Goal: Task Accomplishment & Management: Manage account settings

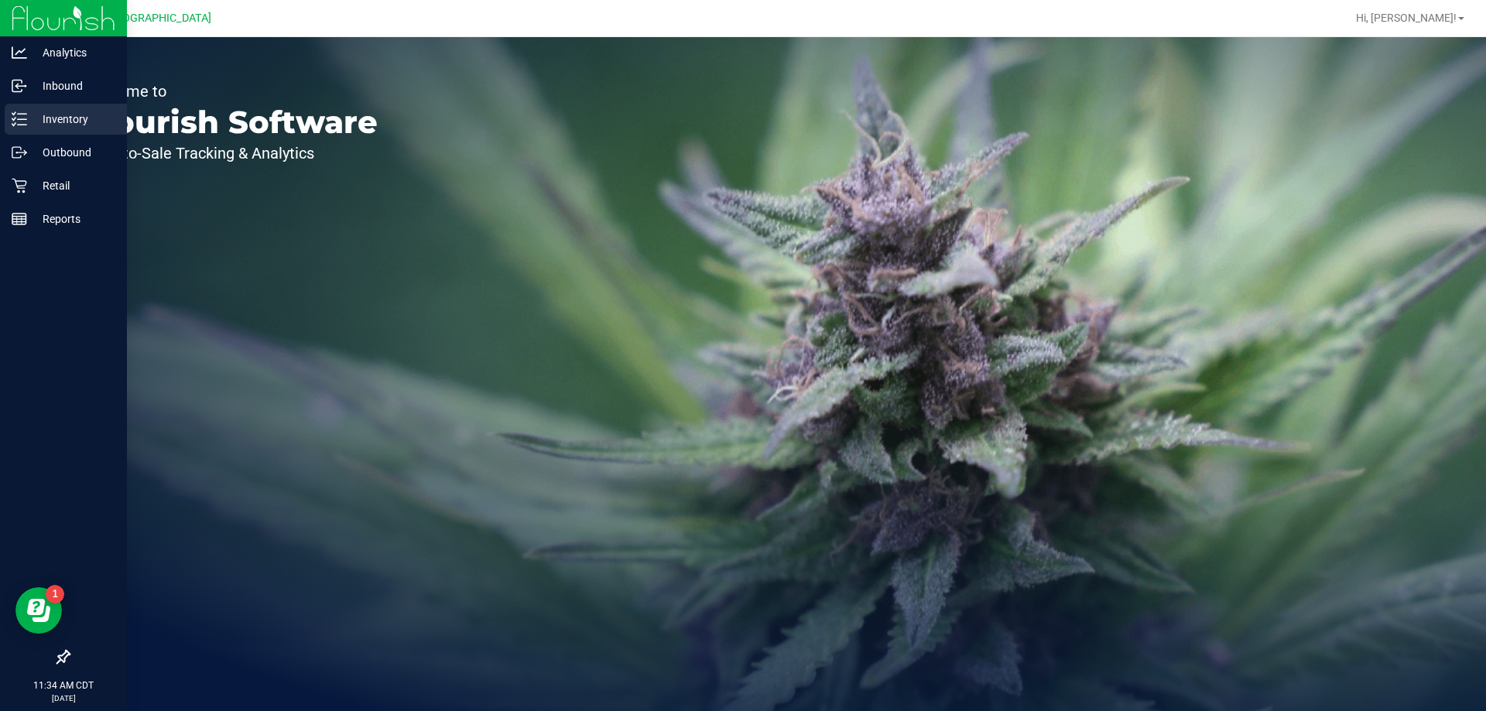
click at [100, 127] on p "Inventory" at bounding box center [73, 119] width 93 height 19
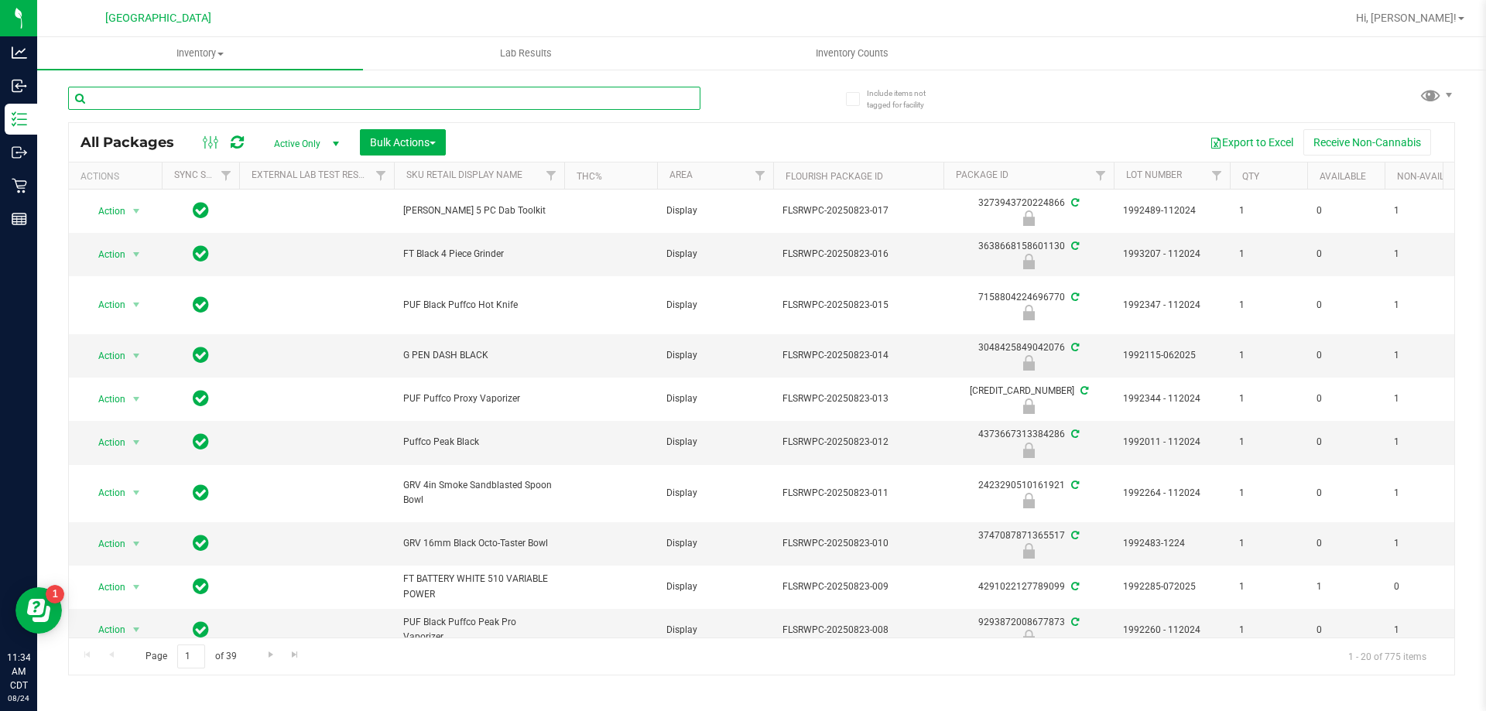
click at [207, 101] on input "text" at bounding box center [384, 98] width 632 height 23
type input "5580895024962391"
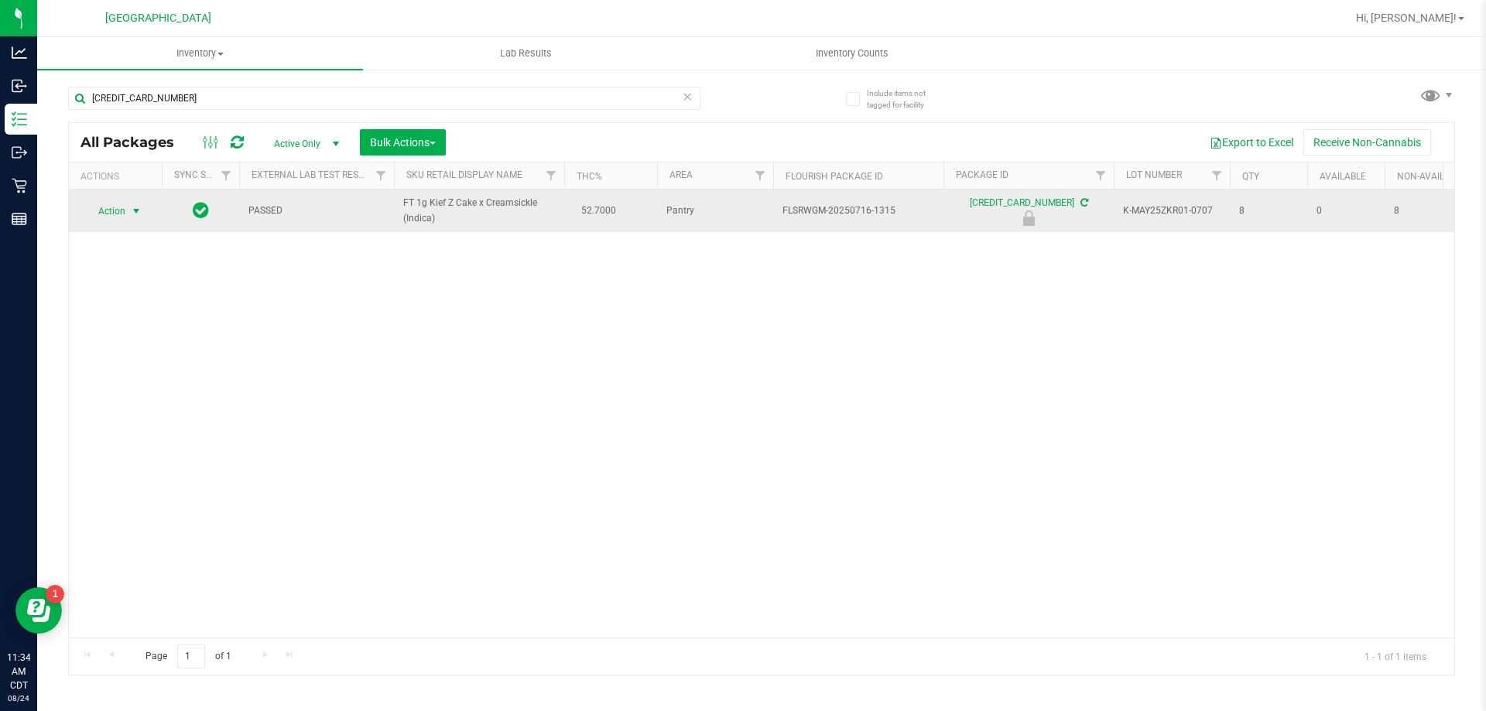
click at [111, 212] on span "Action" at bounding box center [105, 211] width 42 height 22
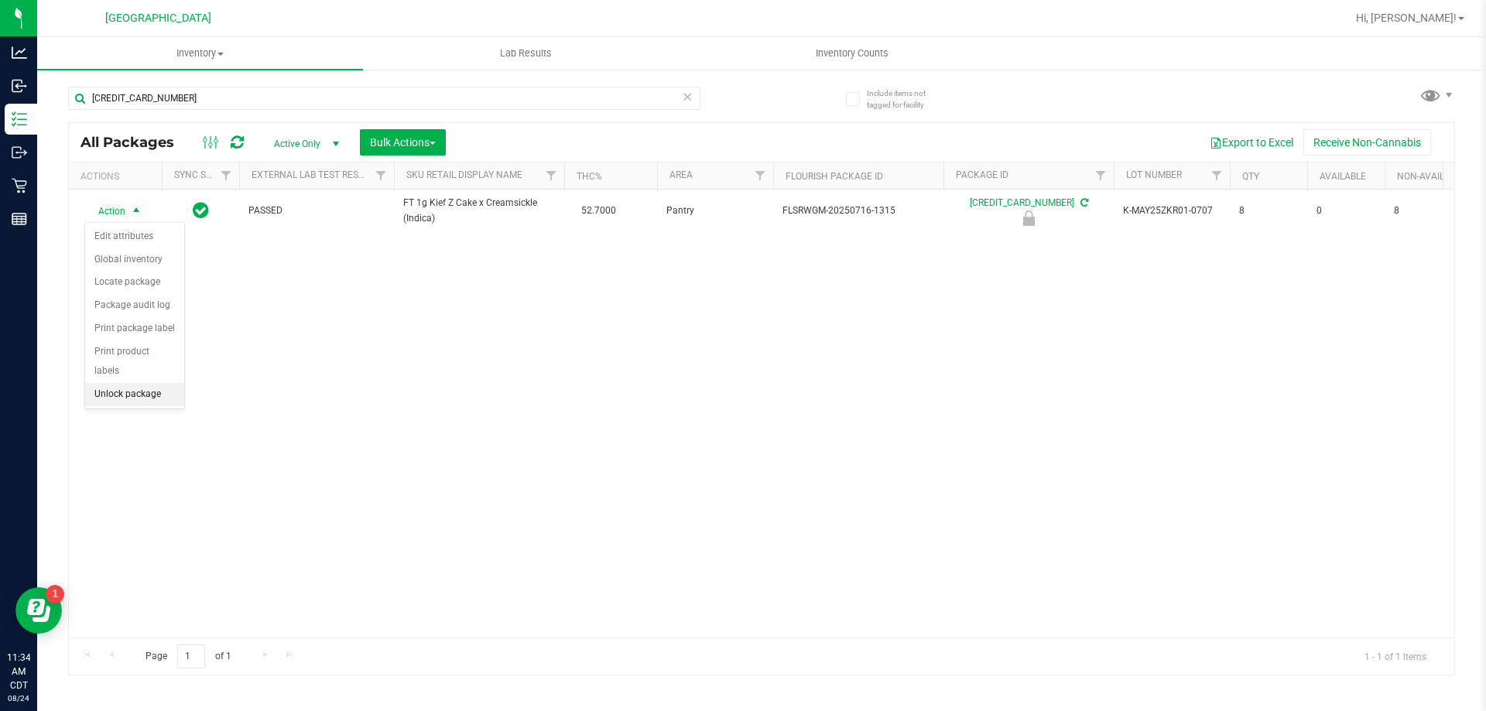
click at [132, 383] on li "Unlock package" at bounding box center [134, 394] width 99 height 23
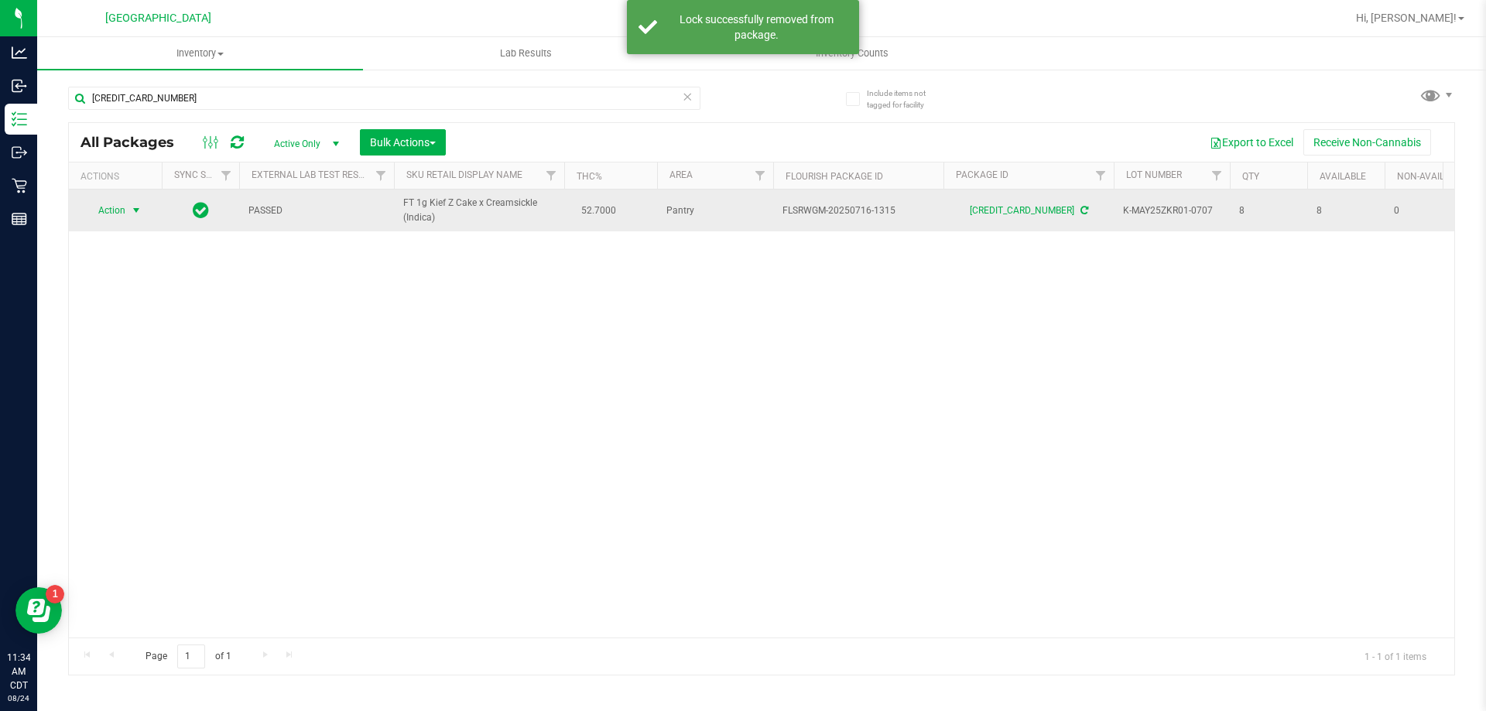
click at [134, 210] on span "select" at bounding box center [136, 210] width 12 height 12
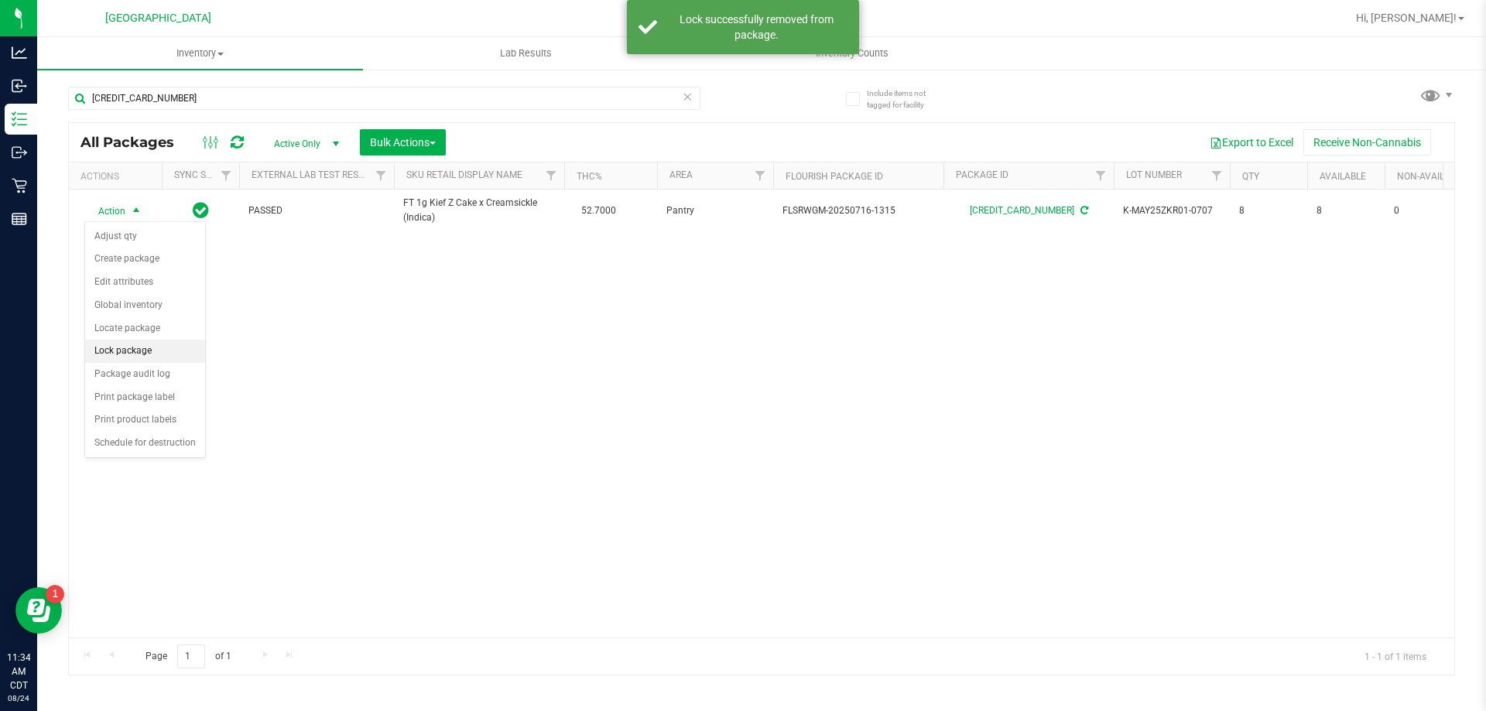
click at [139, 349] on li "Lock package" at bounding box center [145, 351] width 120 height 23
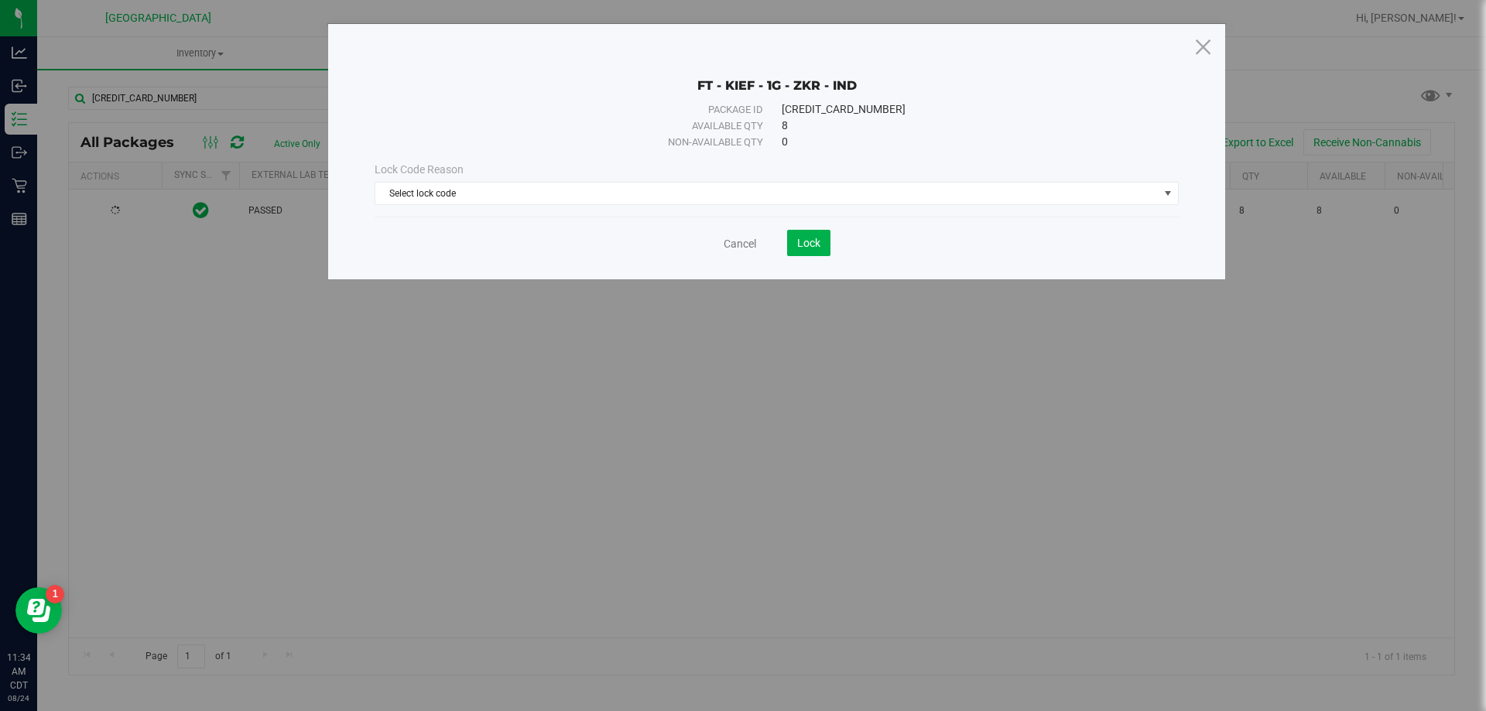
click at [1213, 48] on div "FT - KIEF - 1G - ZKR - IND Package ID 5580895024962391 Available qty 8 Non-avai…" at bounding box center [776, 151] width 897 height 255
click at [1210, 52] on icon at bounding box center [1203, 46] width 21 height 37
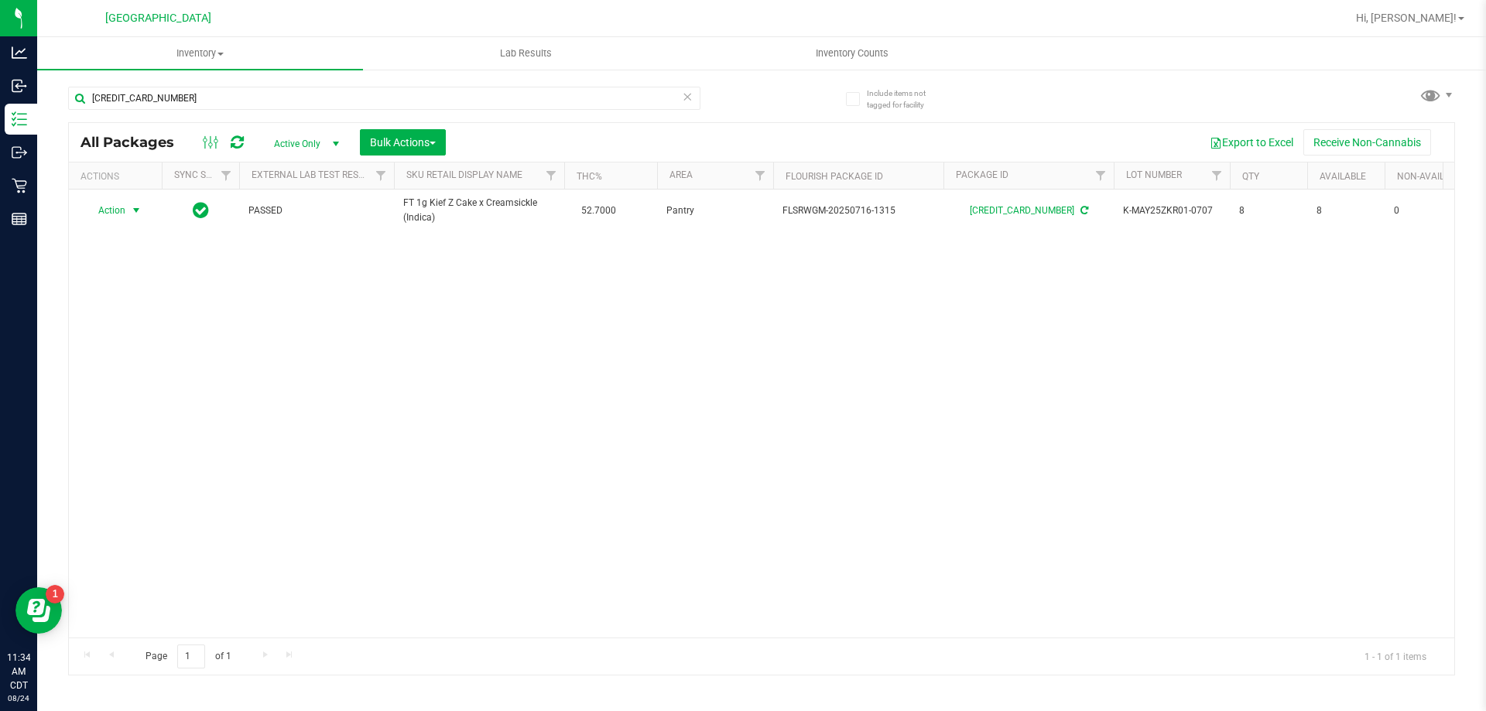
click at [118, 211] on span "Action" at bounding box center [105, 211] width 42 height 22
click at [131, 418] on li "Print product labels" at bounding box center [145, 420] width 120 height 23
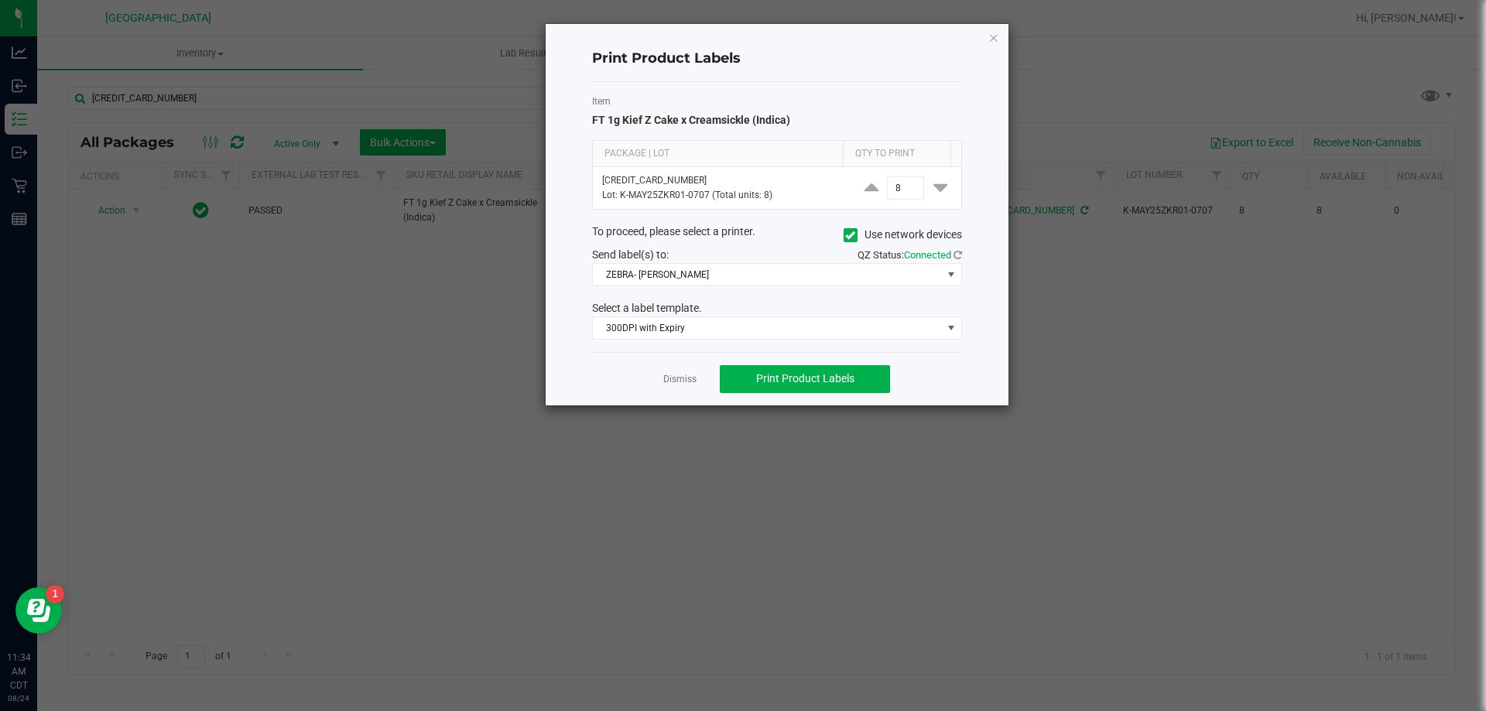
click at [1001, 34] on div "Print Product Labels Item FT 1g Kief Z Cake x Creamsickle (Indica) Package | Lo…" at bounding box center [777, 215] width 463 height 382
click at [990, 42] on icon "button" at bounding box center [993, 37] width 11 height 19
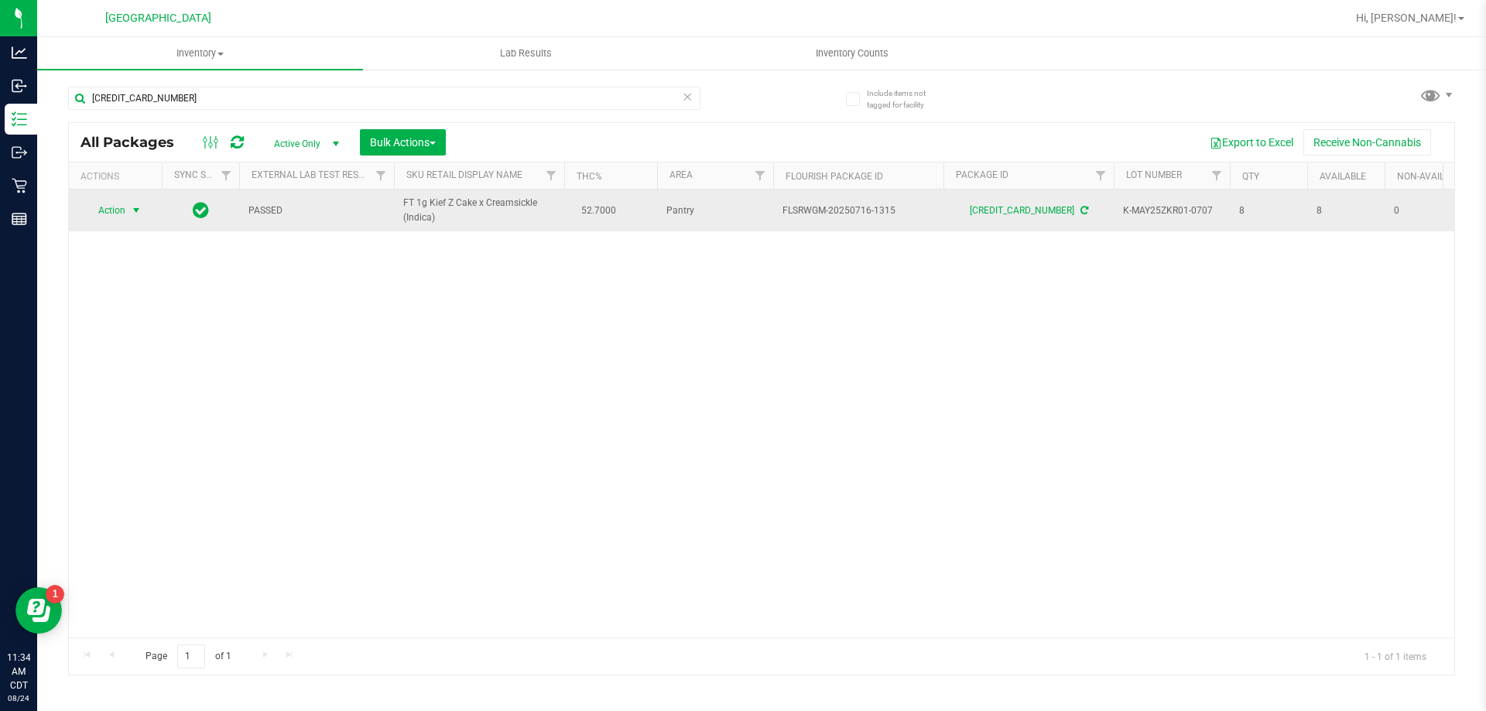
click at [136, 213] on span "select" at bounding box center [136, 210] width 12 height 12
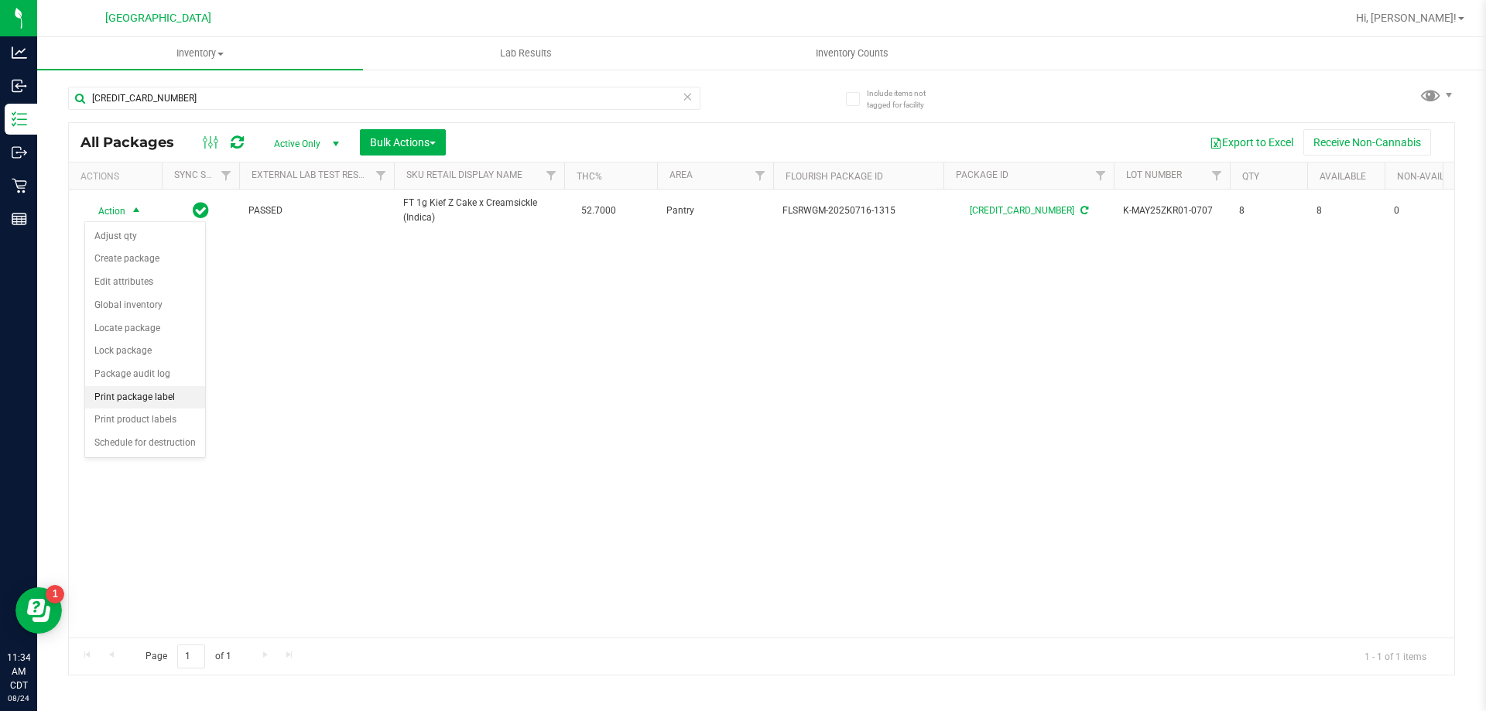
click at [119, 391] on li "Print package label" at bounding box center [145, 397] width 120 height 23
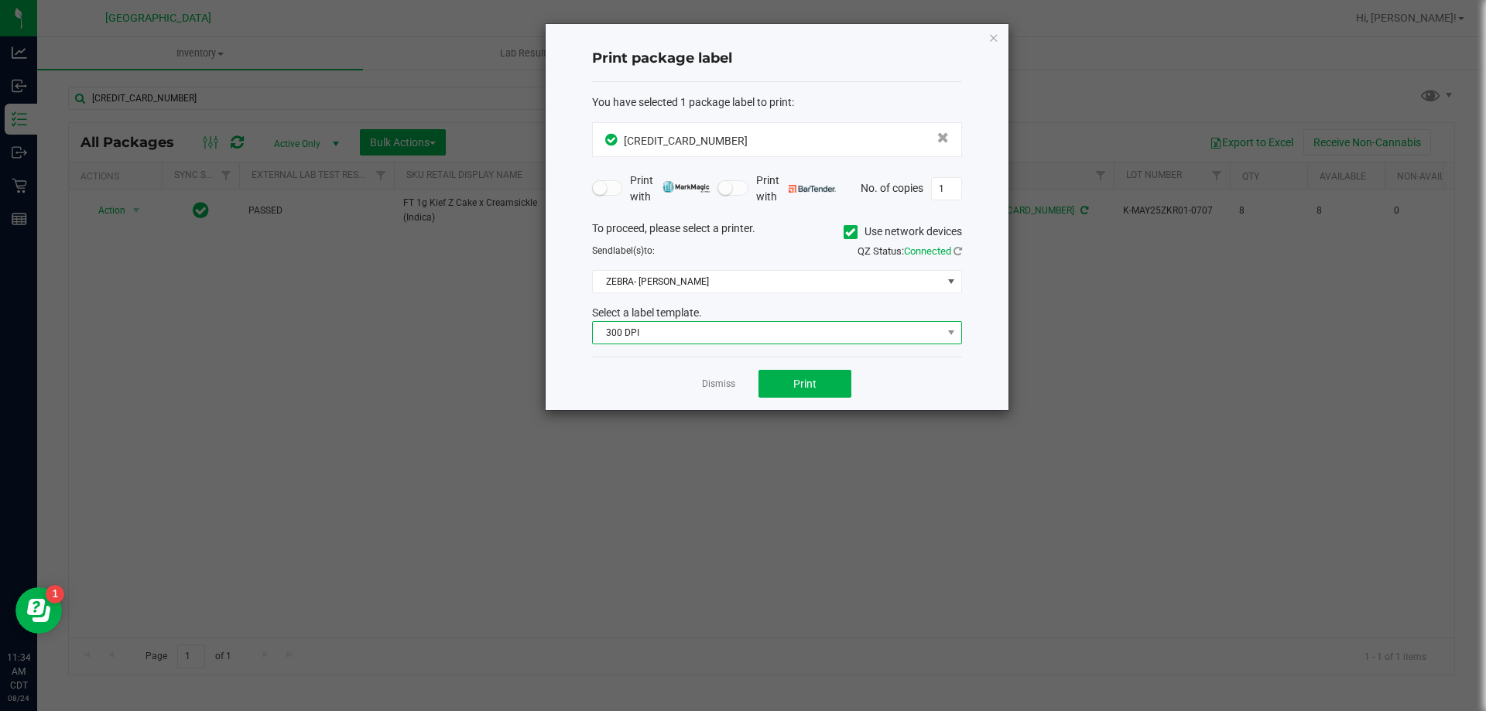
click at [713, 328] on span "300 DPI" at bounding box center [767, 333] width 349 height 22
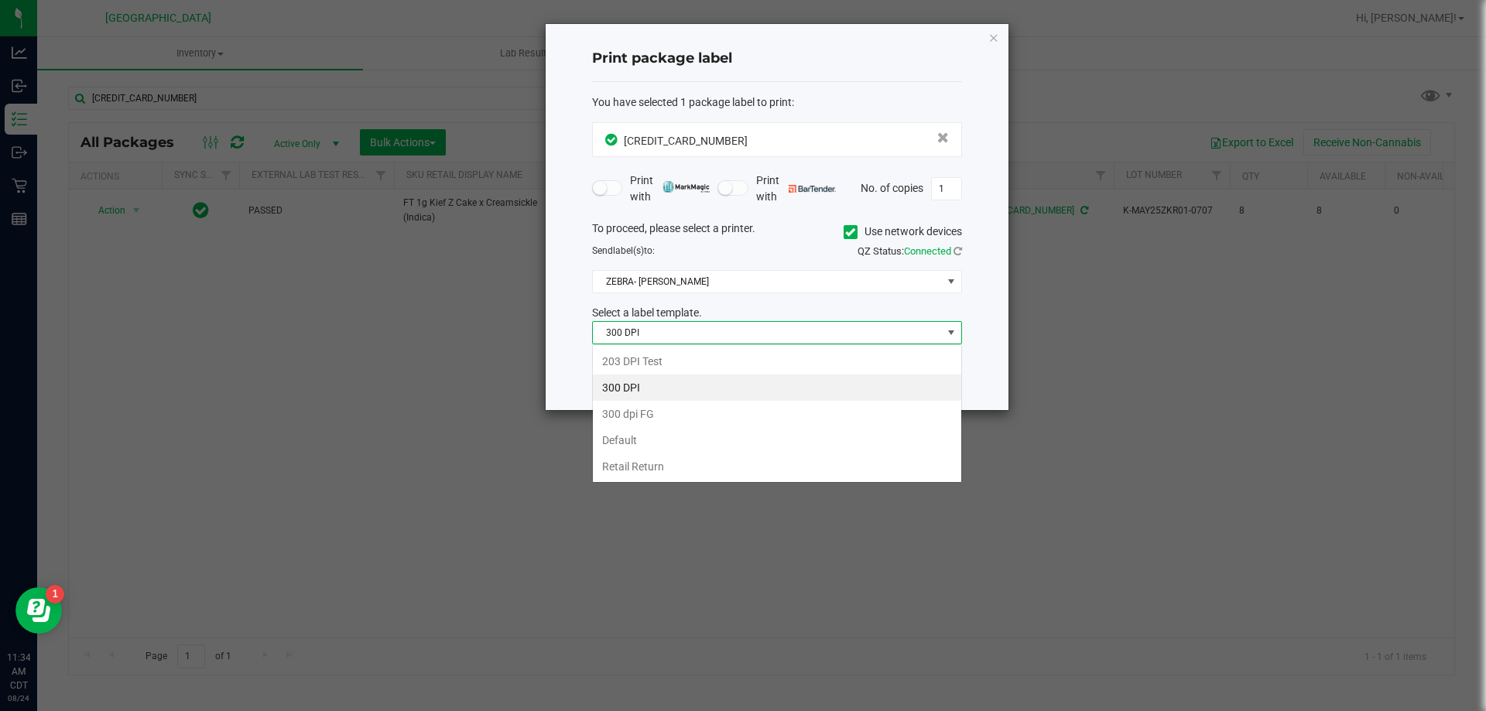
scroll to position [23, 370]
click at [657, 362] on li "203 DPI Test" at bounding box center [777, 361] width 368 height 26
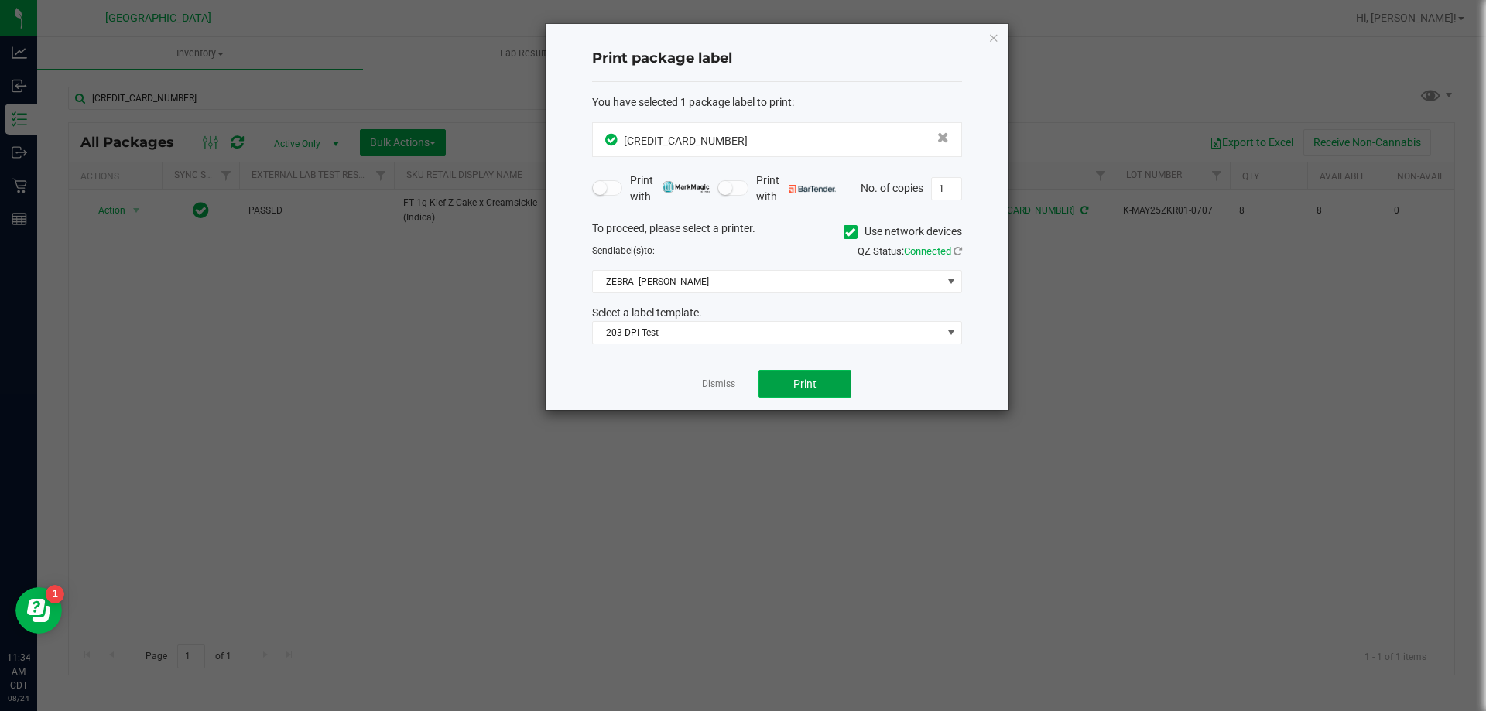
click at [818, 374] on button "Print" at bounding box center [804, 384] width 93 height 28
click at [994, 39] on icon "button" at bounding box center [993, 37] width 11 height 19
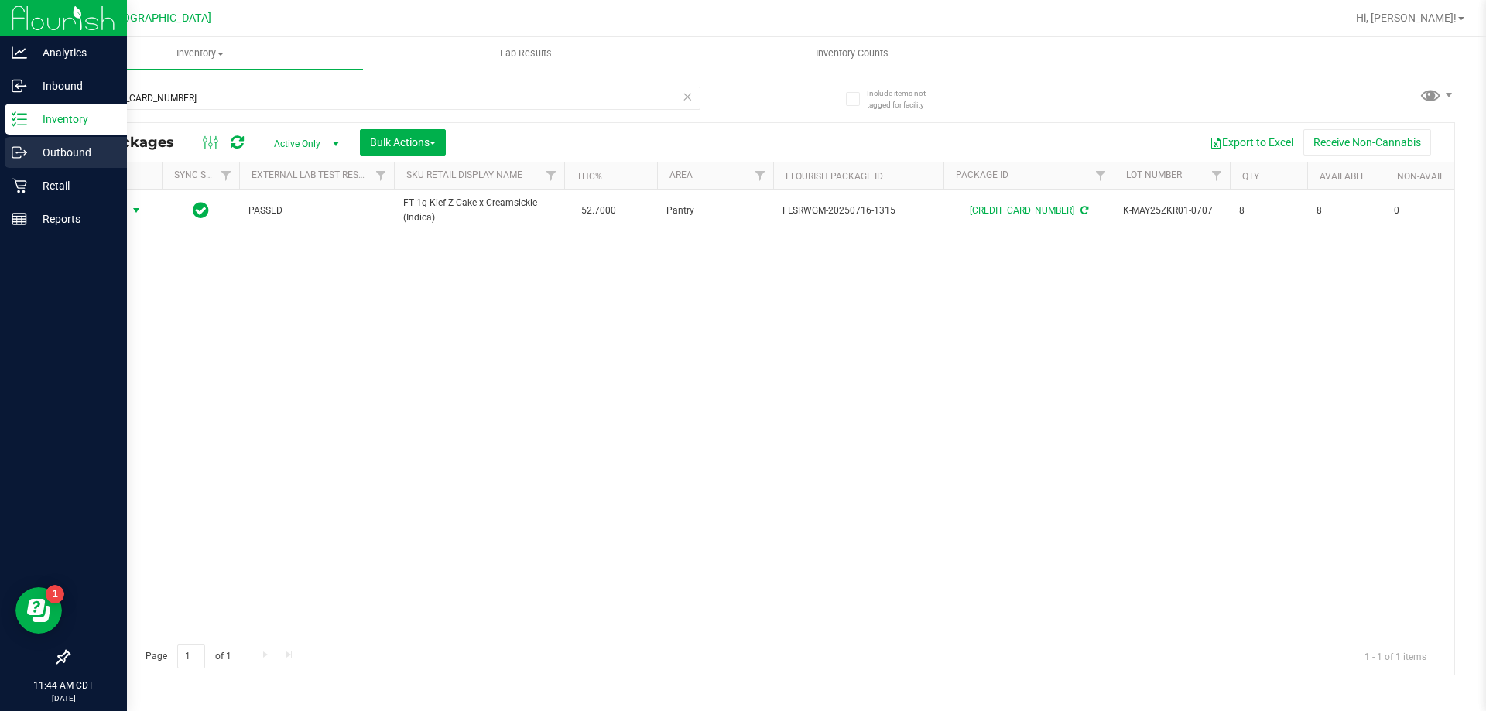
click at [24, 169] on link "Outbound" at bounding box center [63, 153] width 127 height 33
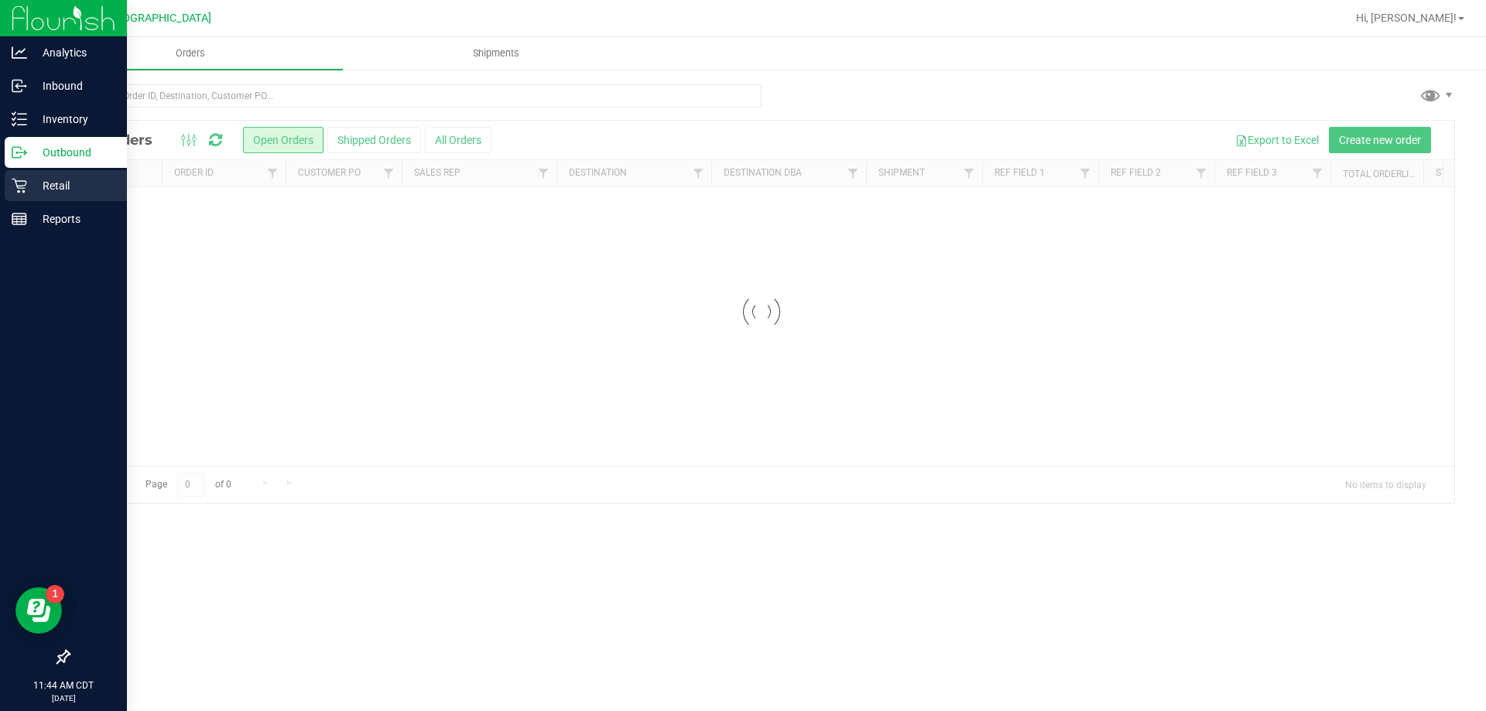
click at [53, 190] on p "Retail" at bounding box center [73, 185] width 93 height 19
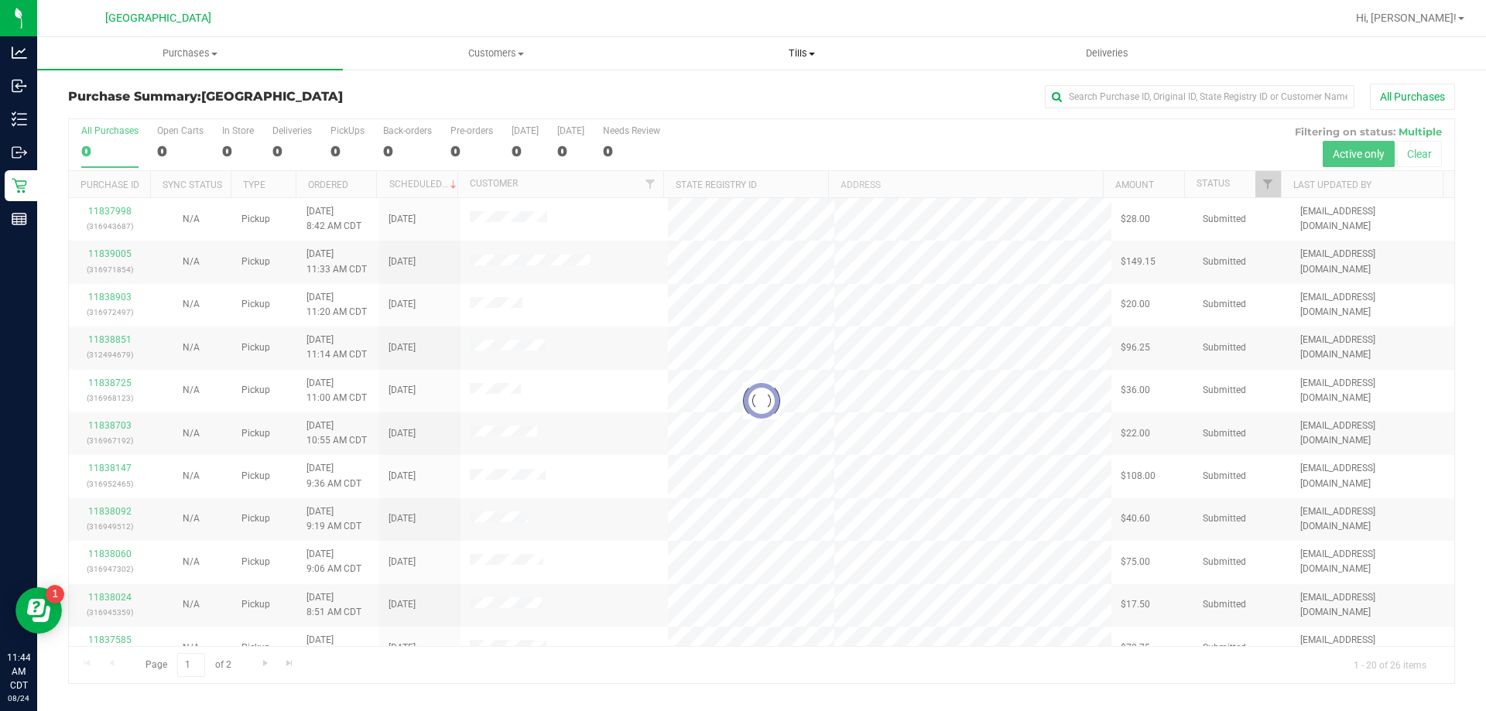
click at [784, 56] on span "Tills" at bounding box center [801, 53] width 304 height 14
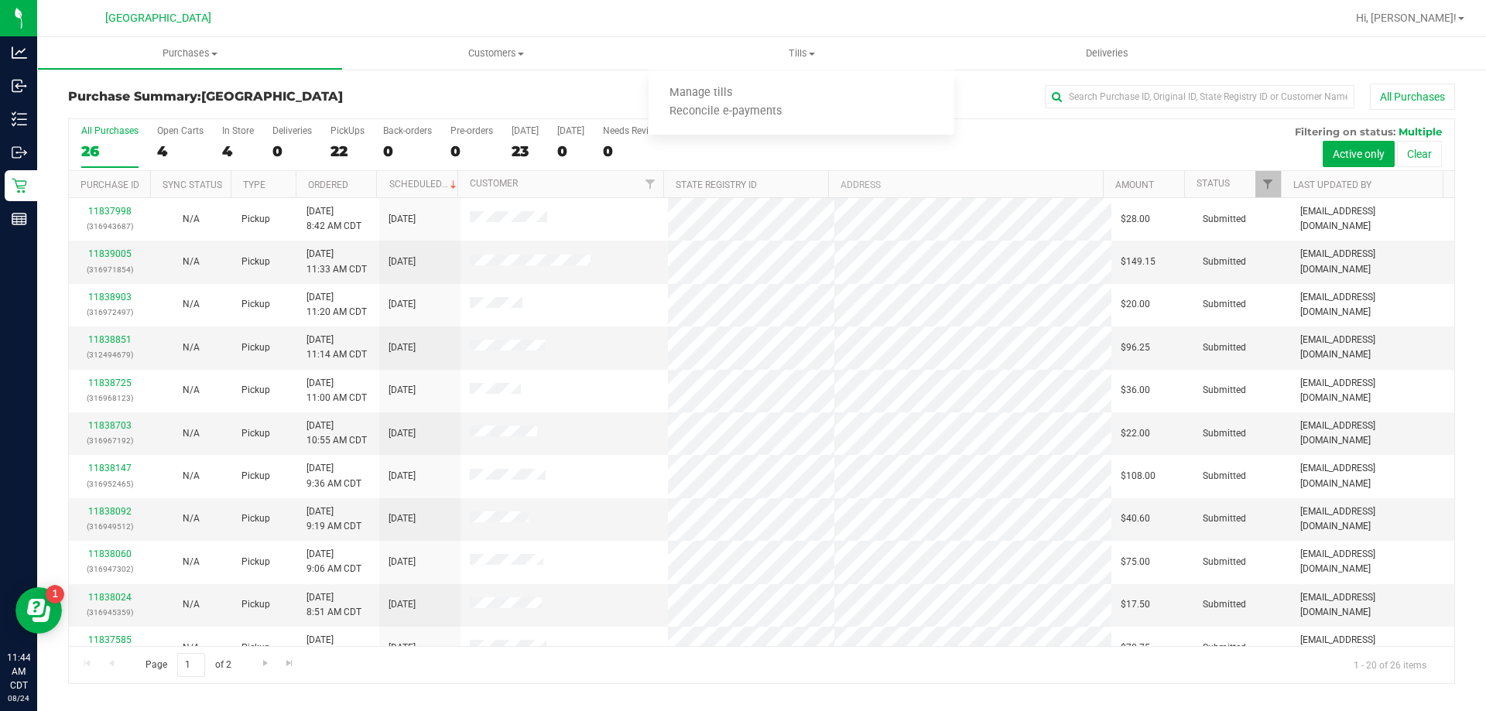
click at [316, 190] on th "Ordered" at bounding box center [336, 184] width 81 height 27
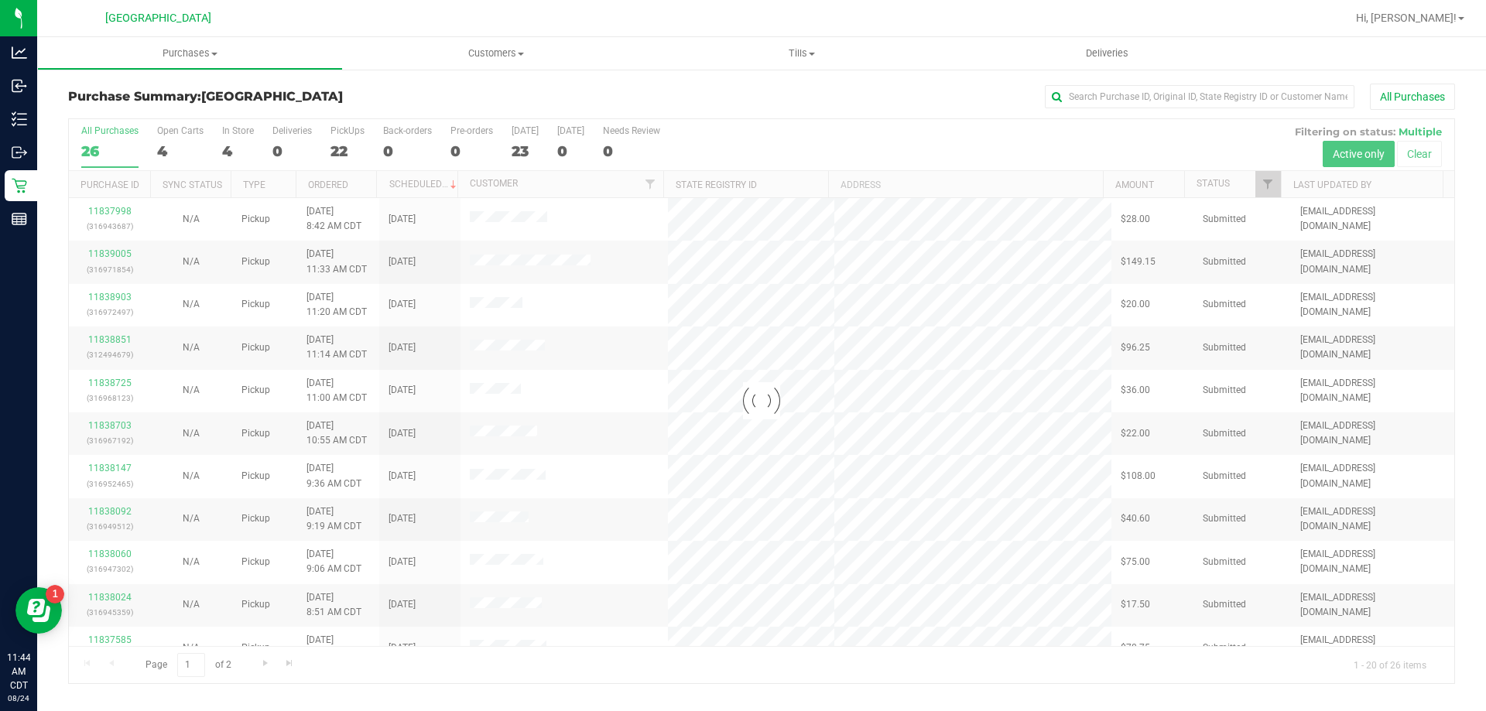
click at [327, 176] on div at bounding box center [761, 401] width 1385 height 564
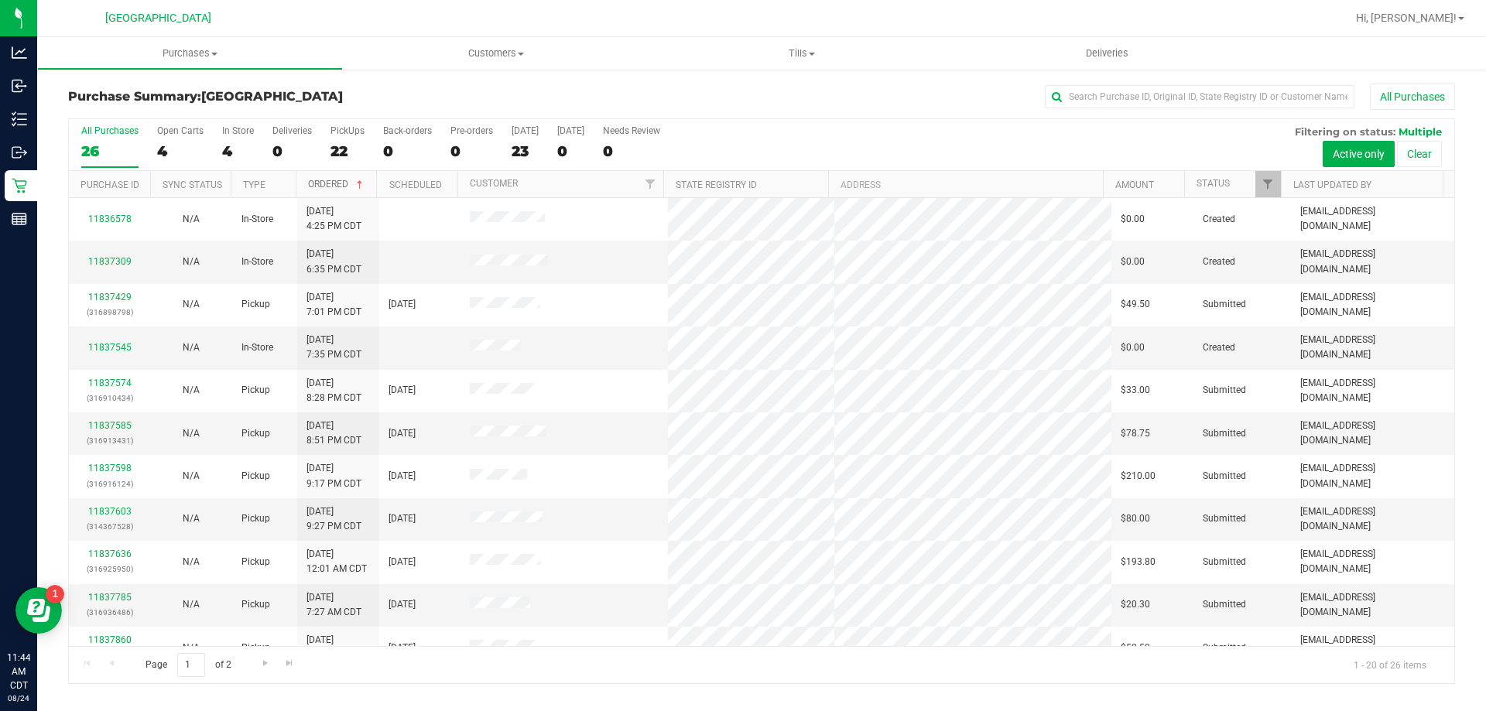
click at [327, 183] on link "Ordered" at bounding box center [337, 184] width 58 height 11
click at [190, 48] on span "Purchases" at bounding box center [190, 53] width 304 height 14
click at [88, 117] on span "Fulfillment" at bounding box center [85, 111] width 96 height 13
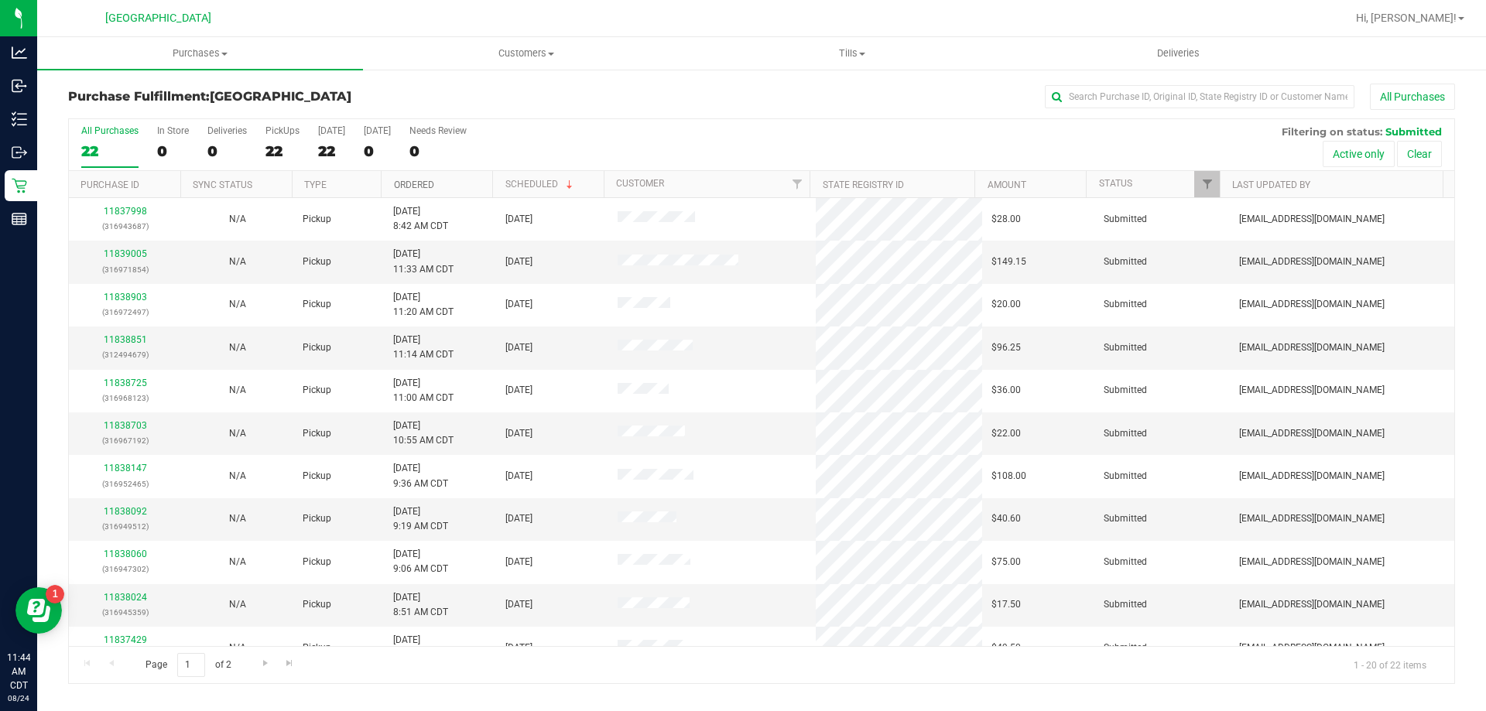
click at [423, 189] on link "Ordered" at bounding box center [414, 185] width 40 height 11
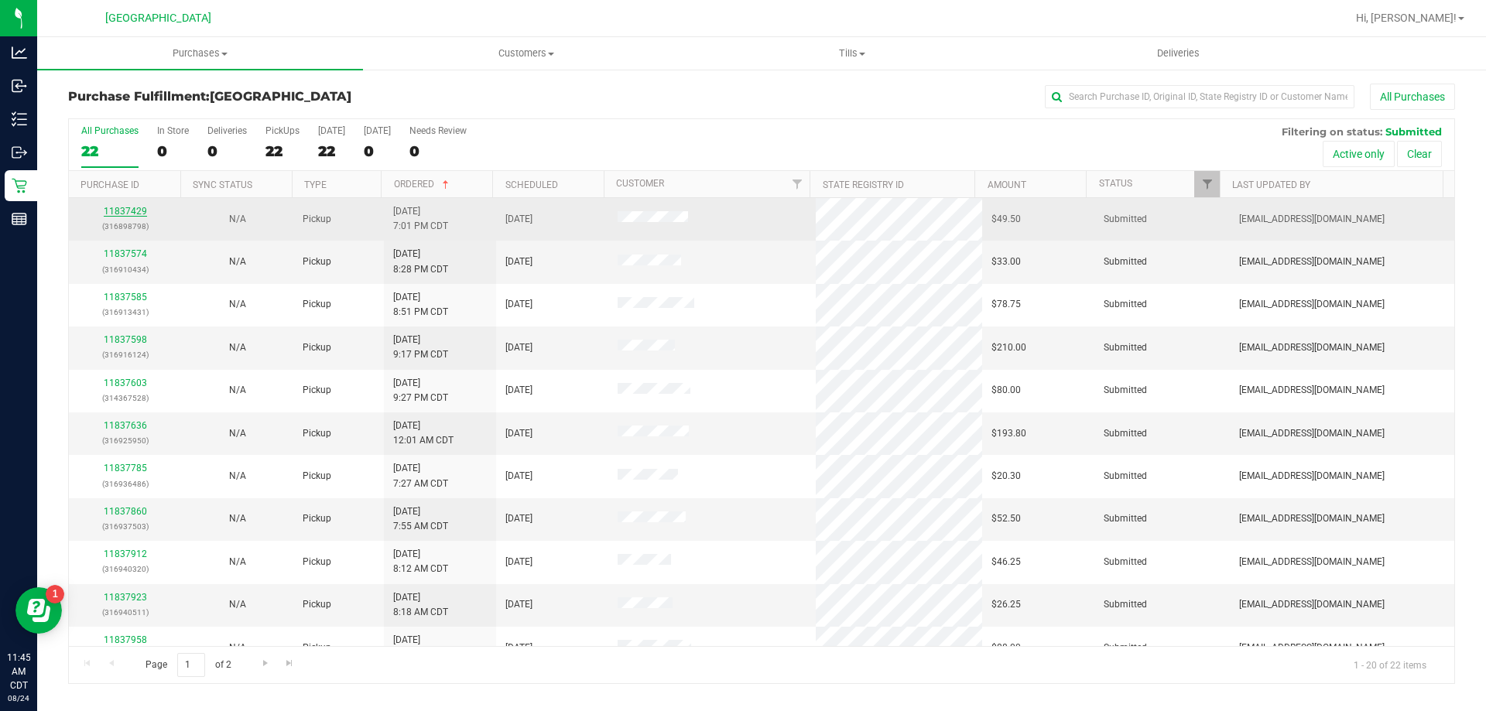
click at [135, 212] on link "11837429" at bounding box center [125, 211] width 43 height 11
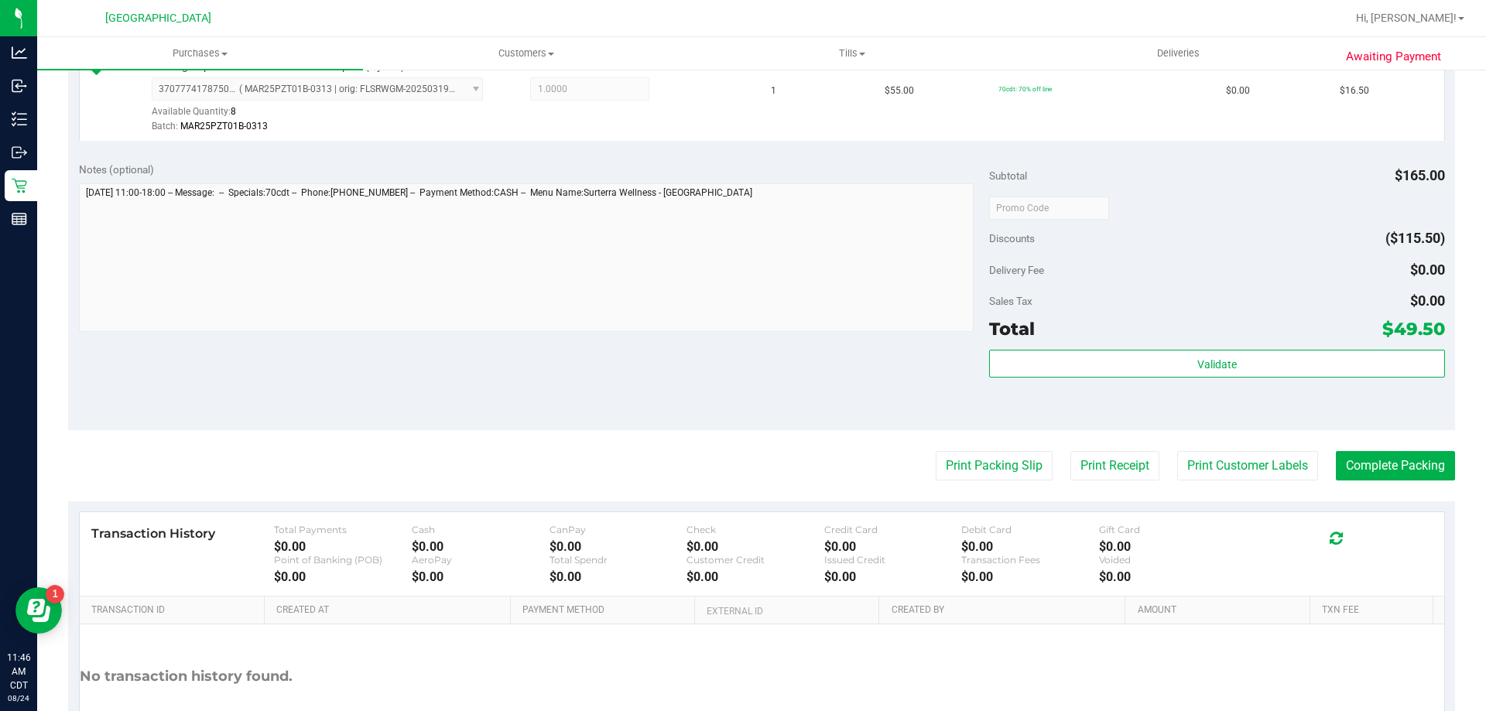
scroll to position [734, 0]
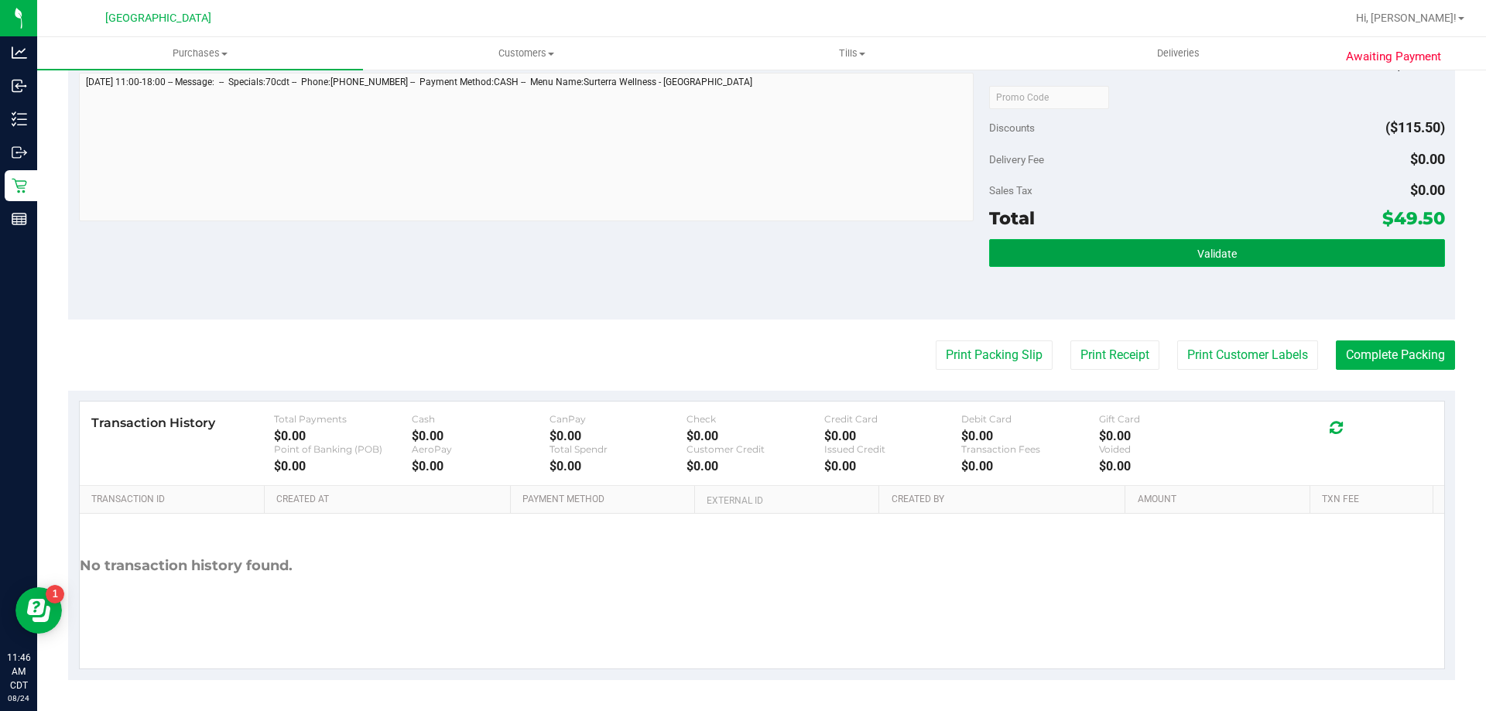
click at [1053, 249] on button "Validate" at bounding box center [1216, 253] width 455 height 28
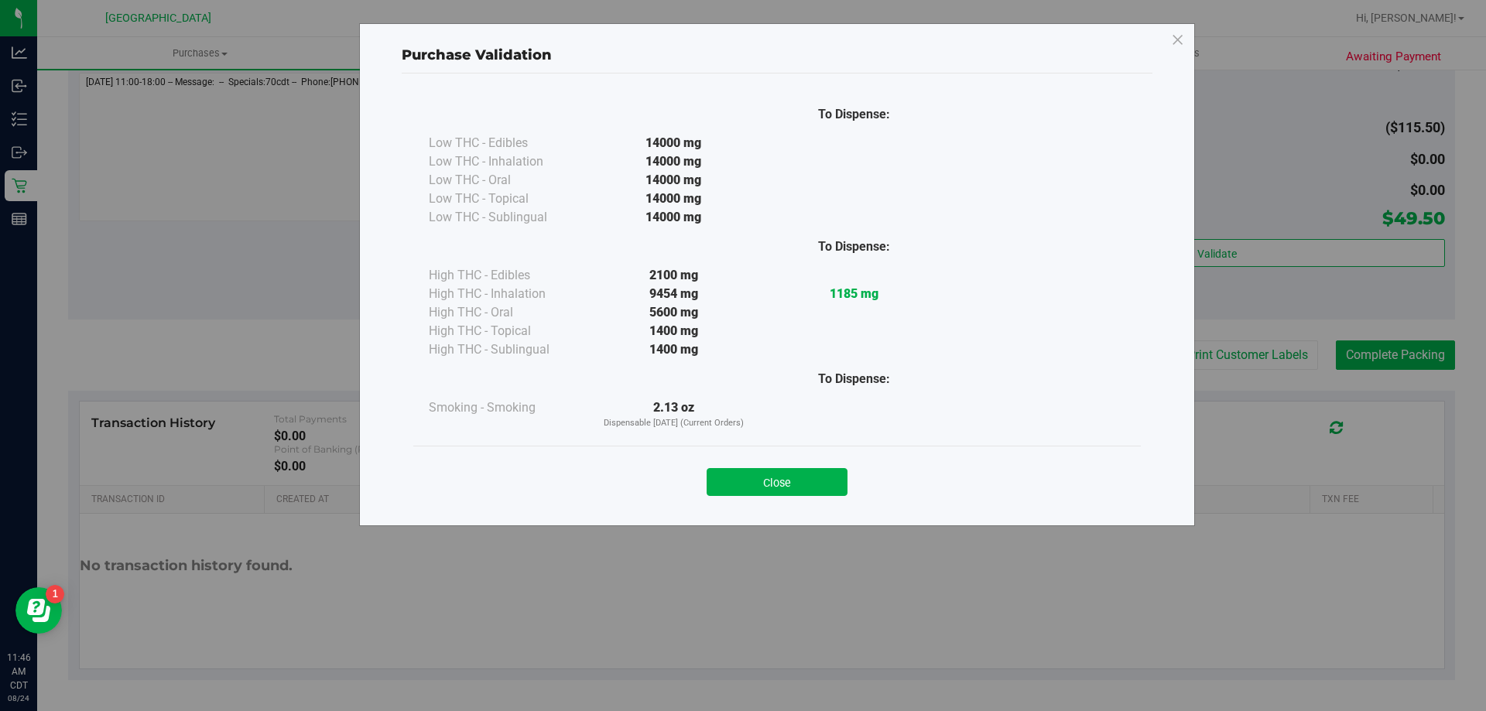
click at [760, 467] on div "Close" at bounding box center [777, 477] width 704 height 39
click at [758, 472] on button "Close" at bounding box center [777, 482] width 141 height 28
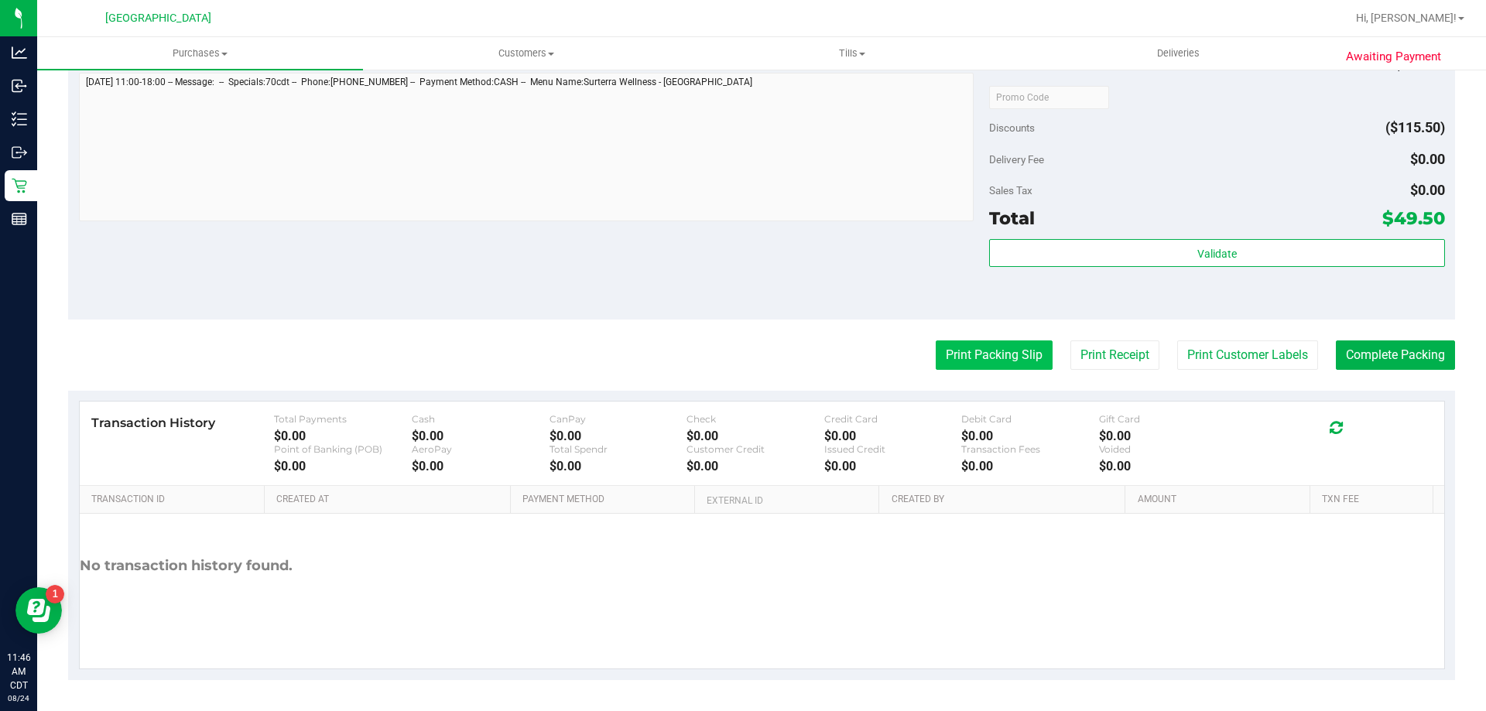
click at [950, 369] on button "Print Packing Slip" at bounding box center [994, 355] width 117 height 29
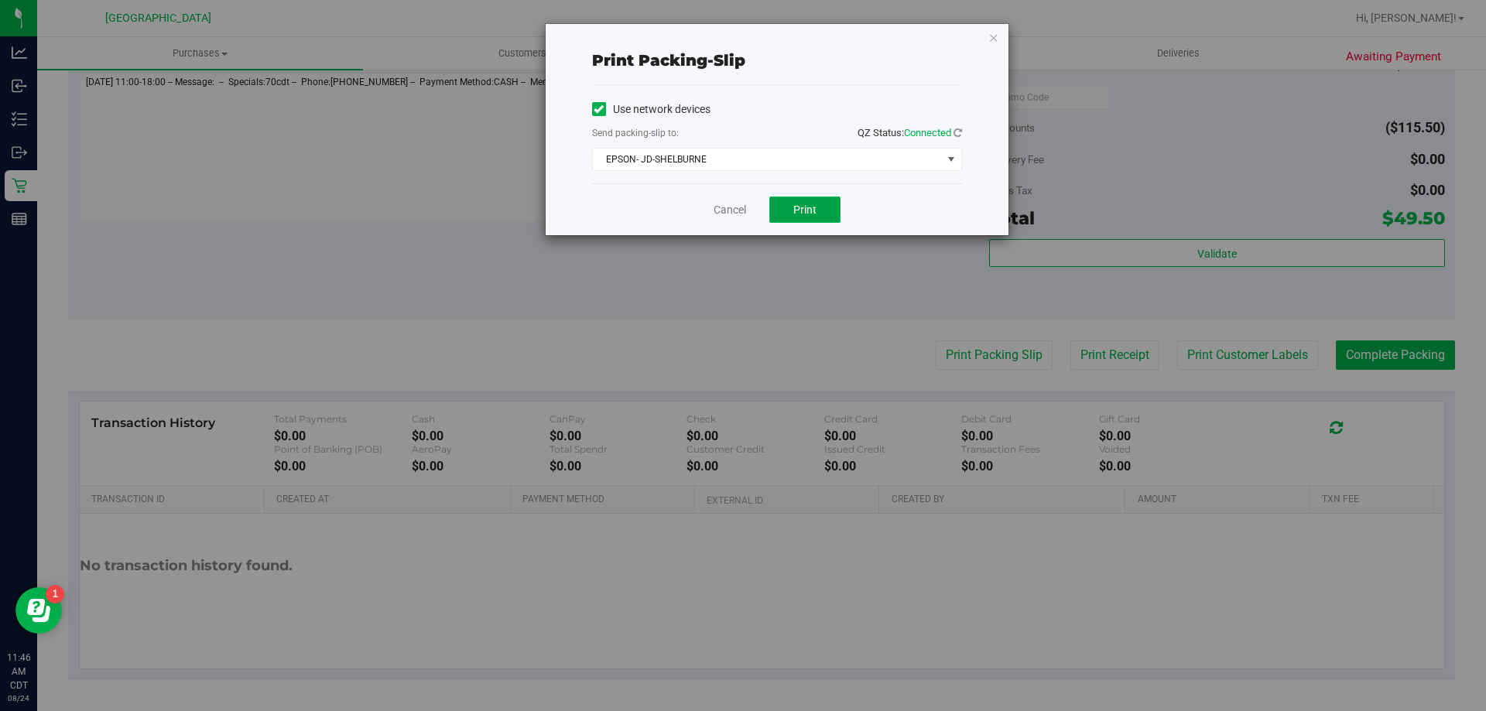
click at [810, 207] on span "Print" at bounding box center [804, 210] width 23 height 12
click at [988, 40] on icon "button" at bounding box center [993, 37] width 11 height 19
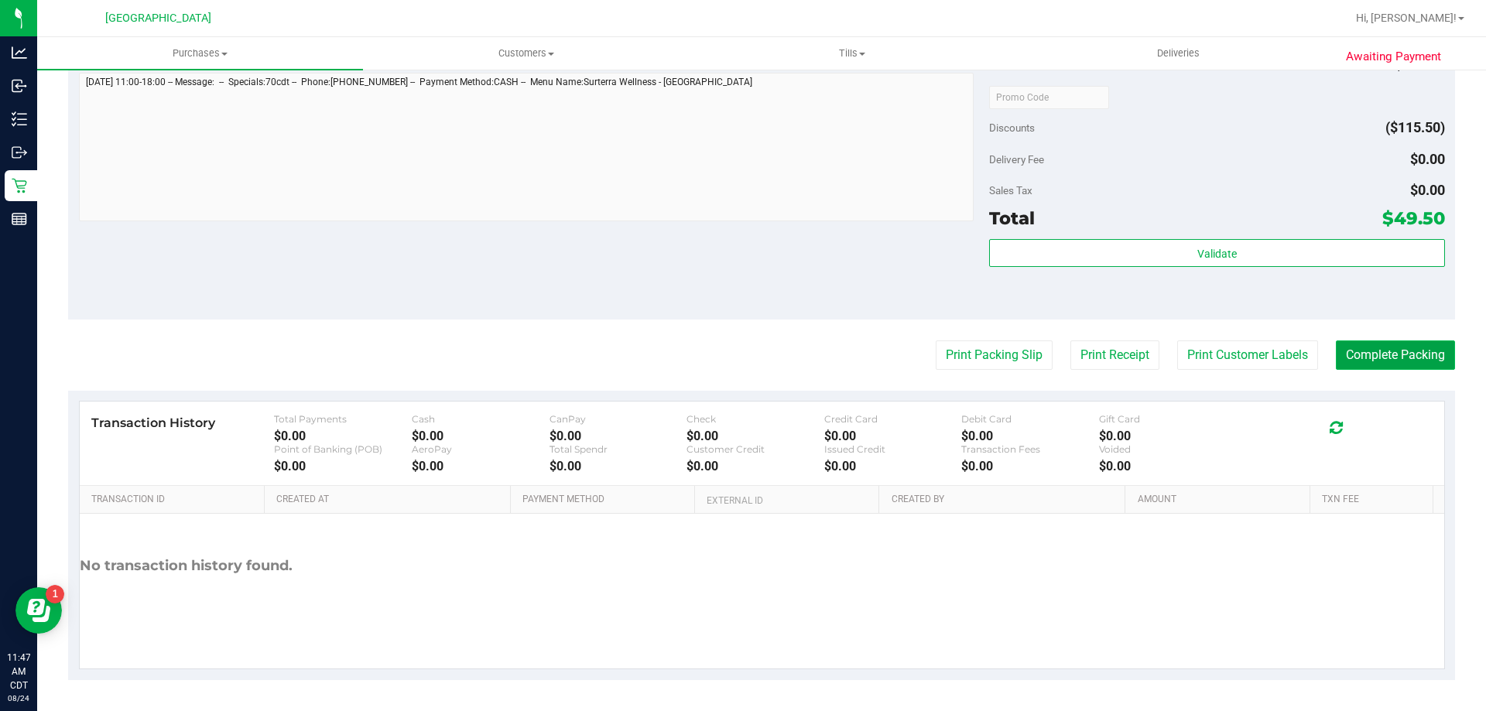
click at [1339, 362] on button "Complete Packing" at bounding box center [1395, 355] width 119 height 29
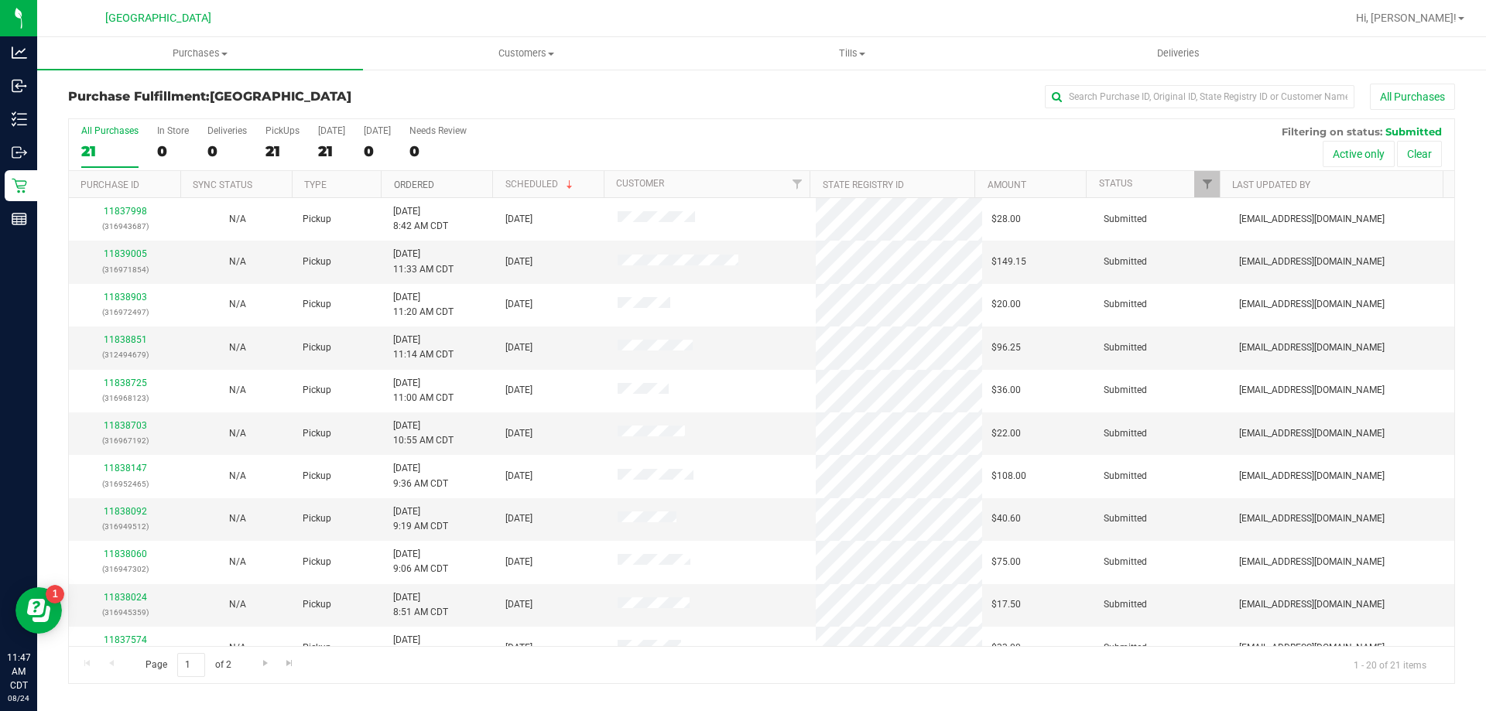
click at [410, 189] on link "Ordered" at bounding box center [414, 185] width 40 height 11
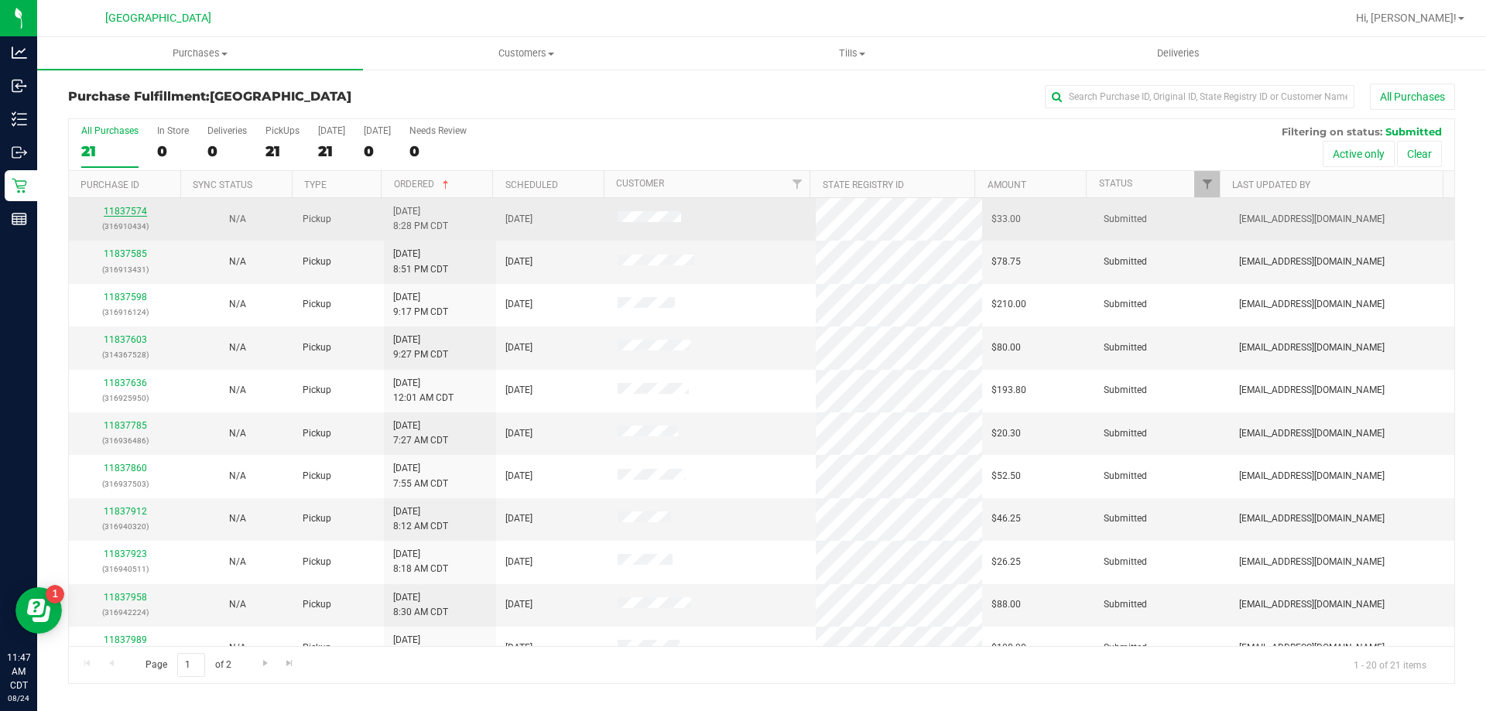
click at [142, 214] on link "11837574" at bounding box center [125, 211] width 43 height 11
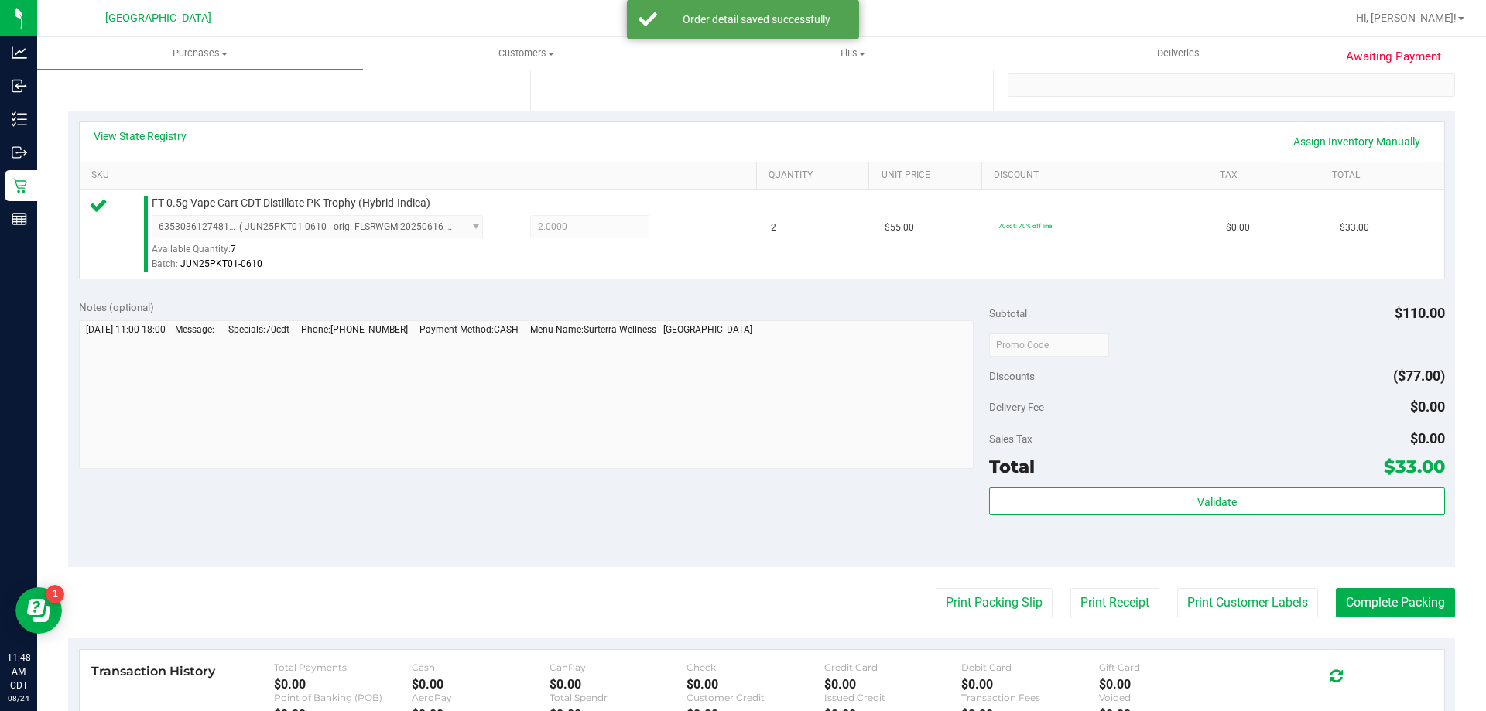
scroll to position [464, 0]
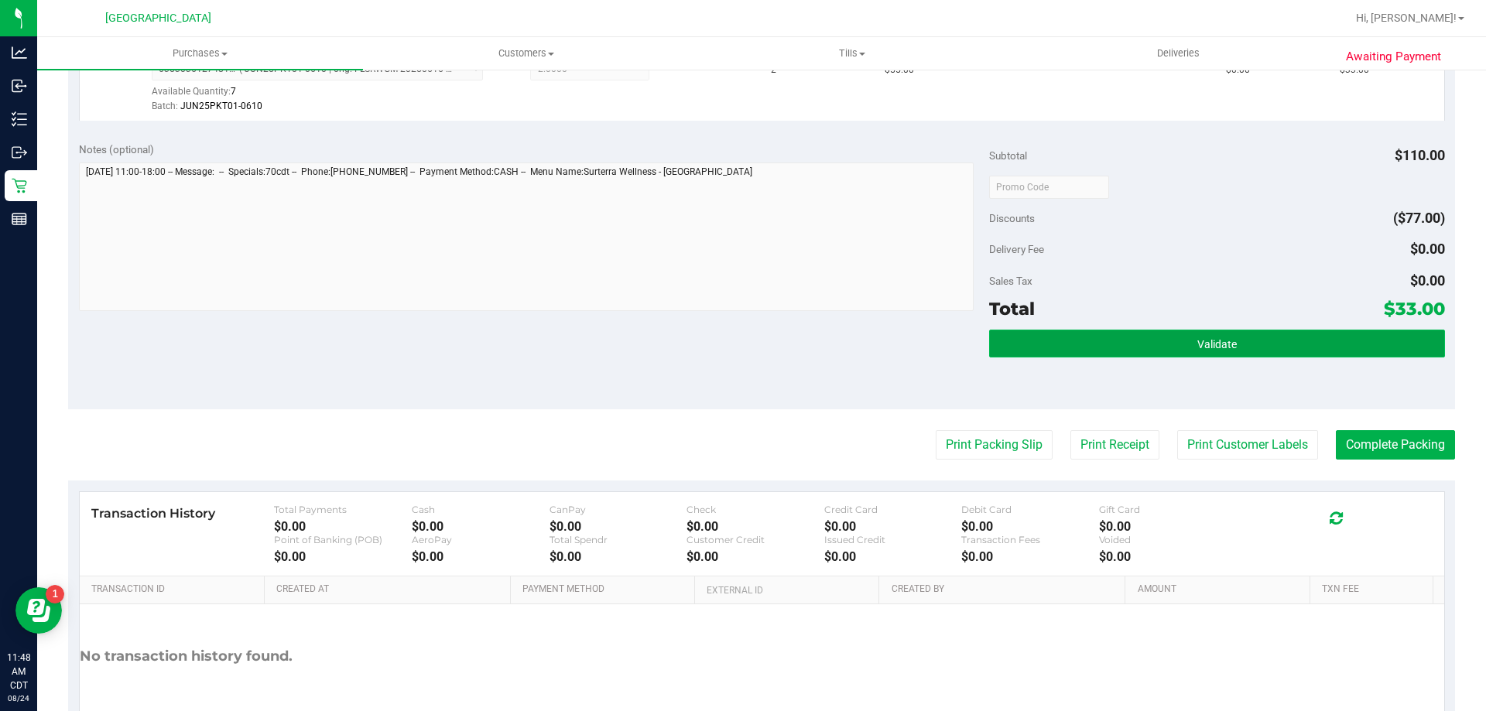
click at [1138, 338] on button "Validate" at bounding box center [1216, 344] width 455 height 28
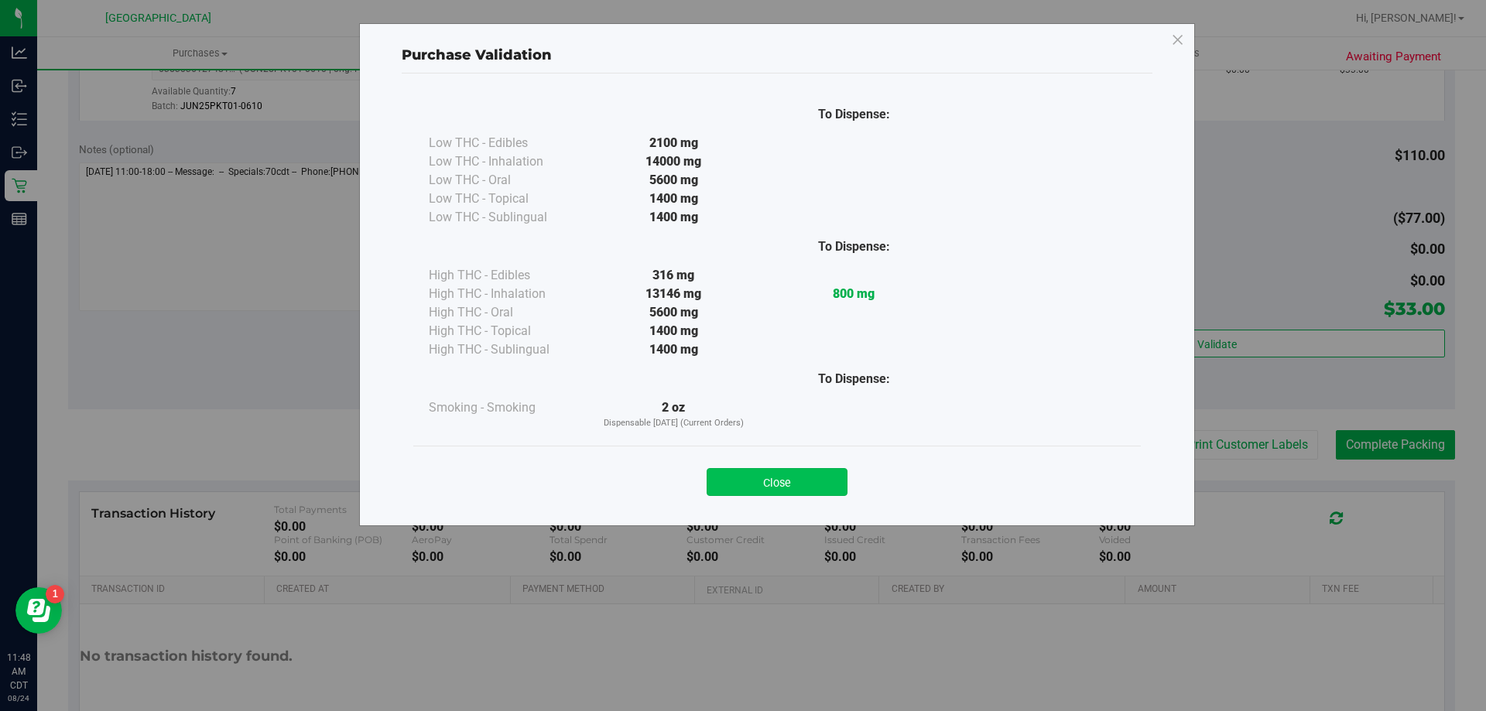
click at [780, 494] on button "Close" at bounding box center [777, 482] width 141 height 28
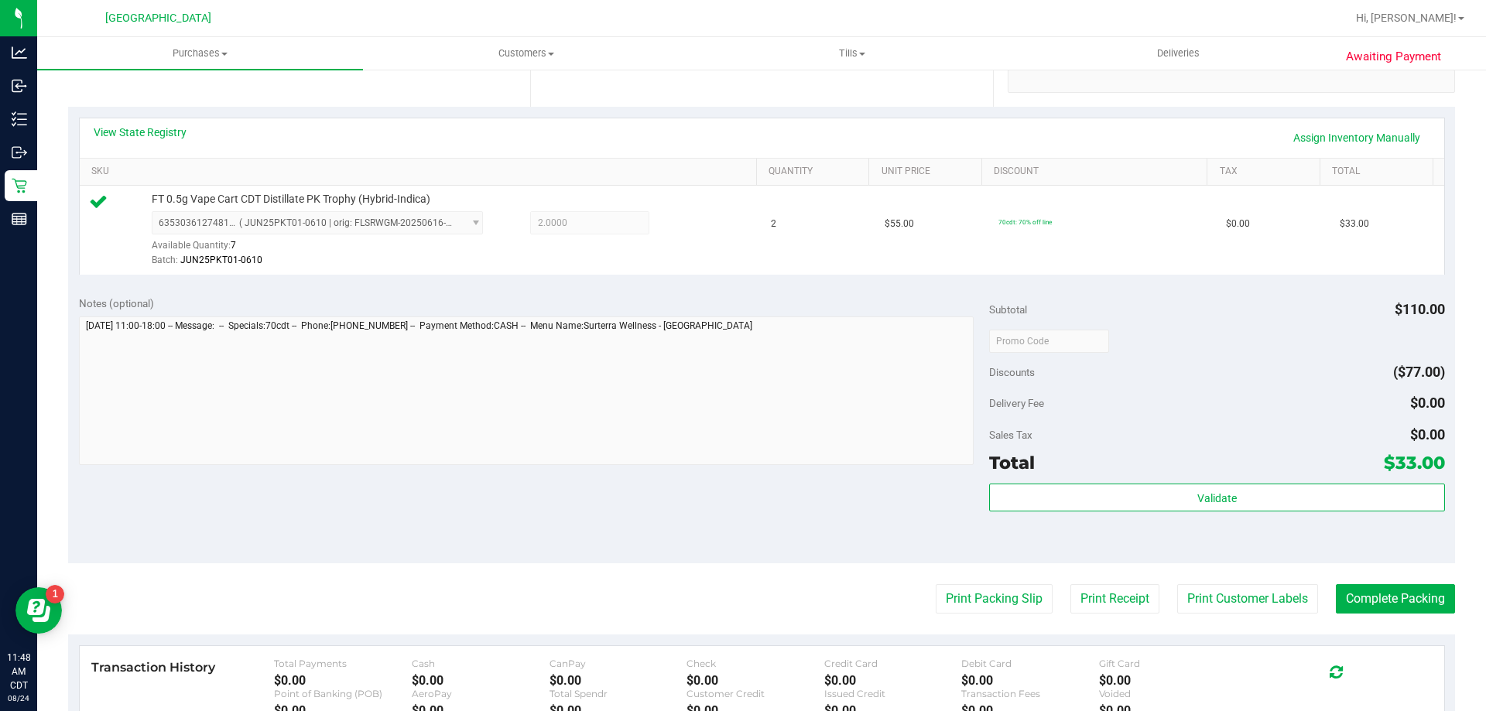
scroll to position [310, 0]
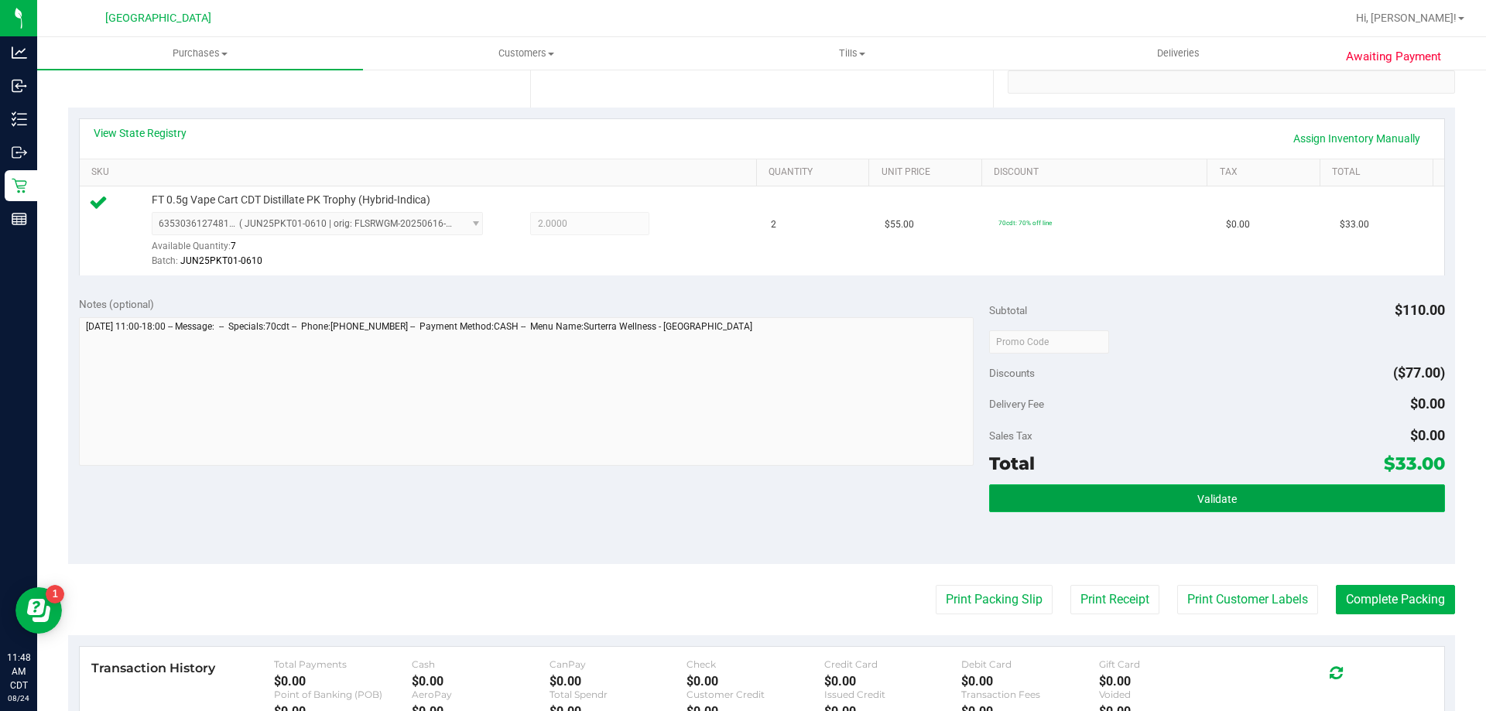
click at [1241, 501] on button "Validate" at bounding box center [1216, 498] width 455 height 28
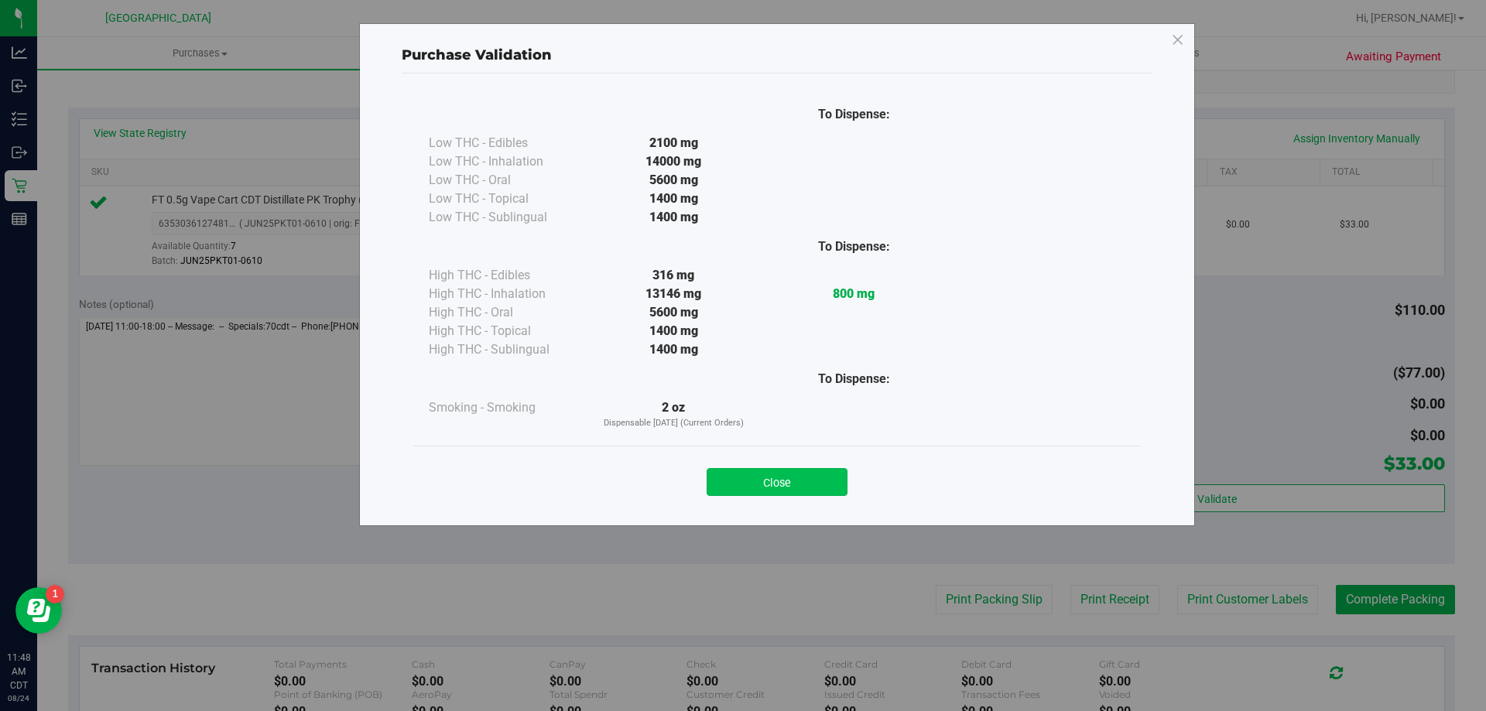
click at [823, 482] on button "Close" at bounding box center [777, 482] width 141 height 28
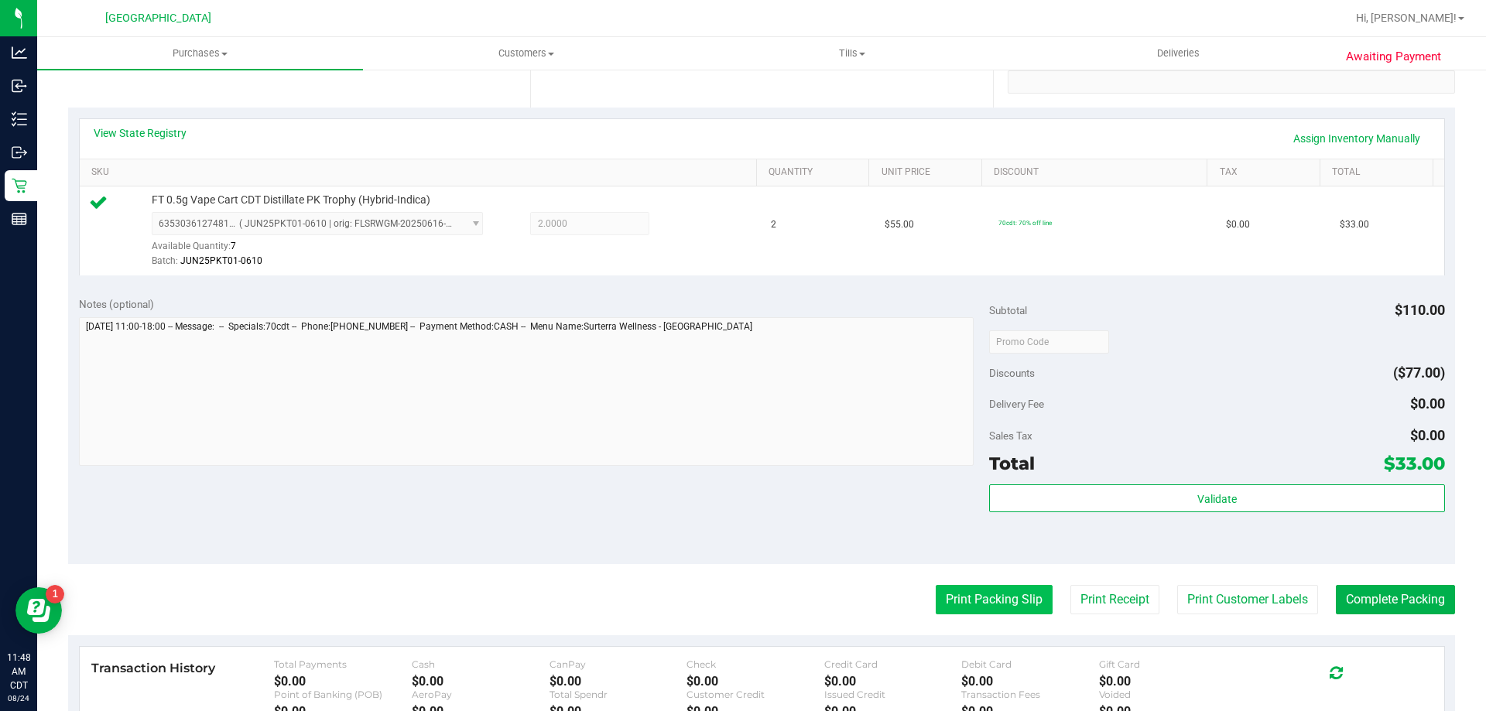
click at [981, 597] on button "Print Packing Slip" at bounding box center [994, 599] width 117 height 29
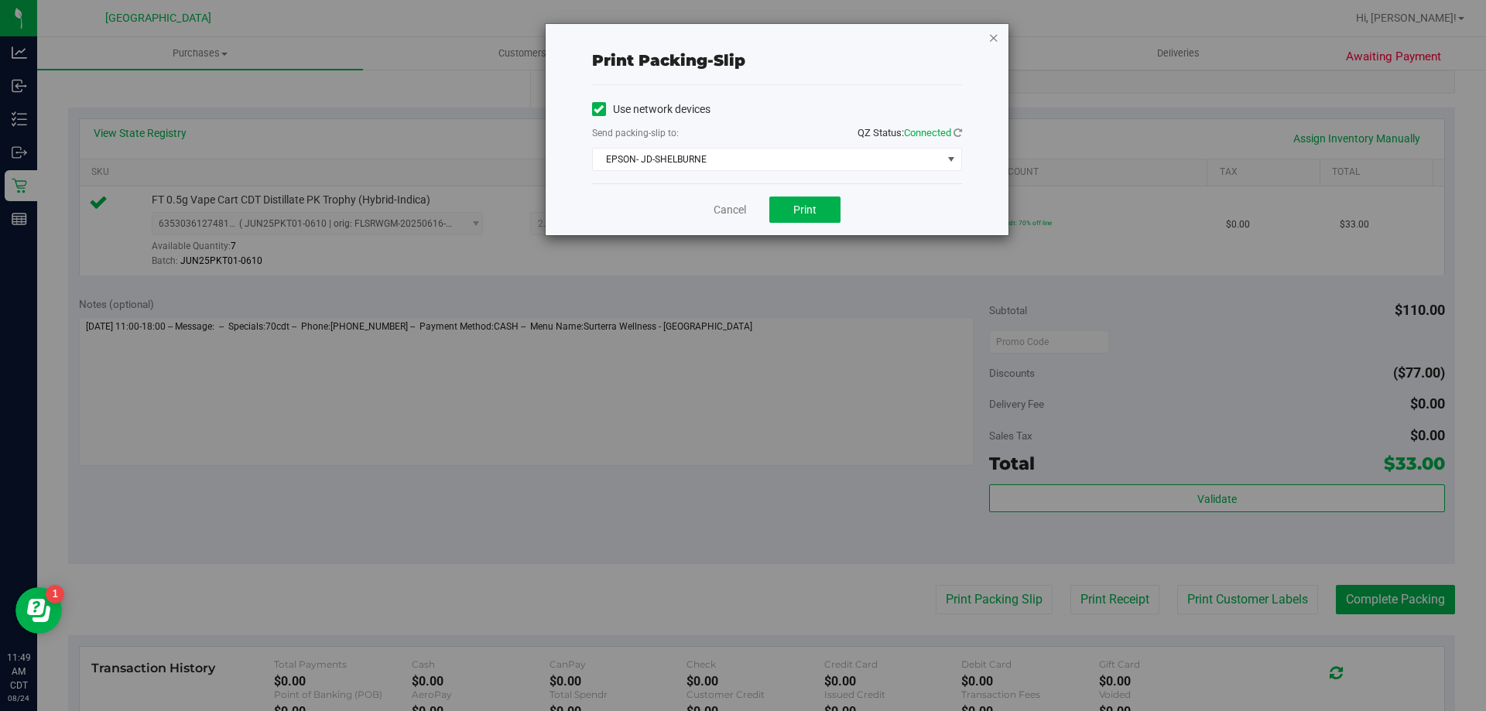
click at [991, 39] on icon "button" at bounding box center [993, 37] width 11 height 19
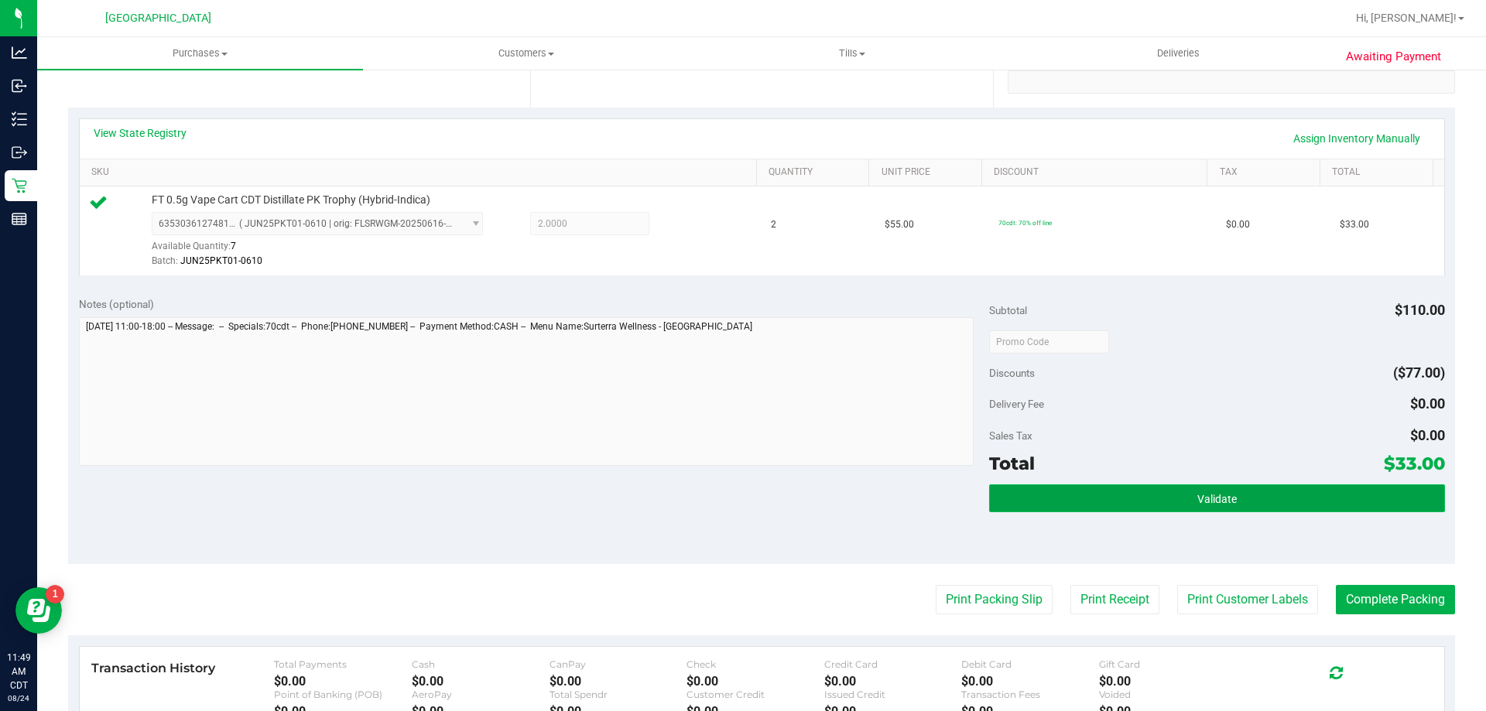
click at [1050, 495] on button "Validate" at bounding box center [1216, 498] width 455 height 28
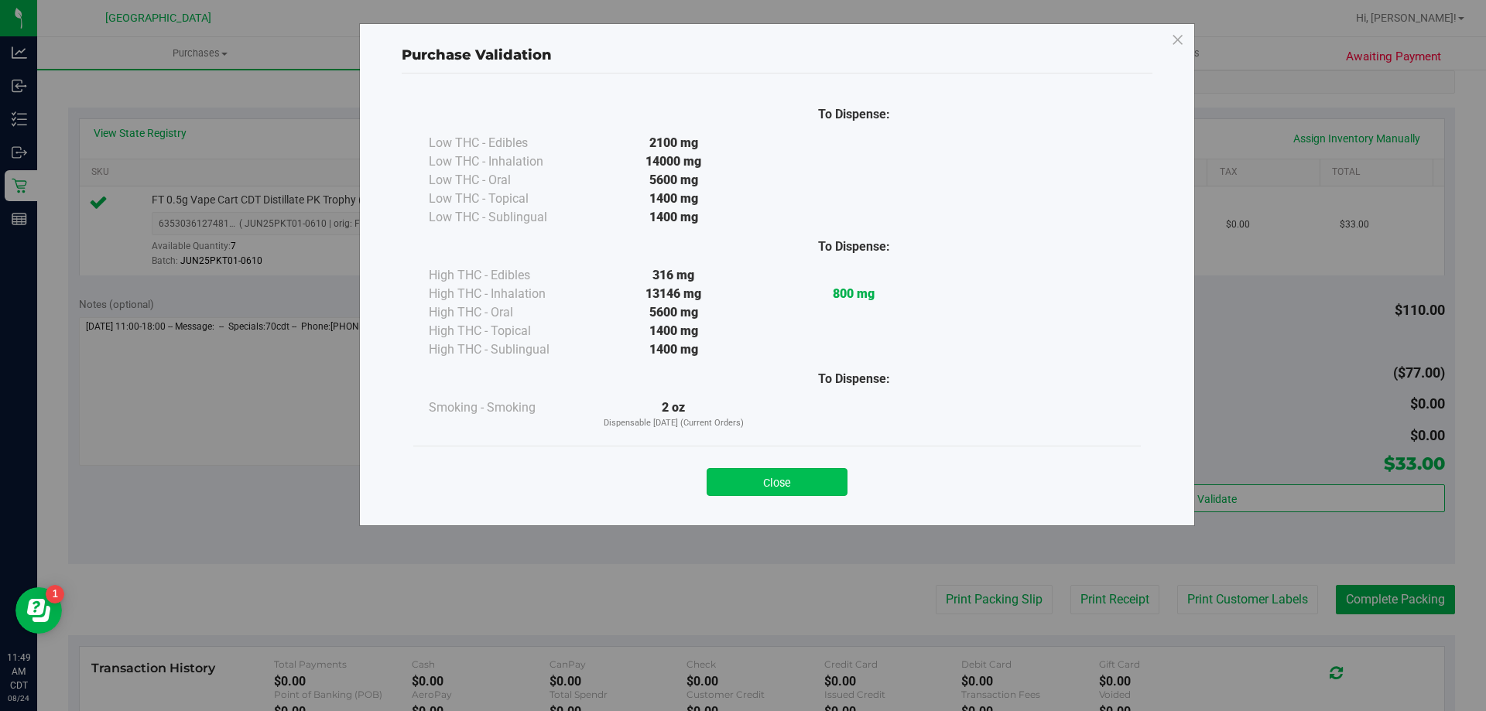
click at [753, 471] on button "Close" at bounding box center [777, 482] width 141 height 28
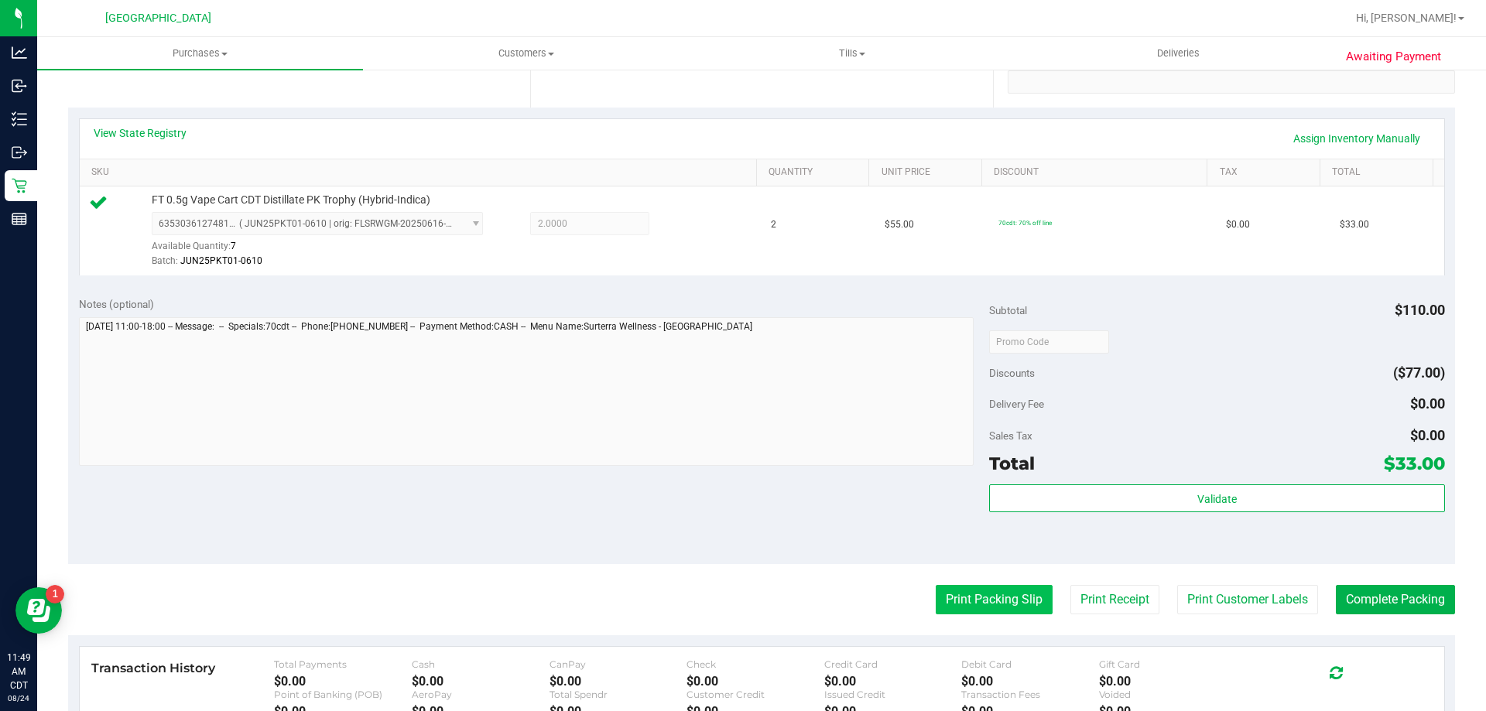
click at [984, 597] on button "Print Packing Slip" at bounding box center [994, 599] width 117 height 29
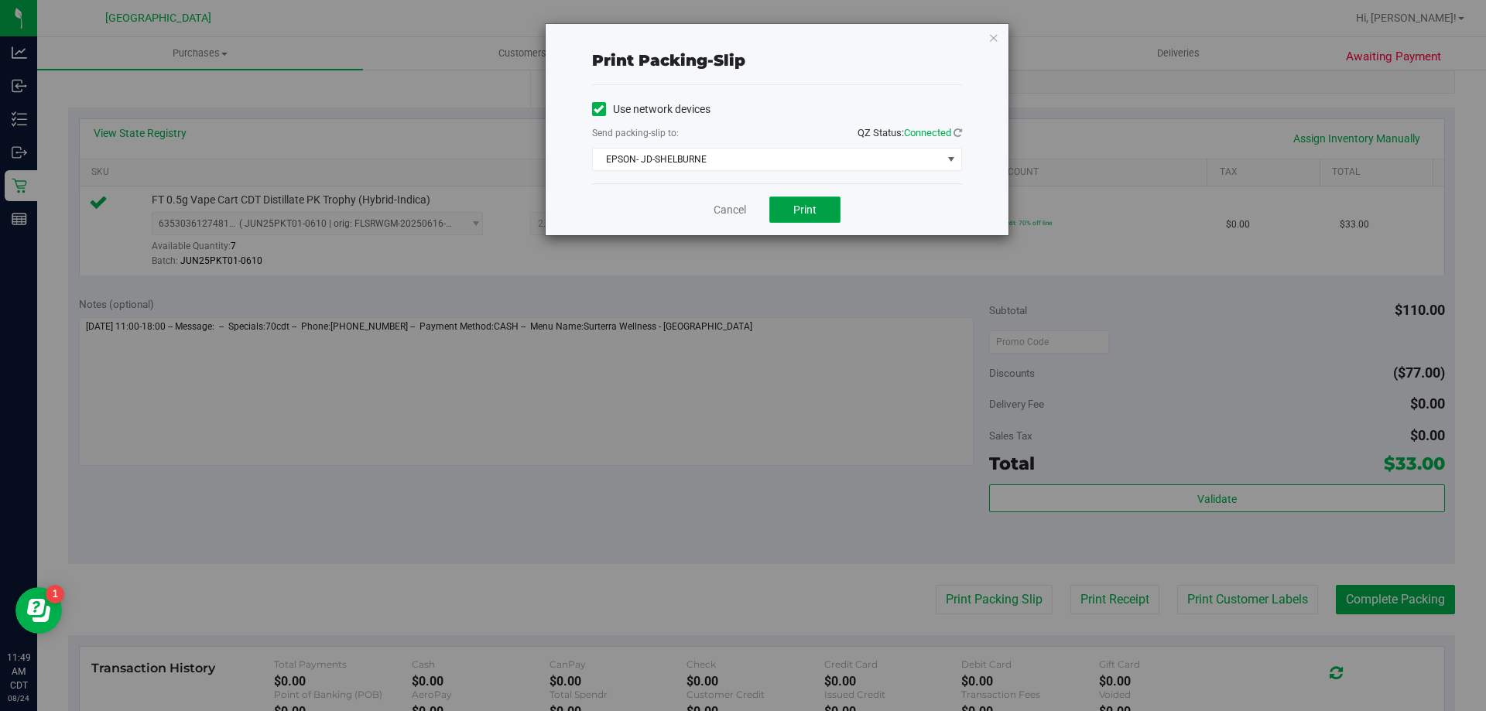
click at [816, 210] on span "Print" at bounding box center [804, 210] width 23 height 12
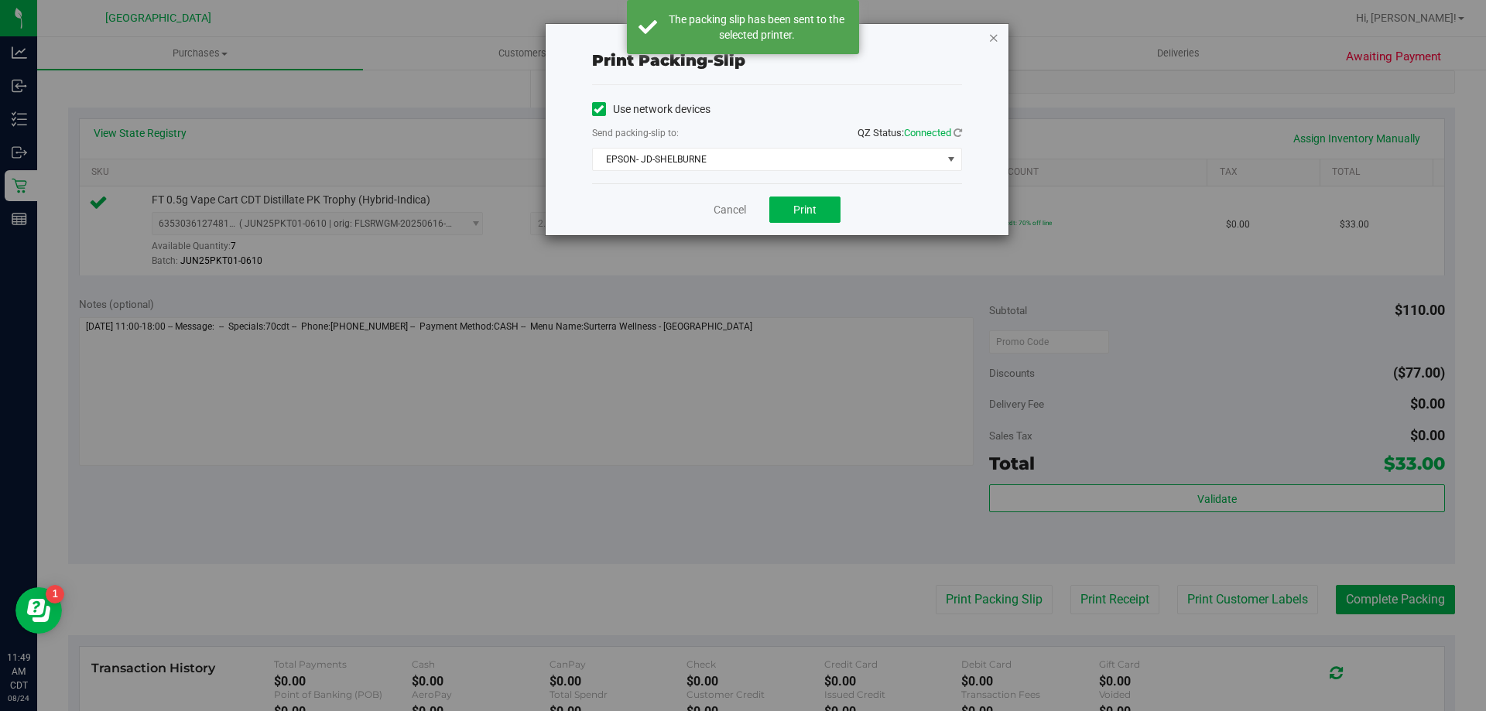
click at [990, 36] on icon "button" at bounding box center [993, 37] width 11 height 19
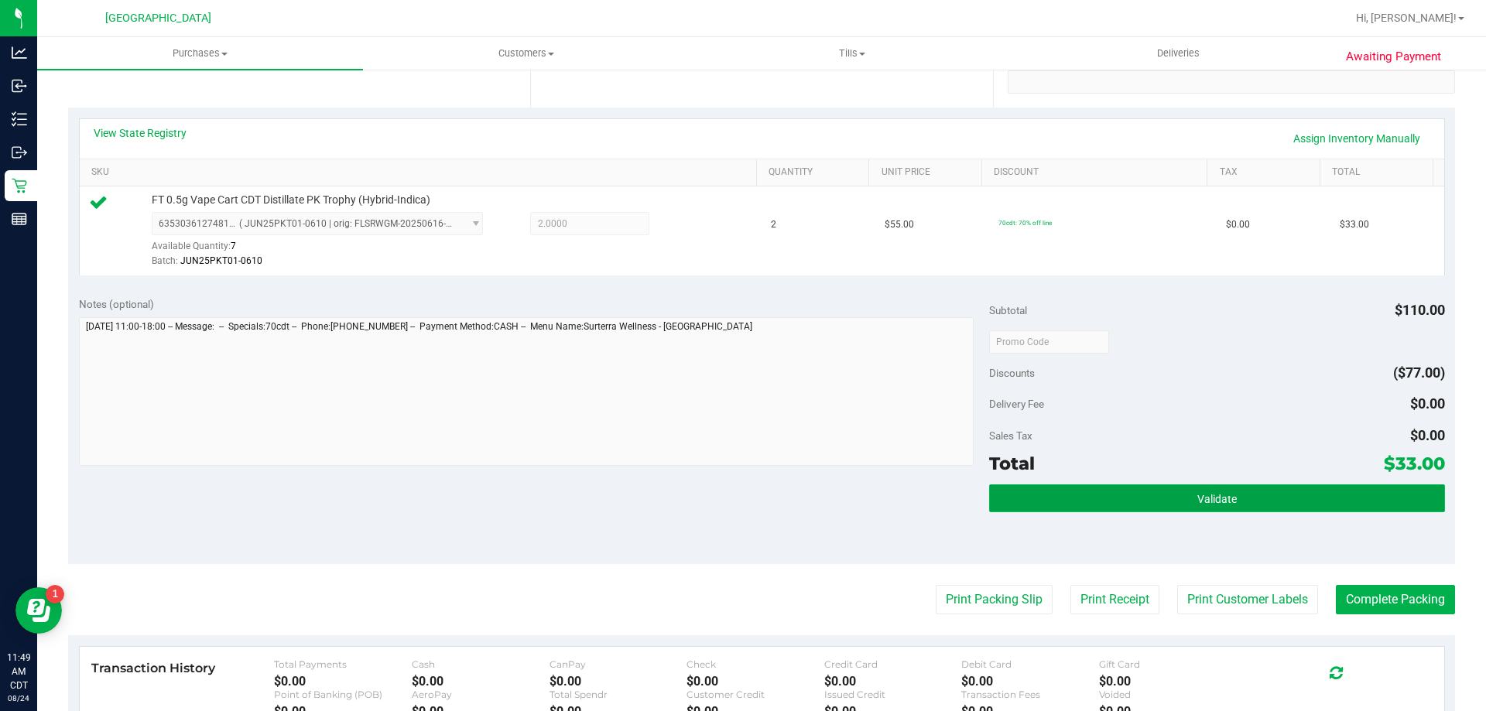
click at [1104, 492] on button "Validate" at bounding box center [1216, 498] width 455 height 28
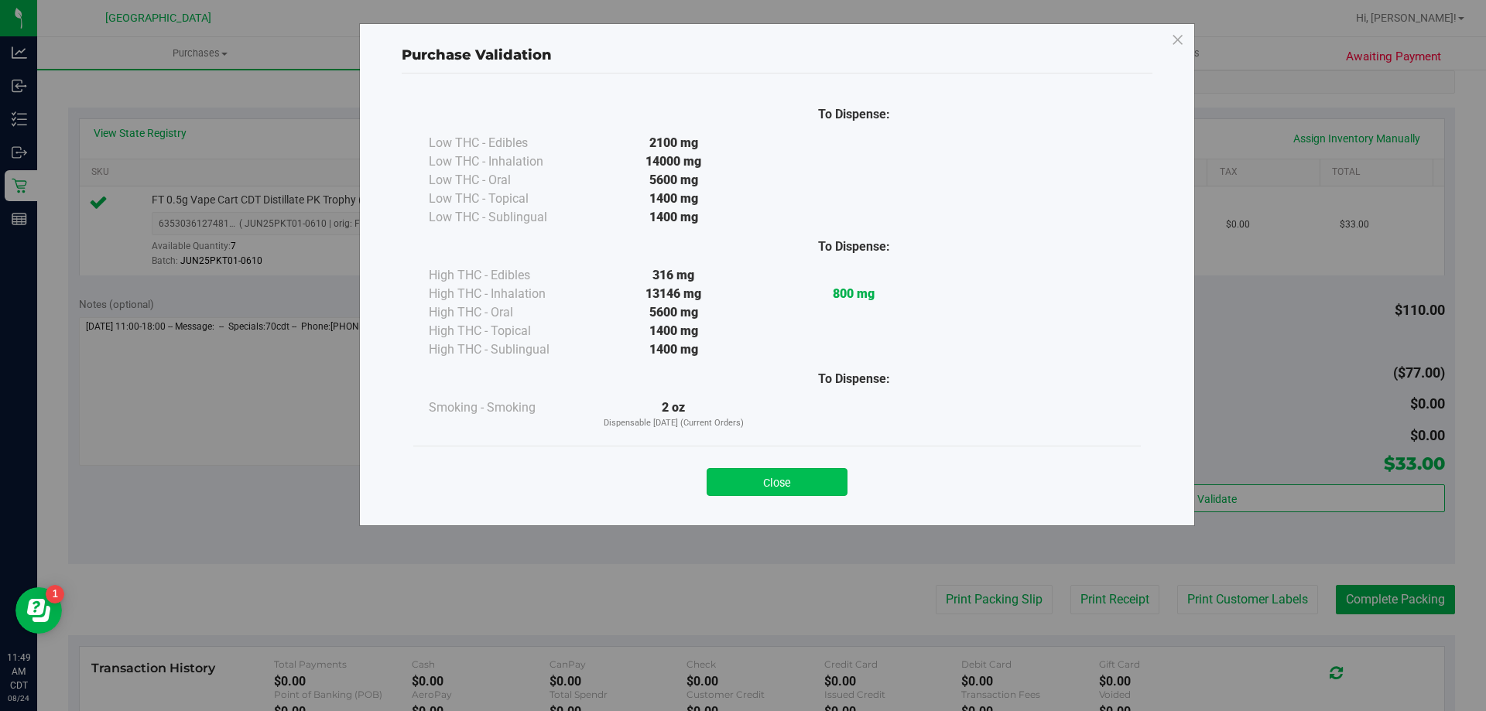
click at [777, 484] on button "Close" at bounding box center [777, 482] width 141 height 28
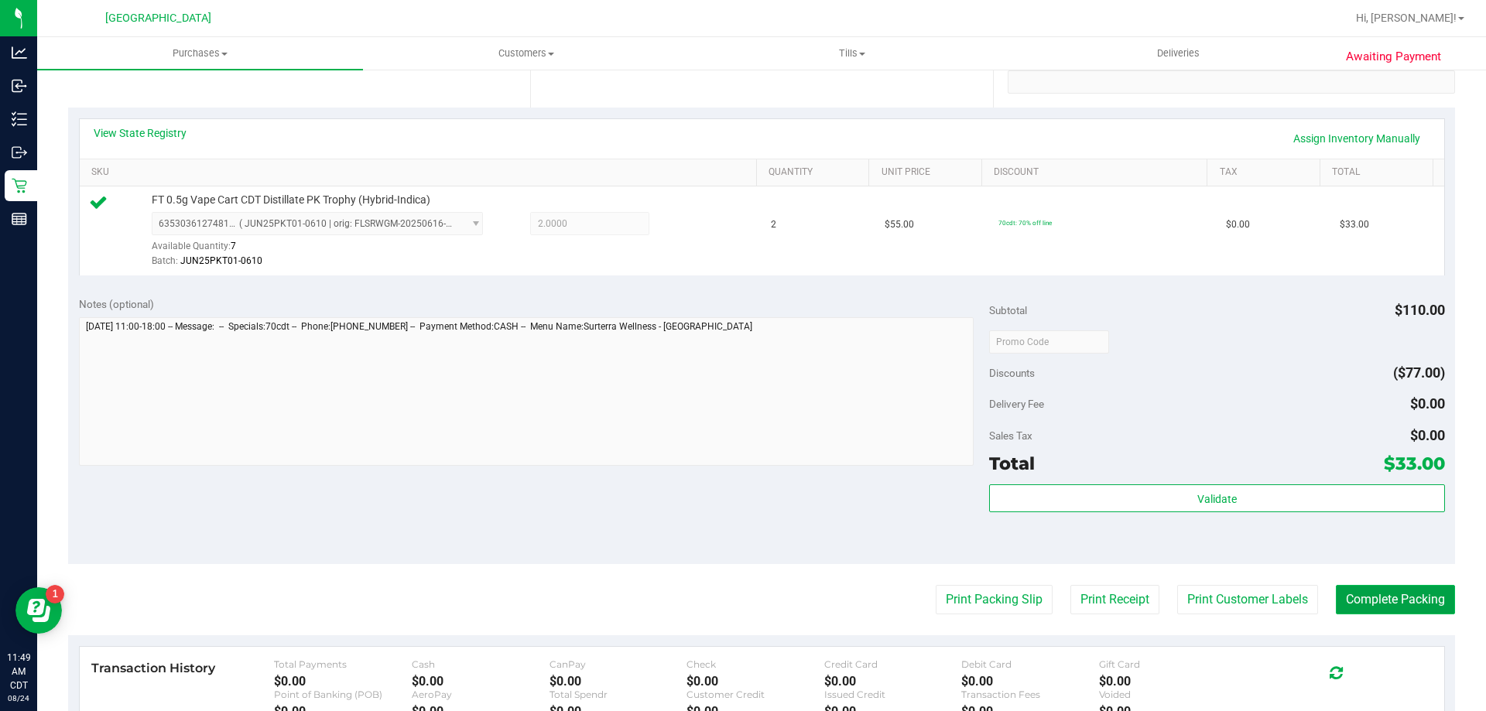
click at [1395, 602] on button "Complete Packing" at bounding box center [1395, 599] width 119 height 29
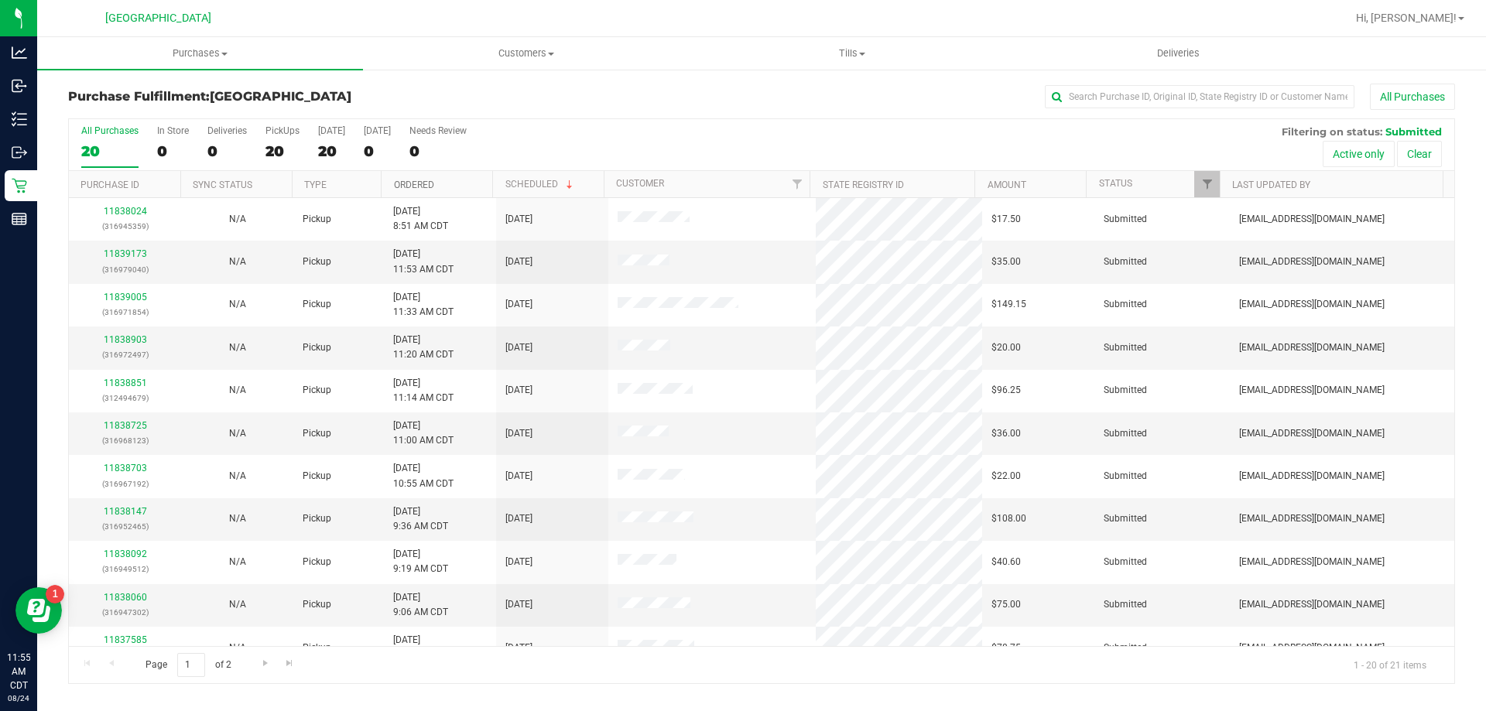
click at [419, 182] on link "Ordered" at bounding box center [414, 185] width 40 height 11
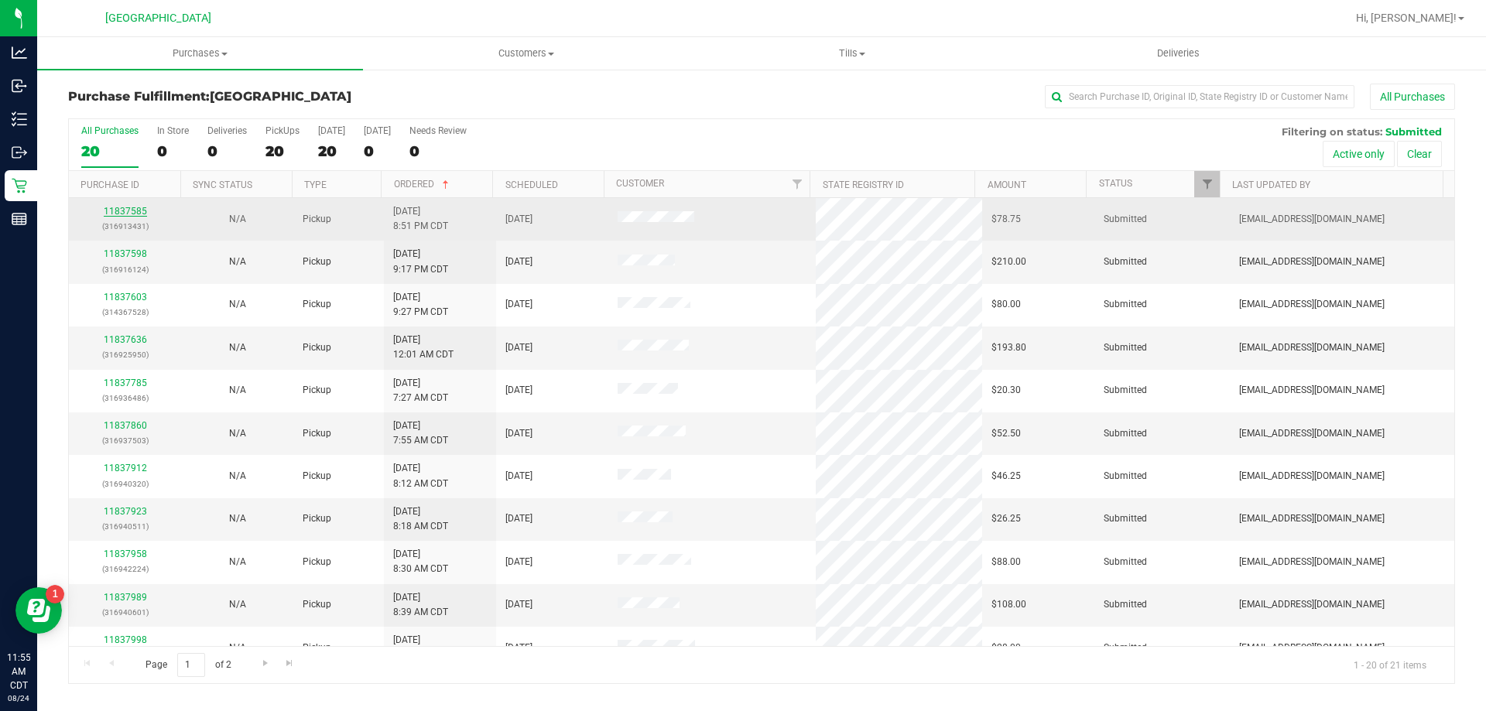
click at [124, 212] on link "11837585" at bounding box center [125, 211] width 43 height 11
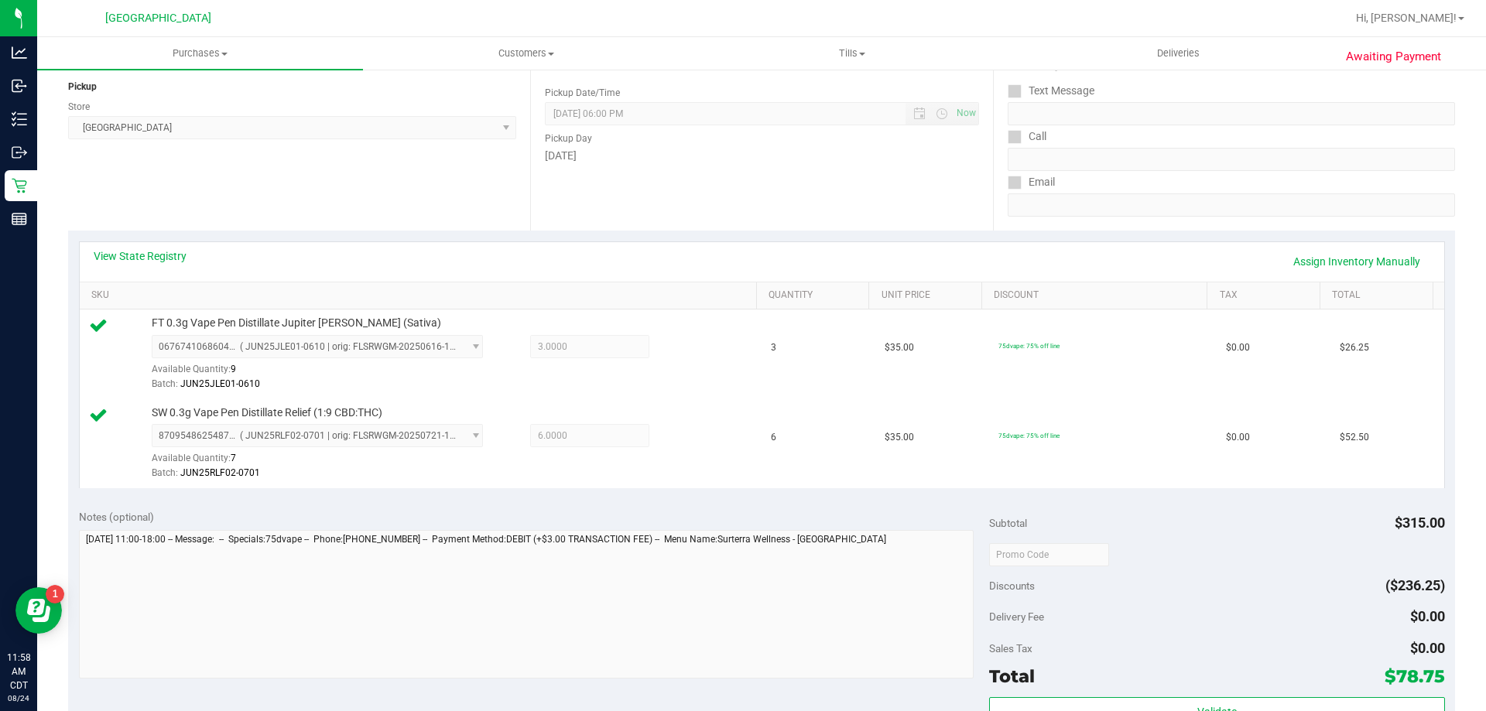
scroll to position [310, 0]
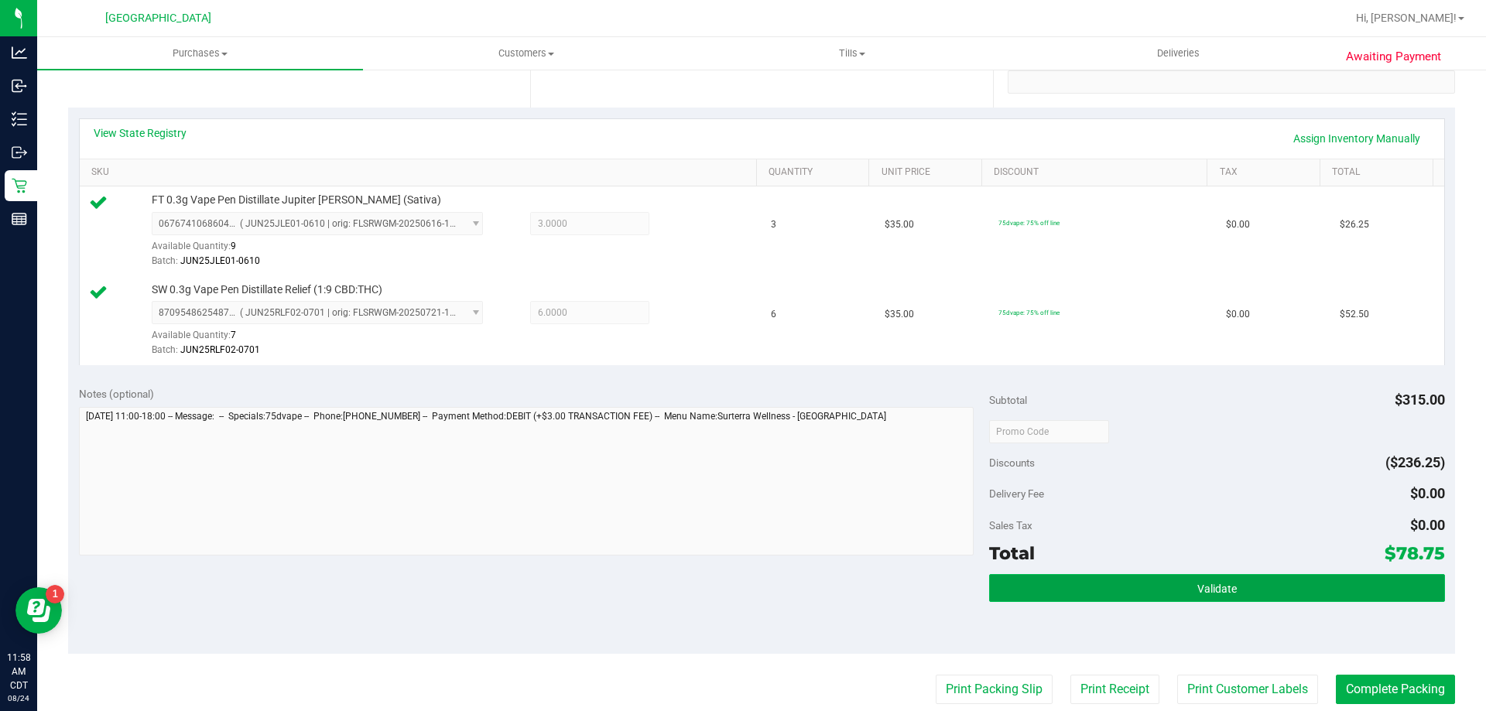
click at [1159, 582] on button "Validate" at bounding box center [1216, 588] width 455 height 28
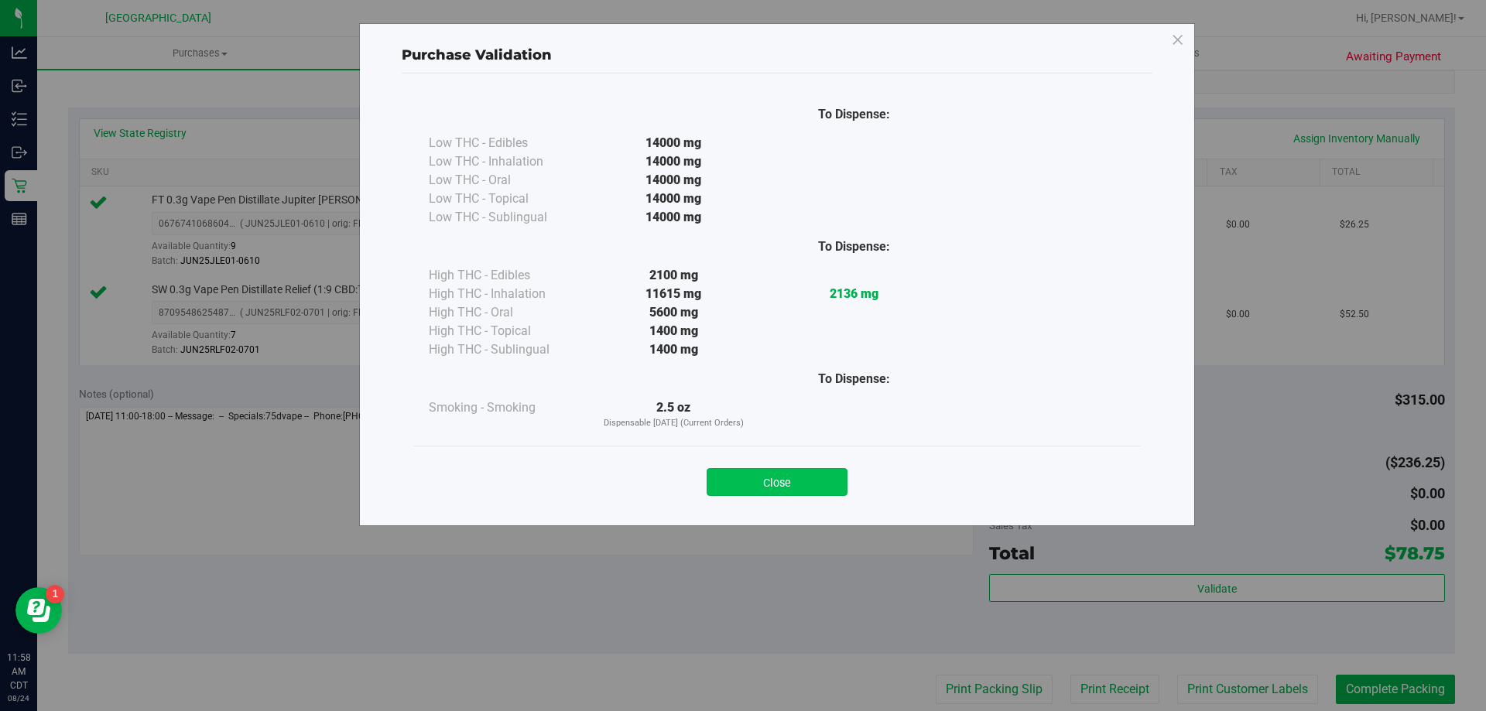
click at [803, 482] on button "Close" at bounding box center [777, 482] width 141 height 28
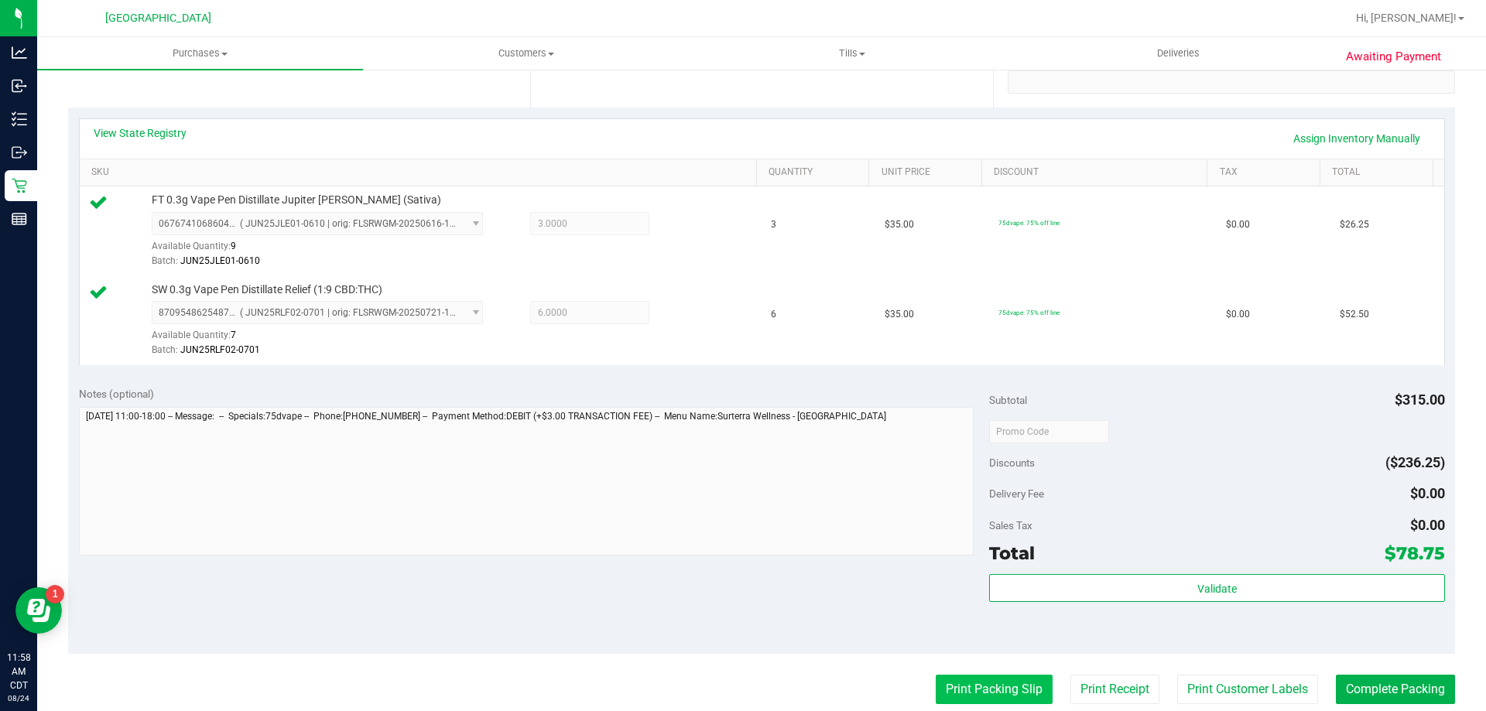
click at [995, 700] on button "Print Packing Slip" at bounding box center [994, 689] width 117 height 29
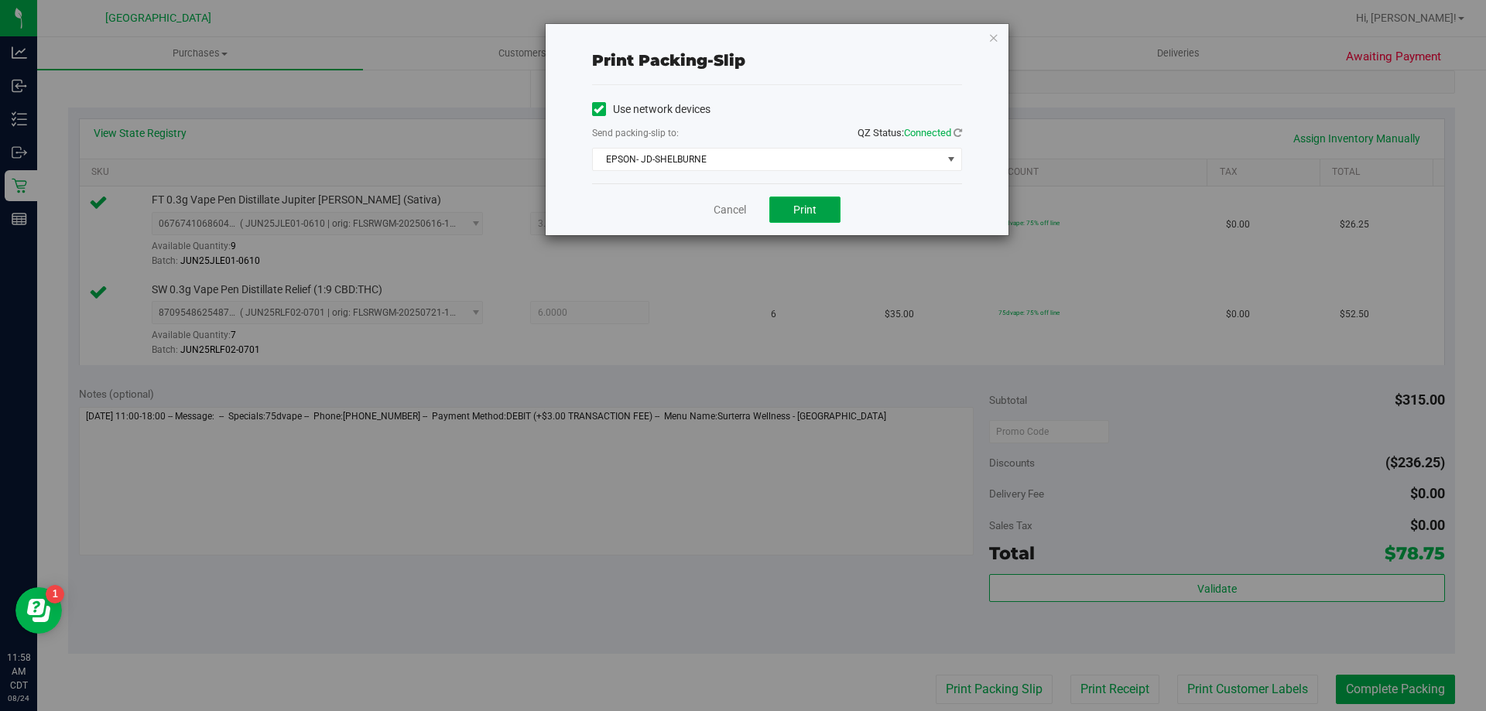
click at [810, 213] on span "Print" at bounding box center [804, 210] width 23 height 12
click at [991, 33] on icon "button" at bounding box center [993, 37] width 11 height 19
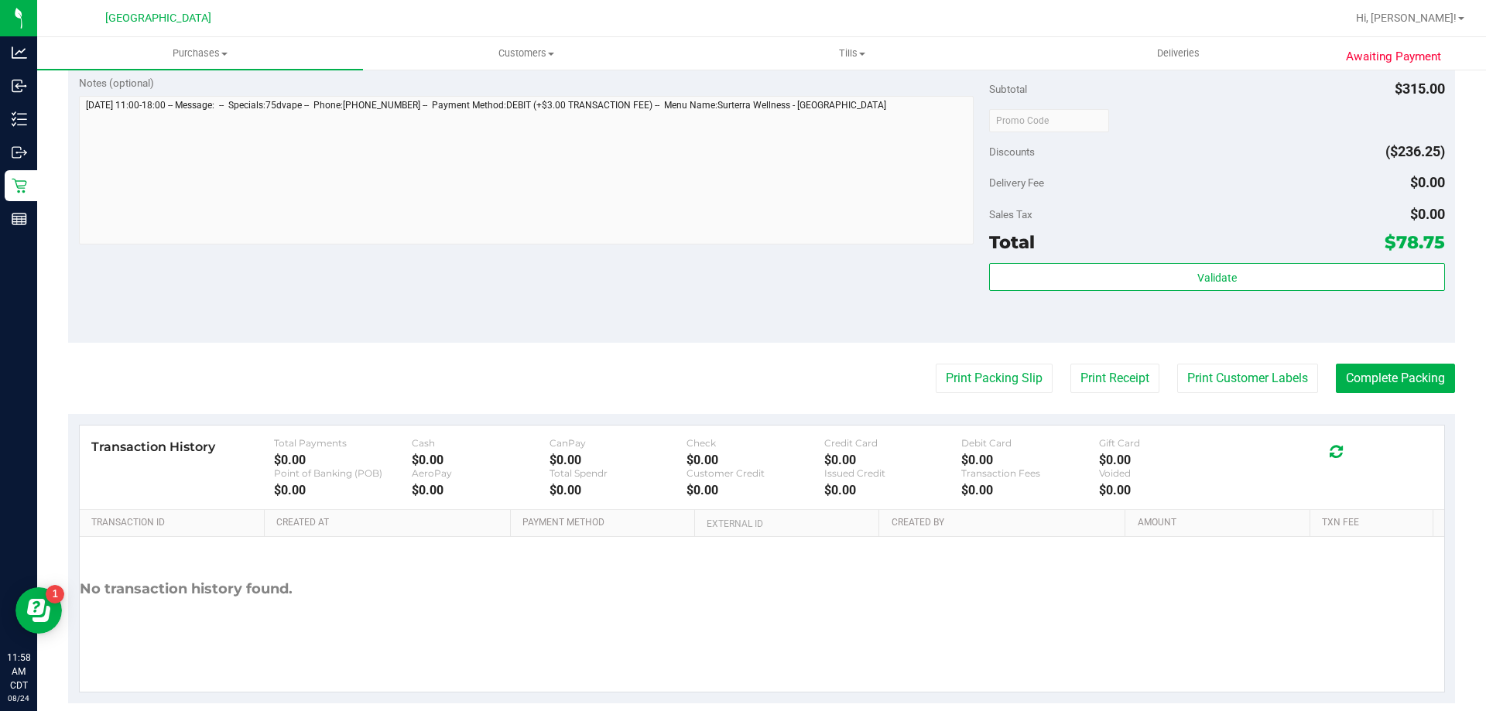
scroll to position [644, 0]
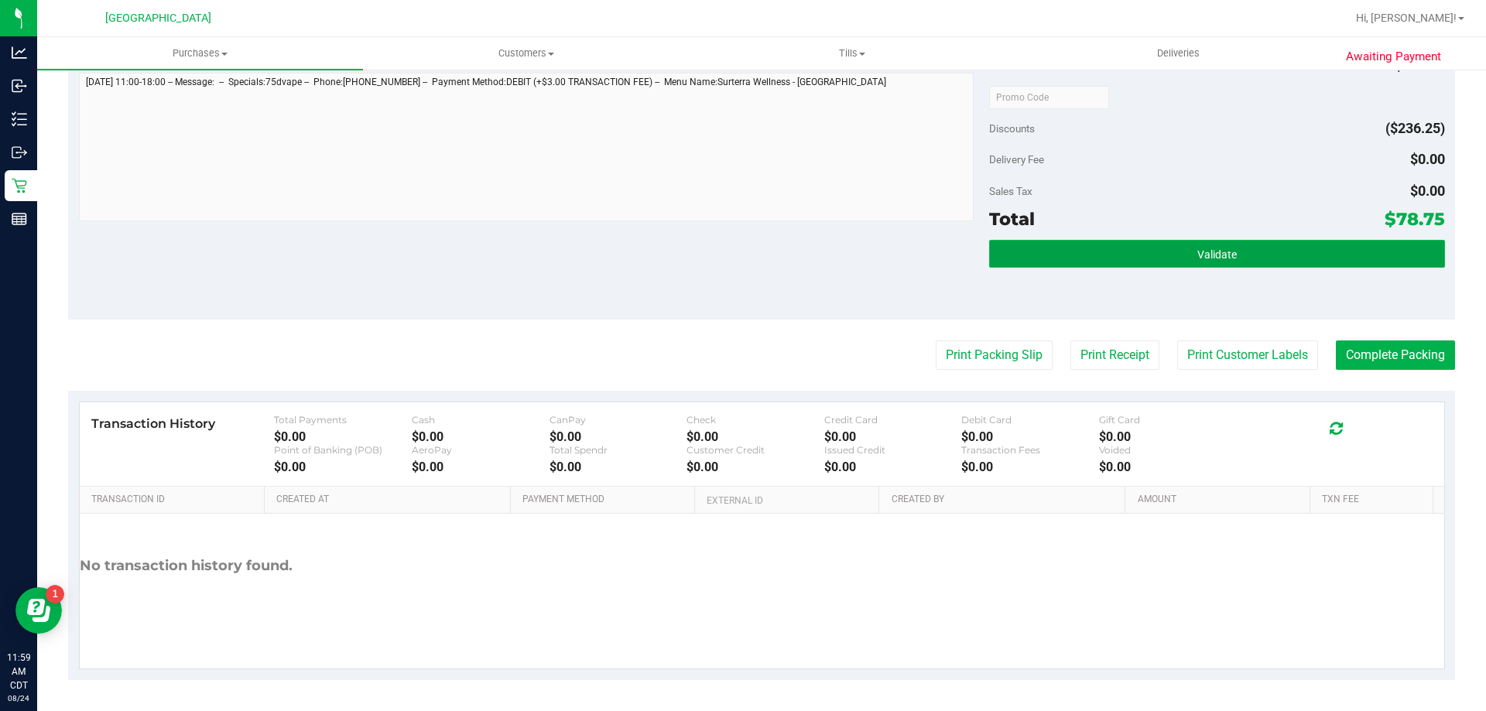
click at [1160, 261] on button "Validate" at bounding box center [1216, 254] width 455 height 28
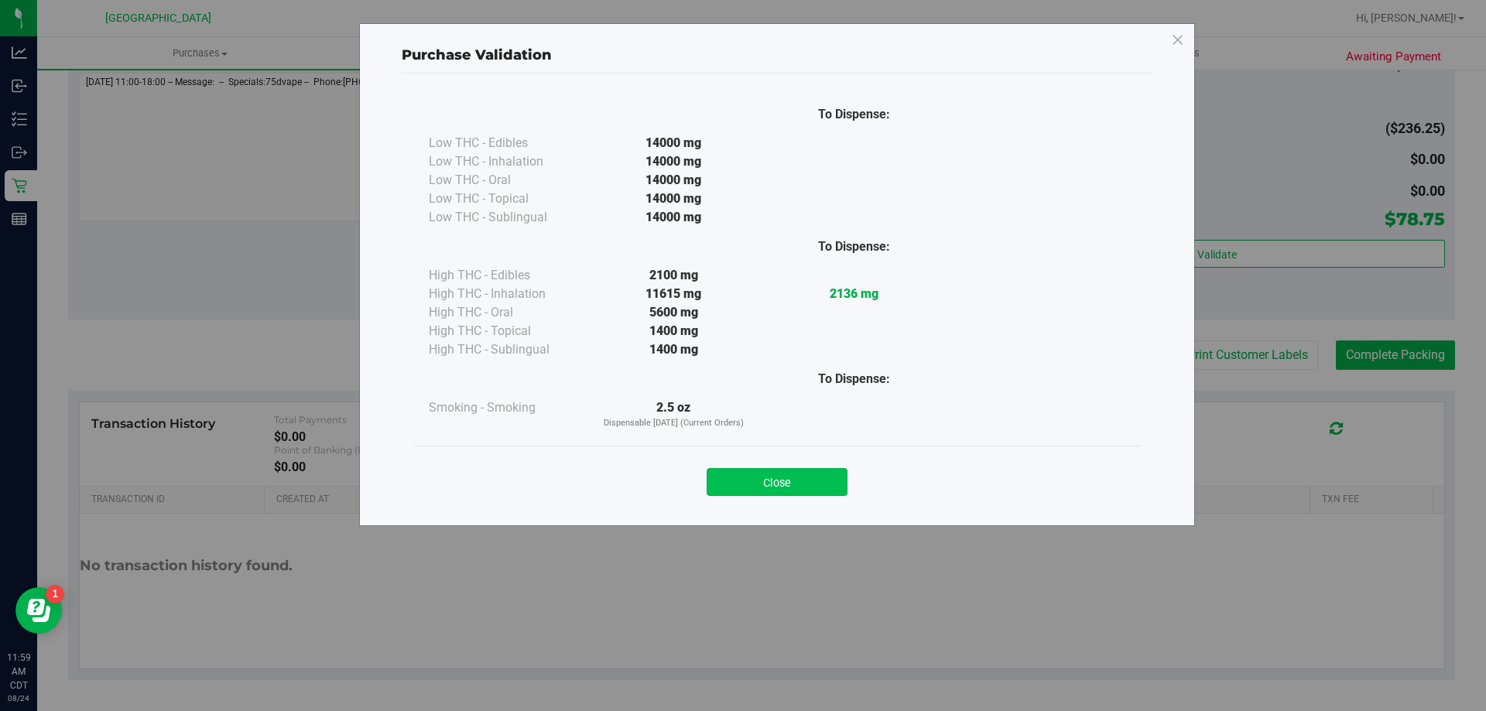
click at [802, 485] on button "Close" at bounding box center [777, 482] width 141 height 28
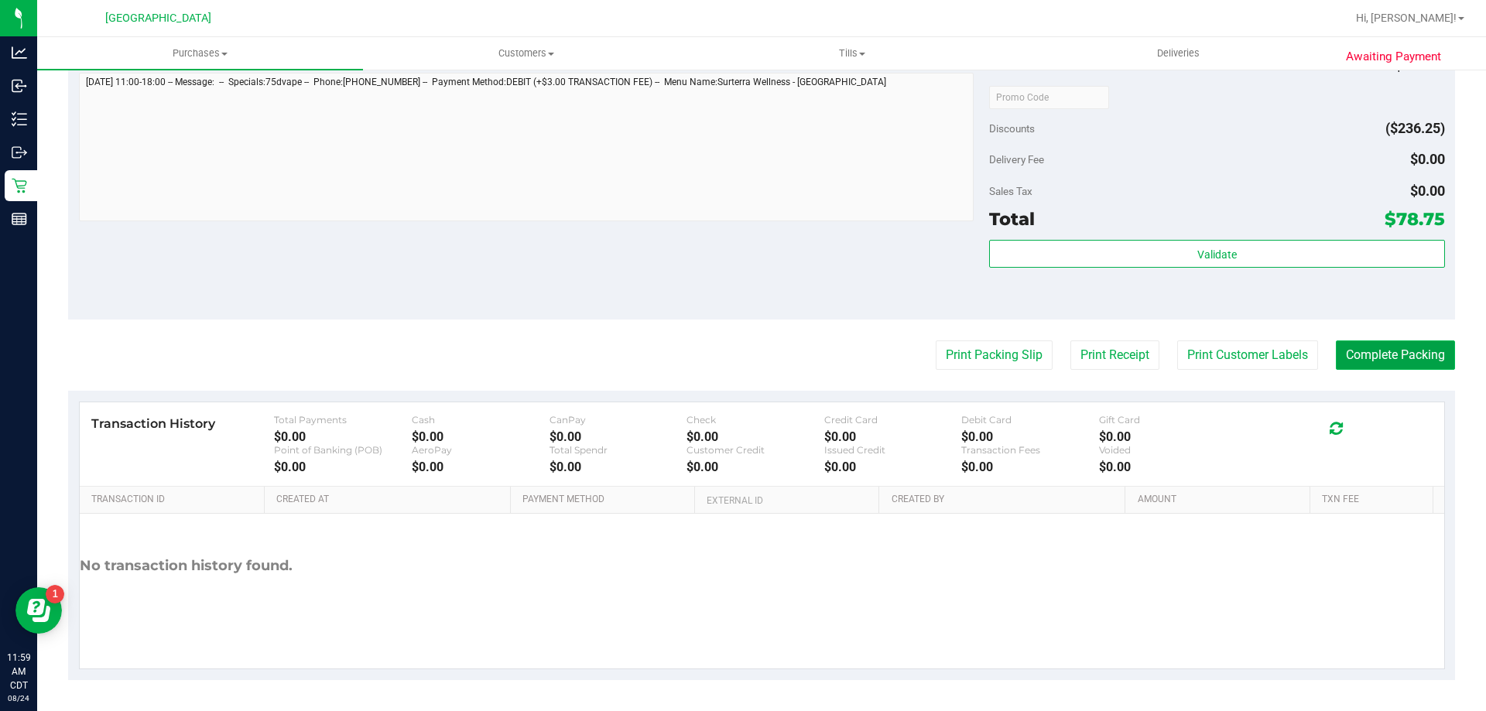
click at [1377, 345] on button "Complete Packing" at bounding box center [1395, 355] width 119 height 29
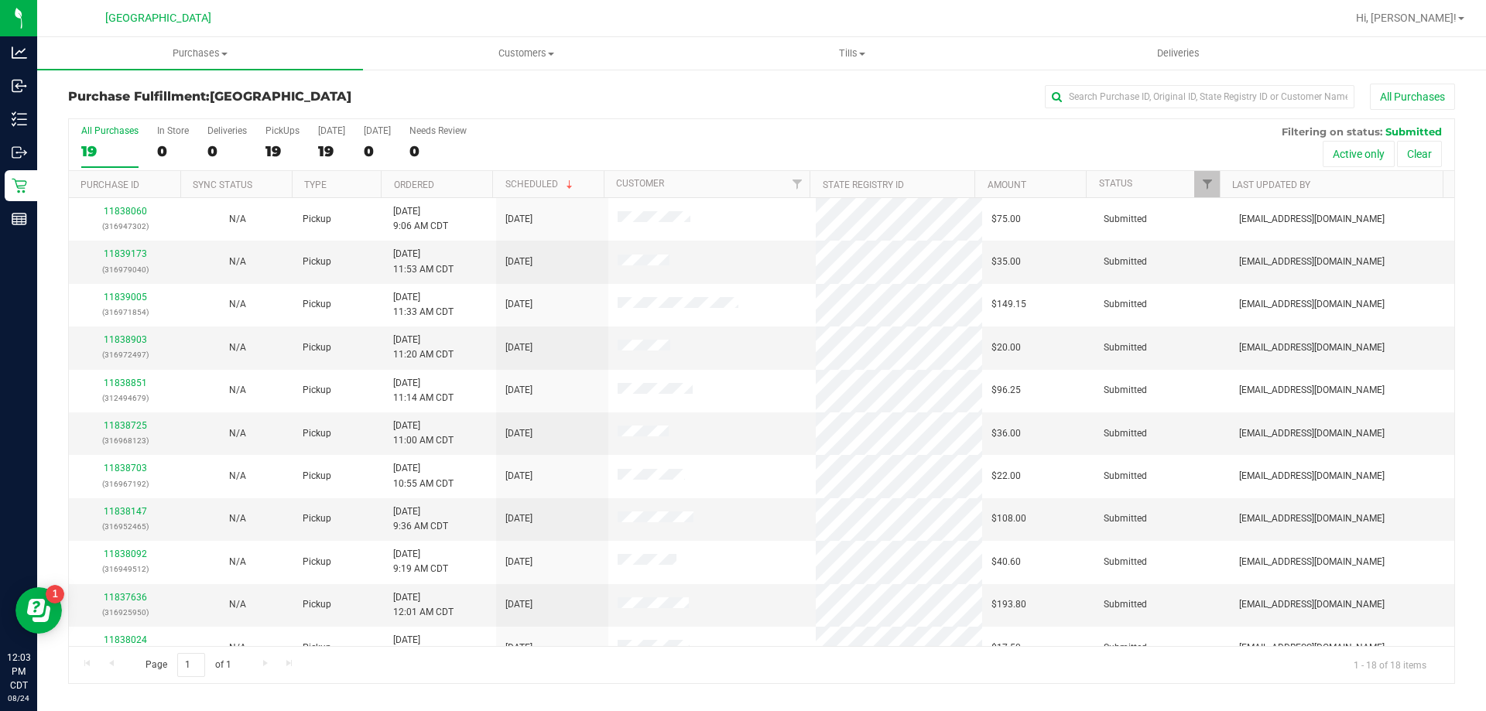
click at [602, 128] on div "All Purchases 19 In Store 0 Deliveries 0 PickUps 19 Today 19 Tomorrow 0 Needs R…" at bounding box center [761, 125] width 1385 height 12
click at [119, 249] on link "11837912" at bounding box center [125, 253] width 43 height 11
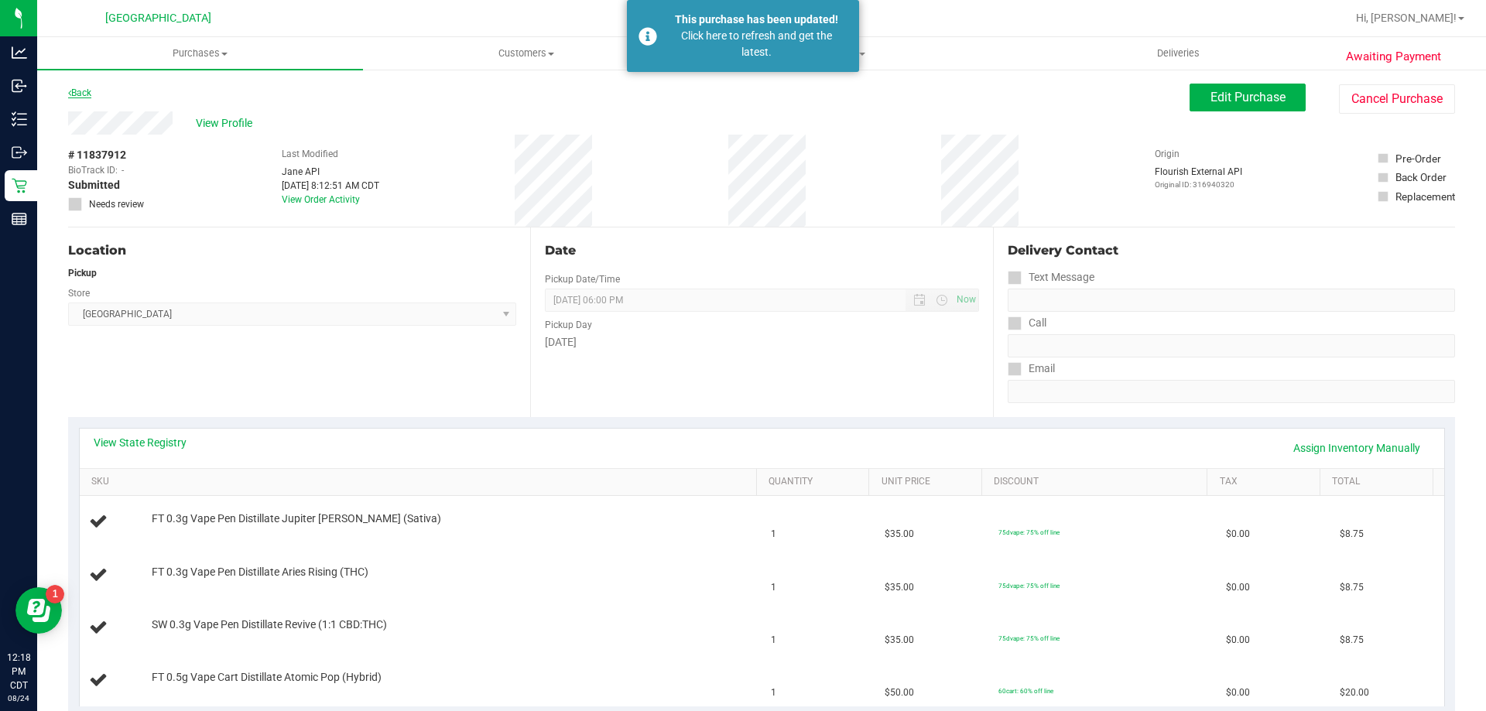
click at [74, 91] on link "Back" at bounding box center [79, 92] width 23 height 11
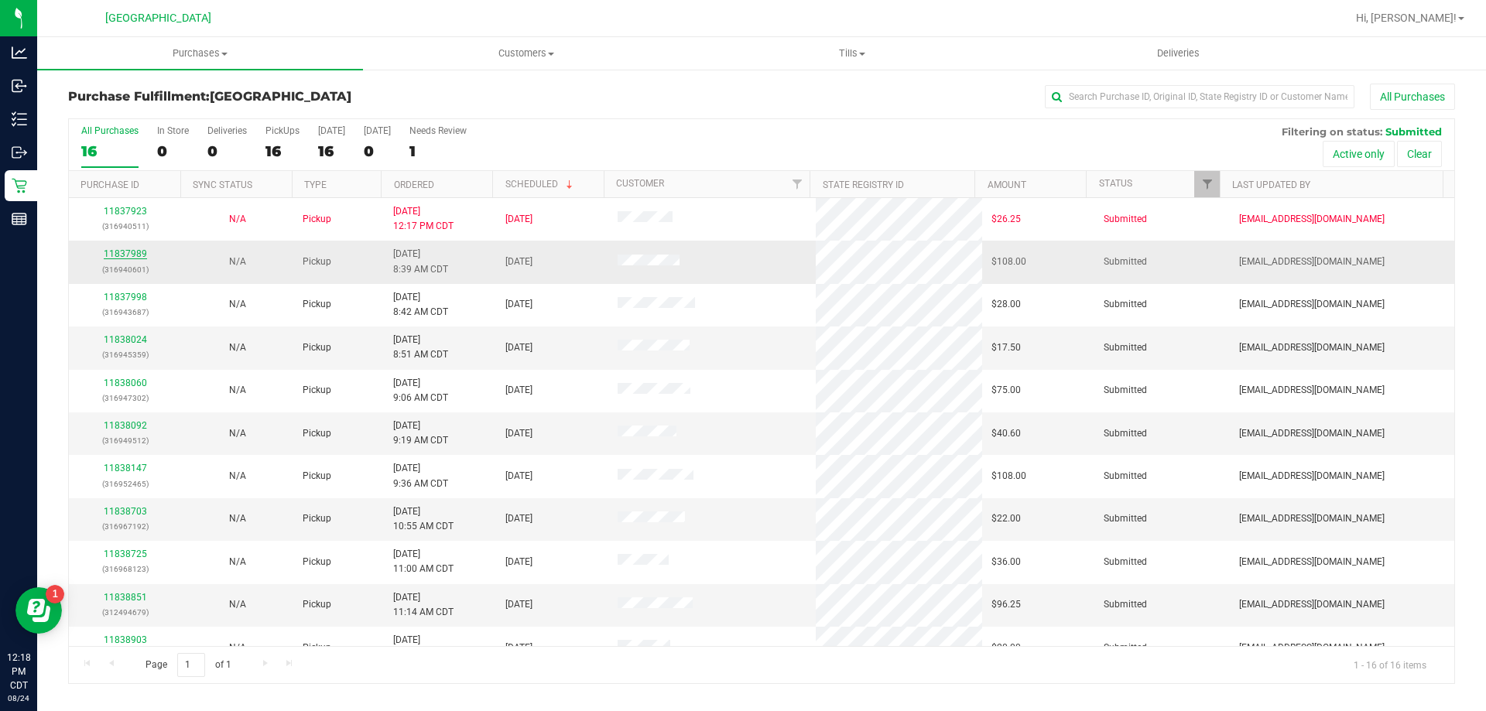
click at [111, 252] on link "11837989" at bounding box center [125, 253] width 43 height 11
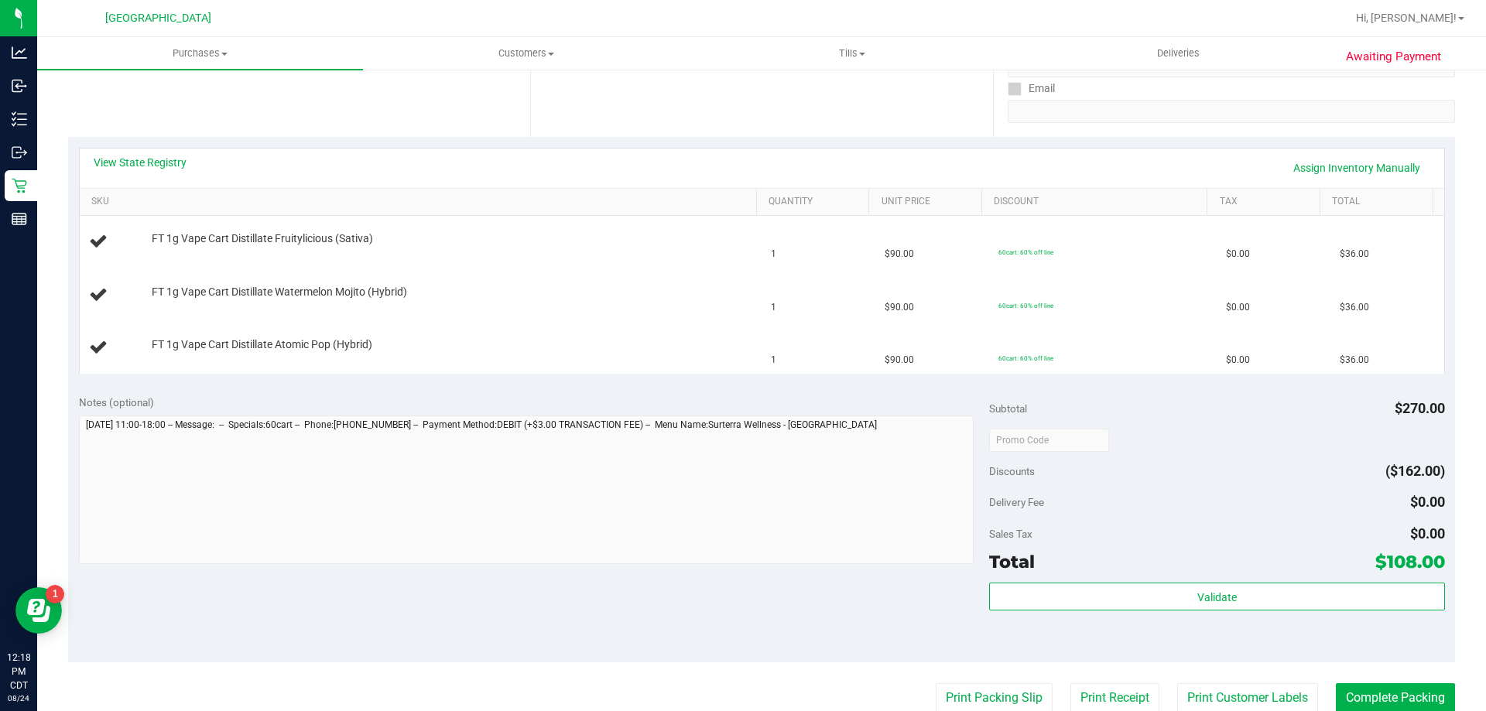
scroll to position [155, 0]
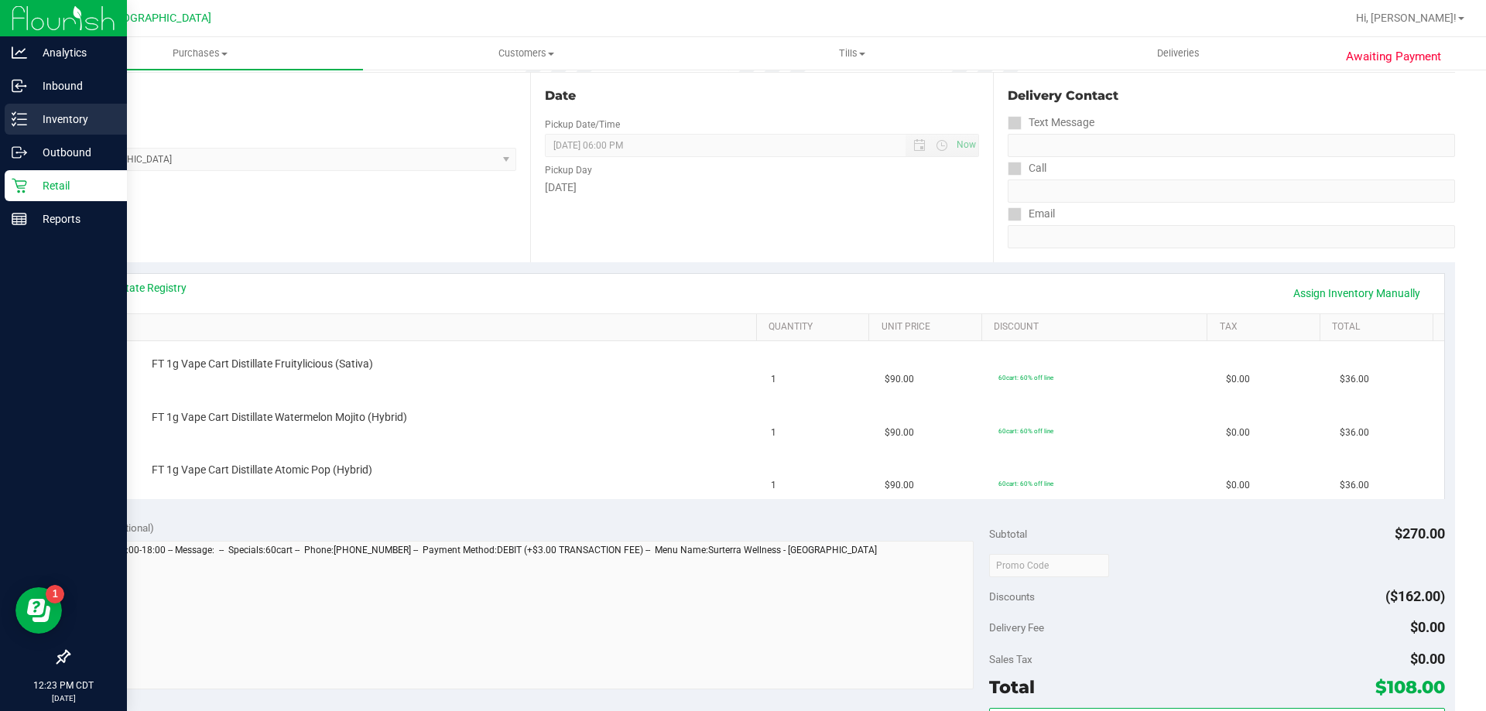
click at [15, 125] on icon at bounding box center [19, 118] width 15 height 15
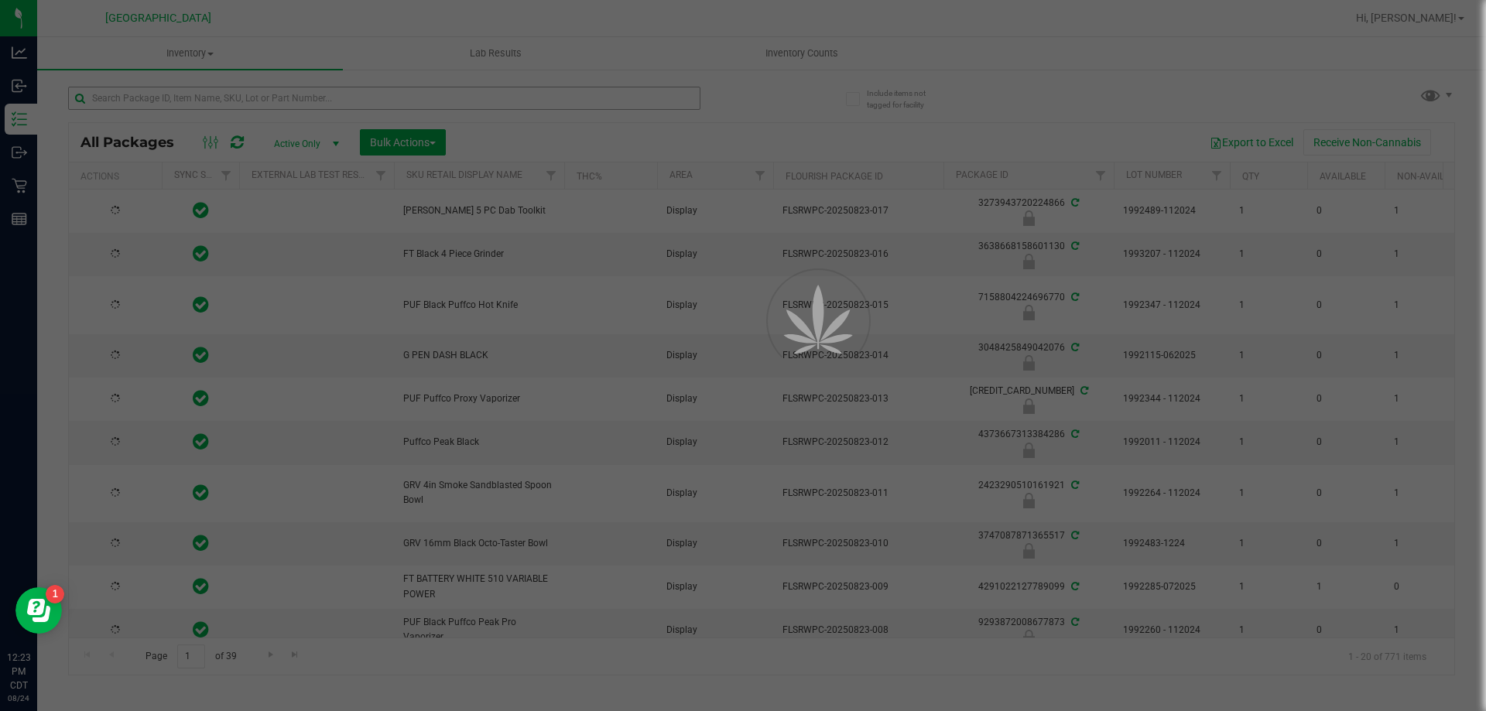
click at [205, 98] on div at bounding box center [743, 355] width 1486 height 711
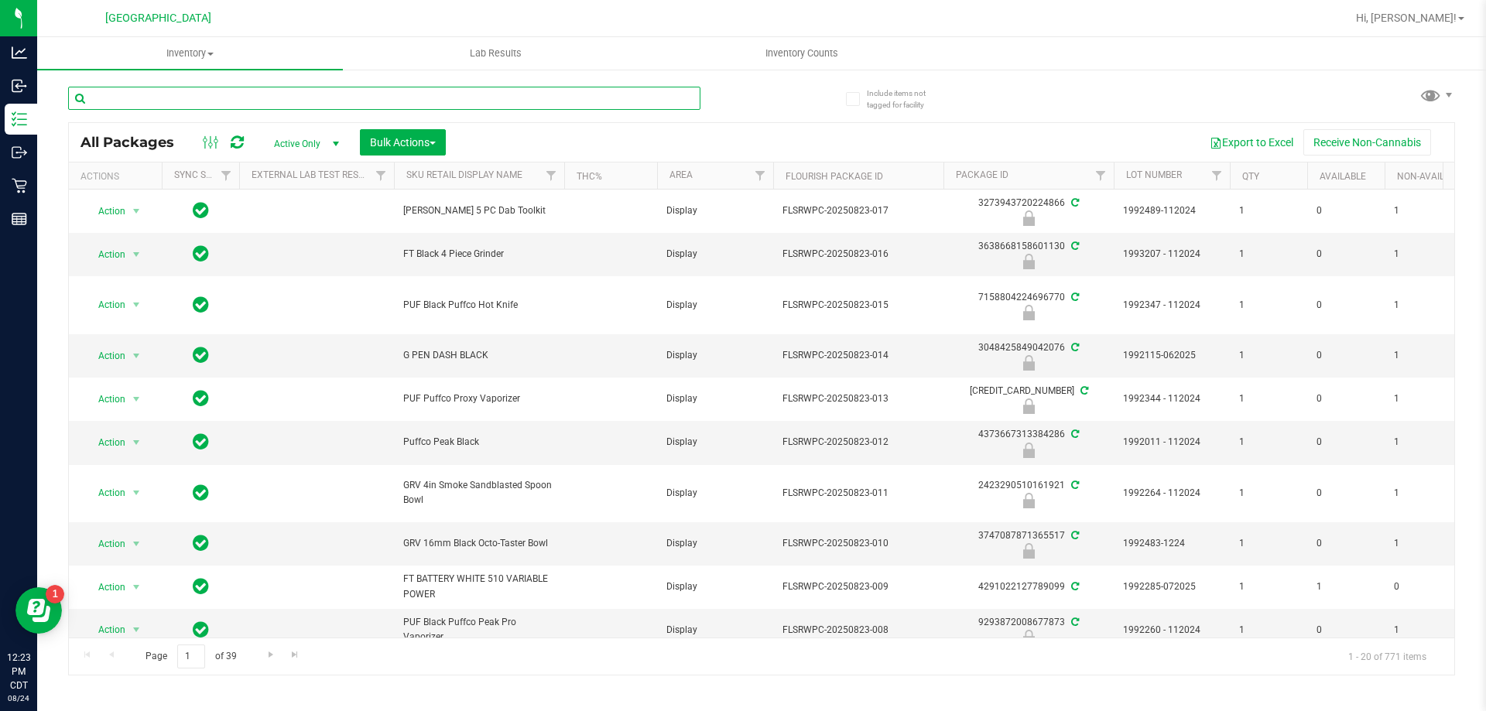
click at [187, 94] on input "text" at bounding box center [384, 98] width 632 height 23
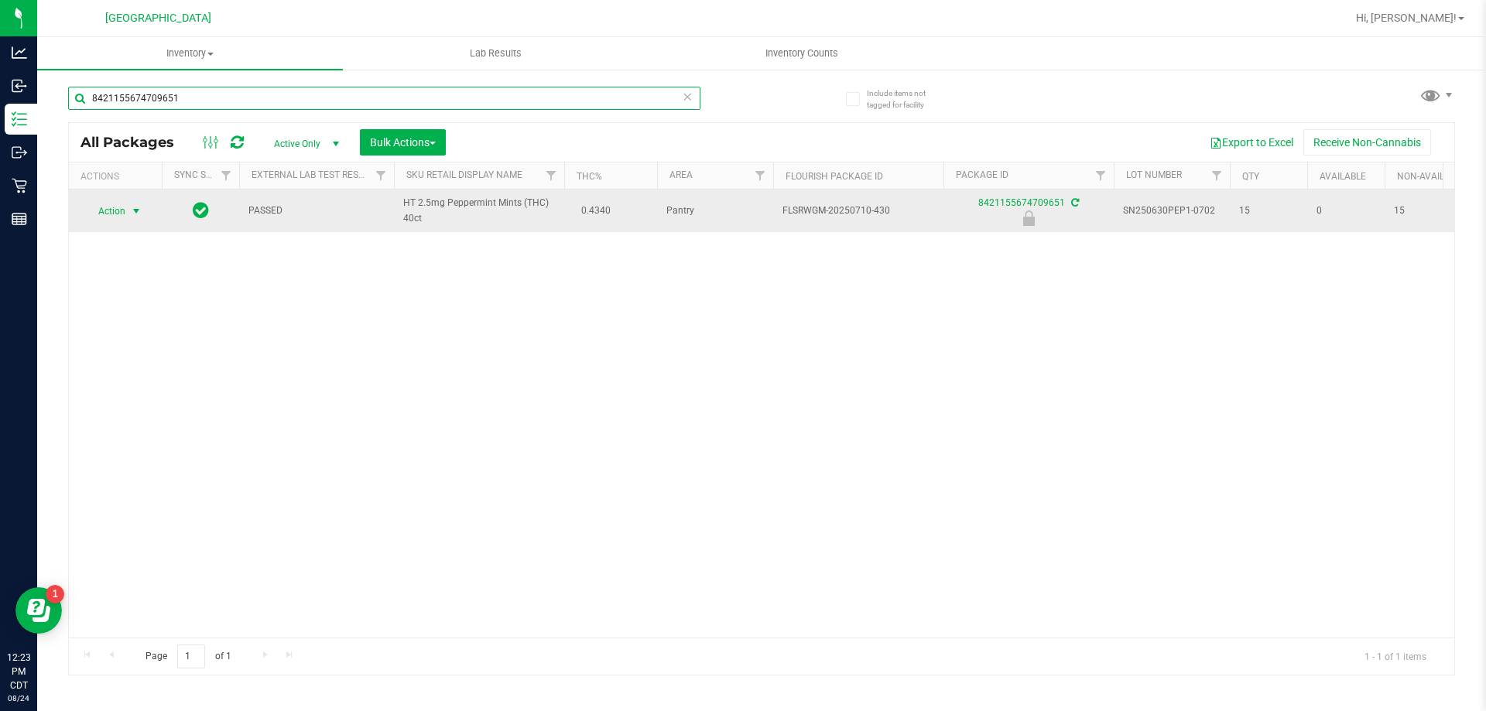
type input "8421155674709651"
click at [140, 212] on span "select" at bounding box center [136, 211] width 12 height 12
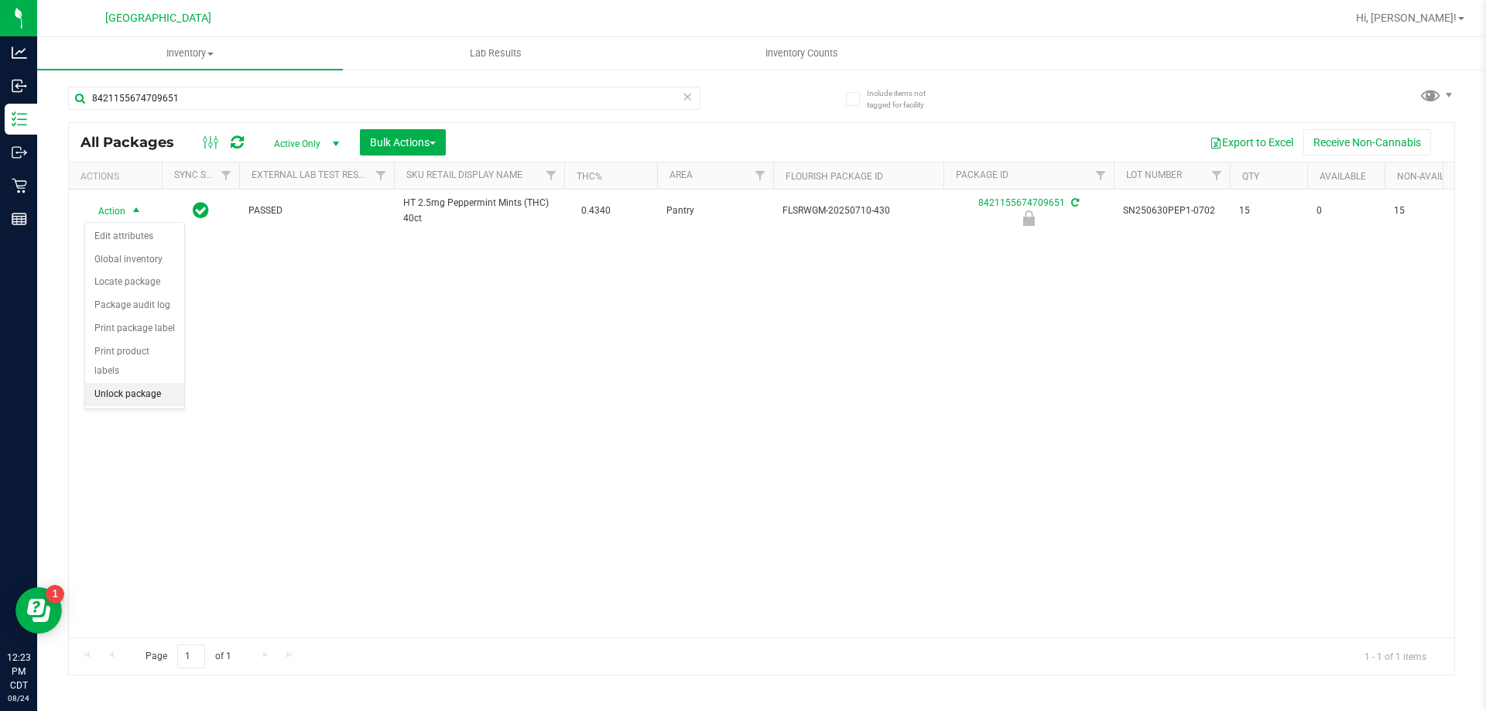
click at [128, 383] on li "Unlock package" at bounding box center [134, 394] width 99 height 23
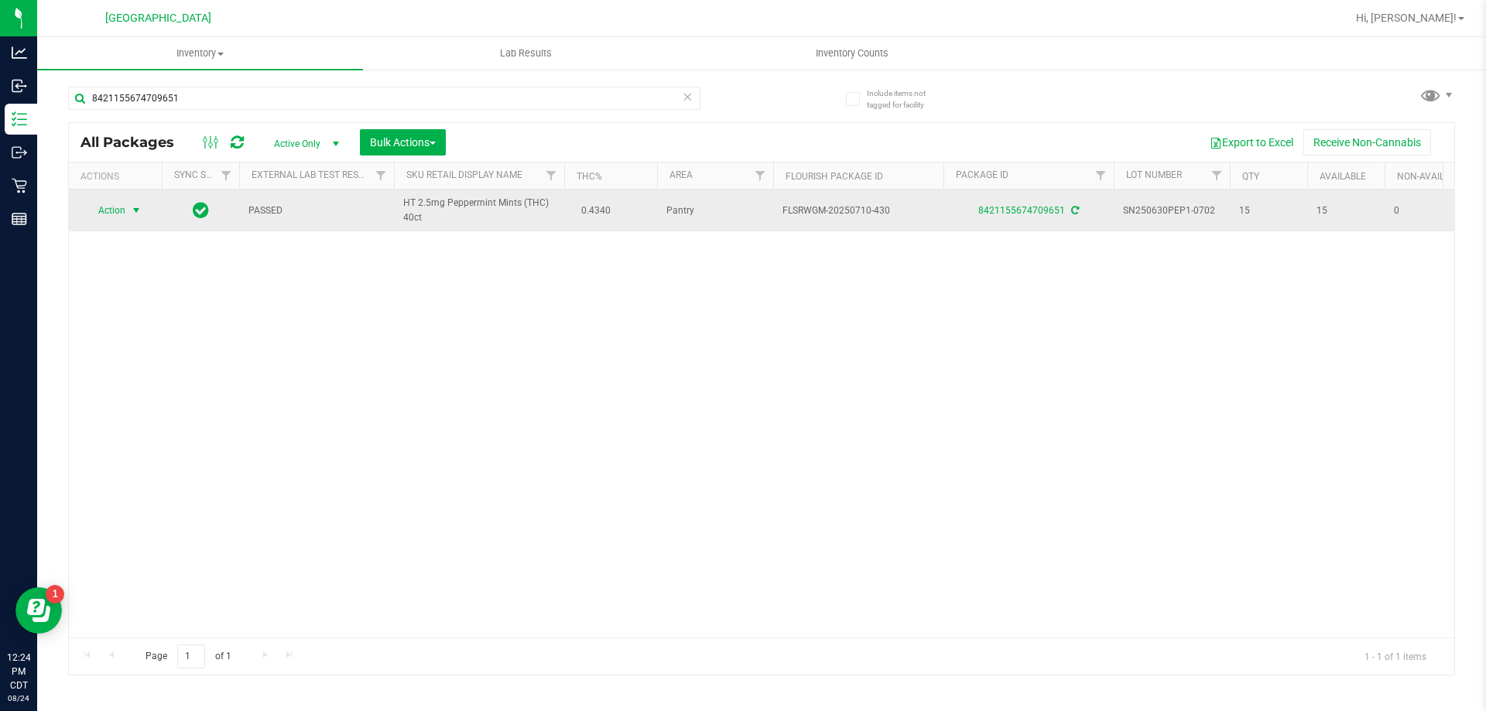
click at [135, 211] on span "select" at bounding box center [136, 210] width 12 height 12
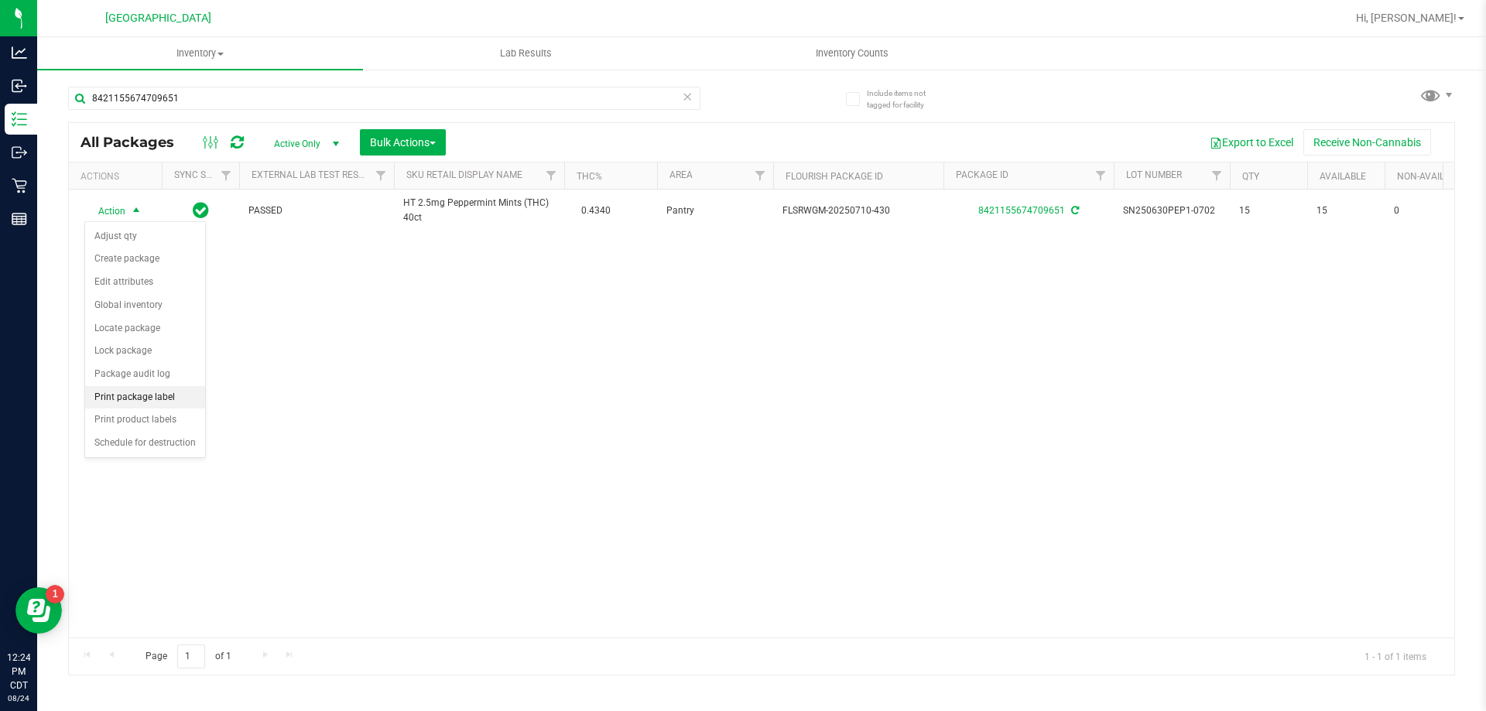
click at [127, 395] on li "Print package label" at bounding box center [145, 397] width 120 height 23
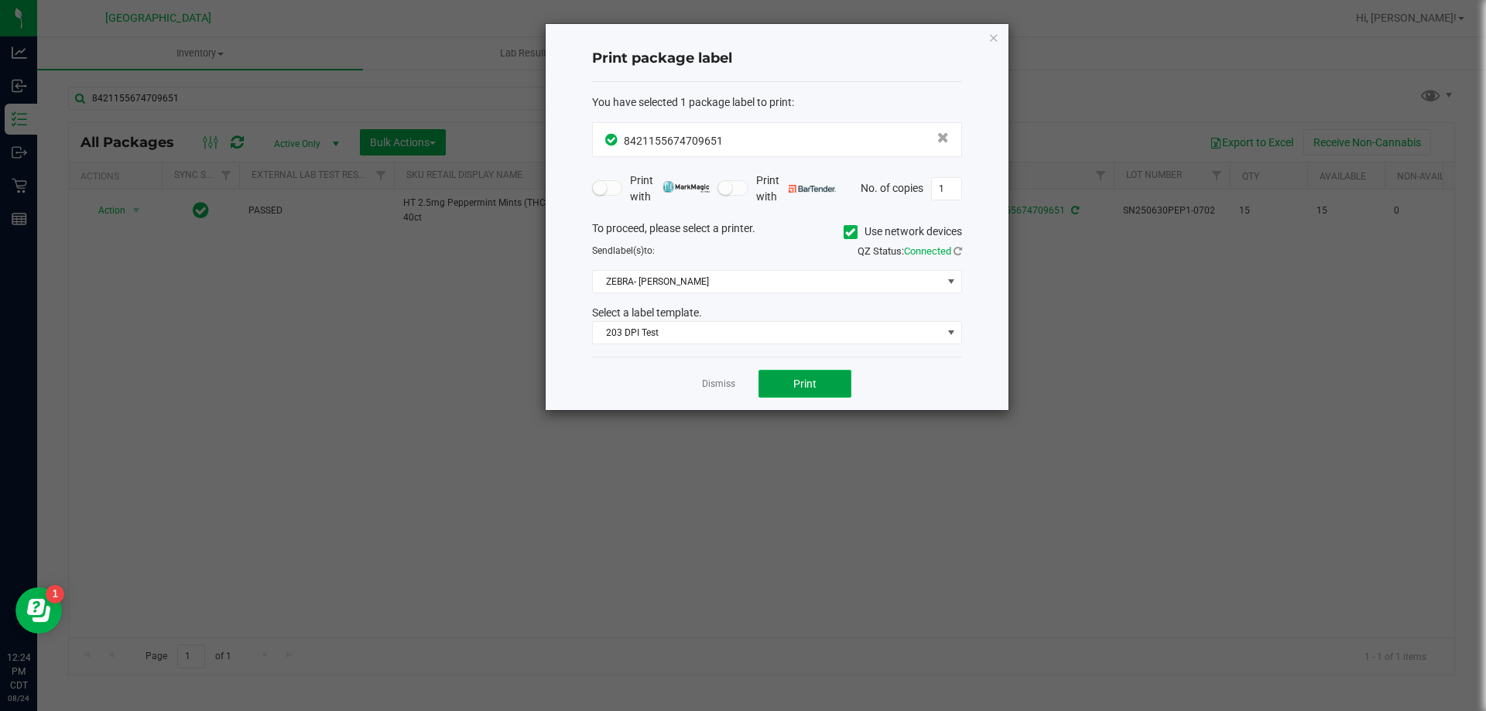
click at [804, 375] on button "Print" at bounding box center [804, 384] width 93 height 28
click at [991, 40] on icon "button" at bounding box center [993, 37] width 11 height 19
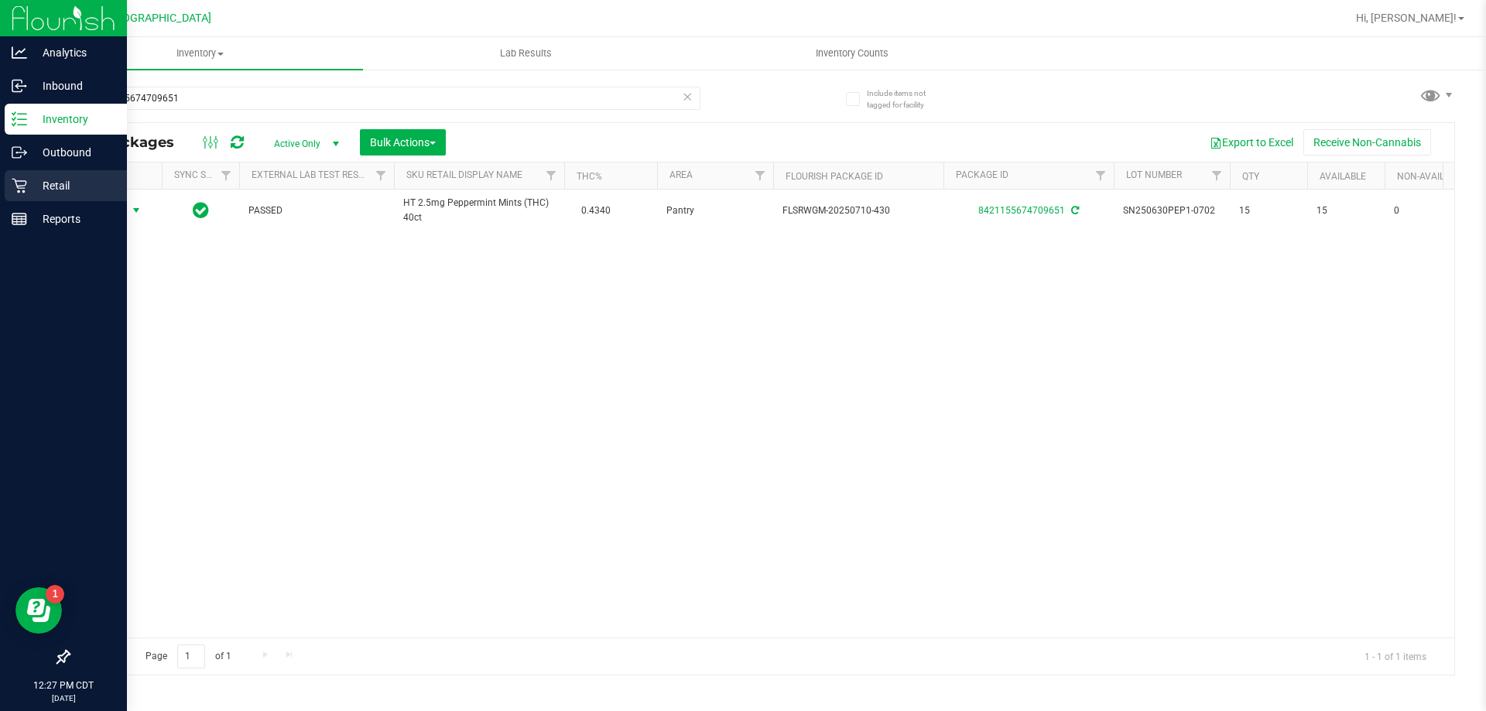
click at [56, 181] on p "Retail" at bounding box center [73, 185] width 93 height 19
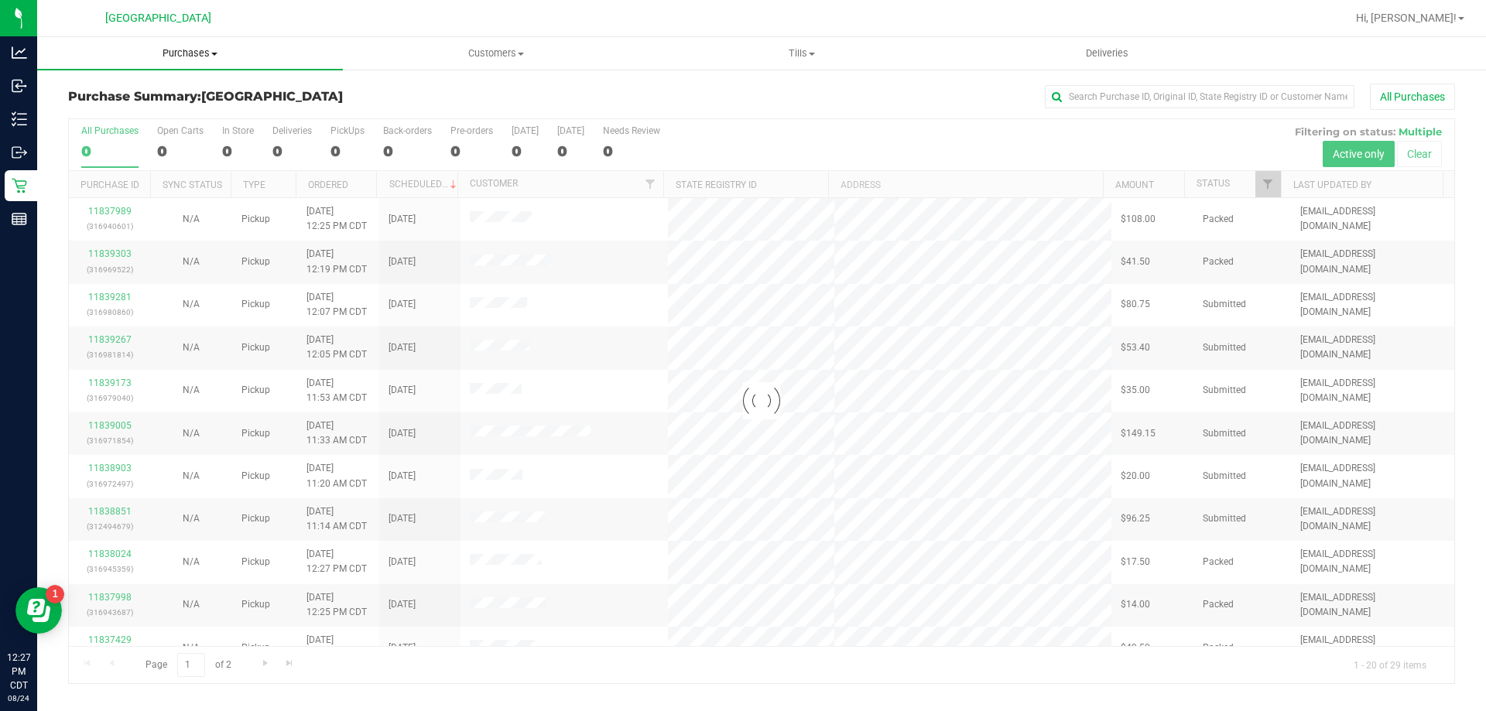
click at [201, 57] on span "Purchases" at bounding box center [190, 53] width 306 height 14
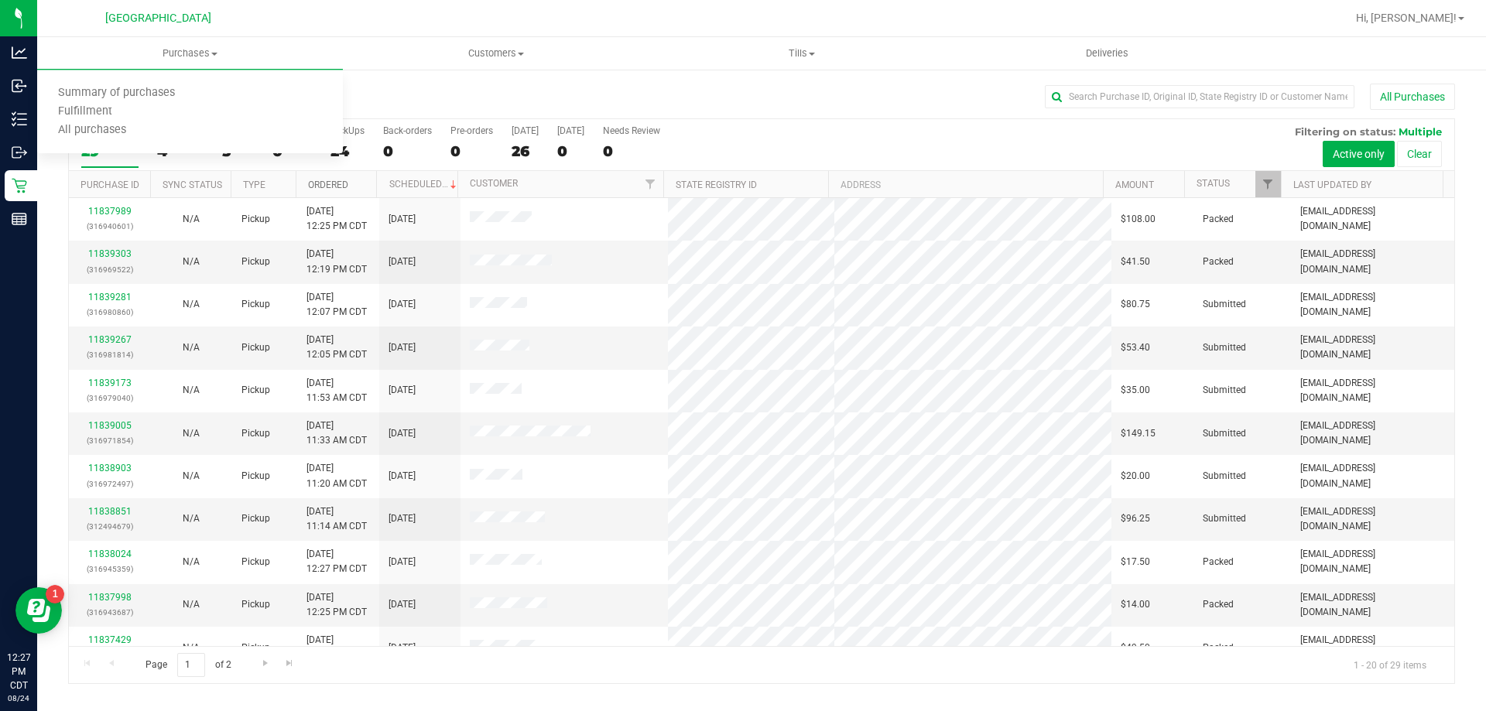
click at [319, 182] on link "Ordered" at bounding box center [328, 185] width 40 height 11
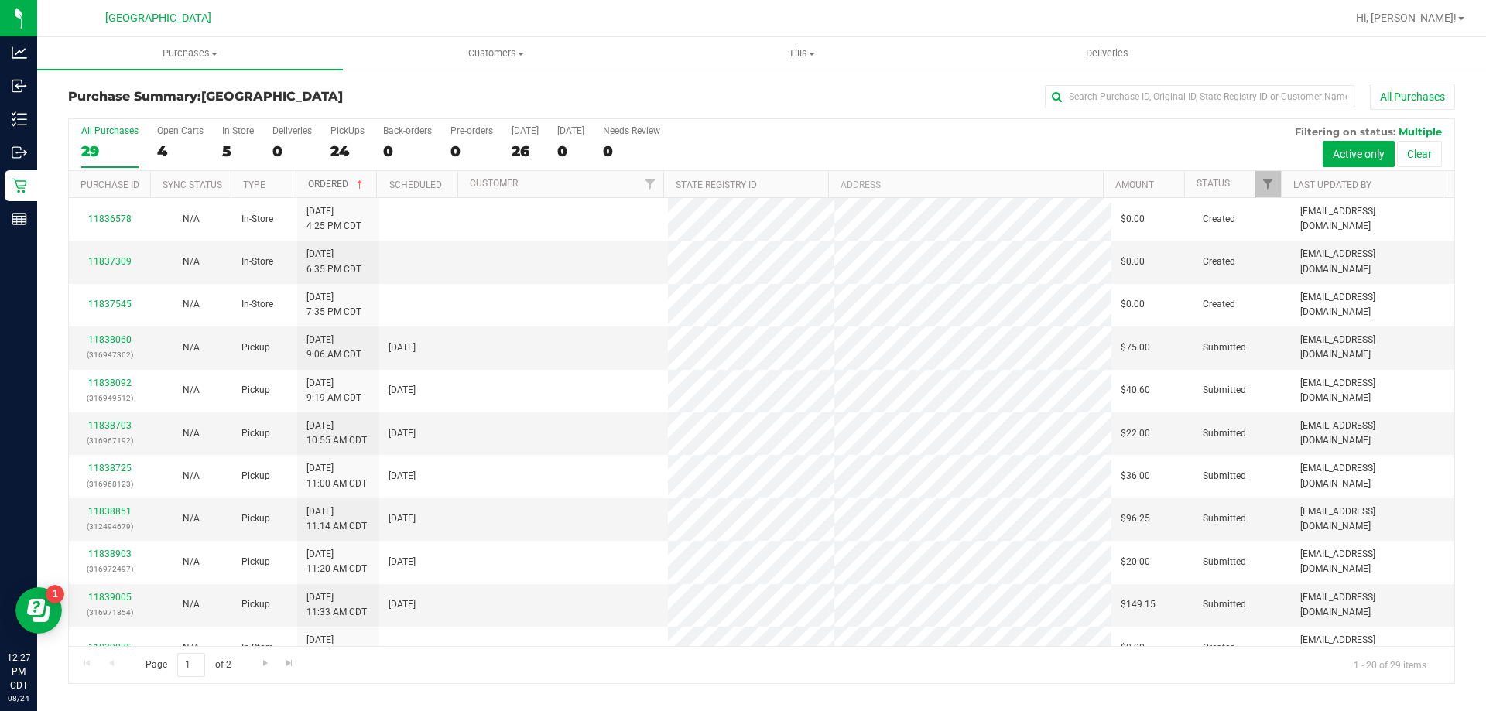
click at [319, 182] on link "Ordered" at bounding box center [337, 184] width 58 height 11
click at [326, 187] on link "Ordered" at bounding box center [337, 184] width 58 height 11
click at [341, 187] on link "Ordered" at bounding box center [328, 185] width 40 height 11
click at [341, 187] on link "Ordered" at bounding box center [337, 184] width 58 height 11
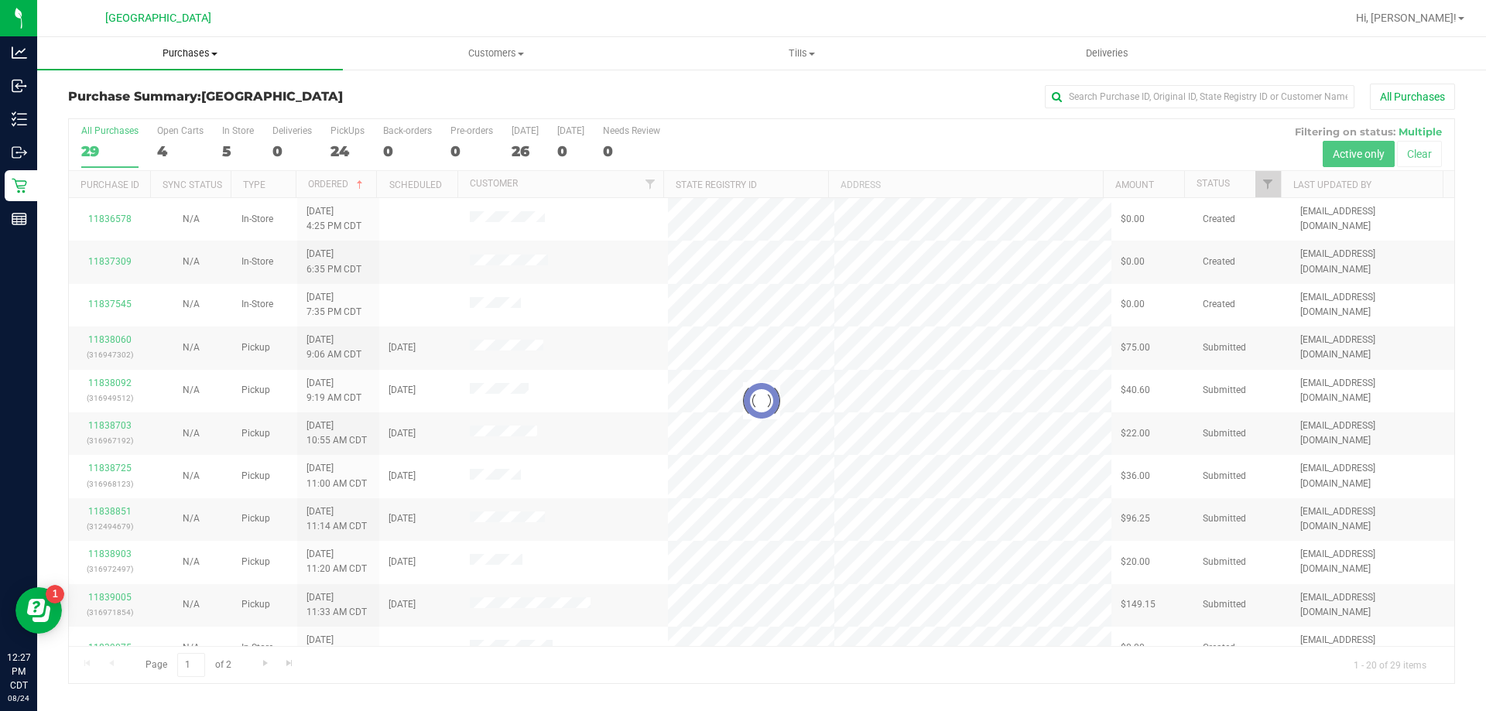
click at [197, 54] on span "Purchases" at bounding box center [190, 53] width 306 height 14
click at [123, 112] on span "Fulfillment" at bounding box center [85, 111] width 96 height 13
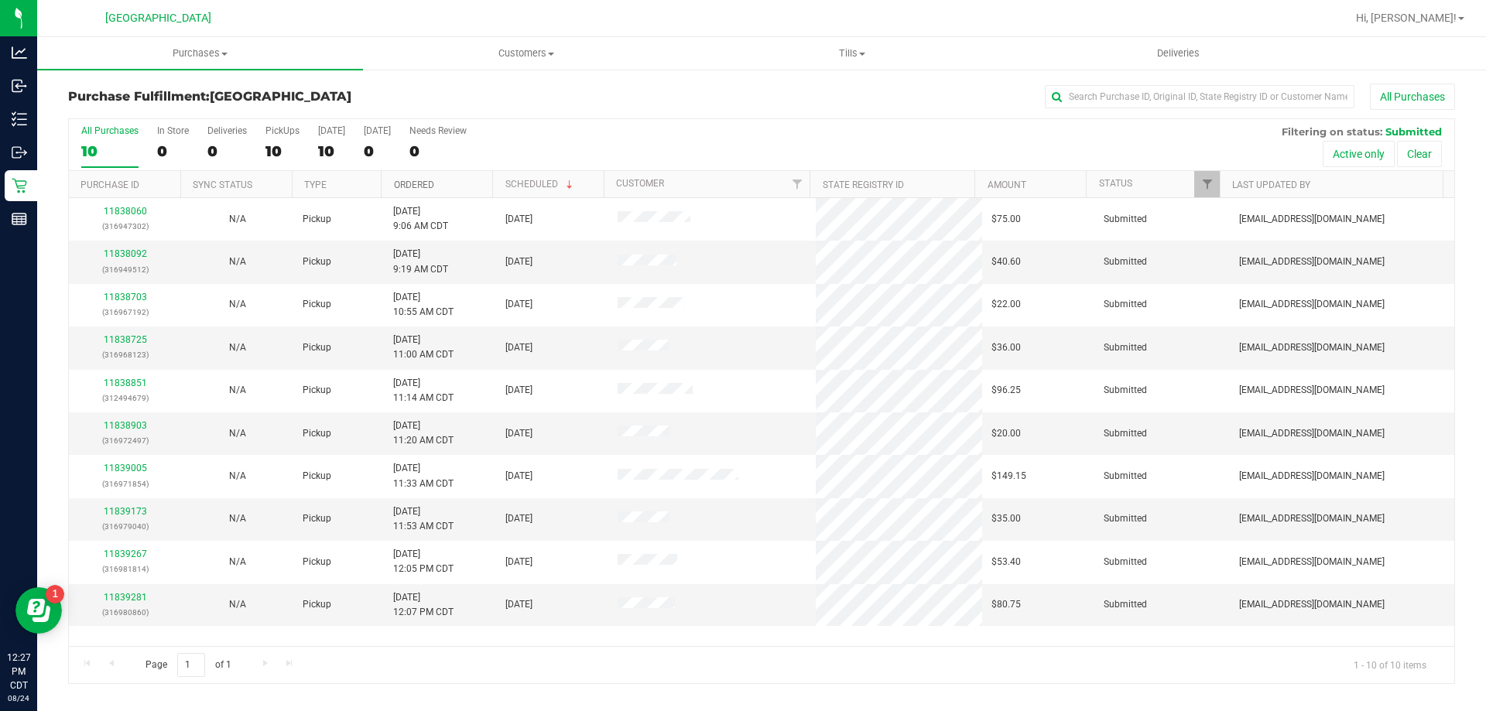
click at [419, 180] on link "Ordered" at bounding box center [414, 185] width 40 height 11
click at [419, 180] on link "Ordered" at bounding box center [423, 184] width 58 height 11
click at [419, 180] on link "Ordered" at bounding box center [414, 185] width 40 height 11
click at [131, 255] on link "11838092" at bounding box center [125, 253] width 43 height 11
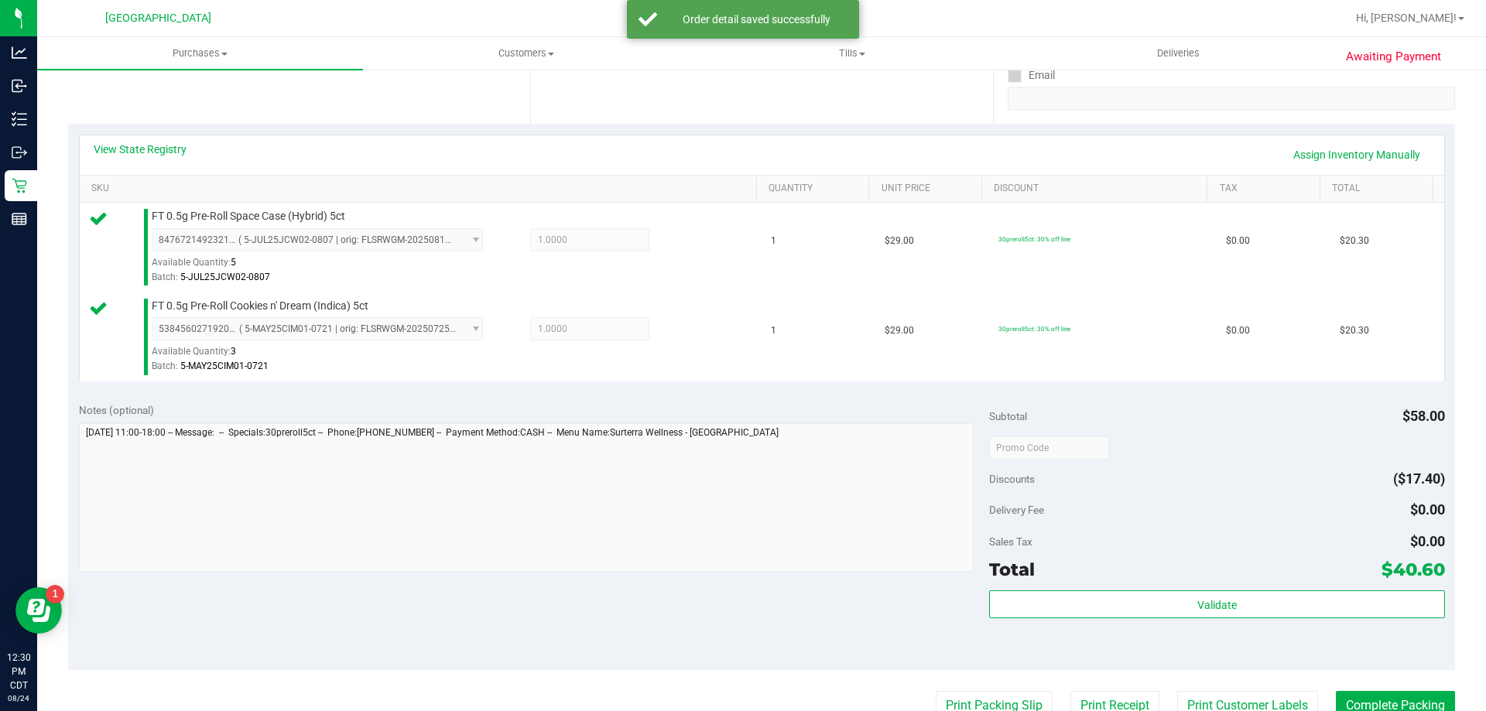
scroll to position [464, 0]
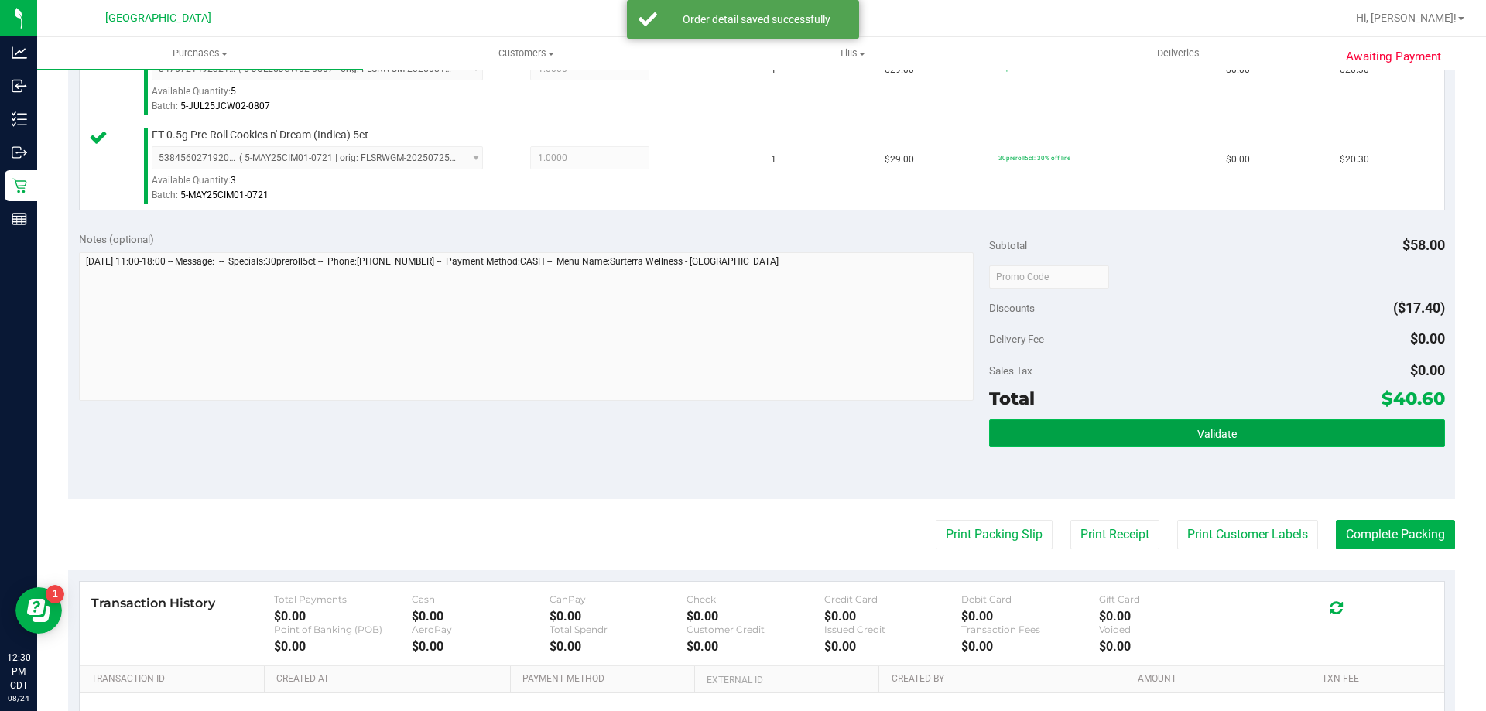
click at [1268, 432] on button "Validate" at bounding box center [1216, 433] width 455 height 28
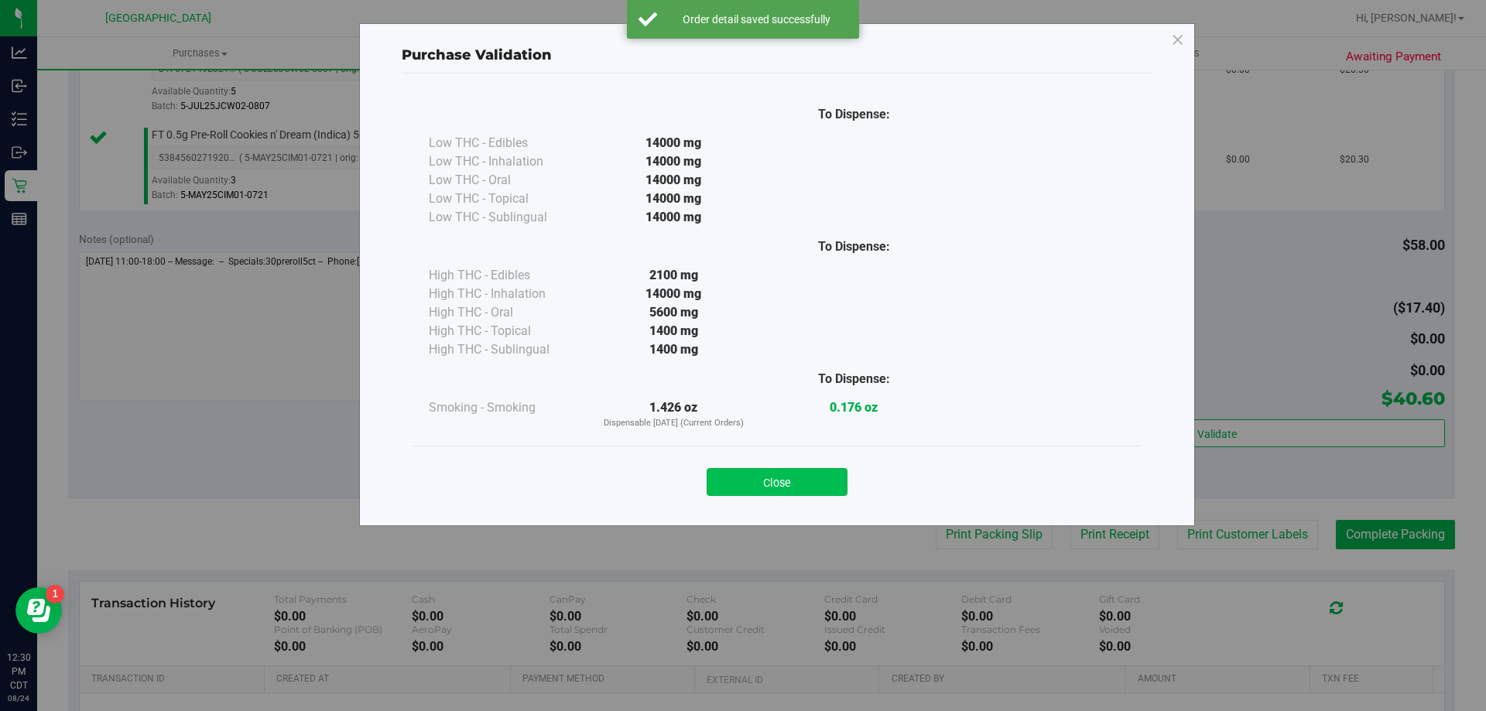
click at [747, 468] on button "Close" at bounding box center [777, 482] width 141 height 28
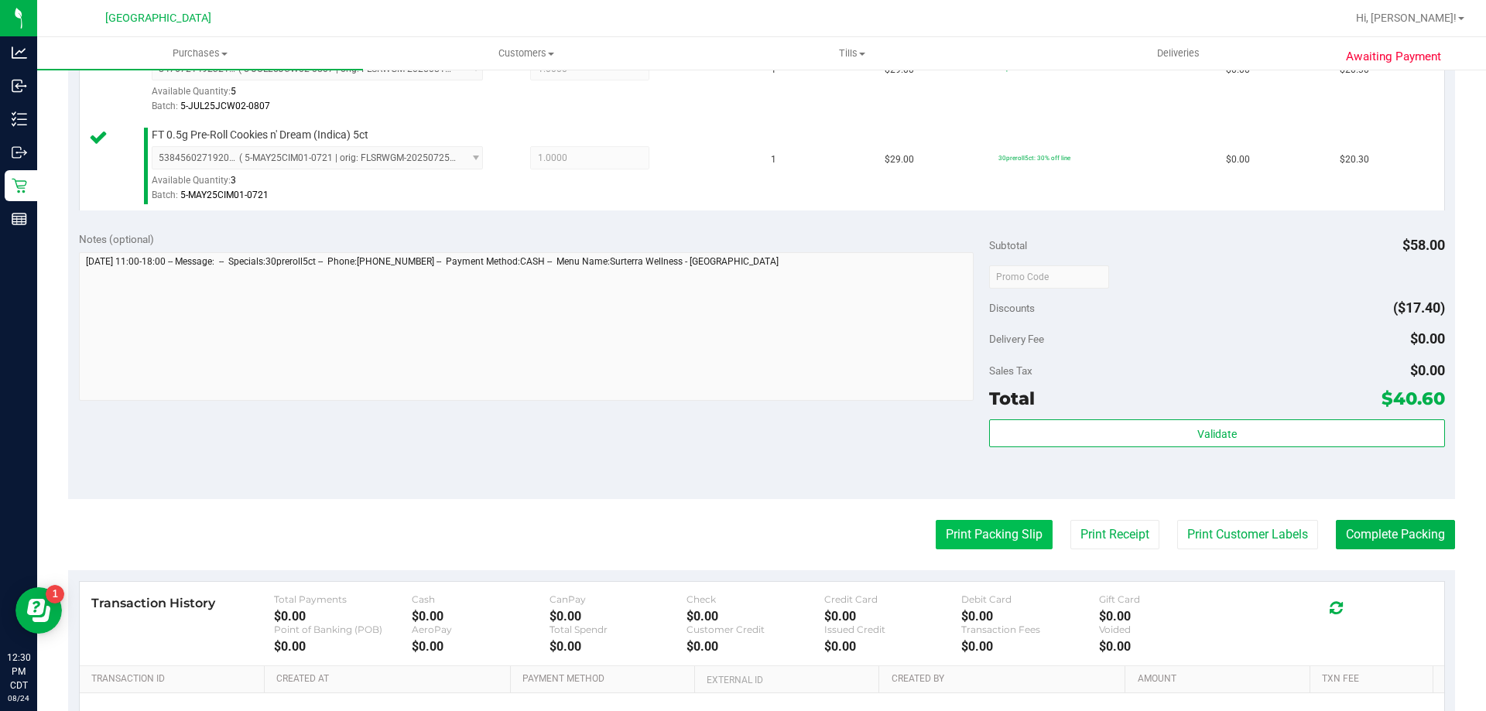
click at [936, 532] on button "Print Packing Slip" at bounding box center [994, 534] width 117 height 29
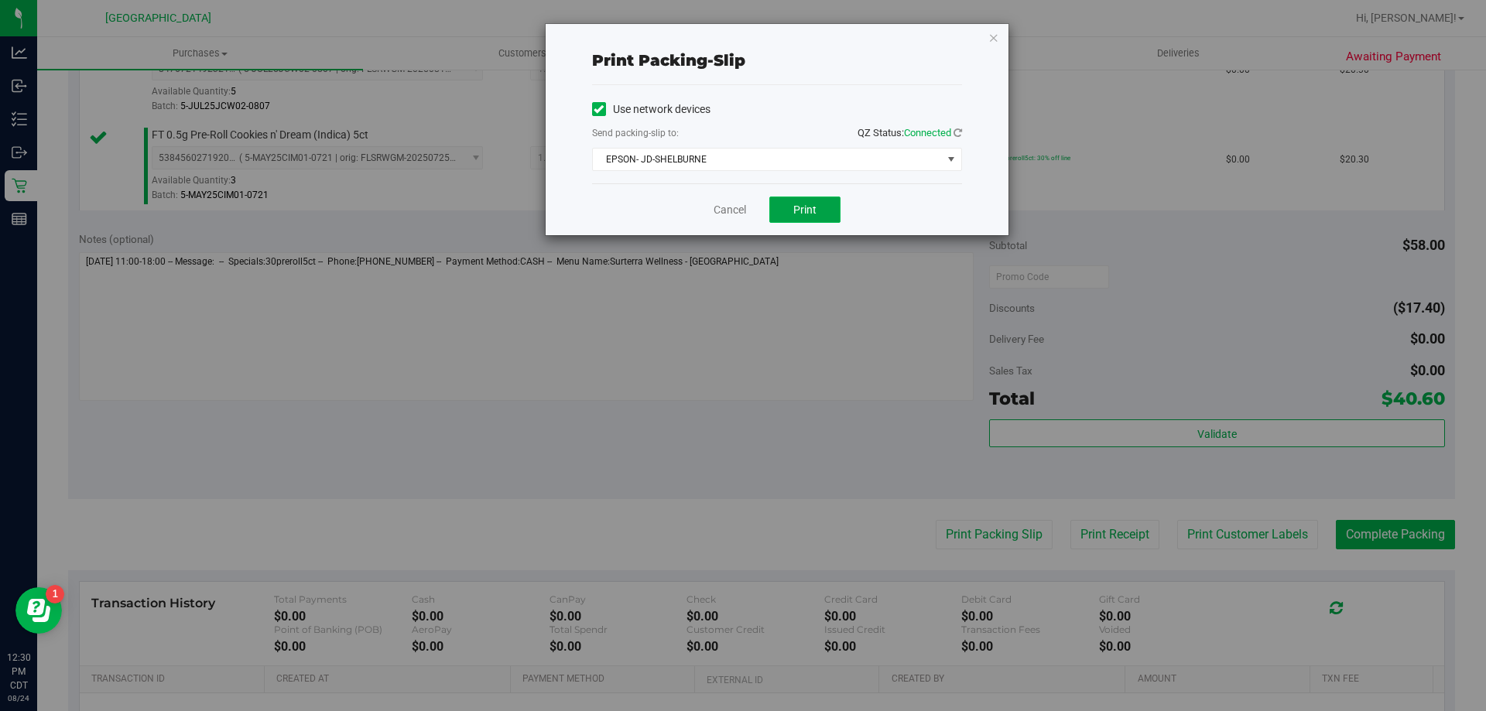
click at [784, 202] on button "Print" at bounding box center [804, 210] width 71 height 26
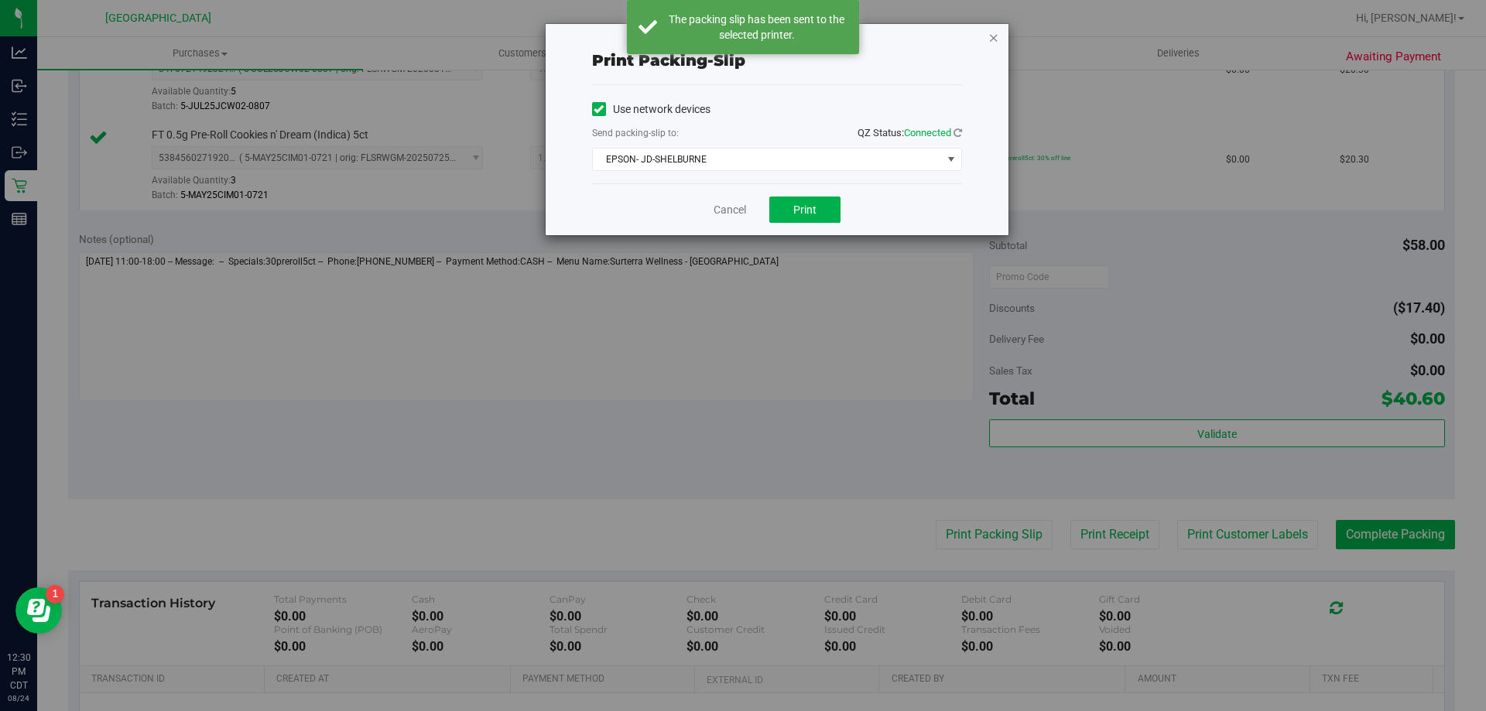
click at [994, 37] on icon "button" at bounding box center [993, 37] width 11 height 19
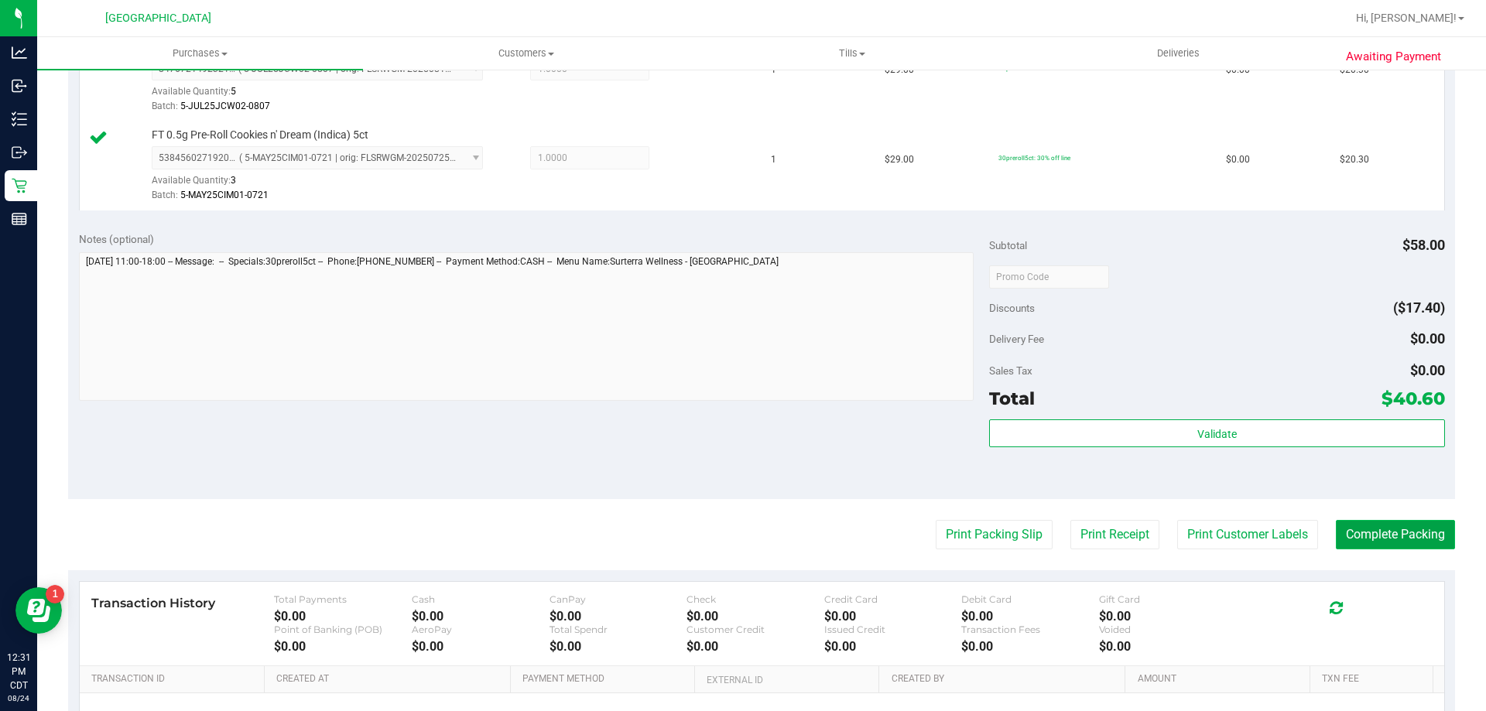
click at [1387, 535] on button "Complete Packing" at bounding box center [1395, 534] width 119 height 29
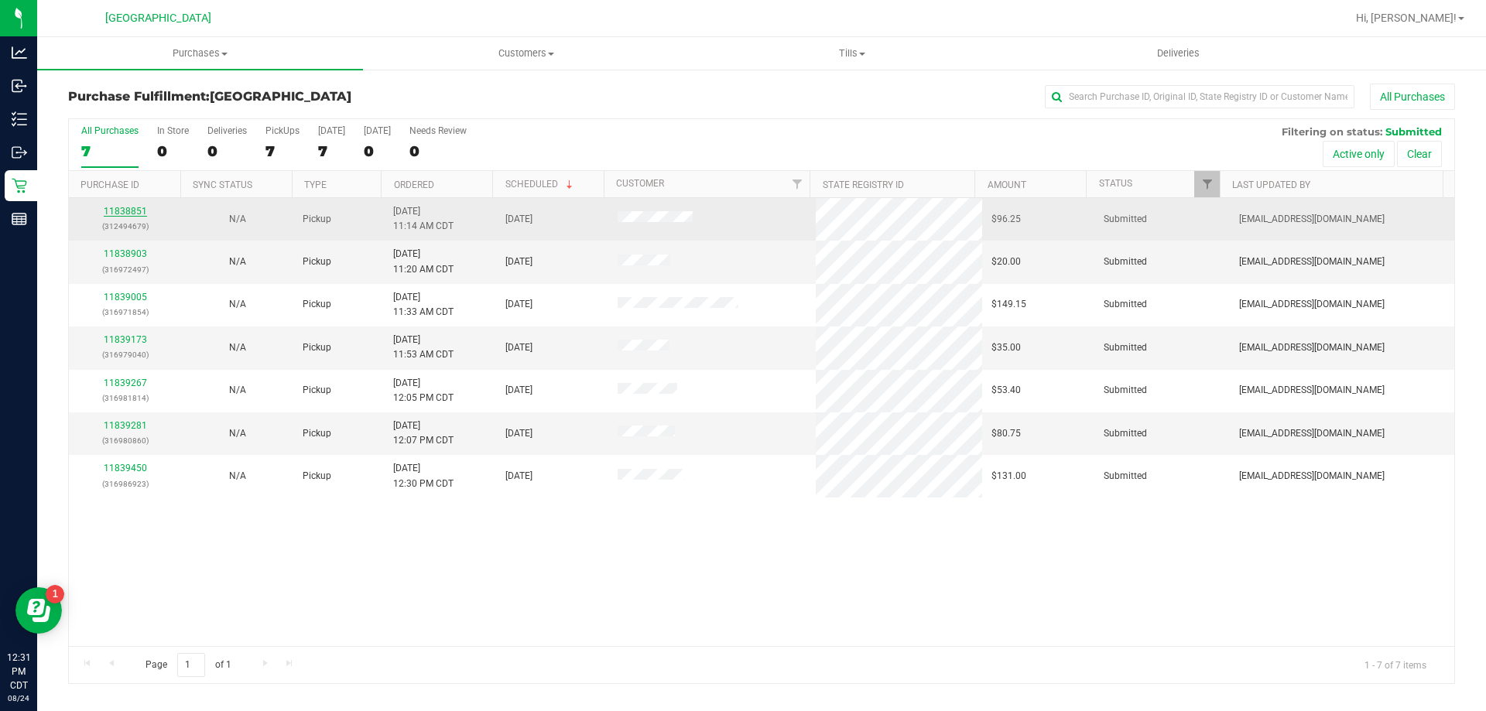
click at [129, 208] on link "11838851" at bounding box center [125, 211] width 43 height 11
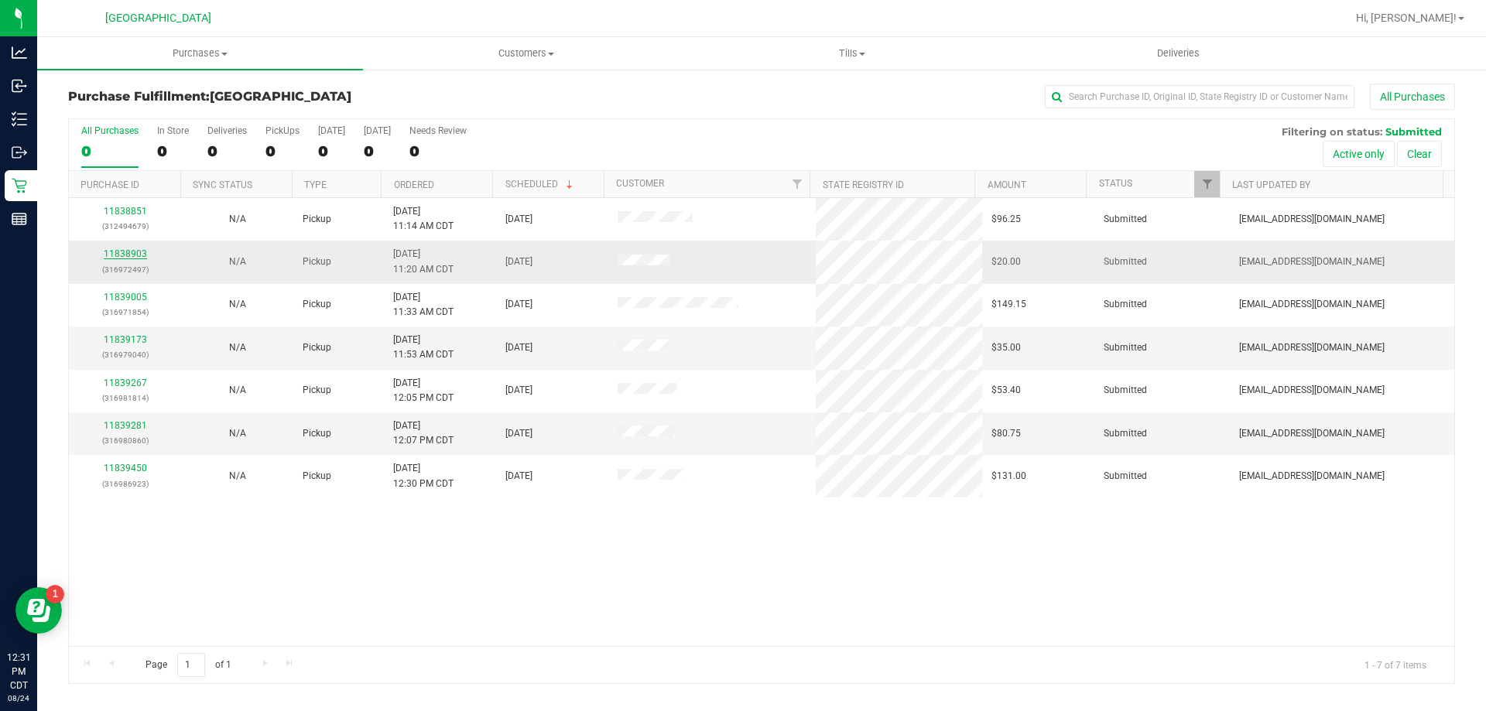
click at [136, 250] on link "11838903" at bounding box center [125, 253] width 43 height 11
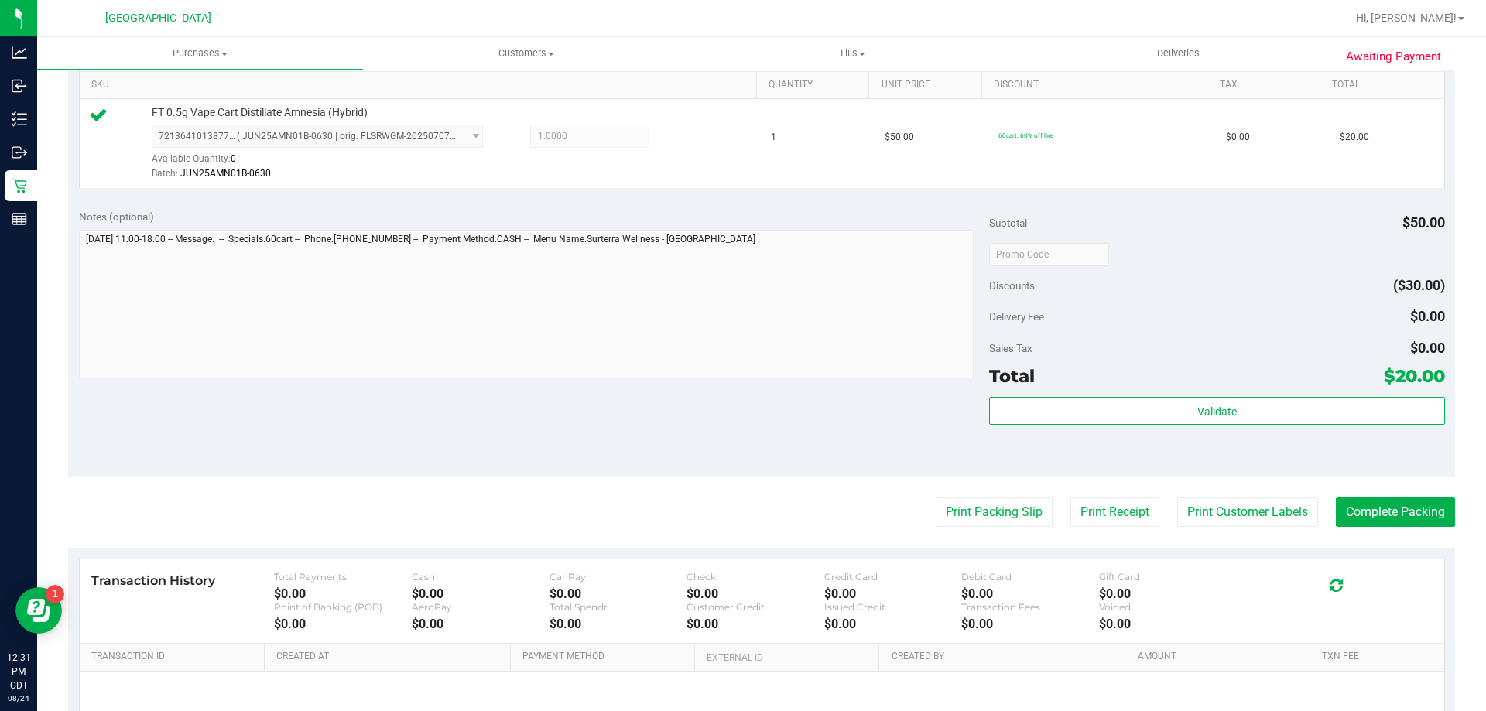
scroll to position [464, 0]
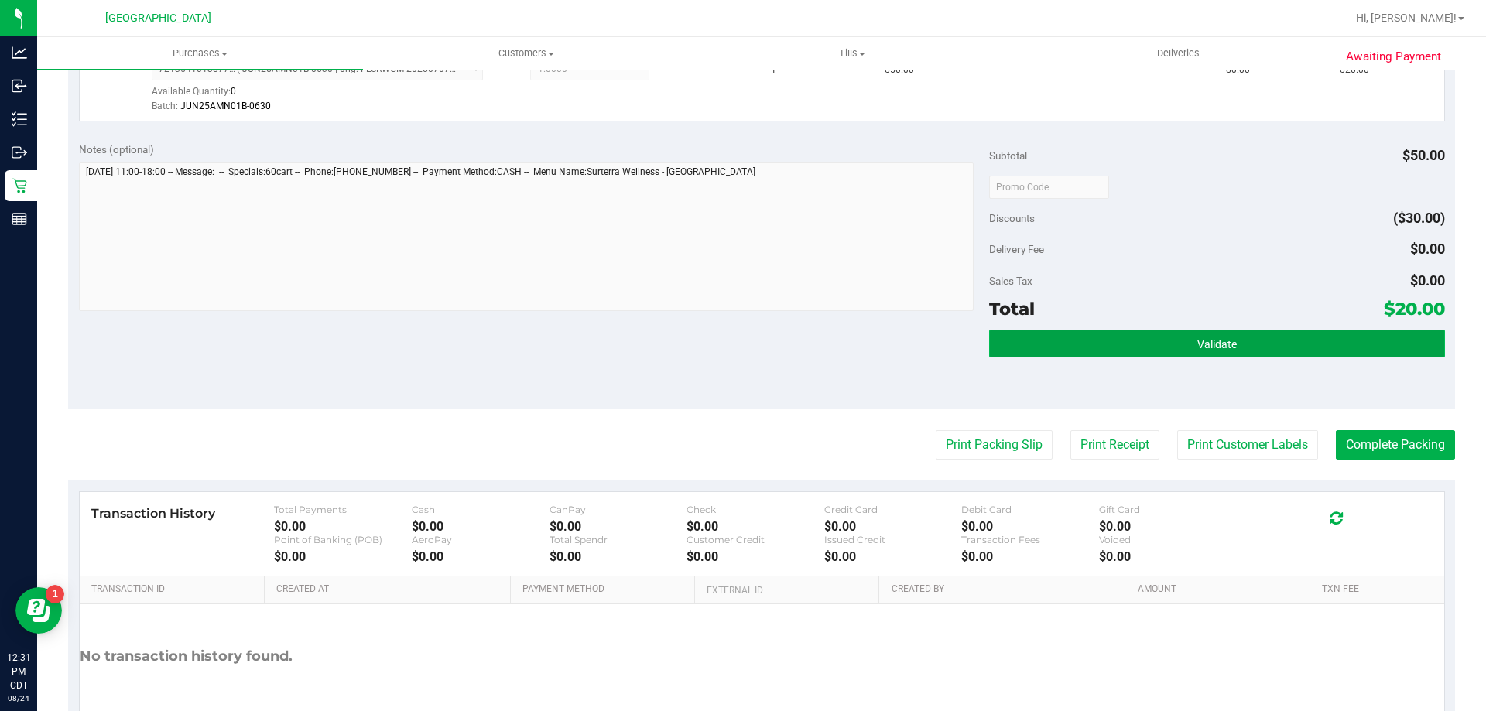
click at [1205, 341] on span "Validate" at bounding box center [1216, 344] width 39 height 12
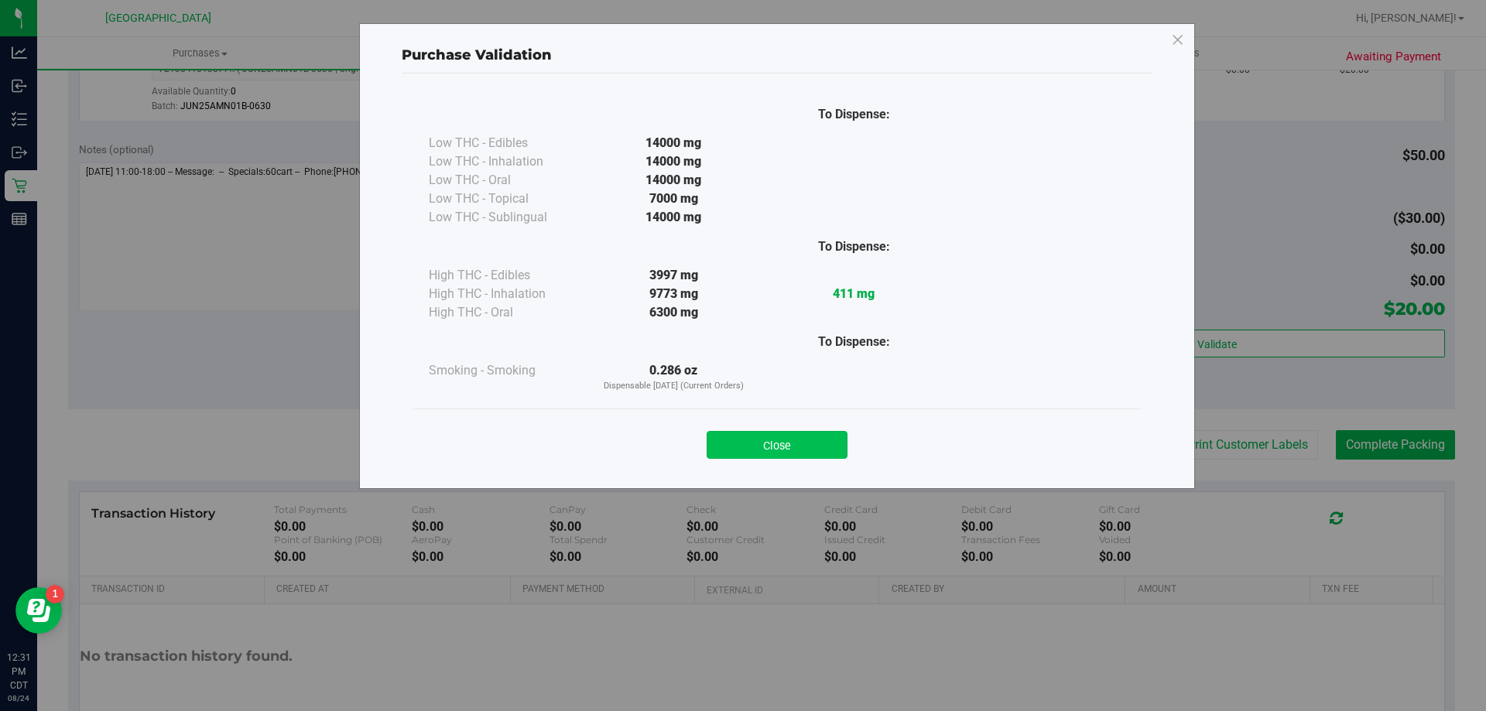
click at [796, 445] on button "Close" at bounding box center [777, 445] width 141 height 28
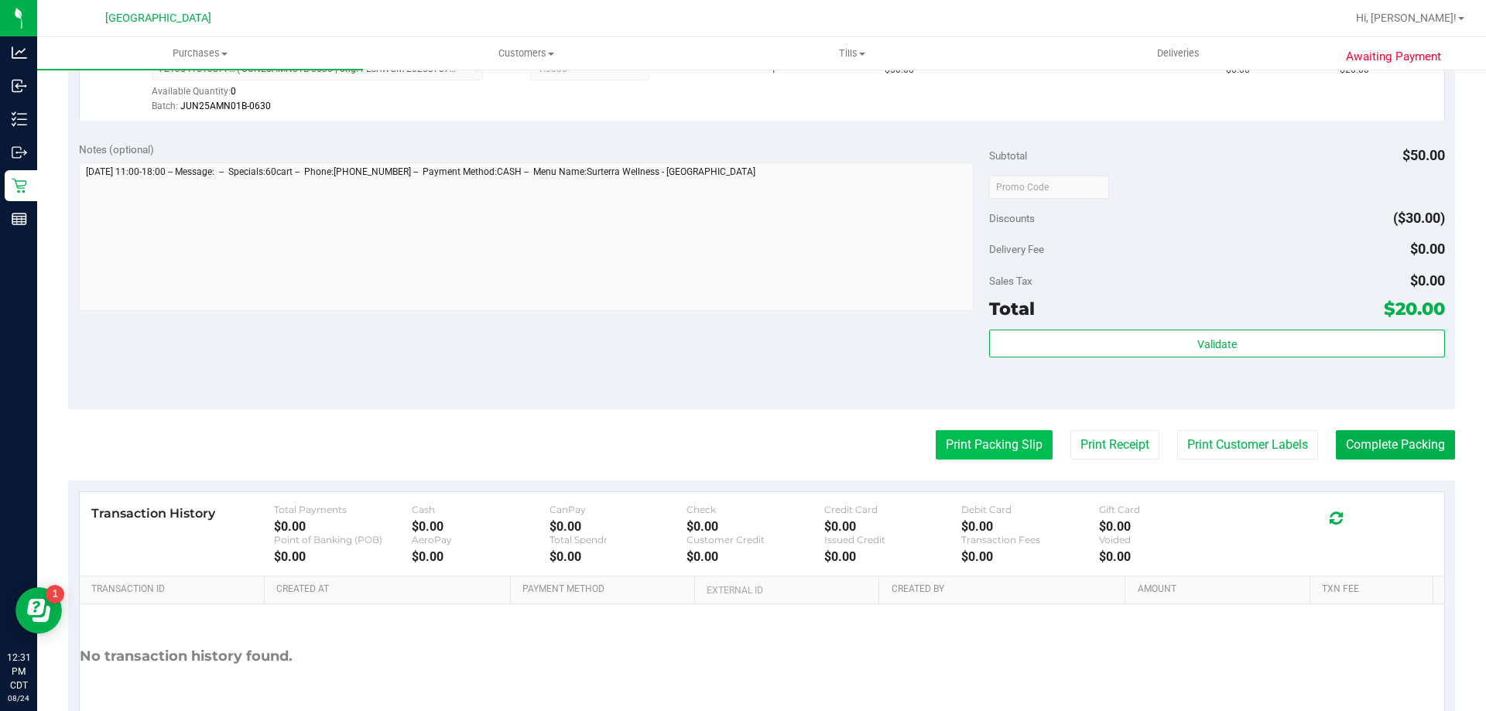
click at [965, 448] on button "Print Packing Slip" at bounding box center [994, 444] width 117 height 29
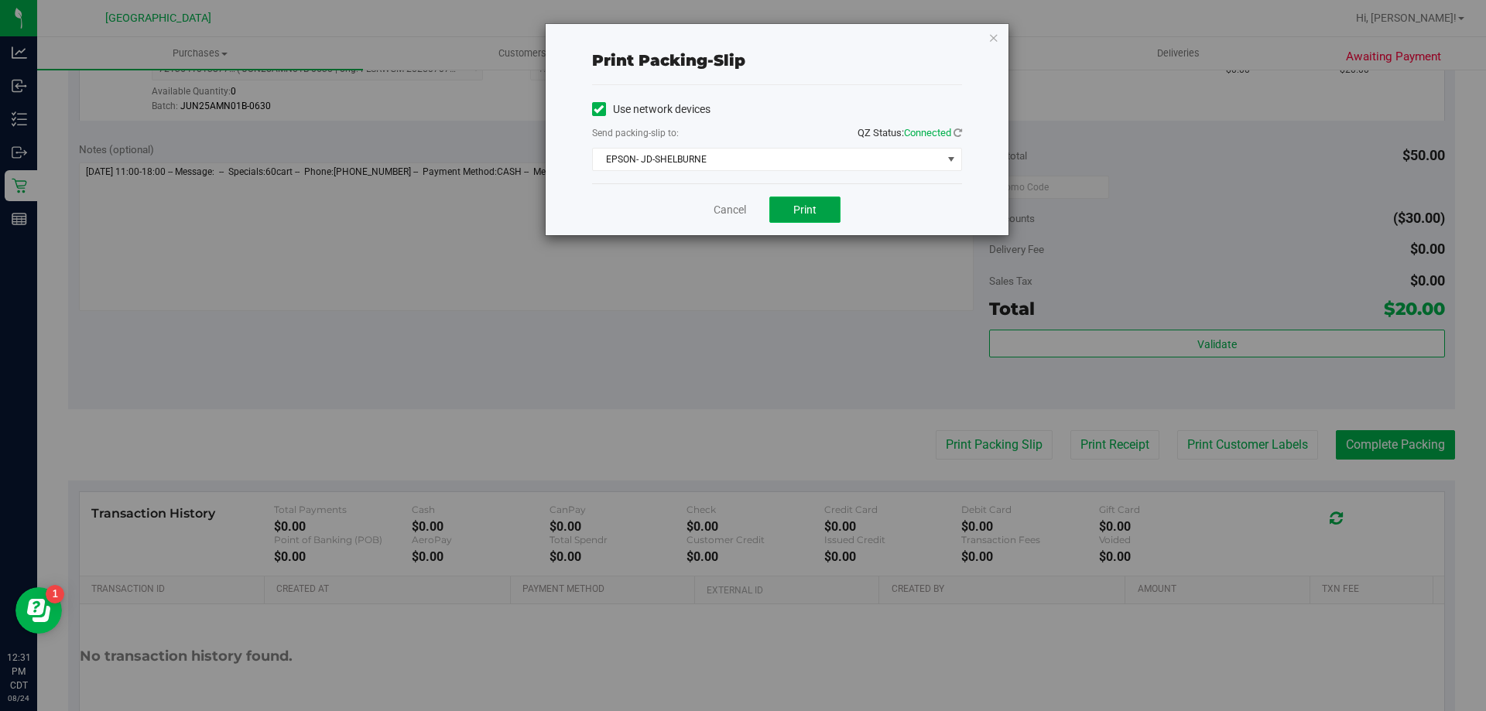
click at [791, 215] on button "Print" at bounding box center [804, 210] width 71 height 26
click at [998, 39] on icon "button" at bounding box center [993, 37] width 11 height 19
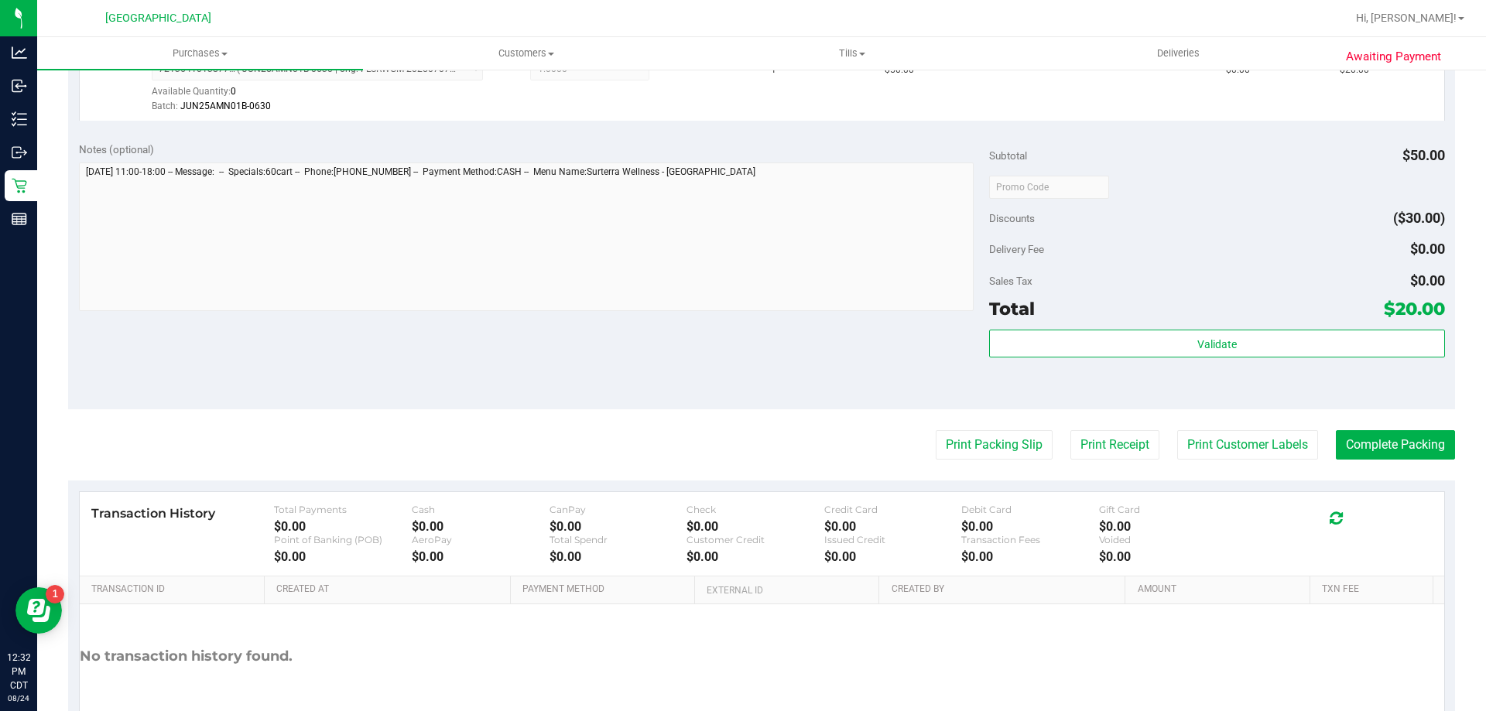
click at [1370, 462] on purchase-details "Back Edit Purchase Cancel Purchase View Profile # 11838903 BioTrack ID: - Submi…" at bounding box center [761, 194] width 1387 height 1151
click at [1377, 447] on button "Complete Packing" at bounding box center [1395, 444] width 119 height 29
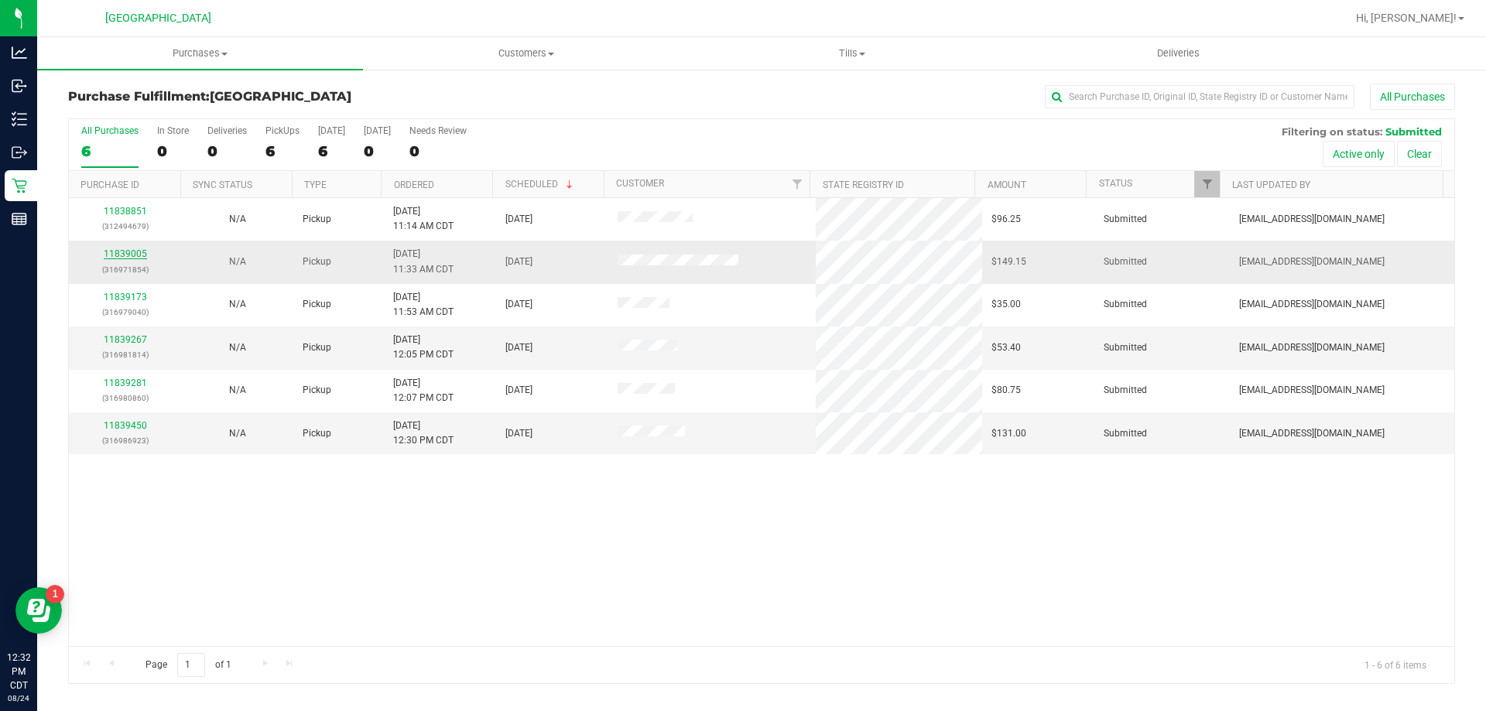
click at [121, 256] on link "11839005" at bounding box center [125, 253] width 43 height 11
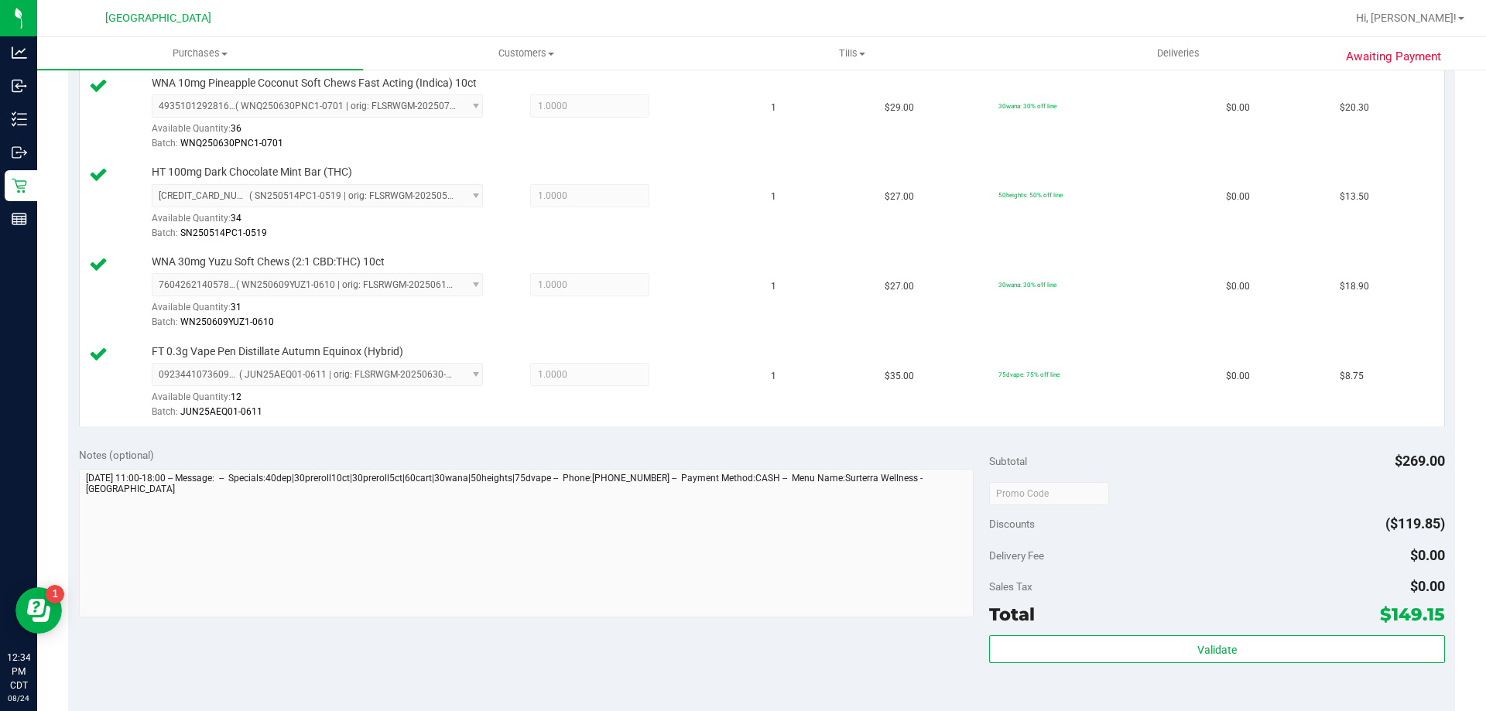
scroll to position [929, 0]
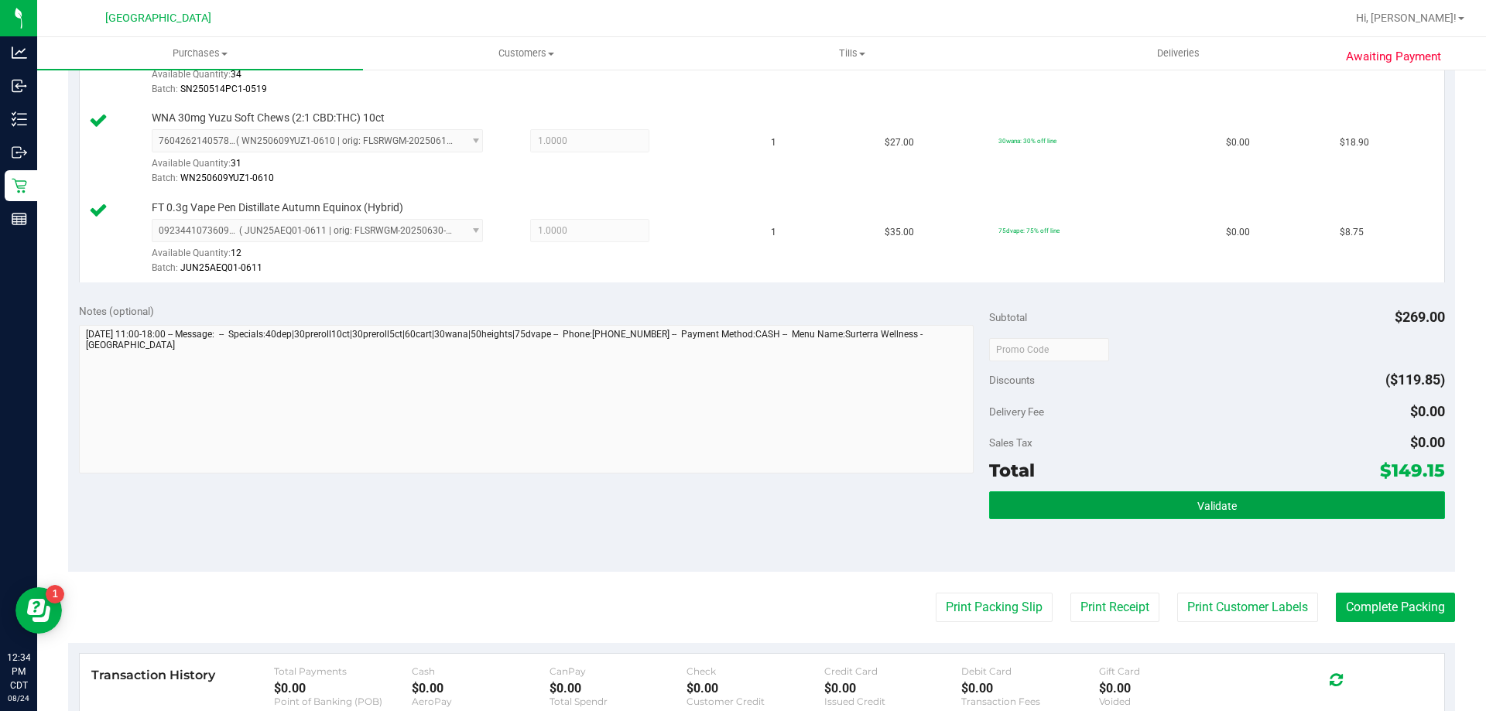
click at [1255, 516] on button "Validate" at bounding box center [1216, 505] width 455 height 28
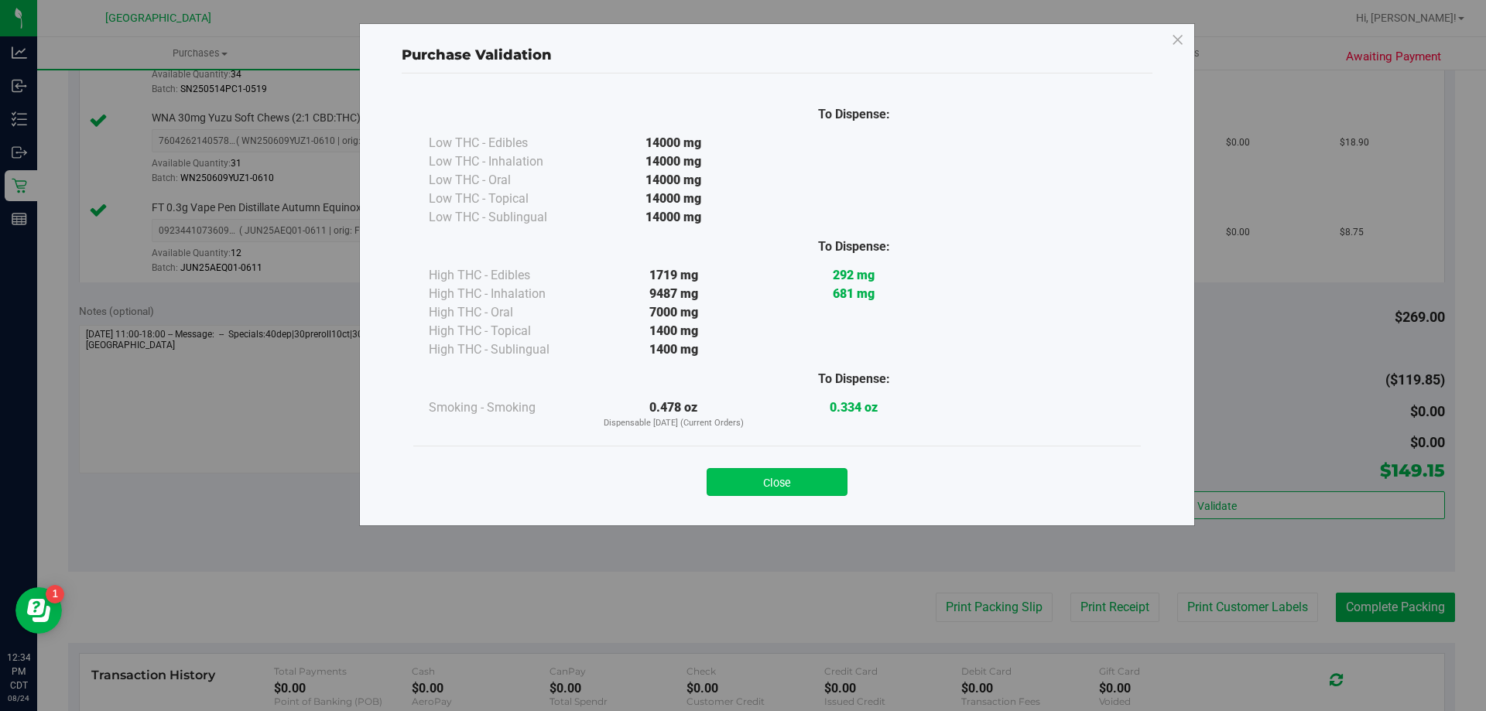
click at [754, 481] on button "Close" at bounding box center [777, 482] width 141 height 28
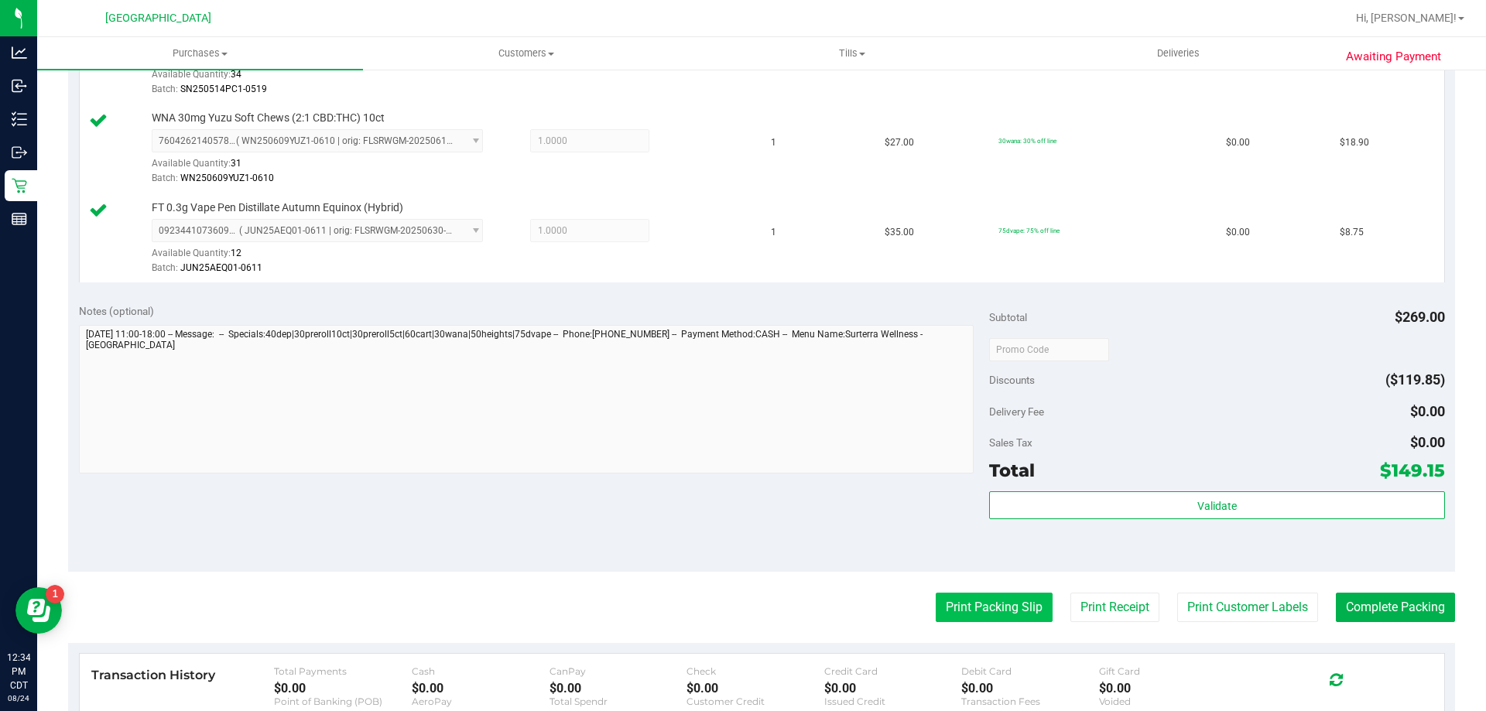
click at [999, 611] on button "Print Packing Slip" at bounding box center [994, 607] width 117 height 29
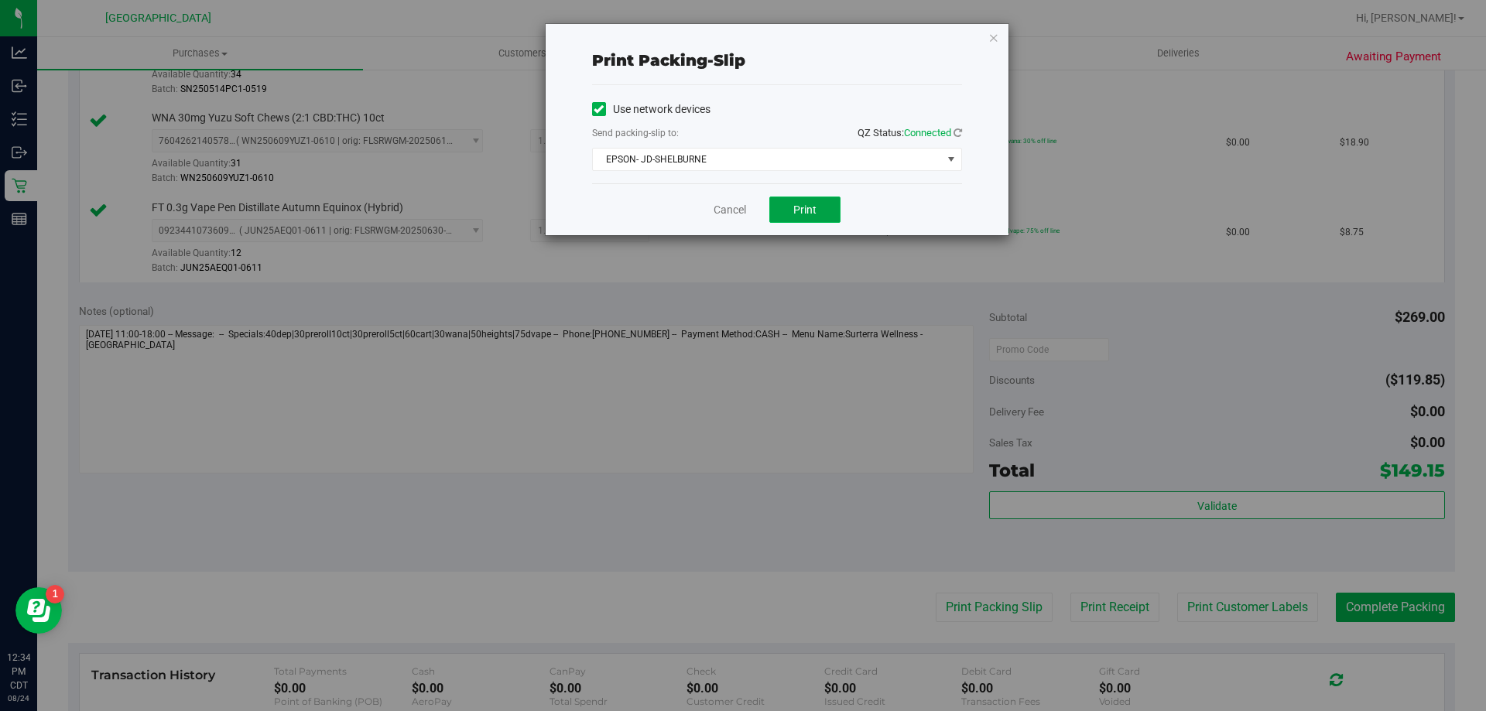
click at [789, 207] on button "Print" at bounding box center [804, 210] width 71 height 26
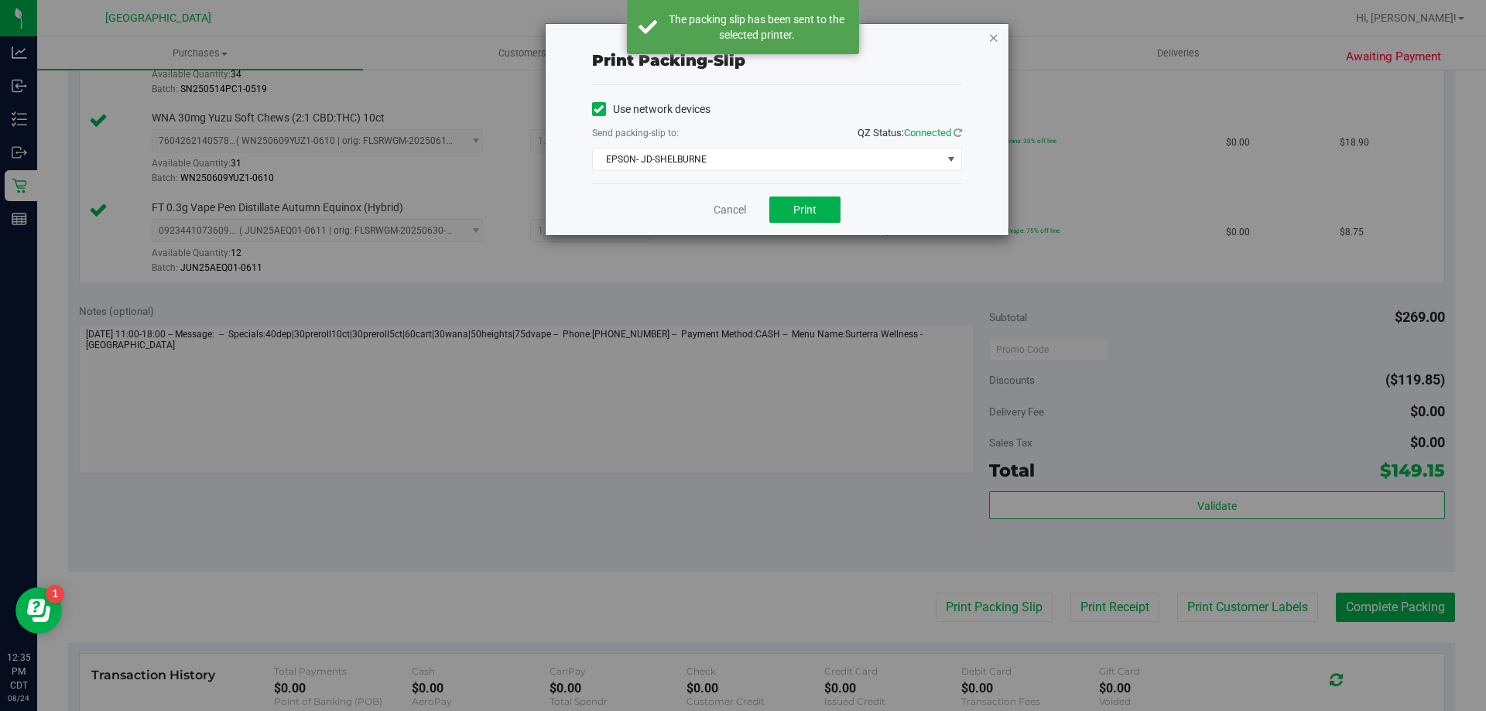
click at [989, 41] on icon "button" at bounding box center [993, 37] width 11 height 19
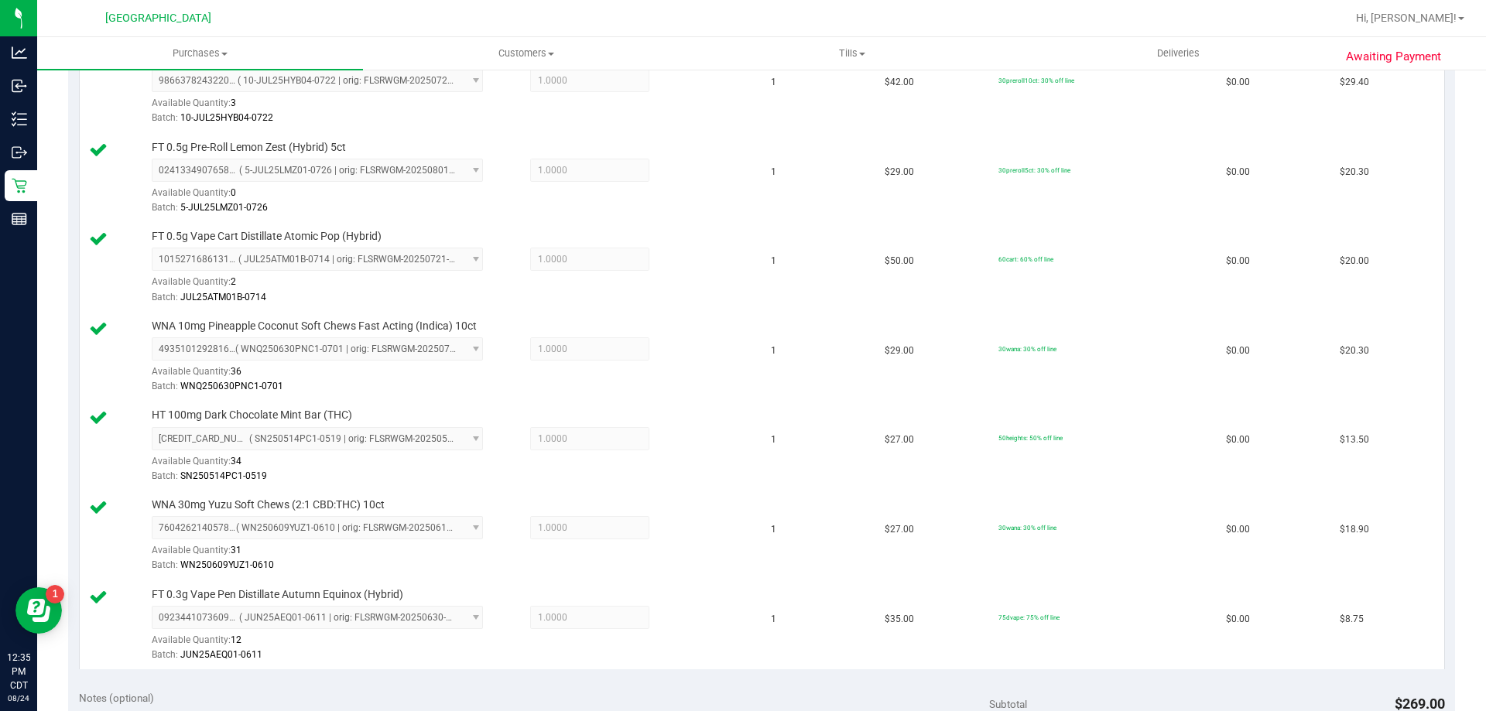
scroll to position [1083, 0]
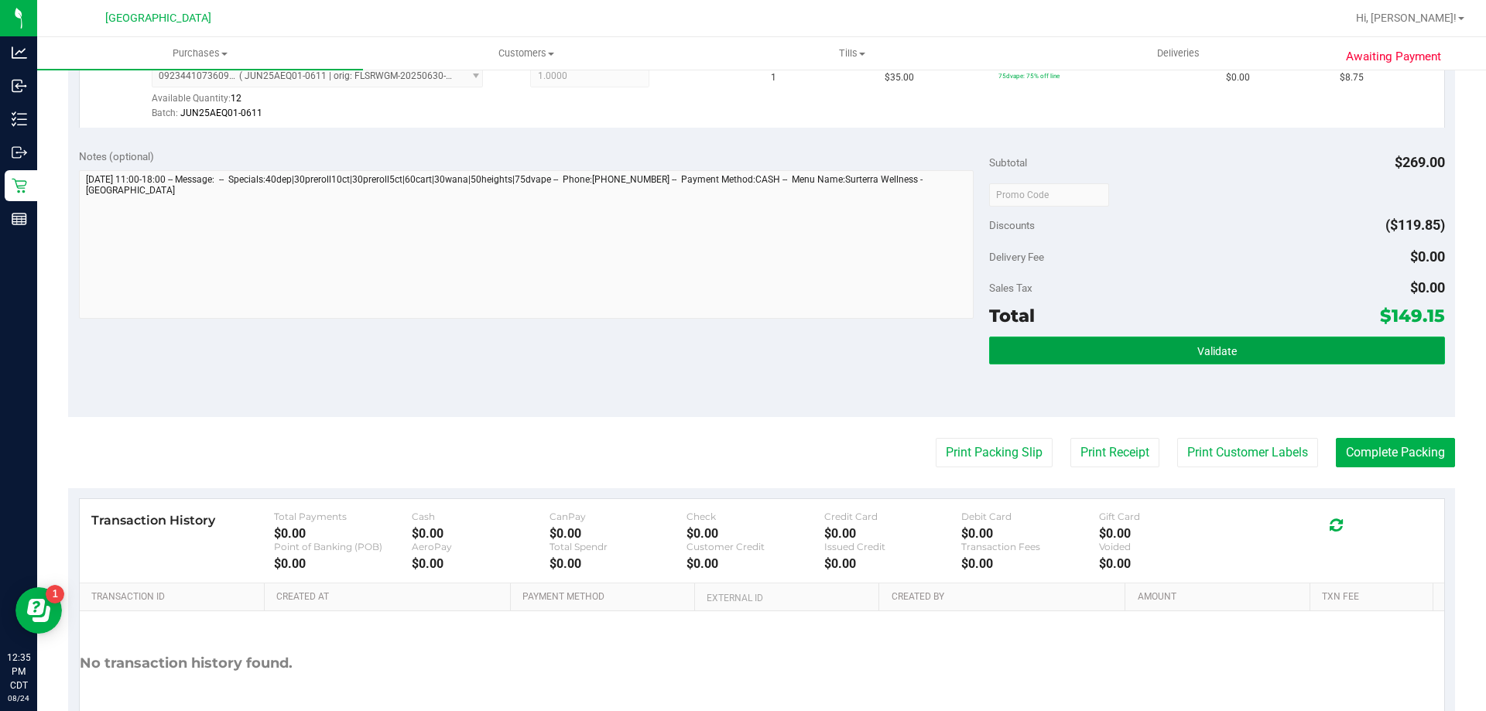
click at [1197, 349] on span "Validate" at bounding box center [1216, 351] width 39 height 12
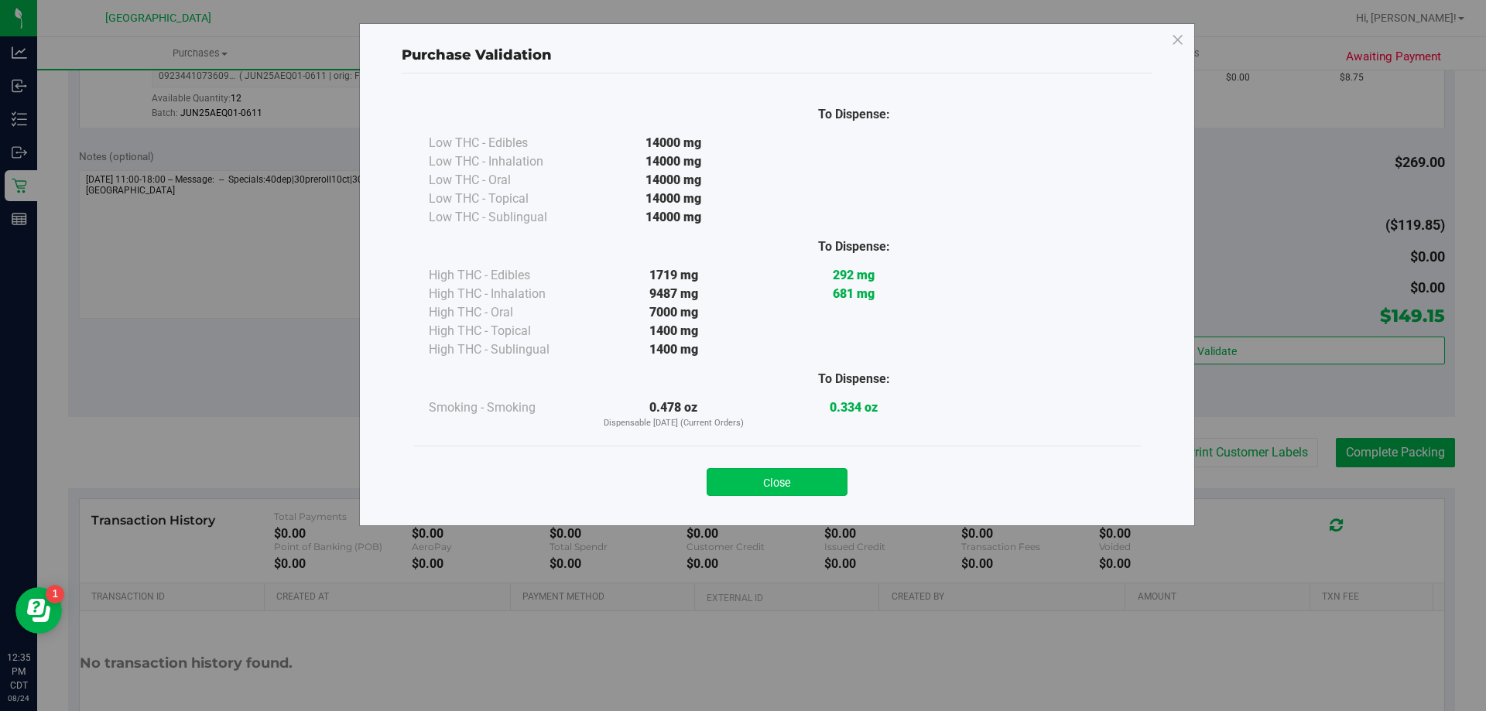
click at [732, 483] on button "Close" at bounding box center [777, 482] width 141 height 28
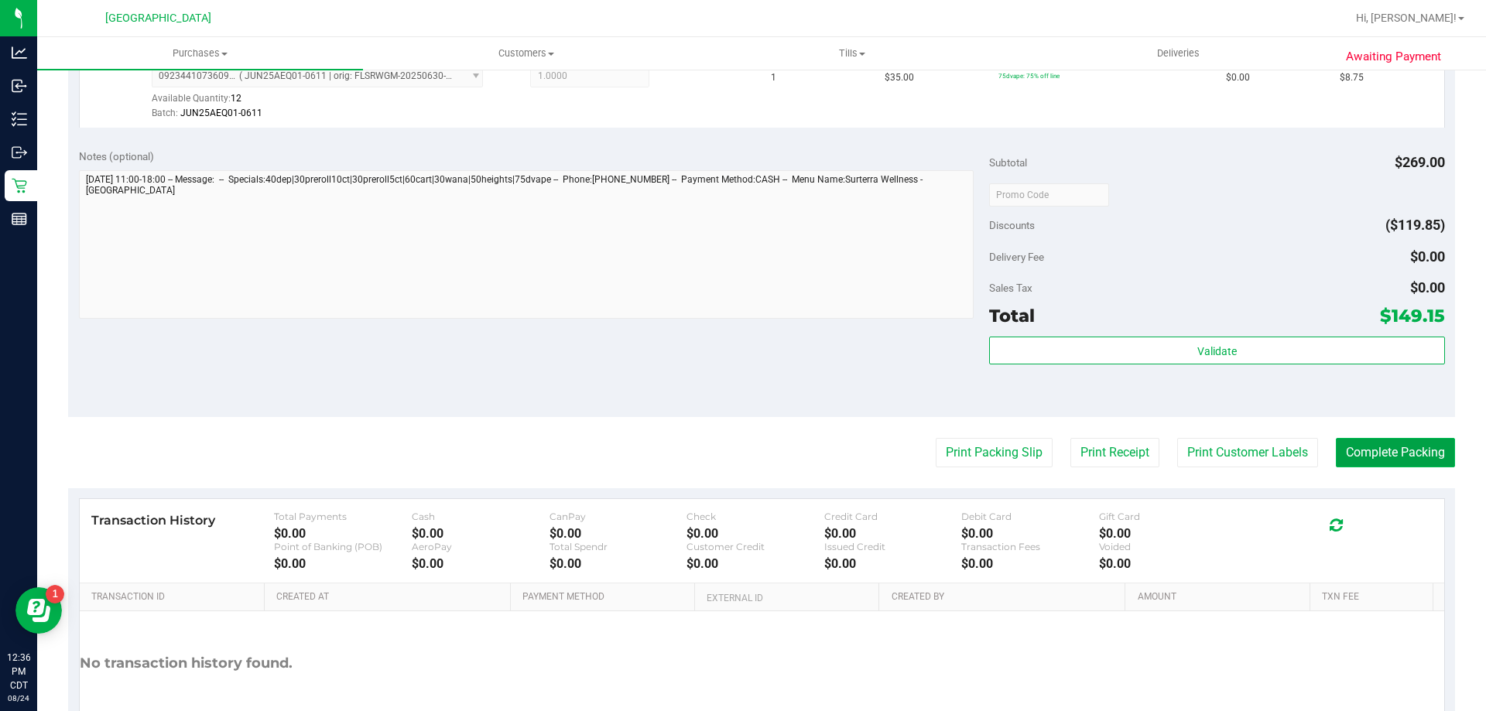
click at [1390, 460] on button "Complete Packing" at bounding box center [1395, 452] width 119 height 29
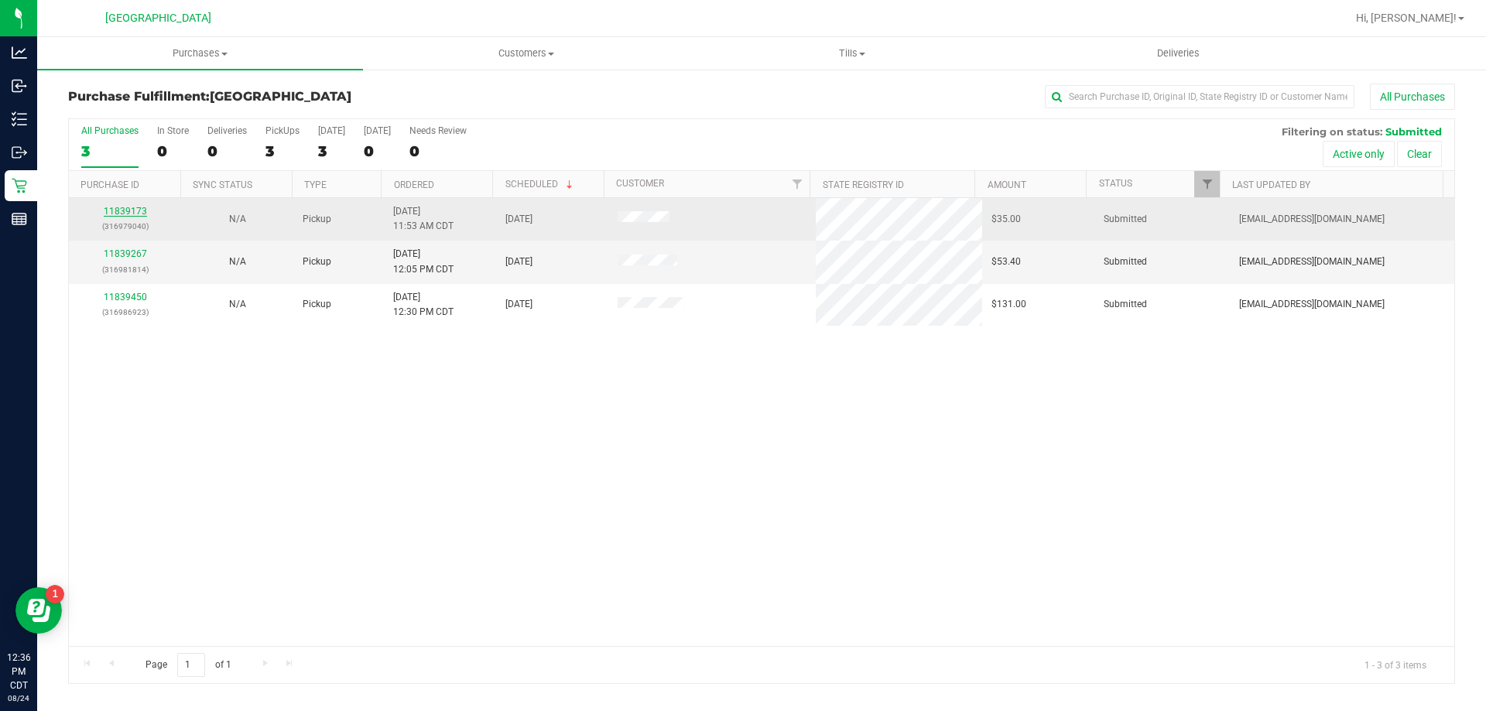
click at [125, 214] on link "11839173" at bounding box center [125, 211] width 43 height 11
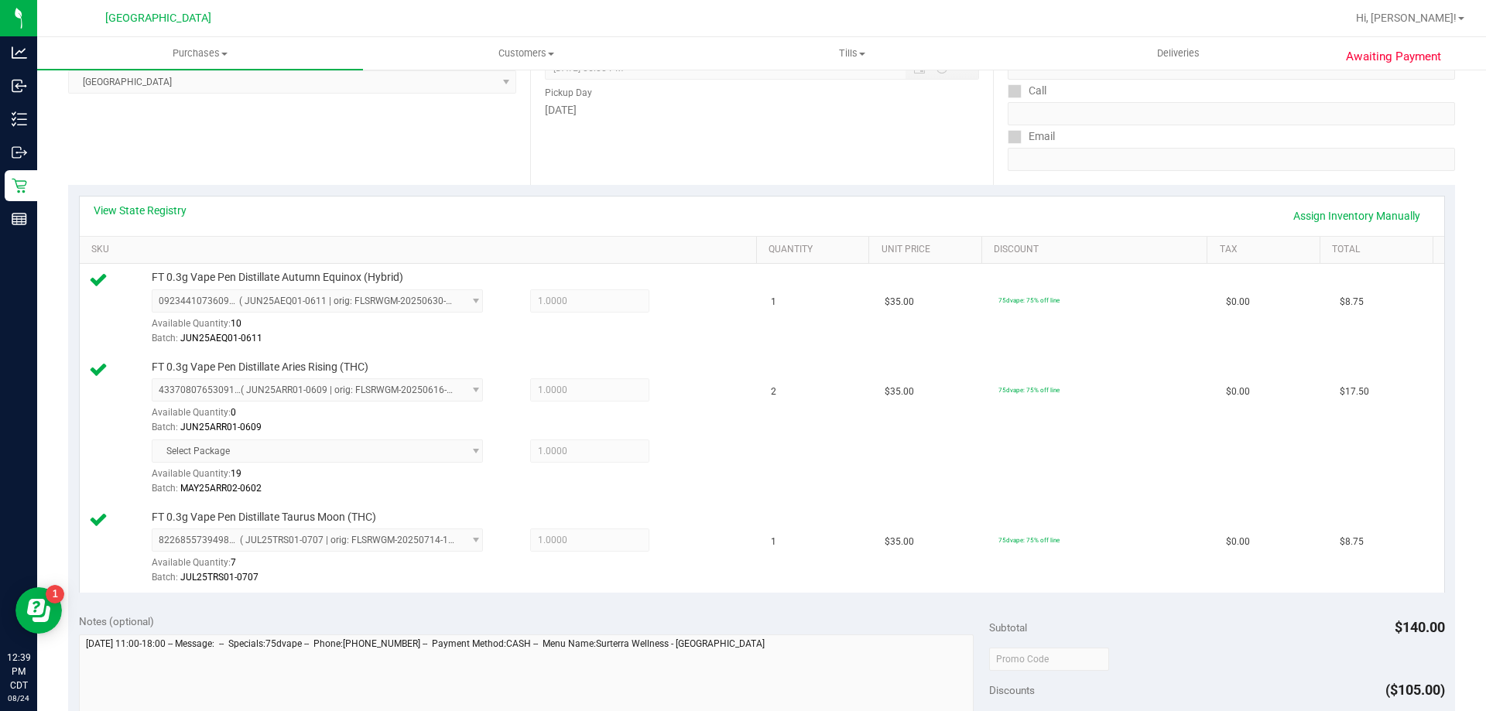
scroll to position [794, 0]
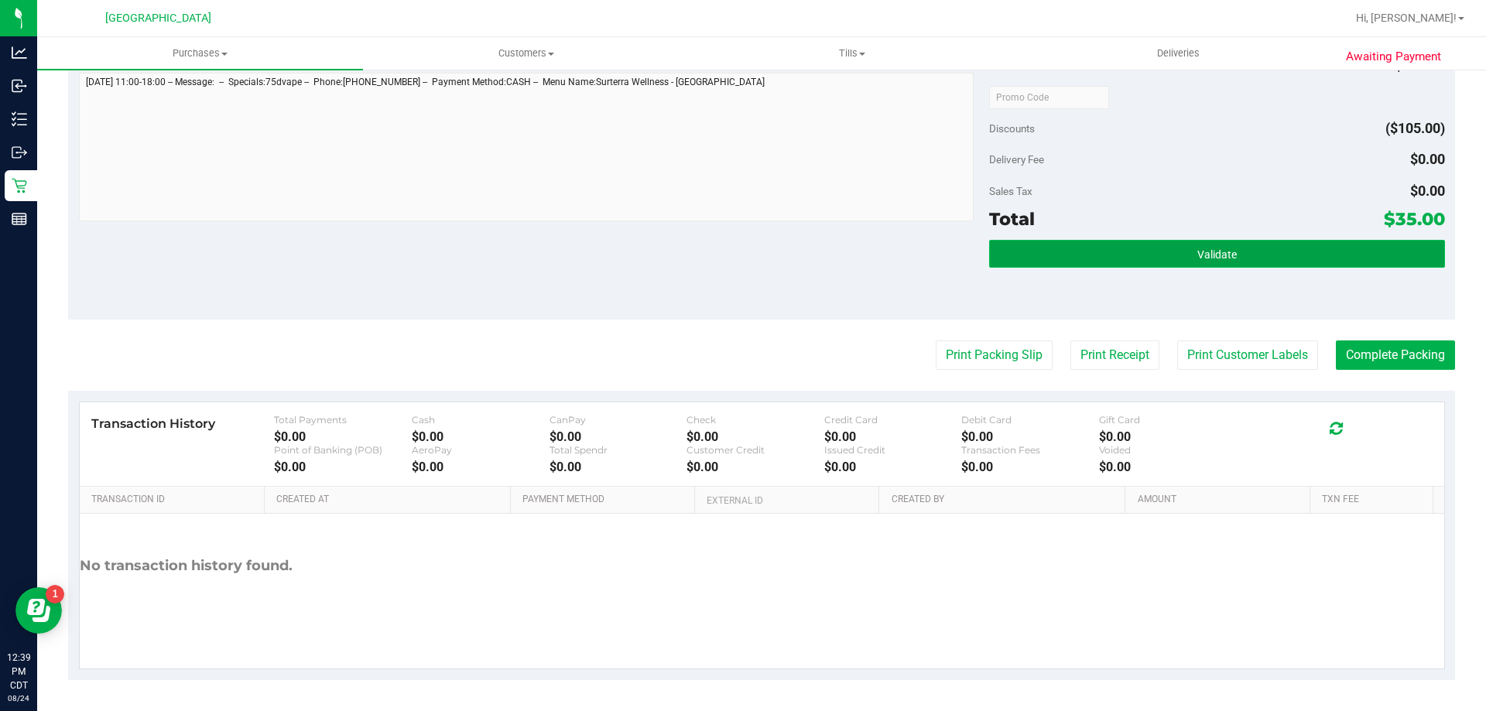
click at [1204, 249] on span "Validate" at bounding box center [1216, 254] width 39 height 12
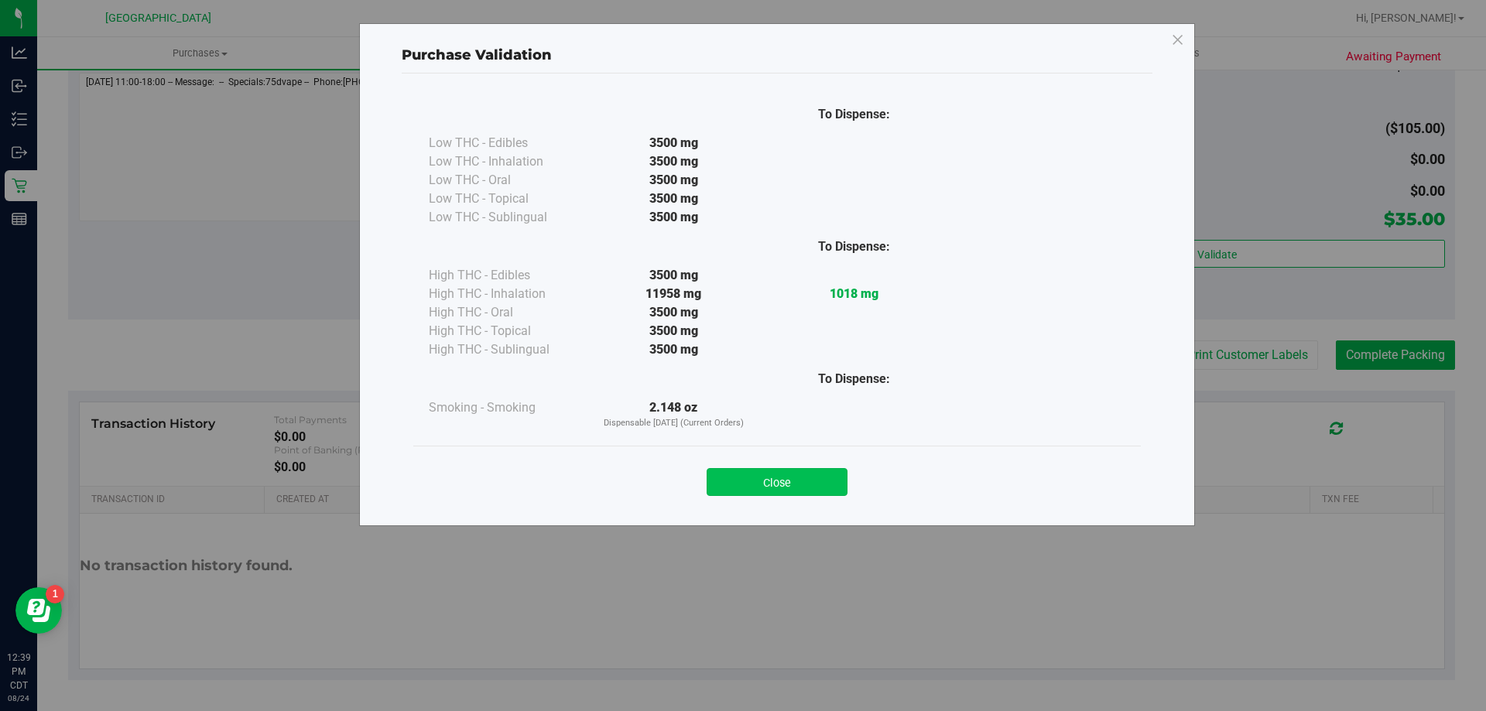
click at [803, 474] on button "Close" at bounding box center [777, 482] width 141 height 28
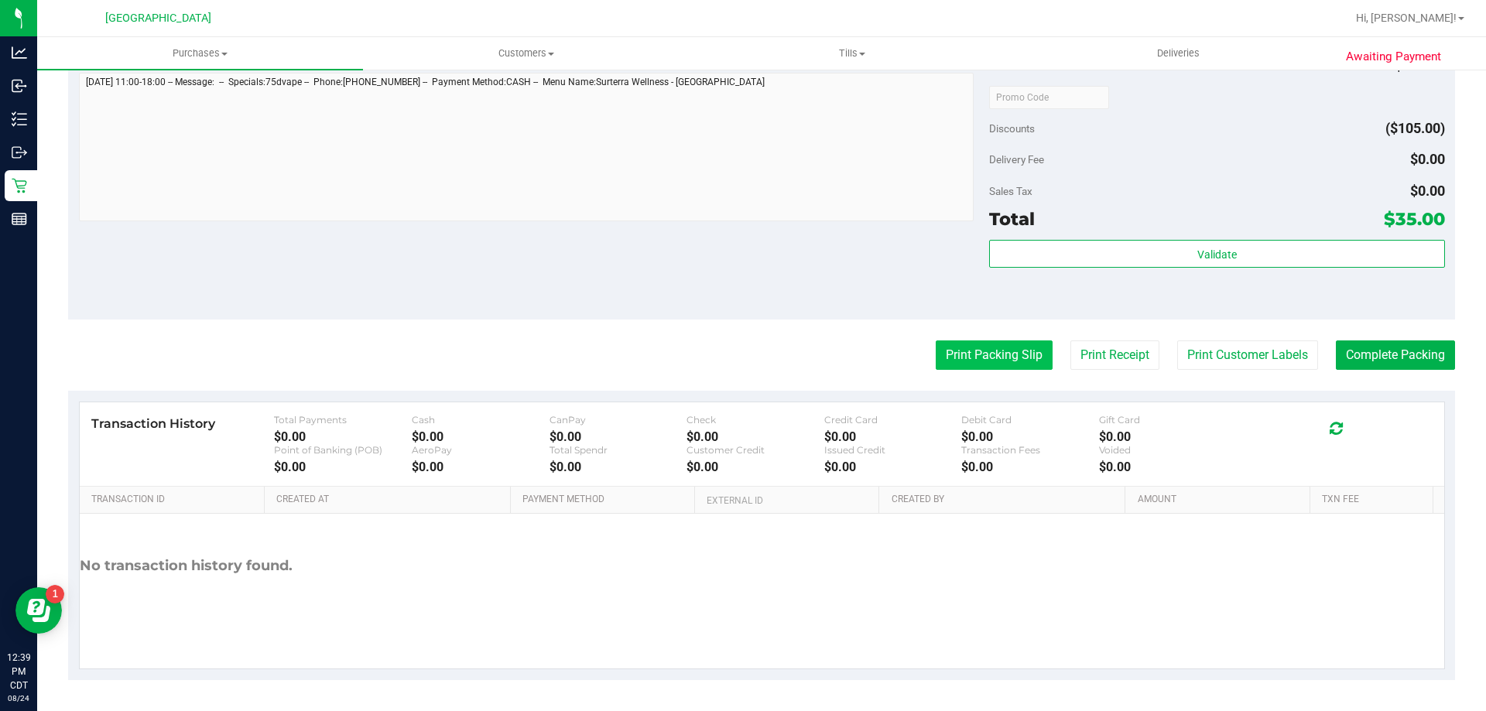
click at [985, 347] on button "Print Packing Slip" at bounding box center [994, 355] width 117 height 29
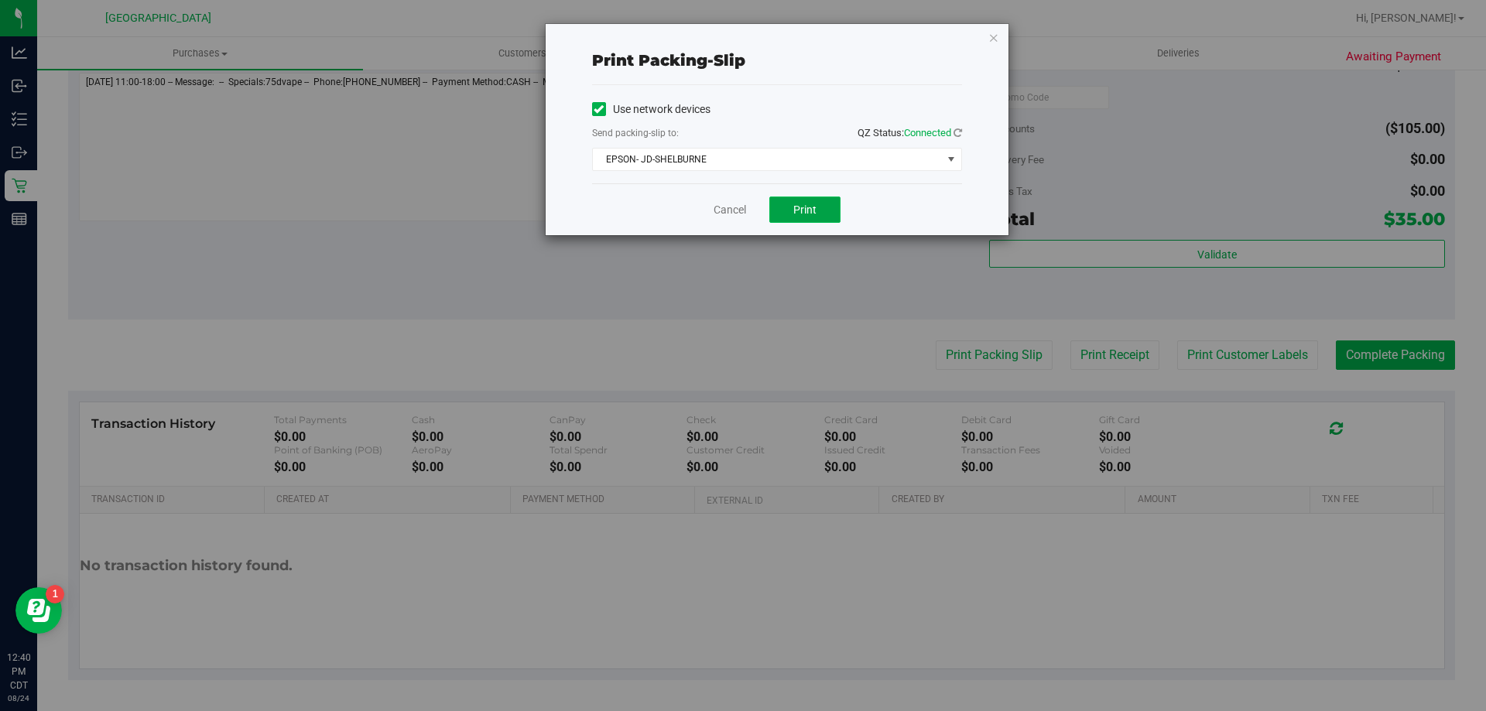
click at [783, 203] on button "Print" at bounding box center [804, 210] width 71 height 26
click at [997, 37] on icon "button" at bounding box center [993, 37] width 11 height 19
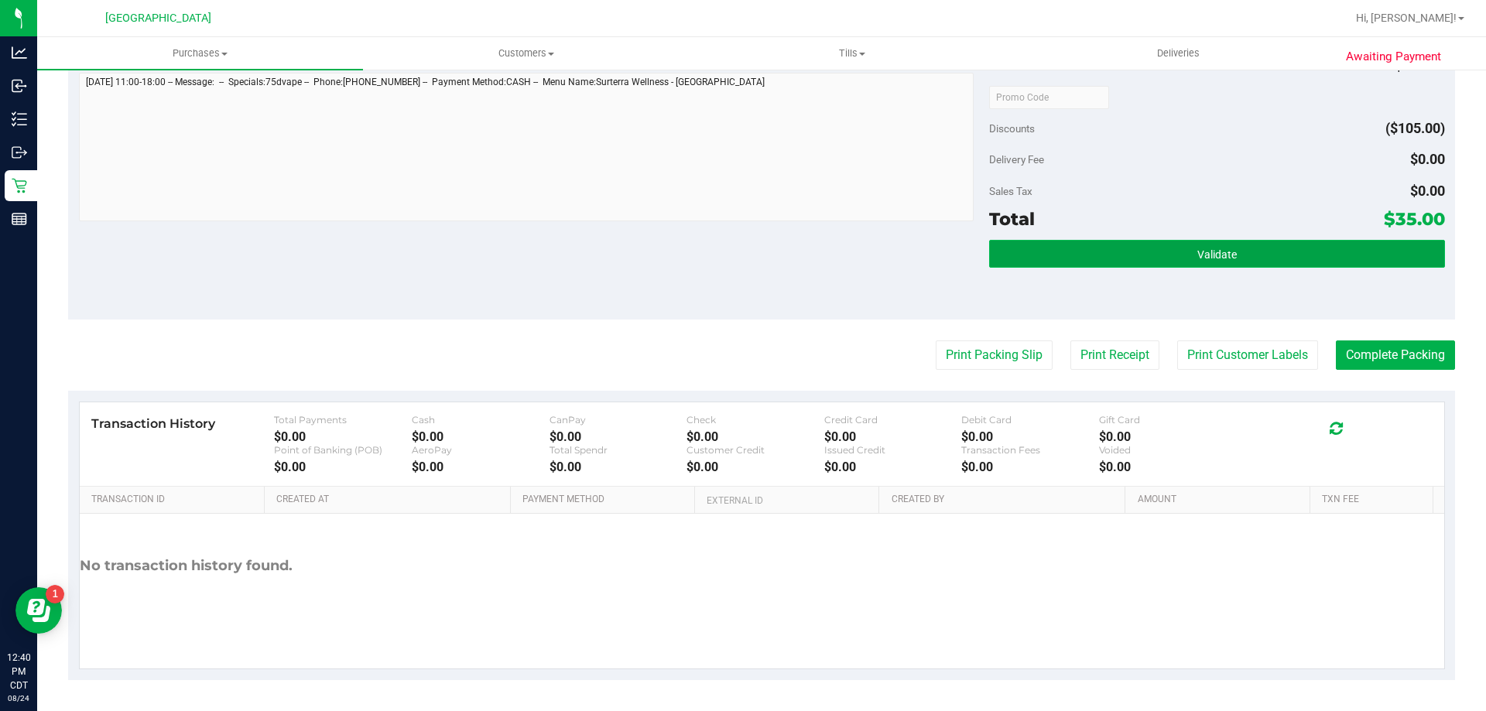
click at [1256, 264] on button "Validate" at bounding box center [1216, 254] width 455 height 28
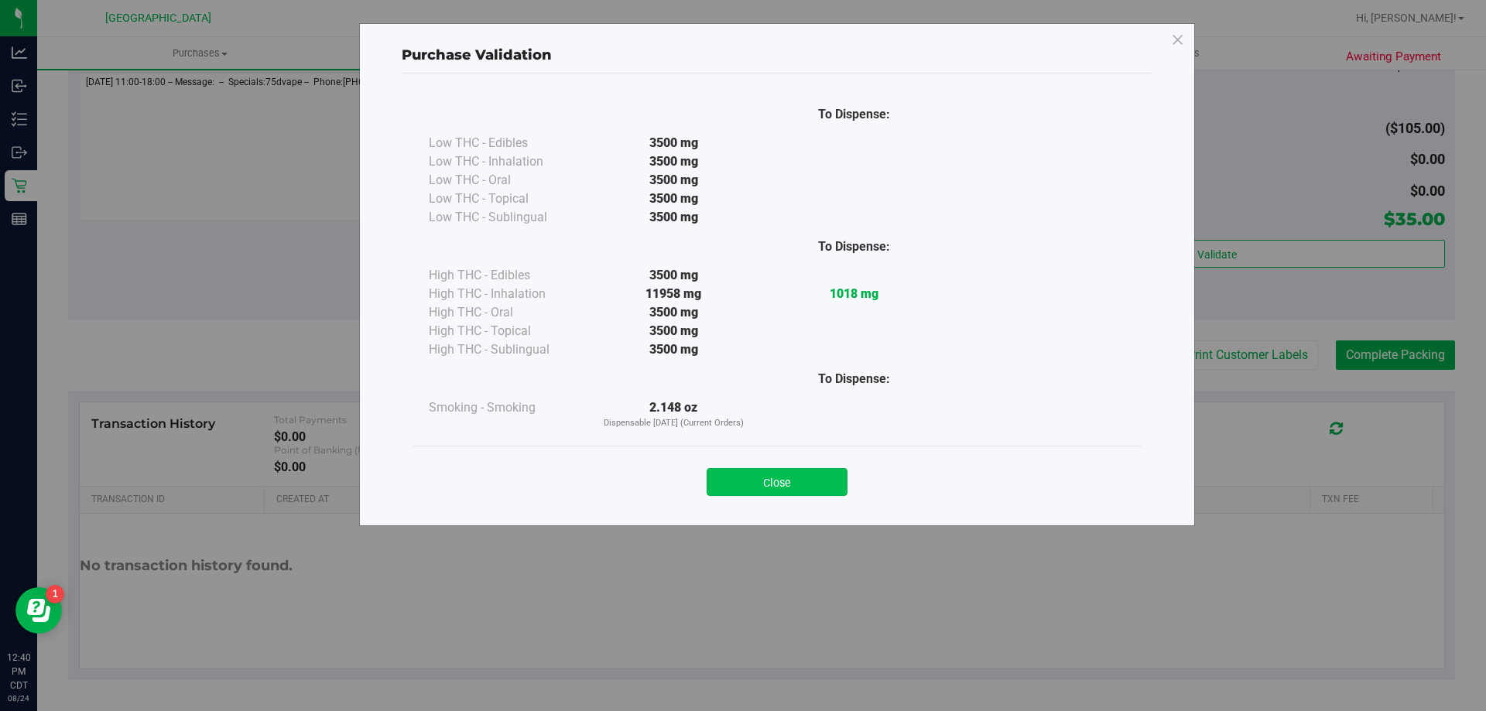
click at [771, 470] on button "Close" at bounding box center [777, 482] width 141 height 28
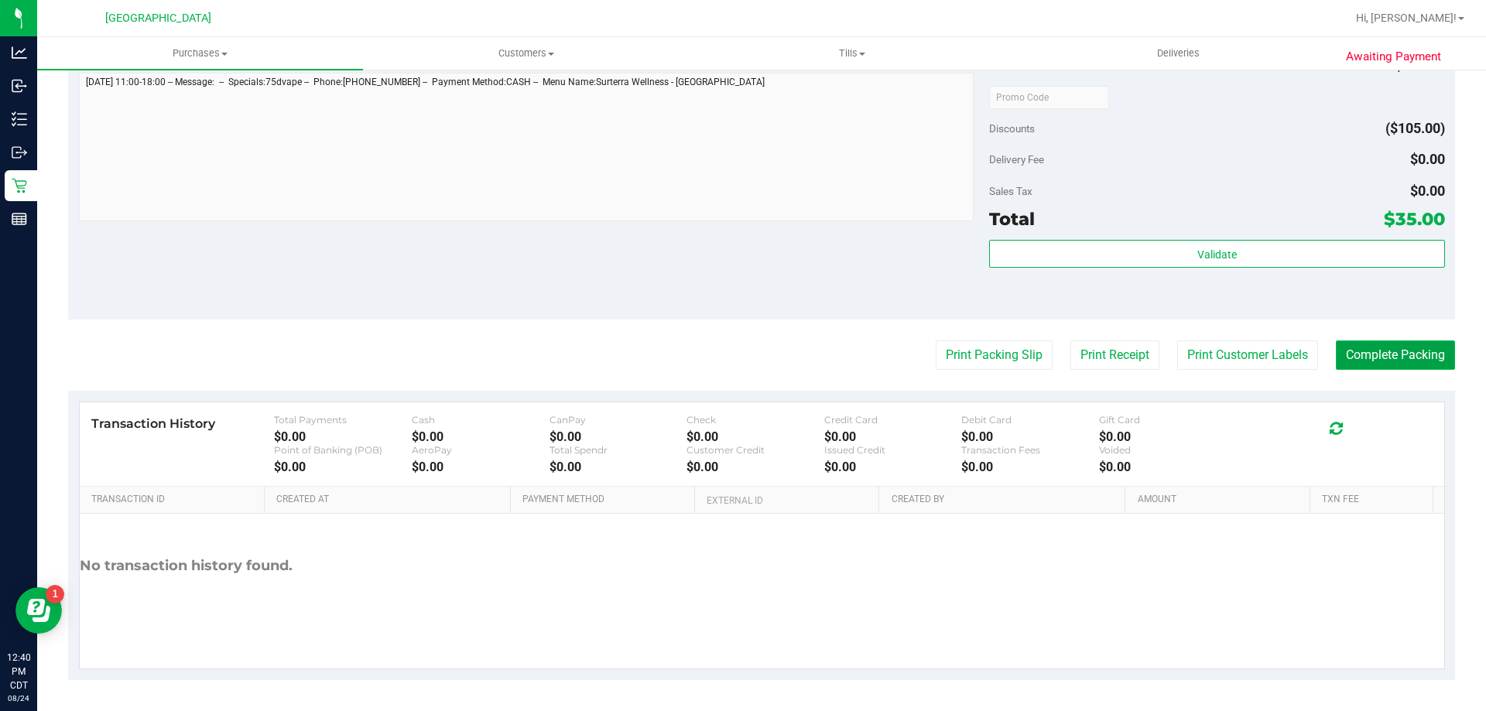
click at [1369, 345] on button "Complete Packing" at bounding box center [1395, 355] width 119 height 29
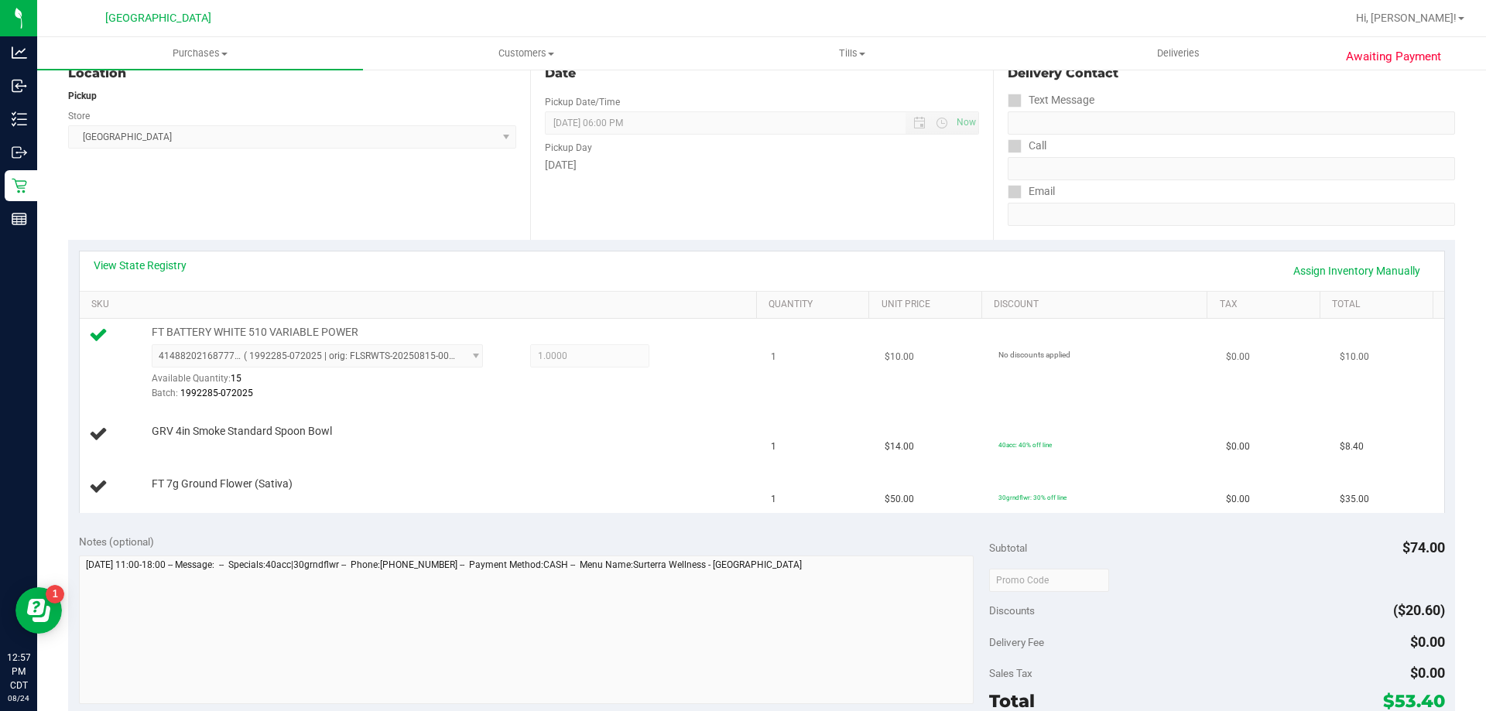
scroll to position [232, 0]
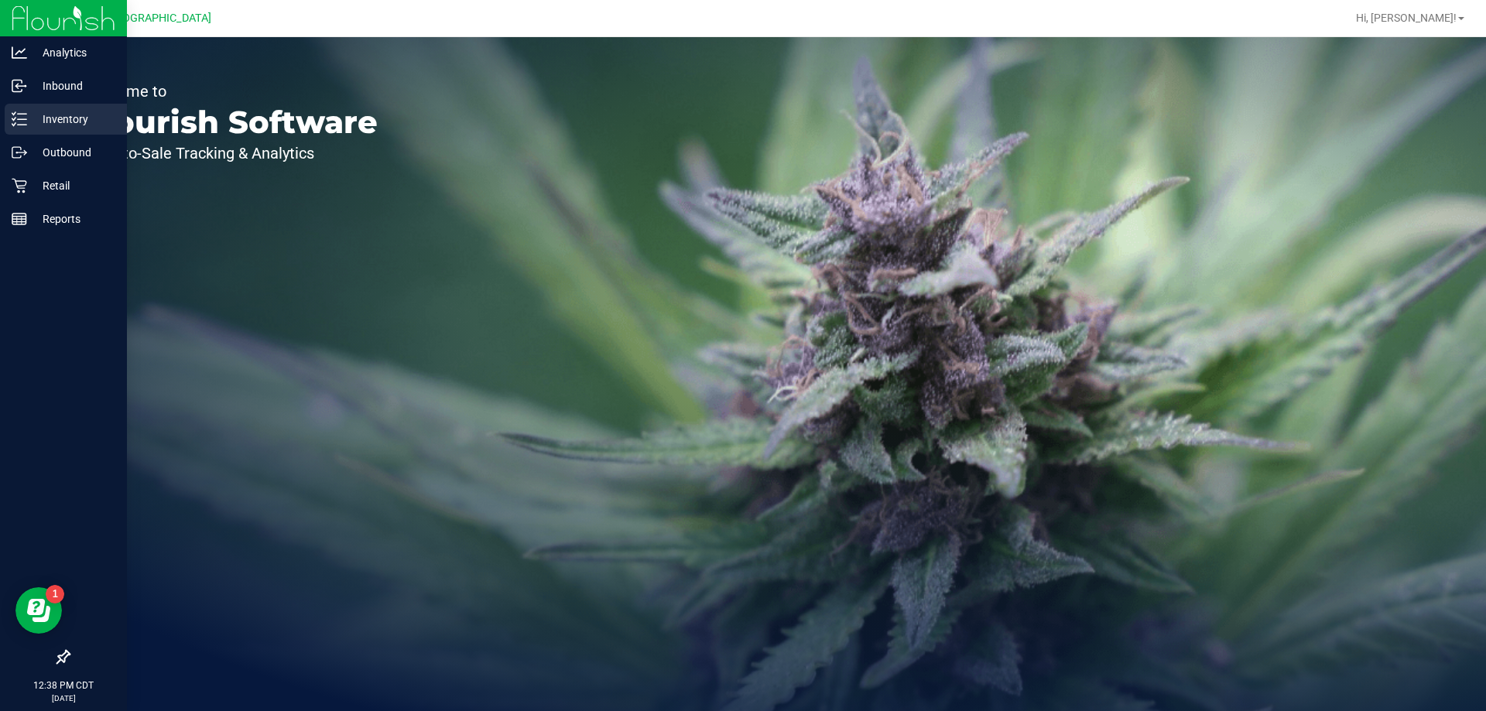
click at [73, 122] on p "Inventory" at bounding box center [73, 119] width 93 height 19
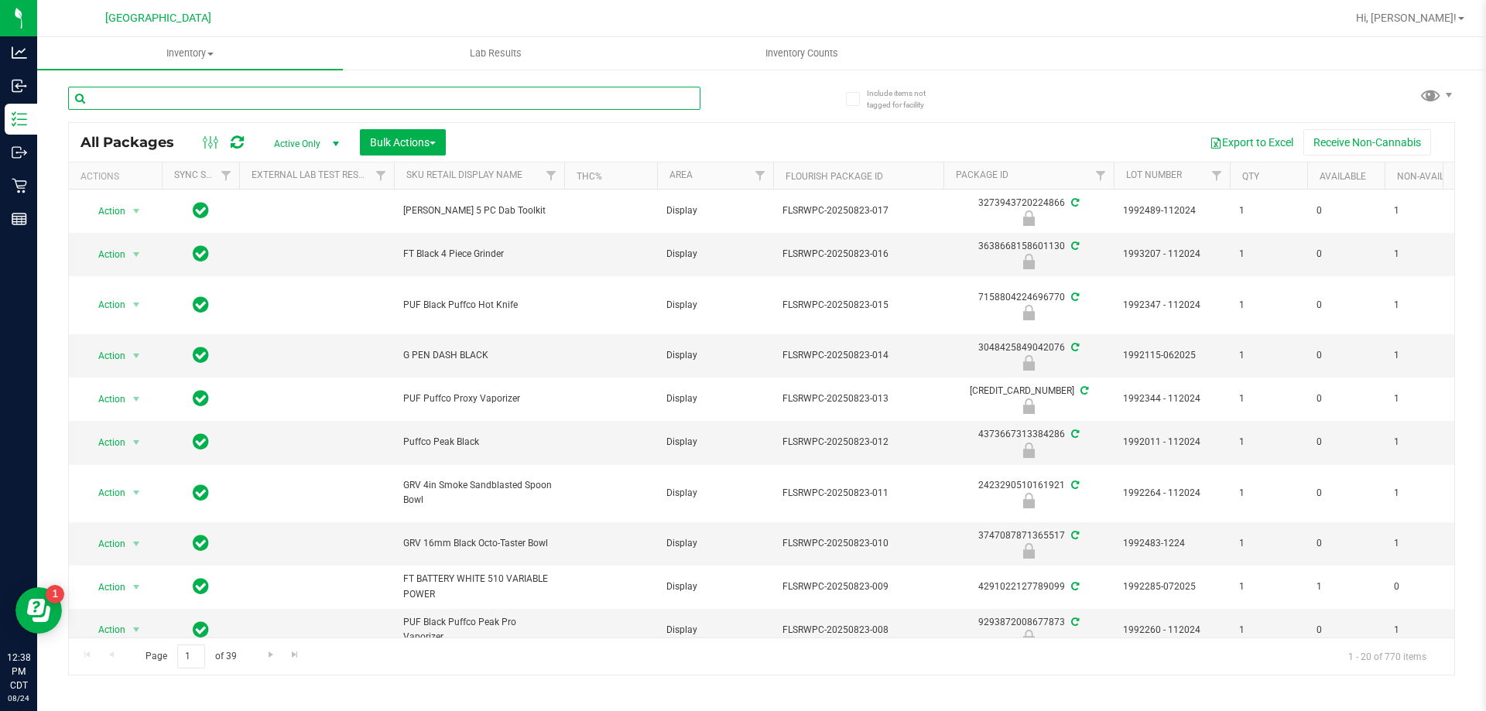
click at [190, 96] on input "text" at bounding box center [384, 98] width 632 height 23
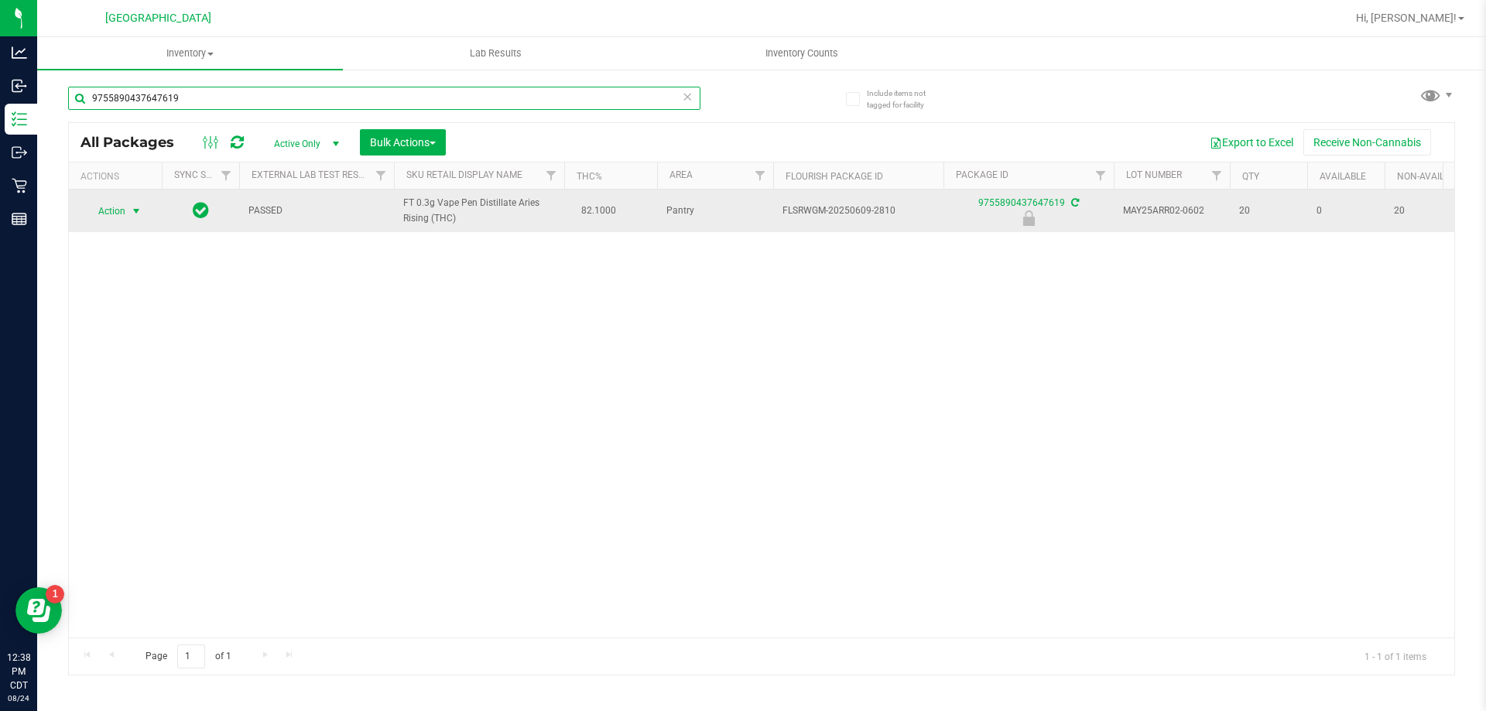
type input "9755890437647619"
click at [113, 213] on span "Action" at bounding box center [105, 211] width 42 height 22
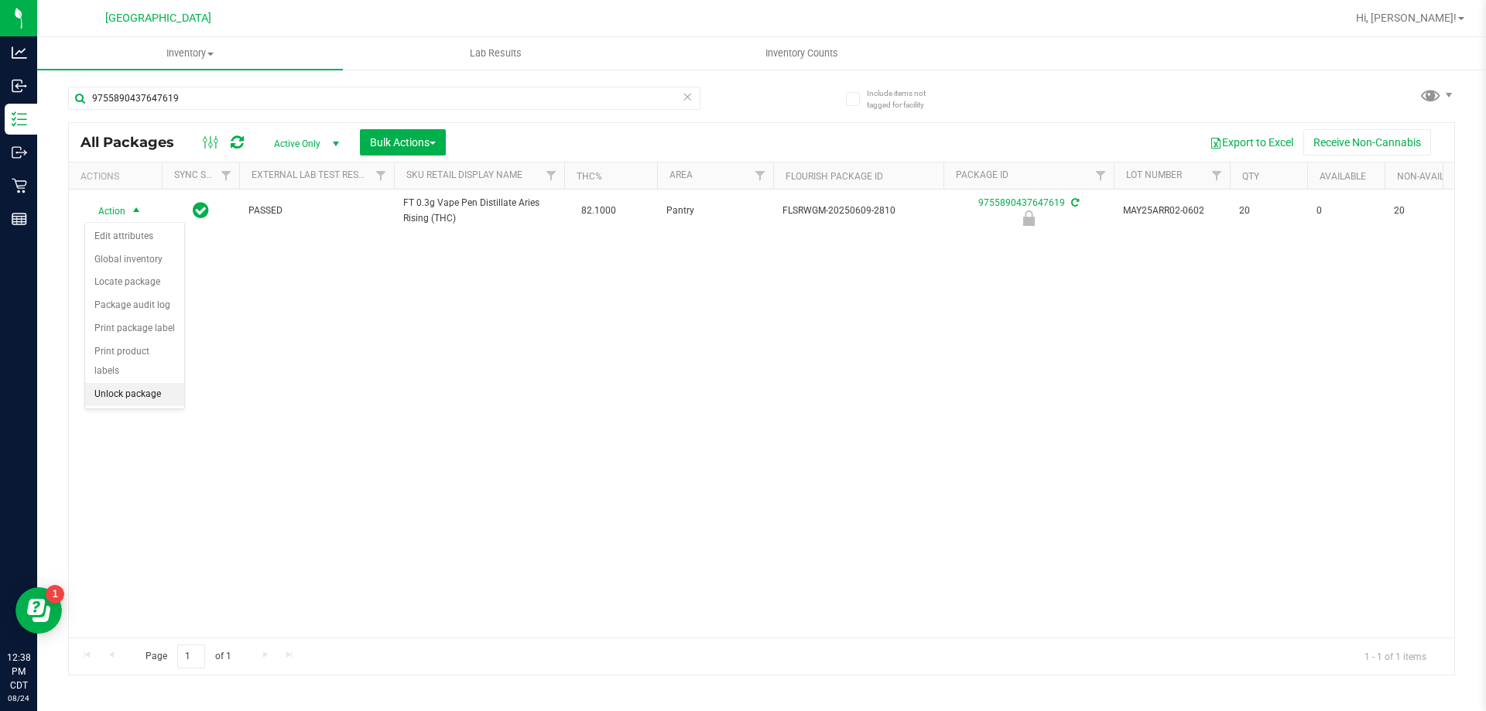
click at [143, 383] on li "Unlock package" at bounding box center [134, 394] width 99 height 23
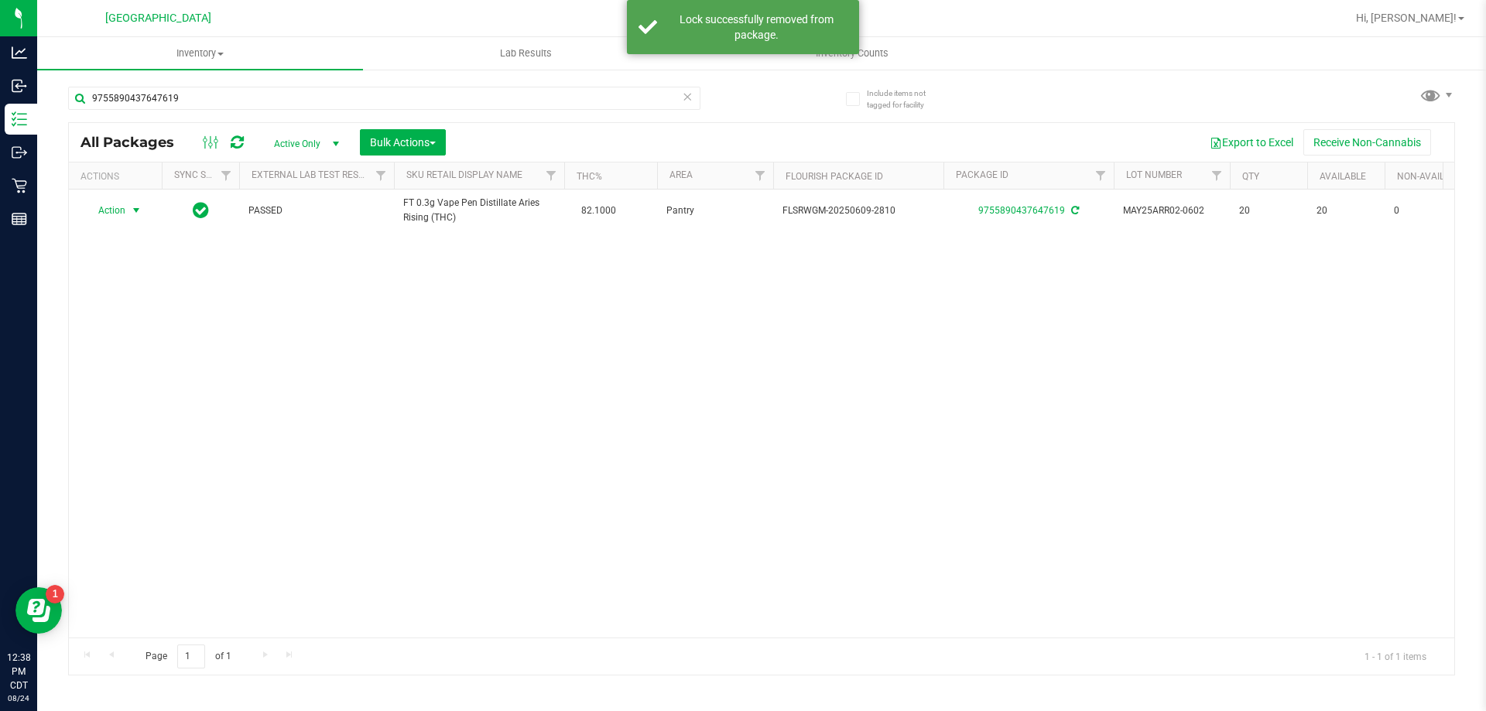
click at [139, 209] on span "select" at bounding box center [136, 210] width 12 height 12
click at [157, 390] on li "Print package label" at bounding box center [145, 397] width 120 height 23
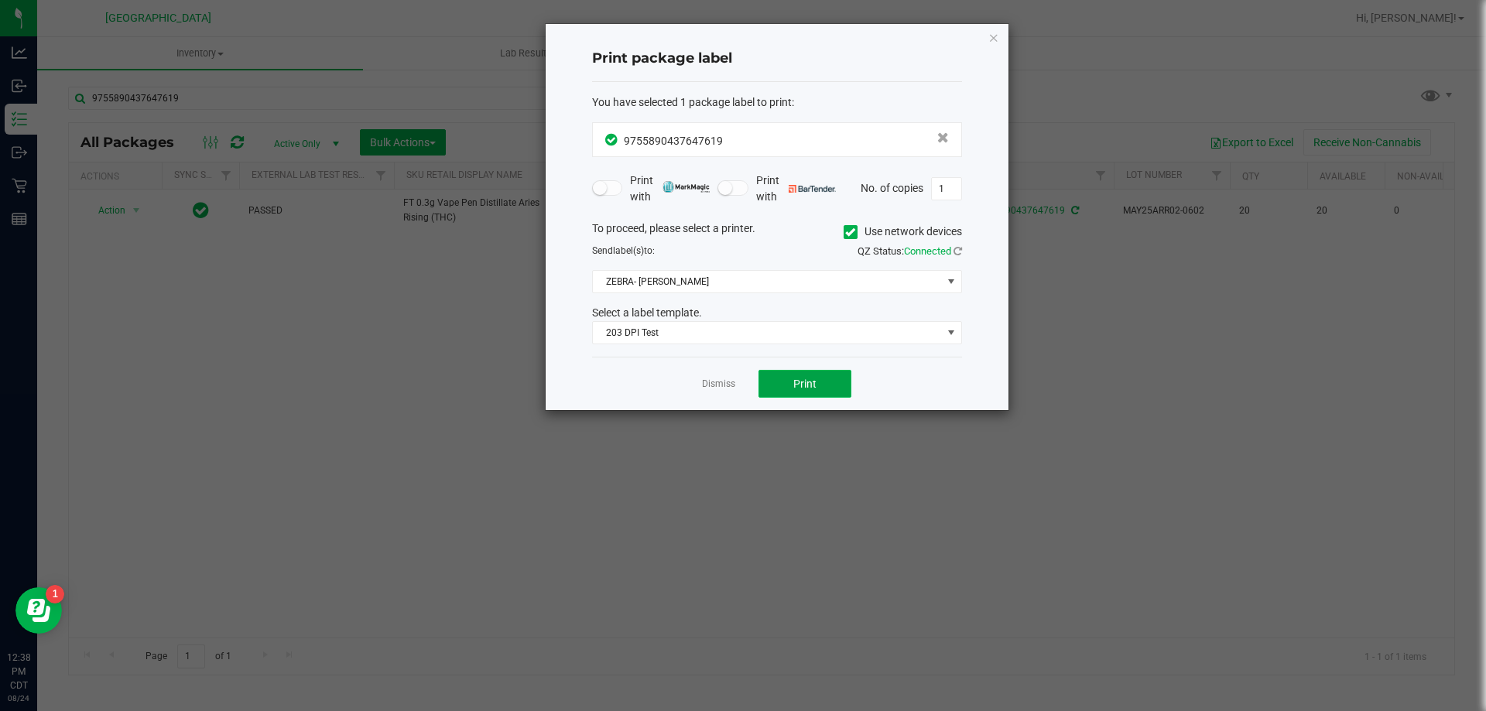
click at [775, 382] on button "Print" at bounding box center [804, 384] width 93 height 28
click at [997, 39] on icon "button" at bounding box center [993, 37] width 11 height 19
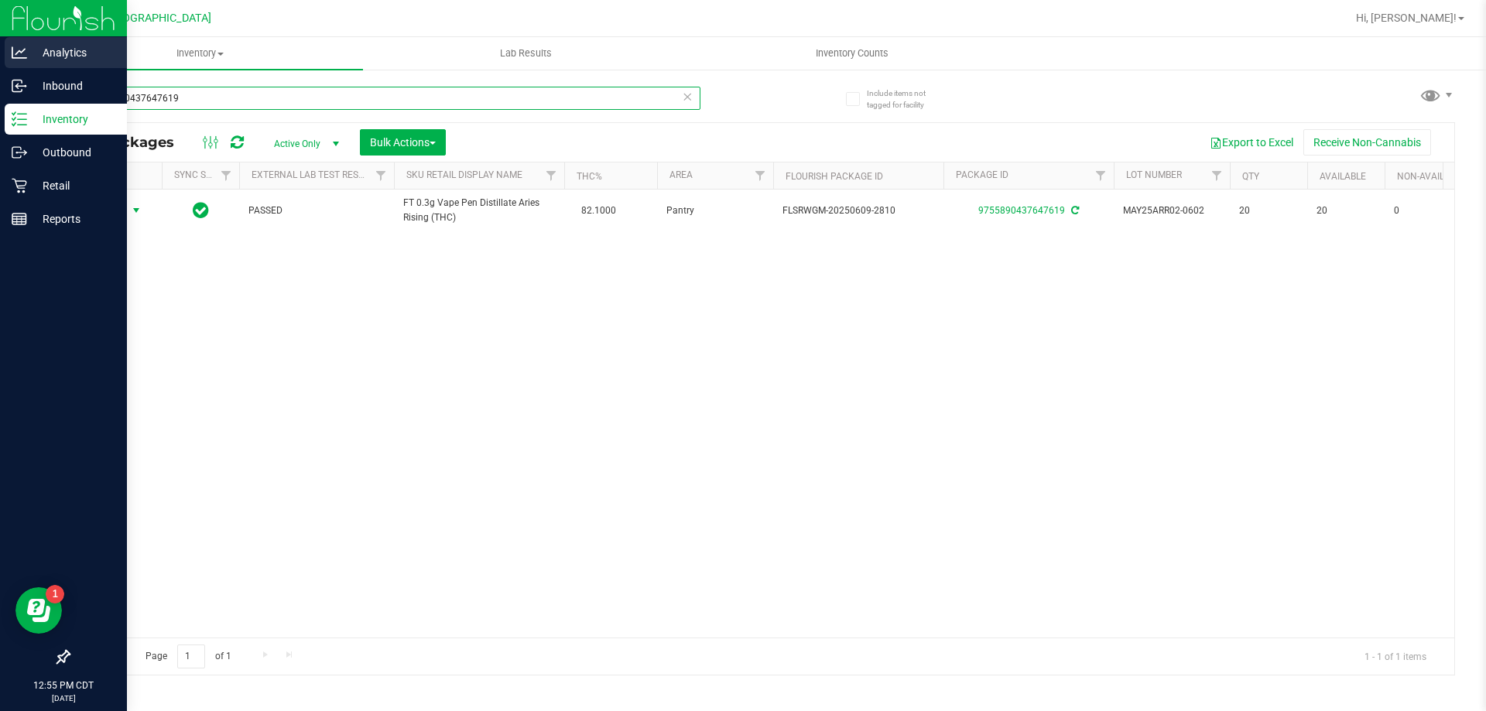
drag, startPoint x: 201, startPoint y: 100, endPoint x: 0, endPoint y: 40, distance: 209.9
click at [0, 40] on div "Analytics Inbound Inventory Outbound Retail Reports 12:55 PM CDT 08/24/2025 08/…" at bounding box center [743, 355] width 1486 height 711
type input "s"
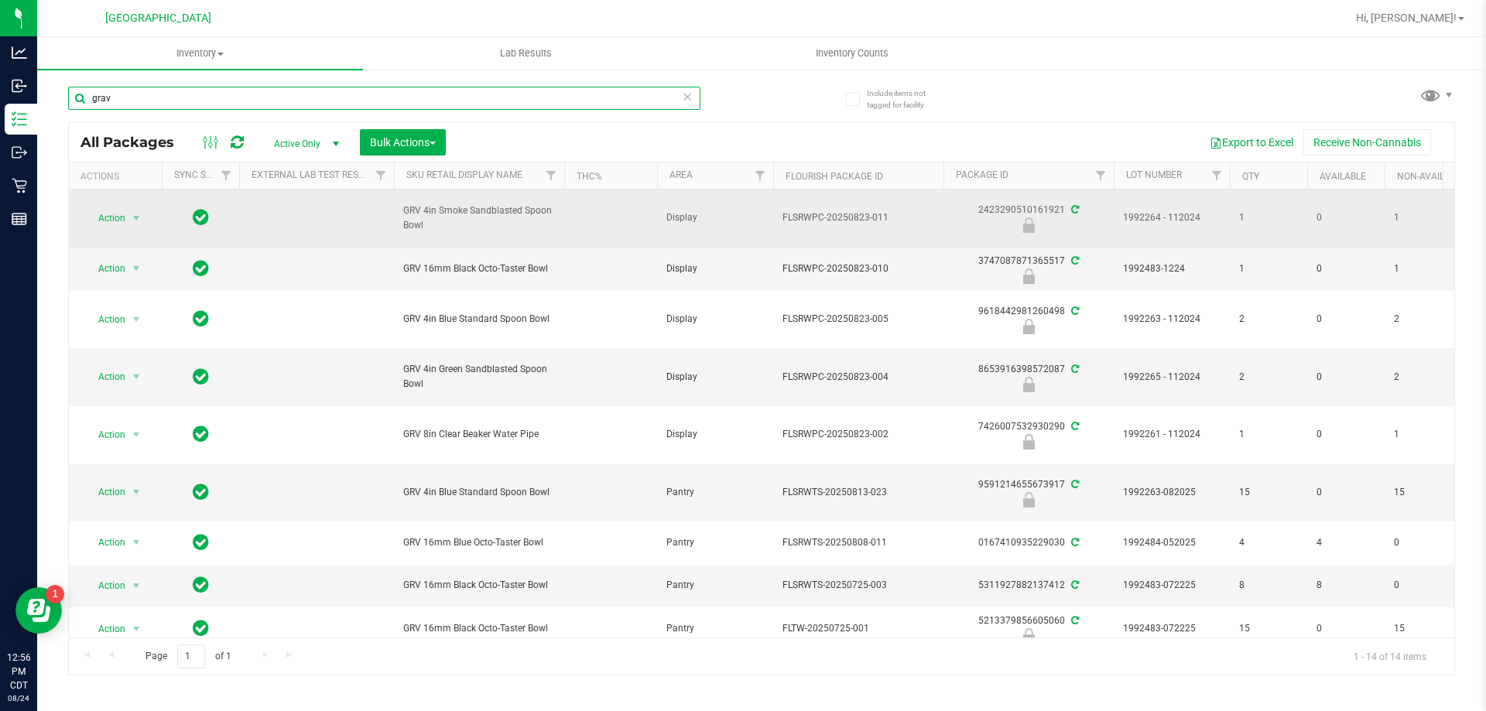
type input "grav"
drag, startPoint x: 445, startPoint y: 238, endPoint x: 378, endPoint y: 203, distance: 76.2
drag, startPoint x: 435, startPoint y: 230, endPoint x: 404, endPoint y: 215, distance: 34.3
click at [404, 215] on span "GRV 4in Smoke Sandblasted Spoon Bowl" at bounding box center [479, 218] width 152 height 29
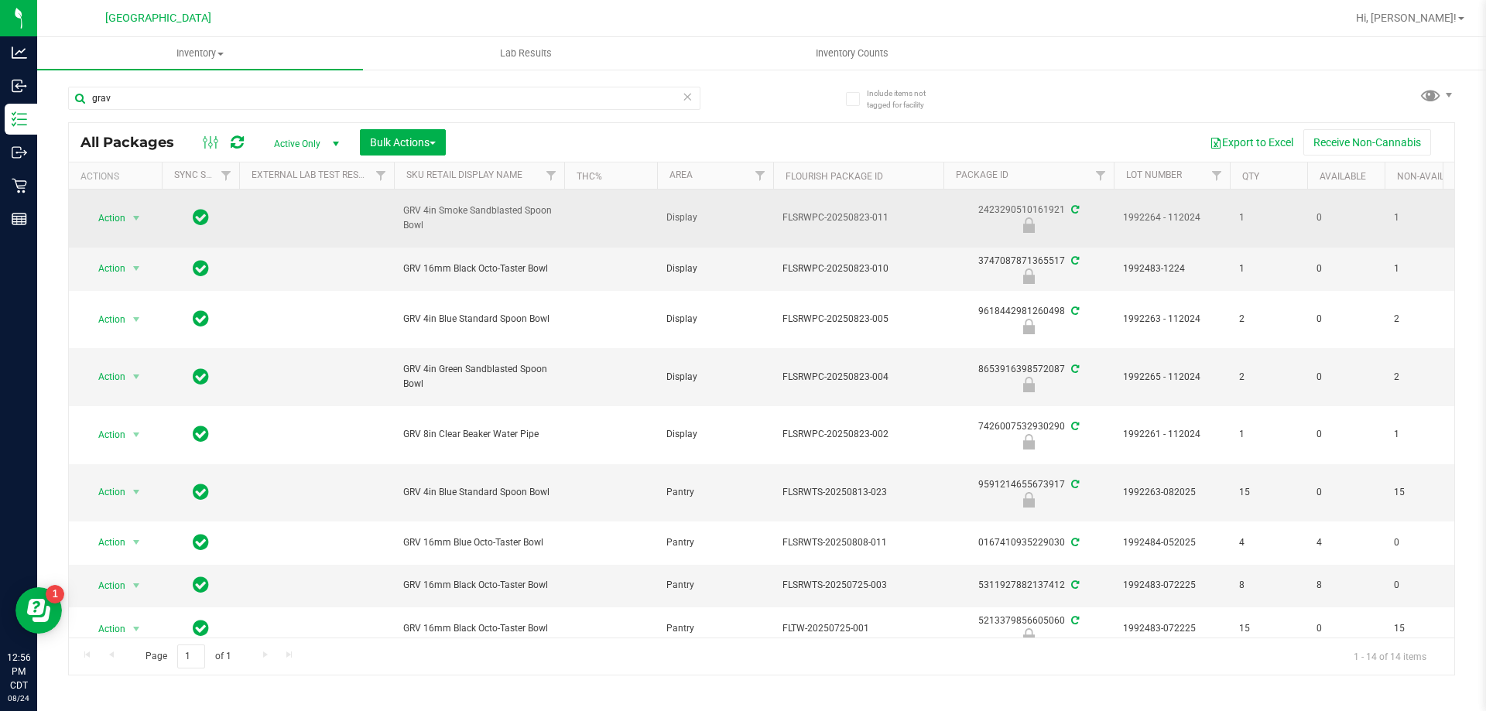
copy span "GRV 4in Smoke Sandblasted Spoon Bowl"
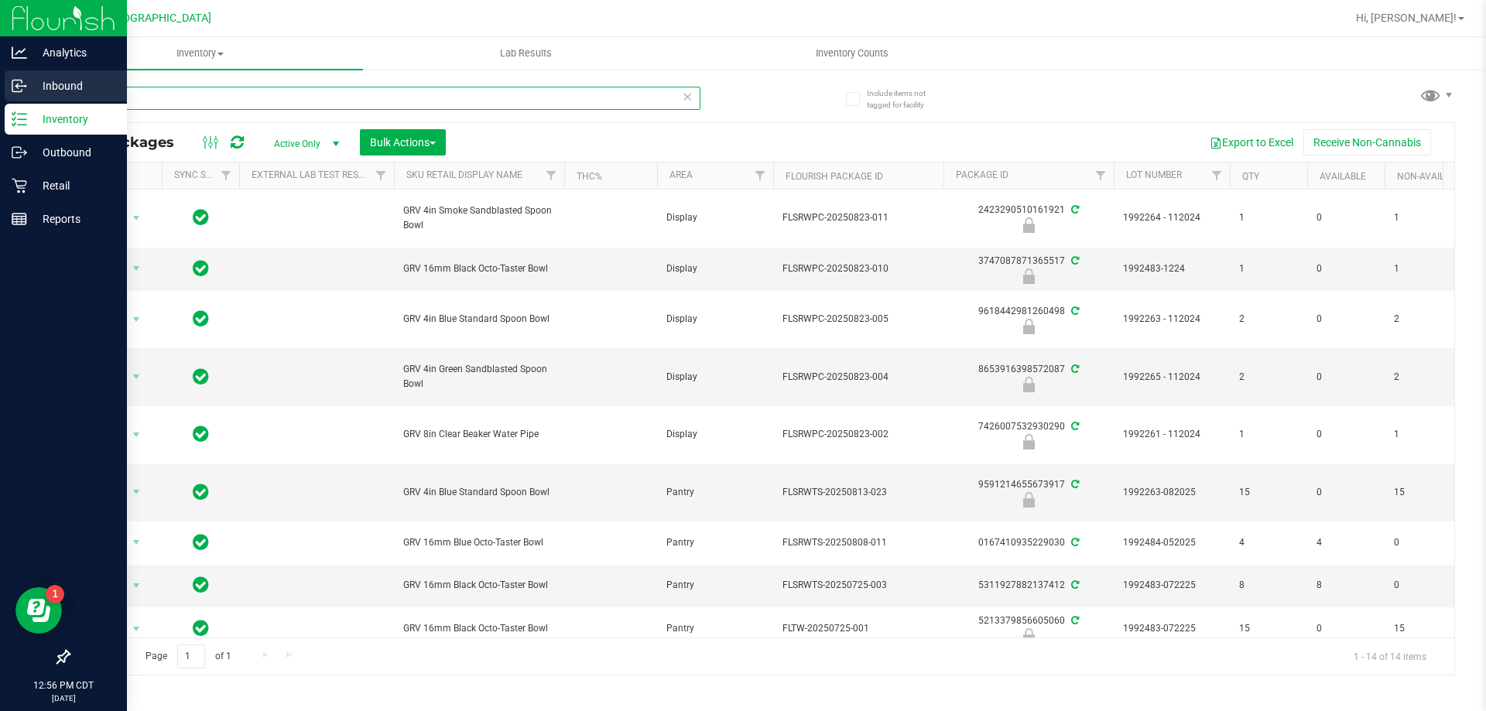
drag, startPoint x: 135, startPoint y: 101, endPoint x: 0, endPoint y: 90, distance: 135.1
click at [0, 90] on div "Analytics Inbound Inventory Outbound Retail Reports 12:56 PM CDT 08/24/2025 08/…" at bounding box center [743, 355] width 1486 height 711
paste input "GRV 4in Smoke Sandblasted Spoon Bowl"
type input "GRV 4in Smoke Sandblasted Spoon Bowl"
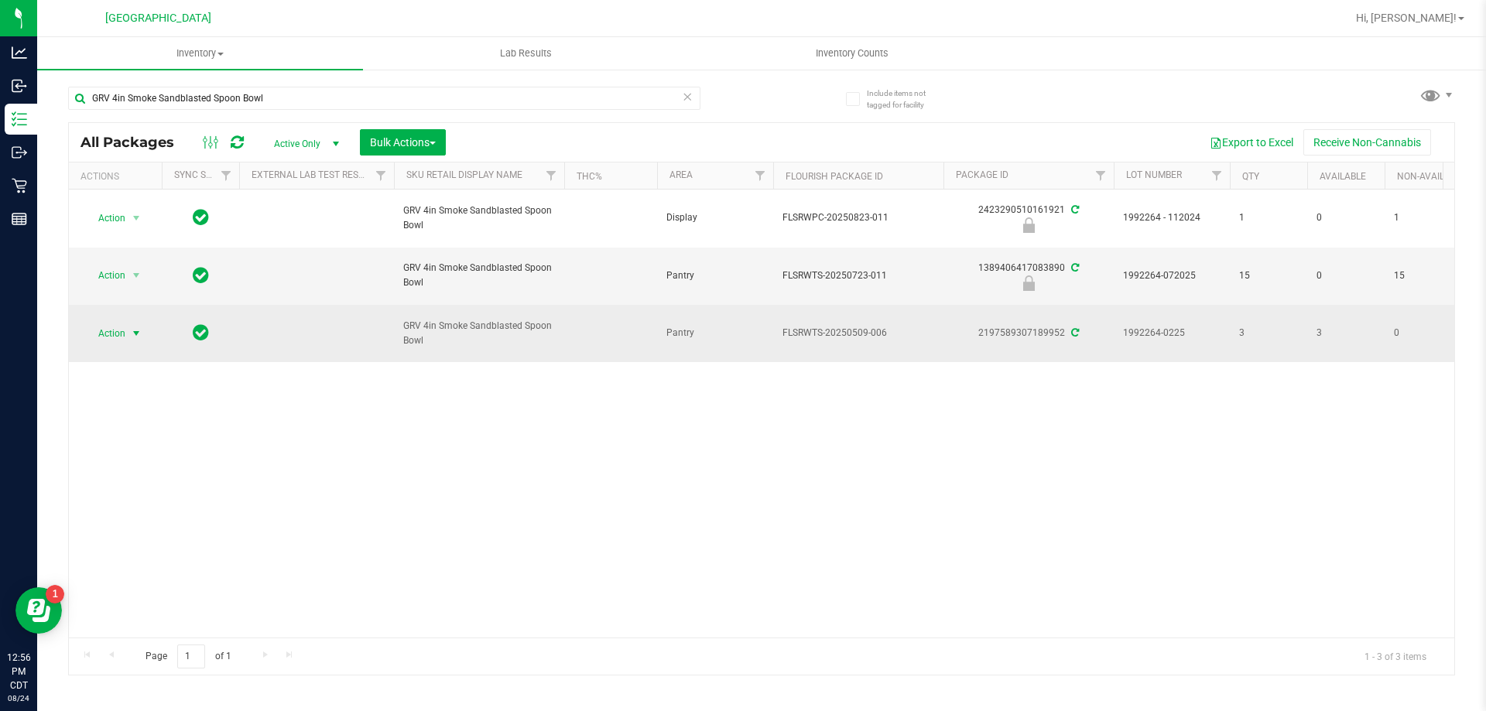
click at [122, 326] on span "Action" at bounding box center [105, 334] width 42 height 22
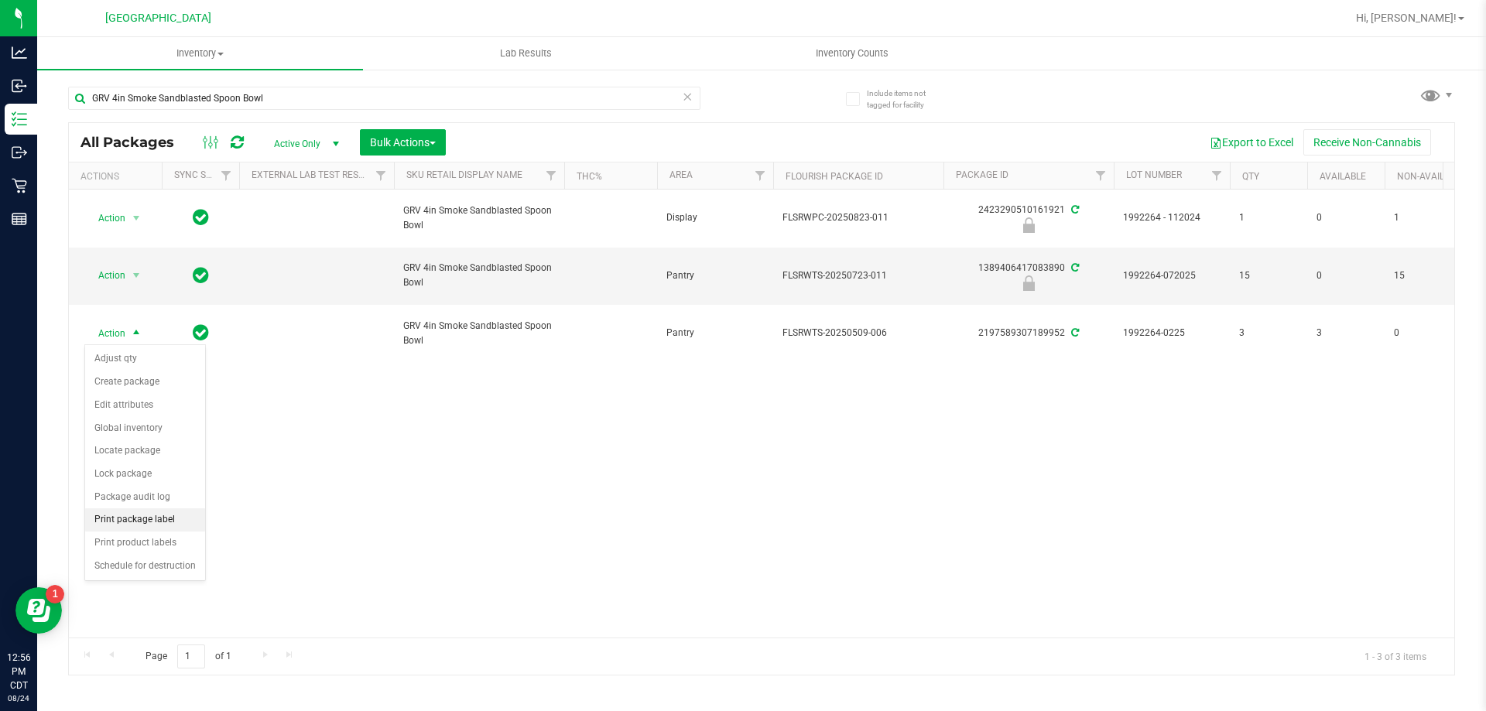
click at [134, 516] on li "Print package label" at bounding box center [145, 519] width 120 height 23
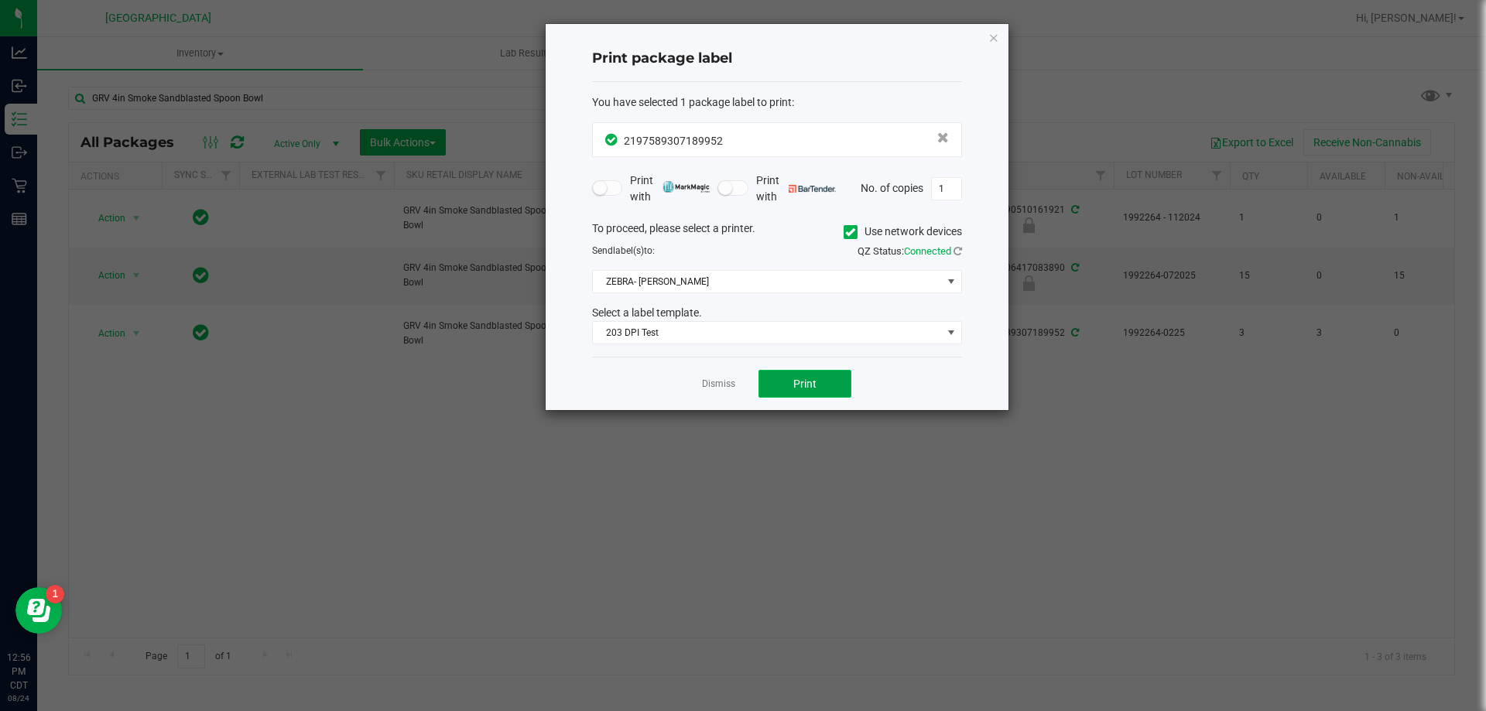
click at [827, 372] on button "Print" at bounding box center [804, 384] width 93 height 28
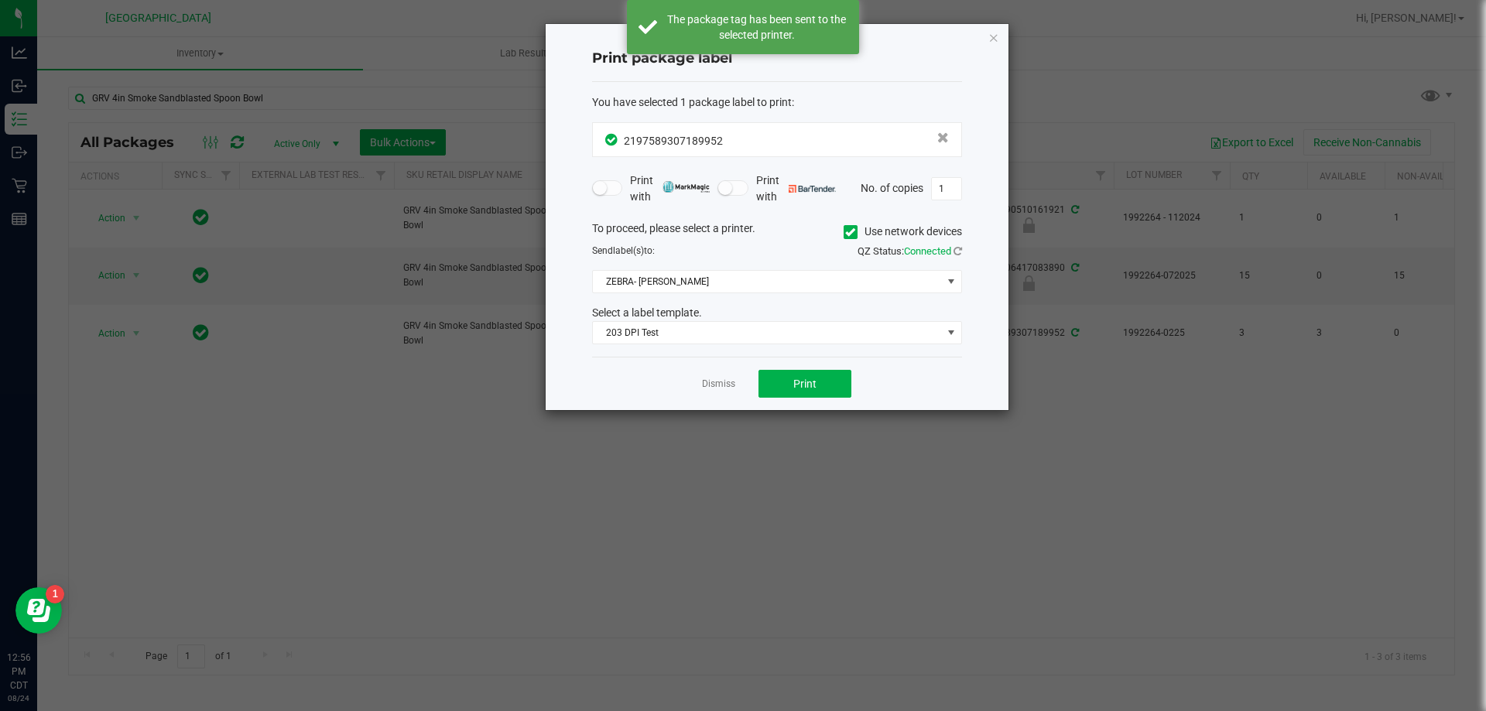
click at [1000, 34] on div "Print package label You have selected 1 package label to print : 21975893071899…" at bounding box center [777, 217] width 463 height 386
click at [995, 39] on icon "button" at bounding box center [993, 37] width 11 height 19
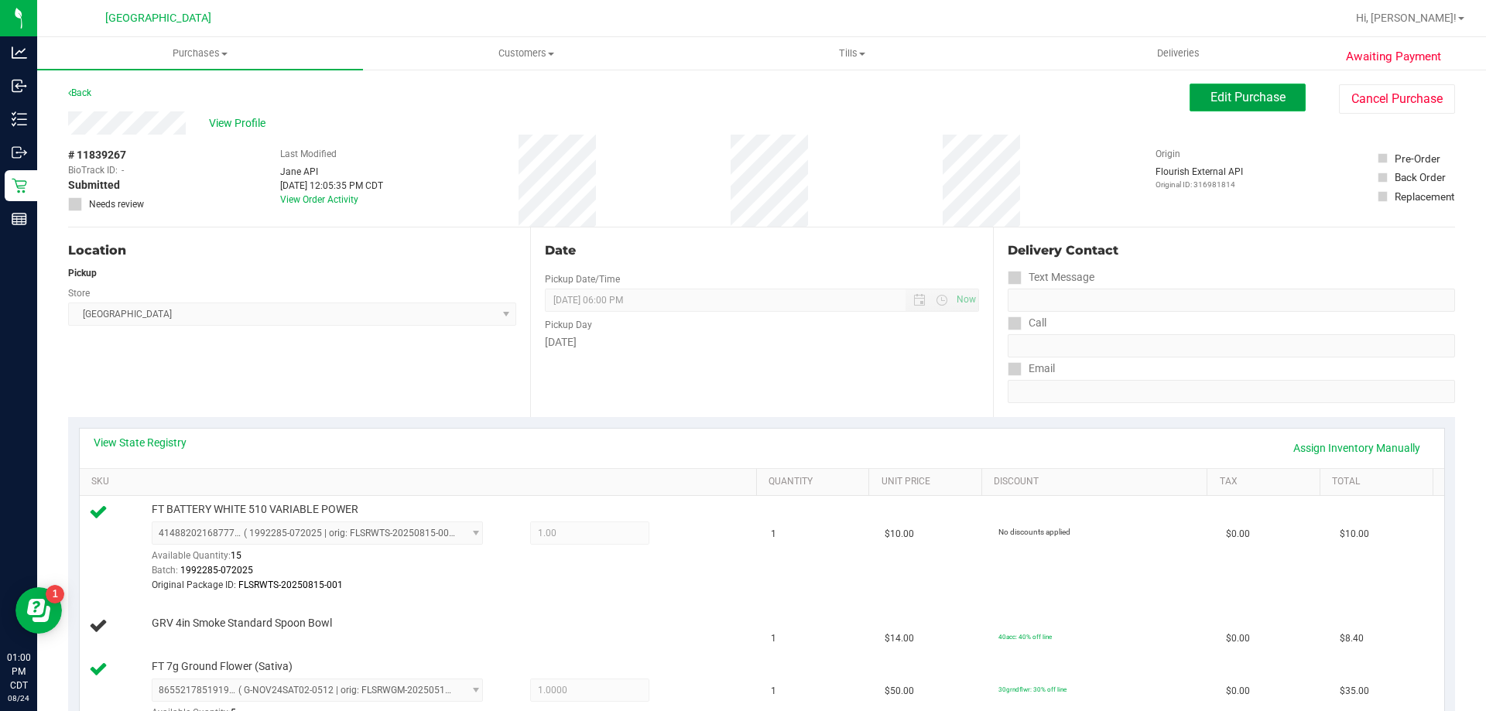
click at [1248, 107] on button "Edit Purchase" at bounding box center [1247, 98] width 116 height 28
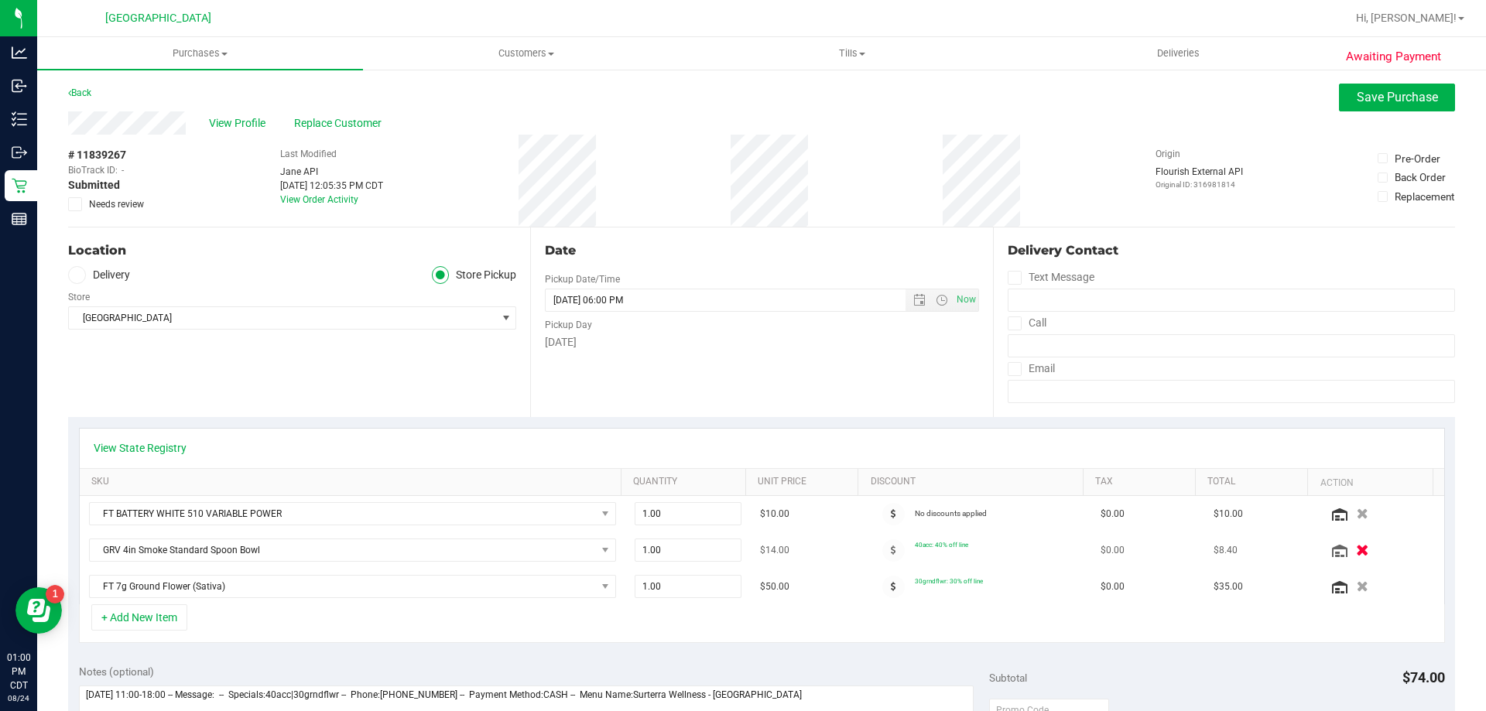
click at [1356, 549] on icon "button" at bounding box center [1362, 551] width 13 height 12
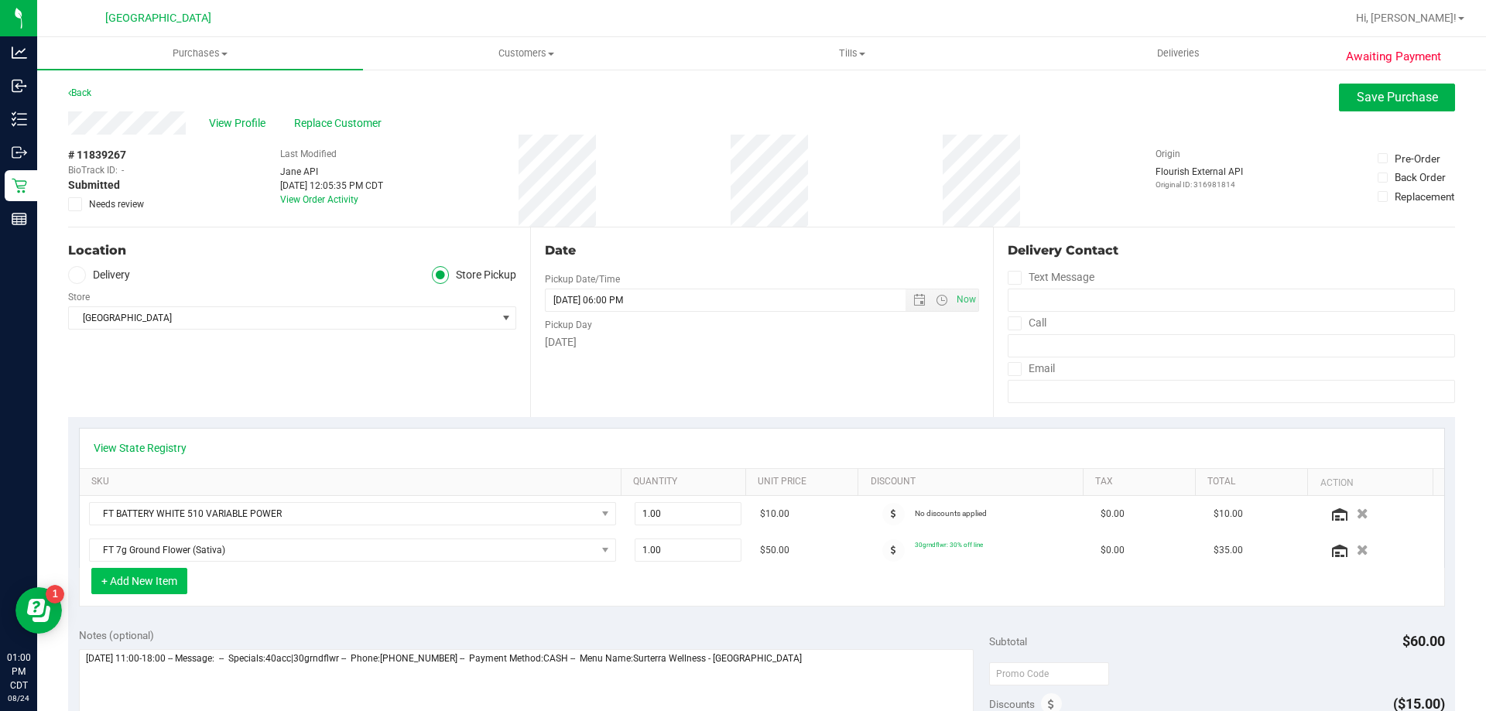
click at [154, 581] on button "+ Add New Item" at bounding box center [139, 581] width 96 height 26
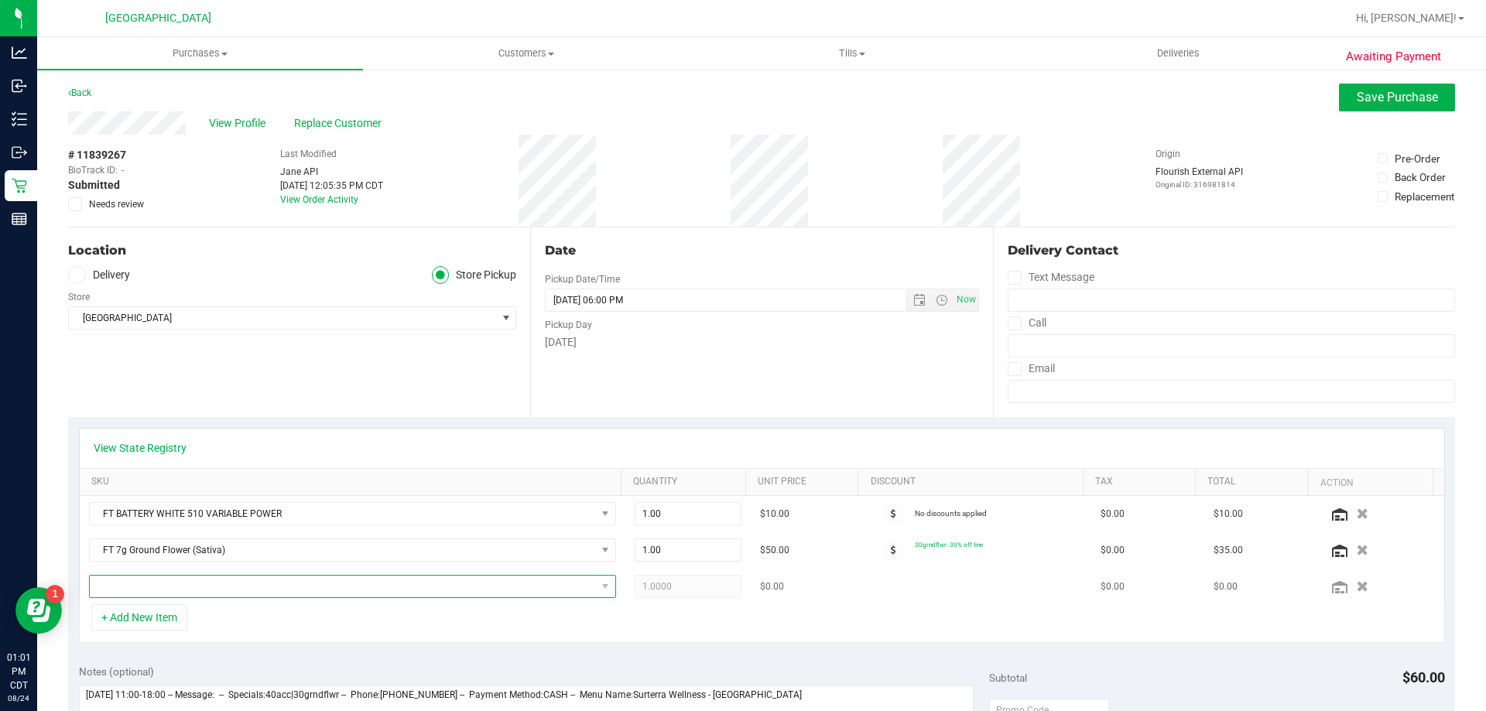
click at [156, 584] on span "NO DATA FOUND" at bounding box center [343, 587] width 506 height 22
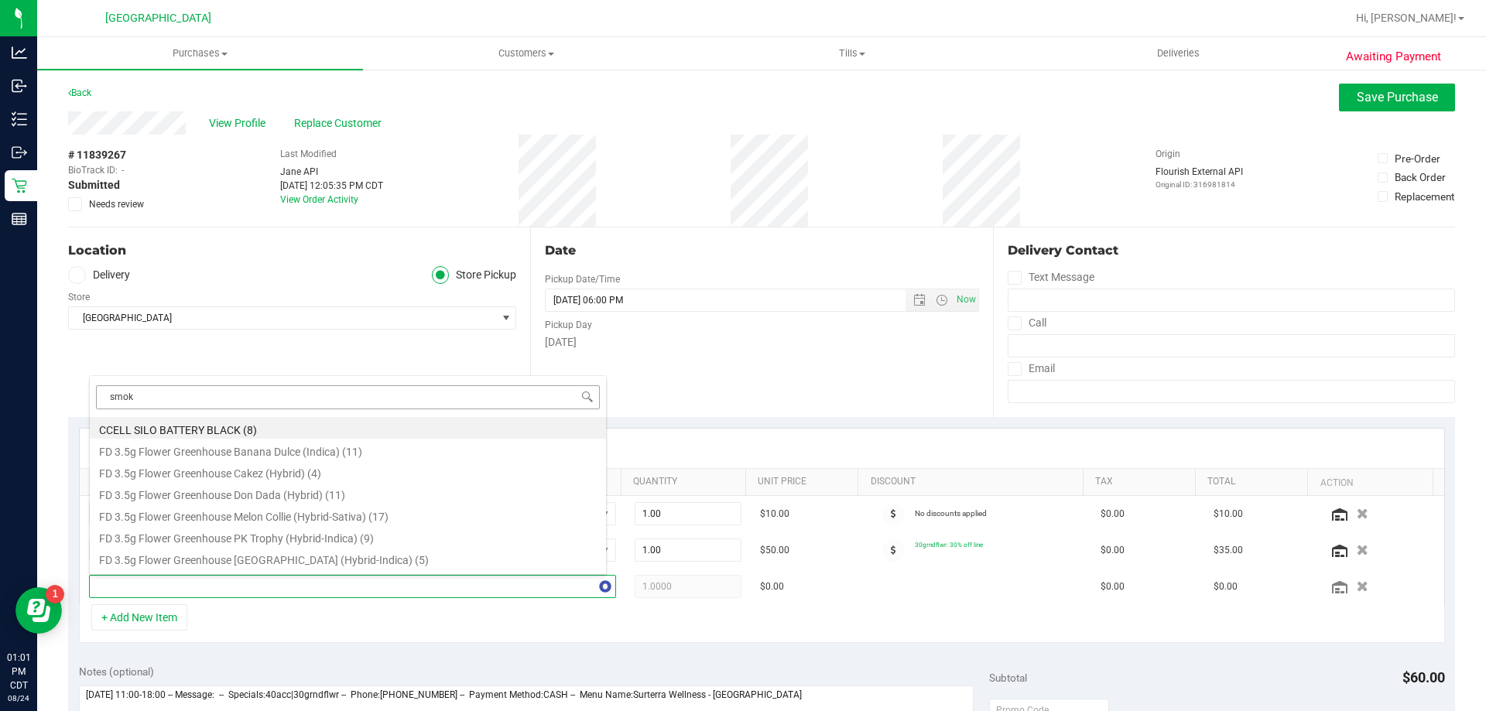
type input "smoke"
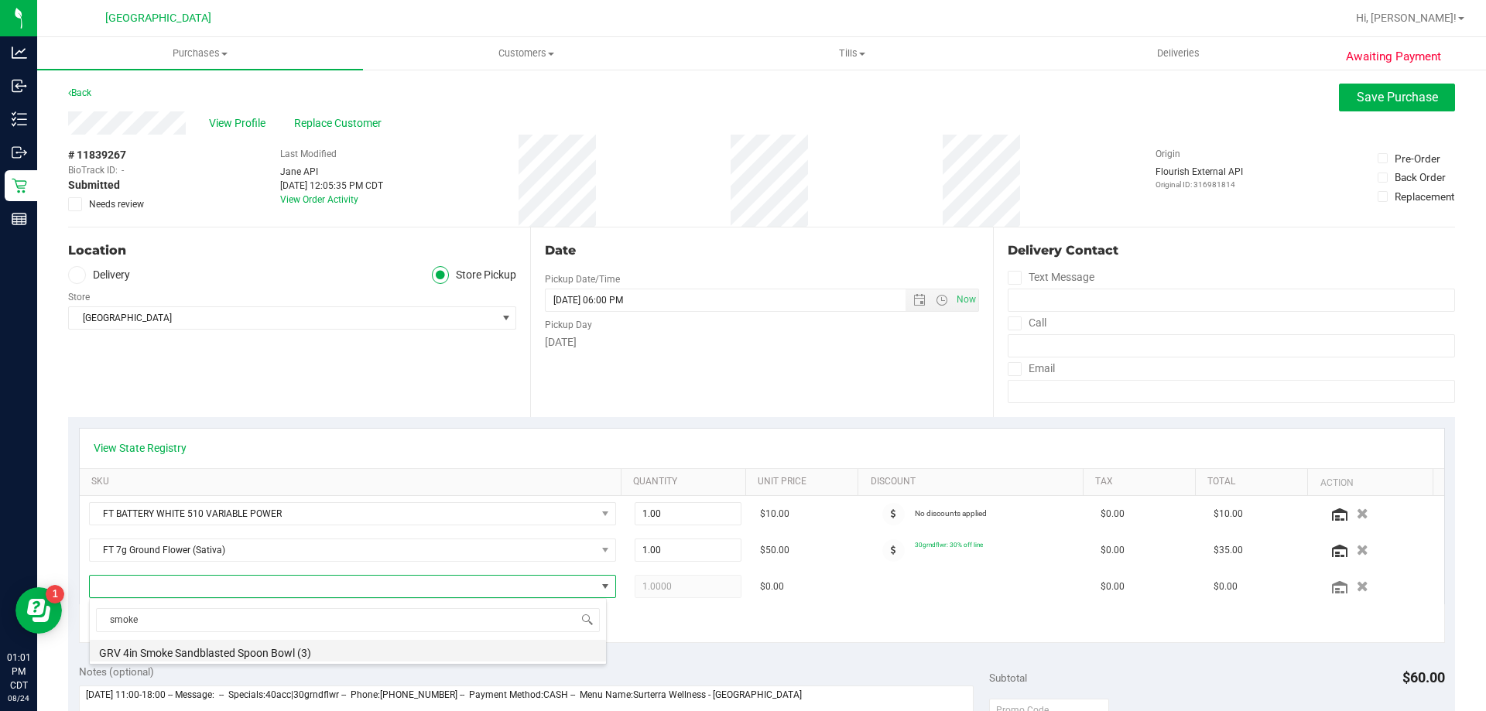
click at [226, 649] on li "GRV 4in Smoke Sandblasted Spoon Bowl (3)" at bounding box center [348, 651] width 516 height 22
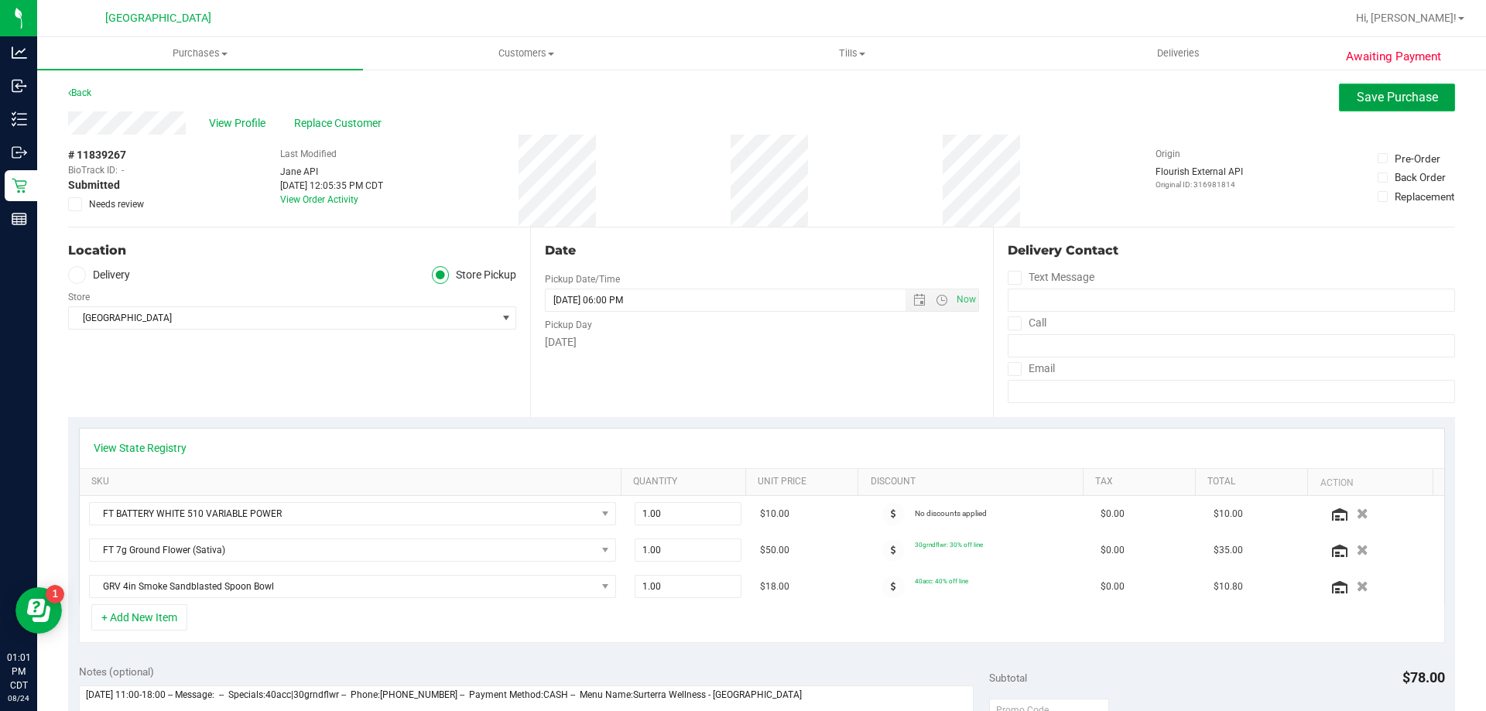
click at [1395, 92] on span "Save Purchase" at bounding box center [1397, 97] width 81 height 15
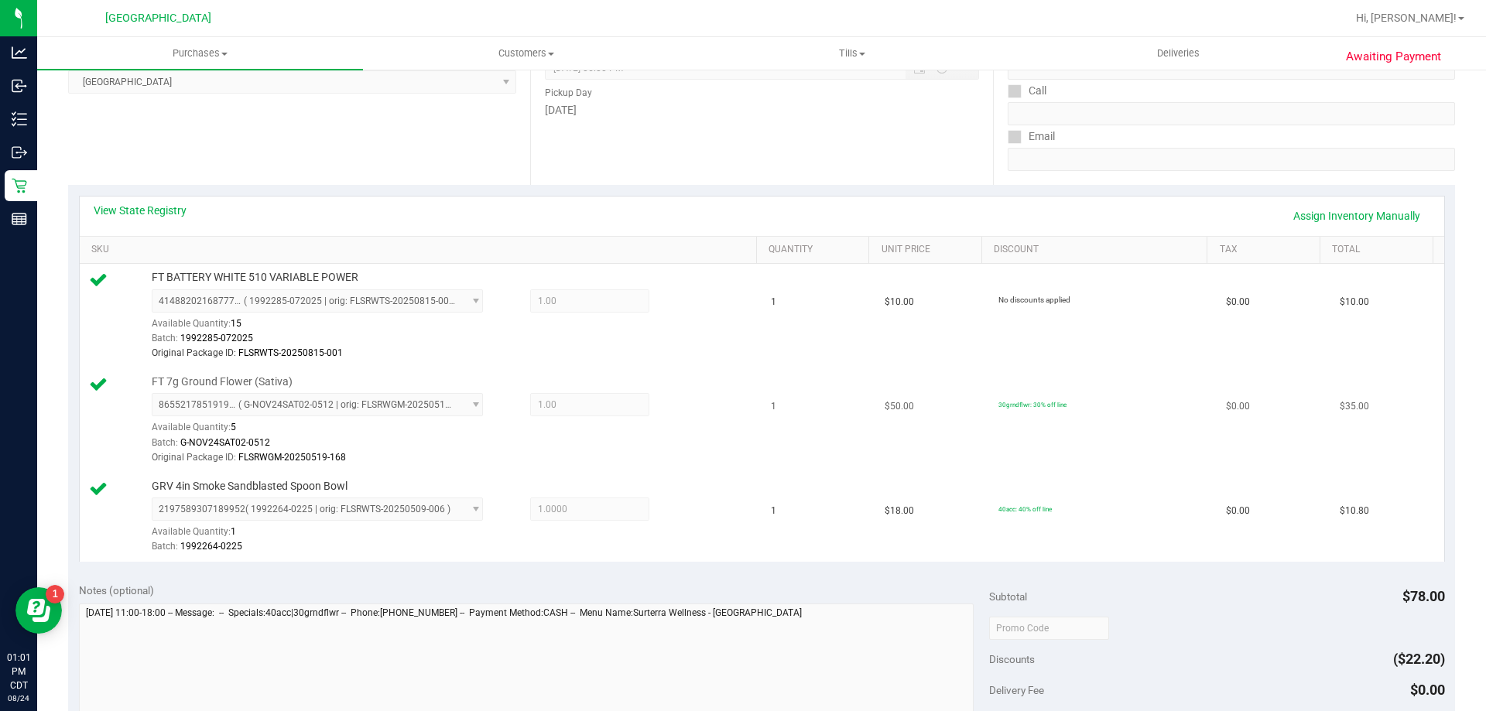
scroll to position [697, 0]
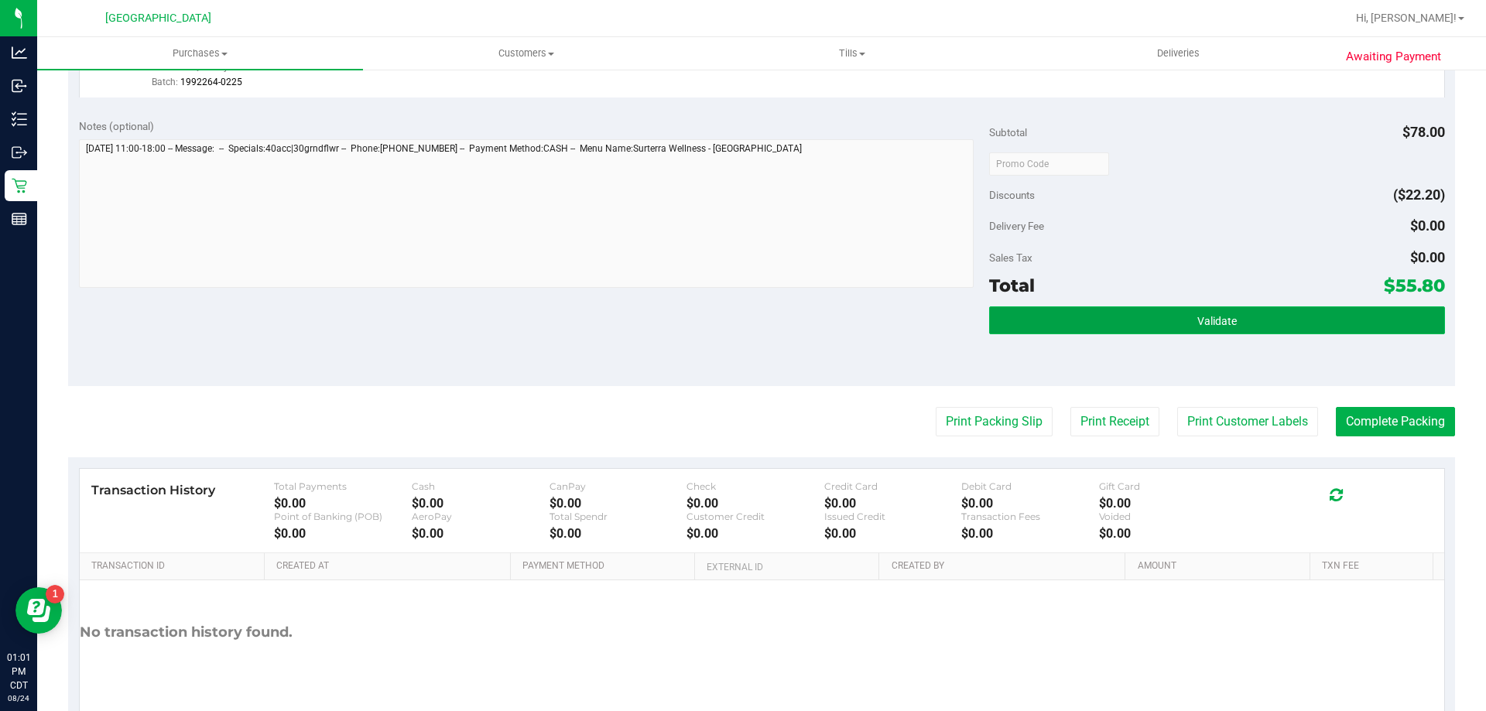
click at [1159, 329] on button "Validate" at bounding box center [1216, 320] width 455 height 28
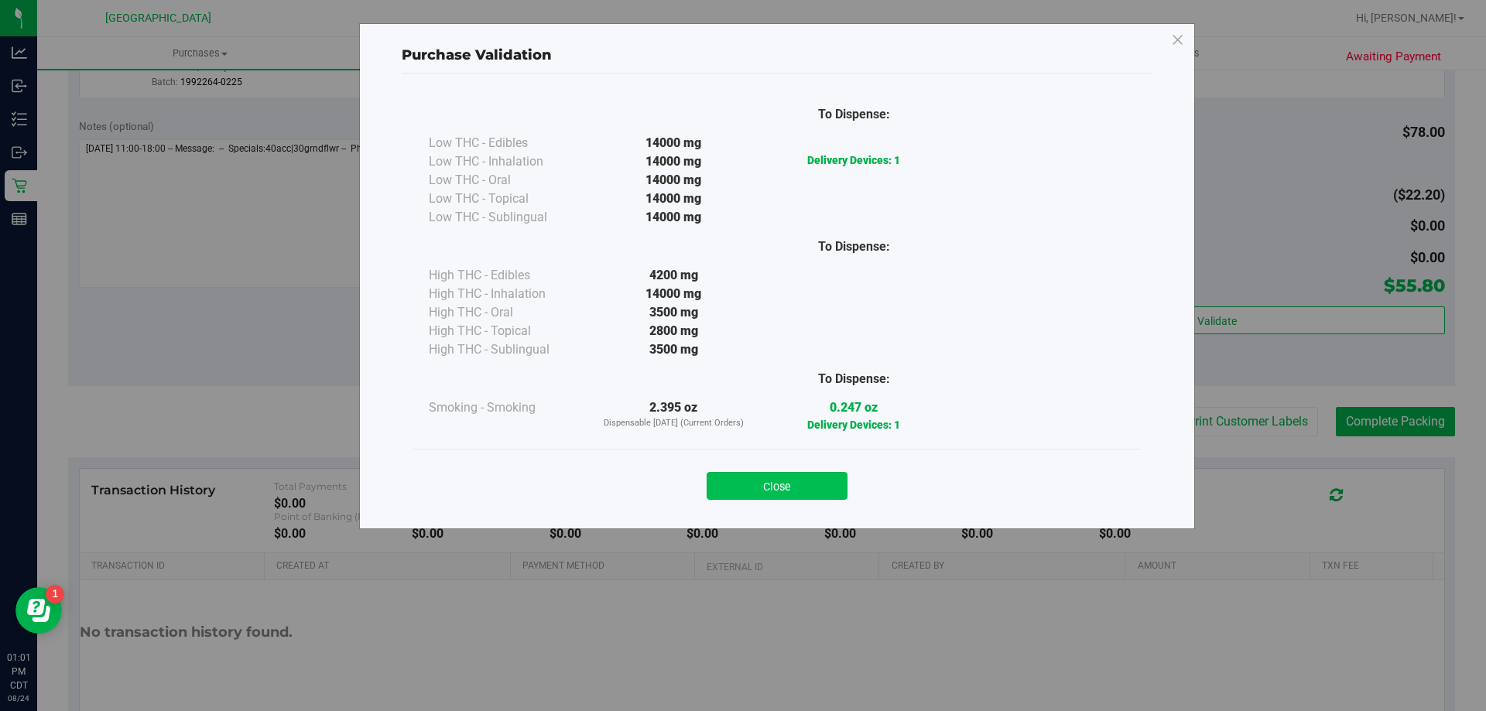
click at [802, 479] on button "Close" at bounding box center [777, 486] width 141 height 28
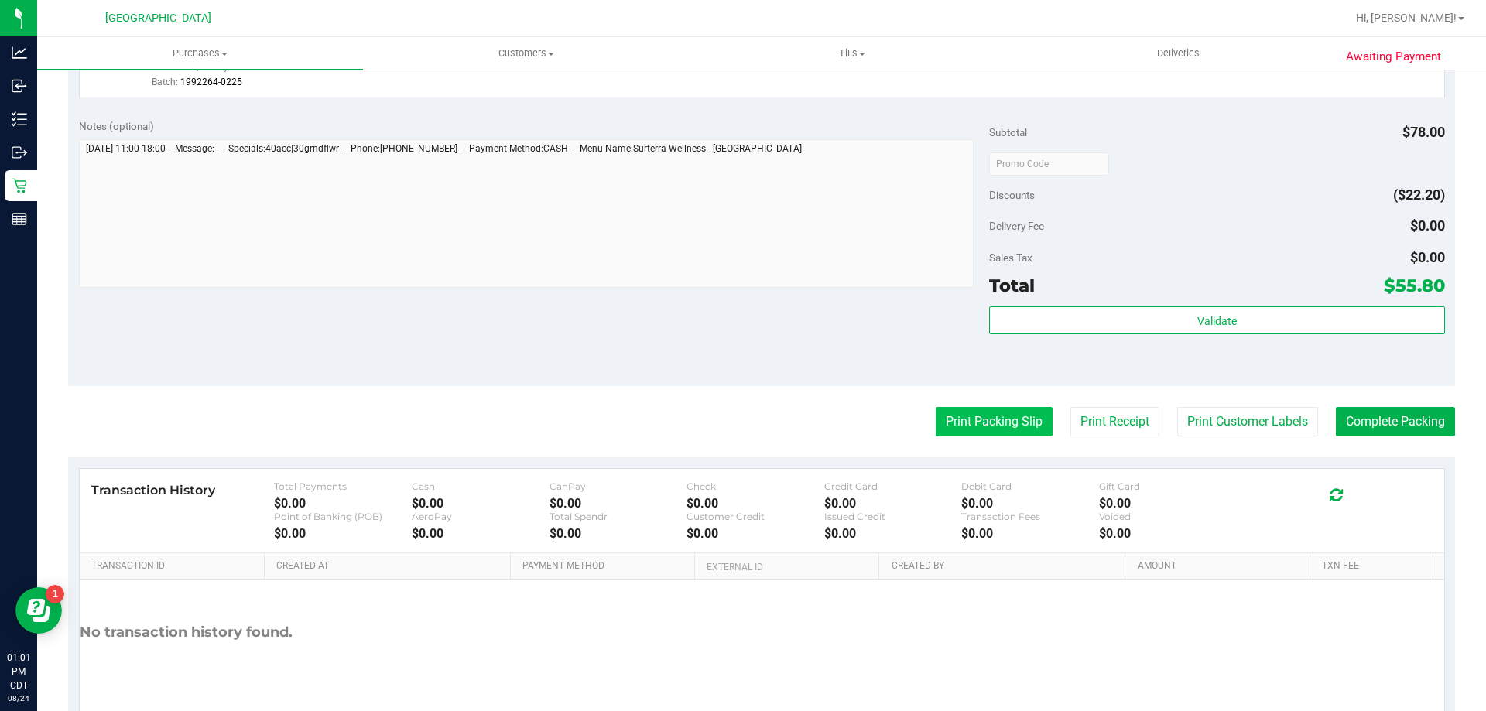
click at [995, 413] on button "Print Packing Slip" at bounding box center [994, 421] width 117 height 29
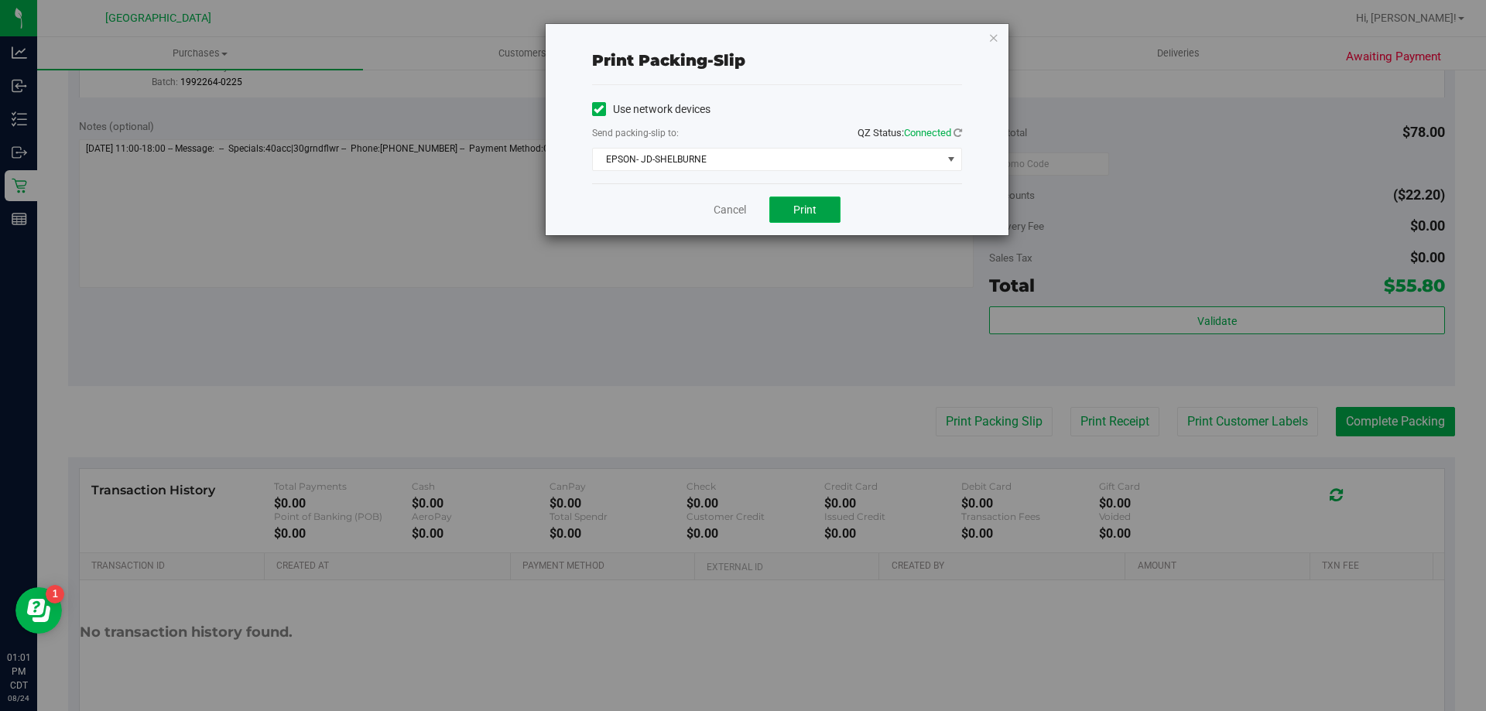
click at [806, 218] on button "Print" at bounding box center [804, 210] width 71 height 26
click at [998, 34] on icon "button" at bounding box center [993, 37] width 11 height 19
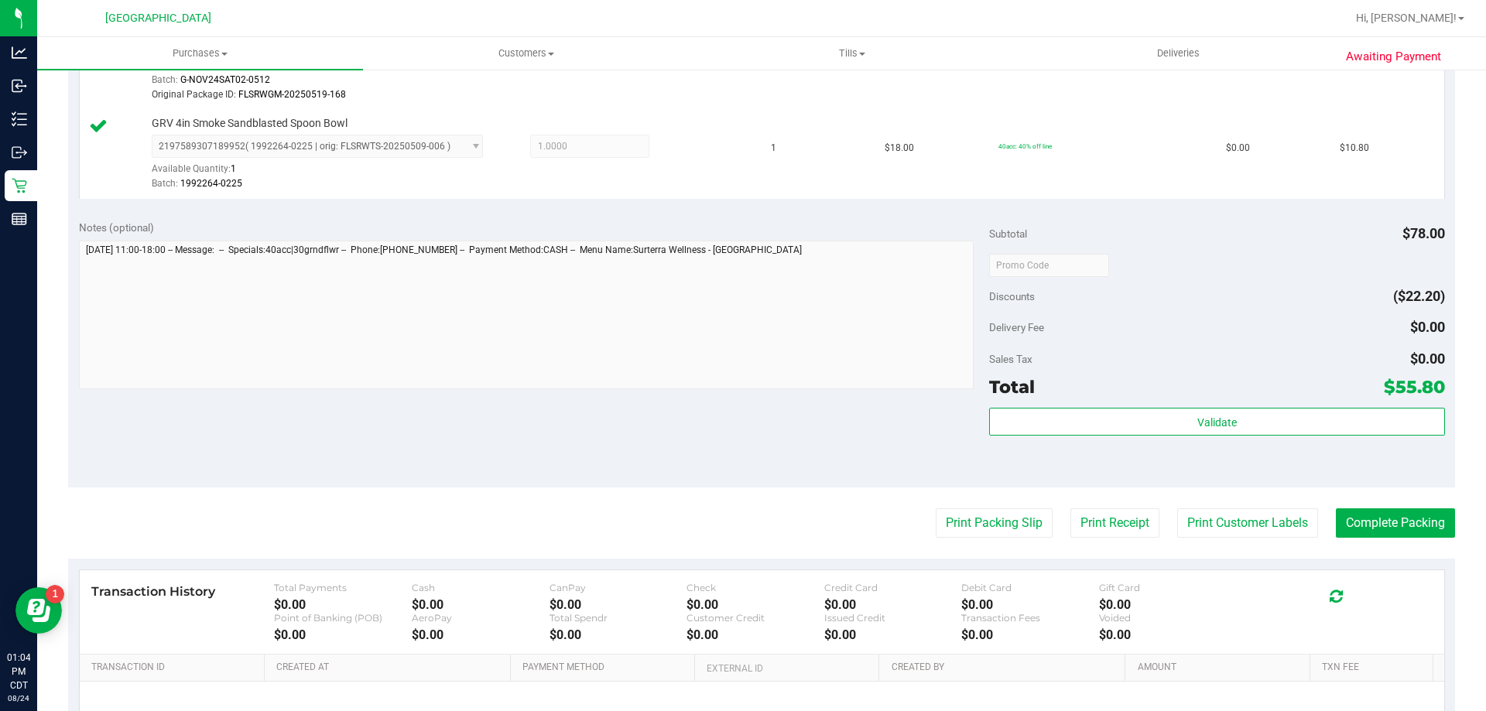
scroll to position [763, 0]
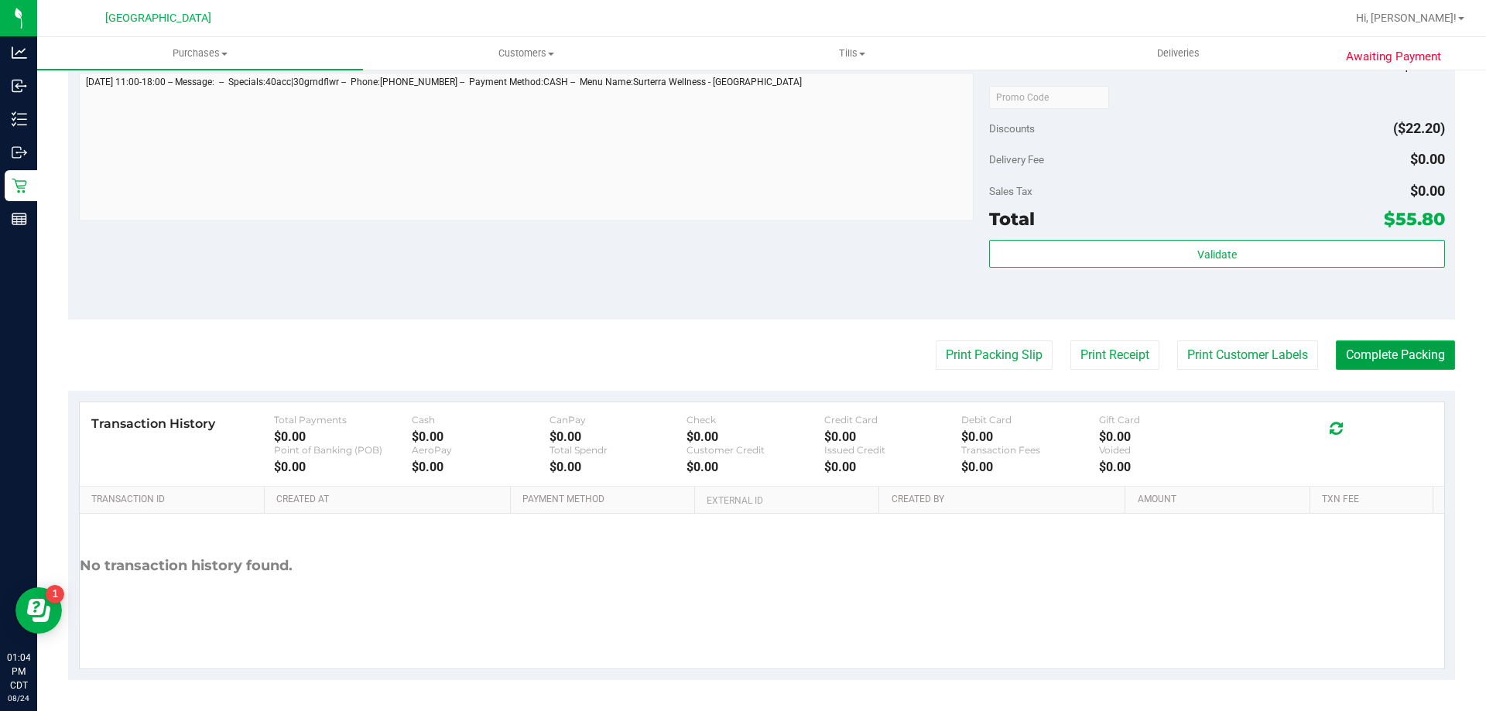
click at [1358, 367] on button "Complete Packing" at bounding box center [1395, 355] width 119 height 29
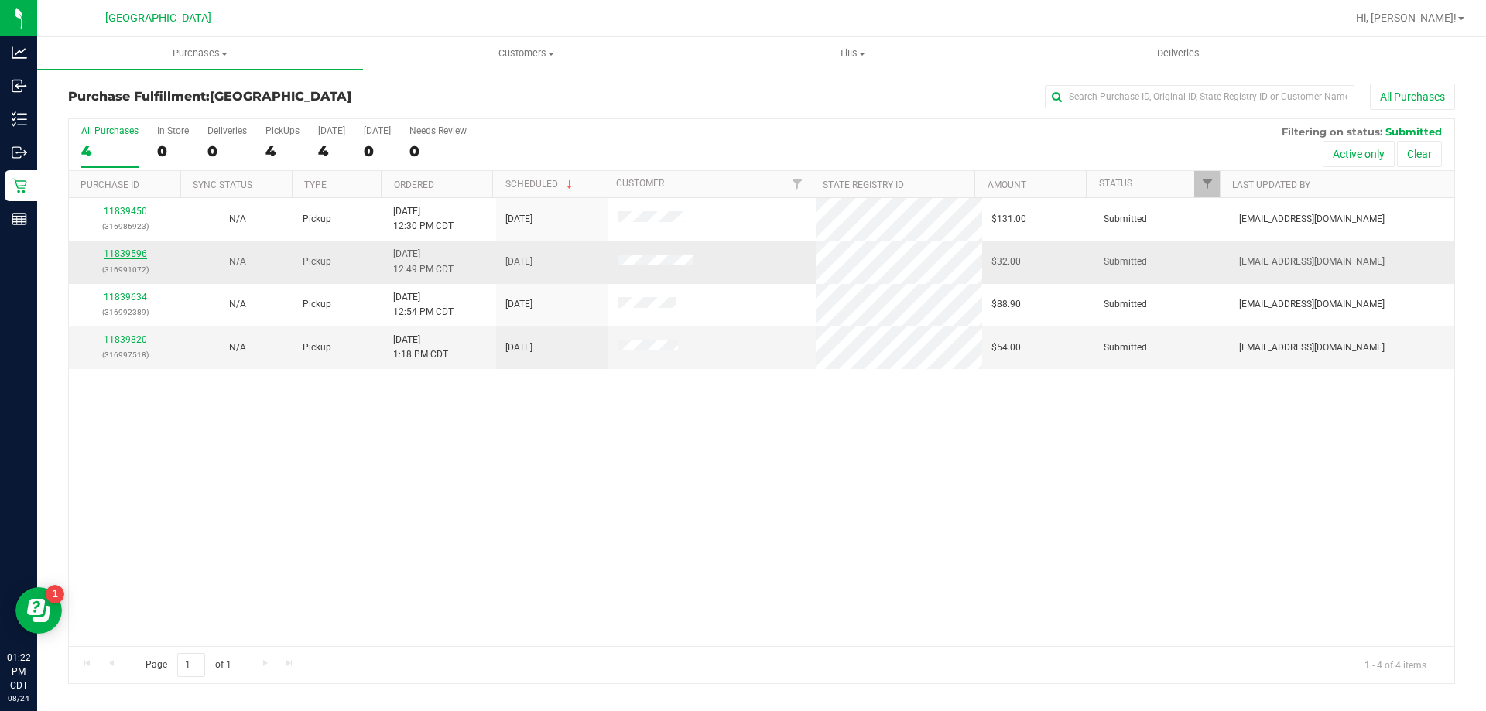
click at [131, 255] on link "11839596" at bounding box center [125, 253] width 43 height 11
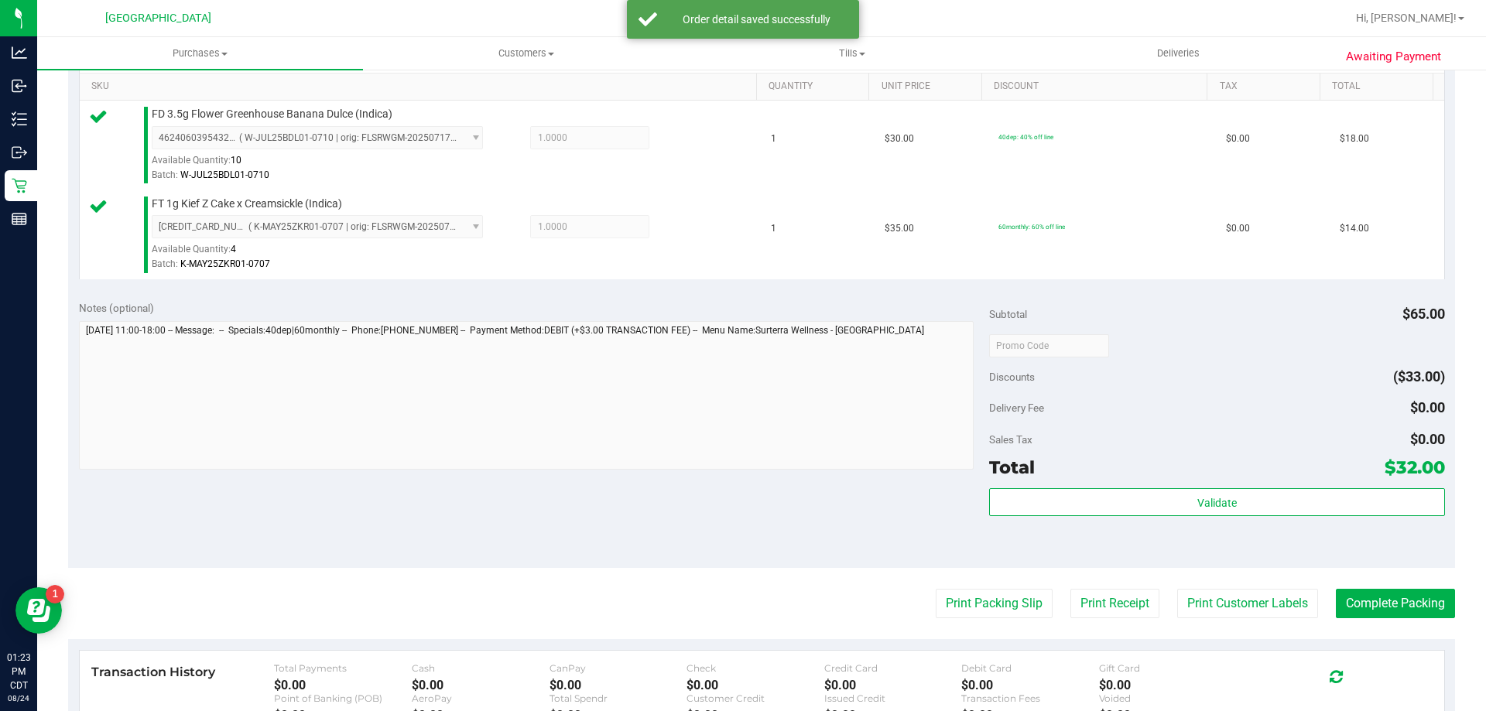
scroll to position [464, 0]
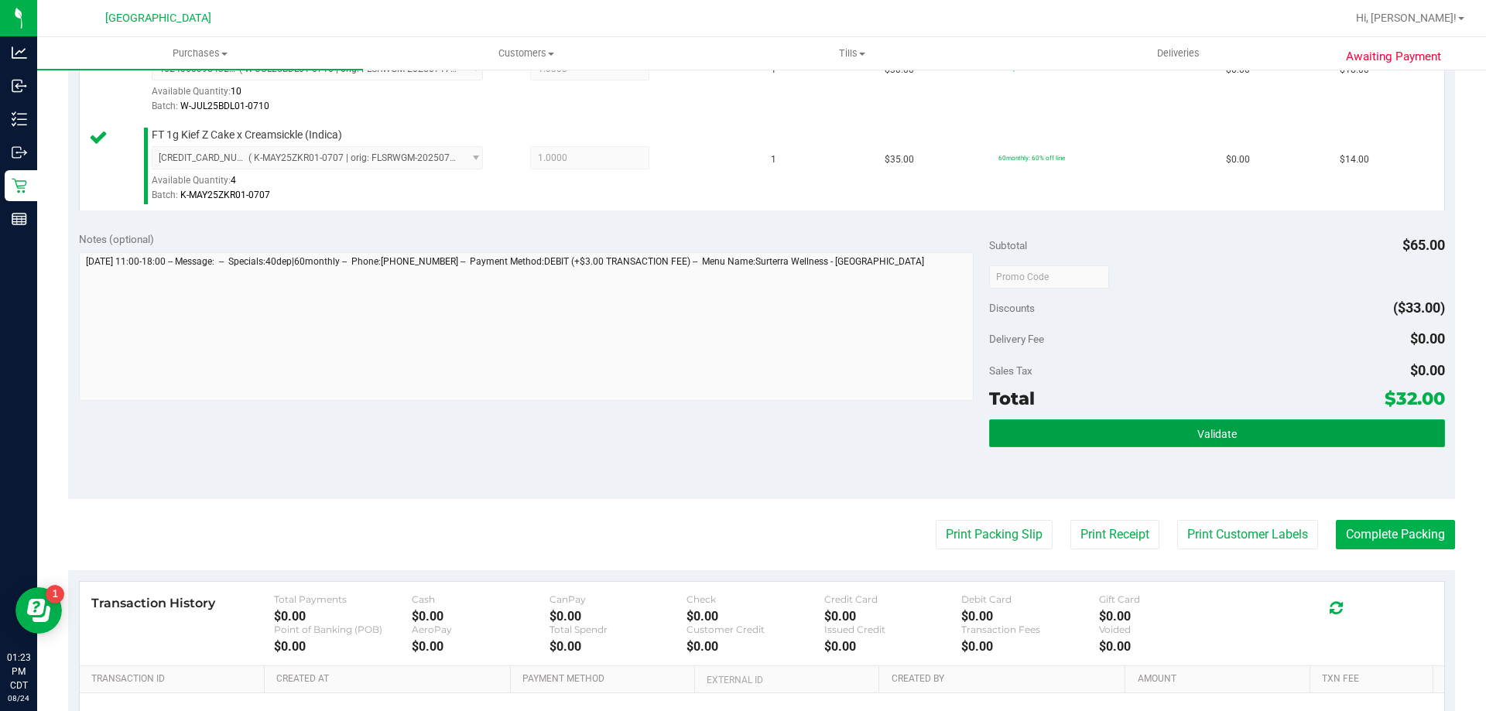
click at [1157, 433] on button "Validate" at bounding box center [1216, 433] width 455 height 28
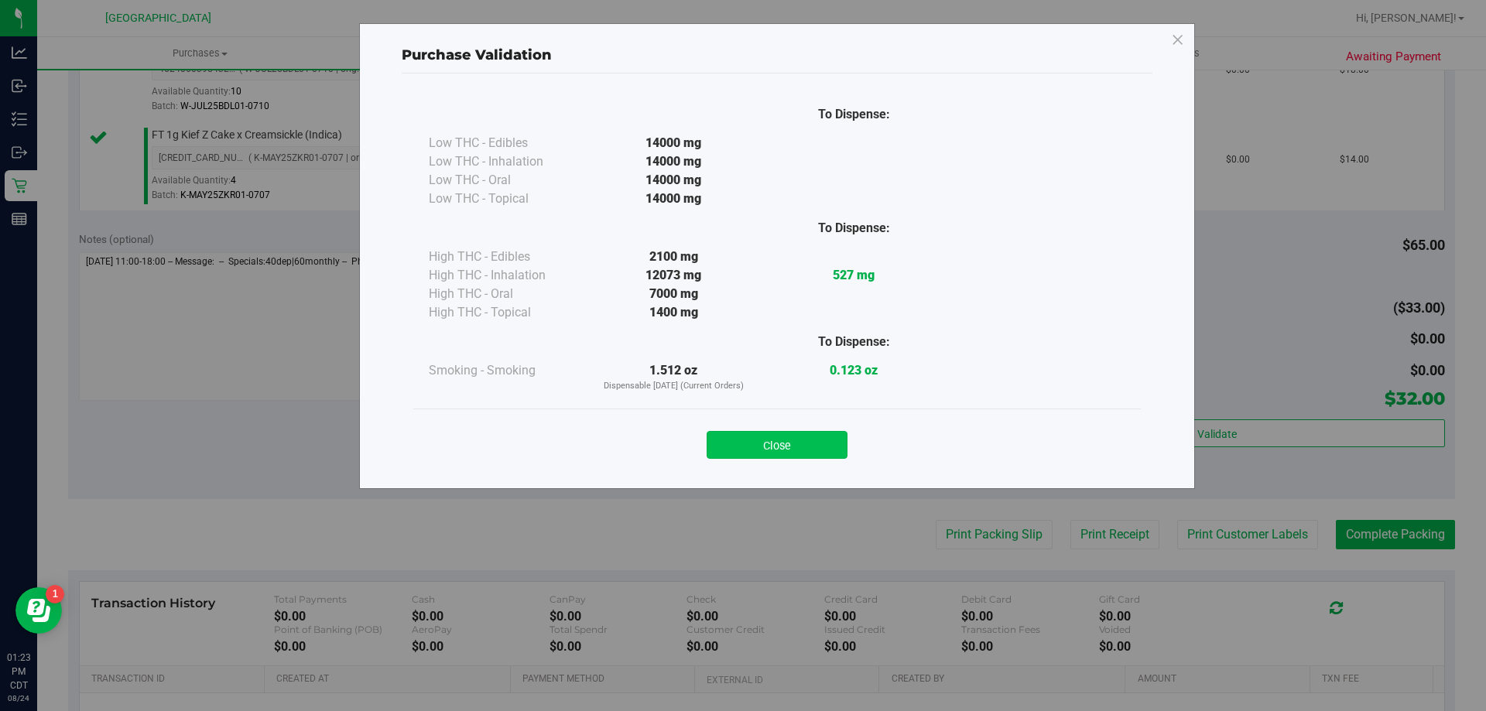
click at [811, 434] on button "Close" at bounding box center [777, 445] width 141 height 28
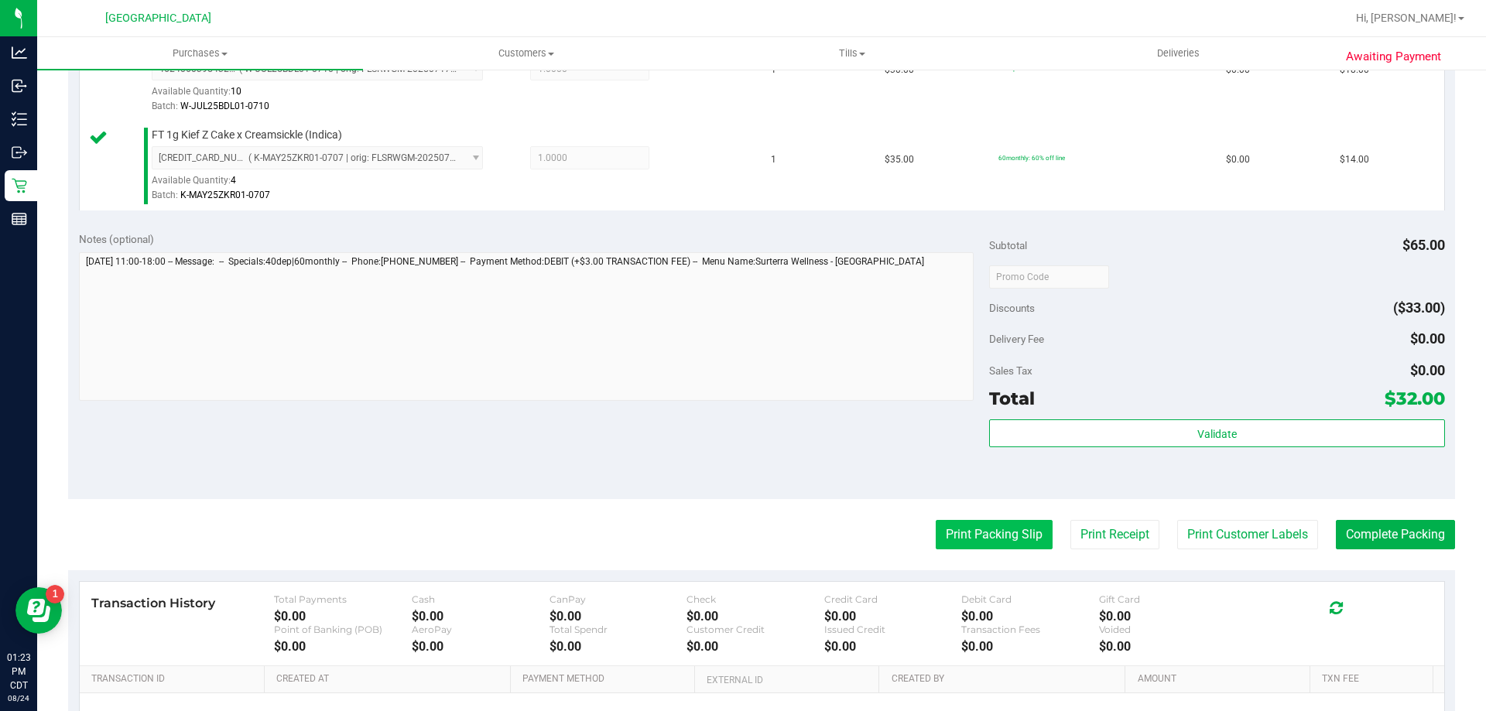
click at [991, 537] on button "Print Packing Slip" at bounding box center [994, 534] width 117 height 29
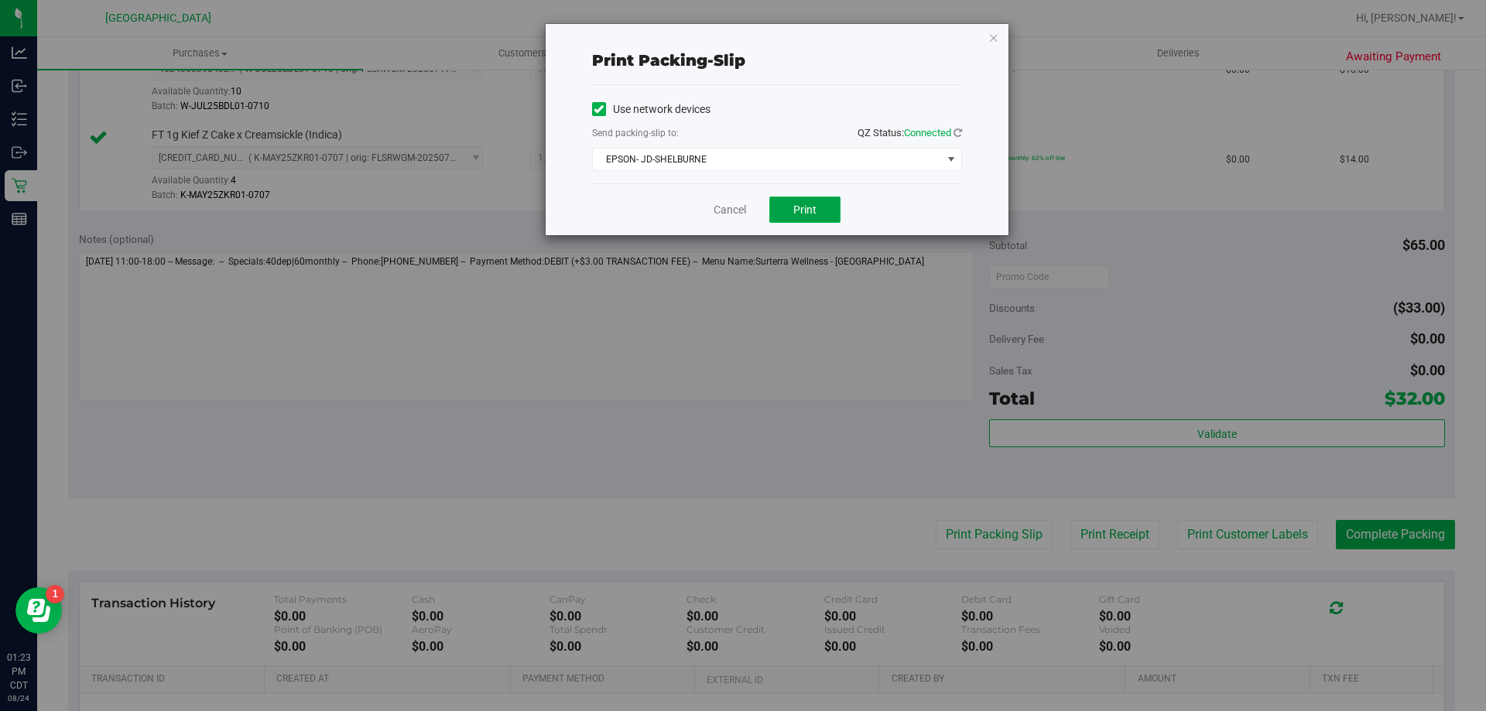
click at [793, 205] on span "Print" at bounding box center [804, 210] width 23 height 12
click at [991, 43] on icon "button" at bounding box center [993, 37] width 11 height 19
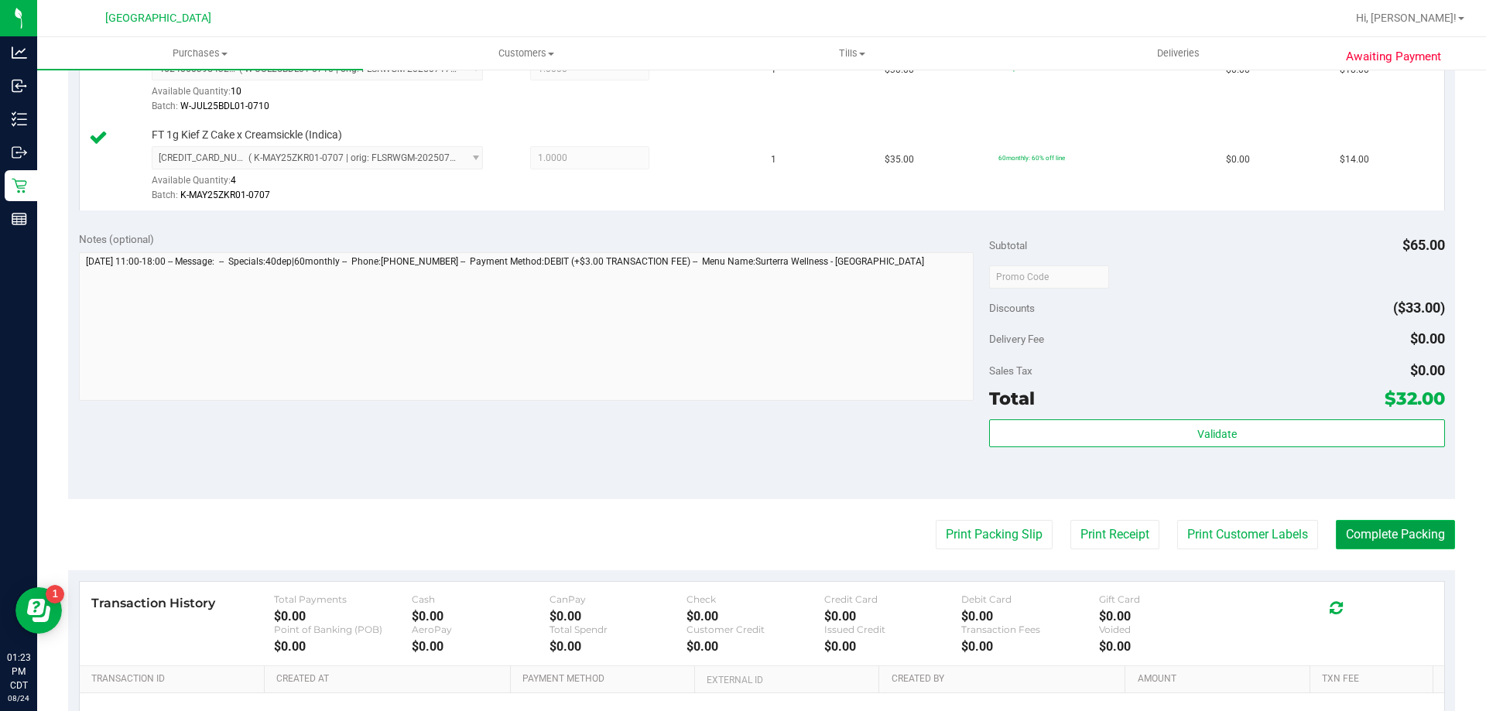
click at [1386, 546] on button "Complete Packing" at bounding box center [1395, 534] width 119 height 29
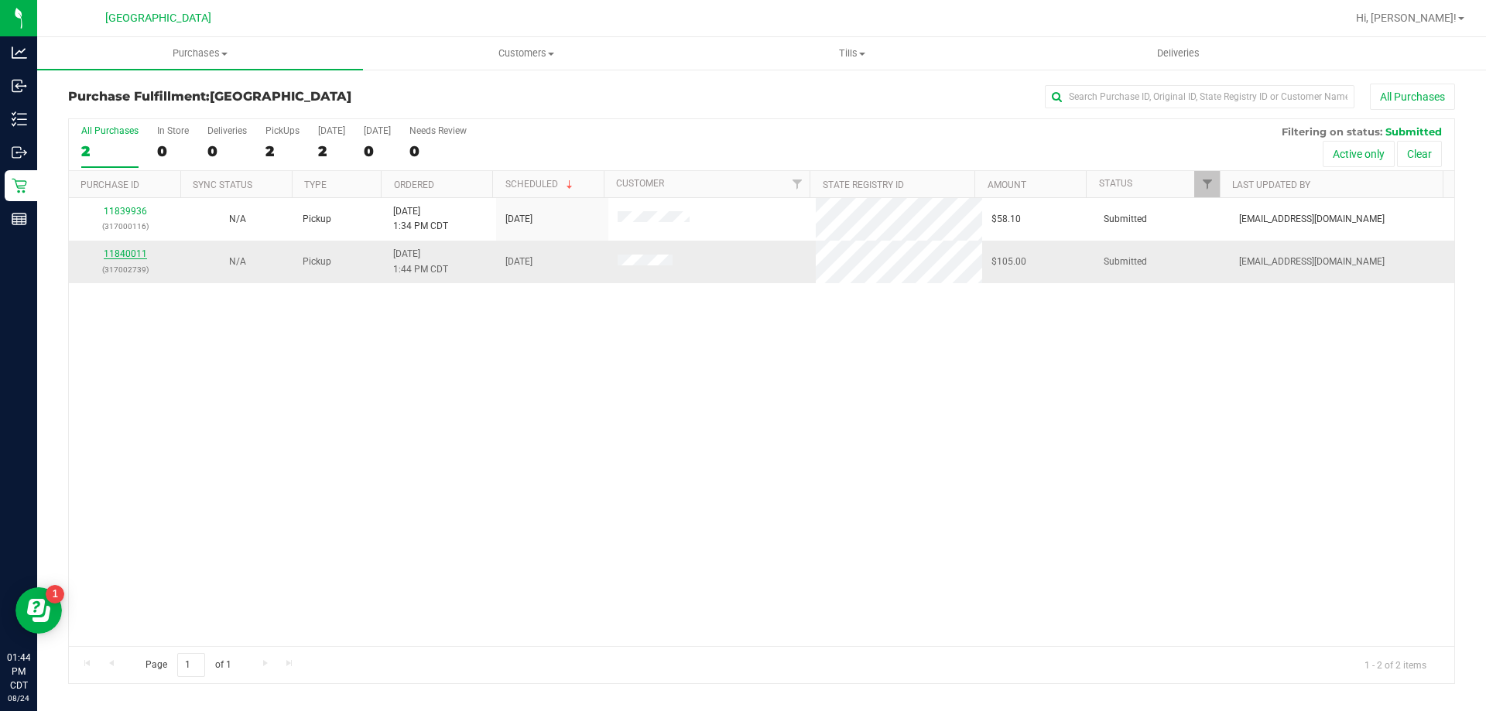
click at [121, 252] on link "11840011" at bounding box center [125, 253] width 43 height 11
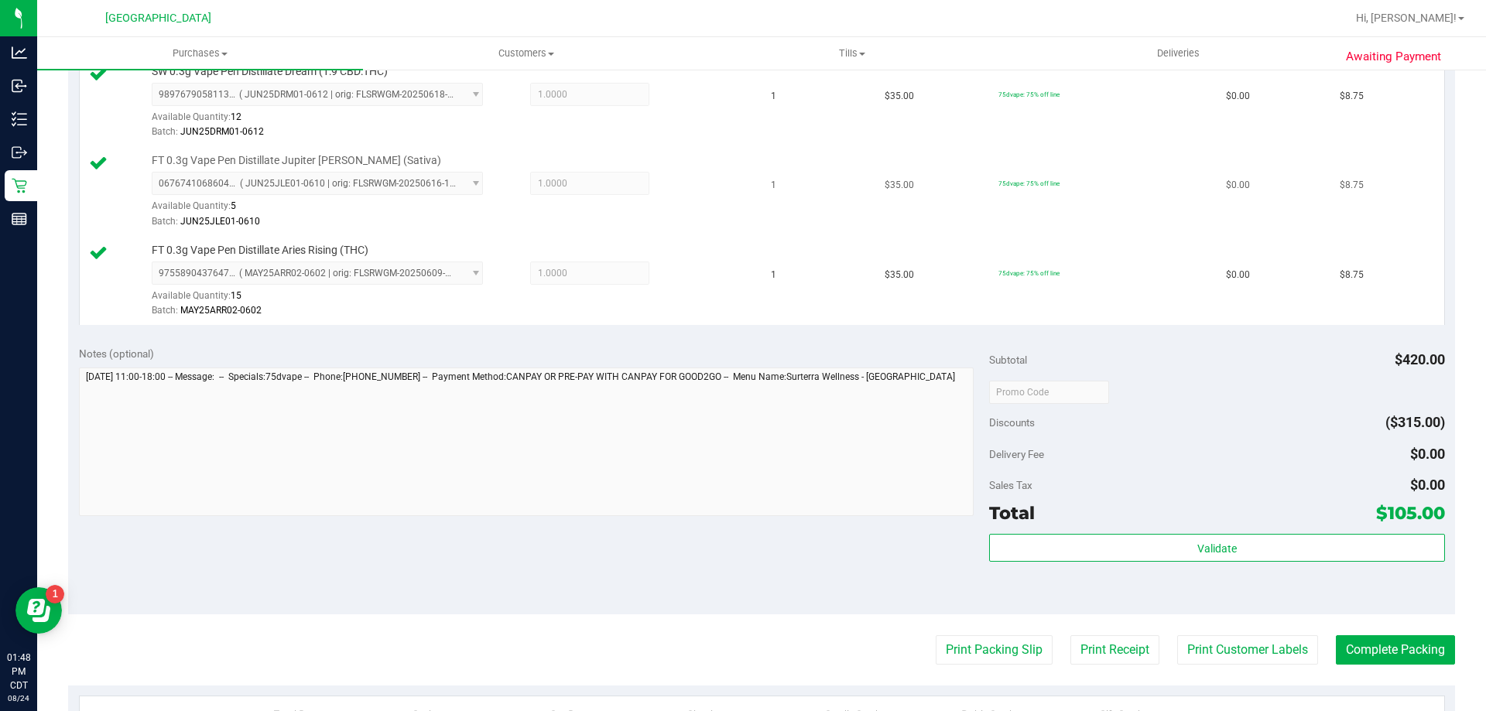
scroll to position [1161, 0]
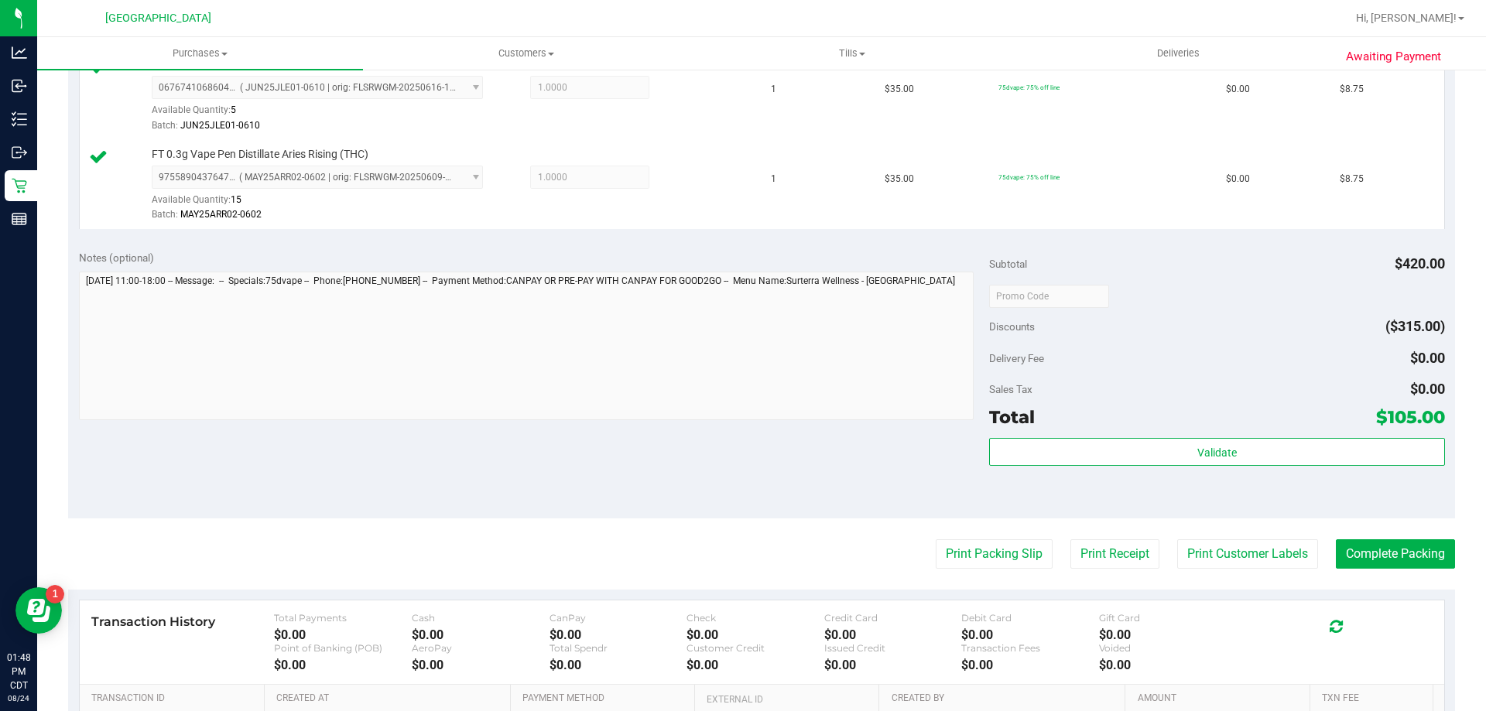
click at [1105, 471] on div "Validate" at bounding box center [1216, 473] width 455 height 70
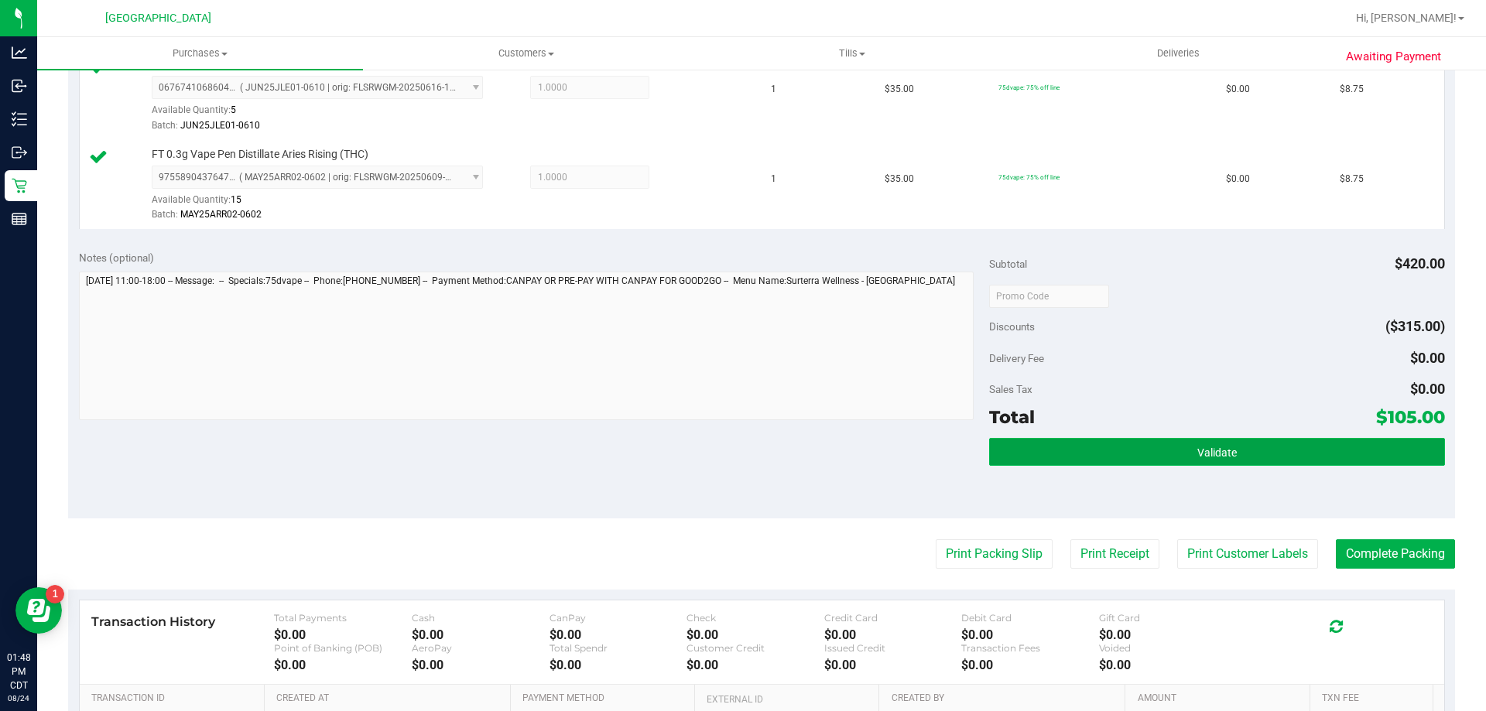
click at [1109, 460] on button "Validate" at bounding box center [1216, 452] width 455 height 28
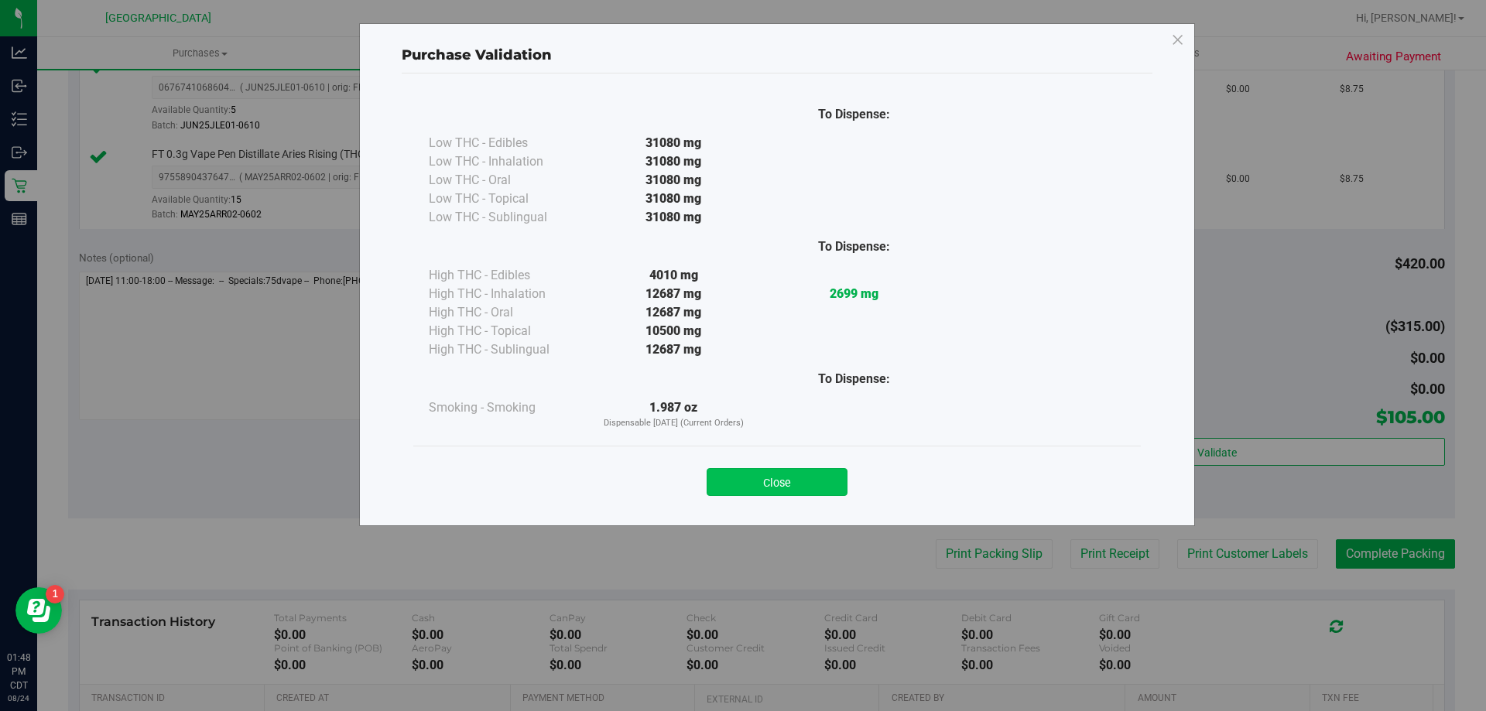
click at [817, 481] on button "Close" at bounding box center [777, 482] width 141 height 28
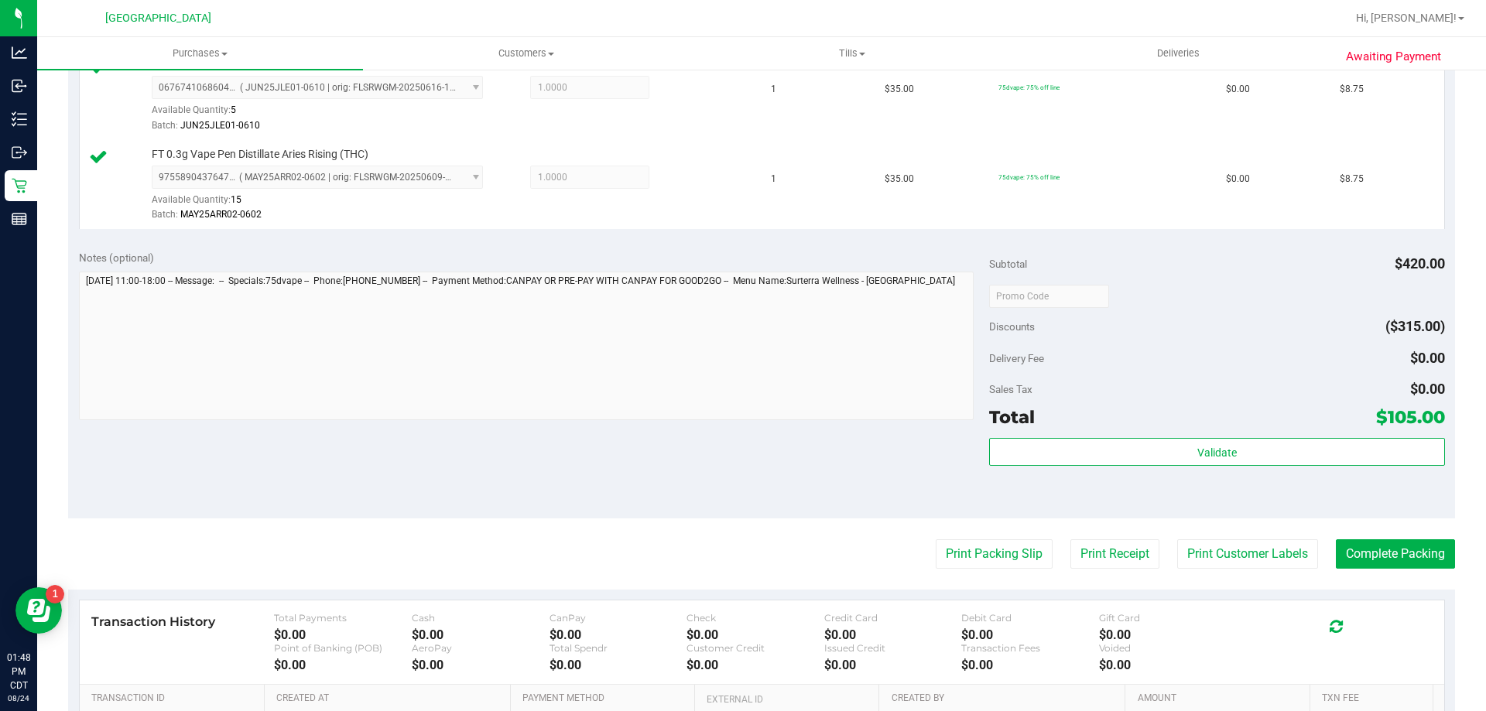
click at [960, 541] on button "Print Packing Slip" at bounding box center [994, 553] width 117 height 29
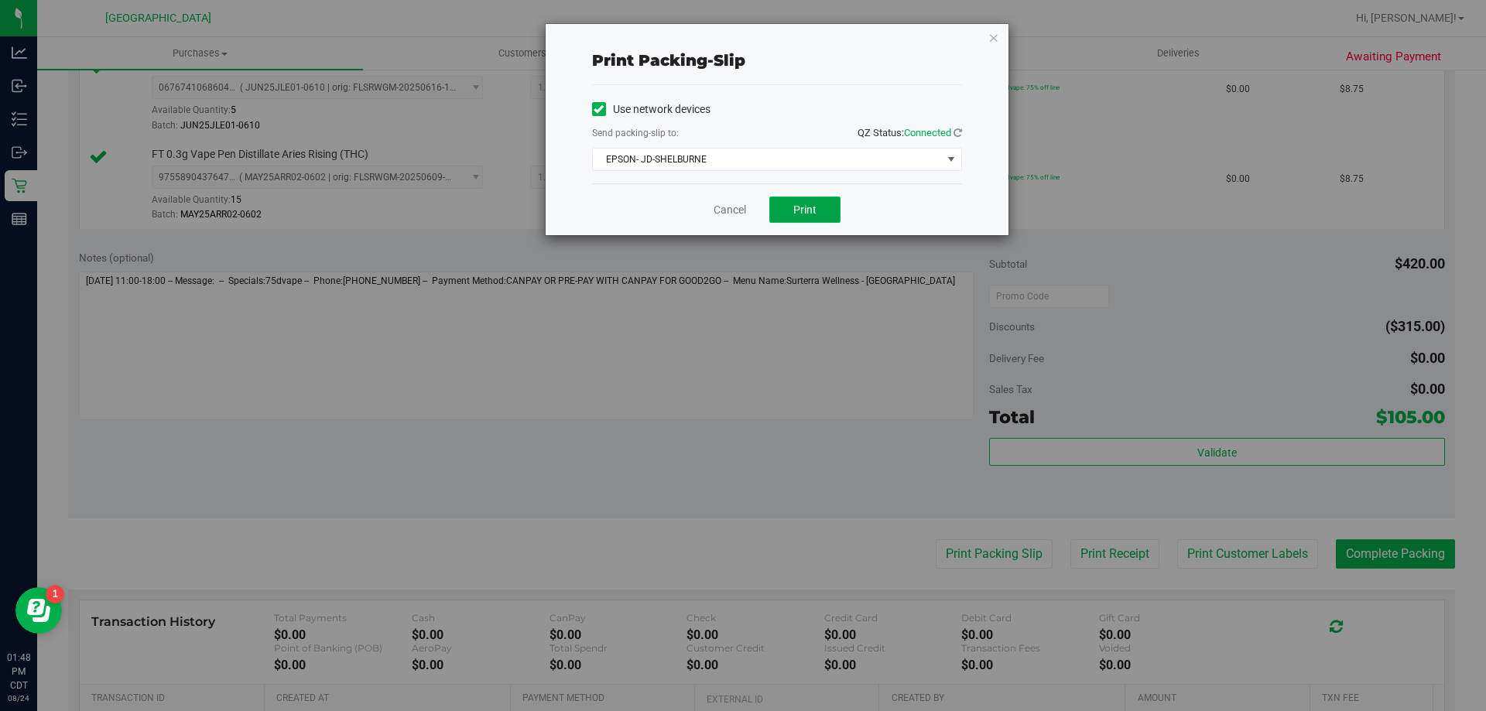
click at [799, 201] on button "Print" at bounding box center [804, 210] width 71 height 26
click at [994, 31] on icon "button" at bounding box center [993, 37] width 11 height 19
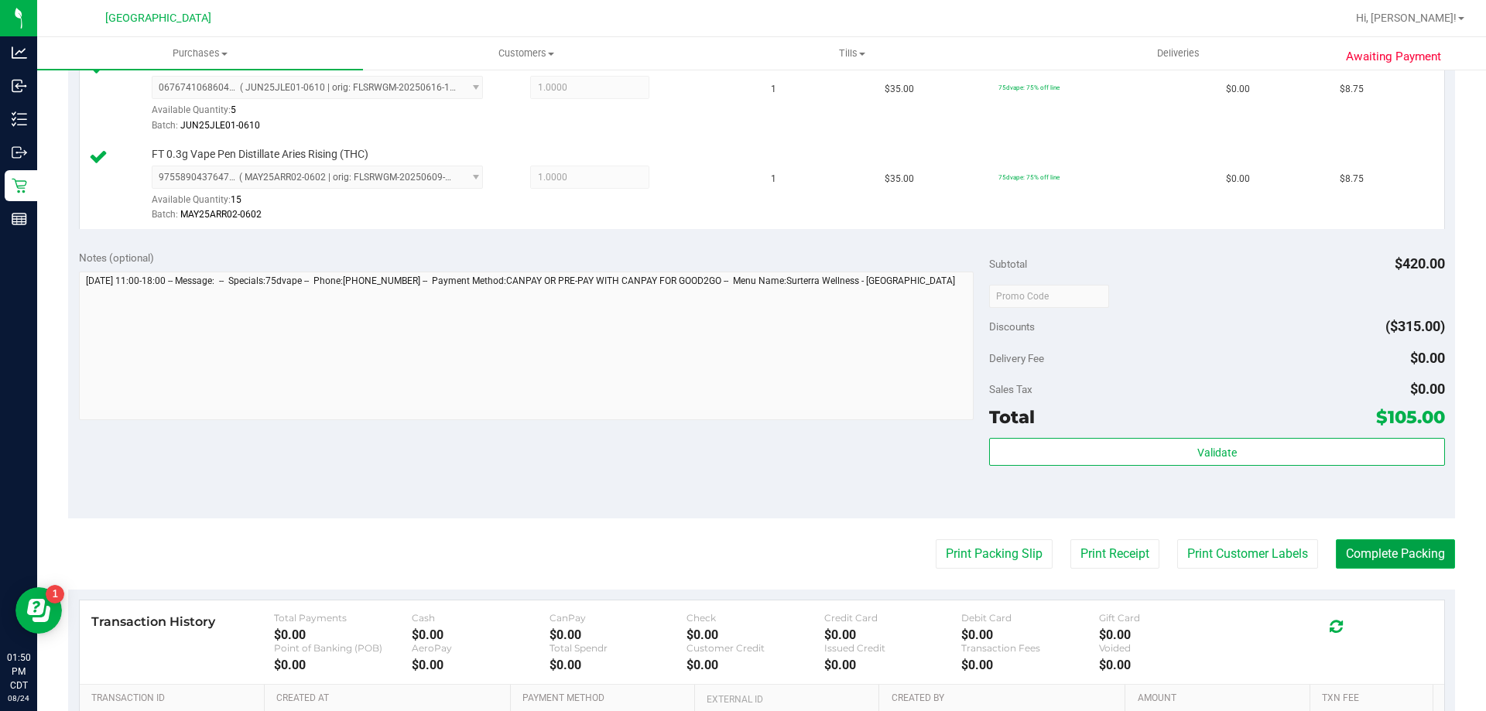
click at [1405, 559] on button "Complete Packing" at bounding box center [1395, 553] width 119 height 29
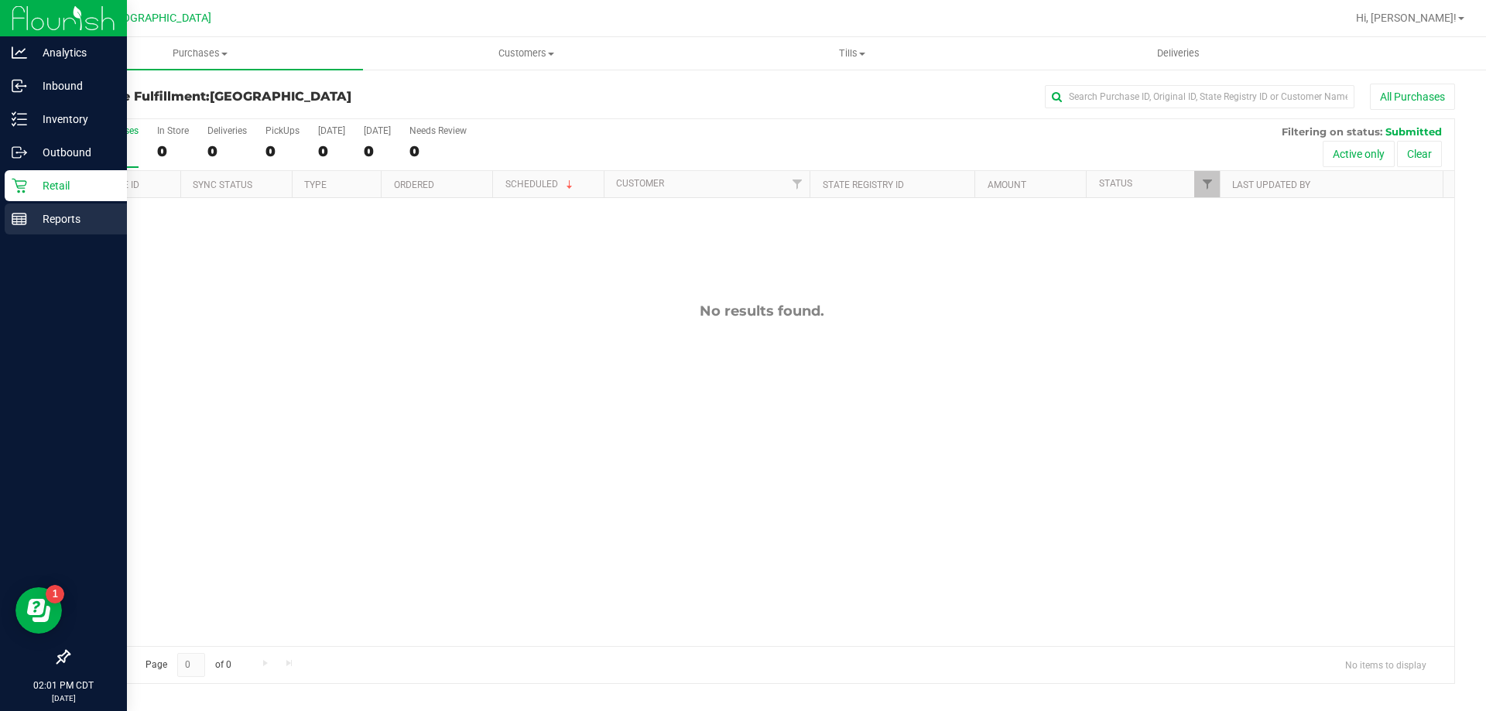
click at [22, 217] on line at bounding box center [22, 221] width 0 height 8
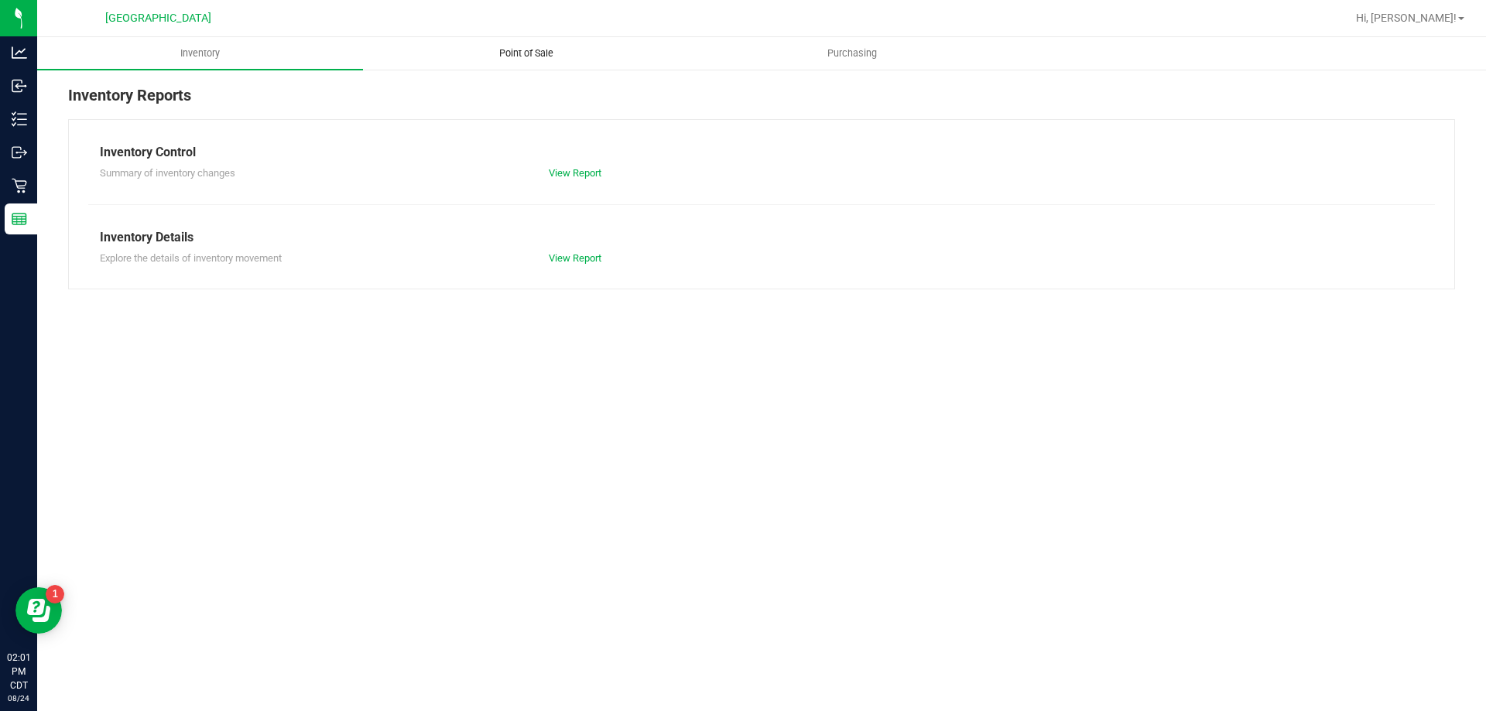
click at [520, 51] on span "Point of Sale" at bounding box center [526, 53] width 96 height 14
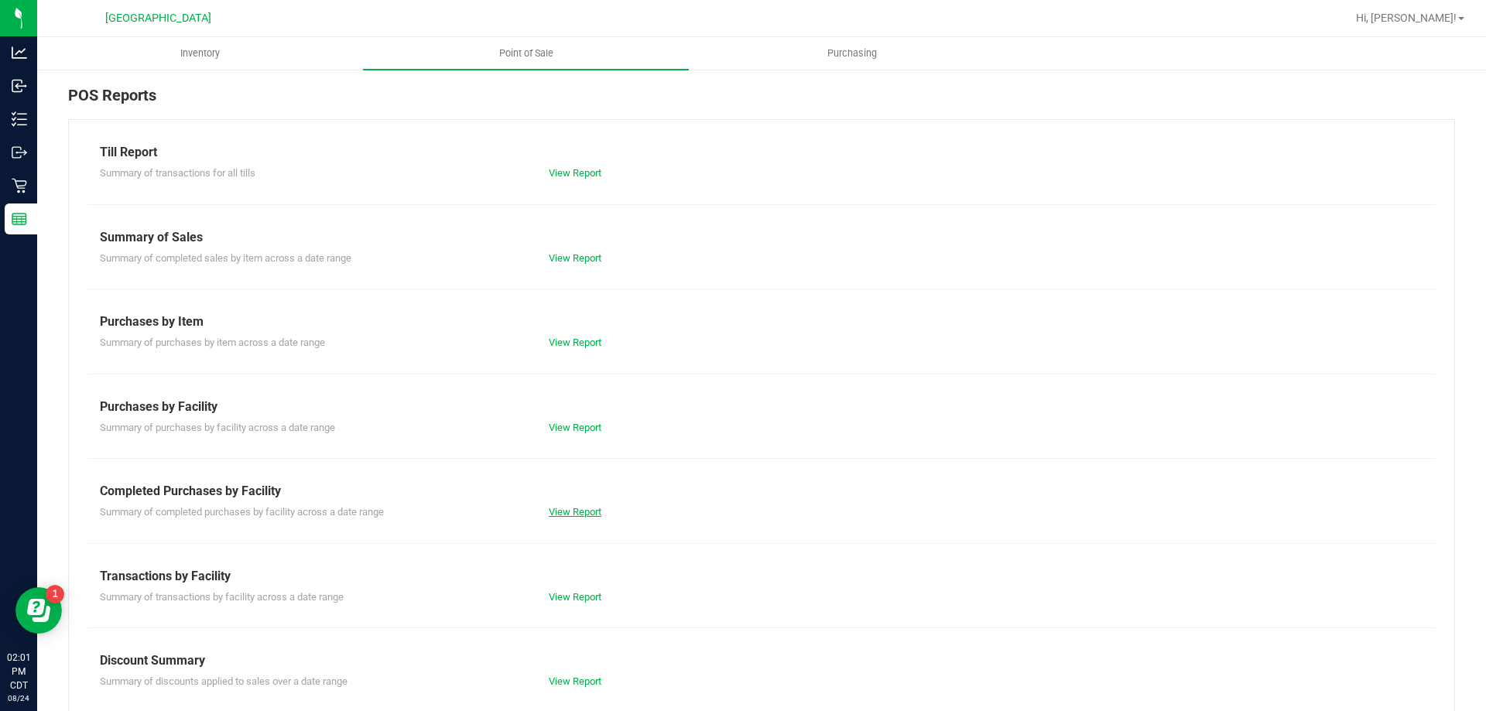
click at [568, 515] on link "View Report" at bounding box center [575, 512] width 53 height 12
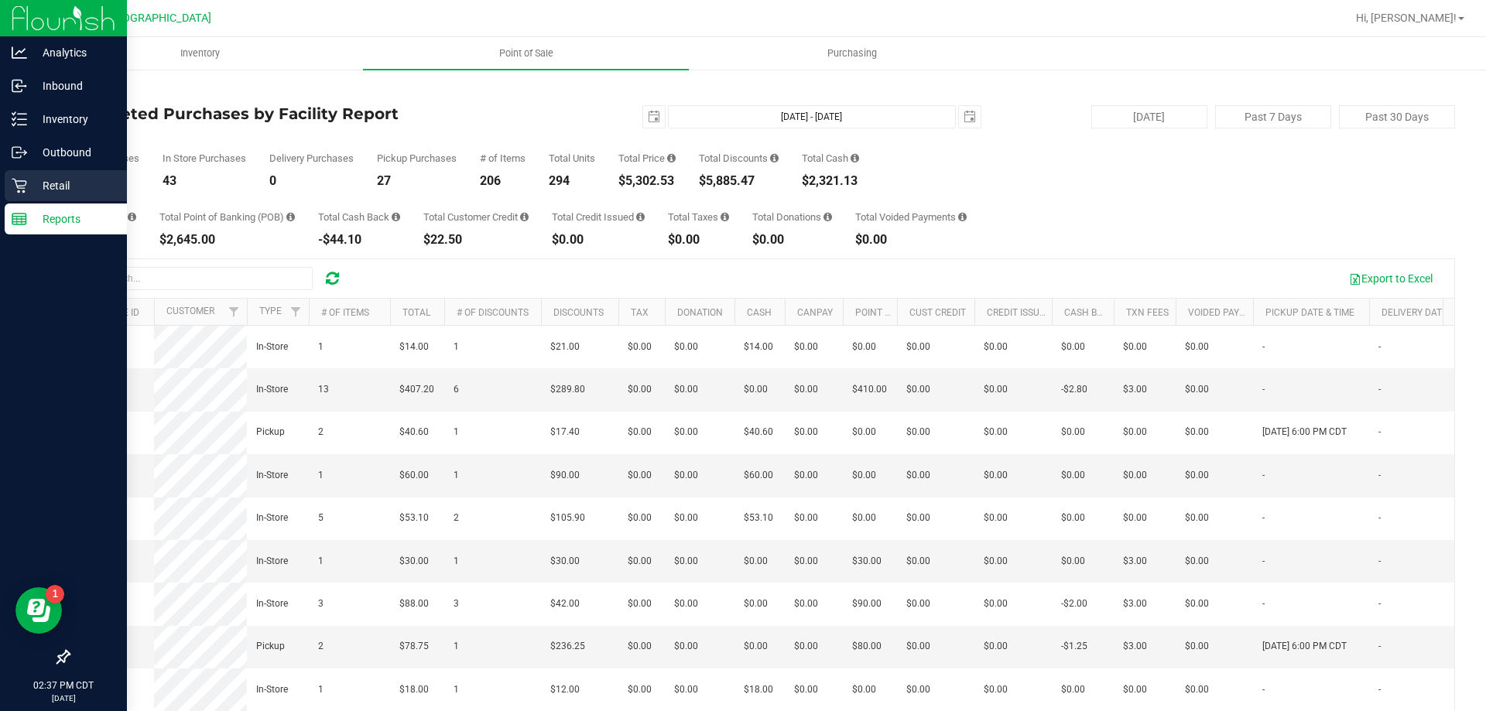
click at [43, 190] on p "Retail" at bounding box center [73, 185] width 93 height 19
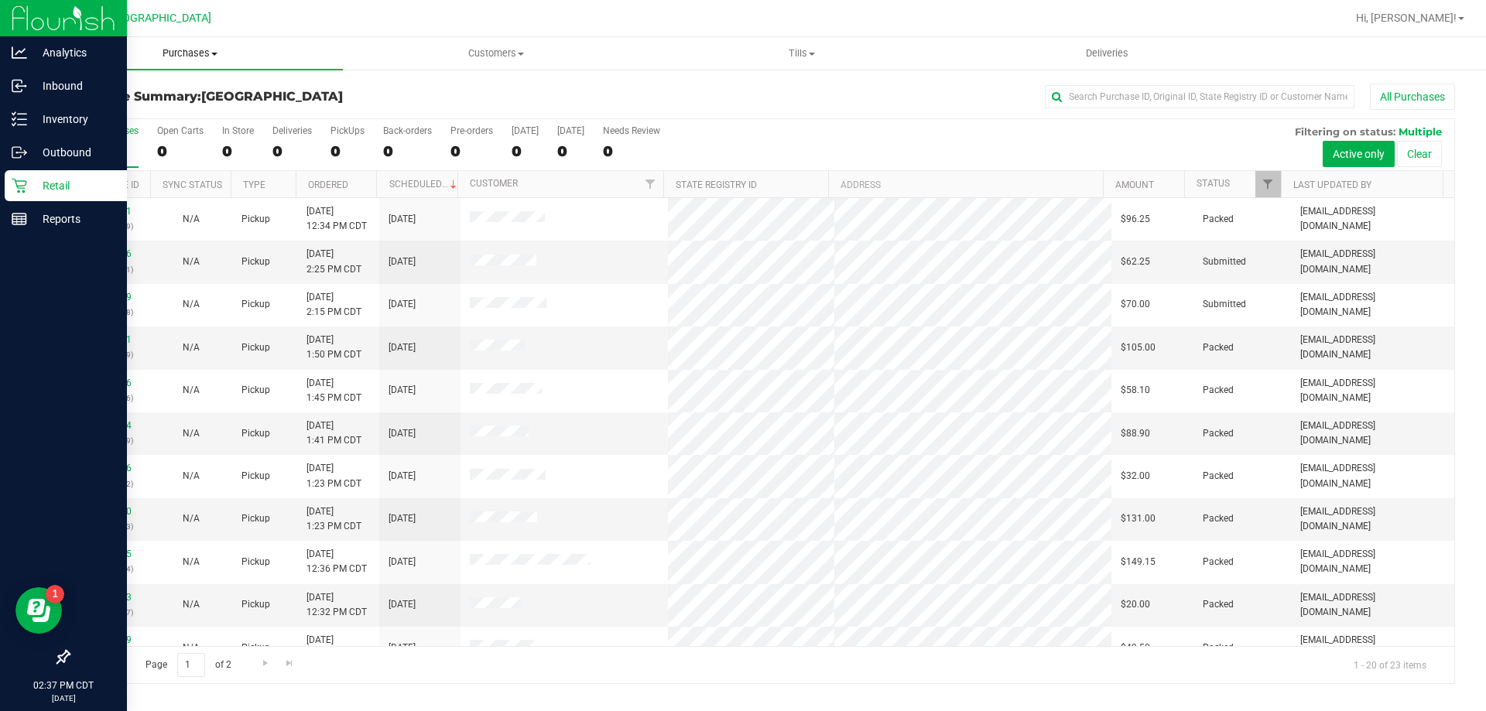
click at [203, 57] on span "Purchases" at bounding box center [190, 53] width 306 height 14
click at [93, 110] on span "Fulfillment" at bounding box center [85, 111] width 96 height 13
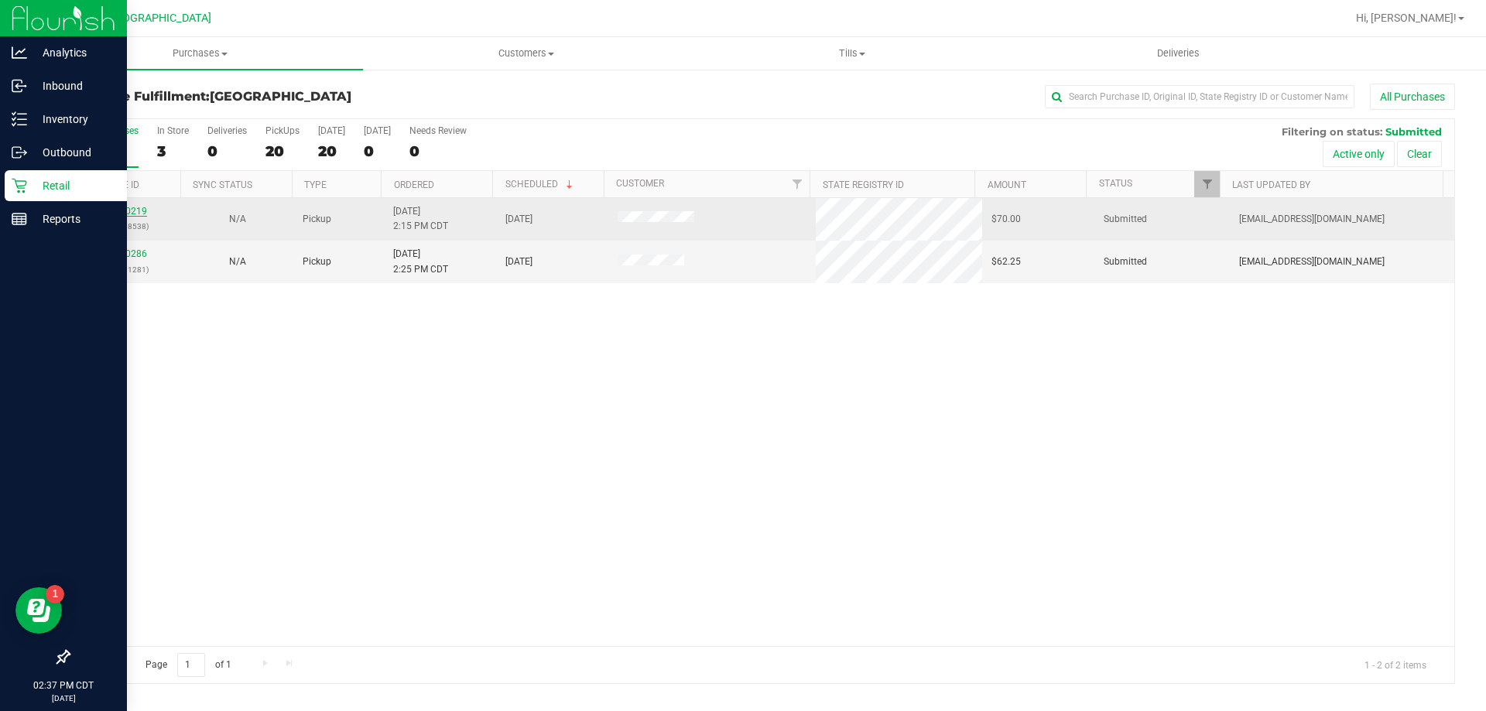
click at [128, 206] on link "11840219" at bounding box center [125, 211] width 43 height 11
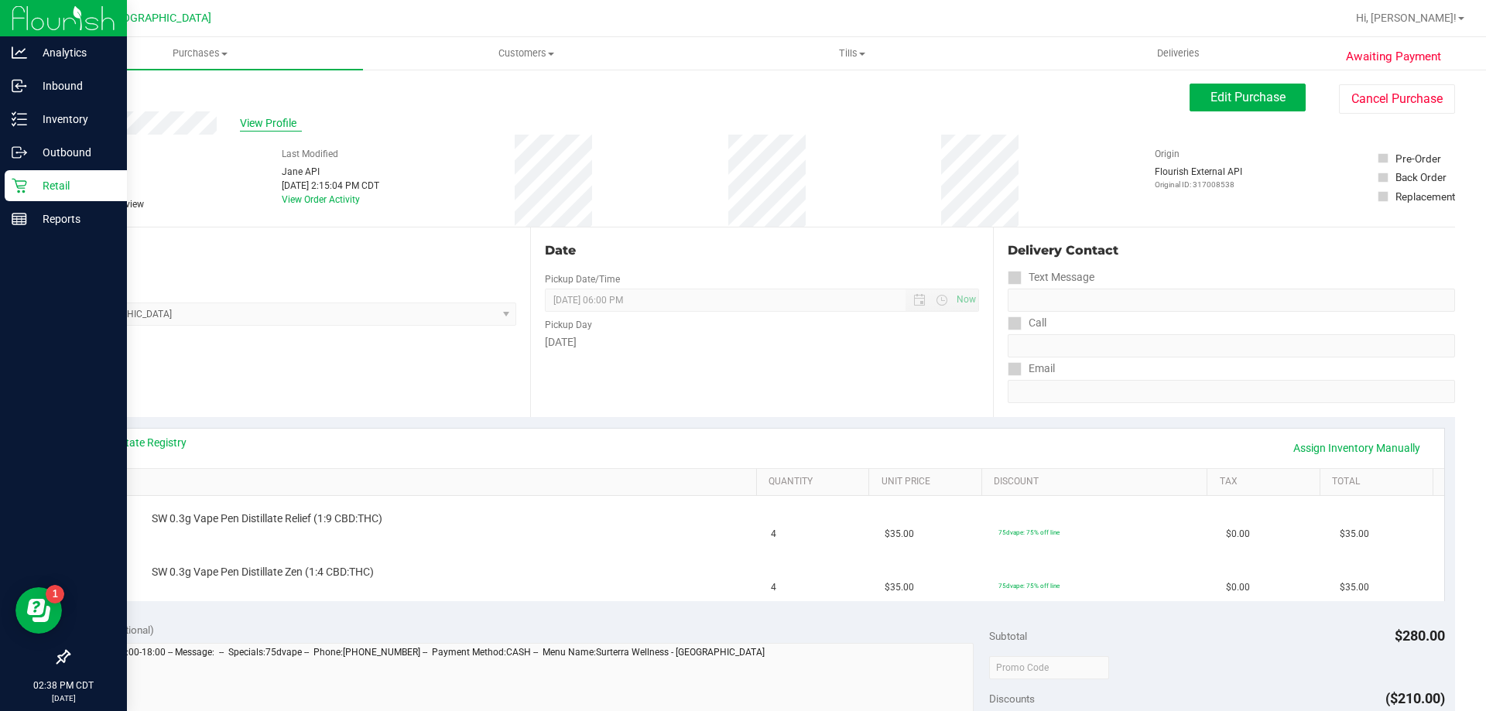
click at [255, 117] on span "View Profile" at bounding box center [271, 123] width 62 height 16
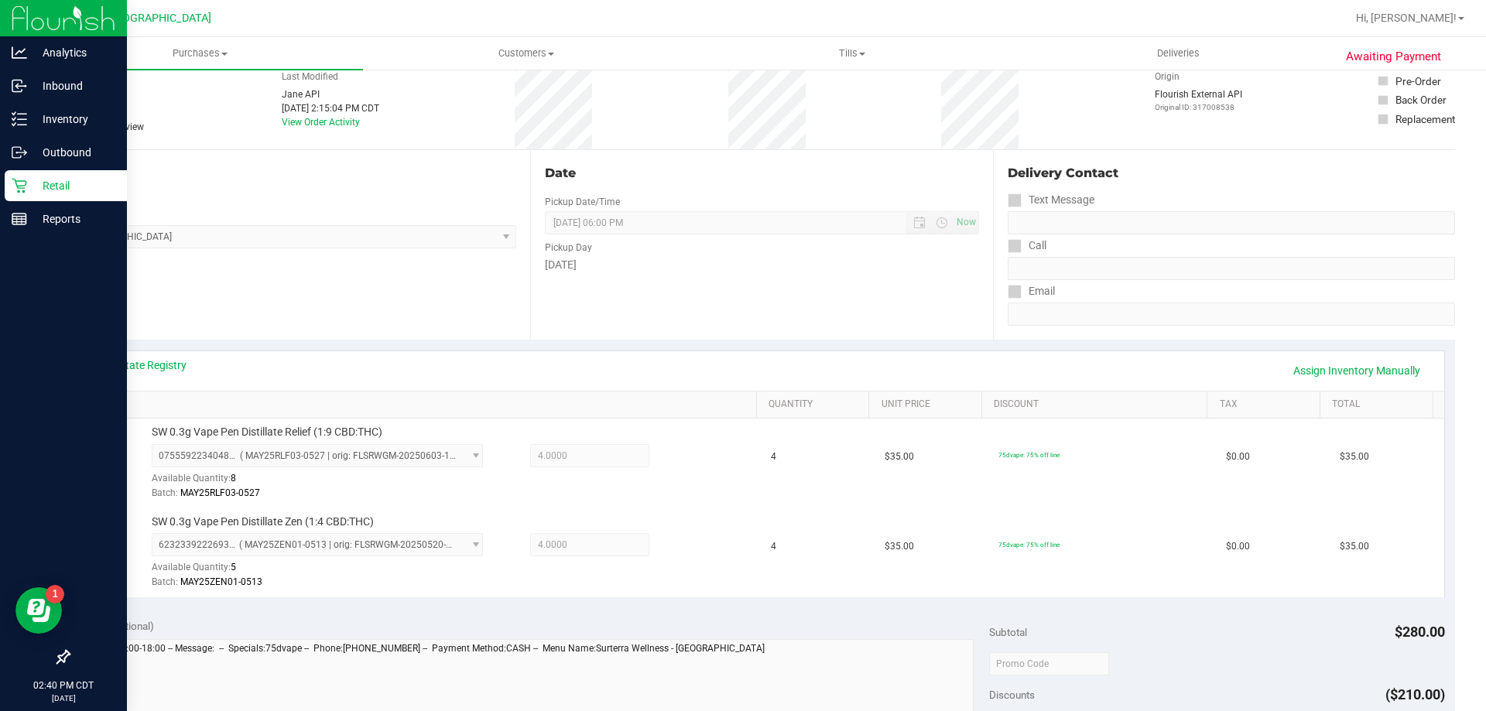
scroll to position [542, 0]
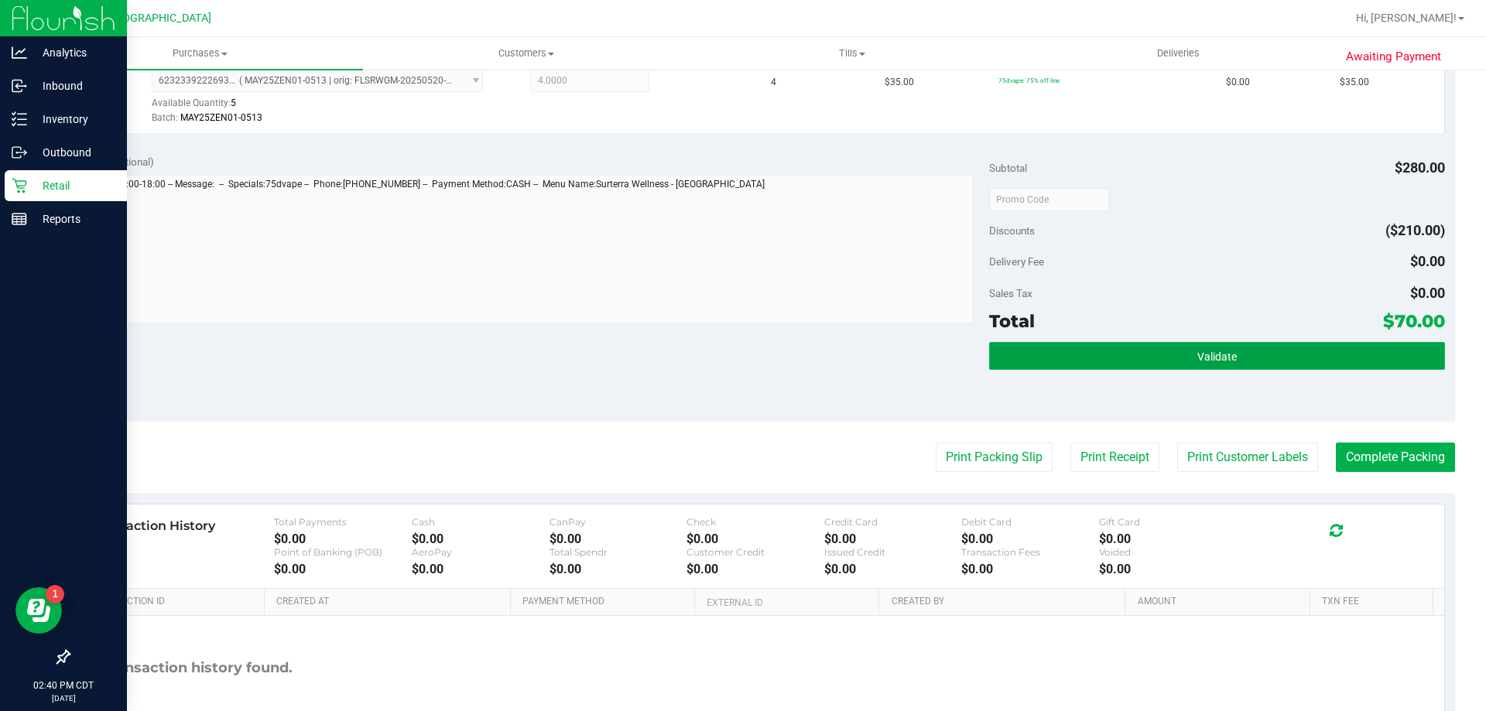
click at [1129, 358] on button "Validate" at bounding box center [1216, 356] width 455 height 28
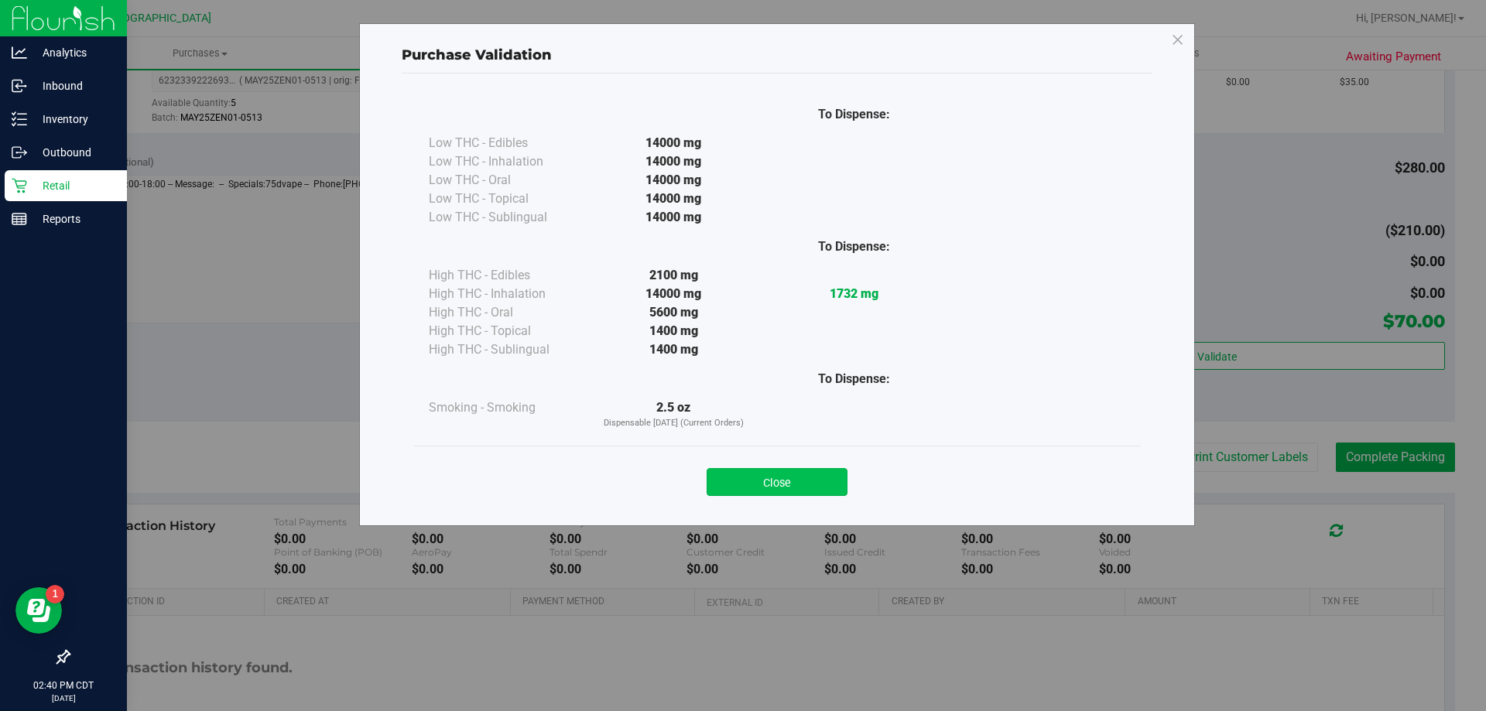
click at [758, 484] on button "Close" at bounding box center [777, 482] width 141 height 28
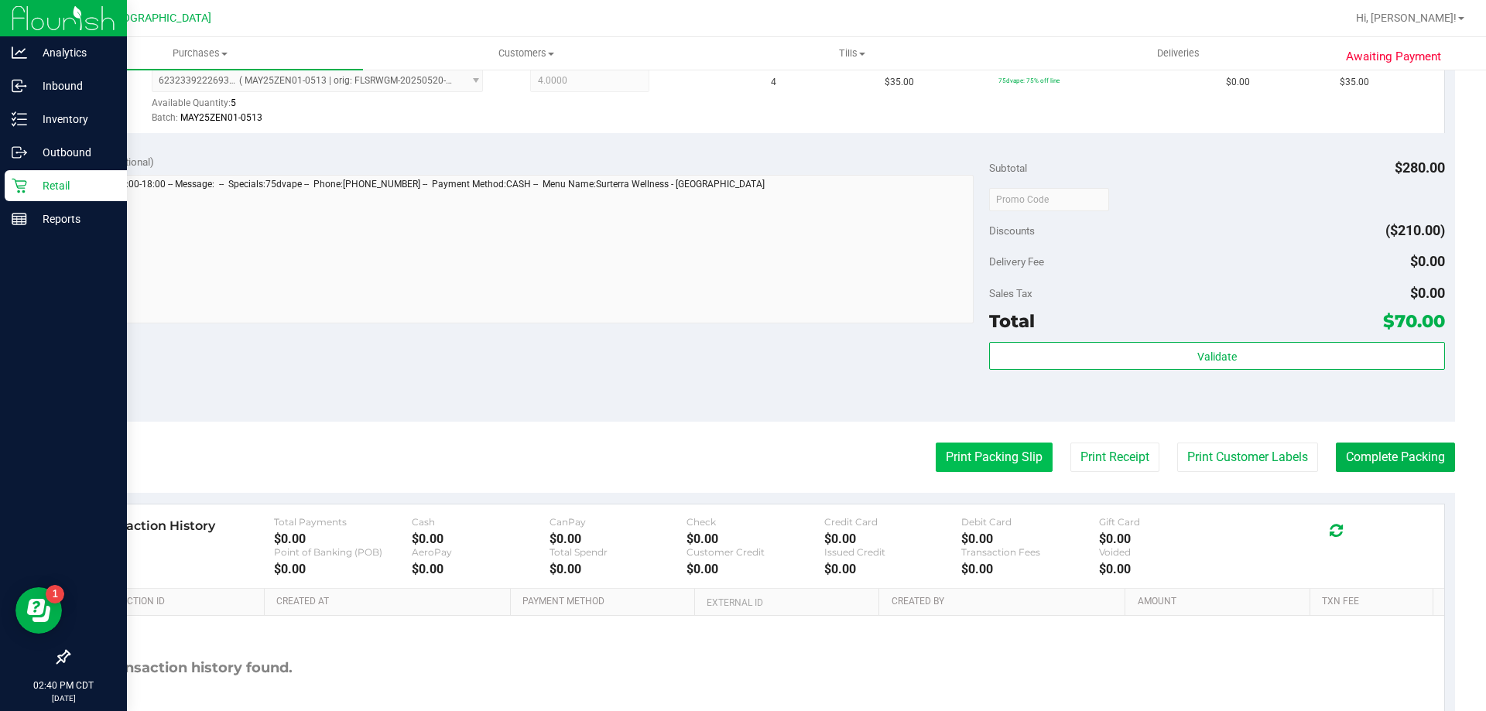
click at [976, 467] on button "Print Packing Slip" at bounding box center [994, 457] width 117 height 29
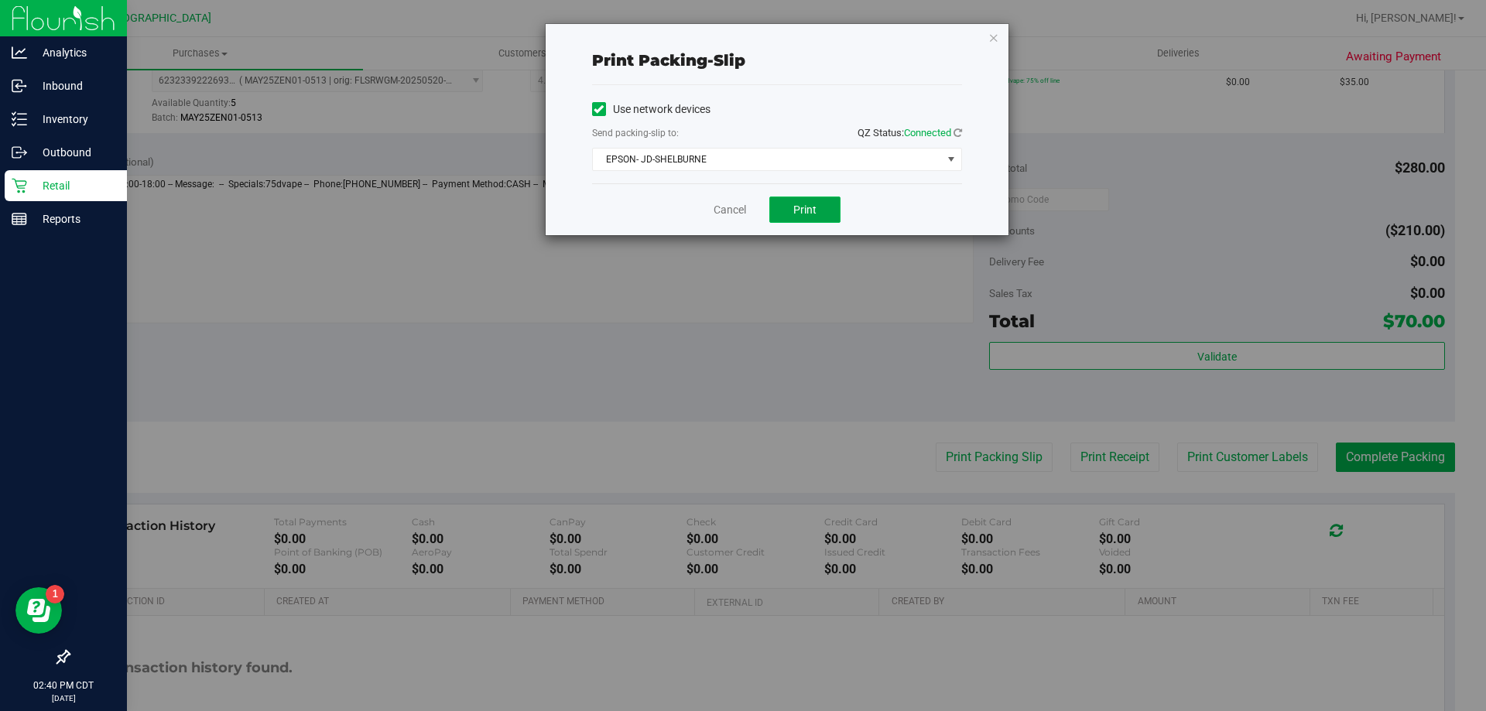
click at [820, 214] on button "Print" at bounding box center [804, 210] width 71 height 26
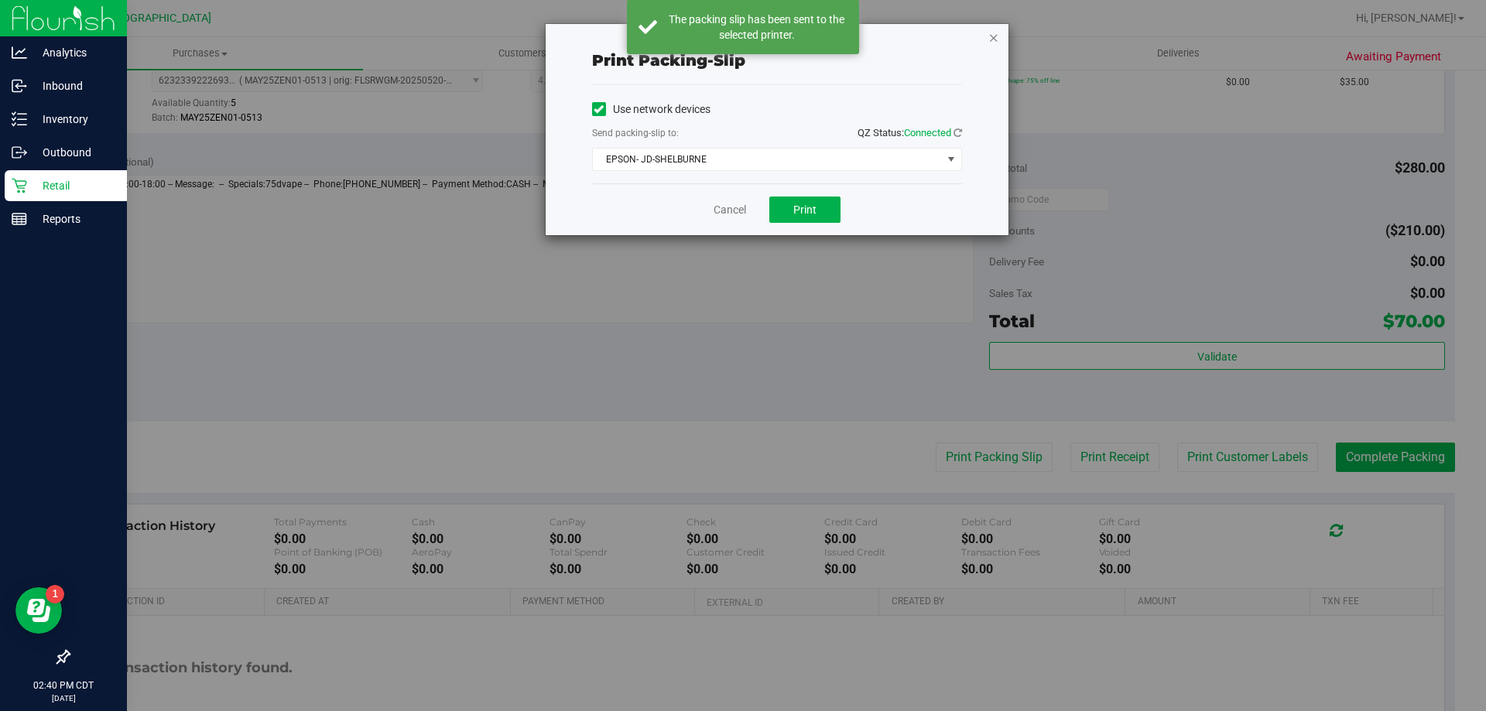
click at [991, 39] on icon "button" at bounding box center [993, 37] width 11 height 19
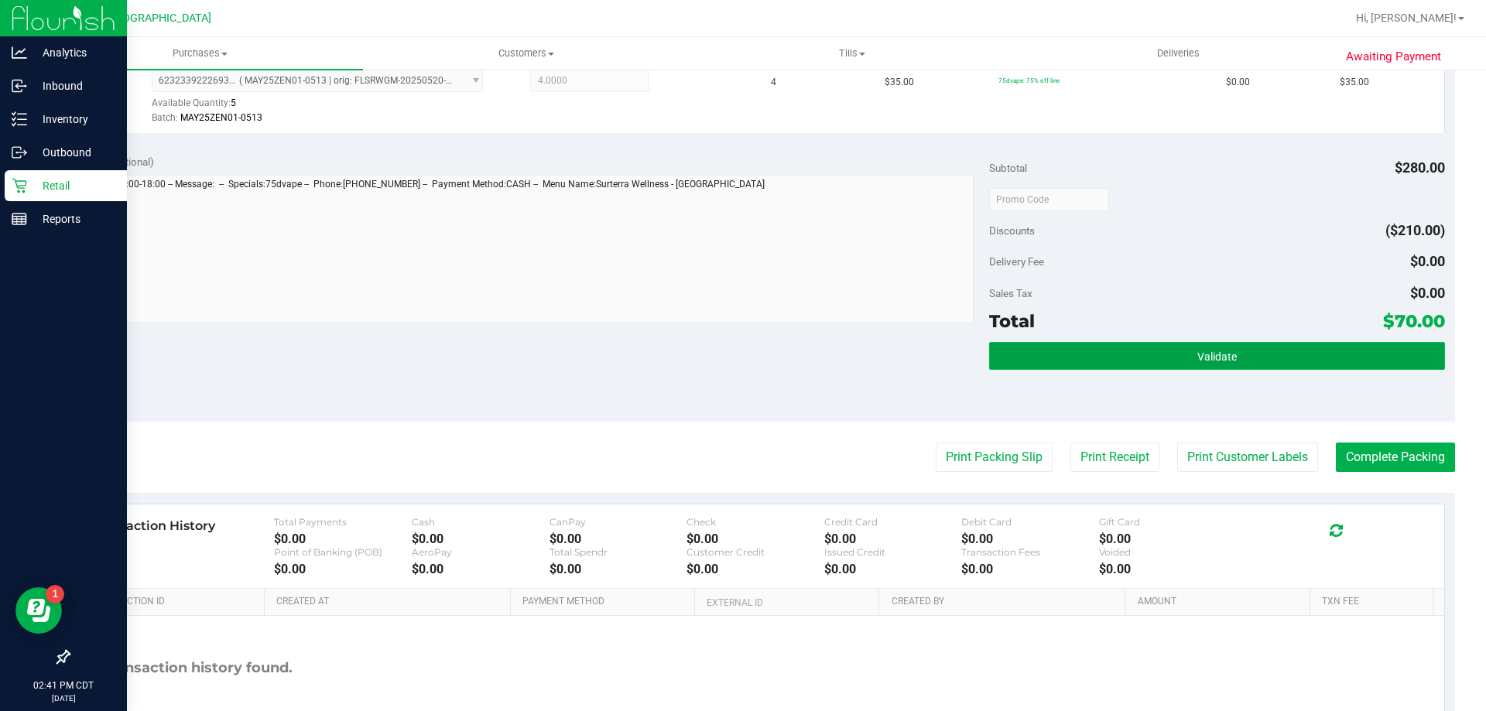
click at [1196, 363] on button "Validate" at bounding box center [1216, 356] width 455 height 28
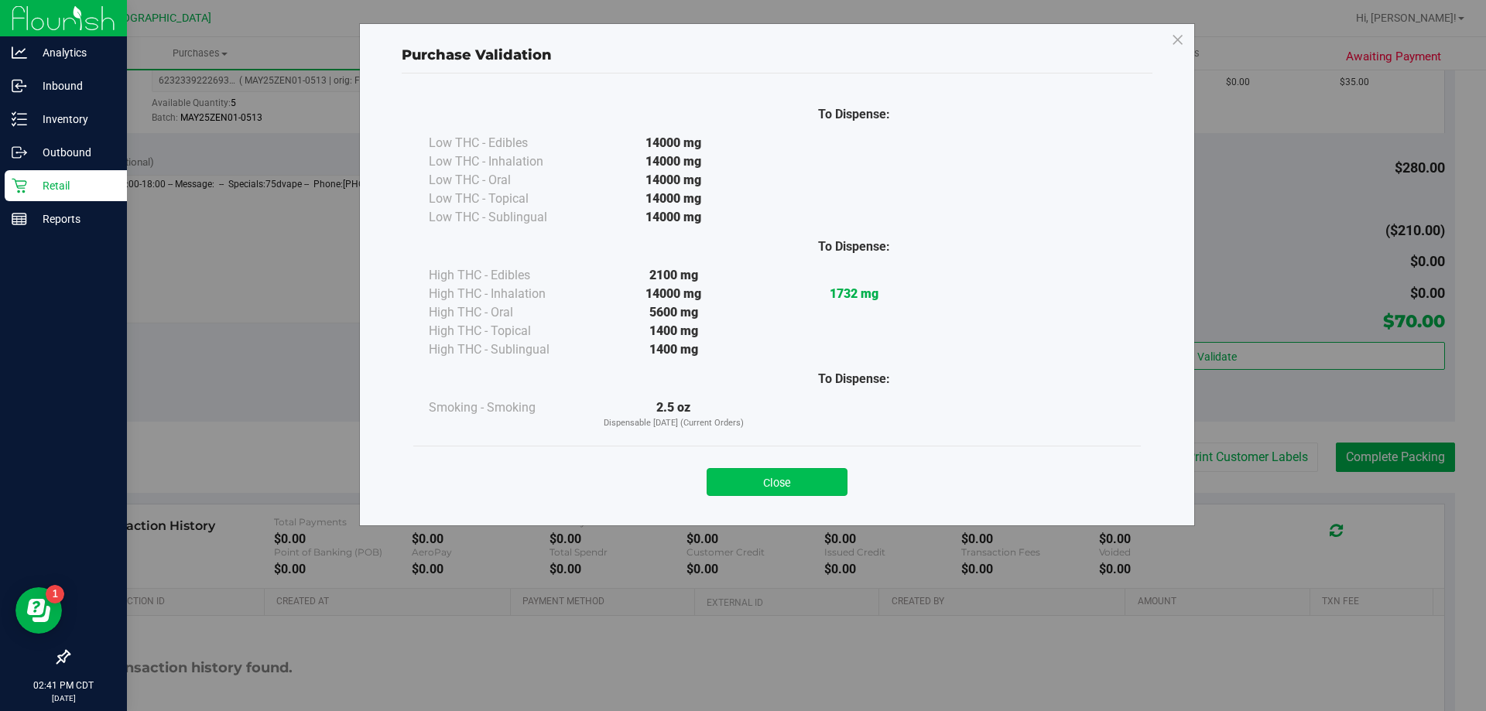
click at [819, 472] on button "Close" at bounding box center [777, 482] width 141 height 28
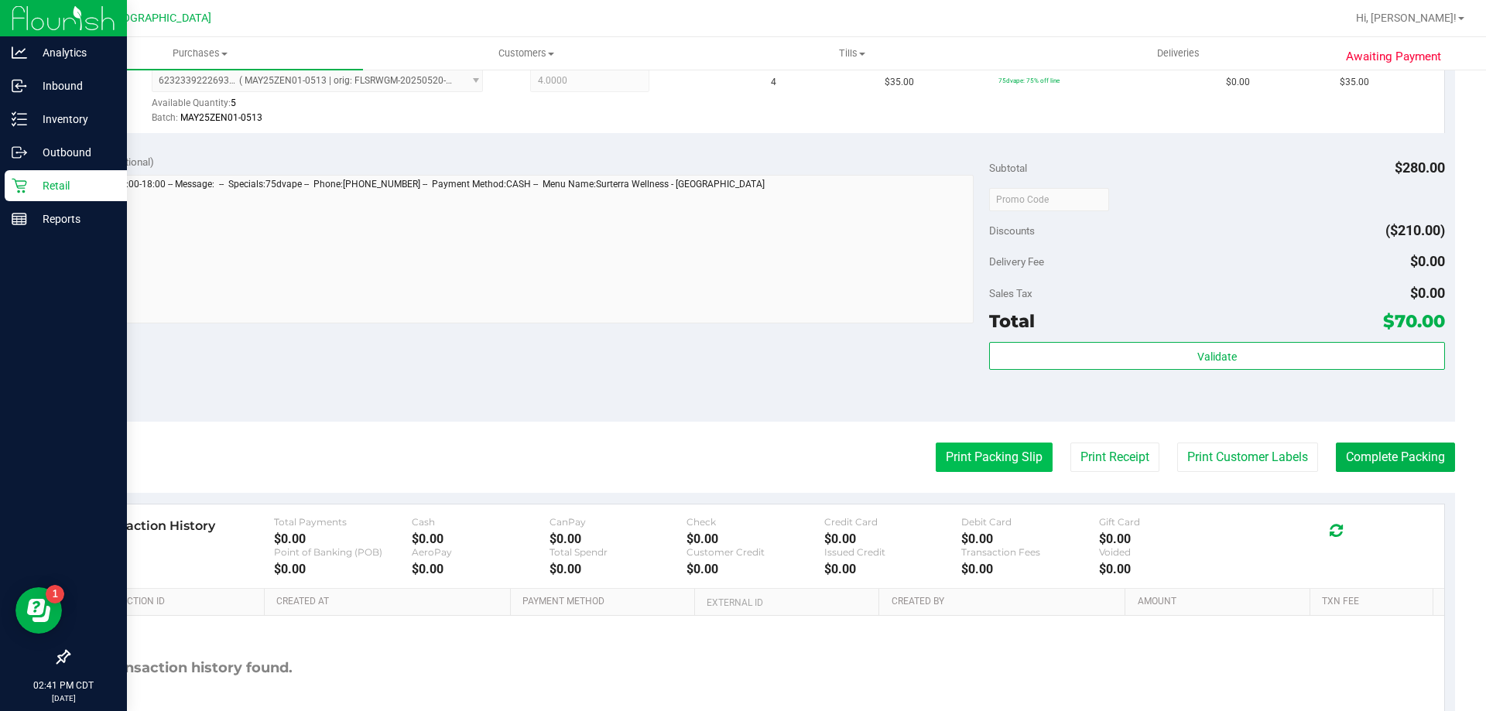
click at [995, 452] on button "Print Packing Slip" at bounding box center [994, 457] width 117 height 29
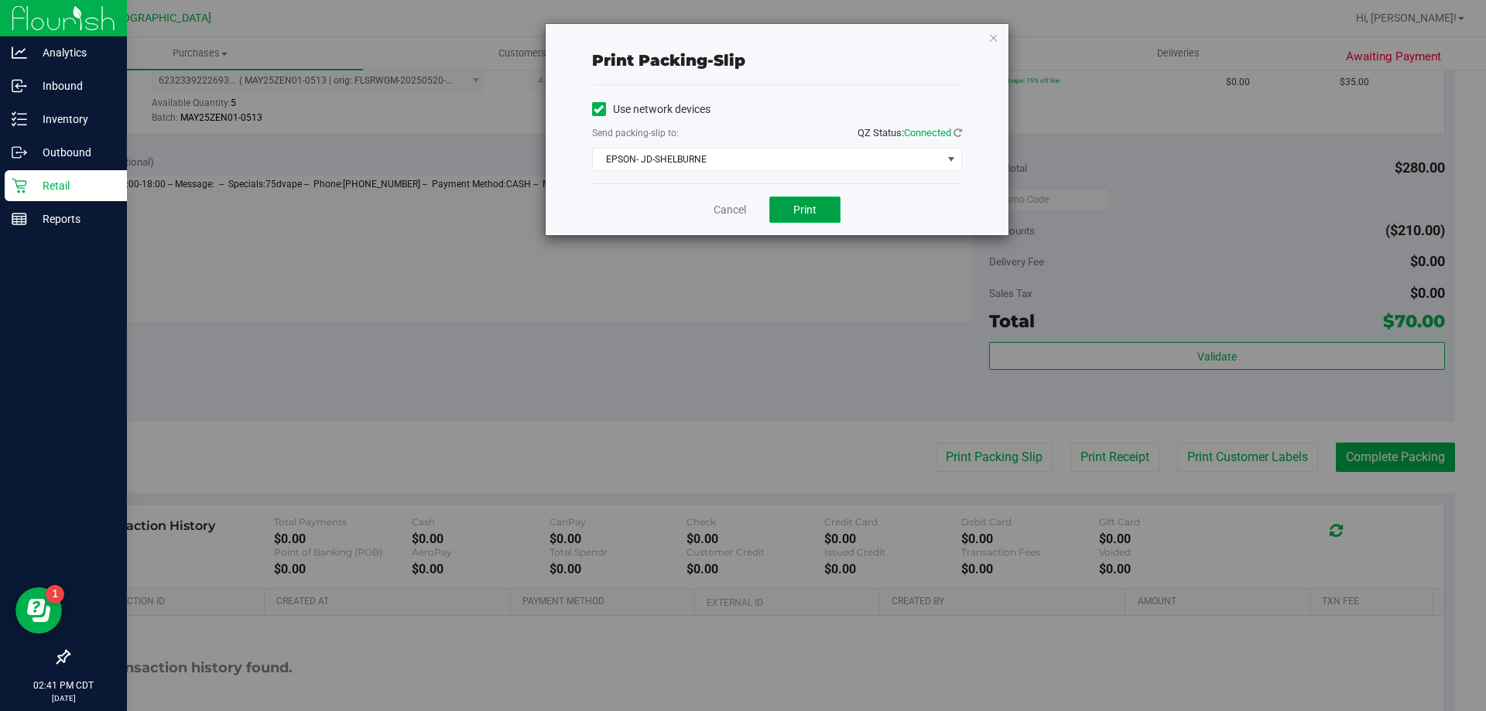
click at [817, 213] on button "Print" at bounding box center [804, 210] width 71 height 26
click at [995, 36] on icon "button" at bounding box center [993, 37] width 11 height 19
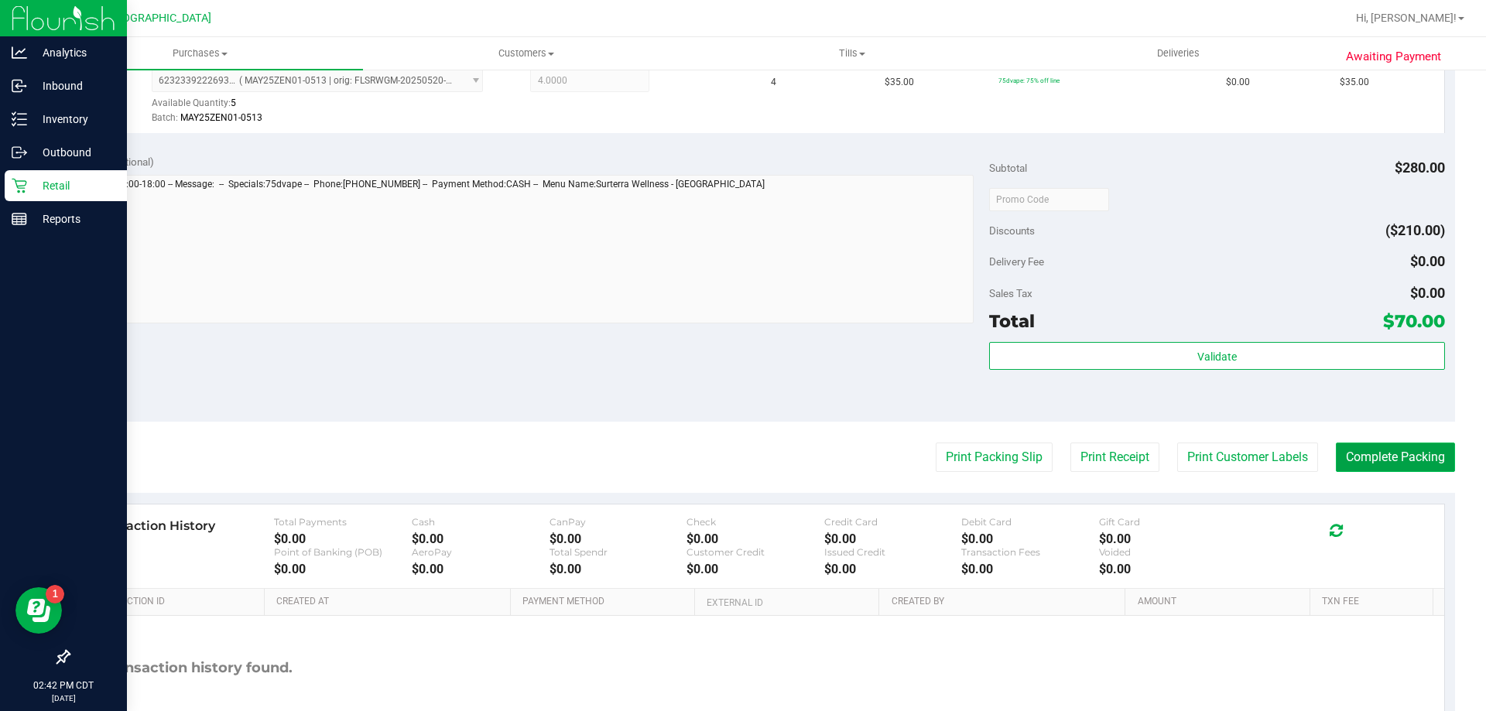
click at [1367, 449] on button "Complete Packing" at bounding box center [1395, 457] width 119 height 29
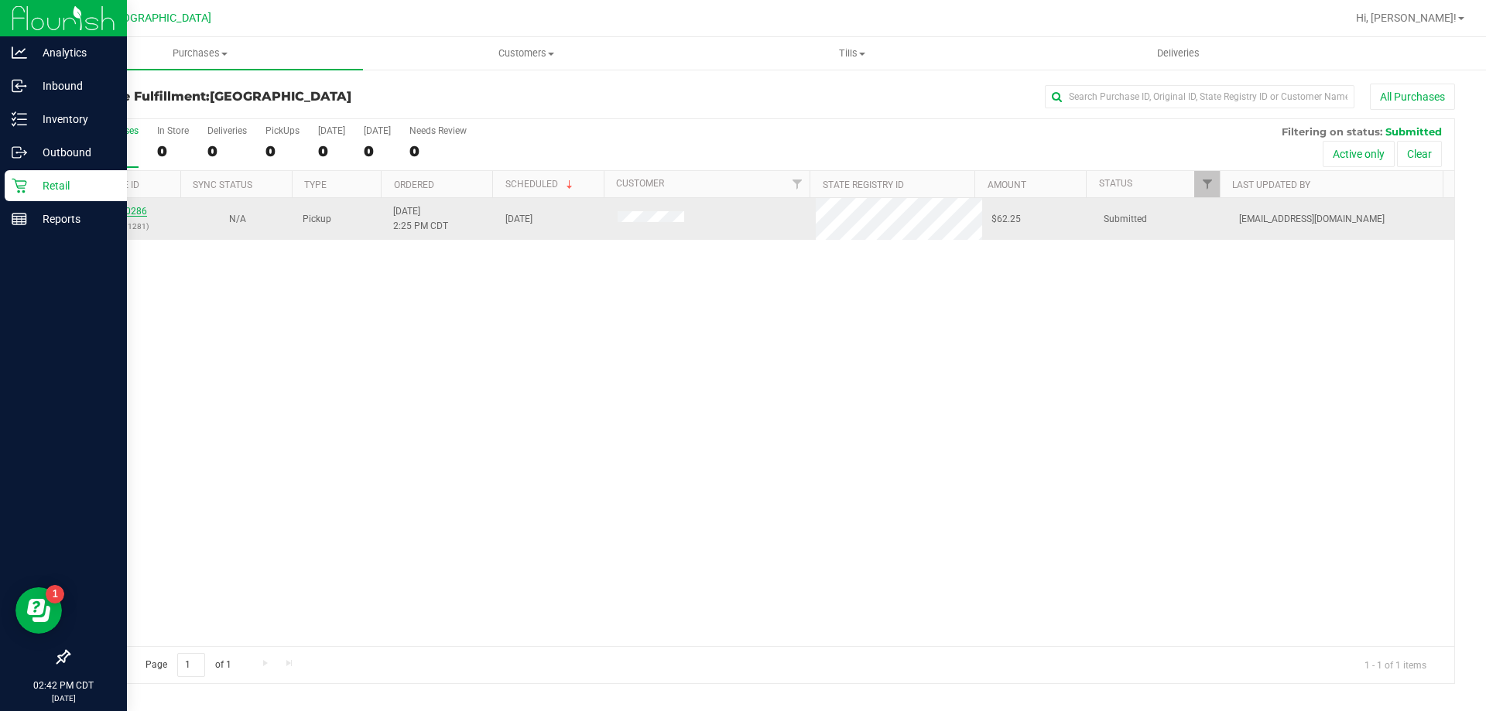
click at [119, 207] on link "11840286" at bounding box center [125, 211] width 43 height 11
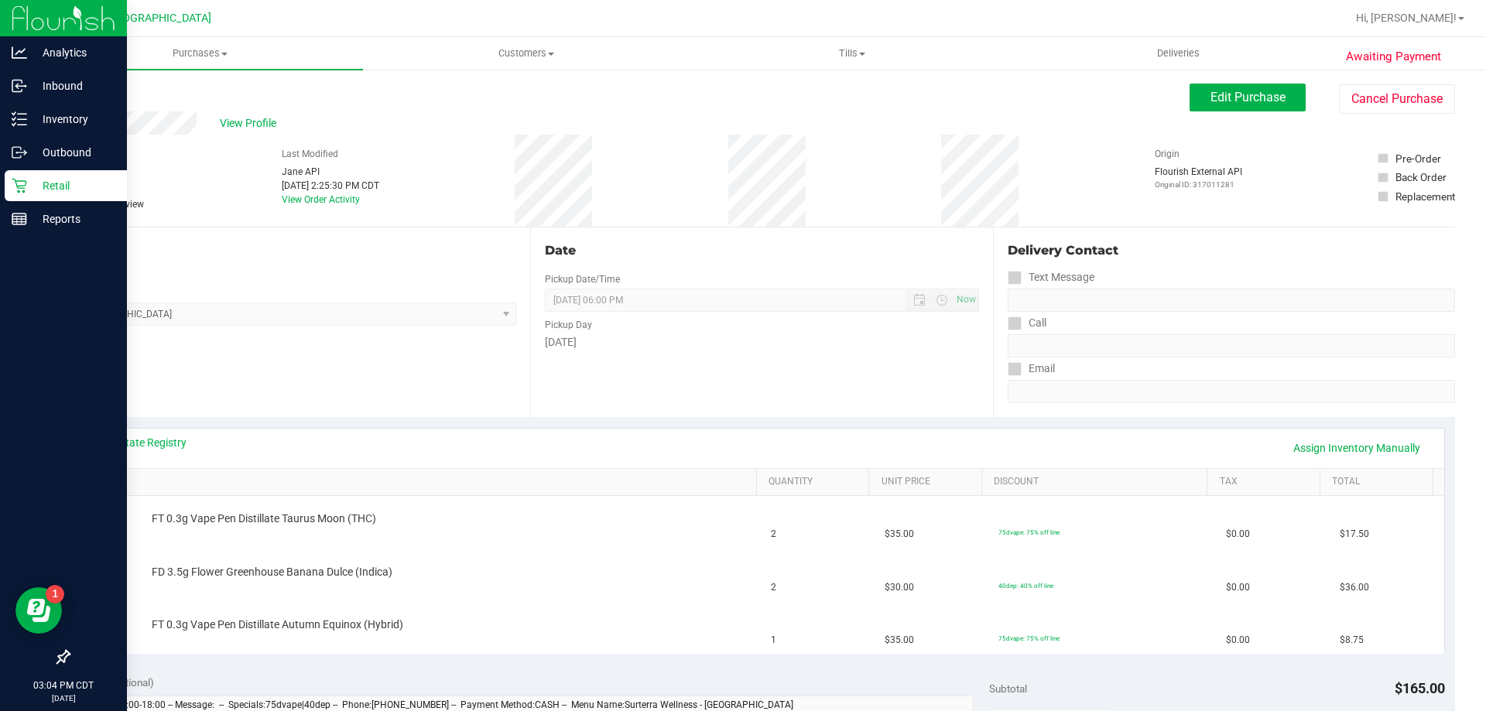
click at [82, 99] on div "Back" at bounding box center [79, 93] width 23 height 19
click at [83, 95] on link "Back" at bounding box center [79, 92] width 23 height 11
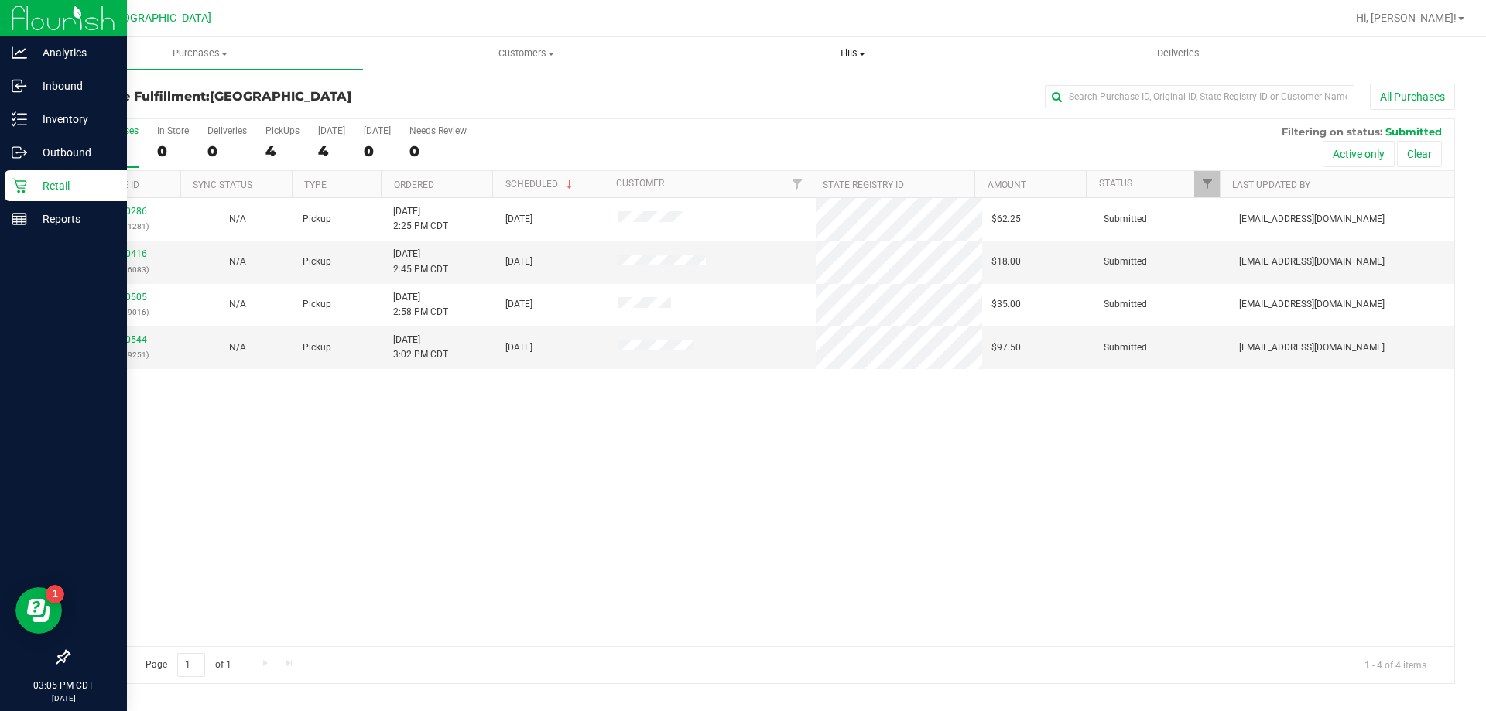
click at [860, 51] on span "Tills" at bounding box center [852, 53] width 324 height 14
click at [39, 225] on p "Reports" at bounding box center [73, 219] width 93 height 19
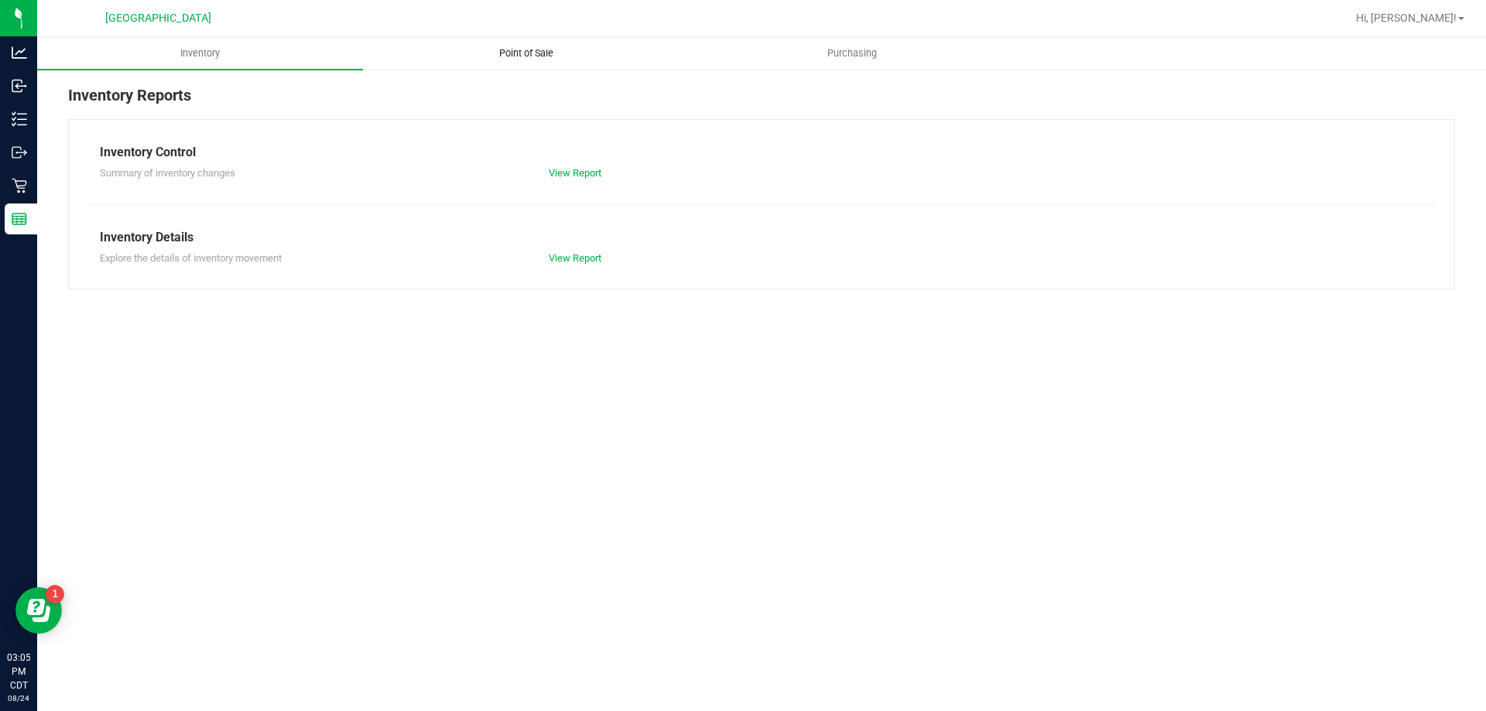
click at [553, 60] on span "Point of Sale" at bounding box center [526, 53] width 96 height 14
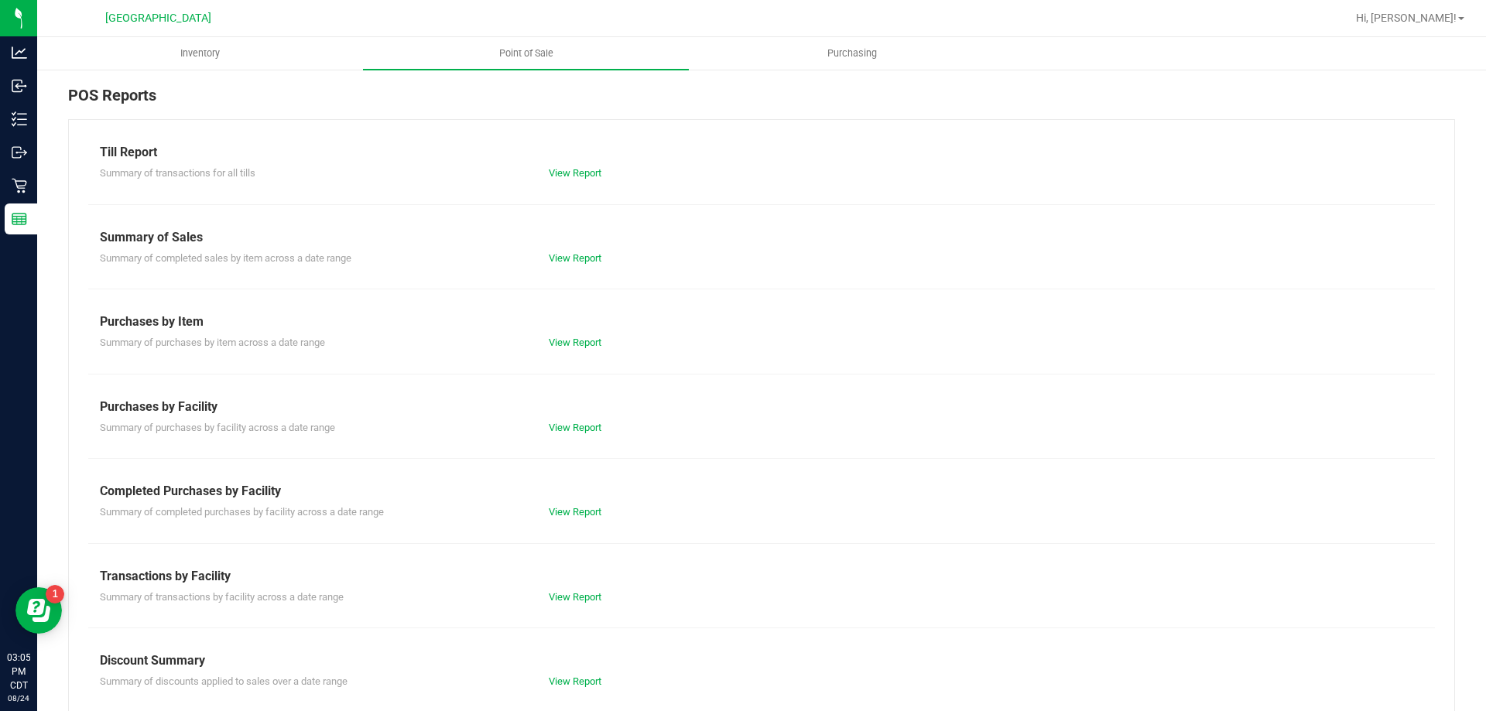
click at [572, 498] on div "Completed Purchases by Facility" at bounding box center [761, 491] width 1323 height 19
click at [567, 507] on link "View Report" at bounding box center [575, 512] width 53 height 12
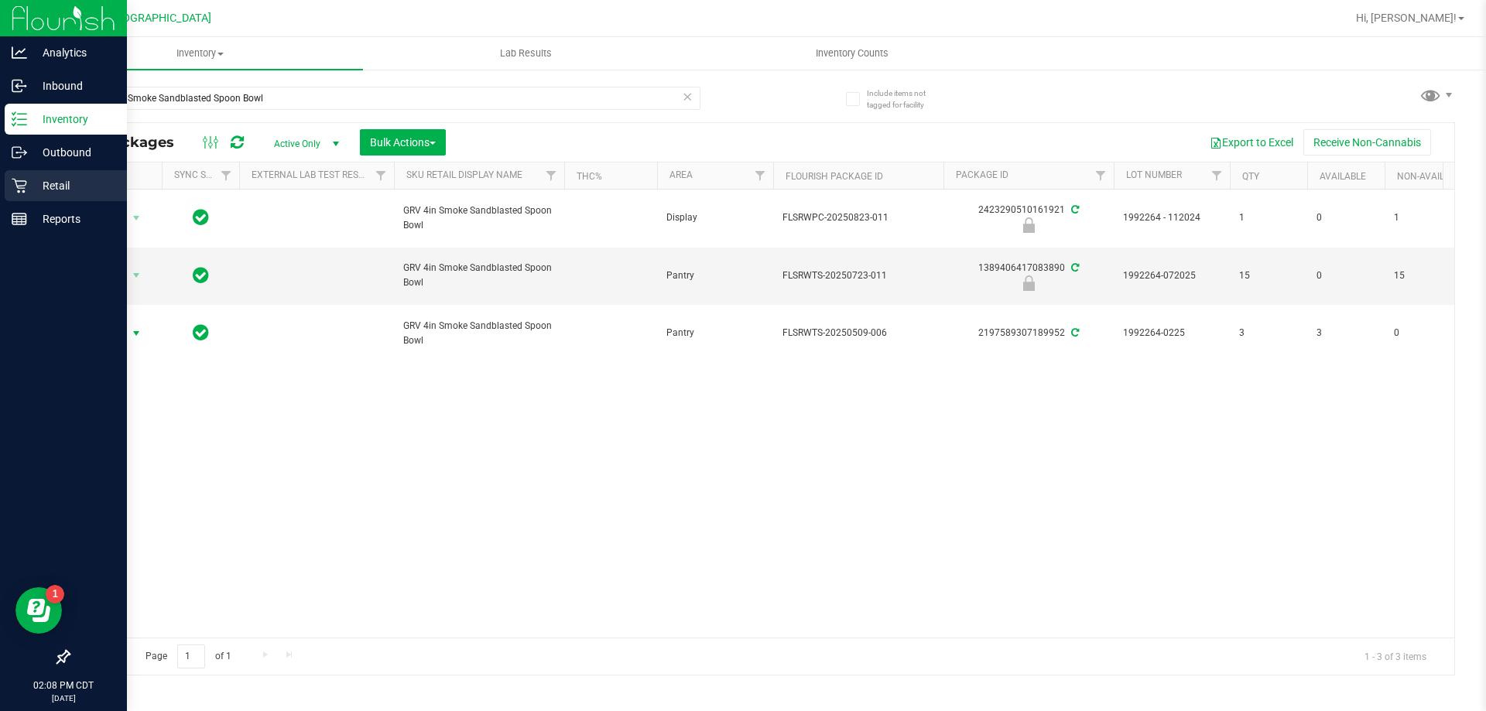
click at [24, 187] on icon at bounding box center [19, 185] width 15 height 15
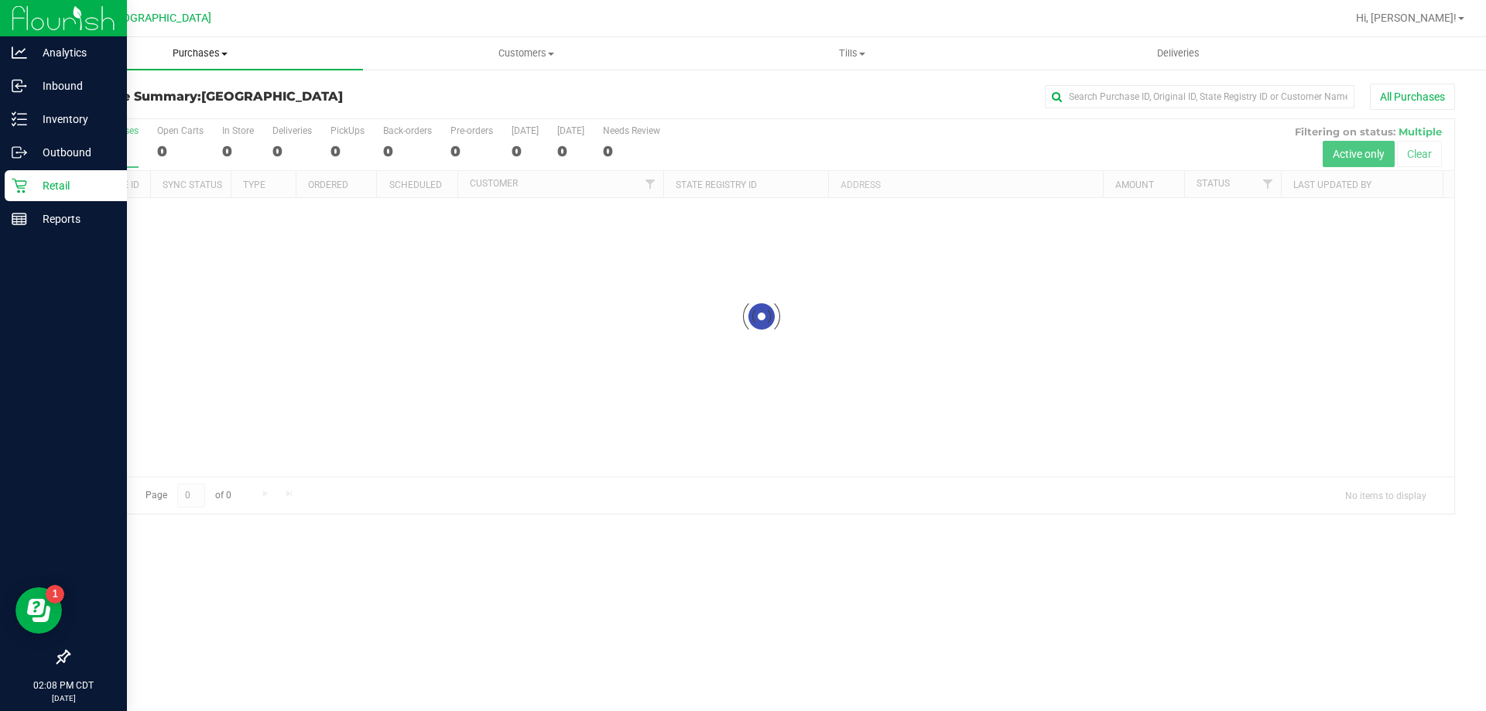
click at [194, 57] on span "Purchases" at bounding box center [200, 53] width 326 height 14
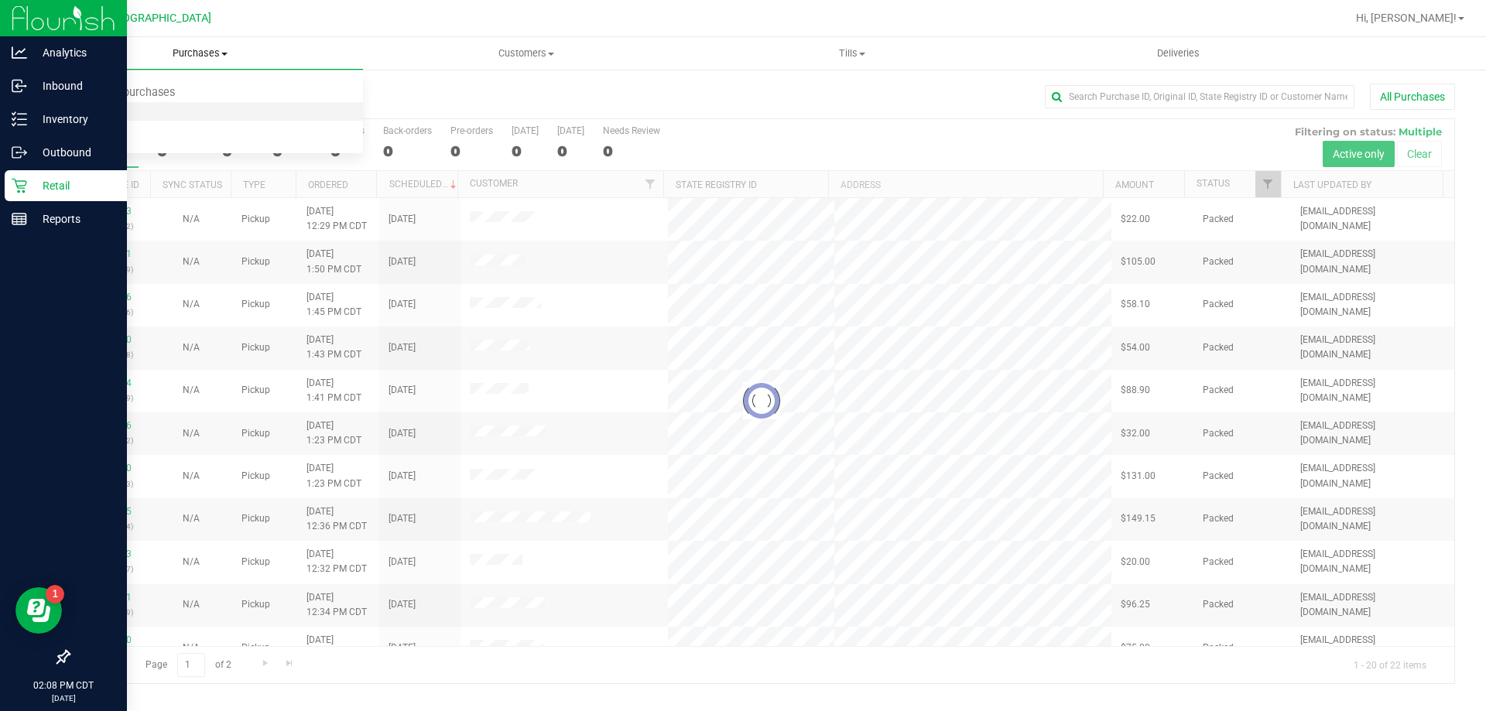
click at [103, 113] on span "Fulfillment" at bounding box center [85, 111] width 96 height 13
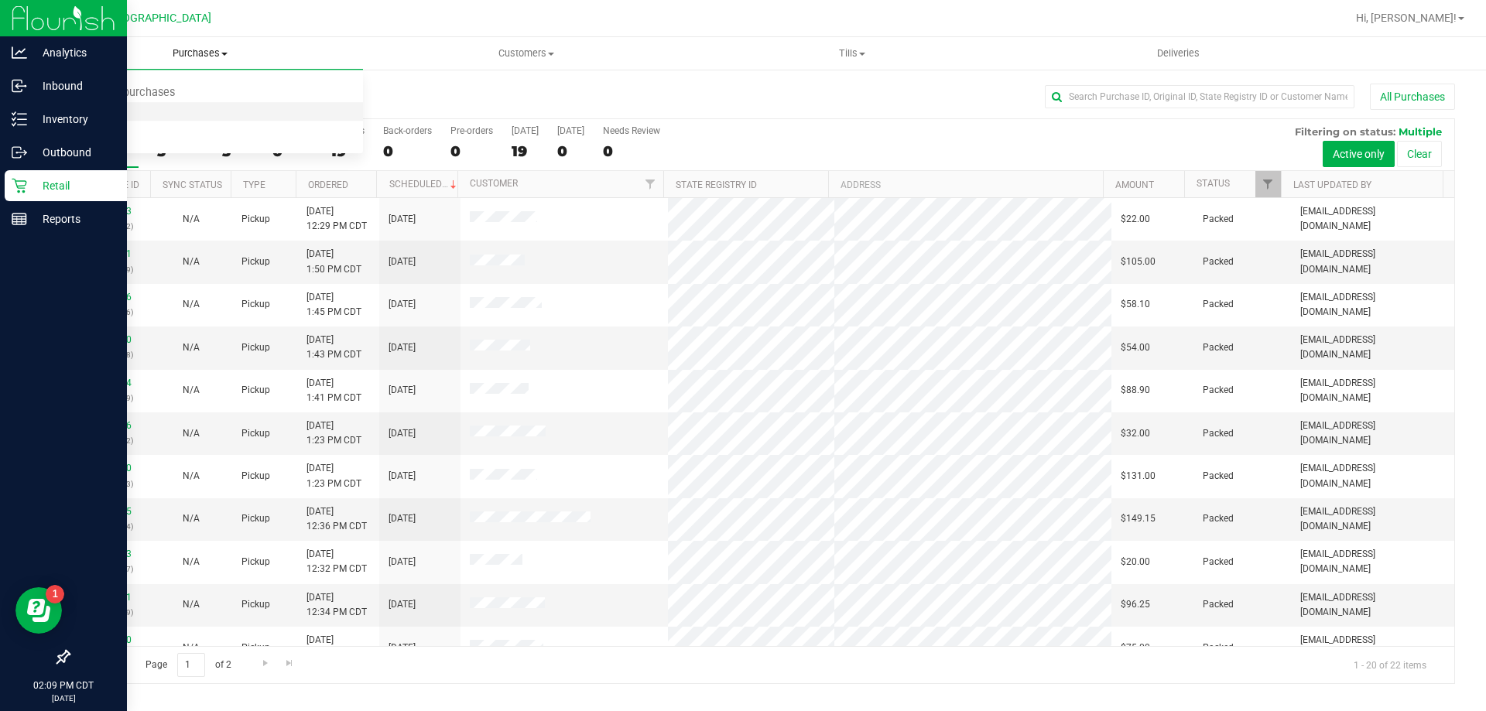
click at [128, 117] on span "Fulfillment" at bounding box center [85, 111] width 96 height 13
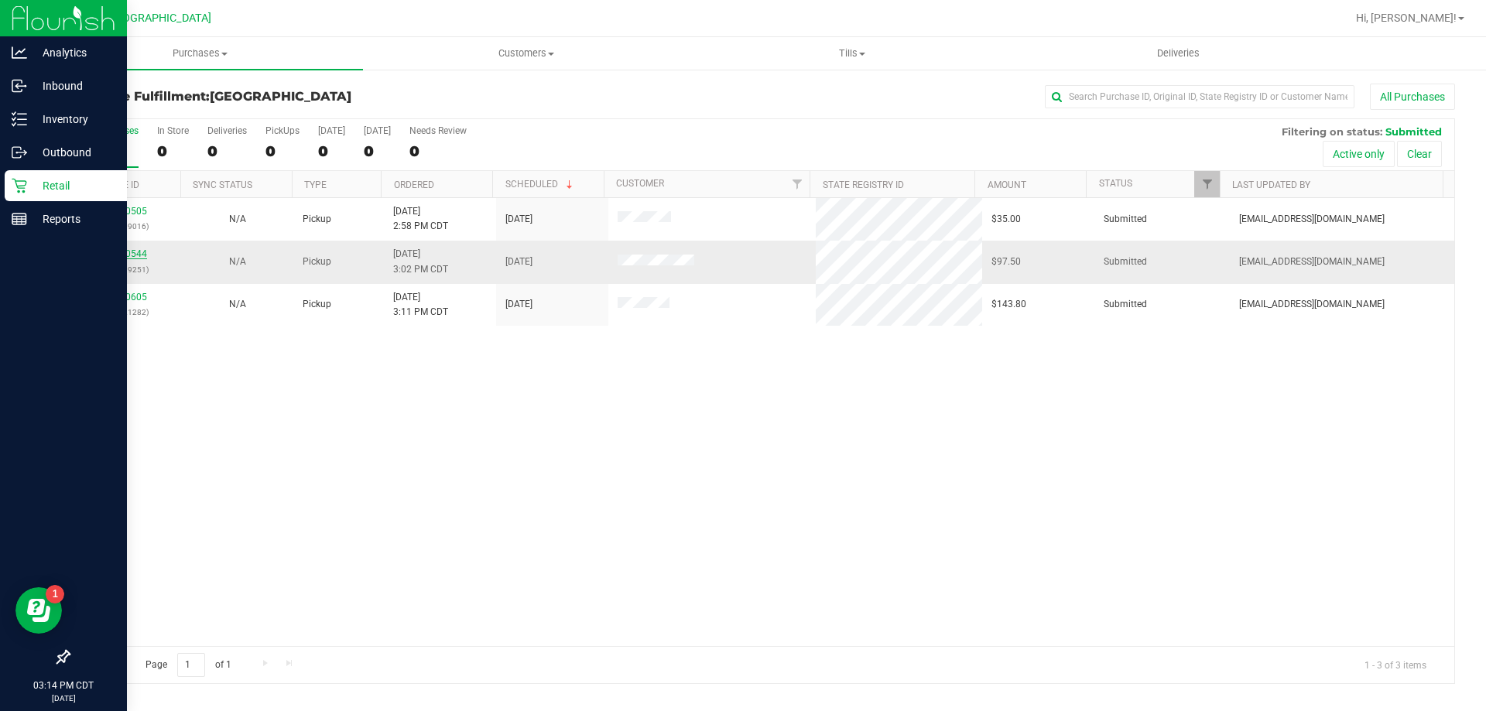
click at [136, 255] on link "11840544" at bounding box center [125, 253] width 43 height 11
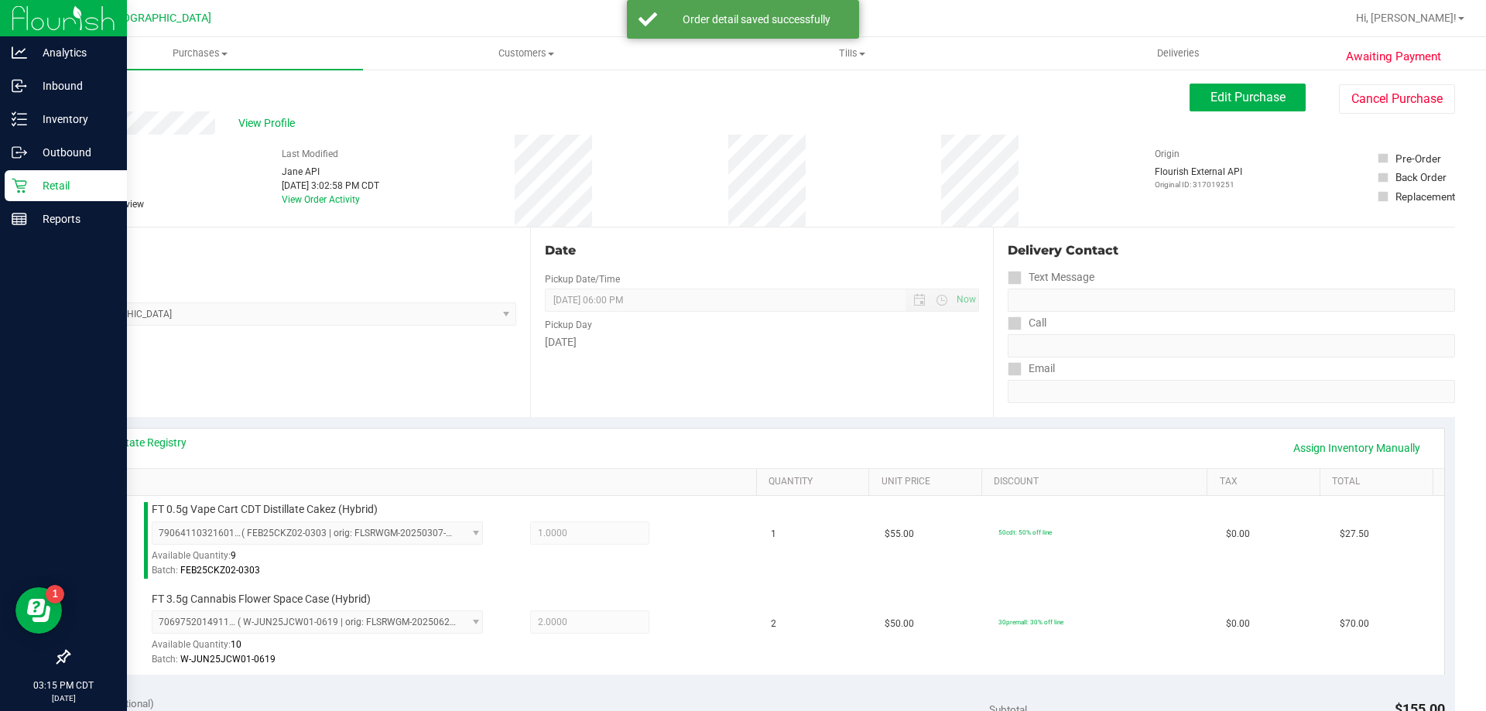
scroll to position [464, 0]
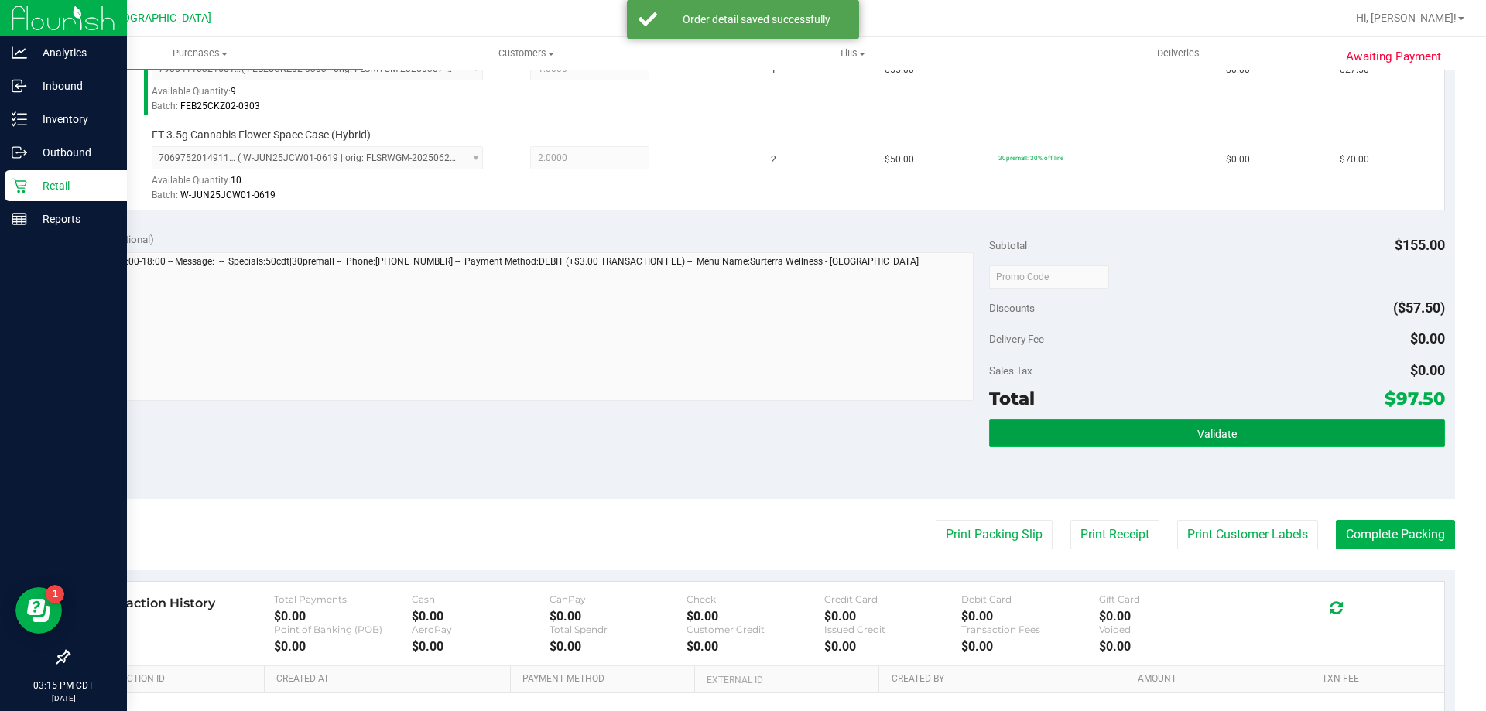
click at [1134, 432] on button "Validate" at bounding box center [1216, 433] width 455 height 28
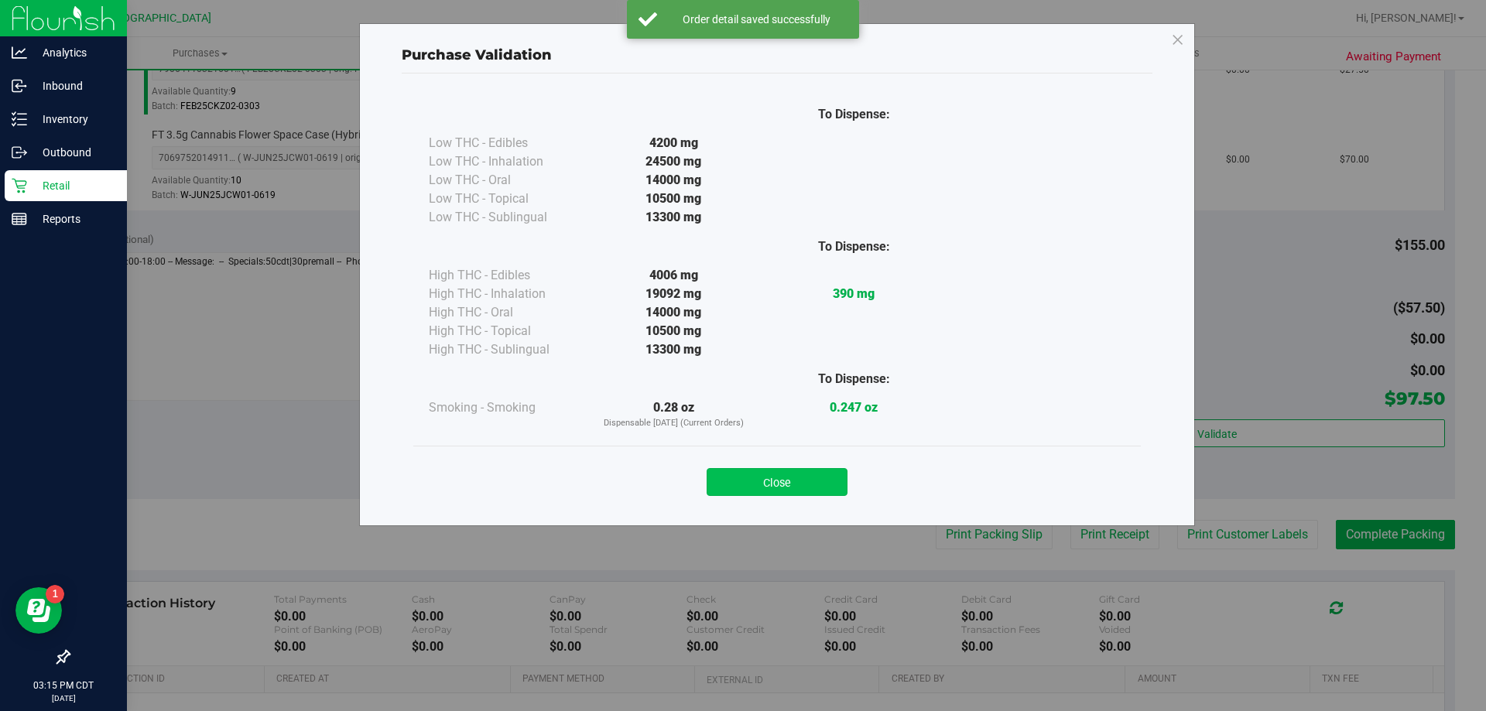
click at [802, 486] on button "Close" at bounding box center [777, 482] width 141 height 28
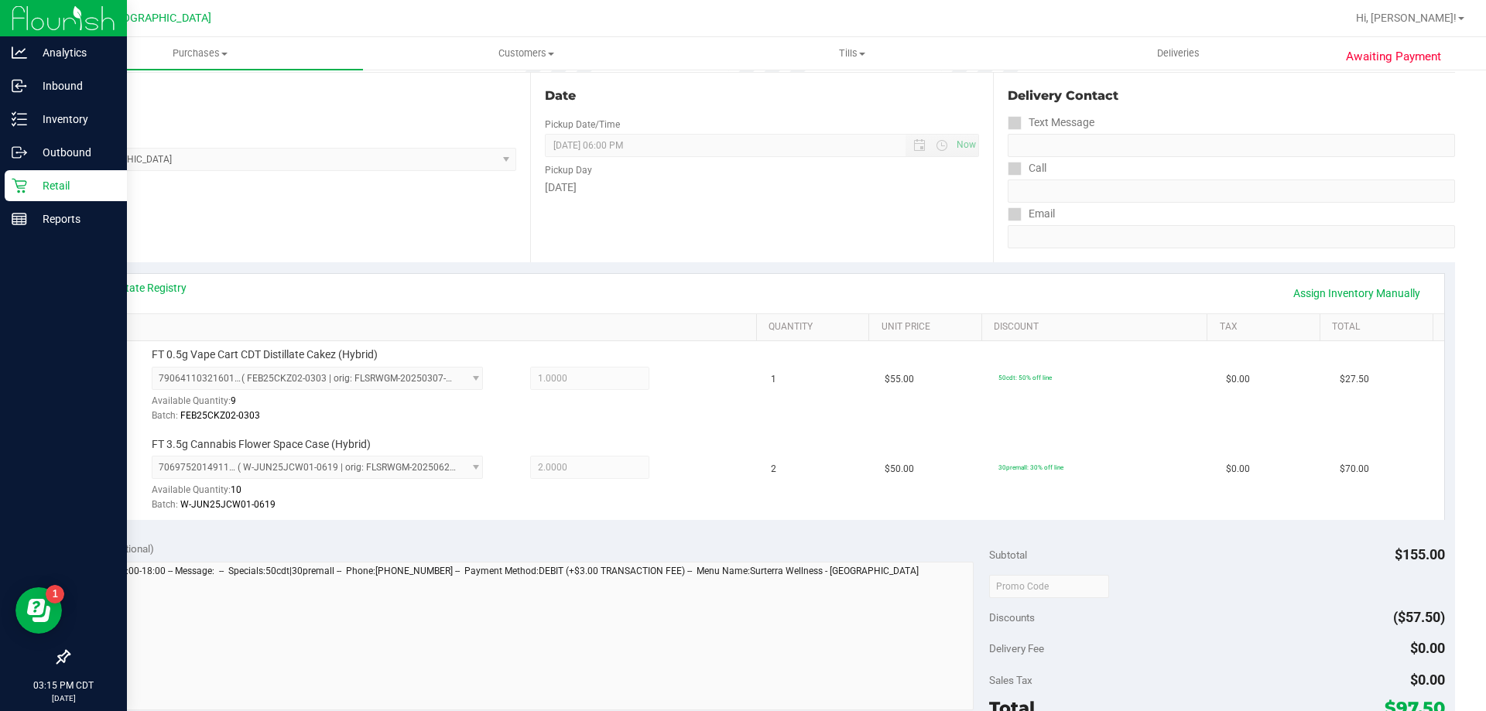
scroll to position [387, 0]
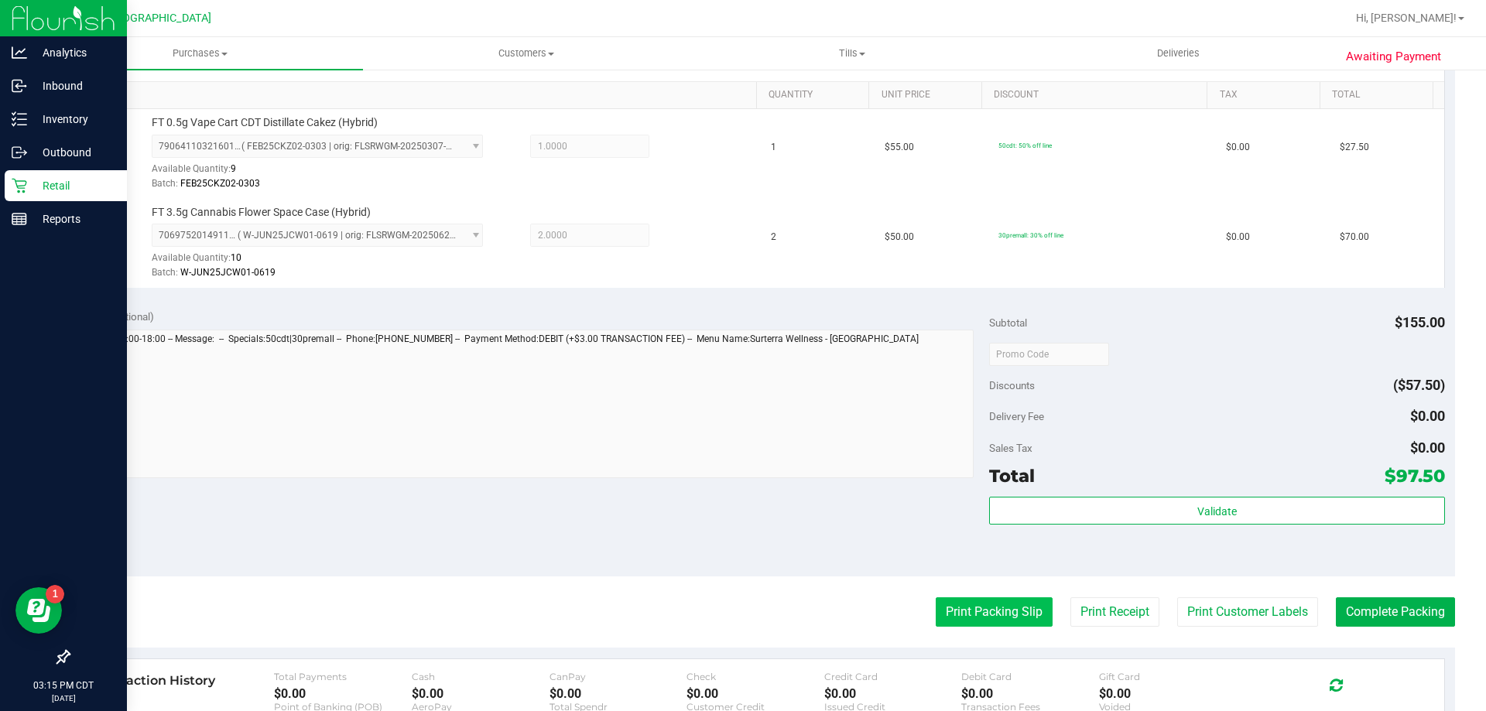
click at [989, 615] on button "Print Packing Slip" at bounding box center [994, 611] width 117 height 29
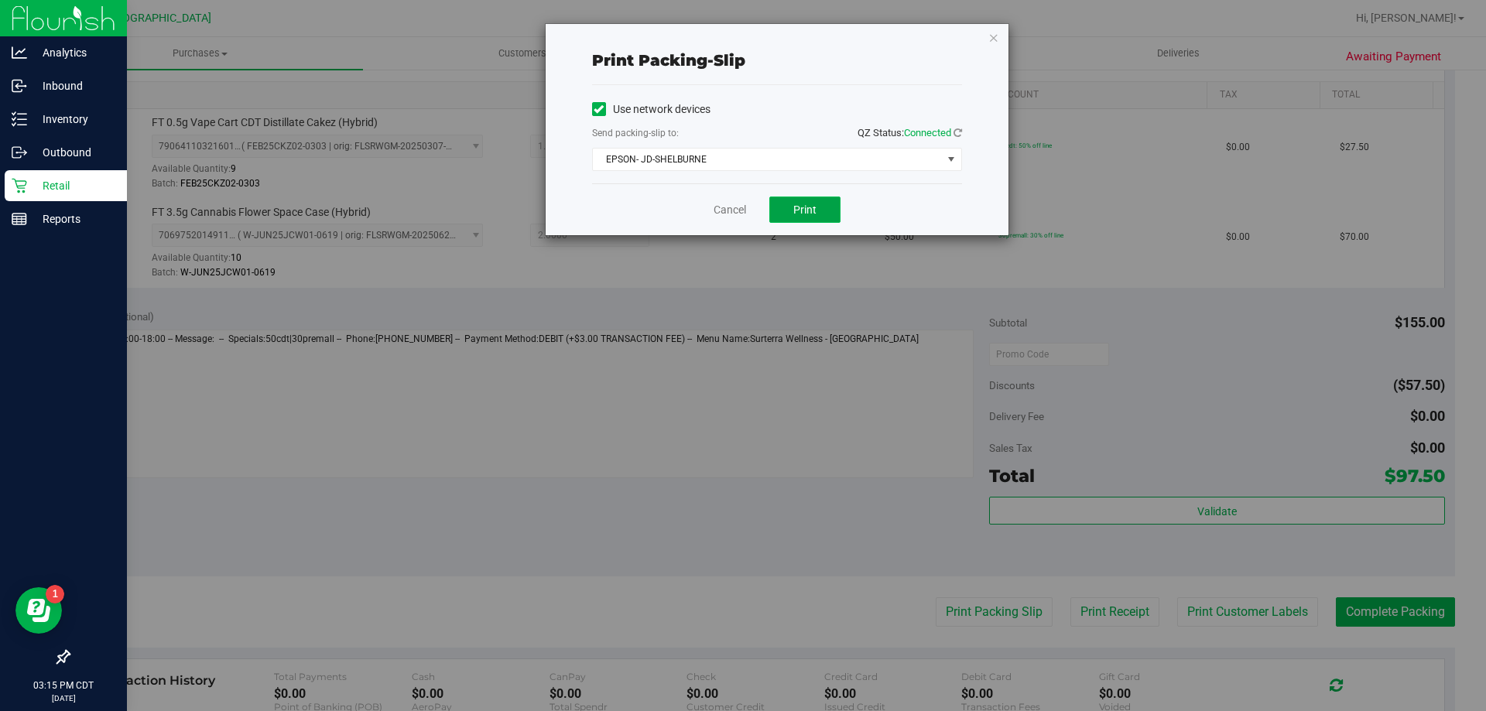
click at [796, 214] on span "Print" at bounding box center [804, 210] width 23 height 12
click at [989, 41] on icon "button" at bounding box center [993, 37] width 11 height 19
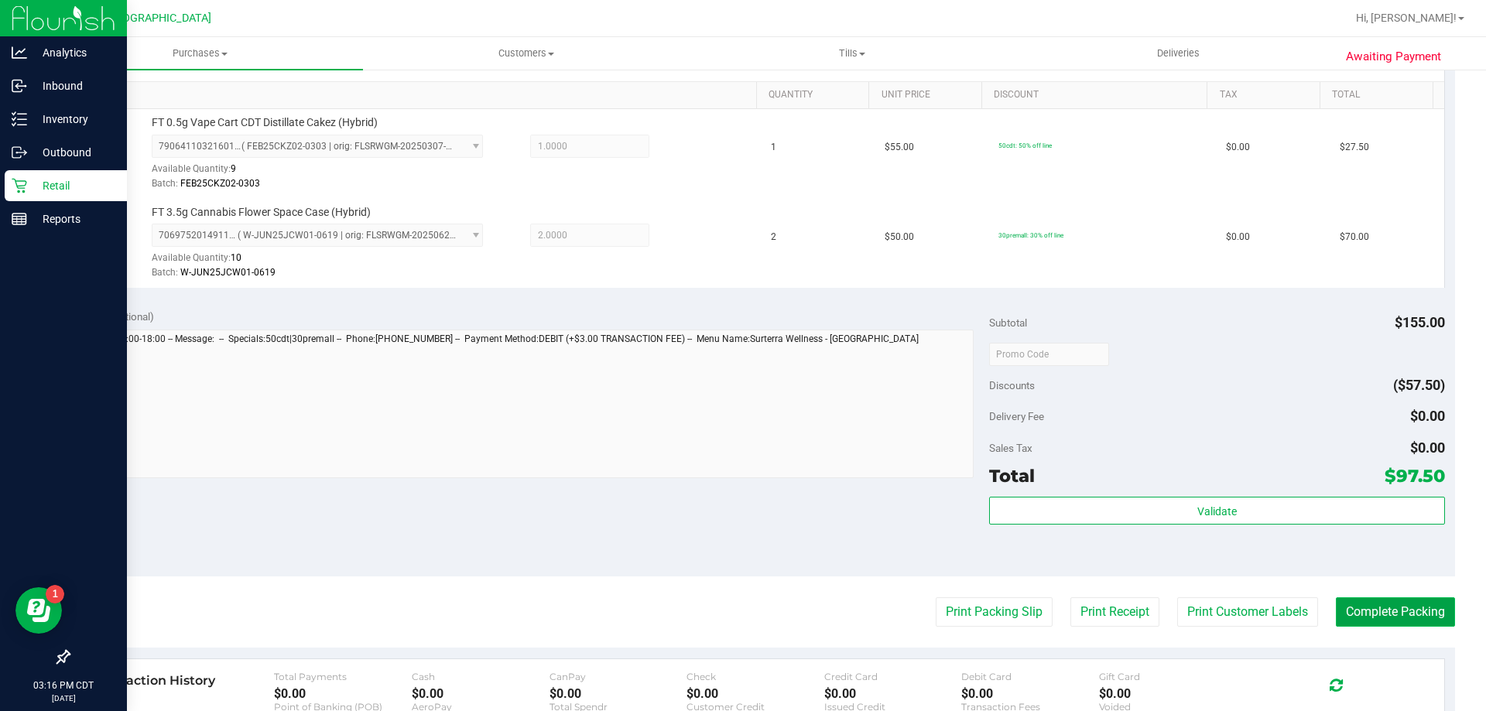
click at [1401, 617] on button "Complete Packing" at bounding box center [1395, 611] width 119 height 29
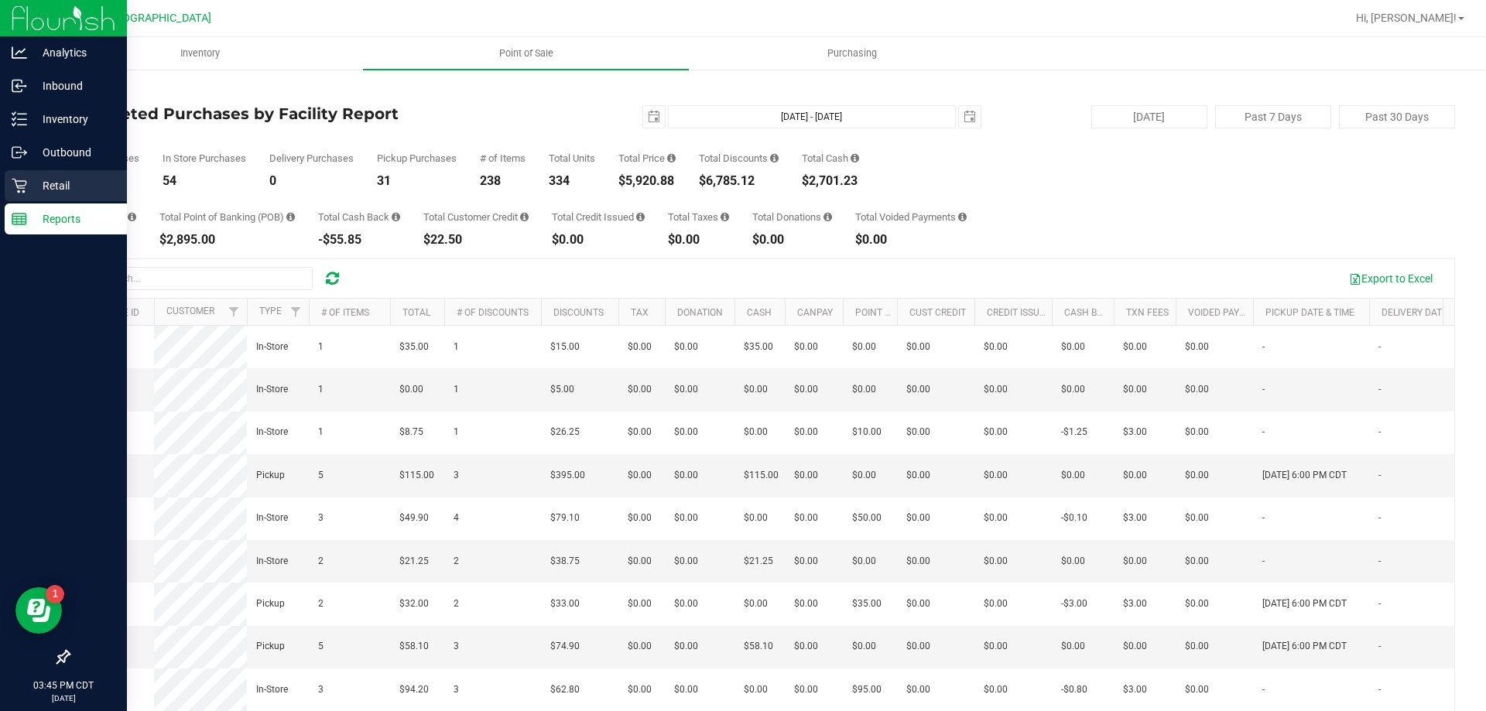
click at [49, 185] on p "Retail" at bounding box center [73, 185] width 93 height 19
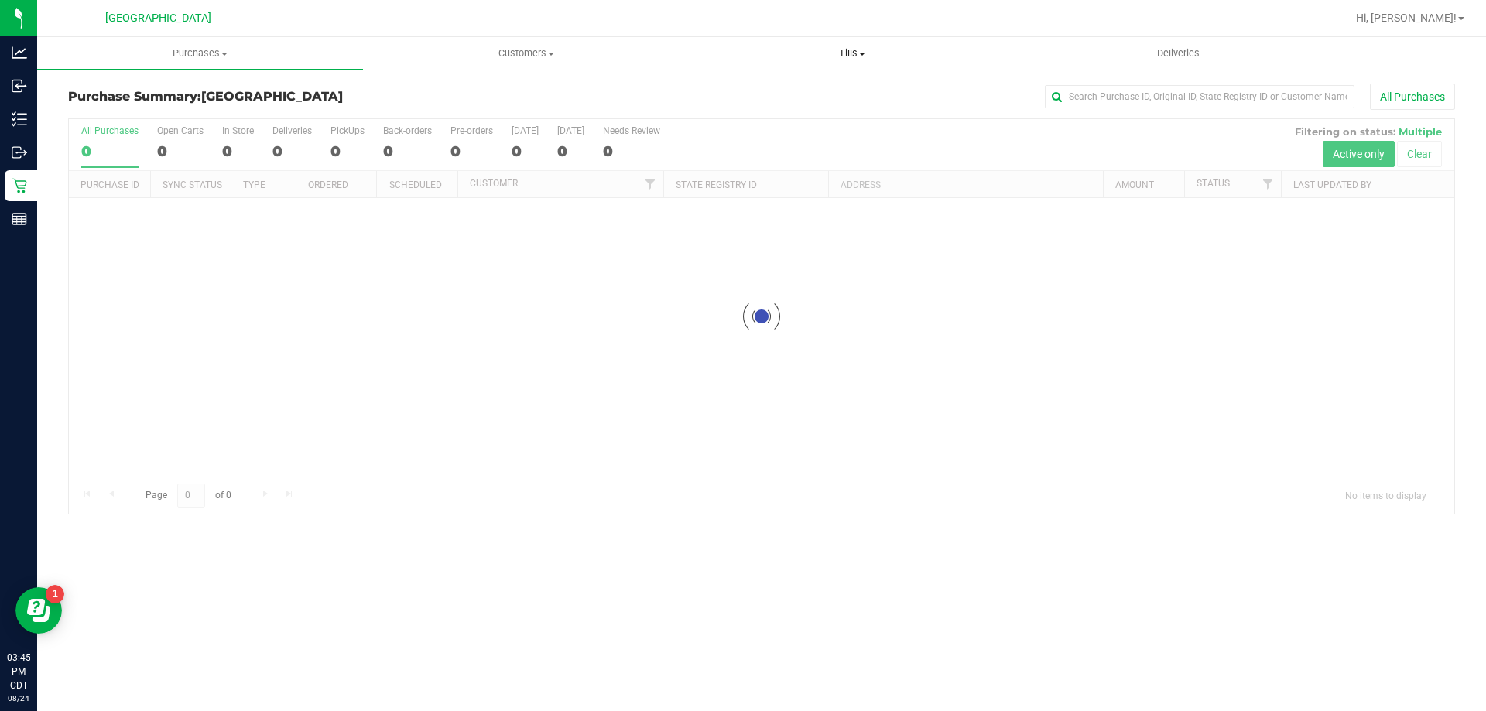
click at [859, 54] on span "Tills" at bounding box center [852, 53] width 324 height 14
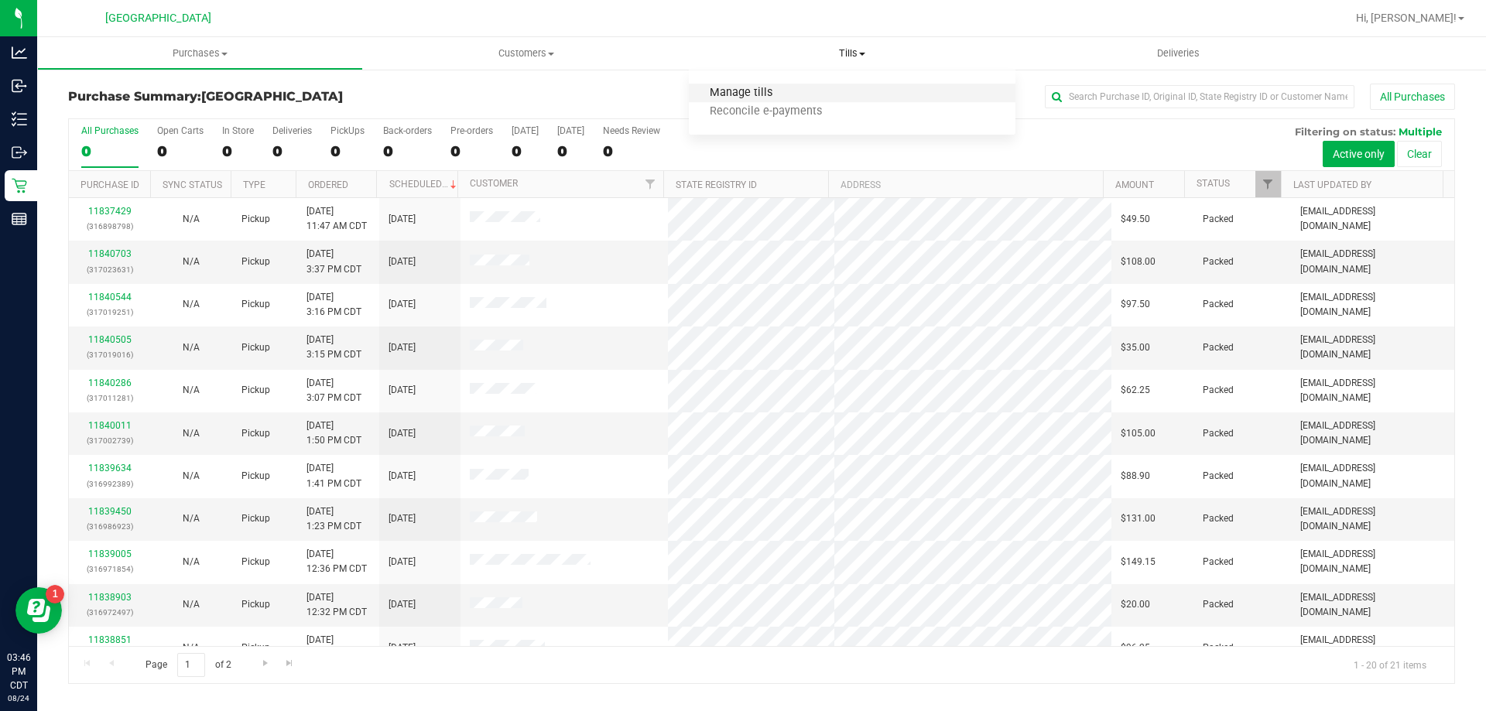
click at [734, 91] on span "Manage tills" at bounding box center [741, 93] width 104 height 13
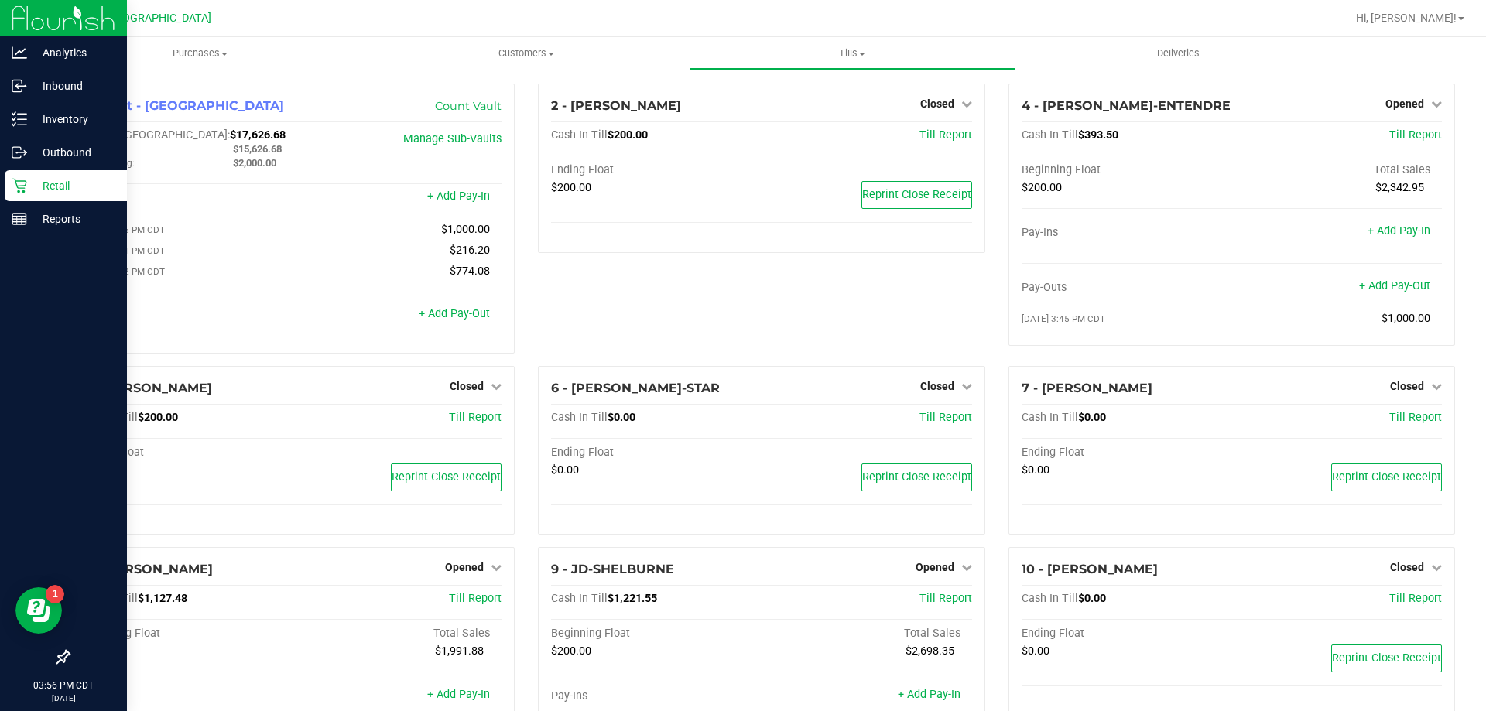
click at [69, 190] on p "Retail" at bounding box center [73, 185] width 93 height 19
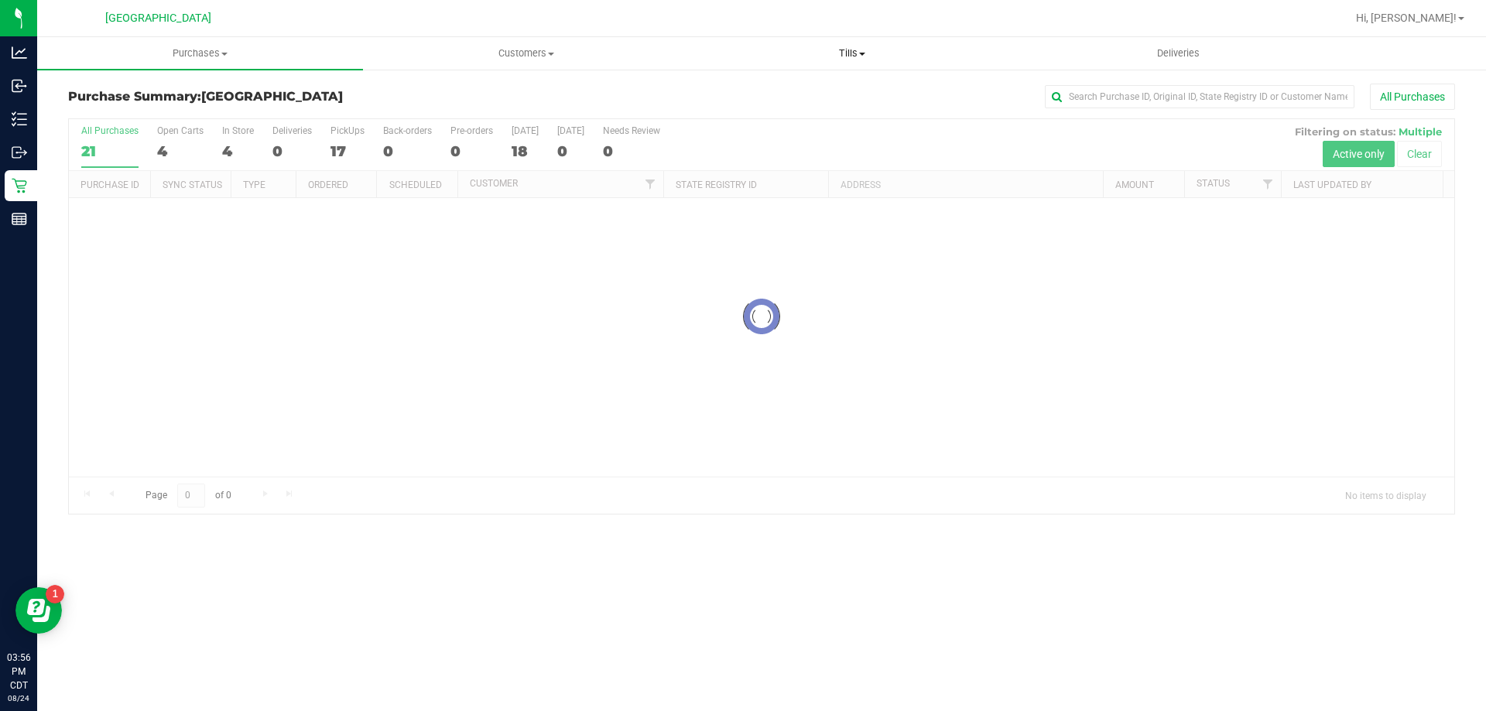
click at [838, 53] on span "Tills" at bounding box center [852, 53] width 324 height 14
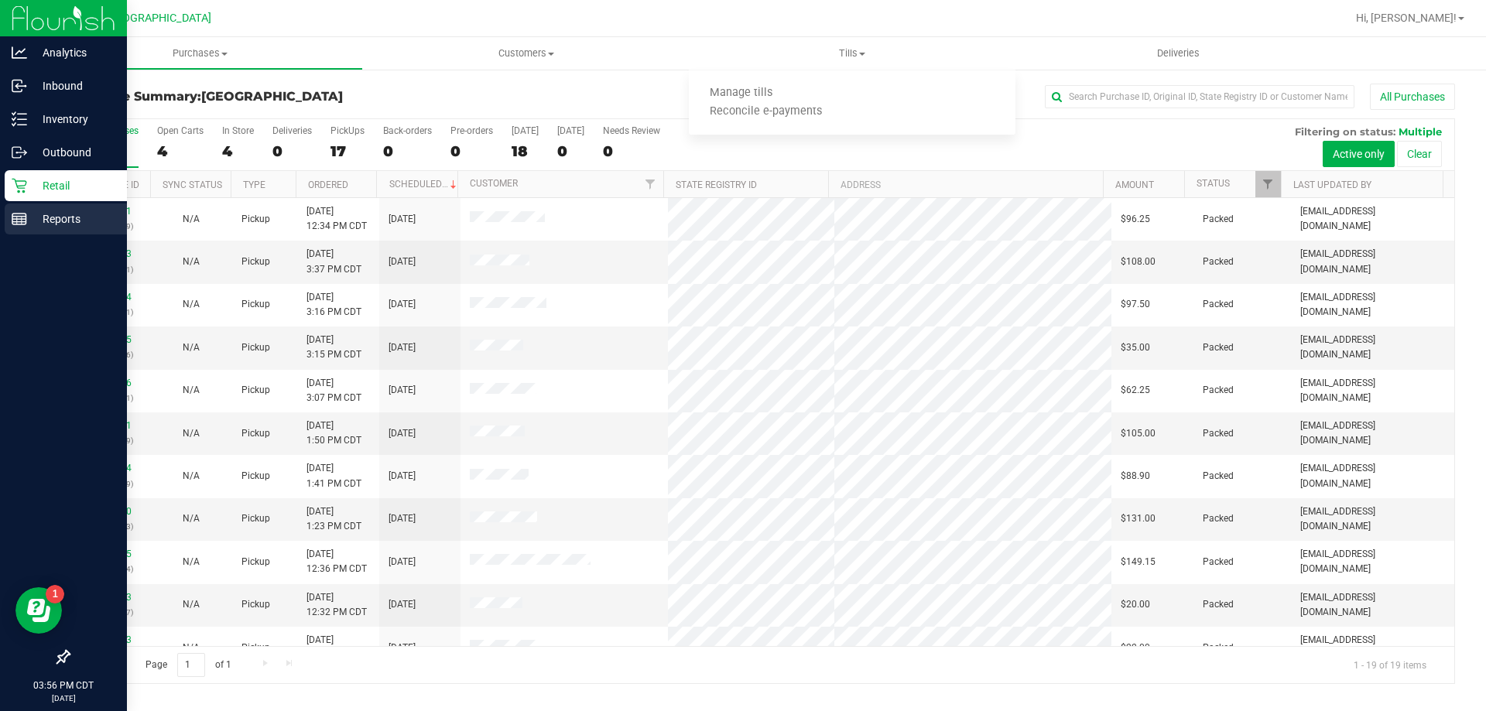
click at [68, 206] on div "Reports" at bounding box center [66, 219] width 122 height 31
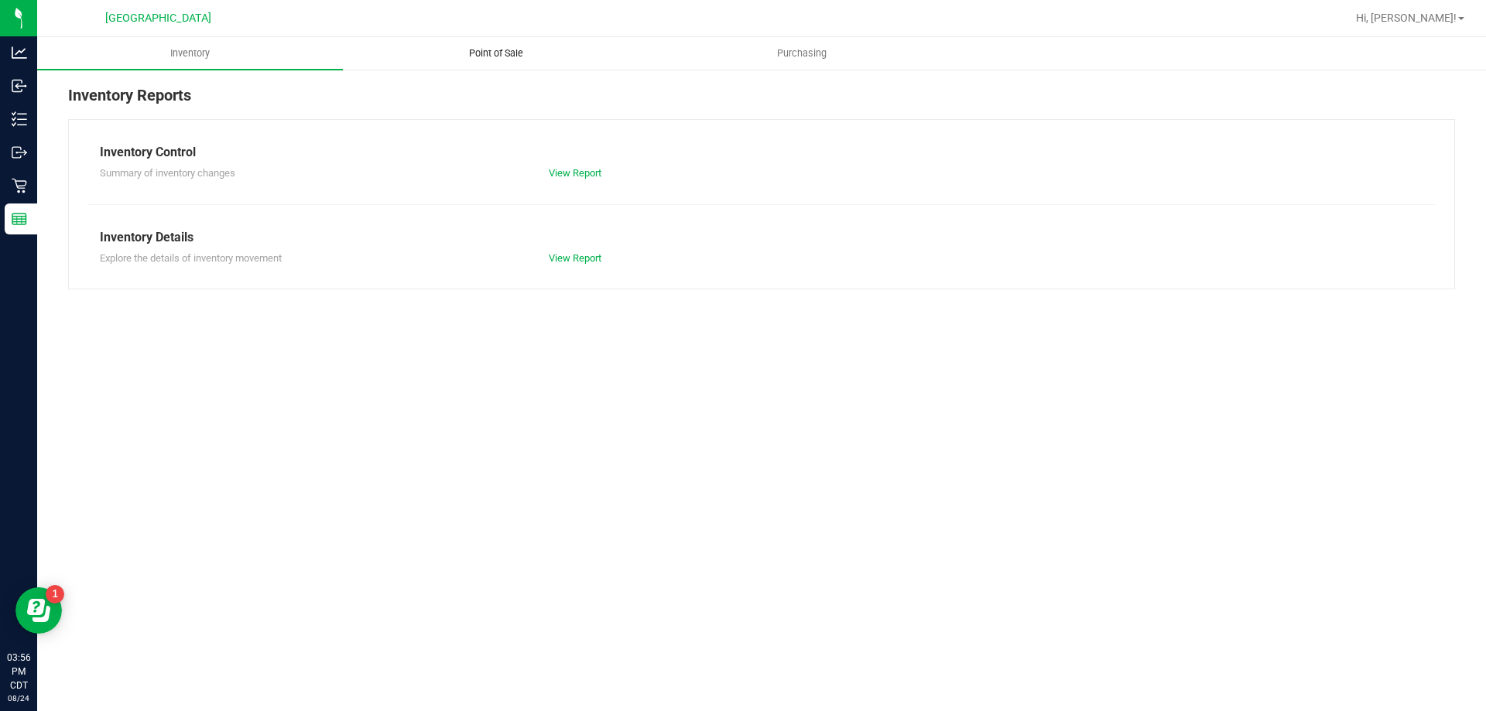
click at [498, 56] on span "Point of Sale" at bounding box center [496, 53] width 96 height 14
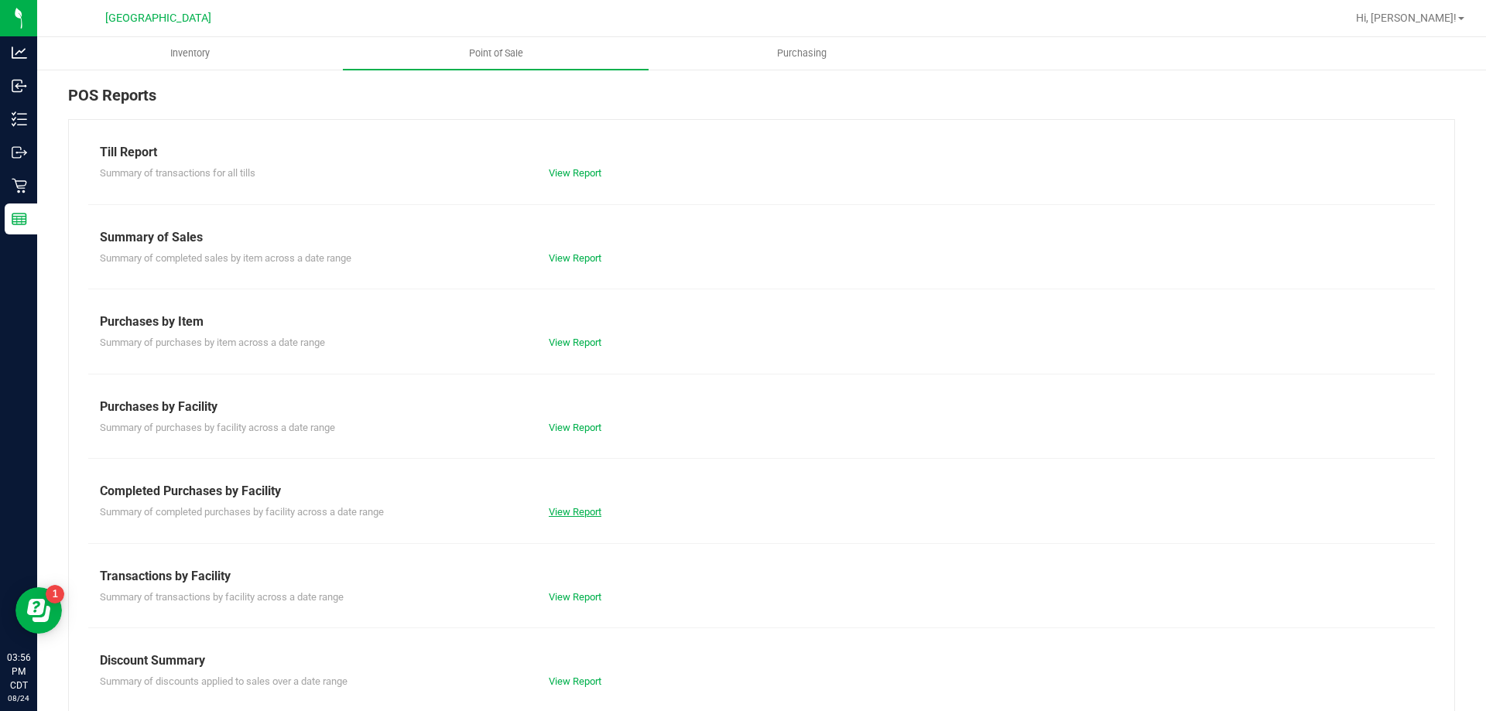
click at [567, 515] on link "View Report" at bounding box center [575, 512] width 53 height 12
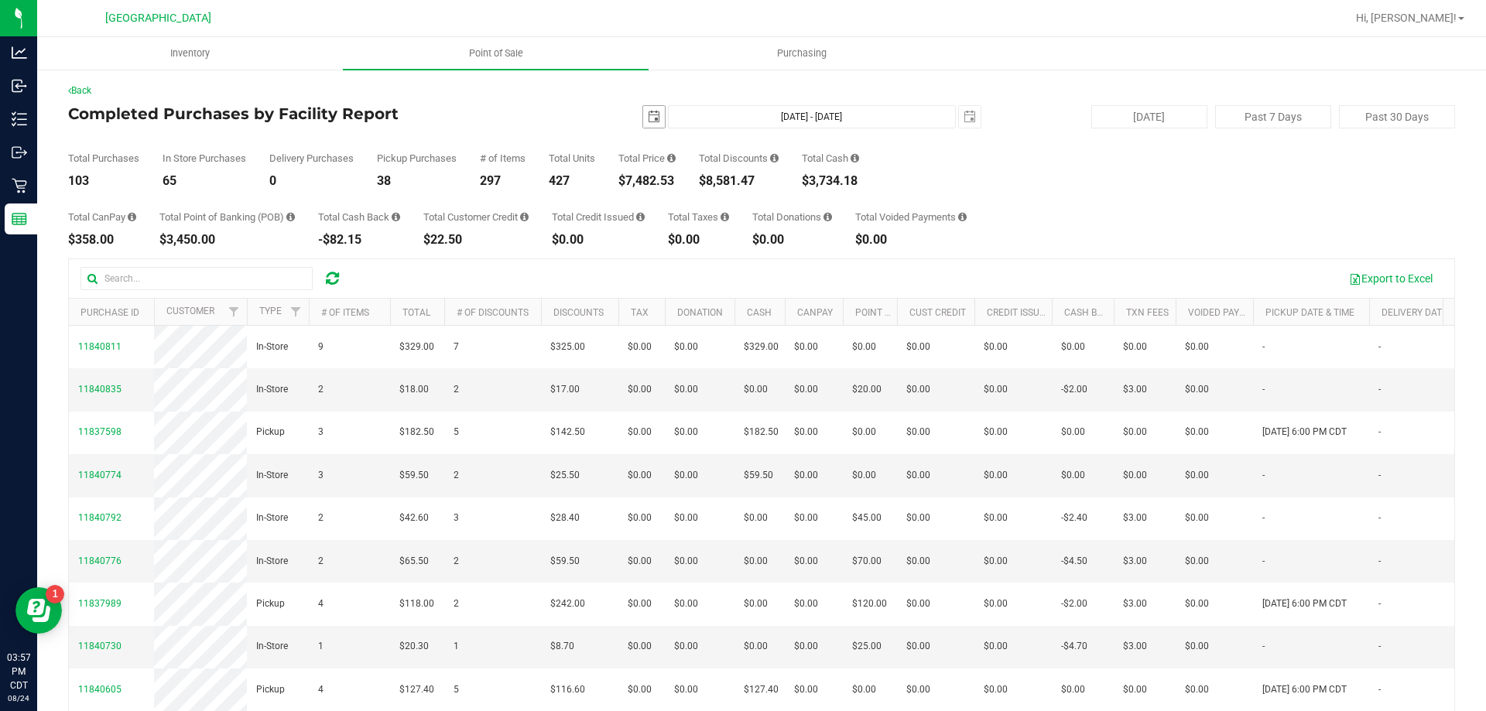
click at [648, 120] on span "select" at bounding box center [654, 117] width 12 height 12
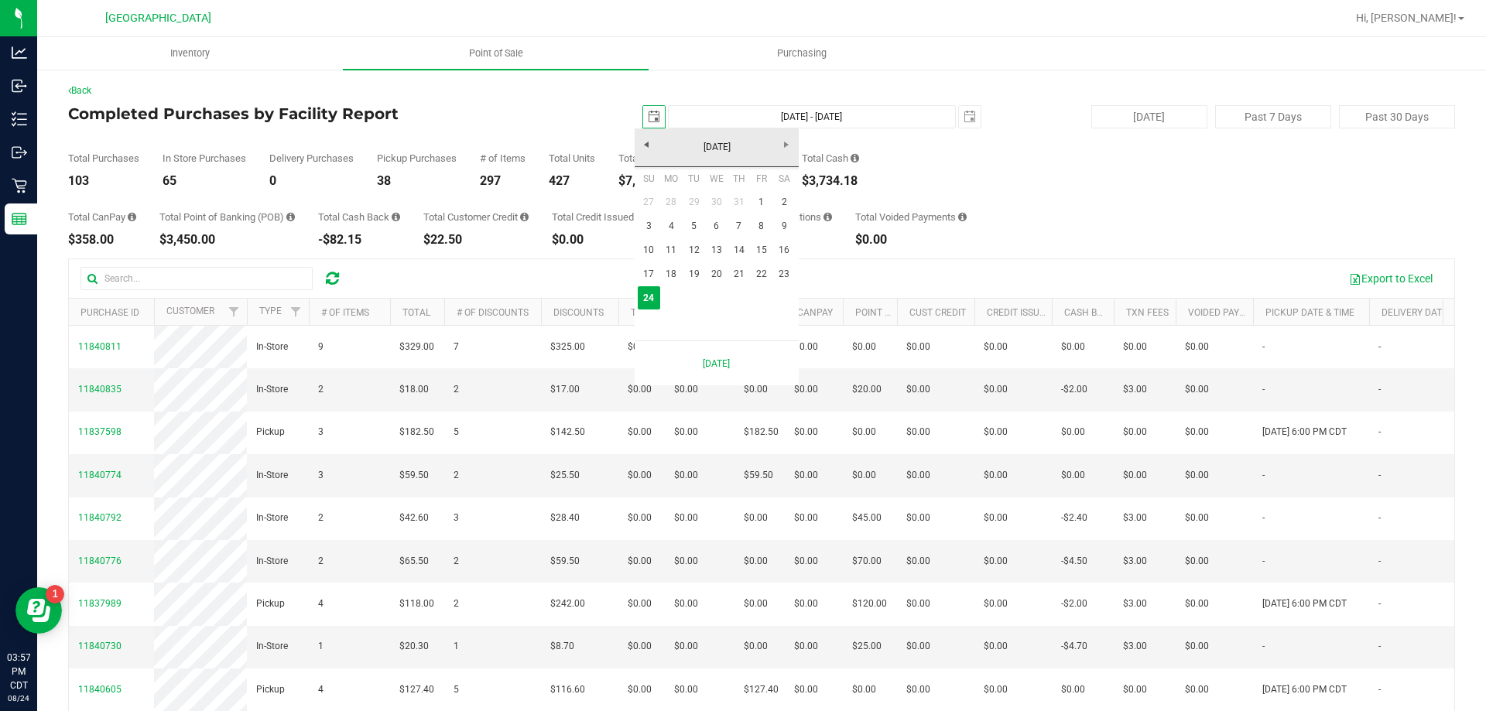
scroll to position [0, 39]
click at [755, 278] on link "22" at bounding box center [761, 274] width 22 height 24
type input "2025-08-22"
type input "Aug 22, 2025 - Aug 24, 2025"
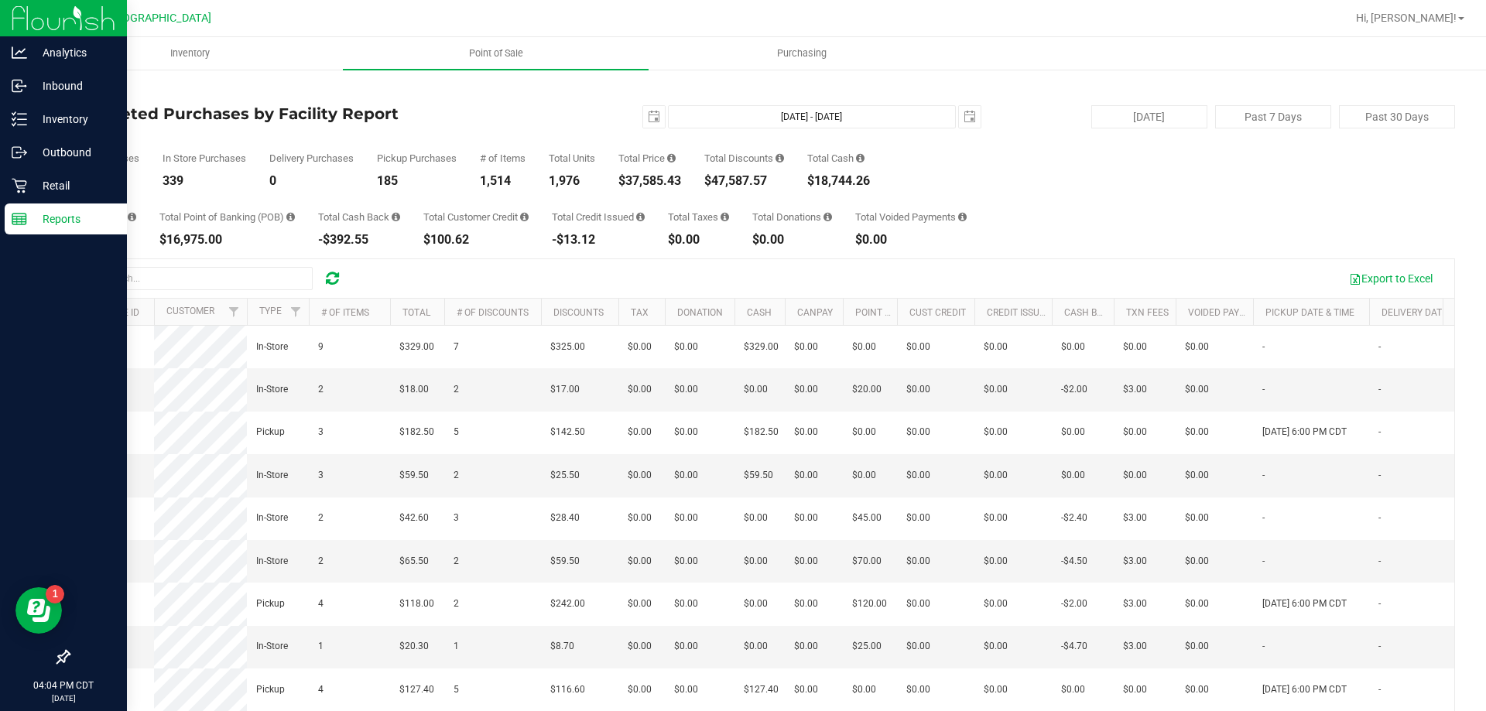
click at [36, 214] on p "Reports" at bounding box center [73, 219] width 93 height 19
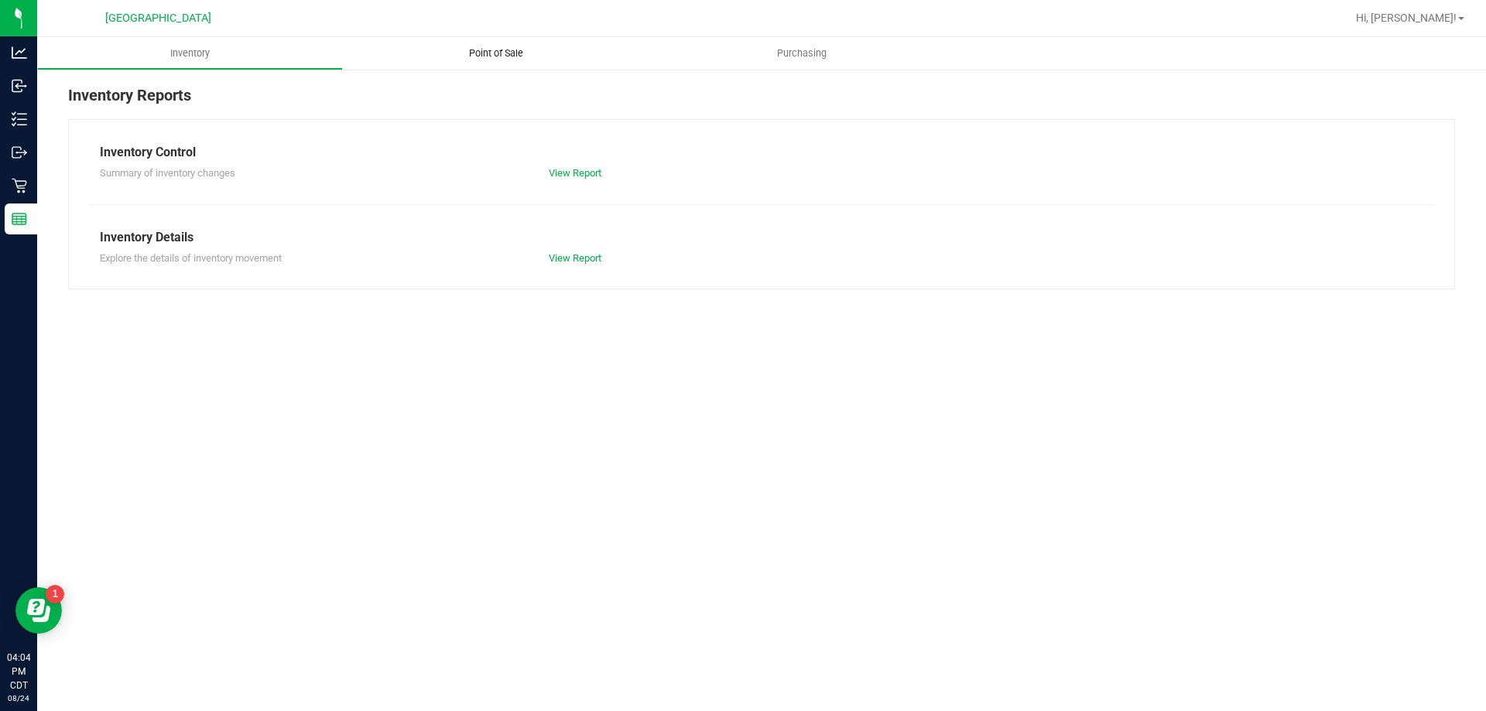
click at [464, 57] on span "Point of Sale" at bounding box center [496, 53] width 96 height 14
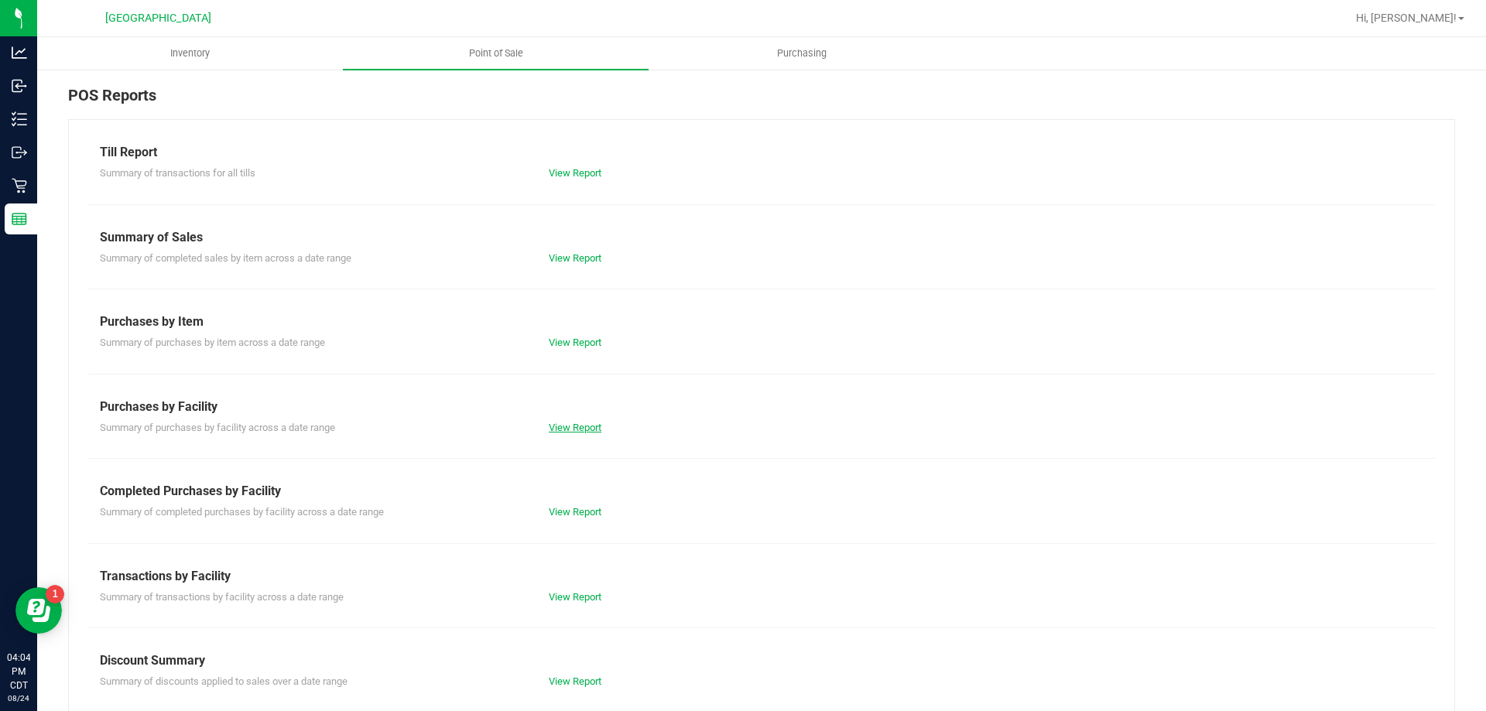
click at [574, 430] on link "View Report" at bounding box center [575, 428] width 53 height 12
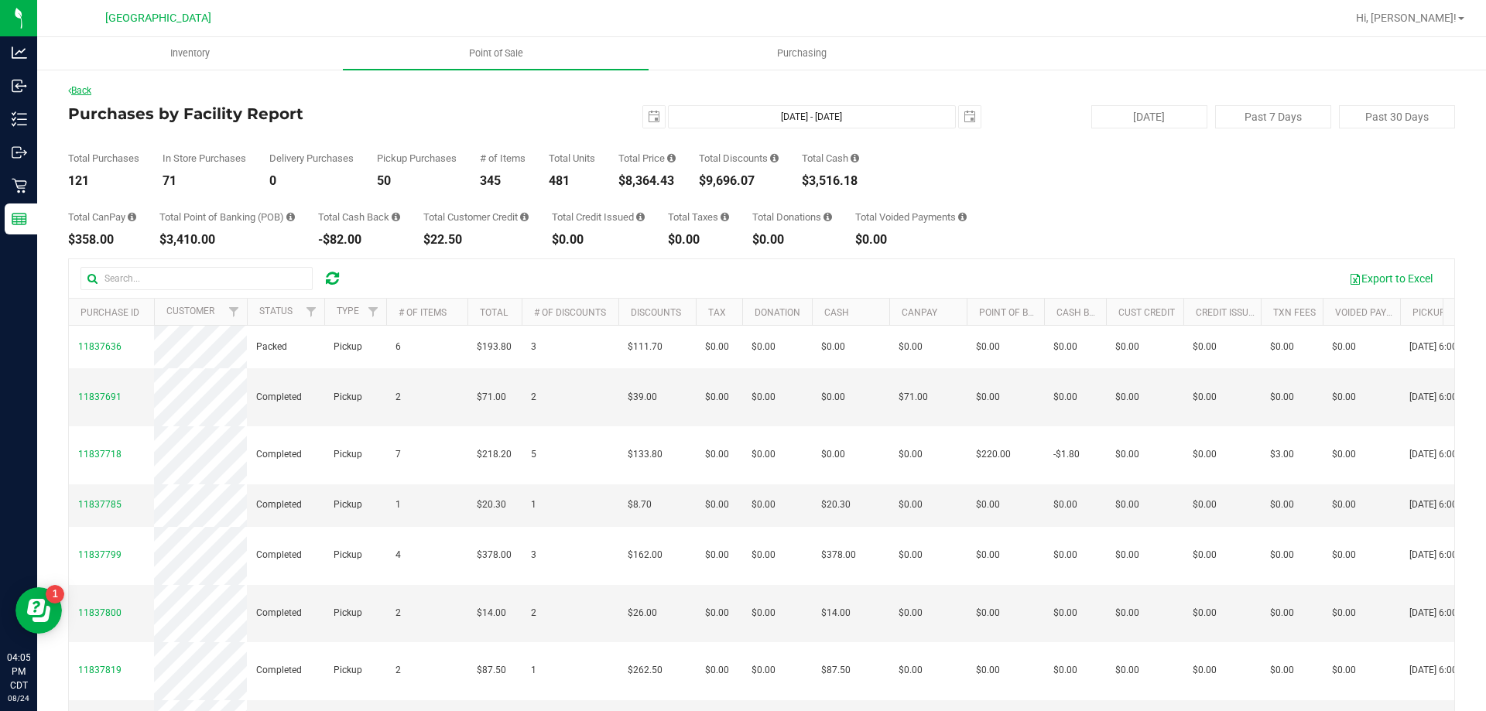
click at [81, 90] on link "Back" at bounding box center [79, 90] width 23 height 11
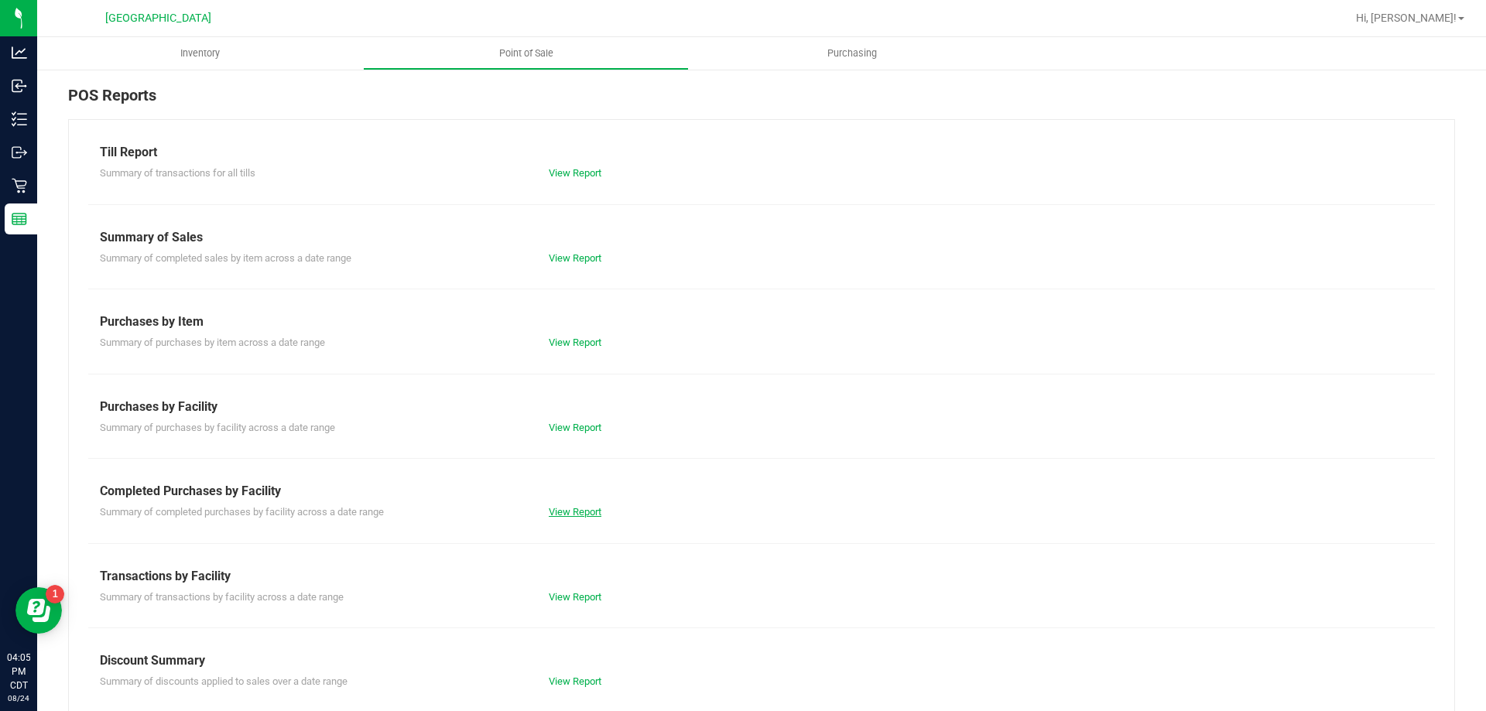
click at [572, 512] on link "View Report" at bounding box center [575, 512] width 53 height 12
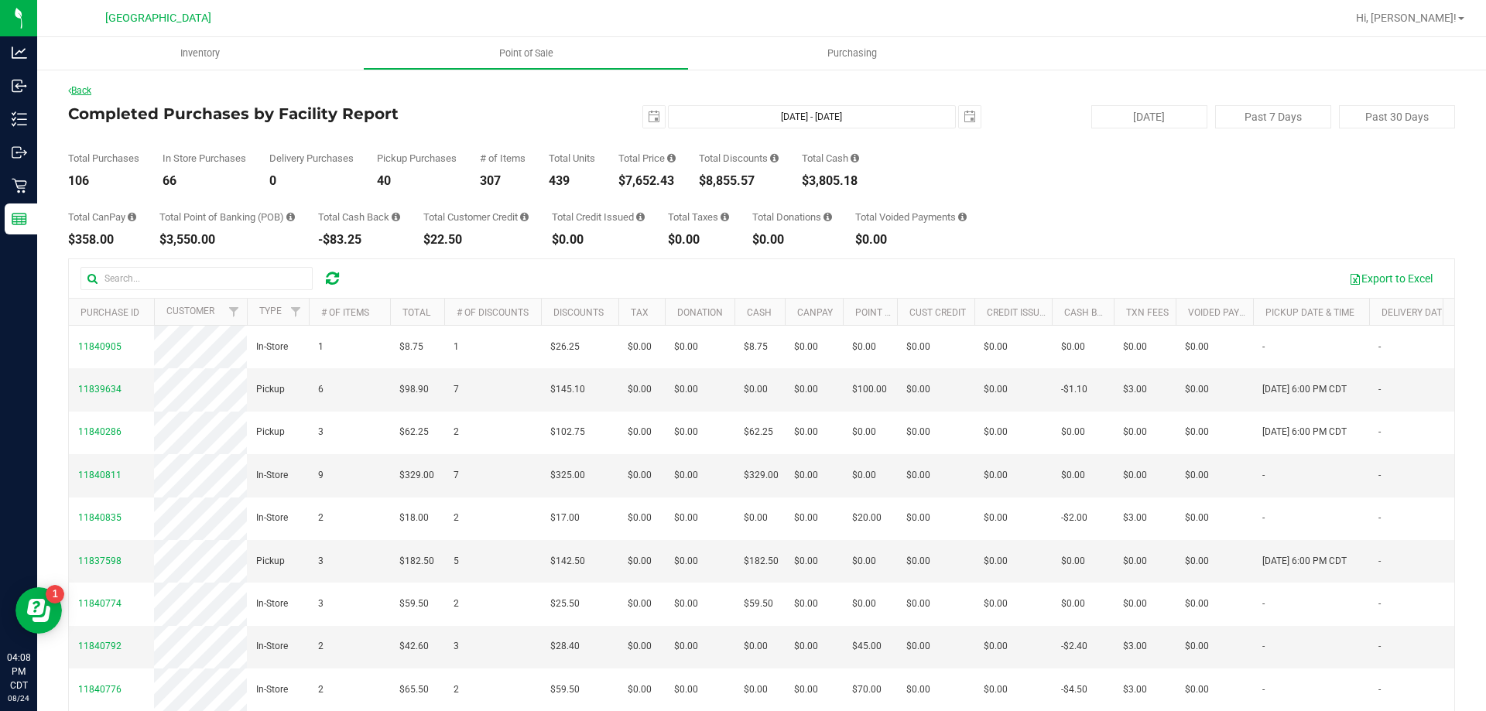
click at [91, 87] on link "Back" at bounding box center [79, 90] width 23 height 11
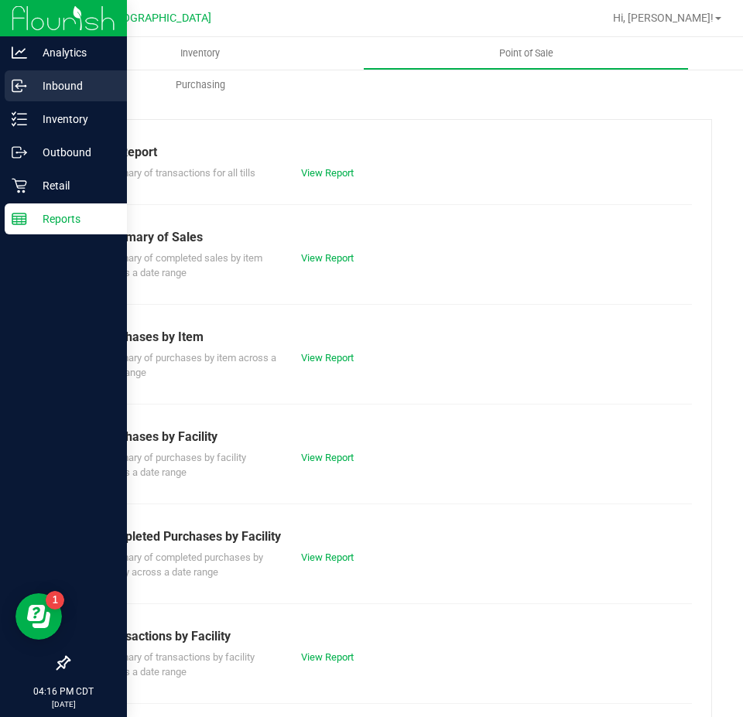
click at [54, 82] on p "Inbound" at bounding box center [73, 86] width 93 height 19
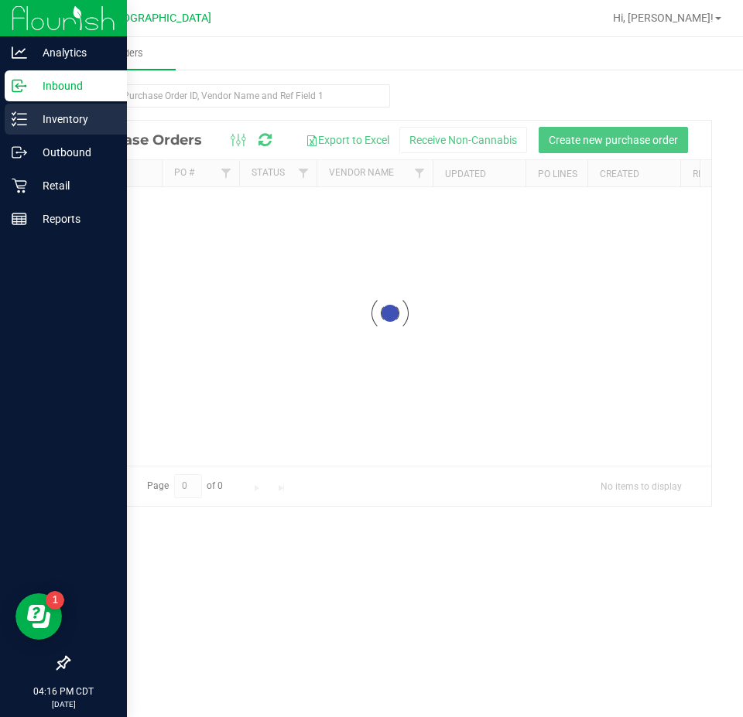
click at [56, 118] on p "Inventory" at bounding box center [73, 119] width 93 height 19
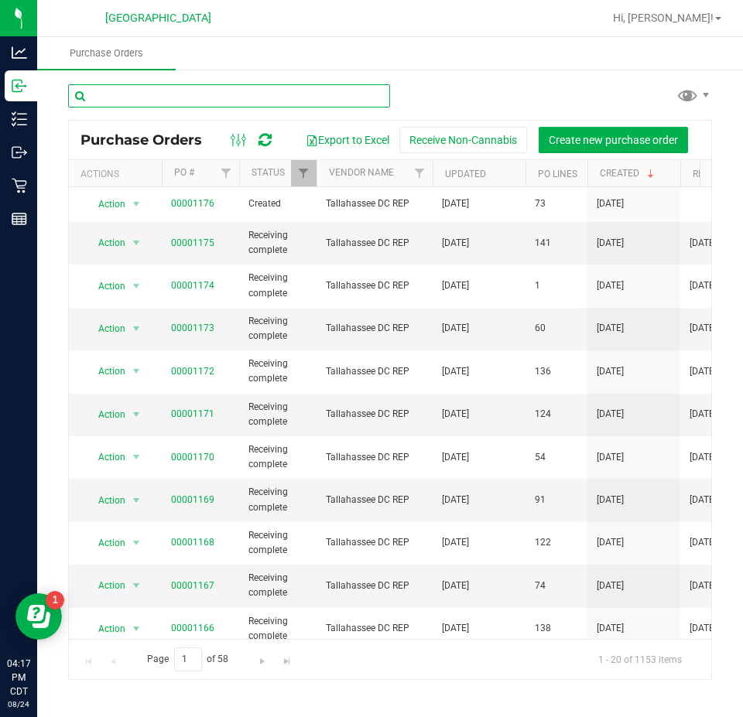
click at [118, 96] on input "text" at bounding box center [229, 95] width 322 height 23
paste input "2691063781745996"
type input "2691063781745996"
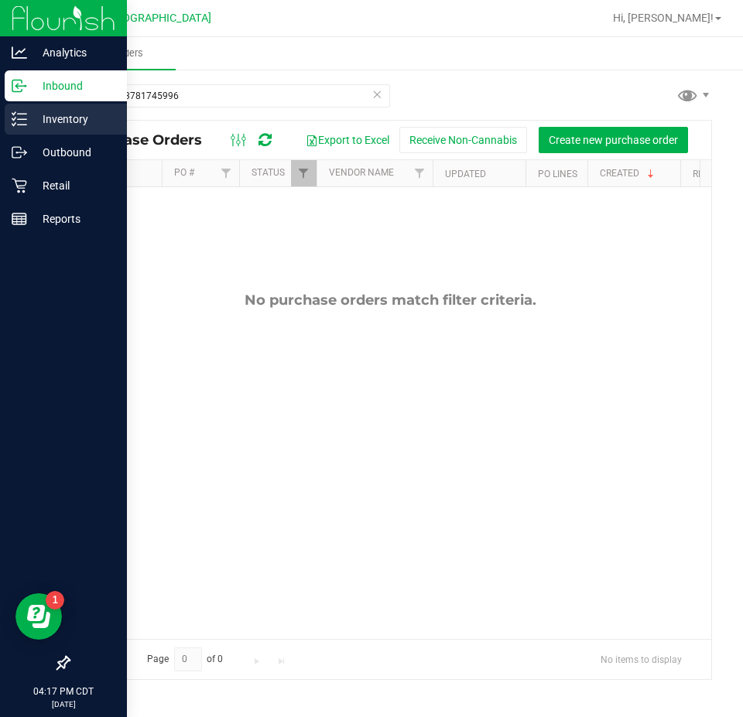
click at [29, 126] on p "Inventory" at bounding box center [73, 119] width 93 height 19
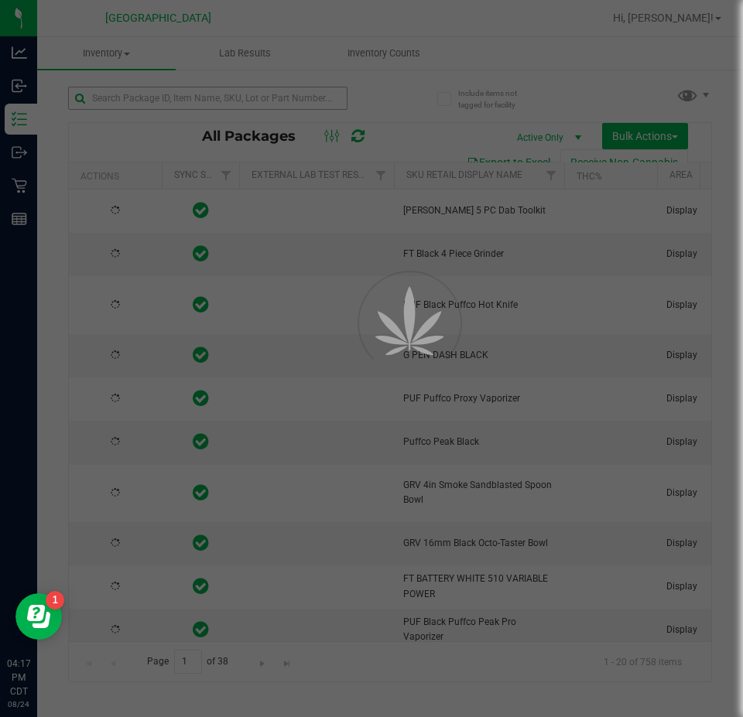
click at [239, 98] on div at bounding box center [371, 358] width 743 height 717
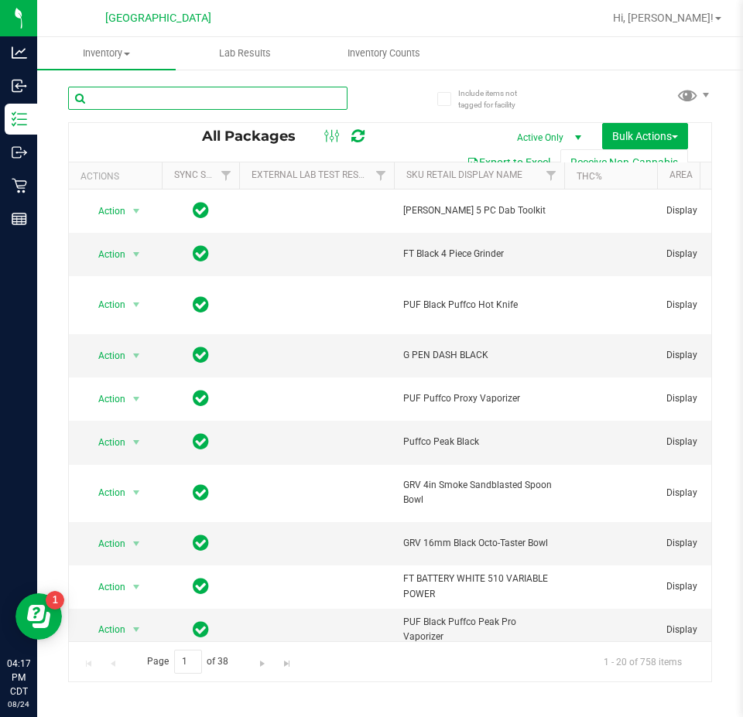
click at [239, 98] on input "text" at bounding box center [207, 98] width 279 height 23
paste input "2691063781745996"
type input "2691063781745996"
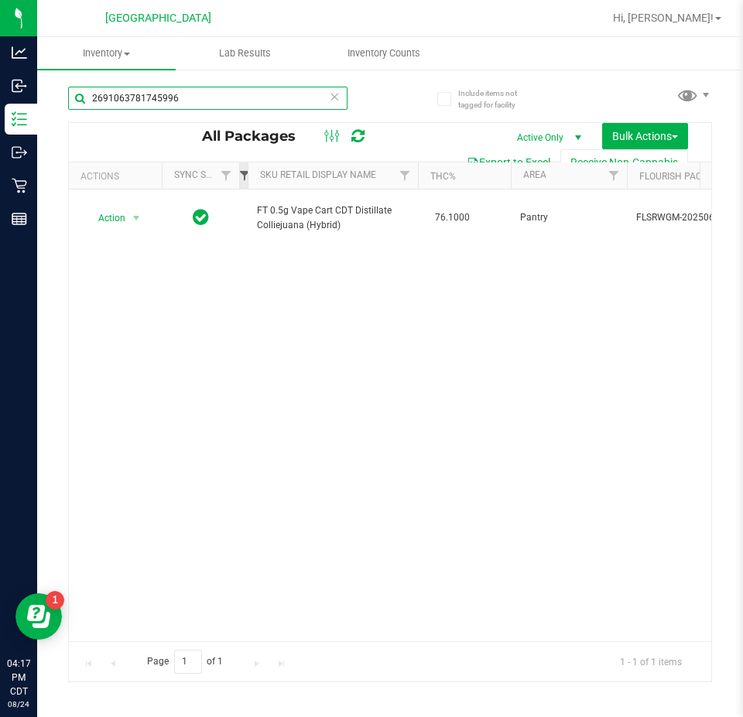
drag, startPoint x: 395, startPoint y: 174, endPoint x: 240, endPoint y: 172, distance: 154.8
click at [240, 172] on div "Actions Sync Status External Lab Test Result Sku Retail Display Name THC% Area …" at bounding box center [385, 176] width 632 height 26
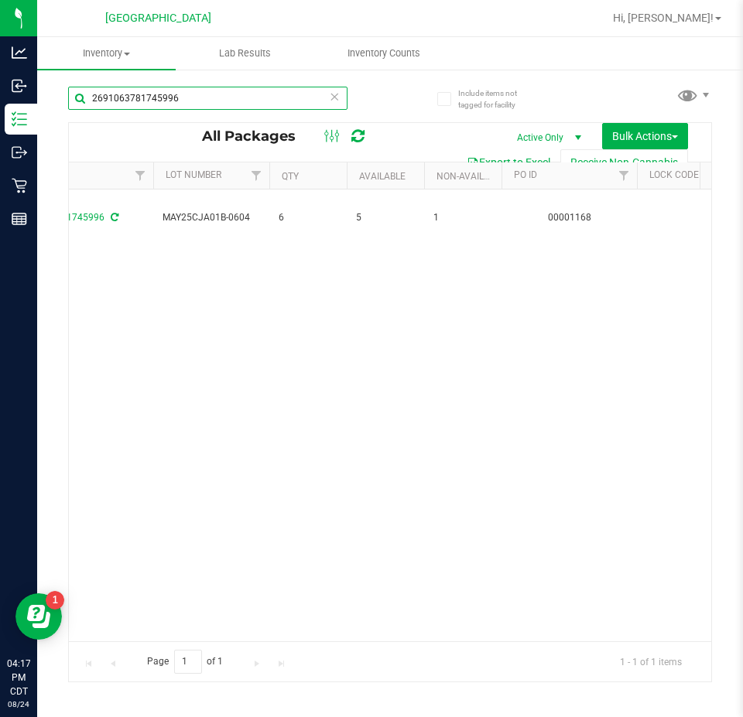
scroll to position [0, 830]
drag, startPoint x: 246, startPoint y: 107, endPoint x: -218, endPoint y: 106, distance: 464.3
click at [0, 106] on html "Analytics Inbound Inventory Outbound Retail Reports 04:17 PM CDT 08/24/2025 08/…" at bounding box center [371, 358] width 743 height 717
paste input "7547536755792462"
type input "7547536755792462"
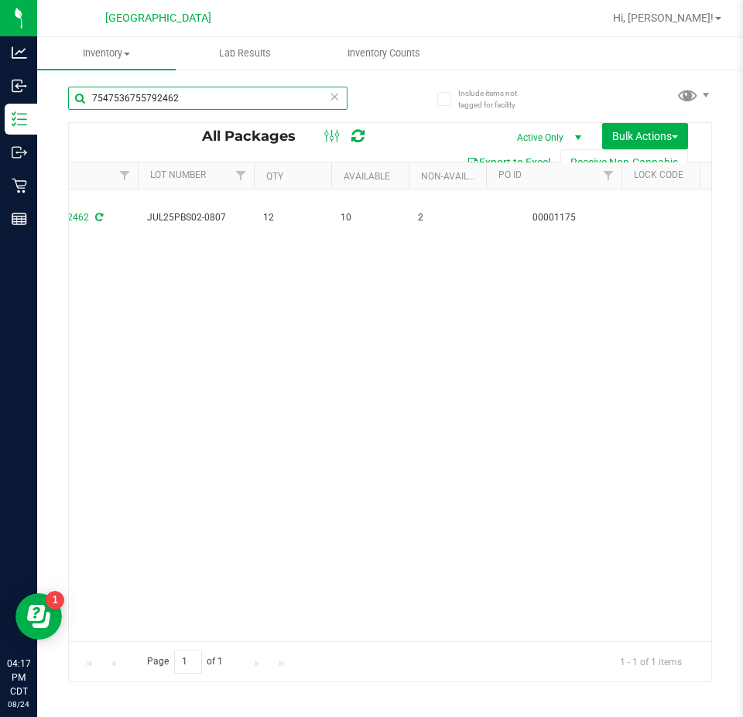
drag, startPoint x: 188, startPoint y: 107, endPoint x: -84, endPoint y: 70, distance: 274.1
click at [0, 70] on html "Analytics Inbound Inventory Outbound Retail Reports 04:17 PM CDT 08/24/2025 08/…" at bounding box center [371, 358] width 743 height 717
paste input "3707774178750677"
type input "3707774178750677"
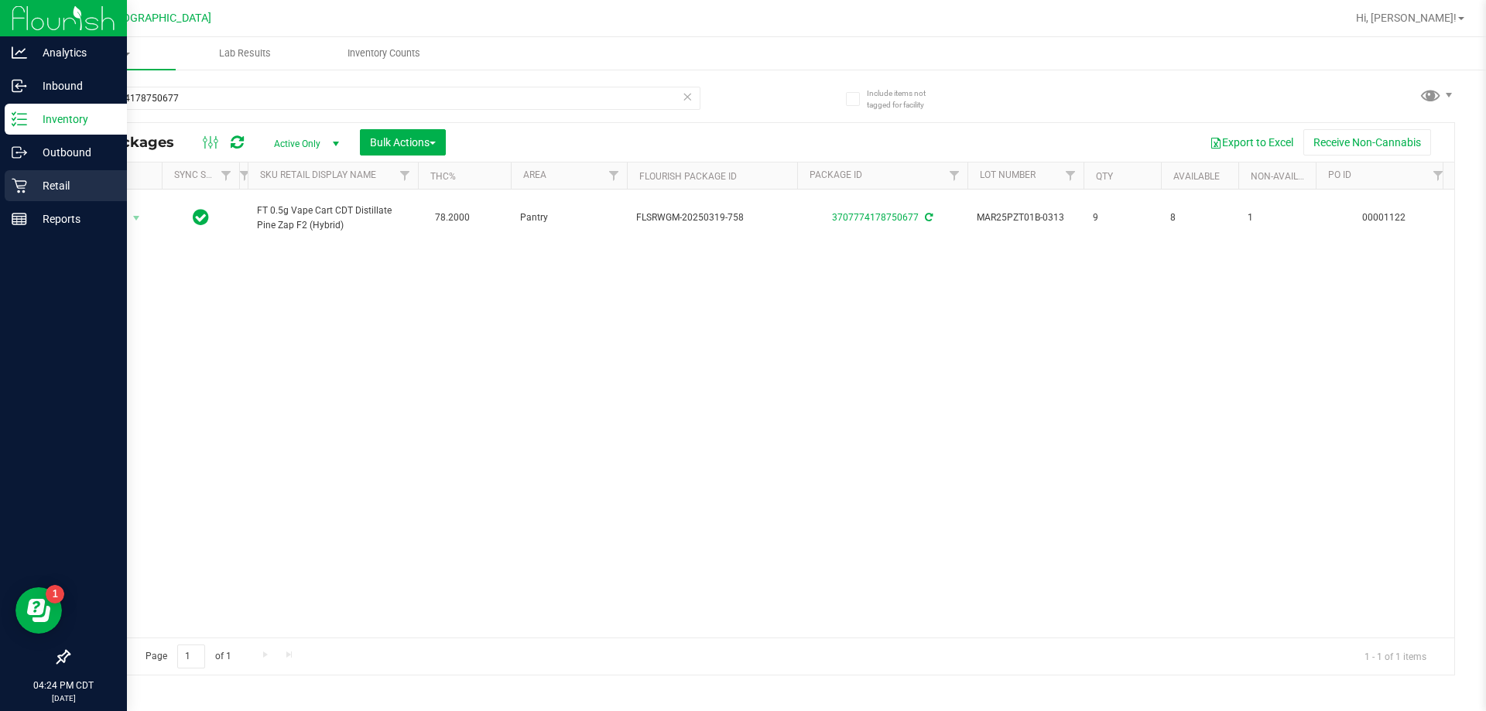
click at [30, 191] on p "Retail" at bounding box center [73, 185] width 93 height 19
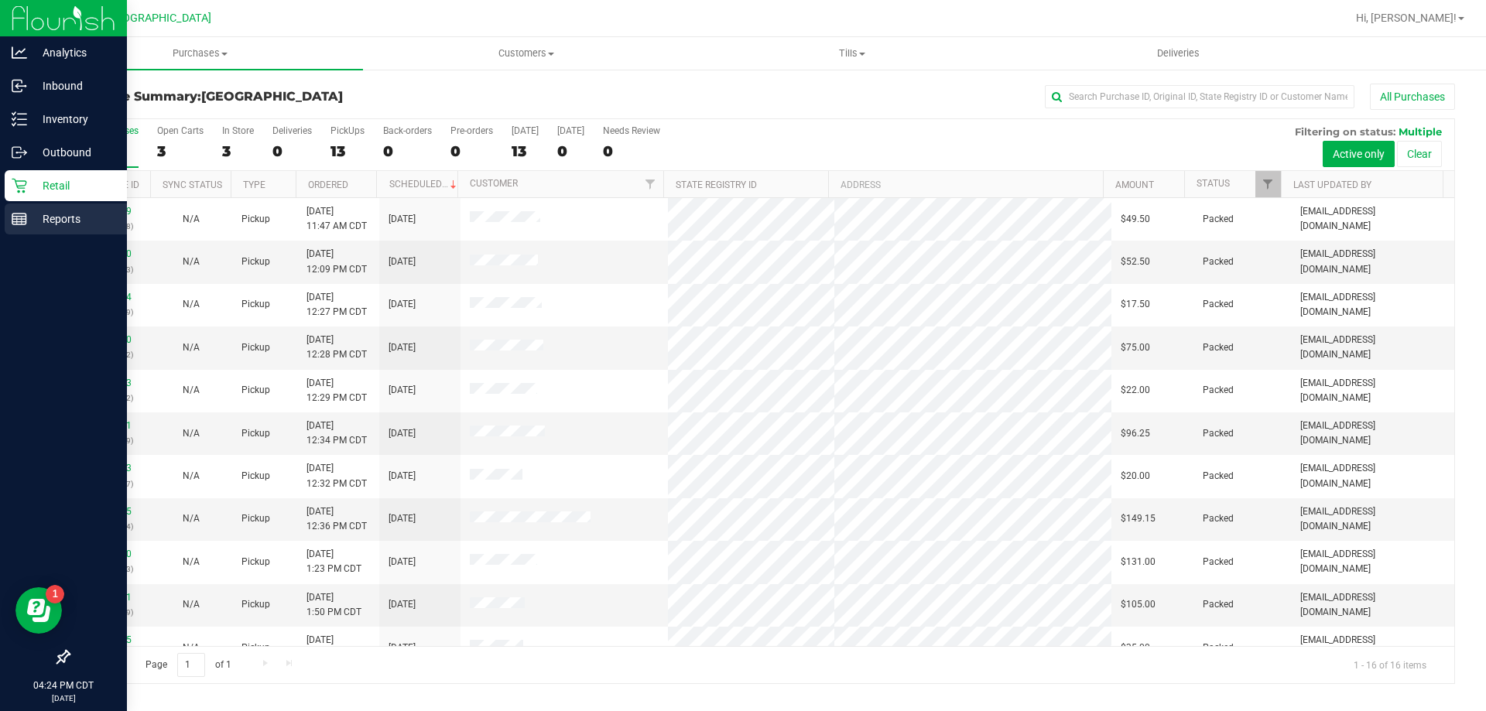
click at [26, 225] on icon at bounding box center [19, 218] width 15 height 15
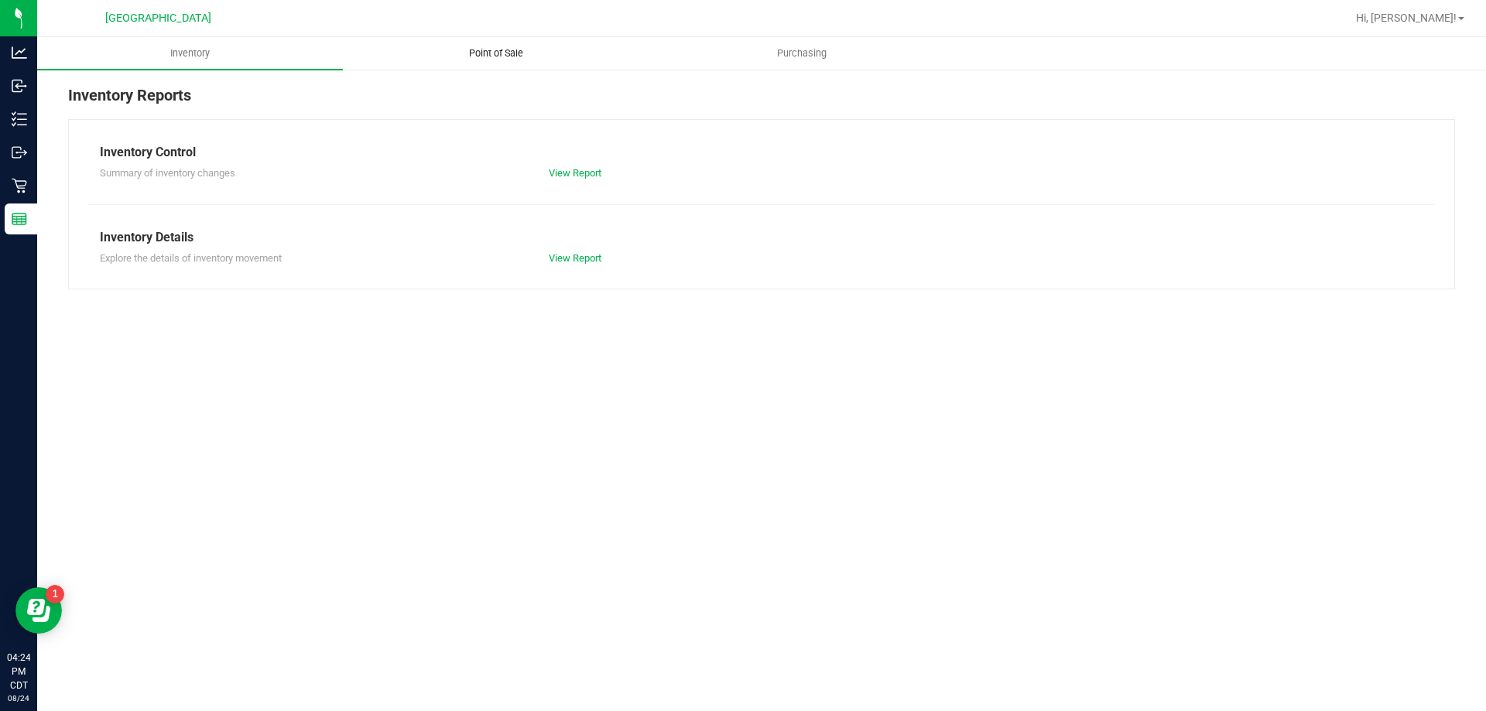
click at [484, 45] on uib-tab-heading "Point of Sale" at bounding box center [496, 53] width 304 height 31
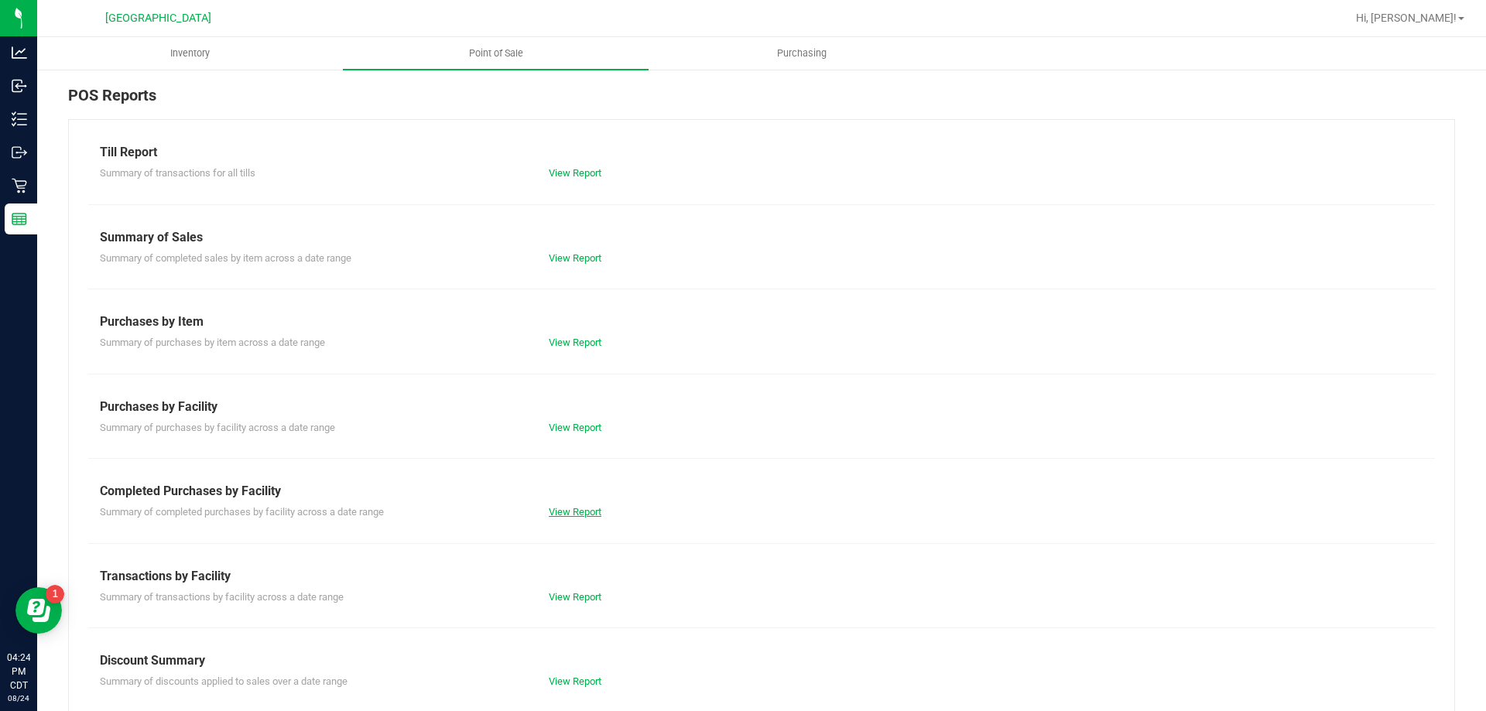
click at [556, 511] on link "View Report" at bounding box center [575, 512] width 53 height 12
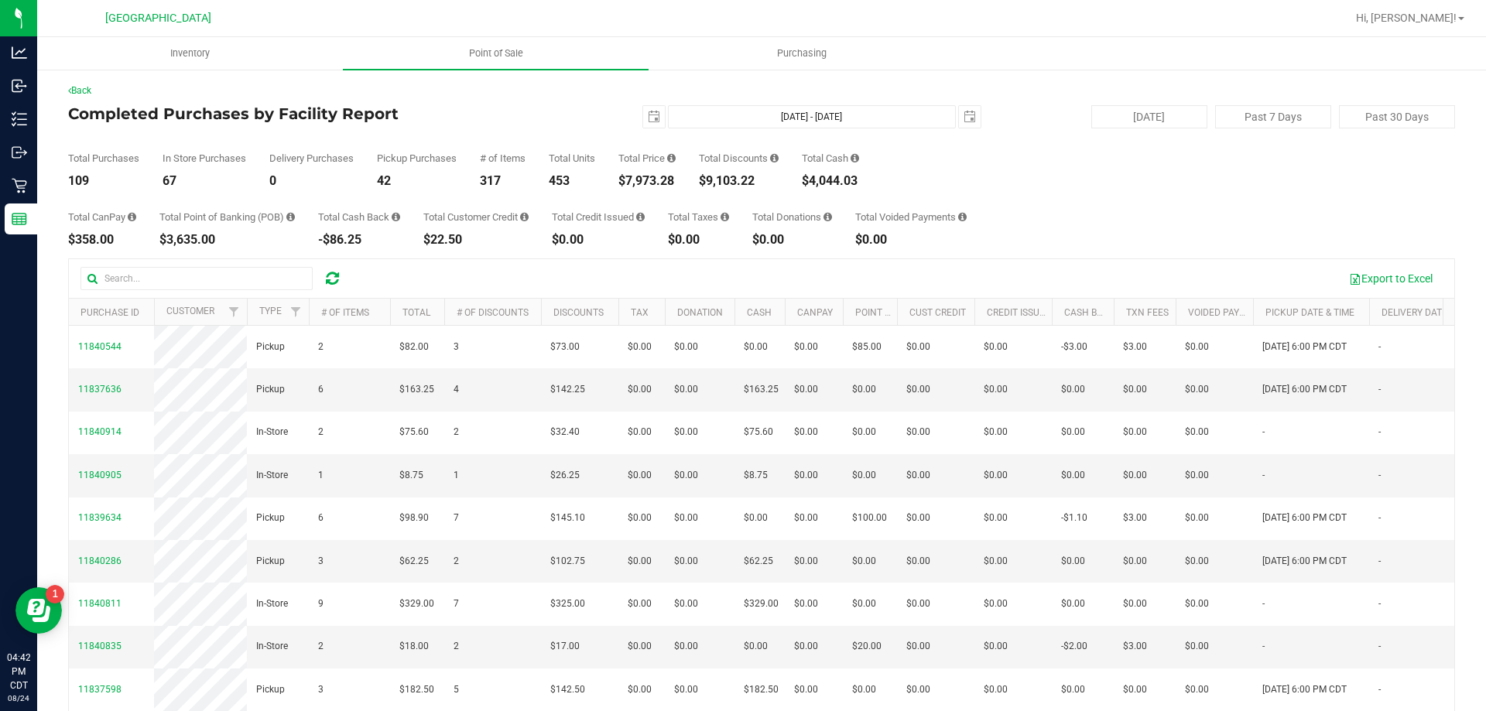
click at [38, 118] on div "Back Completed Purchases by Facility Report 2025-08-24 Aug 24, 2025 - Aug 24, 2…" at bounding box center [761, 447] width 1449 height 759
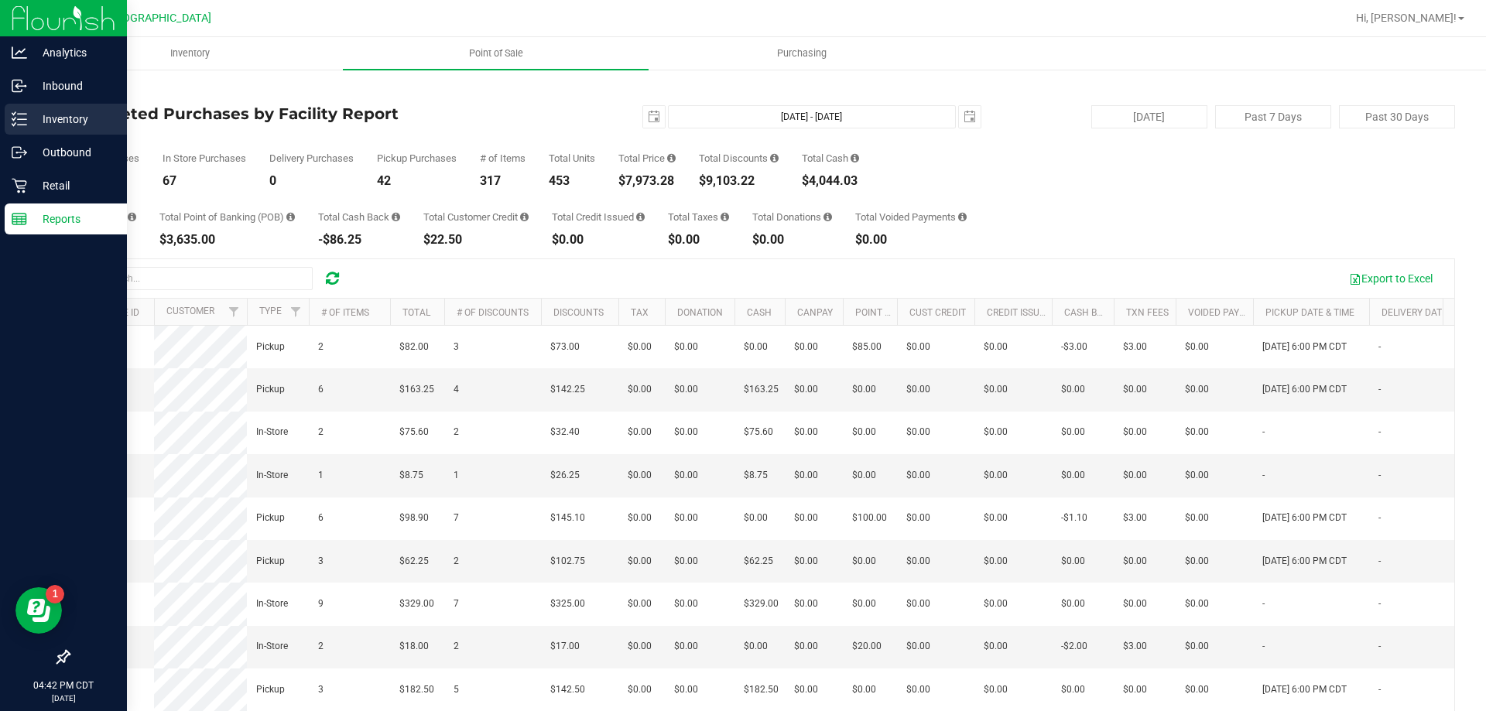
click at [33, 118] on p "Inventory" at bounding box center [73, 119] width 93 height 19
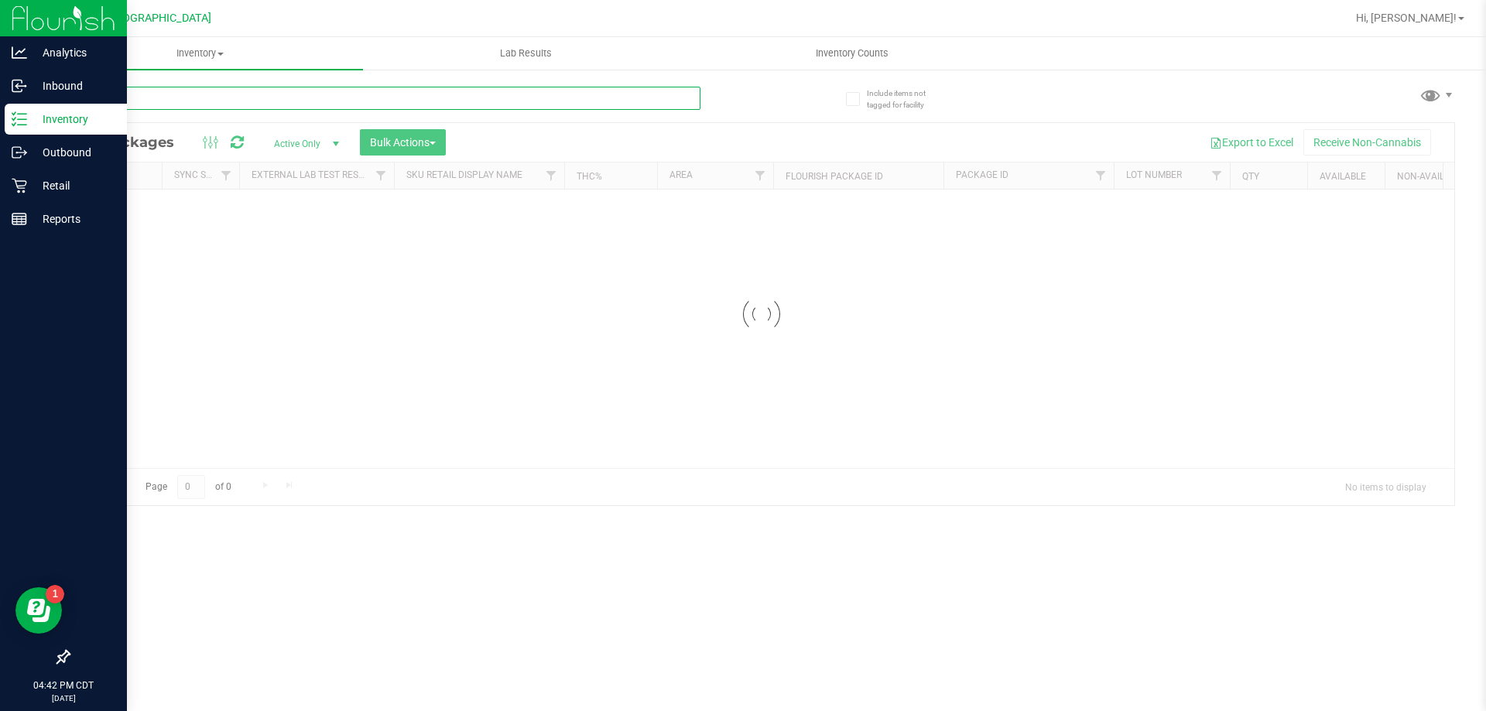
click at [246, 95] on input "text" at bounding box center [384, 98] width 632 height 23
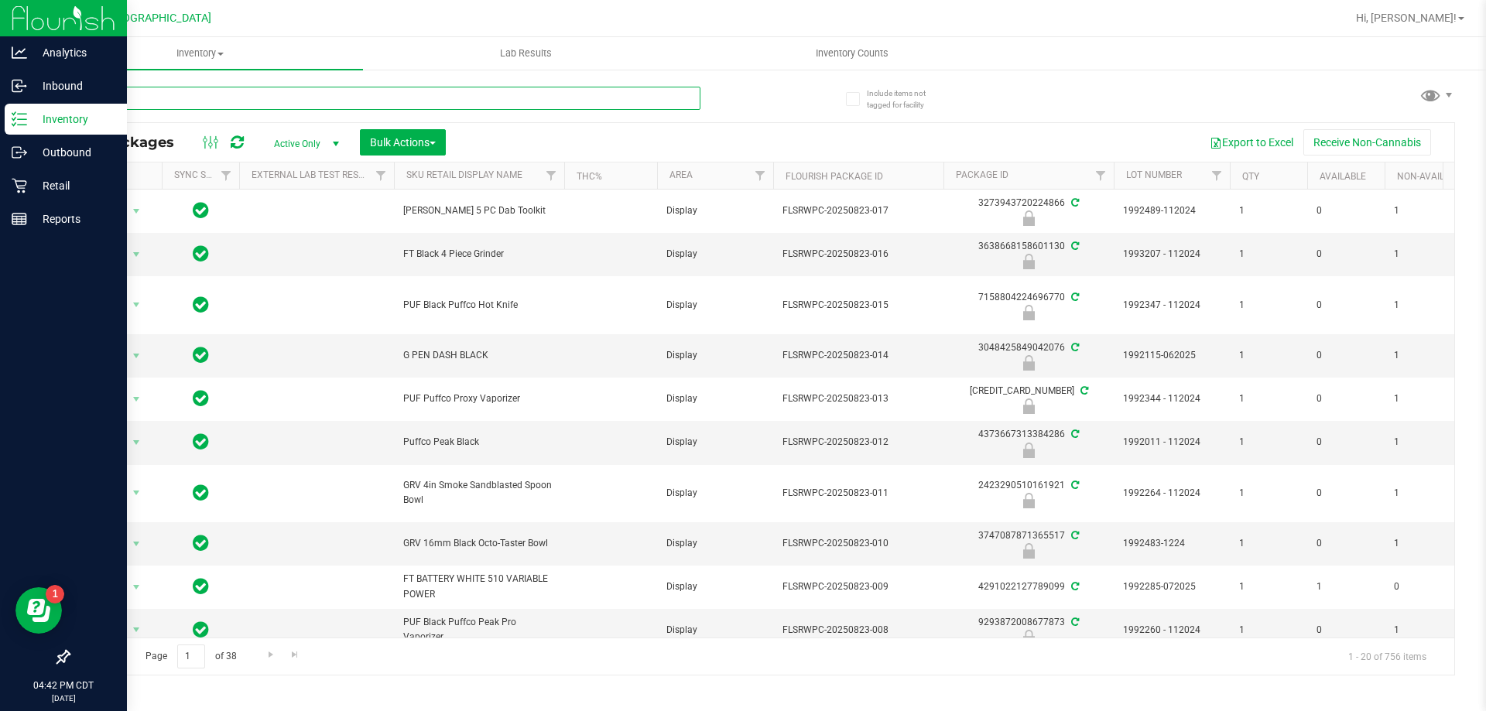
type input "sbj"
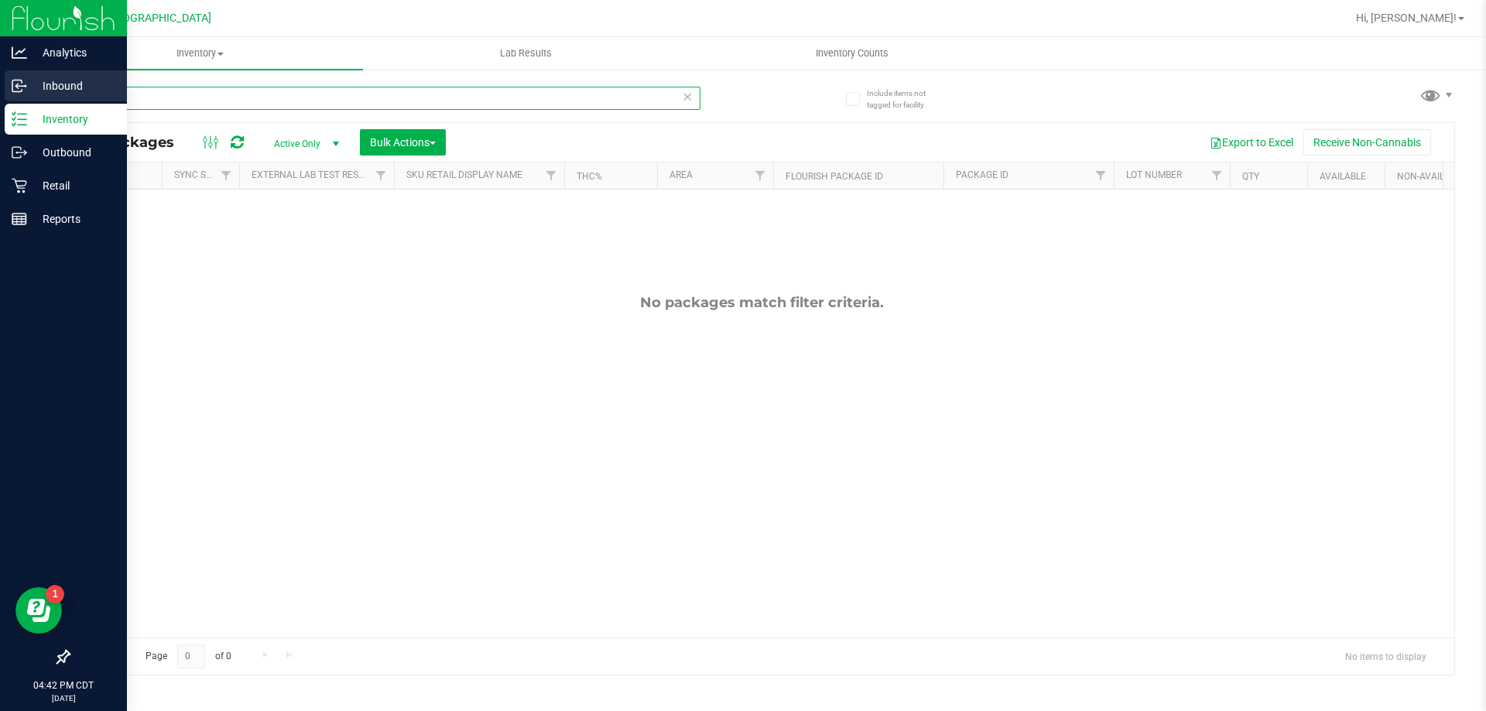
drag, startPoint x: 156, startPoint y: 101, endPoint x: 26, endPoint y: 100, distance: 130.8
click at [26, 100] on div "Analytics Inbound Inventory Outbound Retail Reports 04:42 PM CDT 08/24/2025 08/…" at bounding box center [743, 355] width 1486 height 711
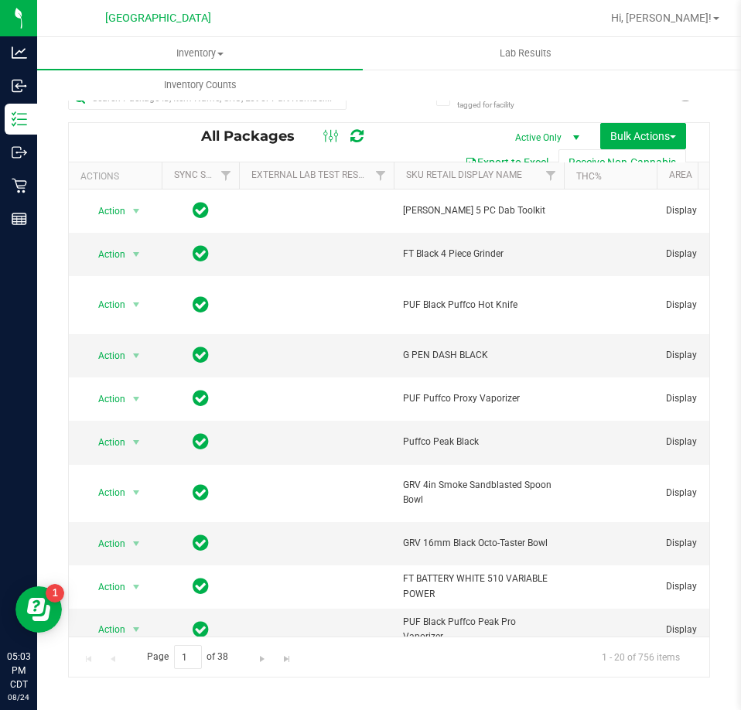
drag, startPoint x: 107, startPoint y: 146, endPoint x: 43, endPoint y: 141, distance: 63.7
click at [107, 146] on div "All Packages Active Only Active Only Lab Samples Locked All External Internal B…" at bounding box center [389, 142] width 641 height 39
click at [165, 99] on uib-tab-heading "Inventory Counts" at bounding box center [200, 85] width 324 height 31
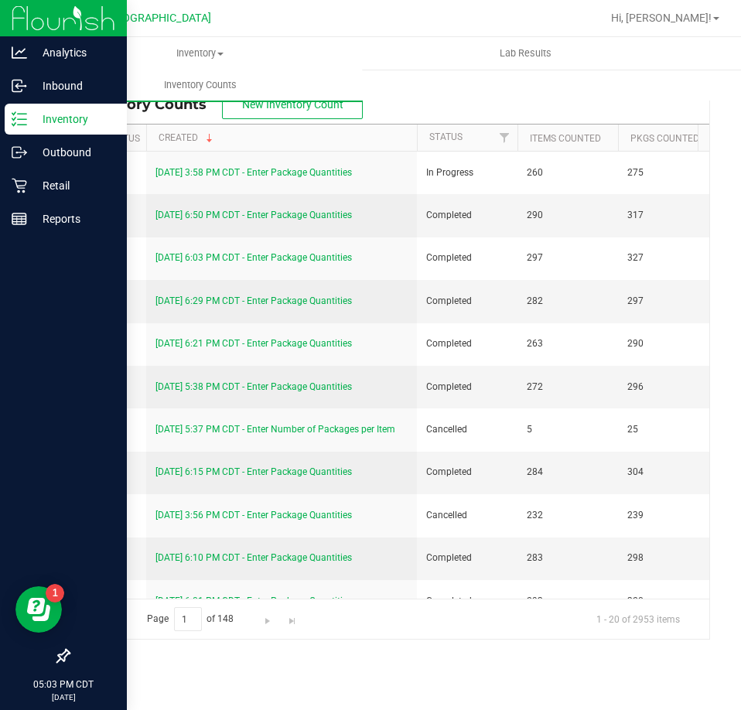
click at [37, 122] on p "Inventory" at bounding box center [73, 119] width 93 height 19
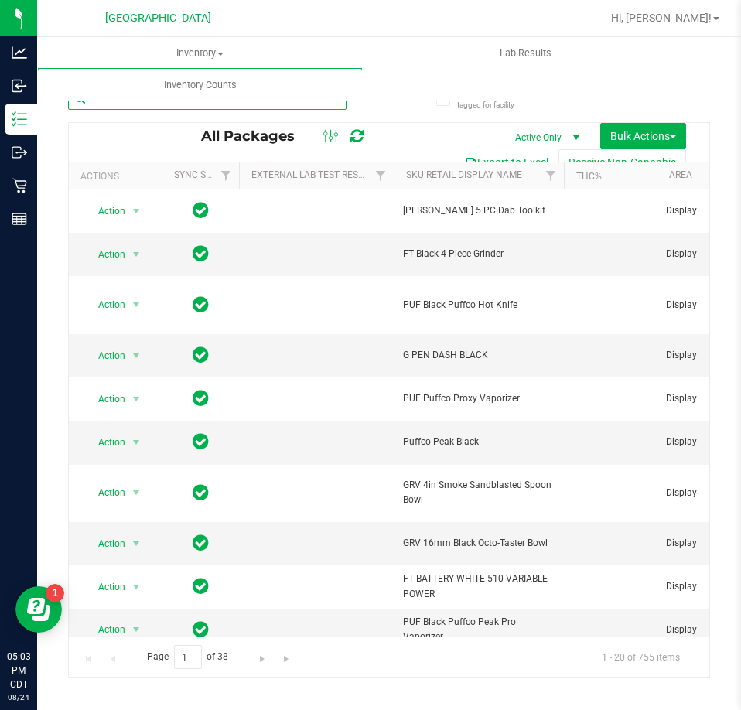
click at [130, 108] on input "text" at bounding box center [207, 98] width 279 height 23
paste input "4337080765309177"
type input "4337080765309177"
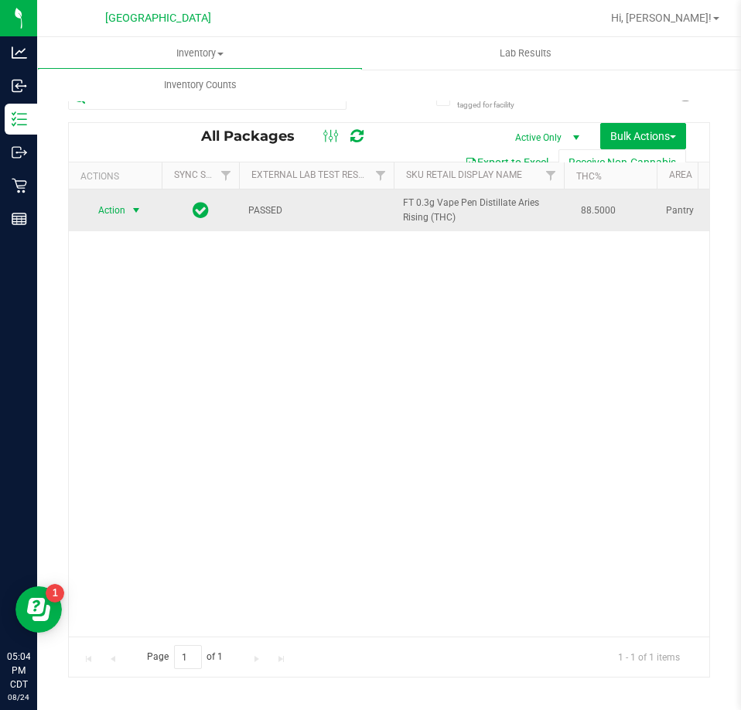
click at [113, 205] on span "Action" at bounding box center [105, 211] width 42 height 22
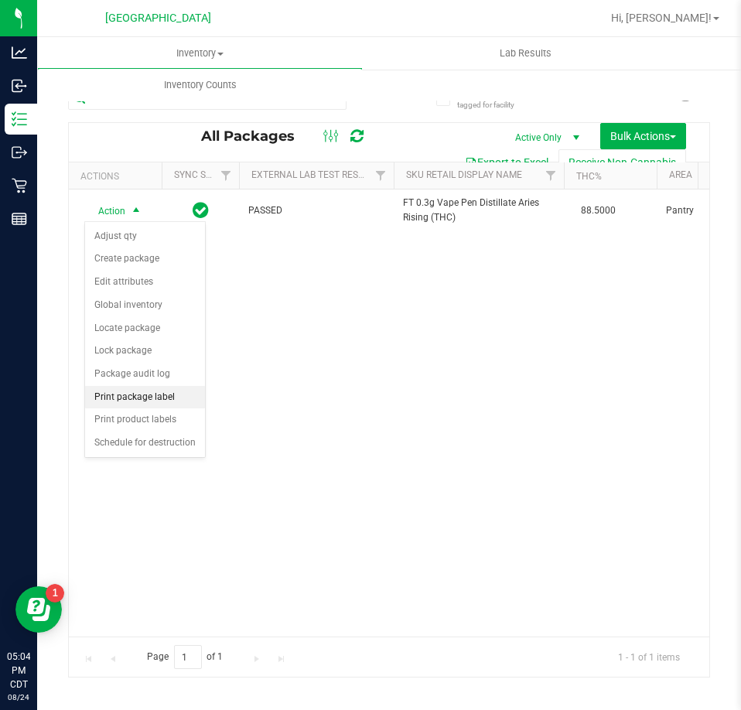
click at [120, 397] on li "Print package label" at bounding box center [145, 397] width 120 height 23
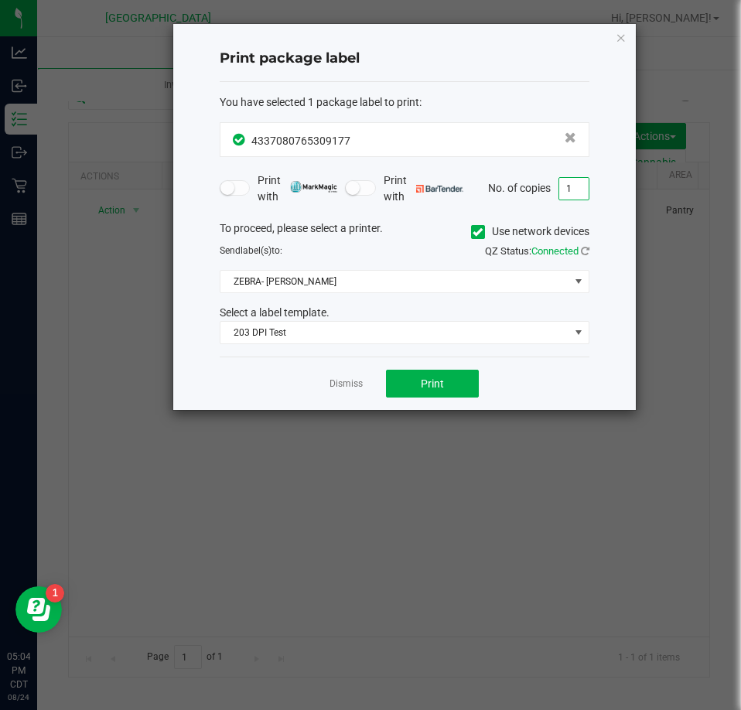
click at [577, 193] on input "1" at bounding box center [574, 189] width 29 height 22
type input "3"
click at [459, 389] on button "Print" at bounding box center [432, 384] width 93 height 28
click at [618, 36] on icon "button" at bounding box center [621, 37] width 11 height 19
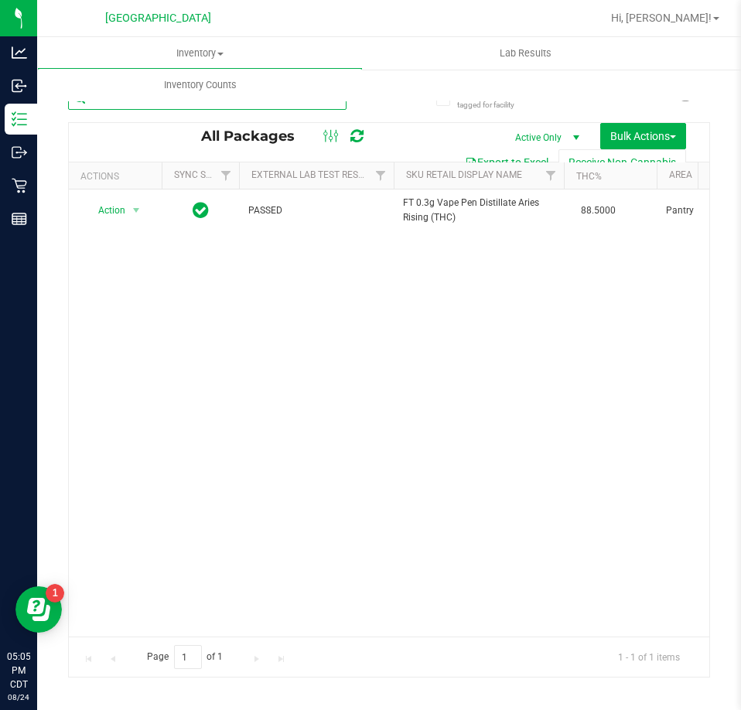
click at [103, 107] on input "4337080765309177" at bounding box center [207, 98] width 279 height 23
drag, startPoint x: 260, startPoint y: 108, endPoint x: -54, endPoint y: 108, distance: 314.2
click at [0, 108] on html "Analytics Inbound Inventory Outbound Retail Reports 05:05 PM CDT 08/24/2025 08/…" at bounding box center [370, 355] width 741 height 710
paste input "8226855739498470"
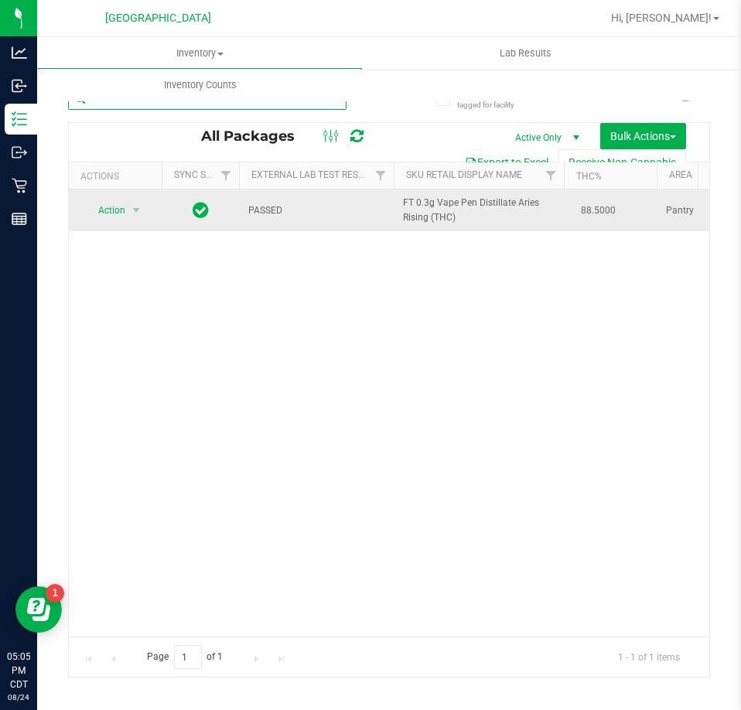
type input "8226855739498470"
click at [104, 207] on span "Action" at bounding box center [105, 211] width 42 height 22
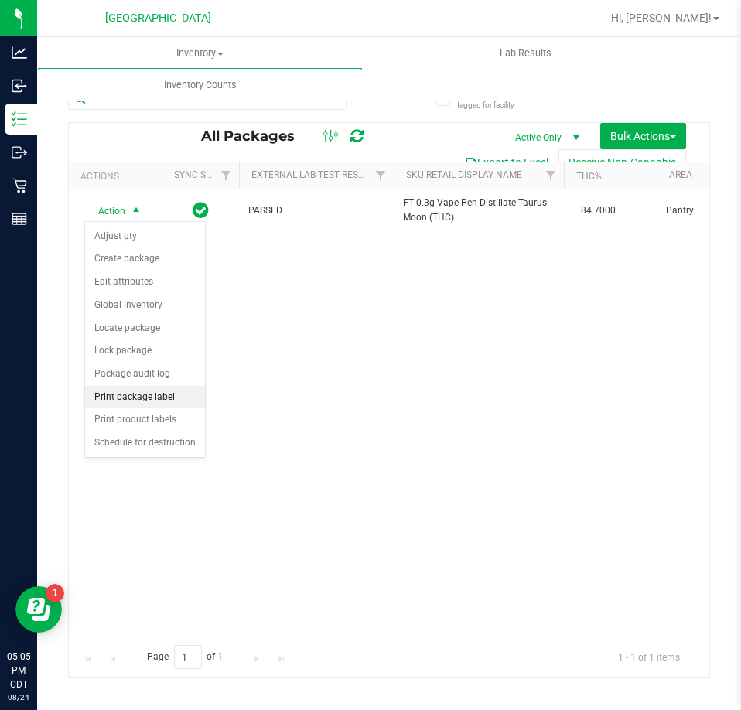
click at [141, 391] on li "Print package label" at bounding box center [145, 397] width 120 height 23
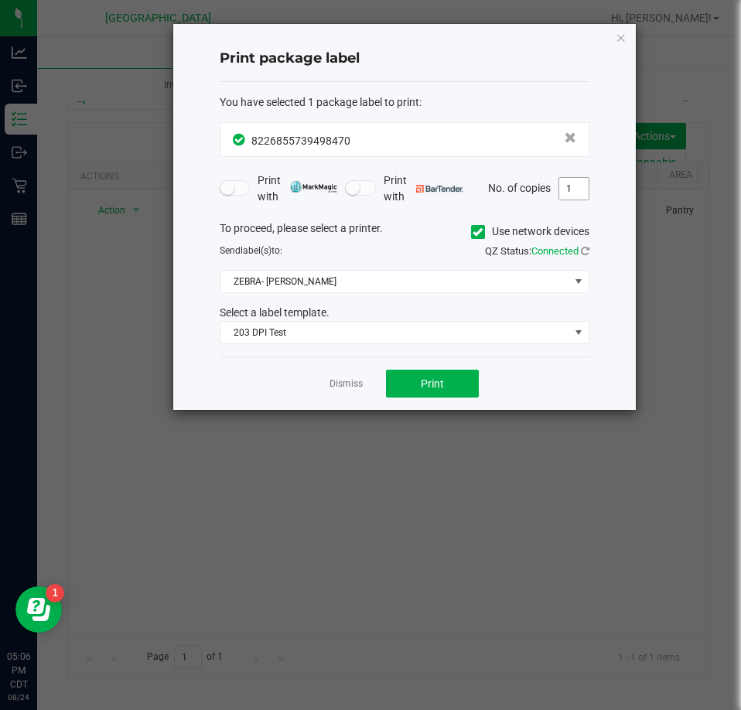
click at [570, 185] on input "1" at bounding box center [574, 189] width 29 height 22
type input "2"
click at [433, 381] on span "Print" at bounding box center [432, 384] width 23 height 12
drag, startPoint x: 617, startPoint y: 40, endPoint x: 468, endPoint y: 86, distance: 155.4
click at [617, 40] on icon "button" at bounding box center [621, 37] width 11 height 19
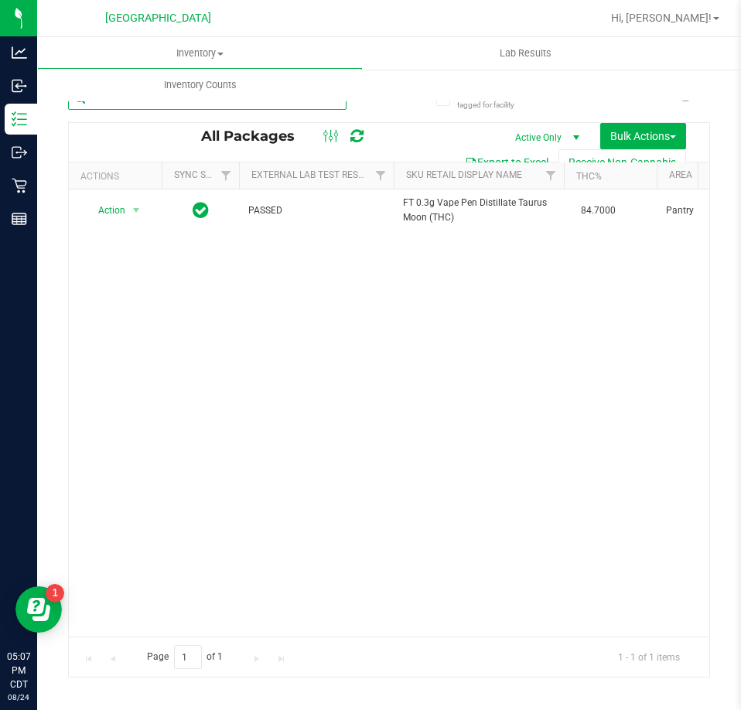
click at [136, 106] on input "8226855739498470" at bounding box center [207, 98] width 279 height 23
drag, startPoint x: 246, startPoint y: 103, endPoint x: -15, endPoint y: 105, distance: 260.8
click at [0, 105] on html "Analytics Inbound Inventory Outbound Retail Reports 05:07 PM CDT 08/24/2025 08/…" at bounding box center [370, 355] width 741 height 710
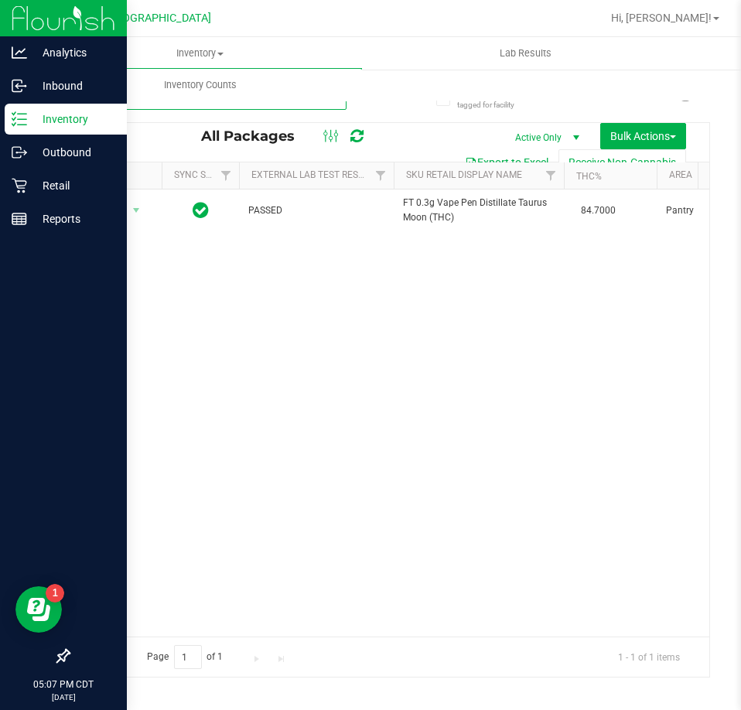
paste input "JUN25SOO04-0625"
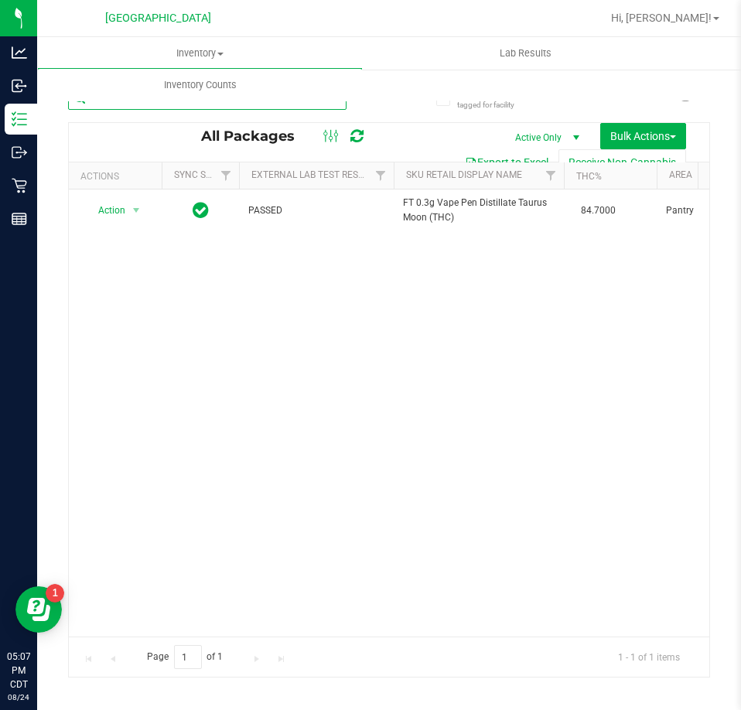
type input "JUN25SOO04-0625"
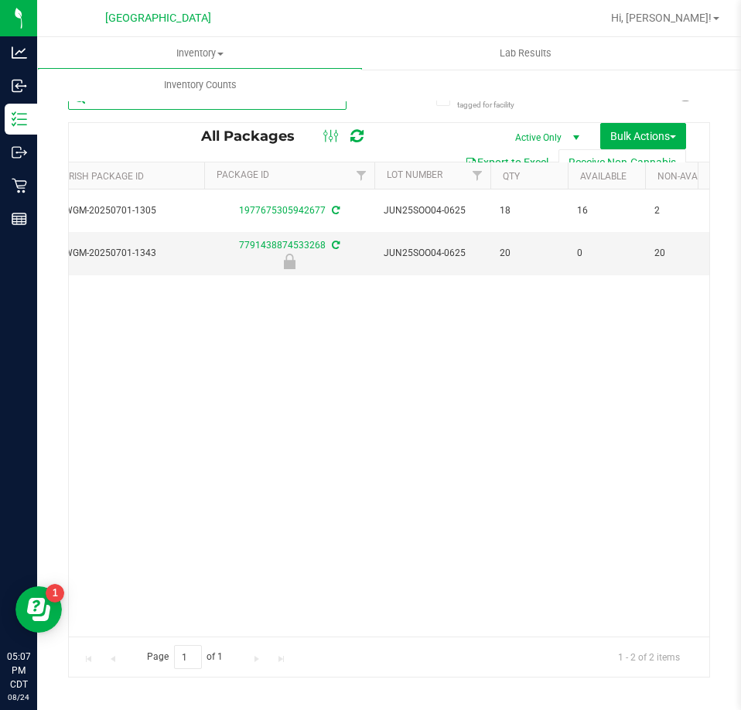
scroll to position [0, 782]
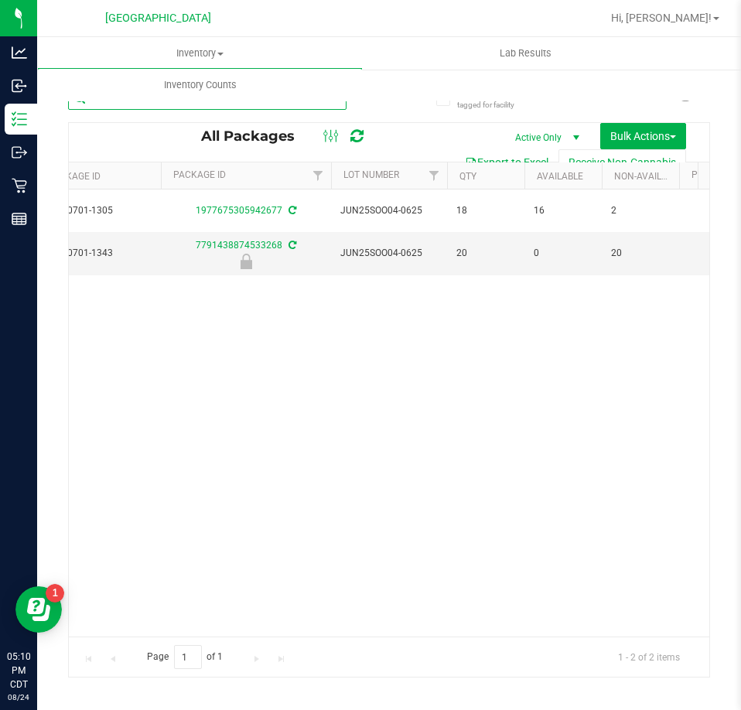
drag, startPoint x: 250, startPoint y: 107, endPoint x: -149, endPoint y: 104, distance: 398.6
click at [0, 104] on html "Analytics Inbound Inventory Outbound Retail Reports 05:10 PM CDT 08/24/2025 08/…" at bounding box center [370, 355] width 741 height 710
type input "jle"
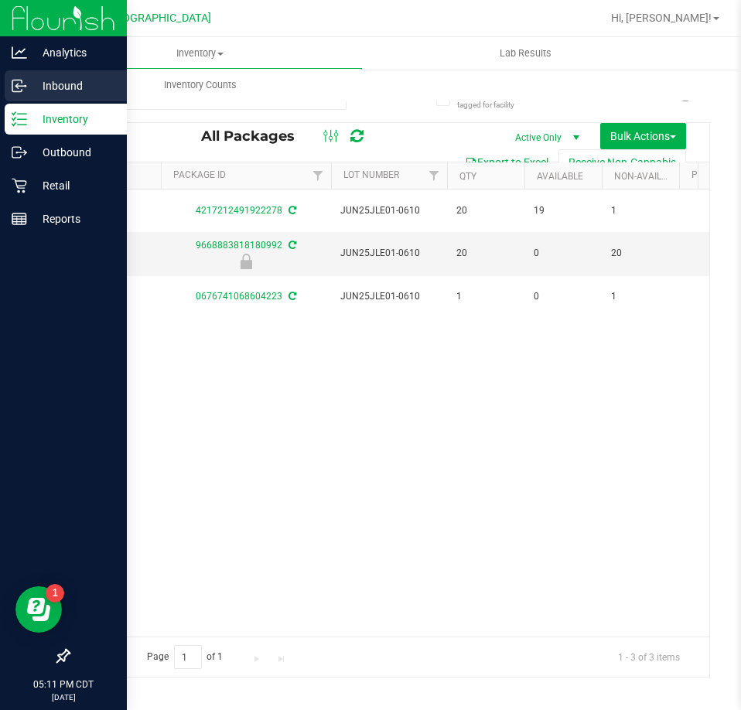
click at [19, 87] on icon at bounding box center [19, 85] width 15 height 15
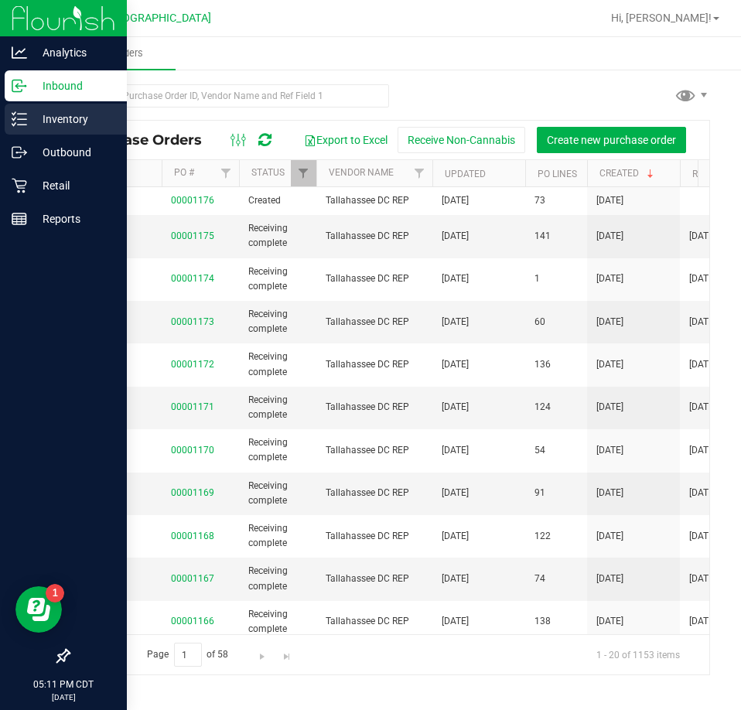
click at [26, 117] on icon at bounding box center [19, 118] width 15 height 15
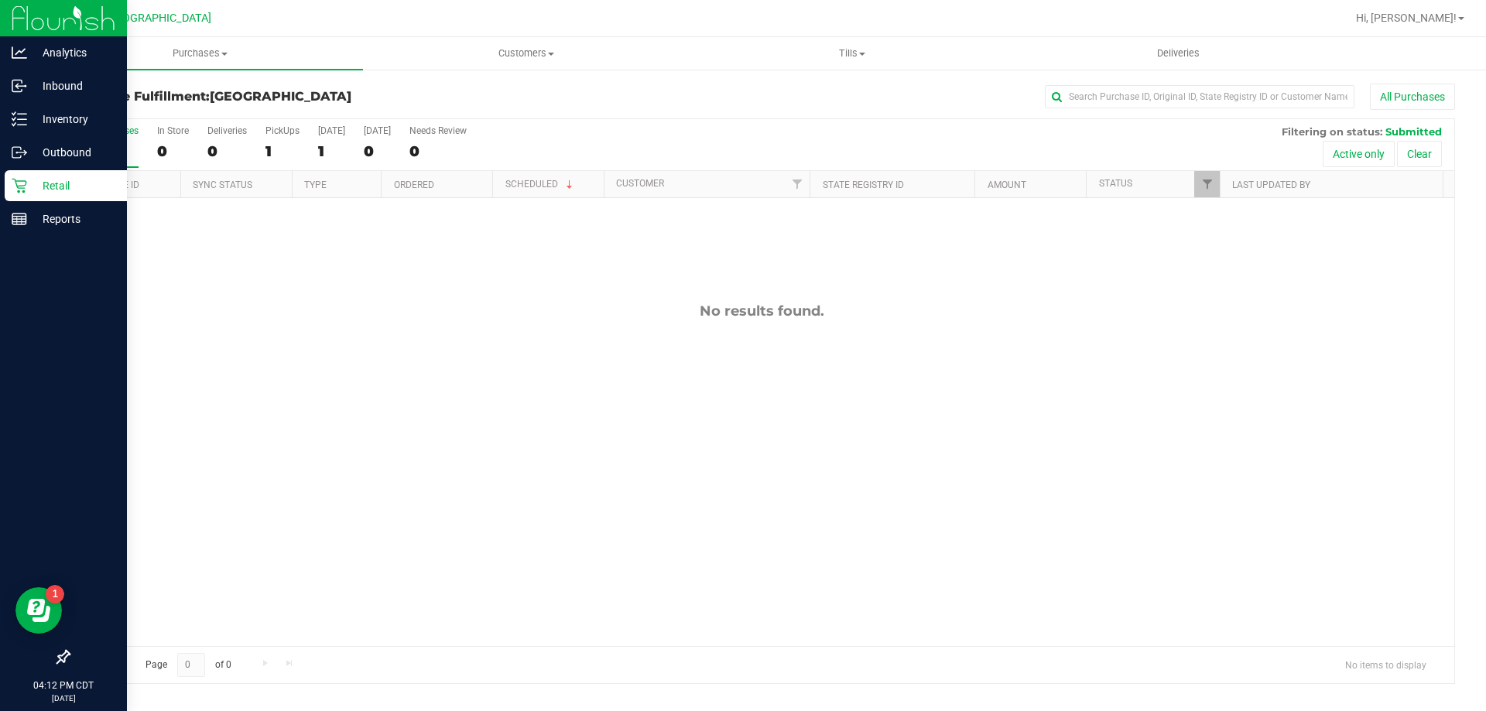
click at [74, 184] on p "Retail" at bounding box center [73, 185] width 93 height 19
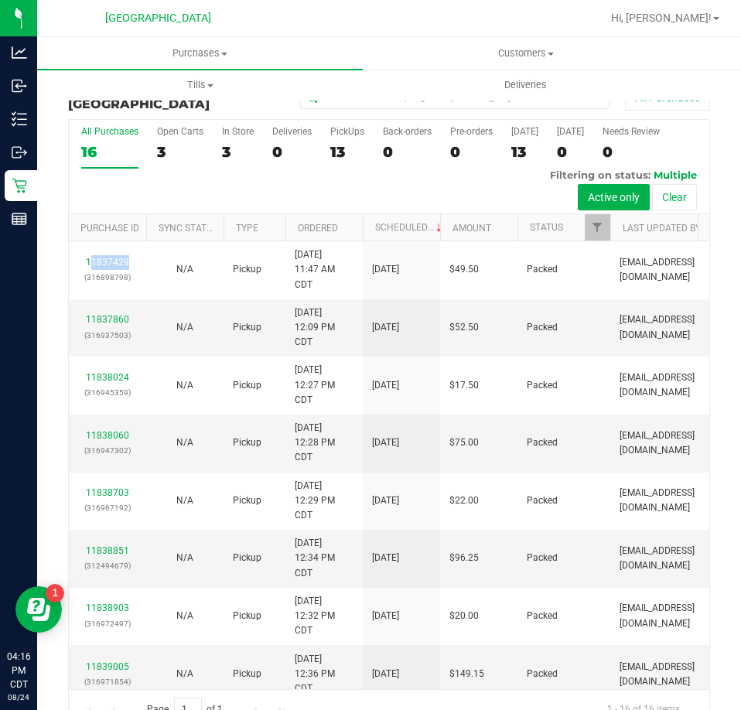
drag, startPoint x: 135, startPoint y: 258, endPoint x: 734, endPoint y: 224, distance: 600.0
click at [193, 259] on tr "11837429 (316898798) N/A Pickup [DATE] 11:47 AM CDT 8/24/2025 $49.50 Packed [EM…" at bounding box center [417, 270] width 697 height 58
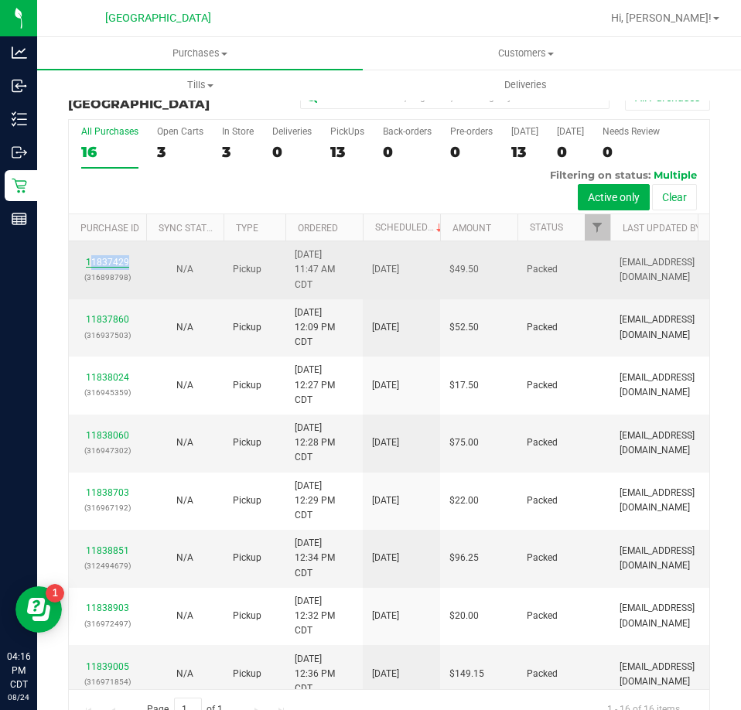
click at [117, 258] on link "11837429" at bounding box center [107, 262] width 43 height 11
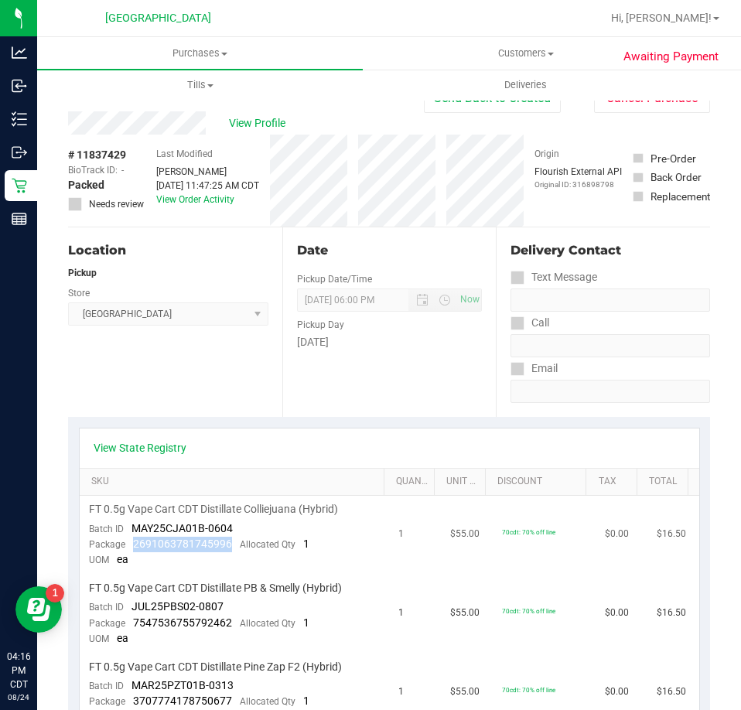
drag, startPoint x: 229, startPoint y: 546, endPoint x: 132, endPoint y: 549, distance: 96.8
click at [132, 549] on div "Package 2691063781745996 Allocated Qty 1" at bounding box center [199, 544] width 221 height 15
copy span "2691063781745996"
drag, startPoint x: 228, startPoint y: 623, endPoint x: 126, endPoint y: 624, distance: 101.4
click at [126, 624] on div "Package 7547536755792462 Allocated Qty 1" at bounding box center [199, 623] width 221 height 15
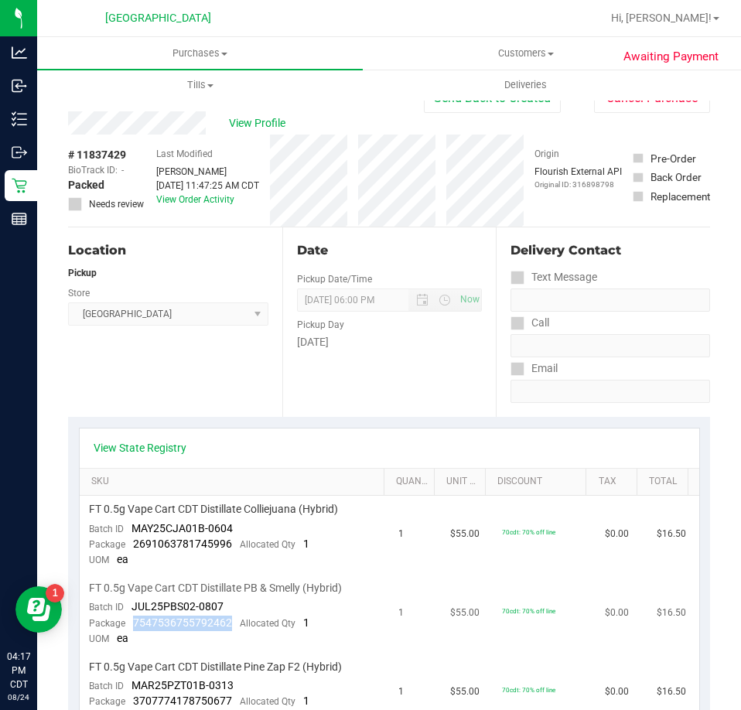
copy span "7547536755792462"
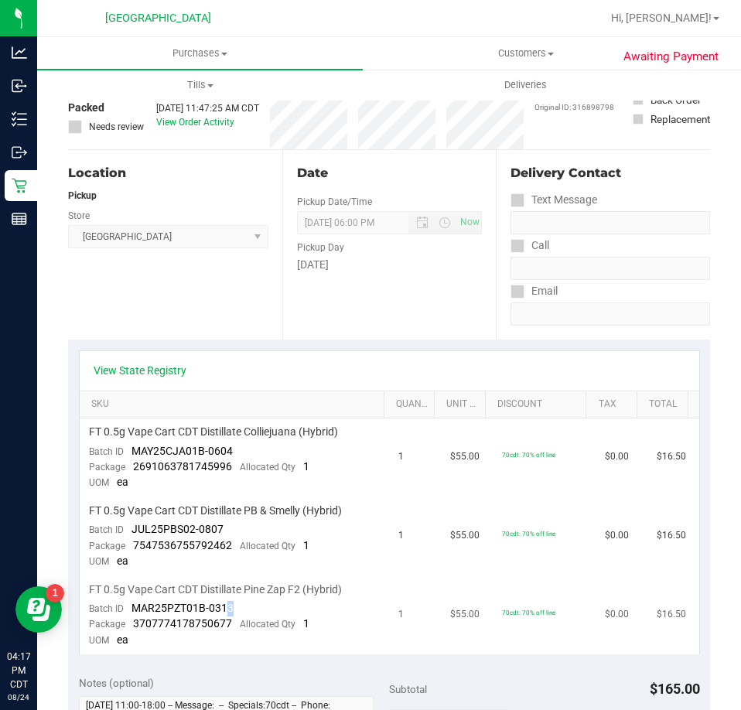
click at [227, 606] on td "FT 0.5g Vape Cart CDT Distillate Pine Zap F2 (Hybrid) Batch ID MAR25PZT01B-0313…" at bounding box center [235, 616] width 310 height 78
drag, startPoint x: 221, startPoint y: 645, endPoint x: 222, endPoint y: 613, distance: 32.5
click at [217, 630] on td "FT 0.5g Vape Cart CDT Distillate Pine Zap F2 (Hybrid) Batch ID MAR25PZT01B-0313…" at bounding box center [235, 616] width 310 height 78
click at [229, 622] on div "Package 3707774178750677 Allocated Qty 1" at bounding box center [199, 624] width 221 height 15
drag, startPoint x: 230, startPoint y: 621, endPoint x: 133, endPoint y: 628, distance: 97.0
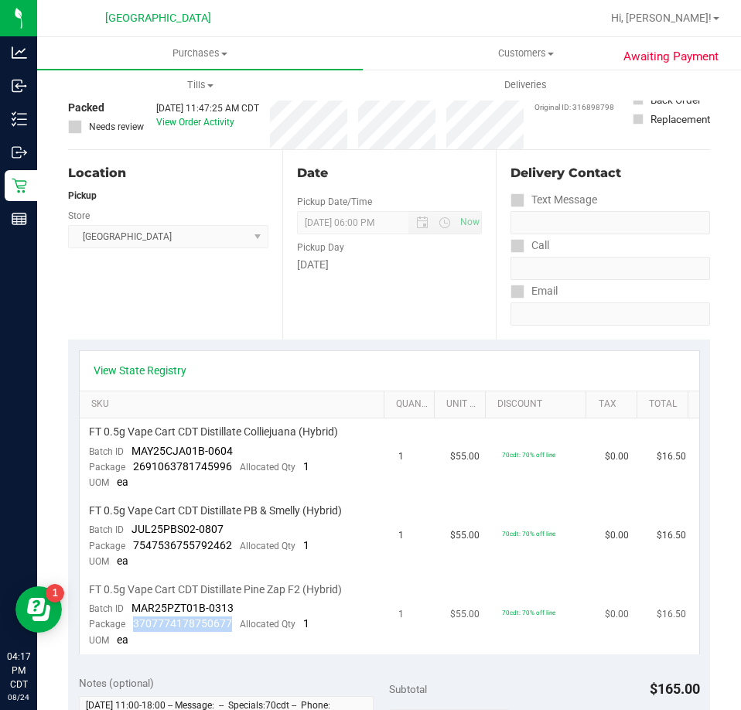
click at [133, 628] on div "Package 3707774178750677 Allocated Qty 1" at bounding box center [199, 624] width 221 height 15
copy span "3707774178750677"
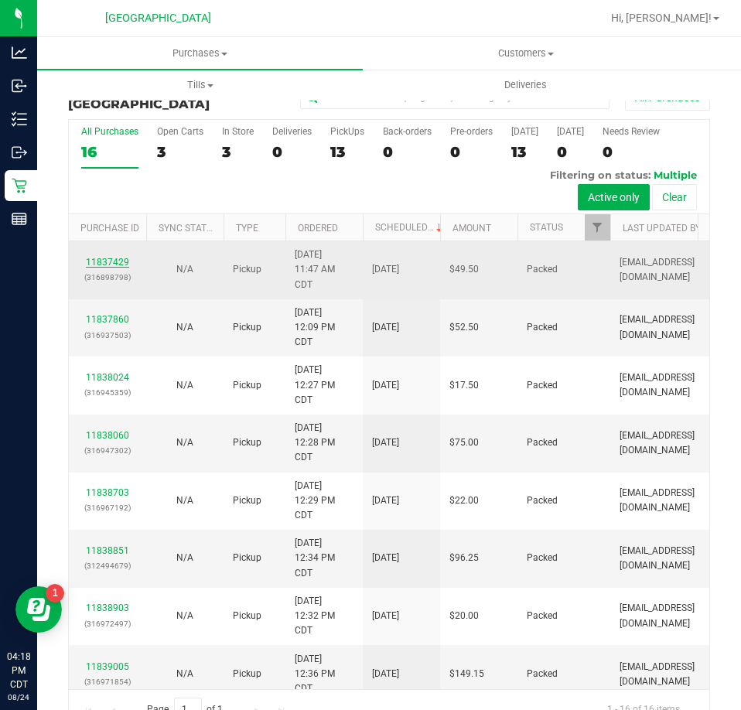
click at [111, 260] on link "11837429" at bounding box center [107, 262] width 43 height 11
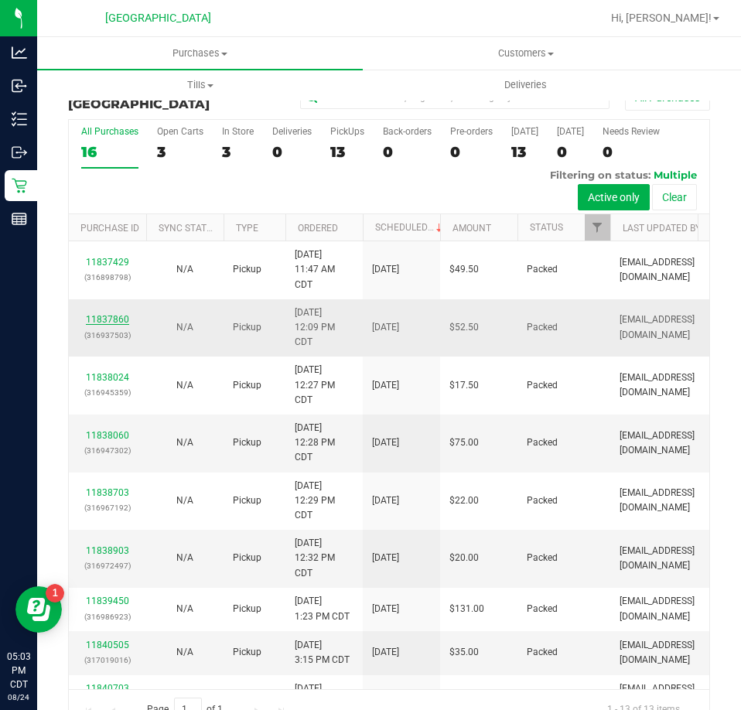
click at [124, 319] on link "11837860" at bounding box center [107, 319] width 43 height 11
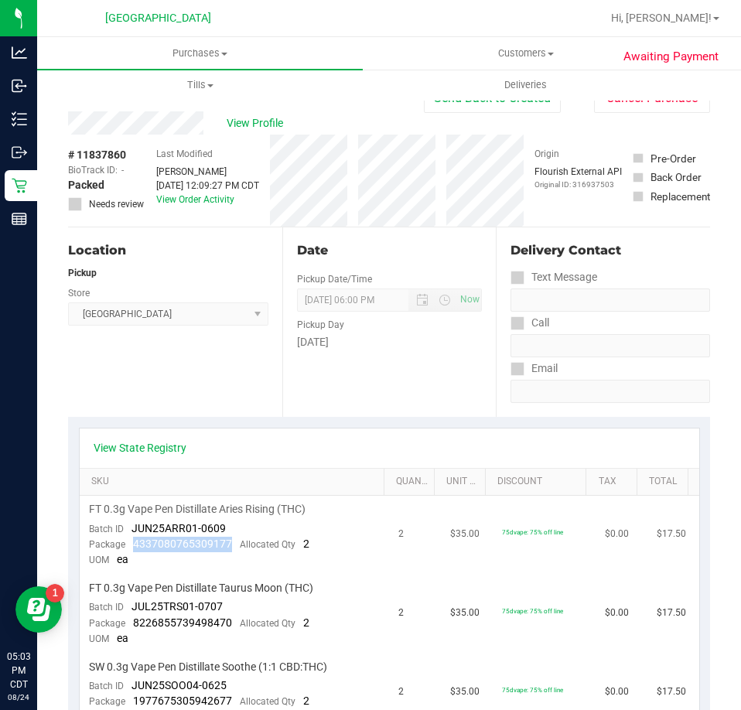
drag, startPoint x: 228, startPoint y: 546, endPoint x: 129, endPoint y: 546, distance: 99.1
click at [129, 546] on div "Package 4337080765309177 Allocated Qty 2" at bounding box center [199, 544] width 221 height 15
copy span "4337080765309177"
drag, startPoint x: 228, startPoint y: 622, endPoint x: 130, endPoint y: 628, distance: 98.4
click at [130, 628] on div "Package 8226855739498470 Allocated Qty 2" at bounding box center [199, 623] width 221 height 15
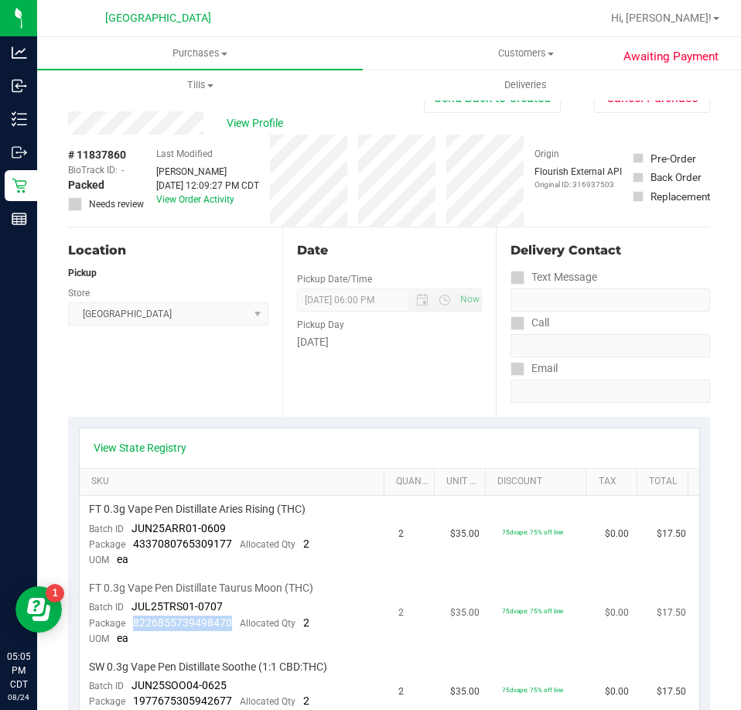
copy span "8226855739498470"
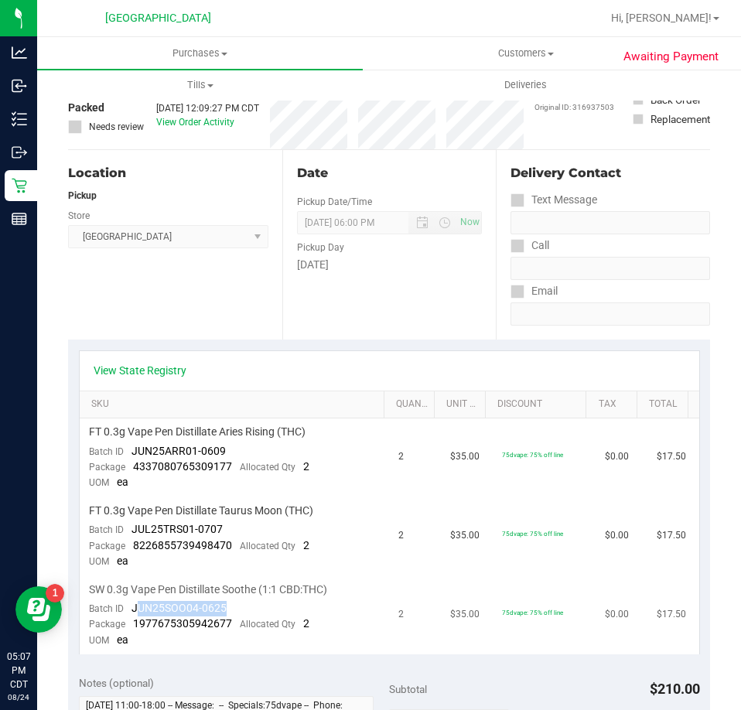
drag, startPoint x: 227, startPoint y: 610, endPoint x: 138, endPoint y: 614, distance: 89.1
click at [138, 614] on td "SW 0.3g Vape Pen Distillate Soothe (1:1 CBD:THC) Batch ID JUN25SOO04-0625 Packa…" at bounding box center [235, 616] width 310 height 78
click at [138, 614] on span "JUN25SOO04-0625" at bounding box center [179, 608] width 95 height 12
drag, startPoint x: 232, startPoint y: 611, endPoint x: 130, endPoint y: 611, distance: 102.2
click at [130, 611] on td "SW 0.3g Vape Pen Distillate Soothe (1:1 CBD:THC) Batch ID JUN25SOO04-0625 Packa…" at bounding box center [235, 616] width 310 height 78
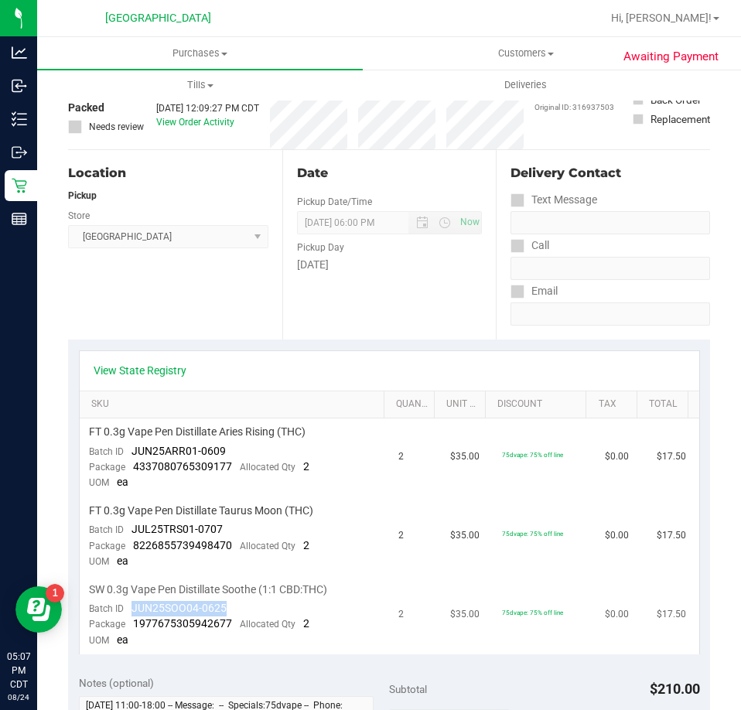
copy span "JUN25SOO04-0625"
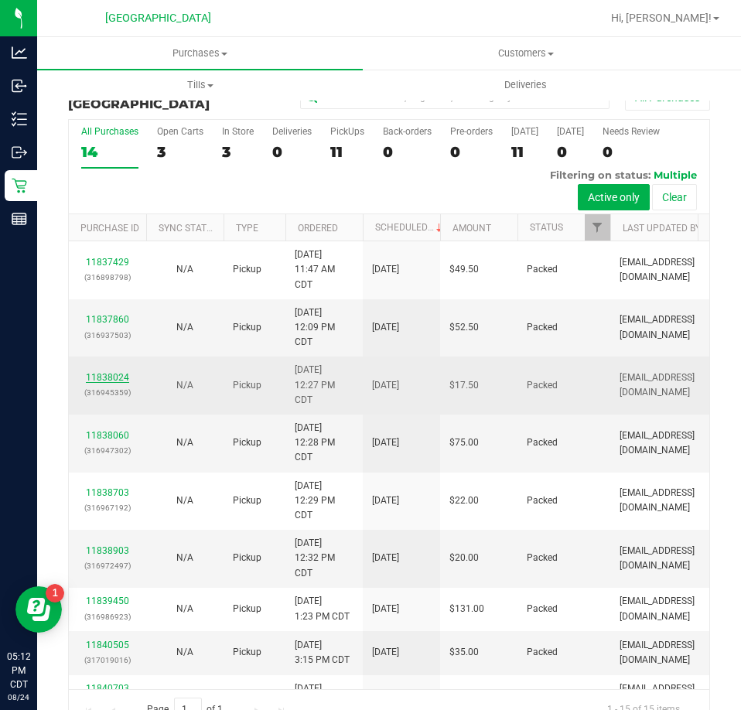
click at [116, 375] on link "11838024" at bounding box center [107, 377] width 43 height 11
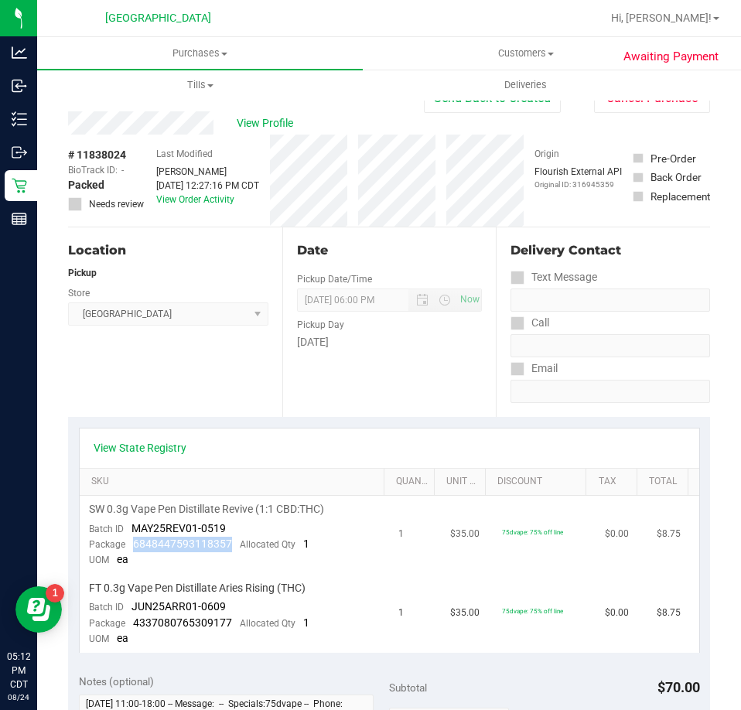
drag, startPoint x: 230, startPoint y: 544, endPoint x: 133, endPoint y: 544, distance: 96.7
click at [133, 544] on div "Package 6848447593118357 Allocated Qty 1" at bounding box center [199, 544] width 221 height 15
copy span "6848447593118357"
drag, startPoint x: 228, startPoint y: 620, endPoint x: 133, endPoint y: 622, distance: 95.2
click at [133, 622] on span "4337080765309177" at bounding box center [182, 623] width 99 height 12
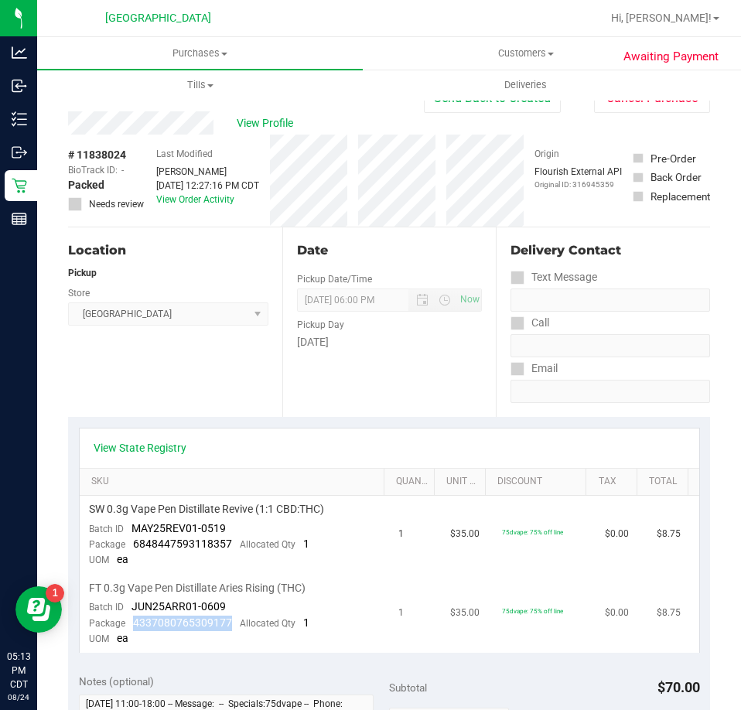
copy span "4337080765309177"
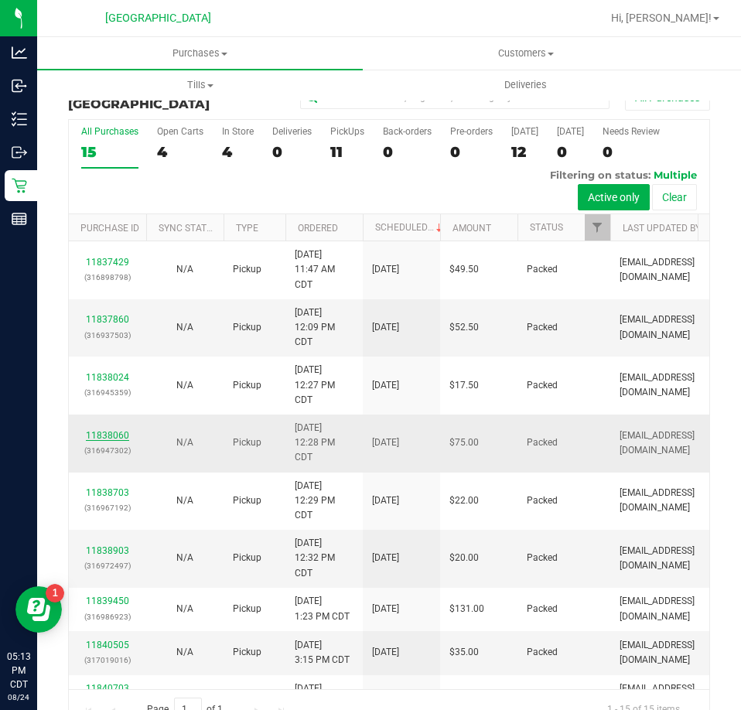
click at [115, 433] on link "11838060" at bounding box center [107, 435] width 43 height 11
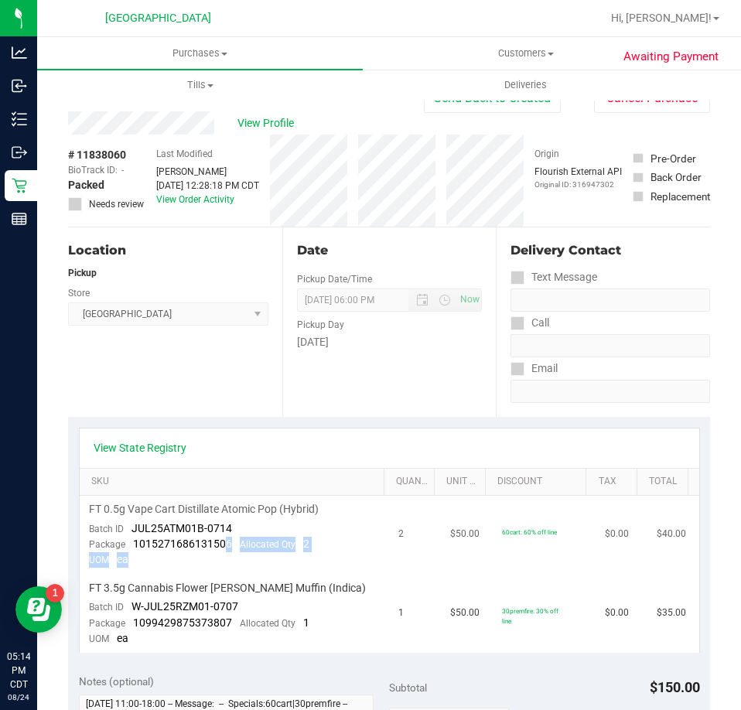
drag, startPoint x: 226, startPoint y: 546, endPoint x: 146, endPoint y: 554, distance: 80.2
click at [146, 554] on td "FT 0.5g Vape Cart Distillate Atomic Pop (Hybrid) Batch ID JUL25ATM01B-0714 Pack…" at bounding box center [235, 535] width 310 height 79
drag, startPoint x: 197, startPoint y: 570, endPoint x: 234, endPoint y: 555, distance: 40.0
click at [197, 570] on td "FT 0.5g Vape Cart Distillate Atomic Pop (Hybrid) Batch ID JUL25ATM01B-0714 Pack…" at bounding box center [235, 535] width 310 height 79
drag, startPoint x: 228, startPoint y: 542, endPoint x: 133, endPoint y: 547, distance: 95.3
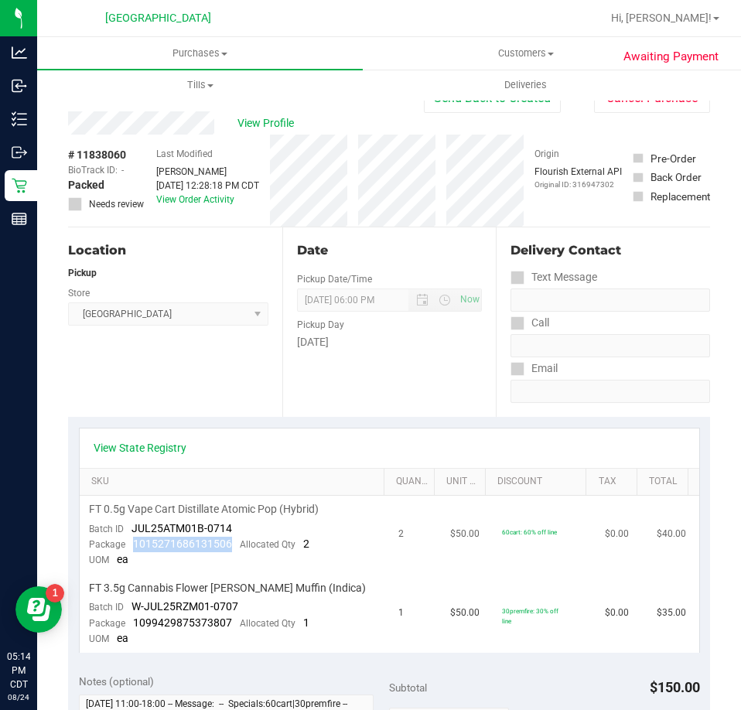
click at [133, 547] on span "1015271686131506" at bounding box center [182, 544] width 99 height 12
copy span "1015271686131506"
drag, startPoint x: 227, startPoint y: 622, endPoint x: 134, endPoint y: 625, distance: 92.9
click at [134, 625] on span "1099429875373807" at bounding box center [182, 623] width 99 height 12
copy span "1099429875373807"
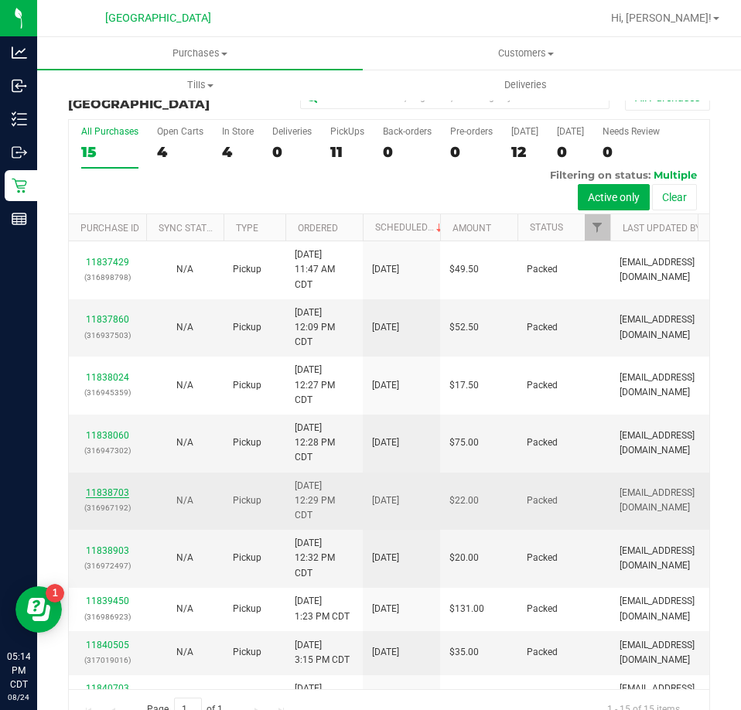
click at [104, 498] on link "11838703" at bounding box center [107, 493] width 43 height 11
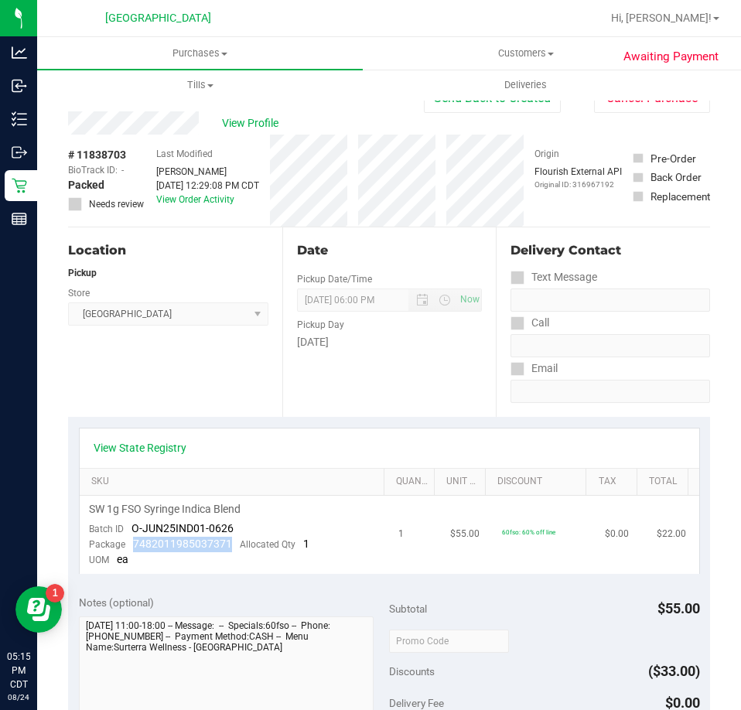
drag, startPoint x: 231, startPoint y: 547, endPoint x: 130, endPoint y: 546, distance: 100.6
click at [130, 546] on div "Package 7482011985037371 Allocated Qty 1" at bounding box center [199, 544] width 221 height 15
copy span "7482011985037371"
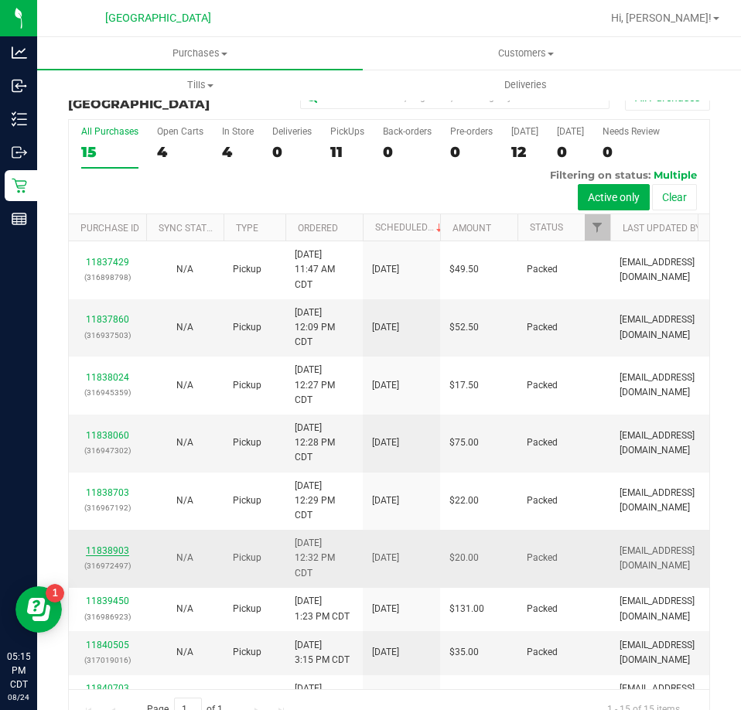
click at [117, 551] on link "11838903" at bounding box center [107, 551] width 43 height 11
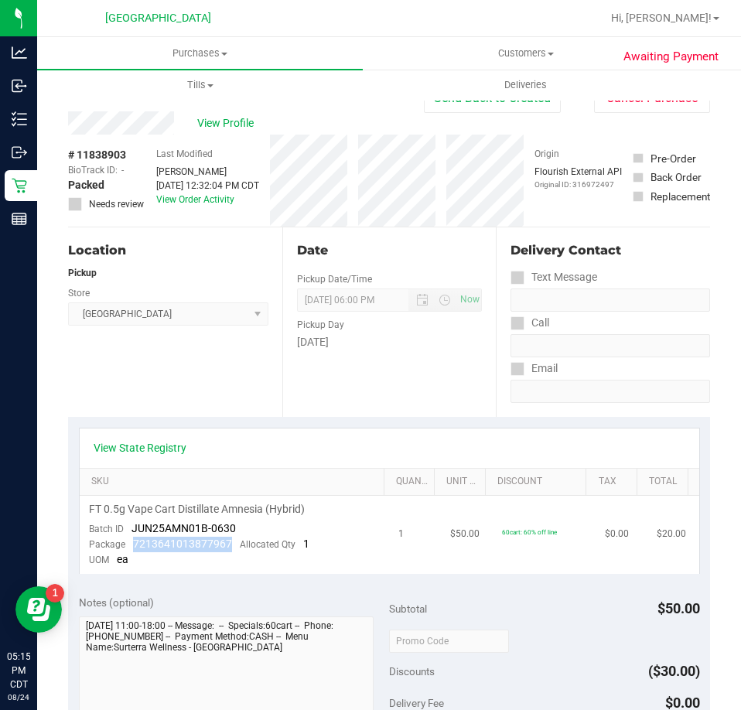
drag, startPoint x: 229, startPoint y: 546, endPoint x: 127, endPoint y: 550, distance: 102.3
click at [127, 550] on div "Package 7213641013877967 Allocated Qty 1" at bounding box center [199, 544] width 221 height 15
copy span "7213641013877967"
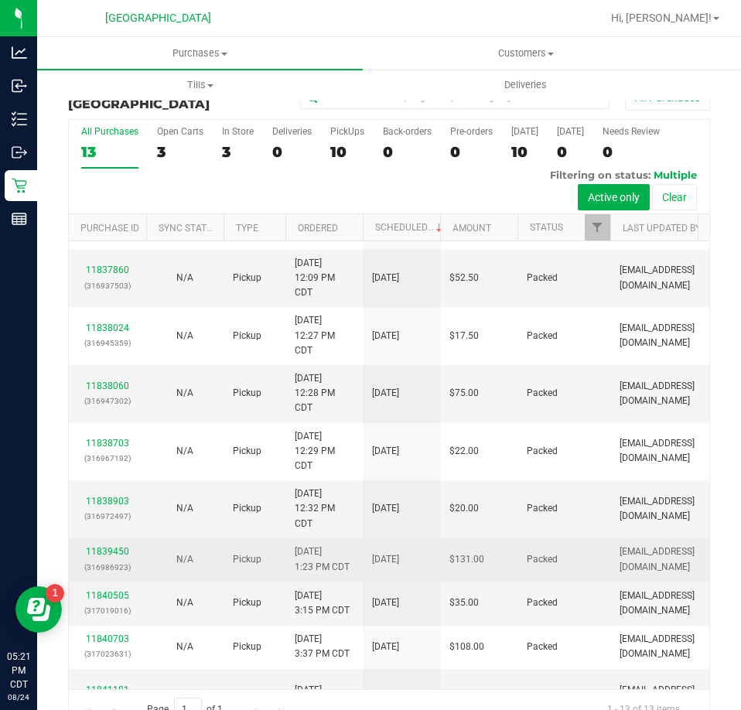
scroll to position [77, 0]
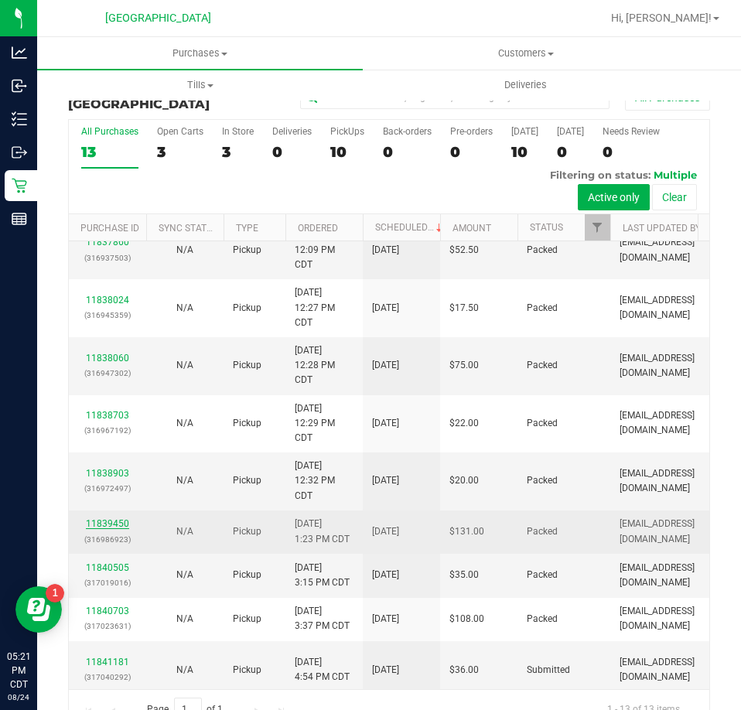
click at [105, 527] on link "11839450" at bounding box center [107, 524] width 43 height 11
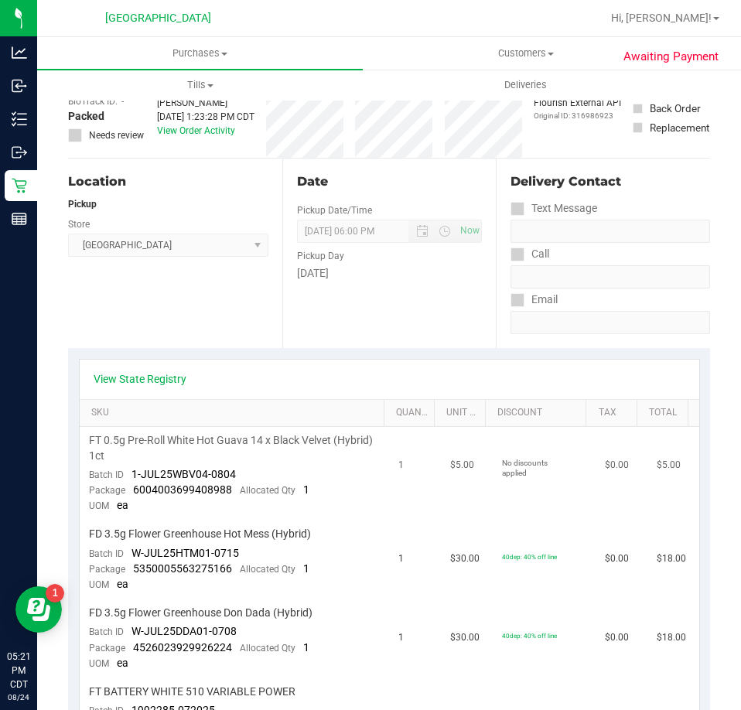
scroll to position [155, 0]
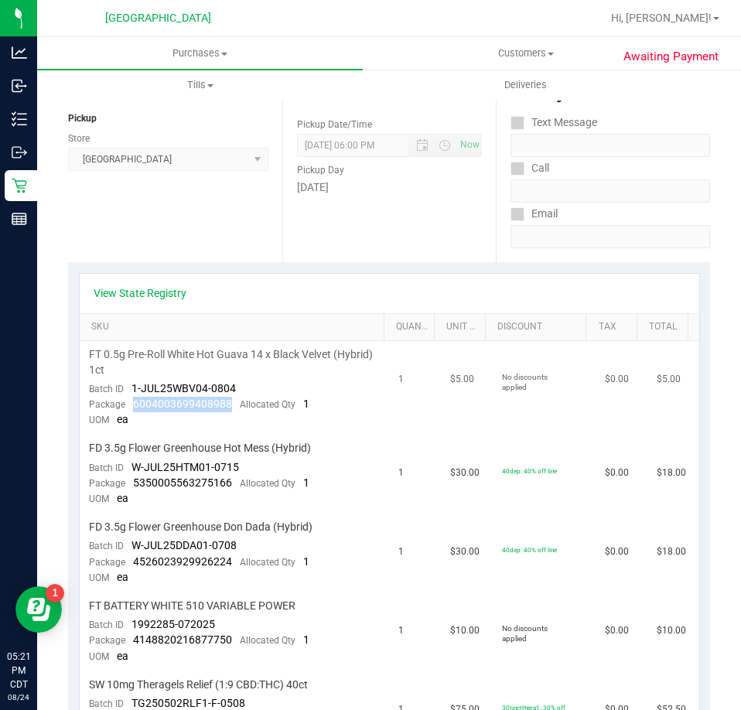
drag, startPoint x: 230, startPoint y: 403, endPoint x: 131, endPoint y: 405, distance: 99.1
click at [131, 405] on div "Package 6004003699408988 Allocated Qty 1" at bounding box center [199, 404] width 221 height 15
copy span "6004003699408988"
drag, startPoint x: 229, startPoint y: 484, endPoint x: 131, endPoint y: 481, distance: 98.3
click at [131, 481] on div "Package 5350005563275166 Allocated Qty 1" at bounding box center [199, 483] width 221 height 15
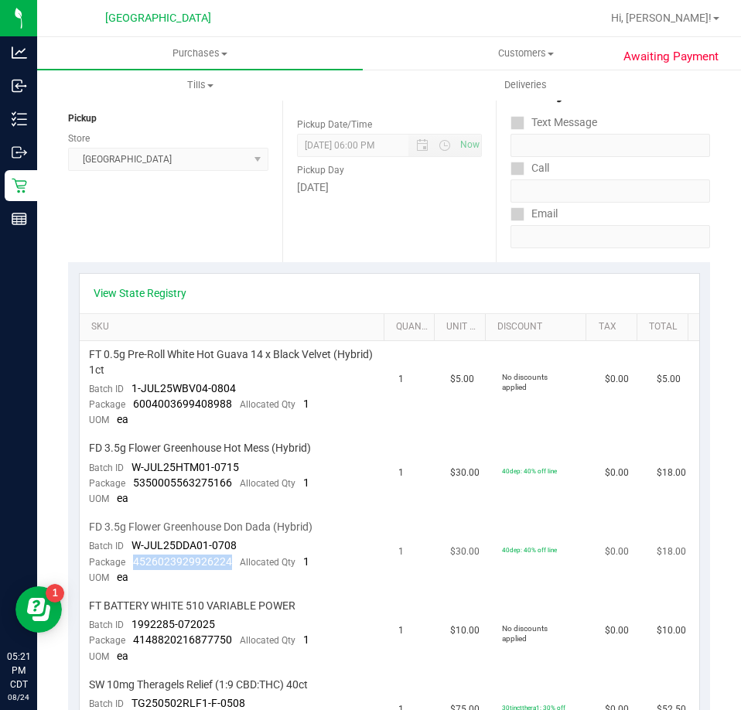
drag, startPoint x: 230, startPoint y: 564, endPoint x: 132, endPoint y: 565, distance: 98.3
click at [132, 565] on div "Package 4526023929926224 Allocated Qty 1" at bounding box center [199, 562] width 221 height 15
drag, startPoint x: 228, startPoint y: 638, endPoint x: 135, endPoint y: 640, distance: 93.7
click at [135, 640] on span "4148820216877750" at bounding box center [182, 640] width 99 height 12
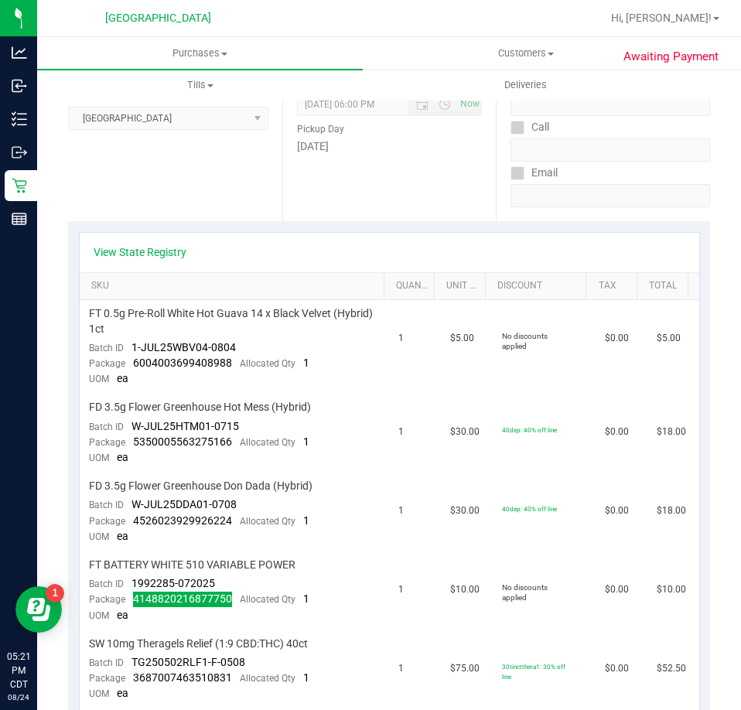
scroll to position [464, 0]
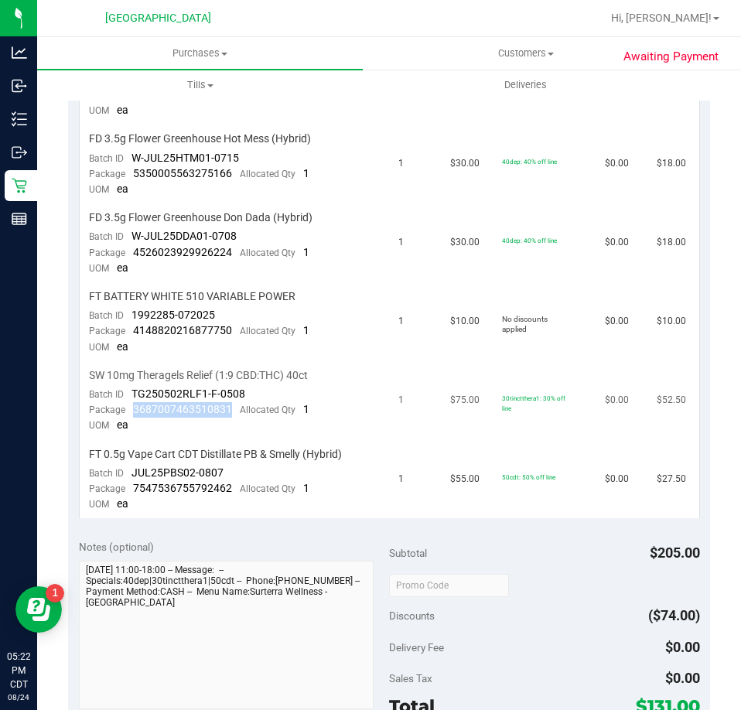
drag, startPoint x: 227, startPoint y: 410, endPoint x: 133, endPoint y: 416, distance: 93.8
click at [133, 416] on span "3687007463510831" at bounding box center [182, 409] width 99 height 12
drag, startPoint x: 228, startPoint y: 487, endPoint x: 133, endPoint y: 487, distance: 94.4
click at [133, 487] on span "7547536755792462" at bounding box center [182, 488] width 99 height 12
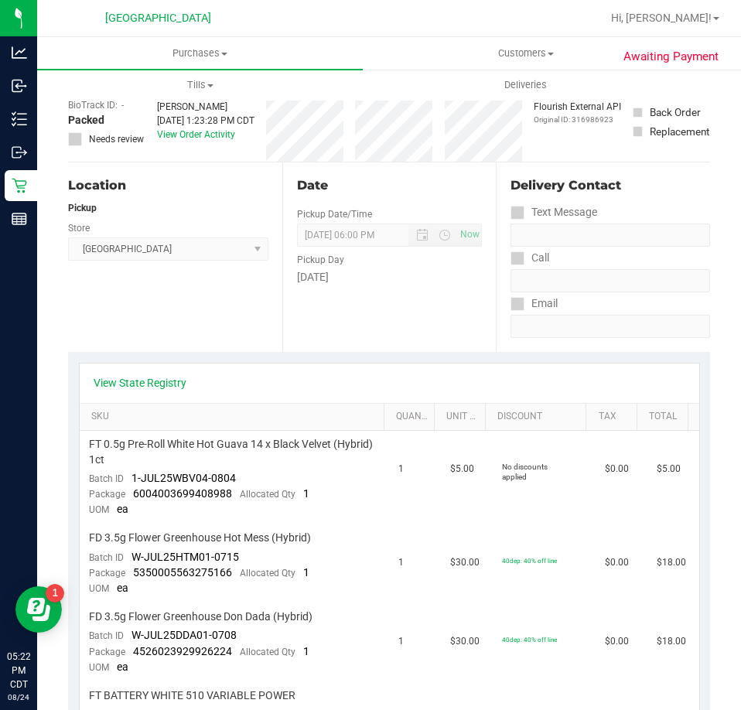
scroll to position [0, 0]
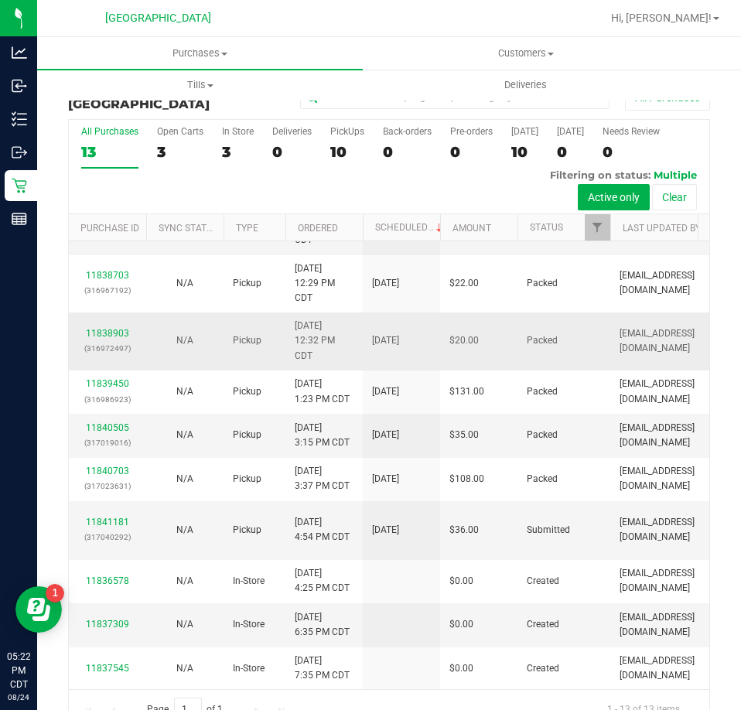
scroll to position [224, 0]
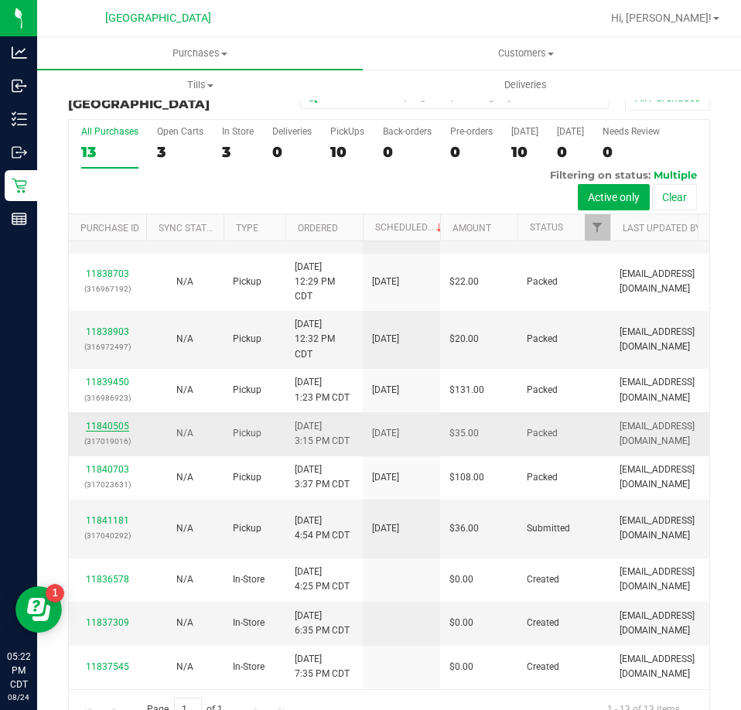
click at [108, 422] on link "11840505" at bounding box center [107, 426] width 43 height 11
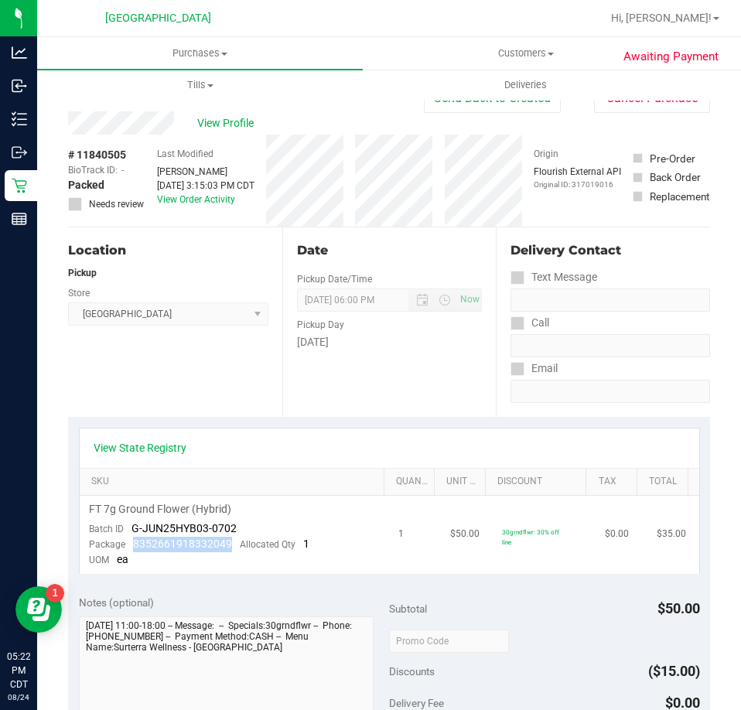
drag, startPoint x: 228, startPoint y: 545, endPoint x: 123, endPoint y: 545, distance: 105.3
click at [123, 545] on div "Package 8352661918332049 Allocated Qty 1" at bounding box center [199, 544] width 221 height 15
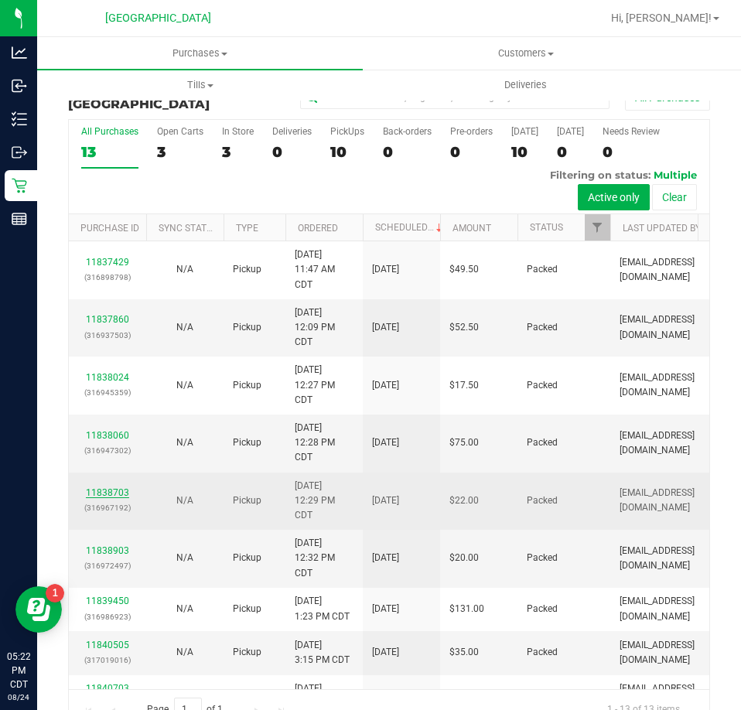
click at [116, 496] on link "11838703" at bounding box center [107, 493] width 43 height 11
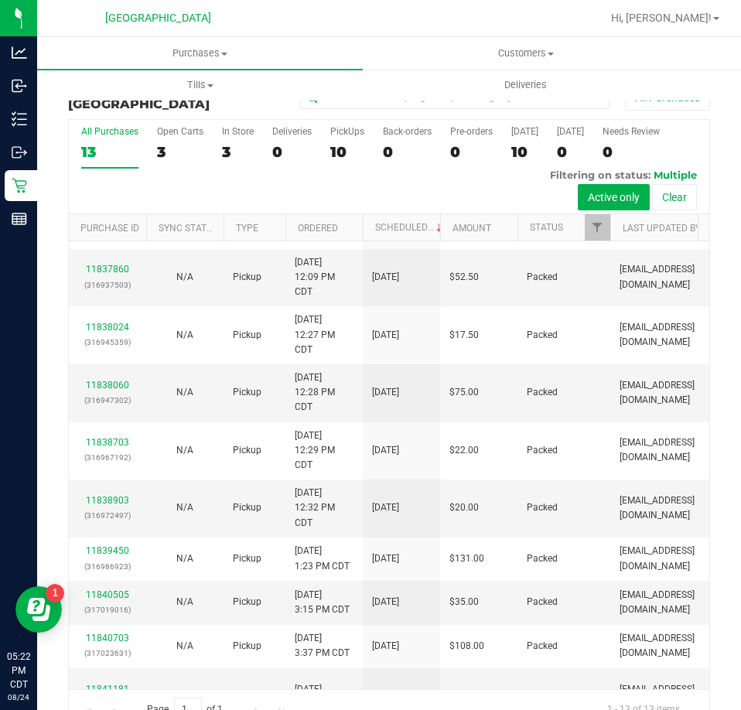
scroll to position [77, 0]
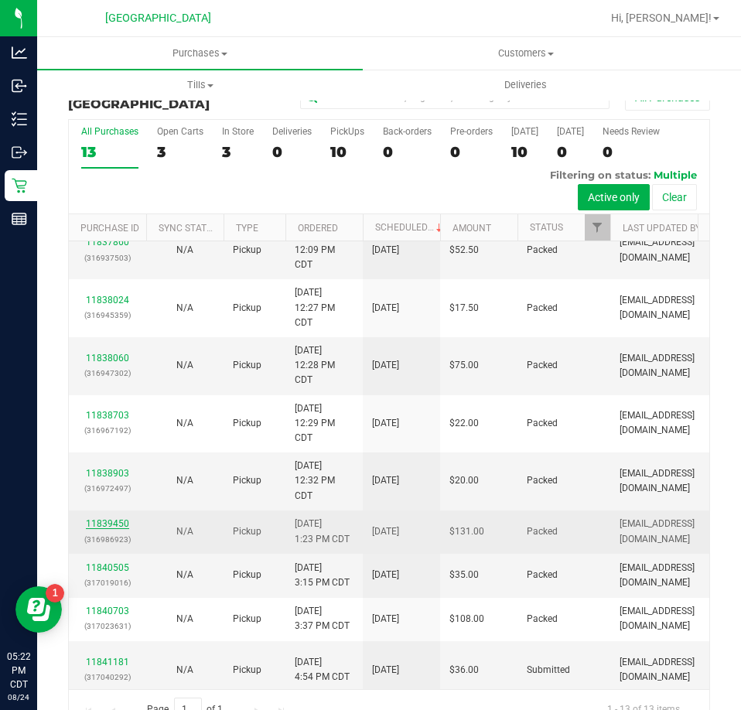
click at [112, 521] on link "11839450" at bounding box center [107, 524] width 43 height 11
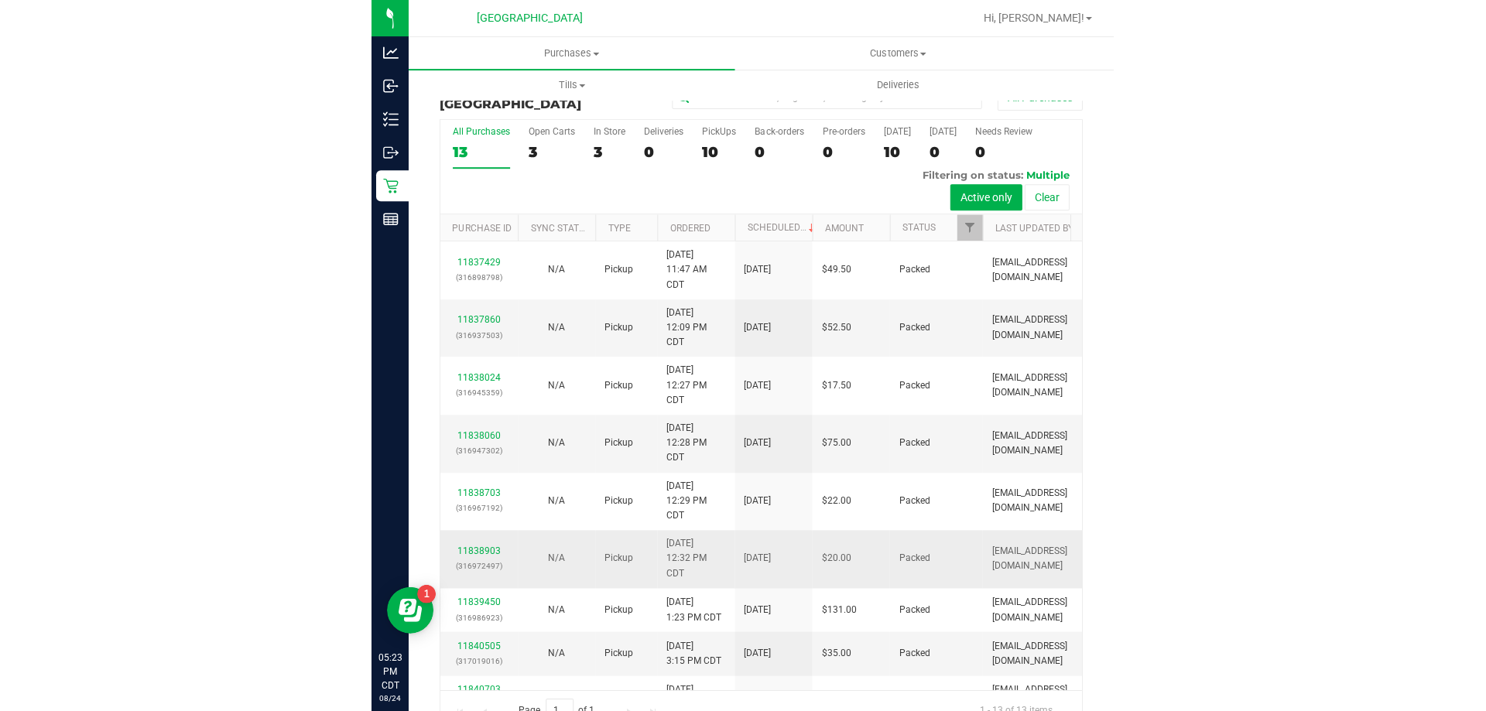
scroll to position [155, 0]
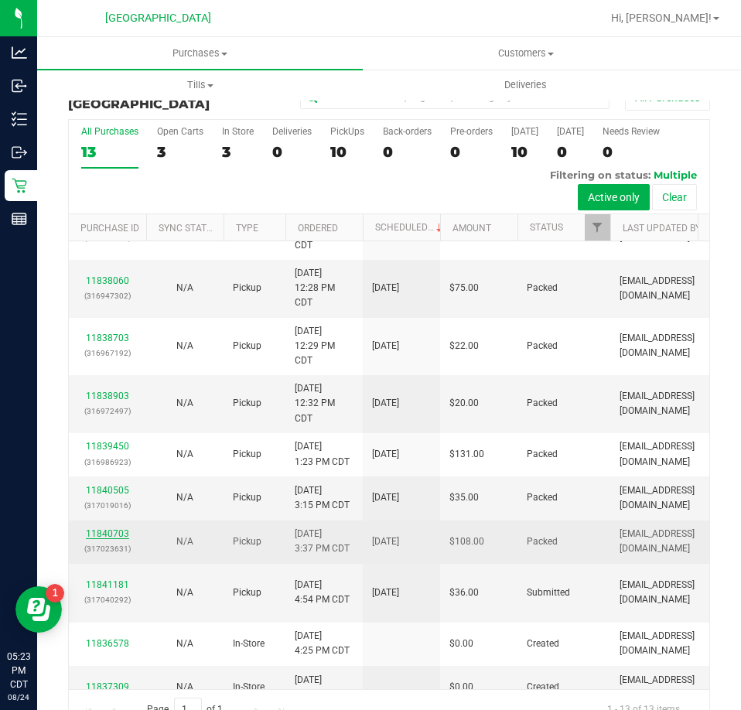
click at [118, 530] on link "11840703" at bounding box center [107, 534] width 43 height 11
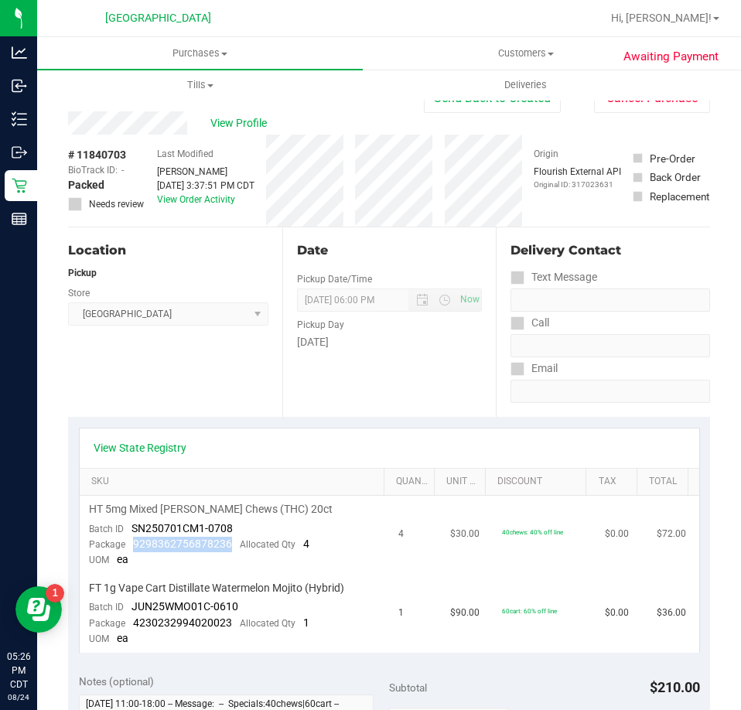
drag, startPoint x: 229, startPoint y: 545, endPoint x: 132, endPoint y: 549, distance: 96.9
click at [132, 549] on div "Package 9298362756878236 Allocated Qty 4" at bounding box center [199, 544] width 221 height 15
drag, startPoint x: 228, startPoint y: 622, endPoint x: 134, endPoint y: 625, distance: 94.4
click at [134, 625] on span "4230232994020023" at bounding box center [182, 623] width 99 height 12
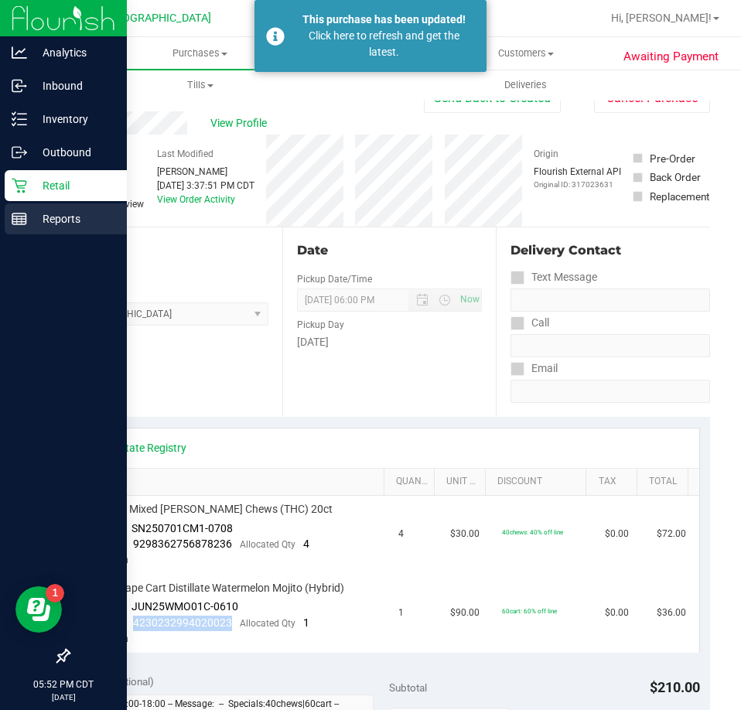
click at [32, 221] on p "Reports" at bounding box center [73, 219] width 93 height 19
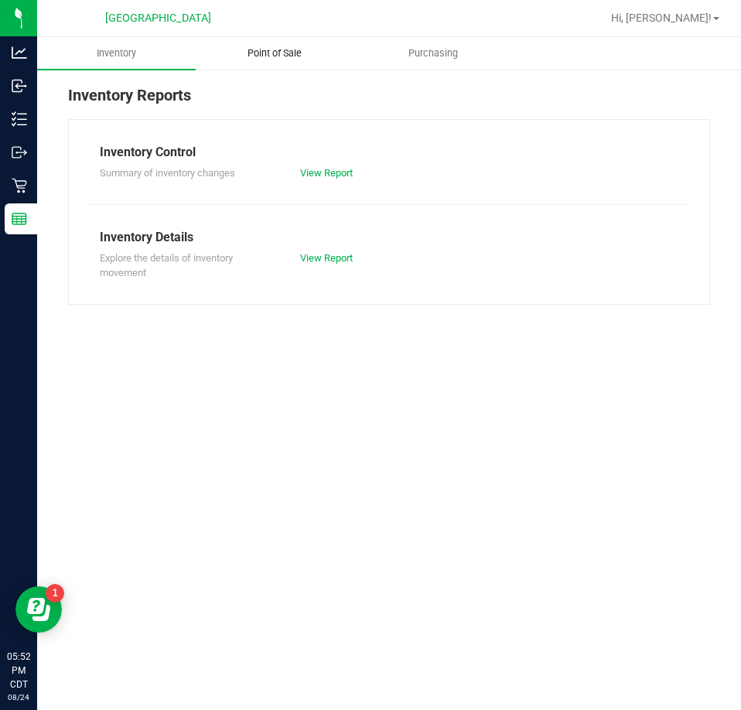
click at [280, 40] on uib-tab-heading "Point of Sale" at bounding box center [275, 53] width 157 height 31
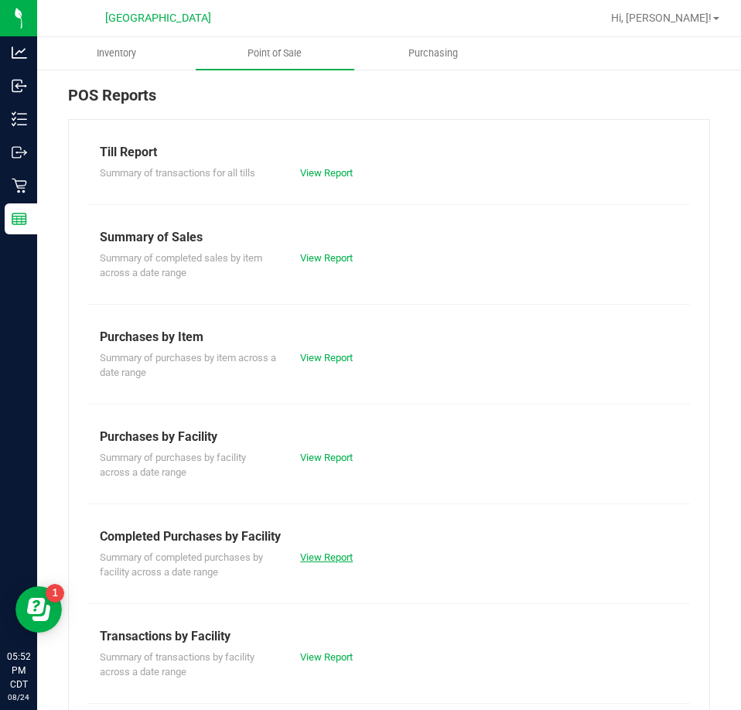
click at [346, 554] on link "View Report" at bounding box center [326, 558] width 53 height 12
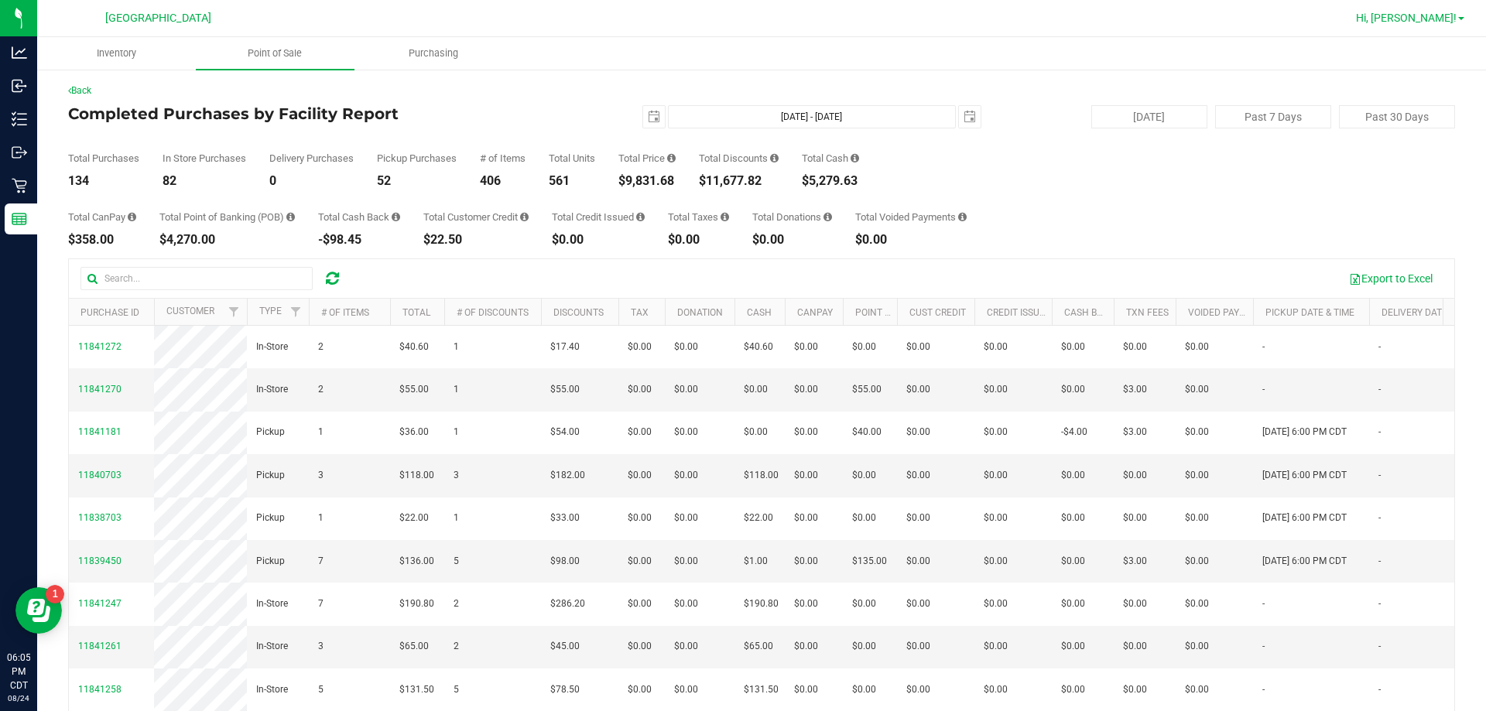
click at [741, 23] on span "Hi, [PERSON_NAME]!" at bounding box center [1406, 18] width 101 height 12
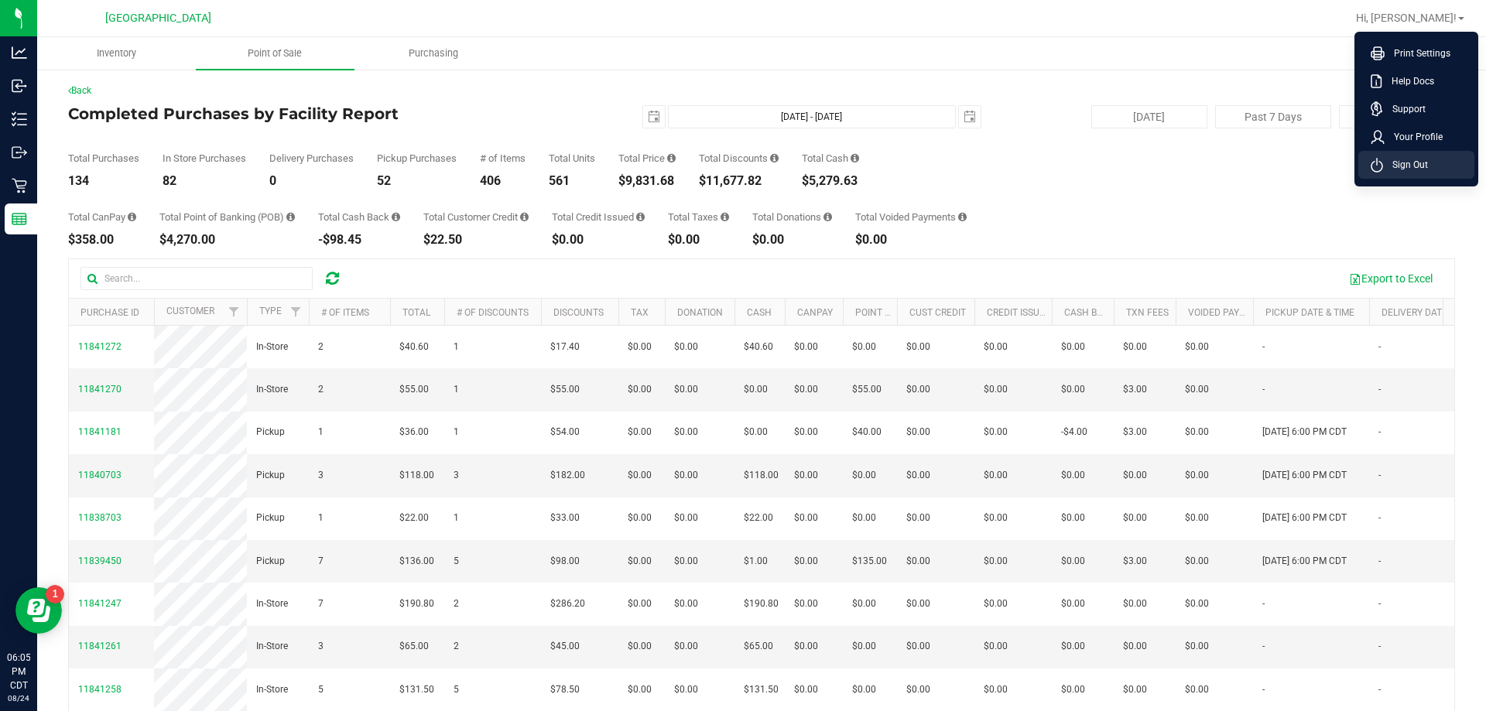
click at [741, 163] on span "Sign Out" at bounding box center [1405, 164] width 45 height 15
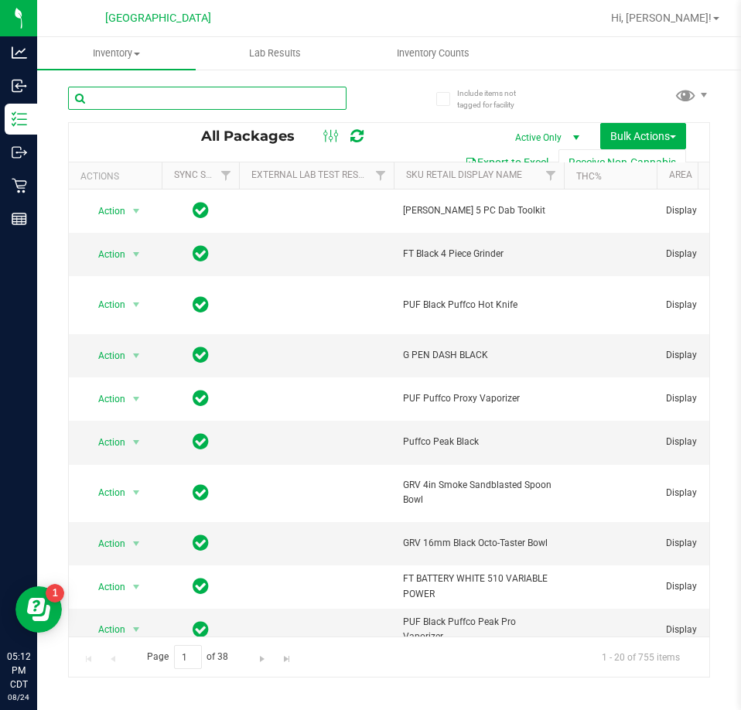
click at [152, 94] on input "text" at bounding box center [207, 98] width 279 height 23
paste input "6848447593118357"
type input "6848447593118357"
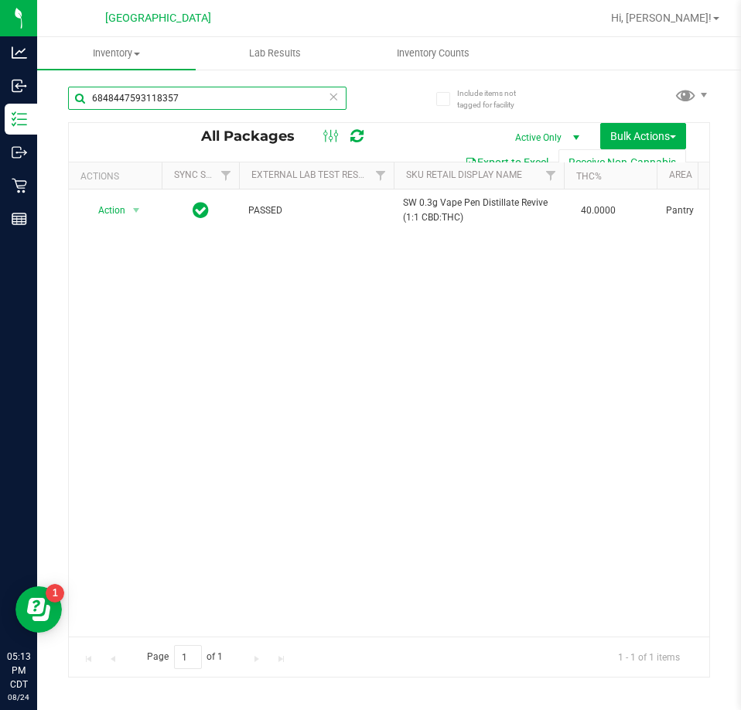
drag, startPoint x: 244, startPoint y: 101, endPoint x: -118, endPoint y: 89, distance: 362.4
click at [0, 89] on html "Analytics Inbound Inventory Outbound Retail Reports 05:13 PM CDT [DATE] 08/24 […" at bounding box center [370, 355] width 741 height 710
paste input "4337080765309177"
type input "4337080765309177"
drag, startPoint x: 223, startPoint y: 103, endPoint x: -18, endPoint y: 99, distance: 240.7
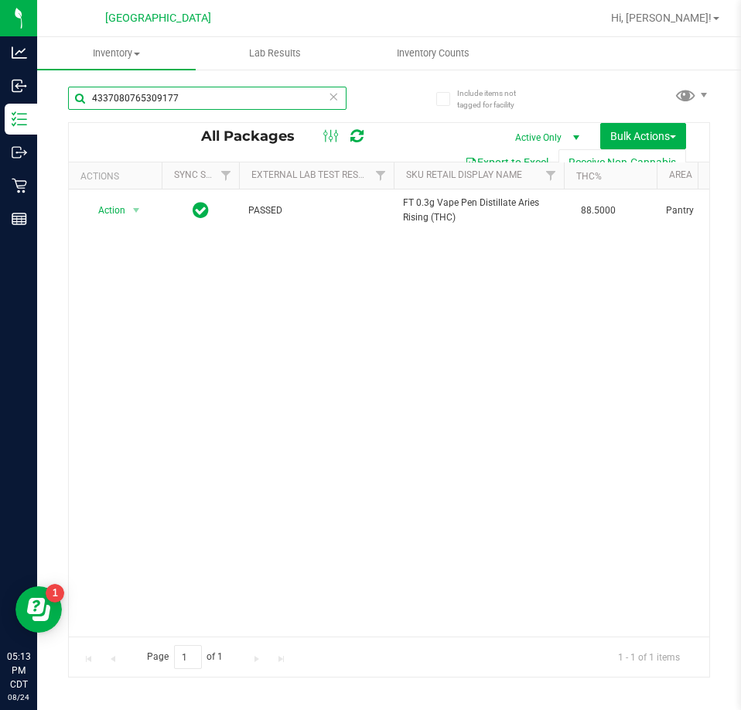
click at [0, 99] on html "Analytics Inbound Inventory Outbound Retail Reports 05:13 PM CDT [DATE] 08/24 […" at bounding box center [370, 355] width 741 height 710
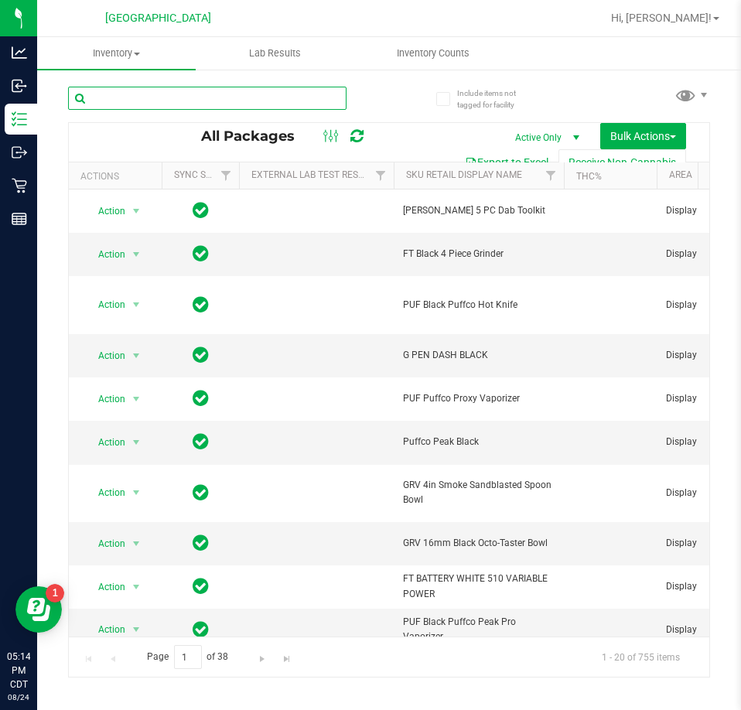
click at [108, 107] on input "text" at bounding box center [207, 98] width 279 height 23
paste input "1015271686131506"
type input "1015271686131506"
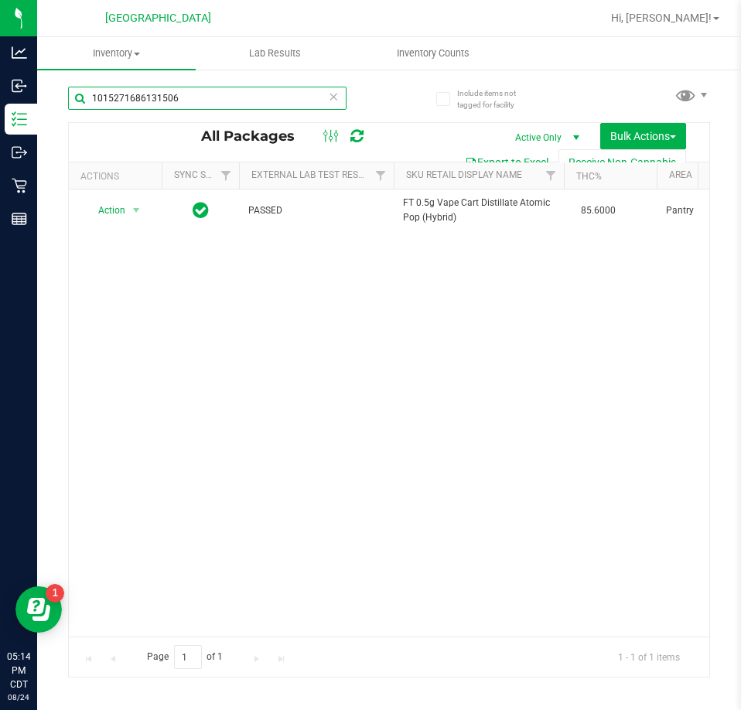
scroll to position [0, 974]
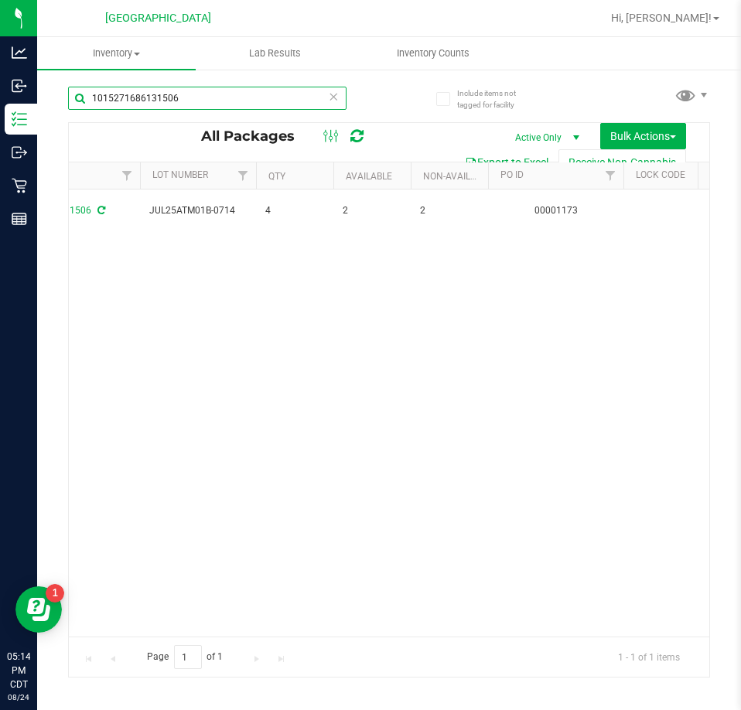
drag, startPoint x: 200, startPoint y: 99, endPoint x: -52, endPoint y: 98, distance: 251.5
click at [0, 98] on html "Analytics Inbound Inventory Outbound Retail Reports 05:14 PM CDT [DATE] 08/24 […" at bounding box center [370, 355] width 741 height 710
paste input "1099429875373807"
type input "1099429875373807"
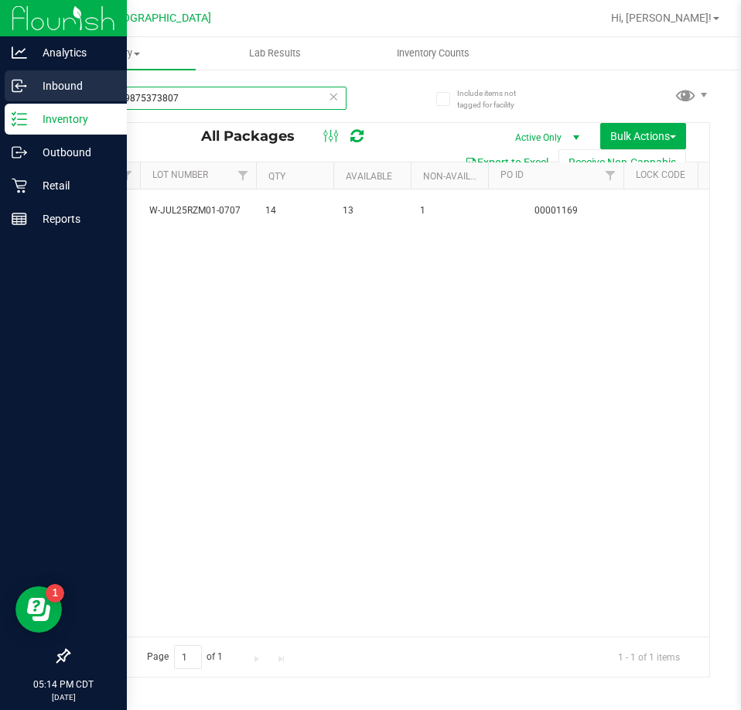
drag, startPoint x: 216, startPoint y: 104, endPoint x: 20, endPoint y: 103, distance: 195.8
click at [20, 103] on div "Analytics Inbound Inventory Outbound Retail Reports 05:14 PM CDT [DATE] 08/24 […" at bounding box center [370, 355] width 741 height 710
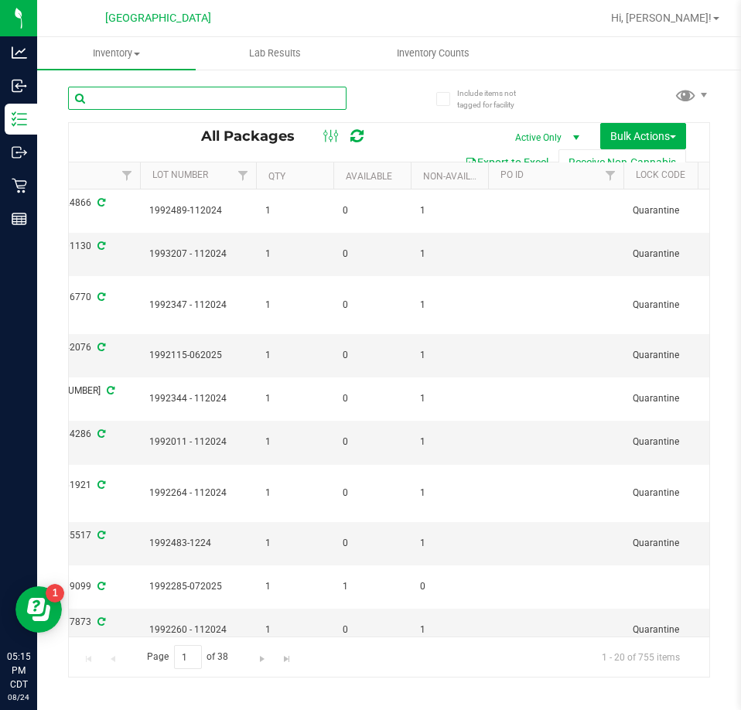
click at [155, 104] on input "text" at bounding box center [207, 98] width 279 height 23
paste input "7482011985037371"
type input "7482011985037371"
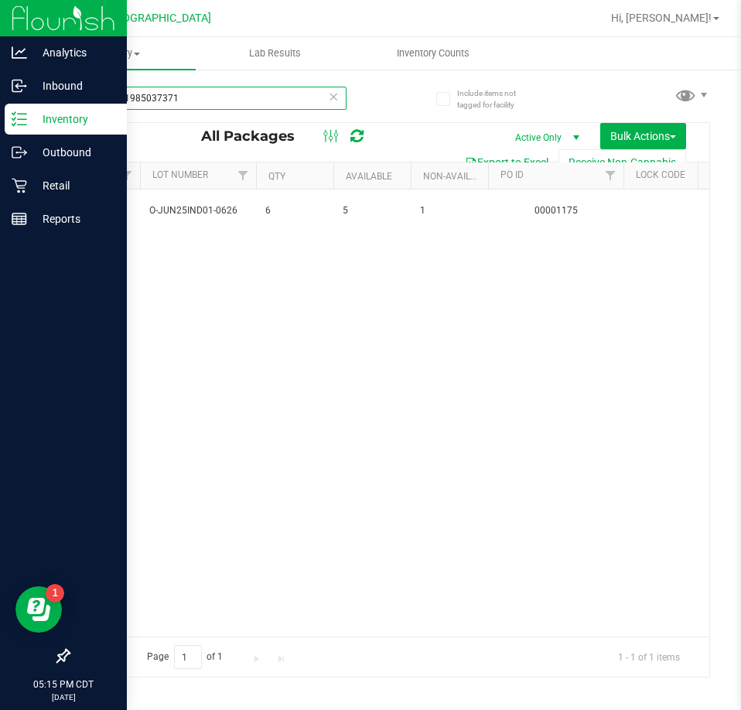
drag, startPoint x: 224, startPoint y: 98, endPoint x: 24, endPoint y: 105, distance: 199.8
click at [24, 105] on div "Analytics Inbound Inventory Outbound Retail Reports 05:15 PM CDT [DATE] 08/24 […" at bounding box center [370, 355] width 741 height 710
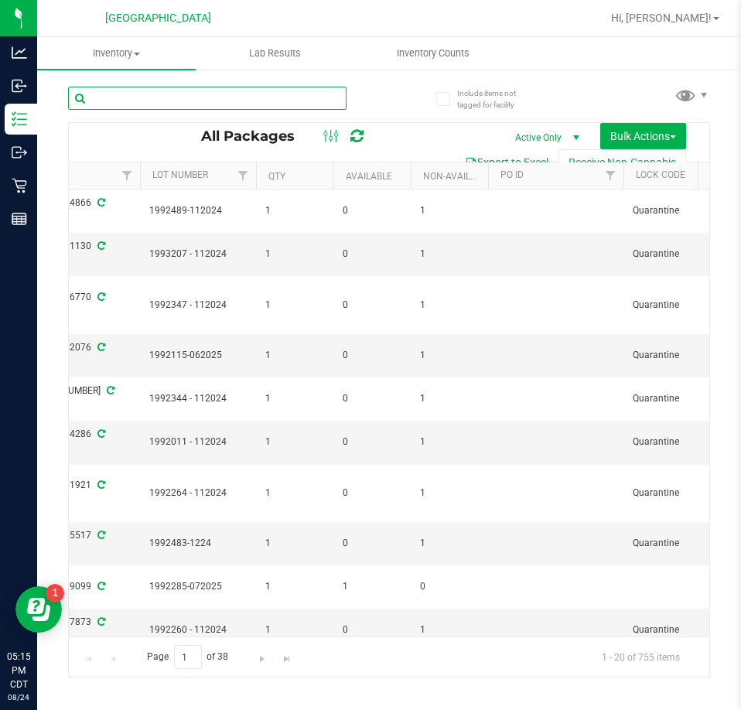
click at [155, 104] on input "text" at bounding box center [207, 98] width 279 height 23
paste input "7213641013877967"
type input "7213641013877967"
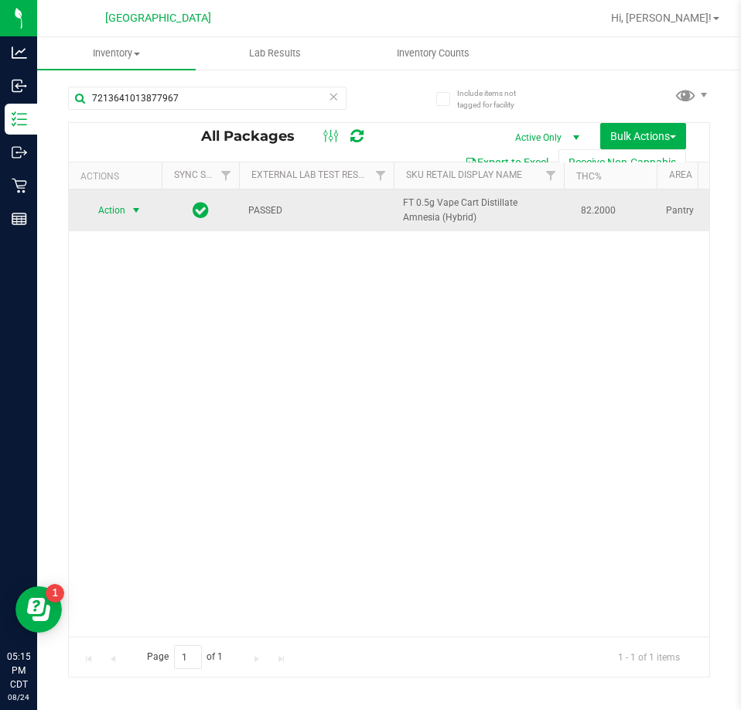
click at [115, 212] on span "Action" at bounding box center [105, 211] width 42 height 22
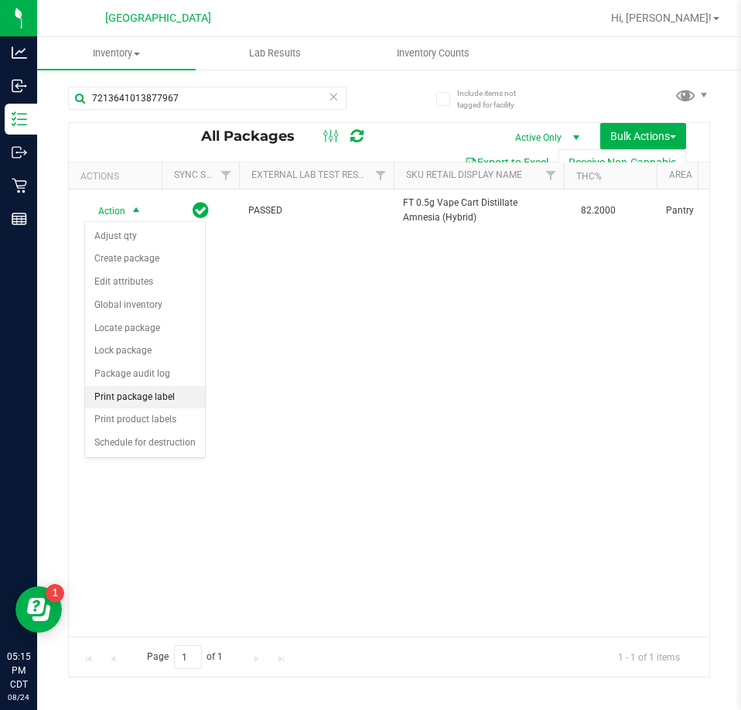
click at [149, 389] on li "Print package label" at bounding box center [145, 397] width 120 height 23
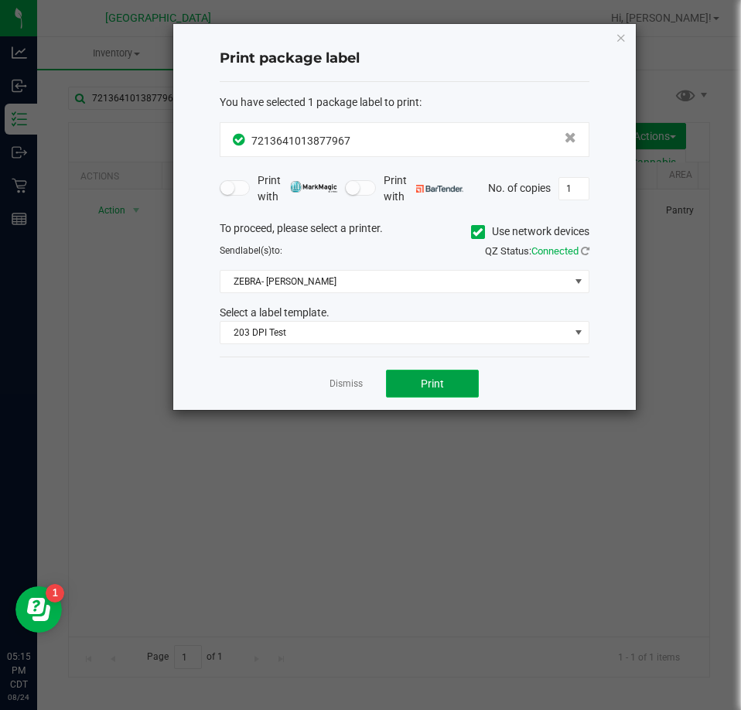
click at [433, 385] on span "Print" at bounding box center [432, 384] width 23 height 12
click at [621, 40] on icon "button" at bounding box center [621, 37] width 11 height 19
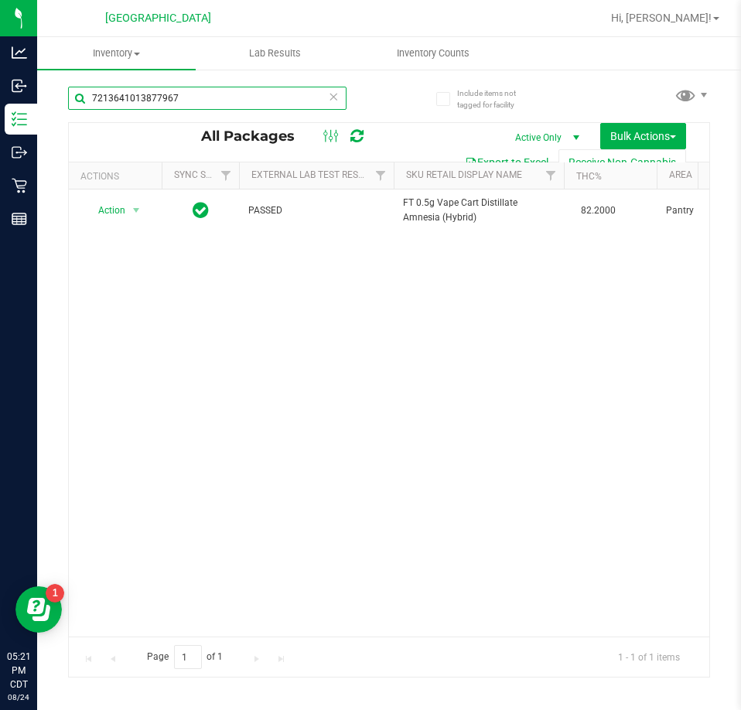
drag, startPoint x: 214, startPoint y: 88, endPoint x: -156, endPoint y: 89, distance: 369.2
click at [0, 89] on html "Analytics Inbound Inventory Outbound Retail Reports 05:21 PM CDT [DATE] 08/24 […" at bounding box center [370, 355] width 741 height 710
paste input "6004003699408988"
type input "6004003699408988"
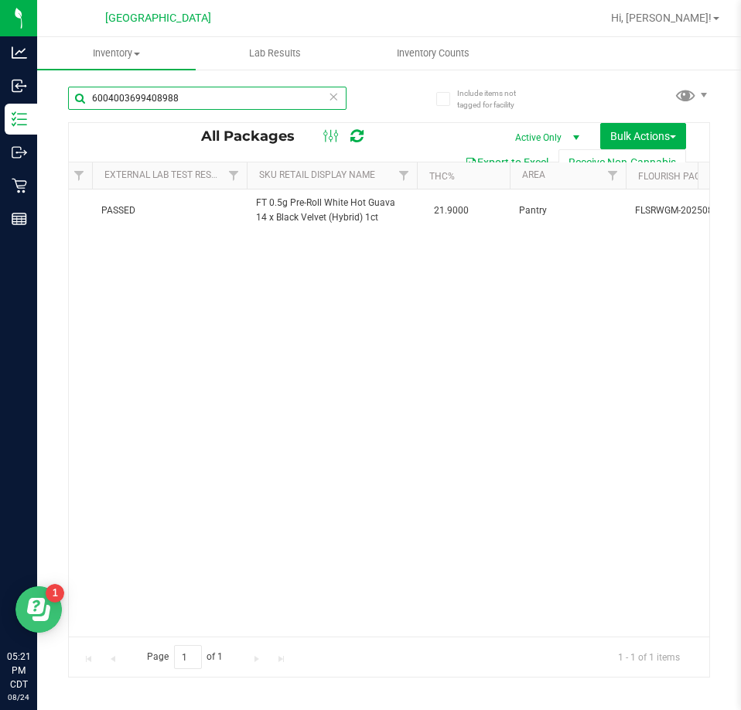
scroll to position [0, 60]
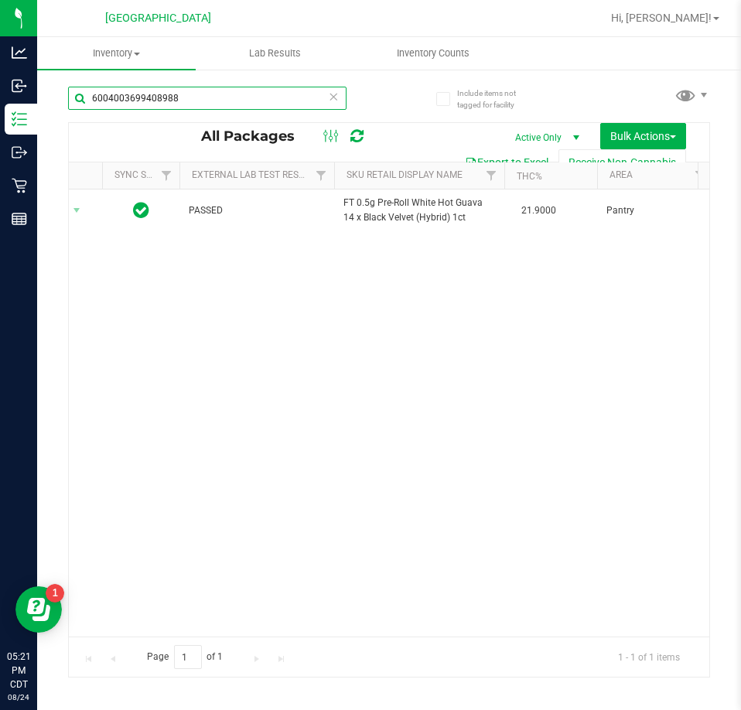
drag, startPoint x: 194, startPoint y: 95, endPoint x: 43, endPoint y: 89, distance: 151.0
click at [44, 89] on div "Include items not tagged for facility 6004003699408988 All Packages Active Only…" at bounding box center [389, 304] width 704 height 472
paste input "5350005563275166"
type input "5350005563275166"
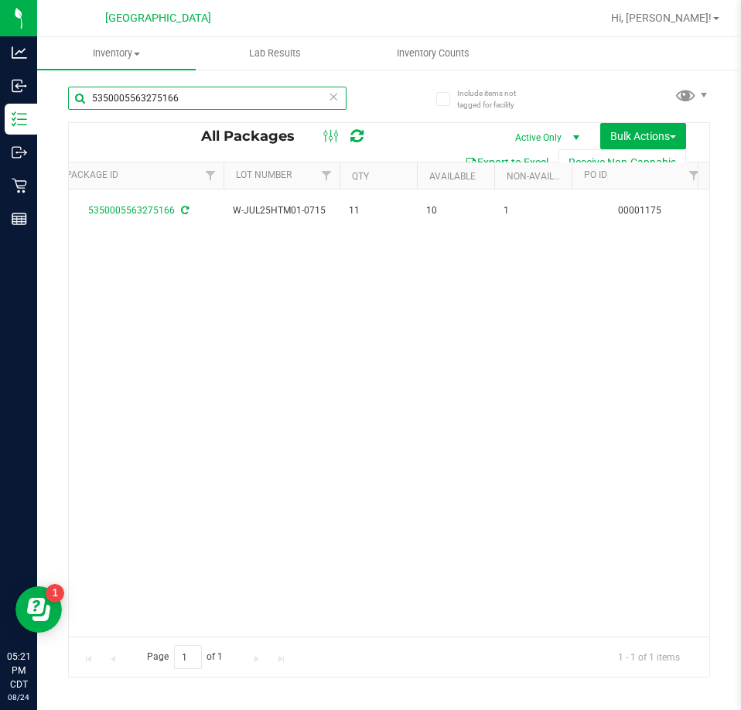
scroll to position [0, 937]
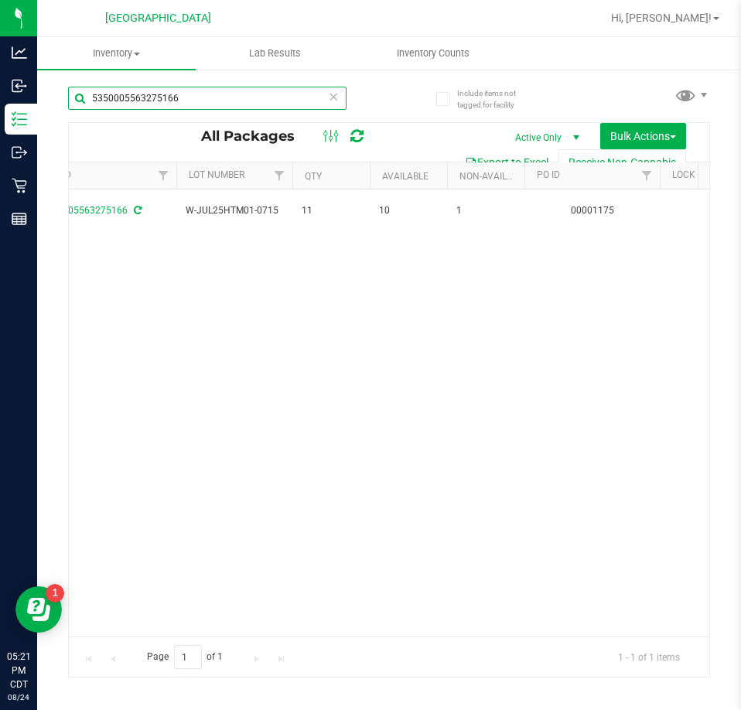
drag, startPoint x: 189, startPoint y: 100, endPoint x: -162, endPoint y: 99, distance: 350.6
click at [0, 99] on html "Analytics Inbound Inventory Outbound Retail Reports 05:21 PM CDT [DATE] 08/24 […" at bounding box center [370, 355] width 741 height 710
paste input "4526023929926224"
type input "4526023929926224"
drag, startPoint x: 194, startPoint y: 103, endPoint x: -104, endPoint y: 103, distance: 298.7
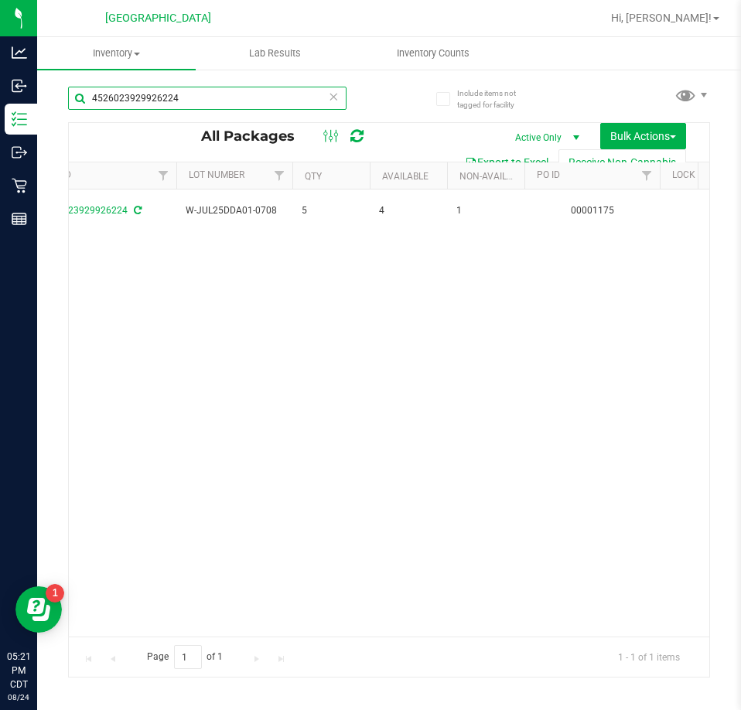
click at [0, 103] on html "Analytics Inbound Inventory Outbound Retail Reports 05:21 PM CDT [DATE] 08/24 […" at bounding box center [370, 355] width 741 height 710
paste input "4148820216877750"
type input "4148820216877750"
drag, startPoint x: 200, startPoint y: 91, endPoint x: -125, endPoint y: 85, distance: 325.1
click at [0, 85] on html "Analytics Inbound Inventory Outbound Retail Reports 05:22 PM CDT [DATE] 08/24 […" at bounding box center [370, 355] width 741 height 710
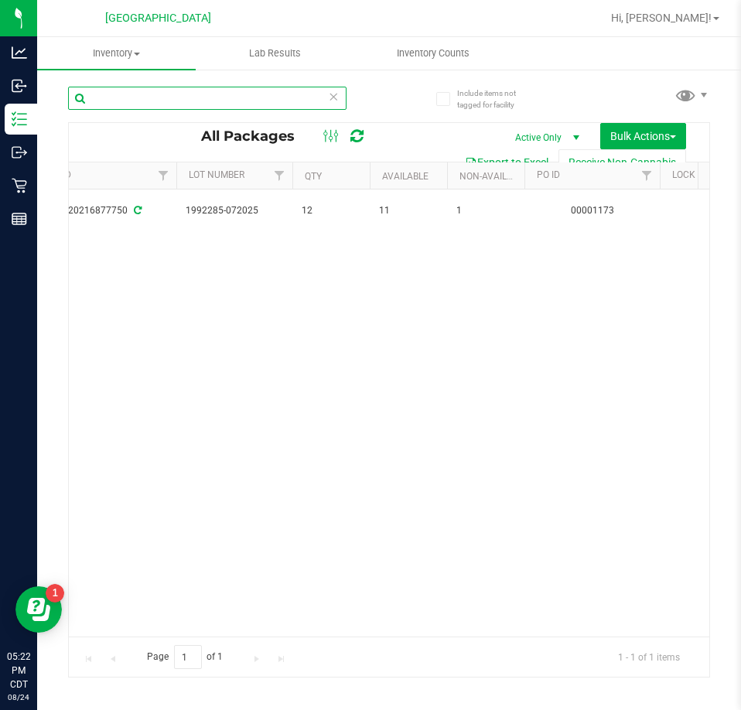
paste input "3687007463510831"
type input "3687007463510831"
drag, startPoint x: 224, startPoint y: 91, endPoint x: -220, endPoint y: 91, distance: 443.5
click at [0, 91] on html "Analytics Inbound Inventory Outbound Retail Reports 05:22 PM CDT [DATE] 08/24 […" at bounding box center [370, 355] width 741 height 710
paste input "7547536755792462"
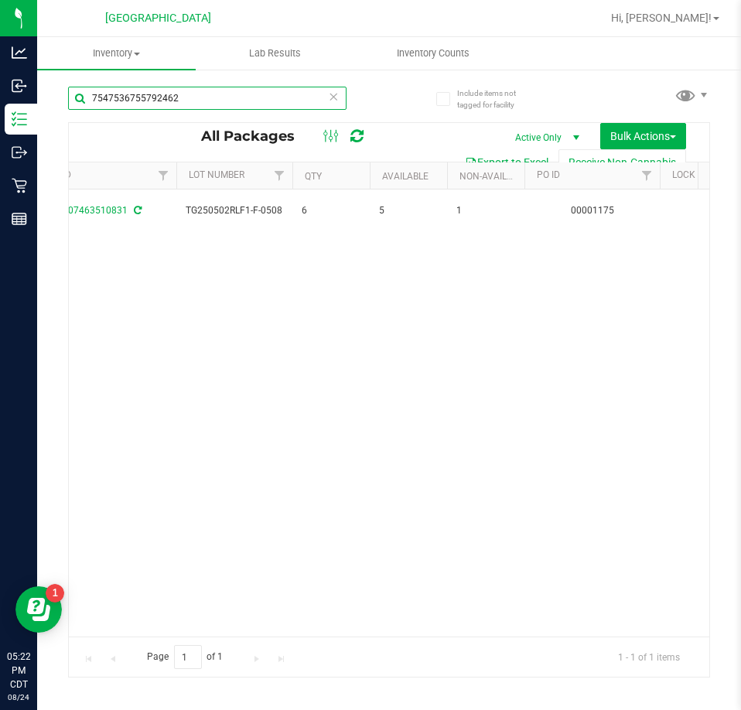
type input "7547536755792462"
drag, startPoint x: 190, startPoint y: 98, endPoint x: -9, endPoint y: 98, distance: 198.9
click at [0, 98] on html "Analytics Inbound Inventory Outbound Retail Reports 05:22 PM CDT [DATE] 08/24 […" at bounding box center [370, 355] width 741 height 710
paste input "8352661918332049"
type input "8352661918332049"
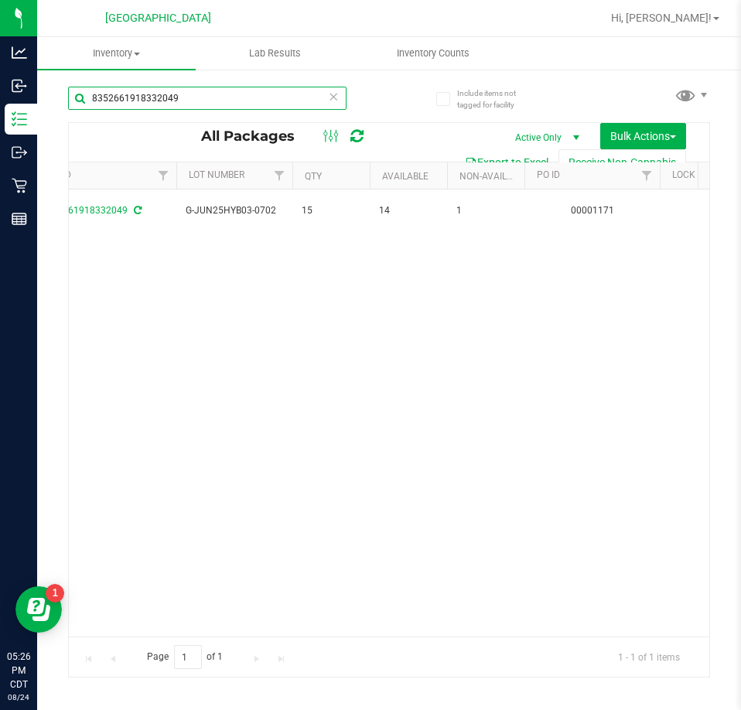
drag, startPoint x: 208, startPoint y: 90, endPoint x: -81, endPoint y: 89, distance: 289.4
click at [0, 89] on html "Analytics Inbound Inventory Outbound Retail Reports 05:26 PM CDT [DATE] 08/24 […" at bounding box center [370, 355] width 741 height 710
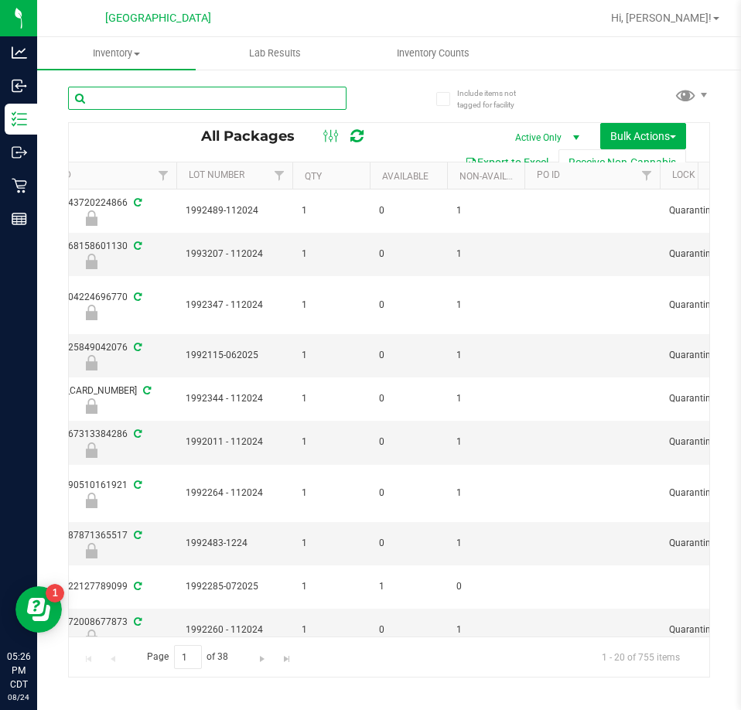
click at [168, 94] on input "text" at bounding box center [207, 98] width 279 height 23
paste input "9298362756878236"
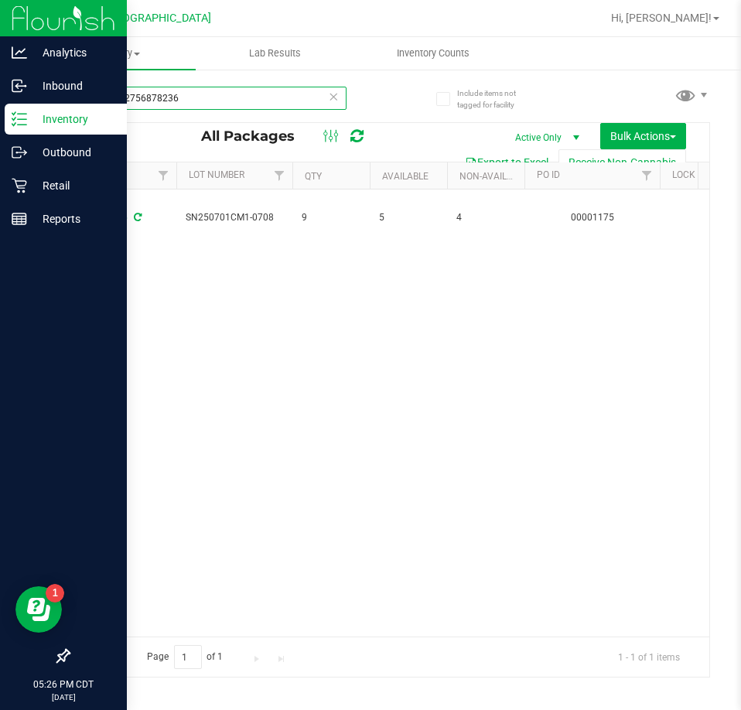
type input "9298362756878236"
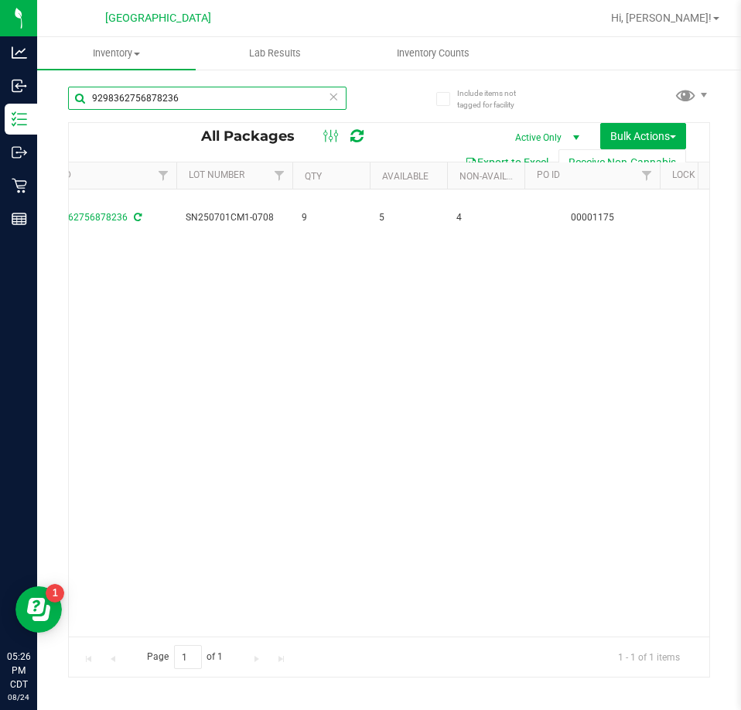
drag, startPoint x: 193, startPoint y: 95, endPoint x: -15, endPoint y: 65, distance: 211.1
click at [0, 65] on html "Analytics Inbound Inventory Outbound Retail Reports 05:26 PM CDT [DATE] 08/24 […" at bounding box center [370, 355] width 741 height 710
paste input "4230232994020023"
type input "4230232994020023"
